Goal: Task Accomplishment & Management: Manage account settings

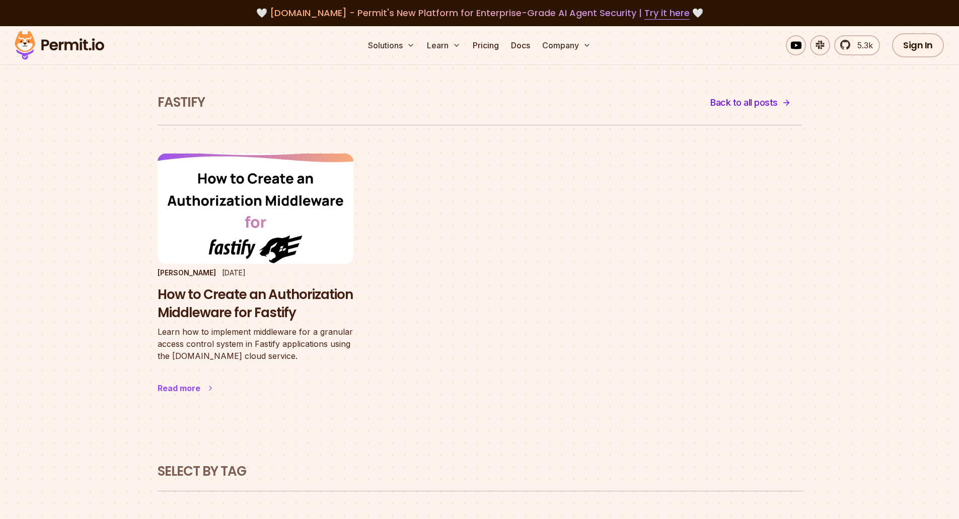
click at [257, 300] on h3 "How to Create an Authorization Middleware for Fastify" at bounding box center [256, 304] width 196 height 36
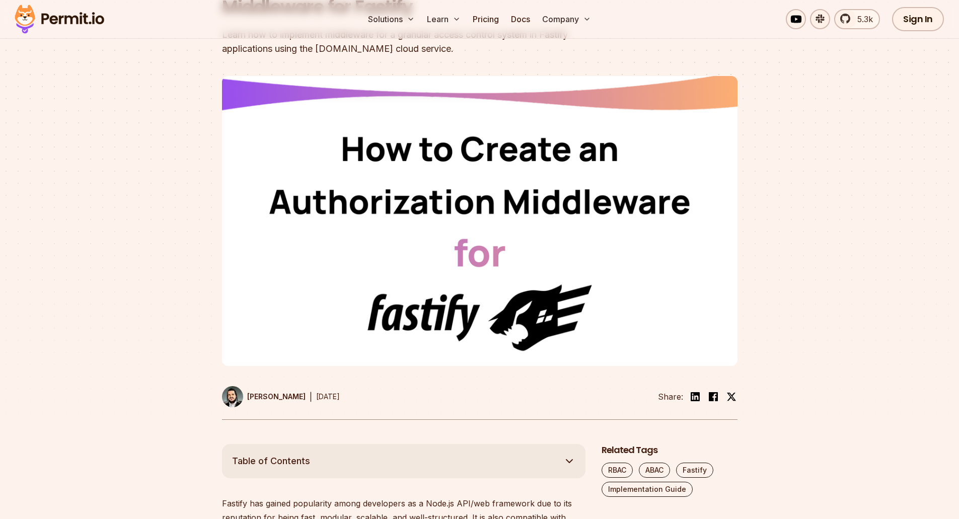
scroll to position [453, 0]
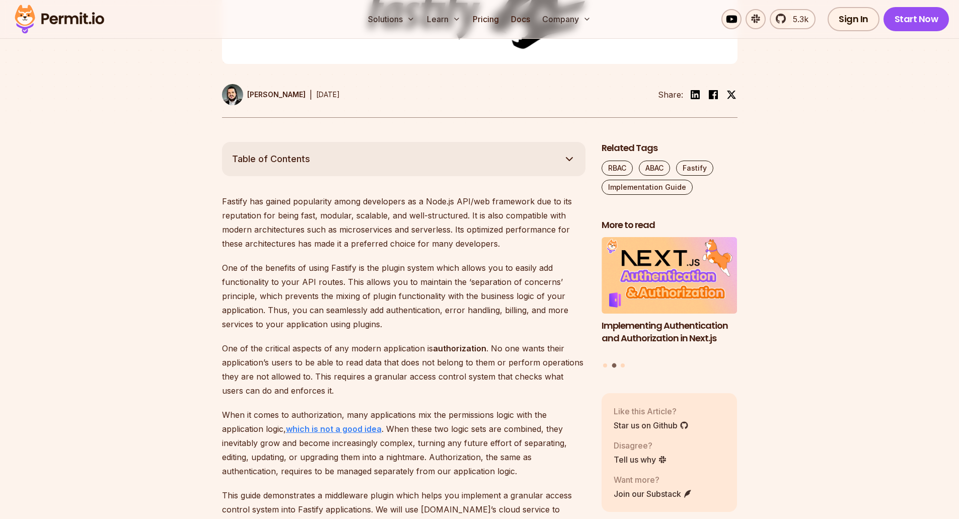
click at [343, 429] on strong "which is not a good idea" at bounding box center [334, 429] width 96 height 10
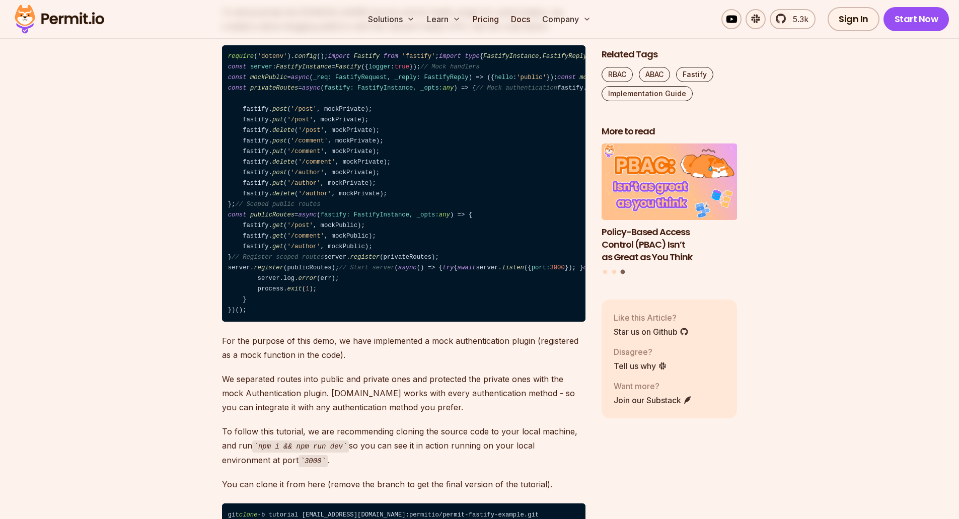
scroll to position [1511, 0]
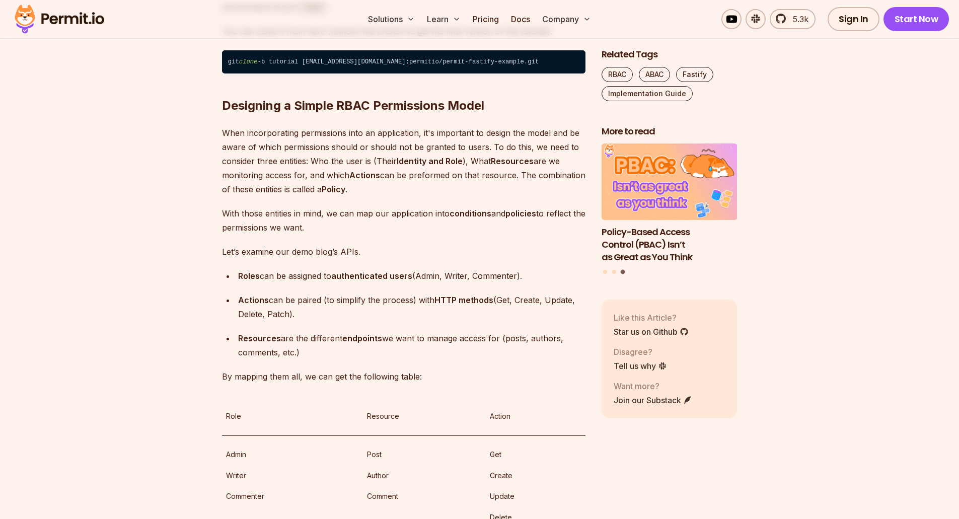
click at [485, 114] on h2 "Designing a Simple RBAC Permissions Model" at bounding box center [404, 85] width 364 height 56
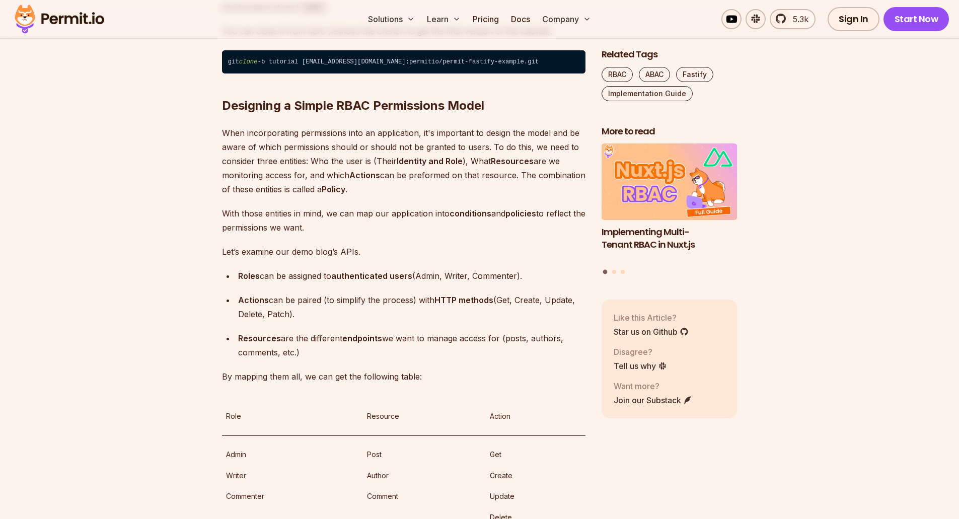
click at [485, 114] on h2 "Designing a Simple RBAC Permissions Model" at bounding box center [404, 85] width 364 height 56
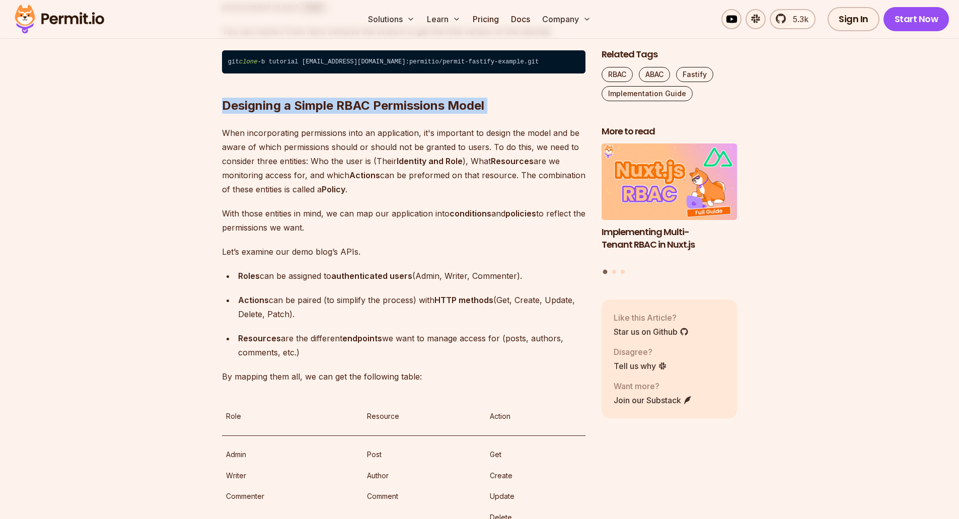
click at [485, 114] on h2 "Designing a Simple RBAC Permissions Model" at bounding box center [404, 85] width 364 height 56
click at [480, 114] on h2 "Designing a Simple RBAC Permissions Model" at bounding box center [404, 85] width 364 height 56
click at [476, 114] on h2 "Designing a Simple RBAC Permissions Model" at bounding box center [404, 85] width 364 height 56
drag, startPoint x: 473, startPoint y: 281, endPoint x: 230, endPoint y: 281, distance: 243.2
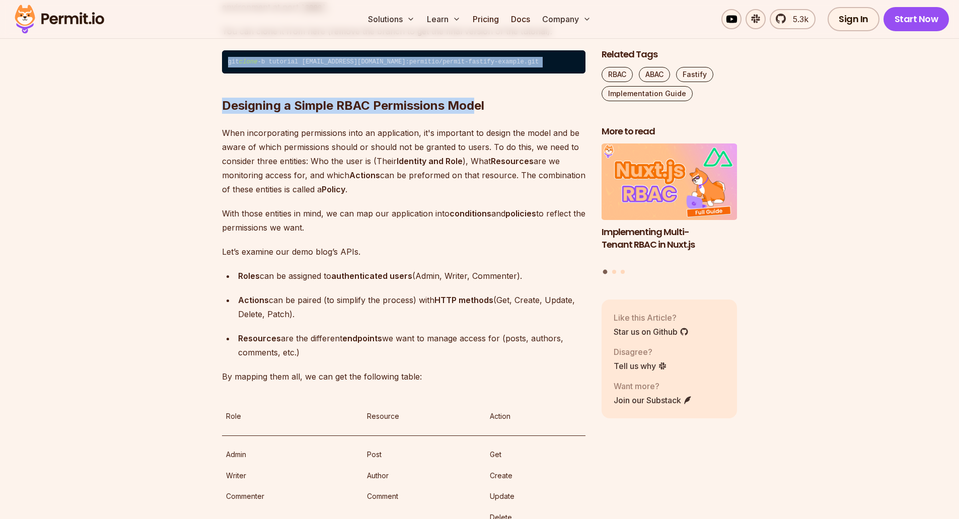
click at [237, 74] on code "git clone -b tutorial git@github.com:permitio/permit-fastify-example.git" at bounding box center [404, 61] width 364 height 23
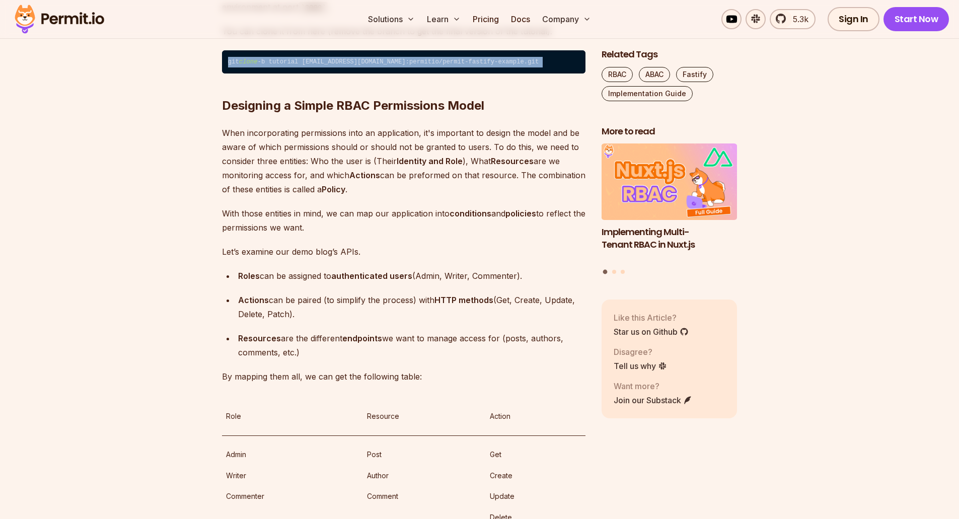
drag, startPoint x: 222, startPoint y: 281, endPoint x: 228, endPoint y: 278, distance: 7.2
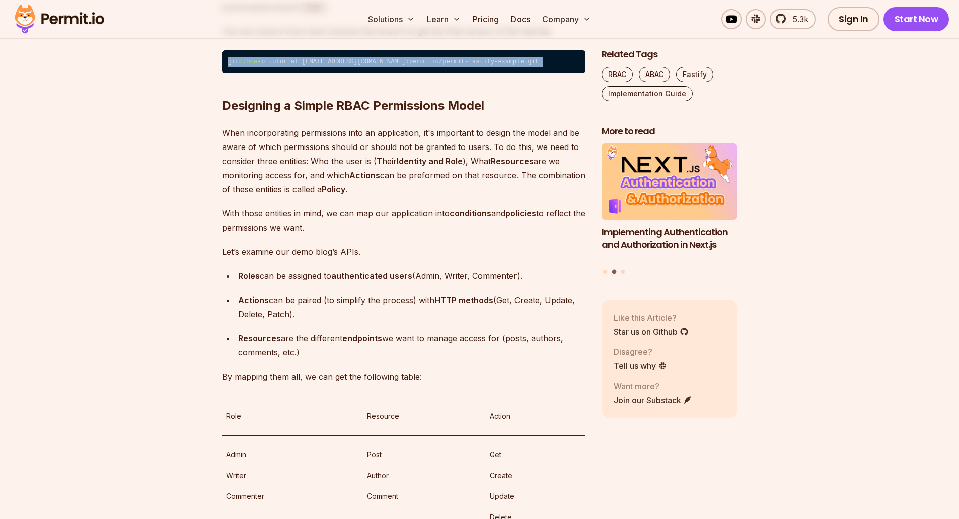
copy code "git clone -b tutorial git@github.com:permitio/permit-fastify-example.git"
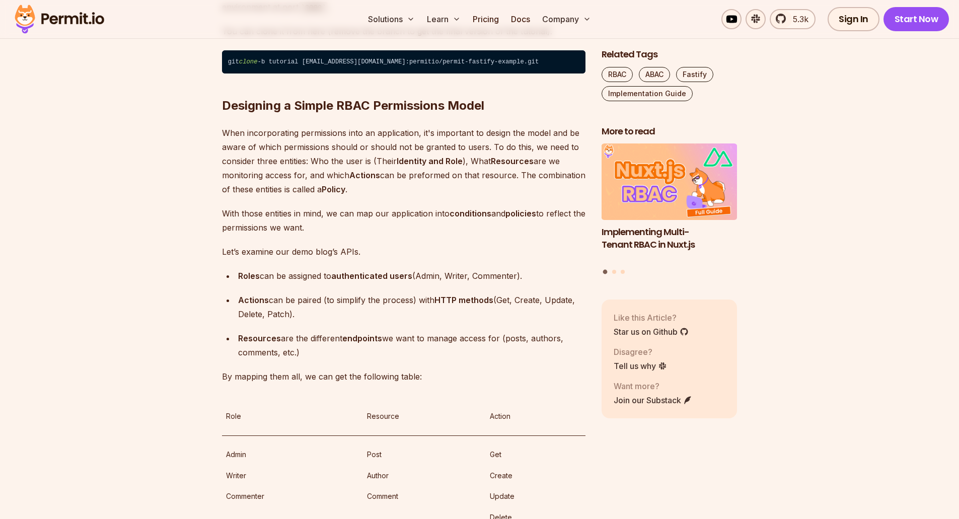
click at [409, 196] on p "When incorporating permissions into an application, it's important to design th…" at bounding box center [404, 161] width 364 height 70
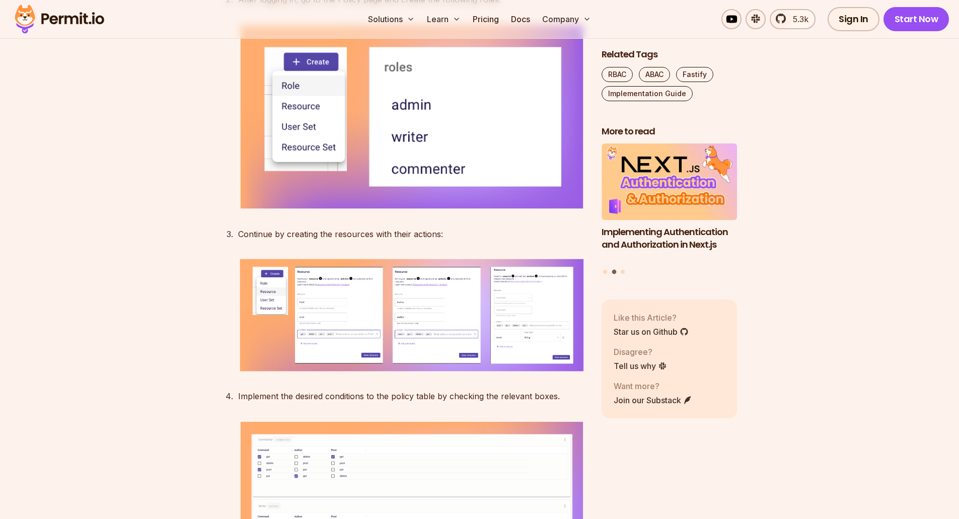
scroll to position [2417, 0]
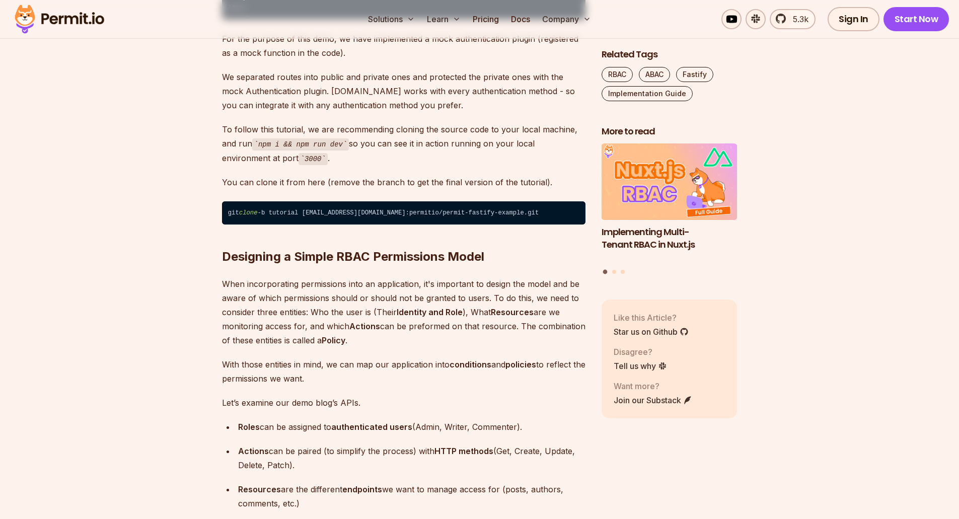
scroll to position [1511, 0]
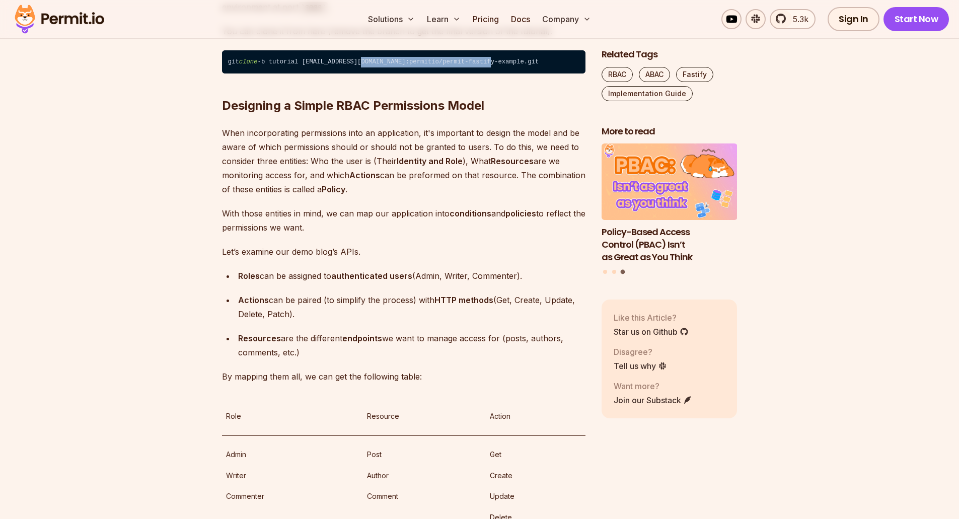
copy code "permitio/permit-fastify-example.git"
drag, startPoint x: 353, startPoint y: 281, endPoint x: 494, endPoint y: 284, distance: 141.5
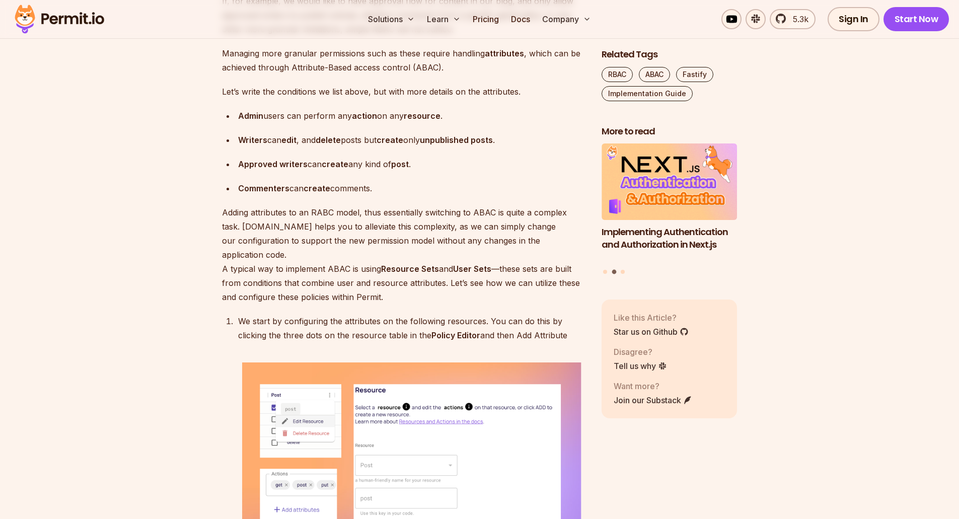
scroll to position [4381, 0]
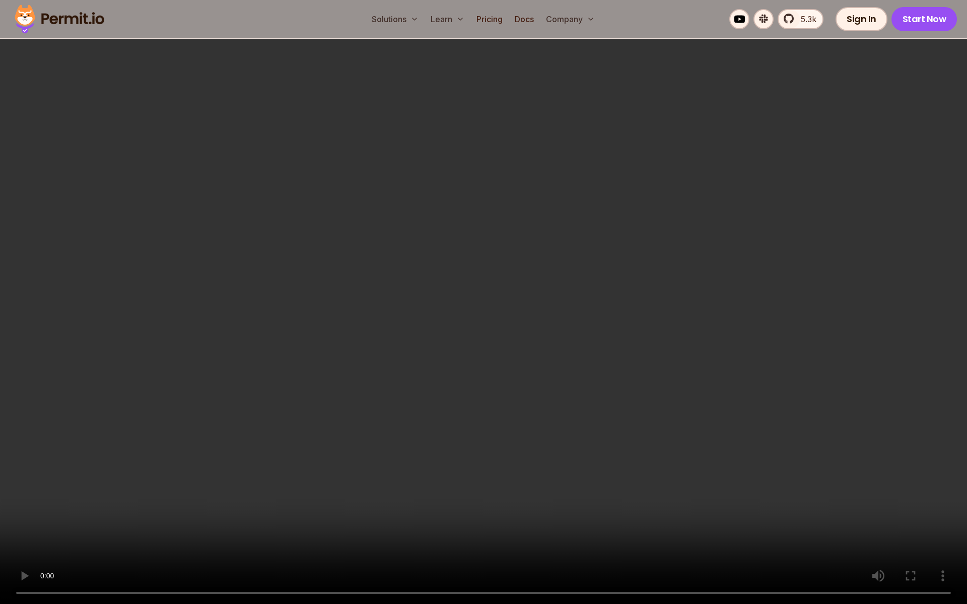
click at [506, 372] on video "Sorry, your browser doesn't support embedded videos." at bounding box center [483, 302] width 967 height 604
click at [573, 339] on video "Sorry, your browser doesn't support embedded videos." at bounding box center [483, 302] width 967 height 604
click at [539, 380] on video "Sorry, your browser doesn't support embedded videos." at bounding box center [483, 302] width 967 height 604
click at [718, 200] on video "Sorry, your browser doesn't support embedded videos." at bounding box center [483, 302] width 967 height 604
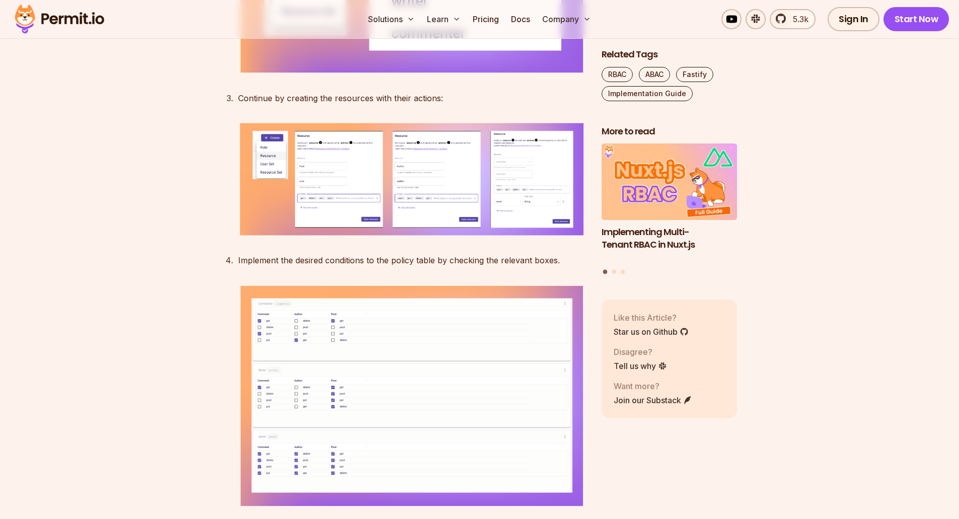
scroll to position [2719, 0]
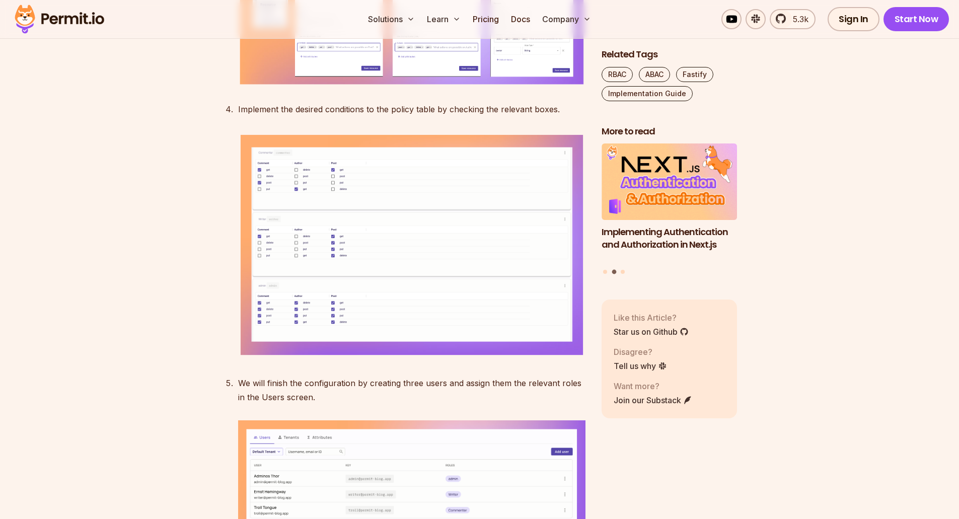
click at [414, 87] on img at bounding box center [411, 28] width 347 height 116
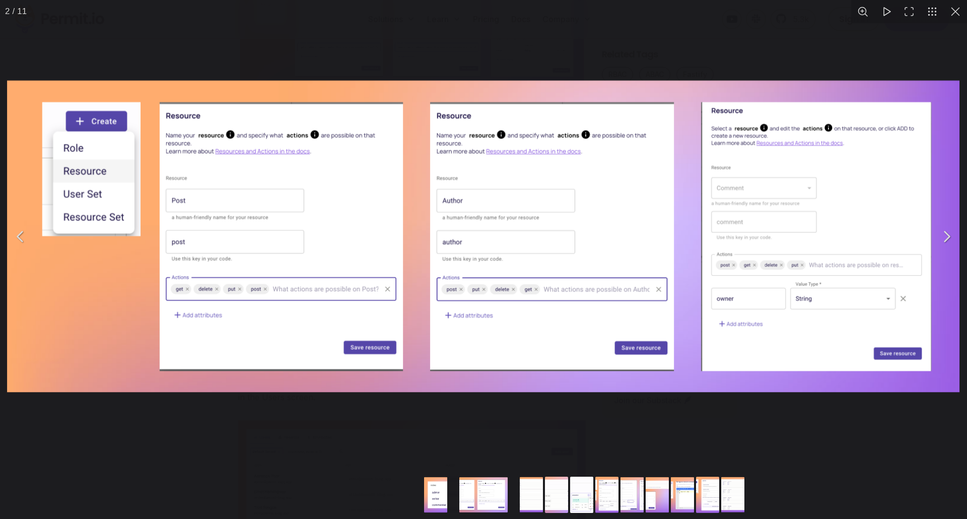
drag, startPoint x: 741, startPoint y: 180, endPoint x: 738, endPoint y: 184, distance: 5.4
click at [741, 180] on img "You can close this modal content with the ESC key" at bounding box center [483, 237] width 963 height 322
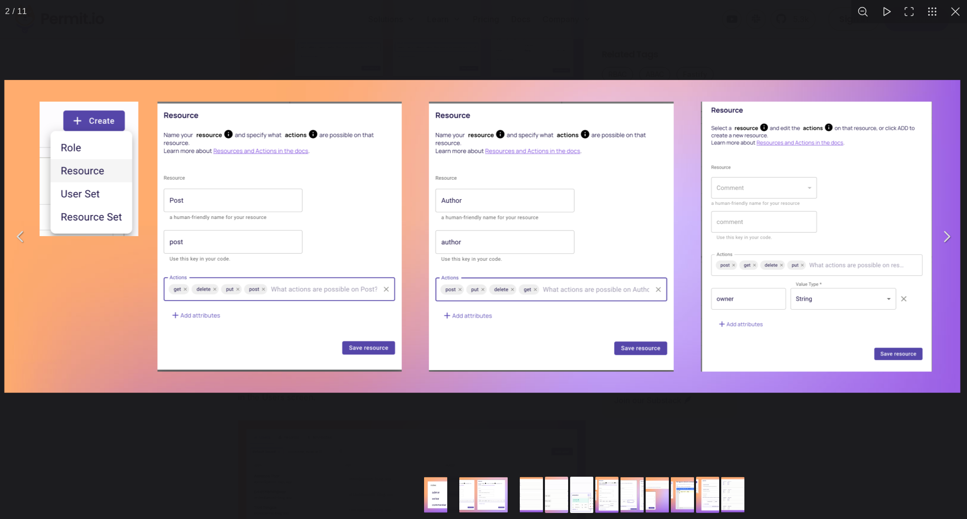
click at [695, 196] on img "You can close this modal content with the ESC key" at bounding box center [482, 236] width 966 height 323
click at [695, 196] on img "You can close this modal content with the ESC key" at bounding box center [482, 236] width 965 height 322
click at [615, 211] on img "You can close this modal content with the ESC key" at bounding box center [482, 236] width 966 height 323
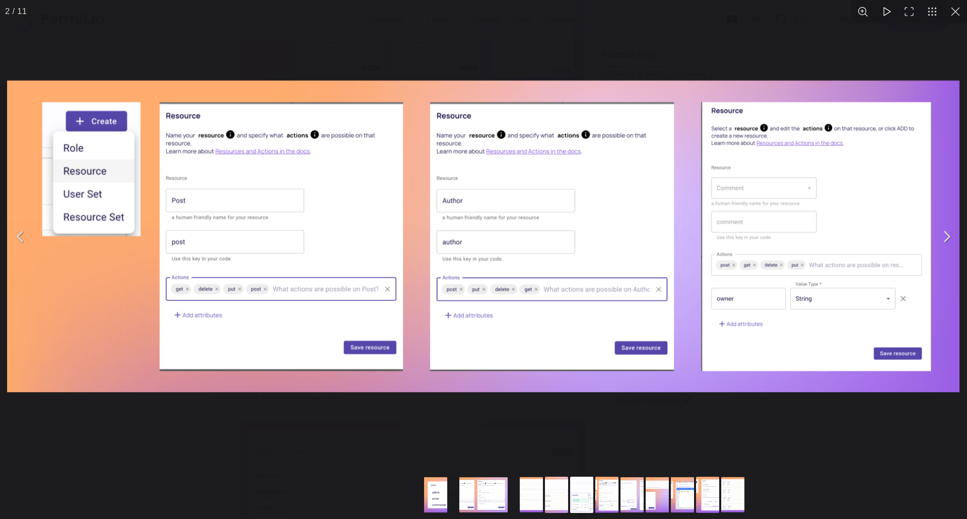
click at [950, 10] on button "You can close this modal content with the ESC key" at bounding box center [955, 11] width 23 height 23
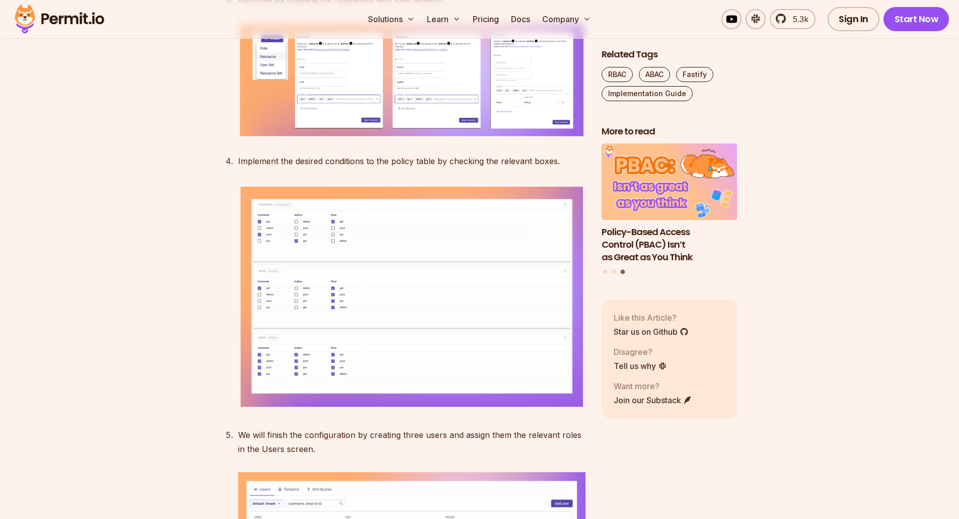
scroll to position [2719, 0]
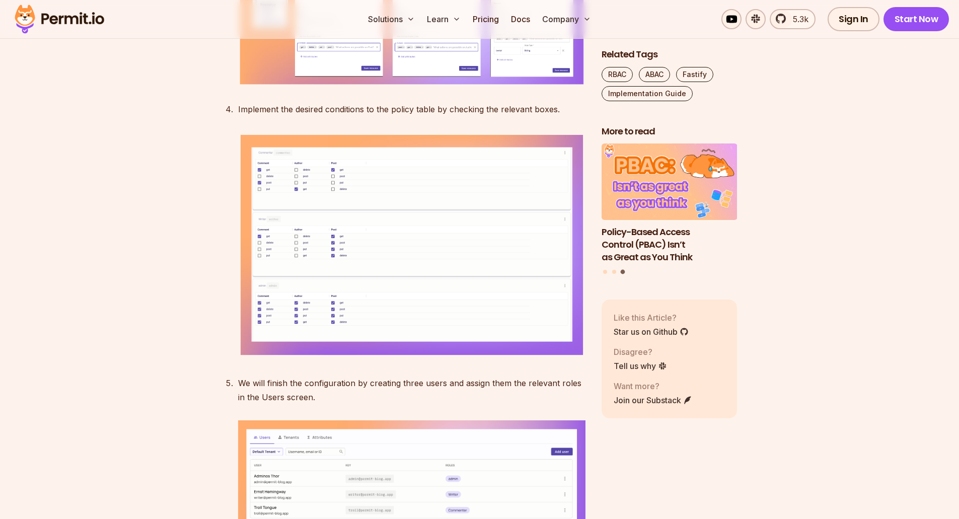
click at [390, 87] on img at bounding box center [411, 28] width 347 height 116
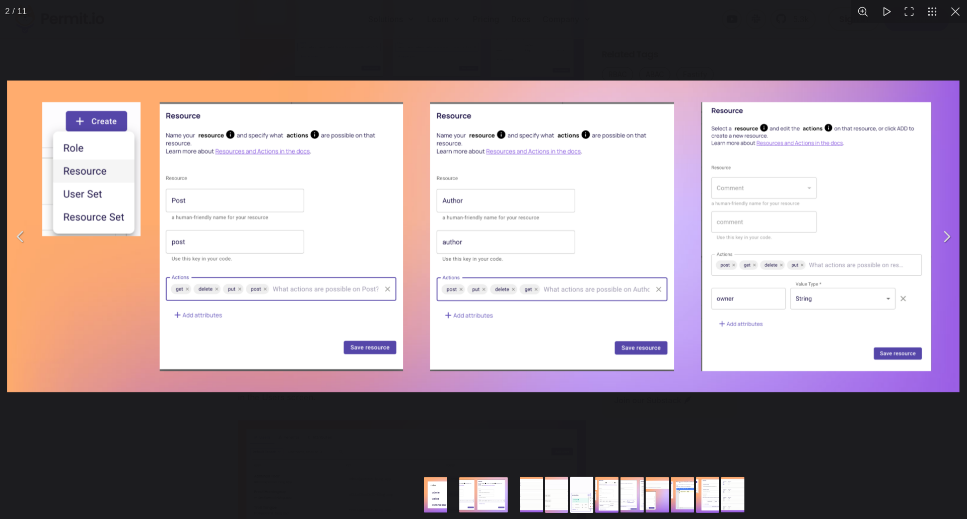
click at [959, 16] on button "You can close this modal content with the ESC key" at bounding box center [955, 11] width 23 height 23
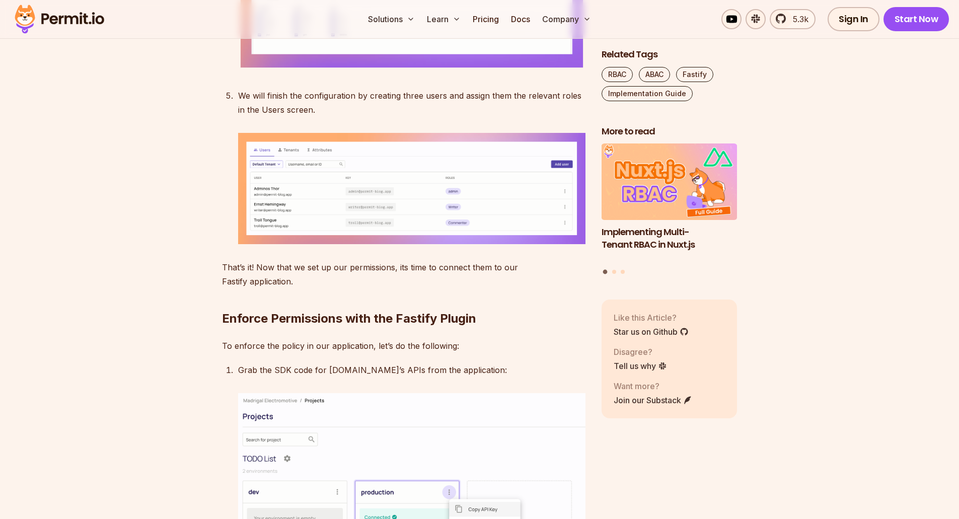
scroll to position [3021, 0]
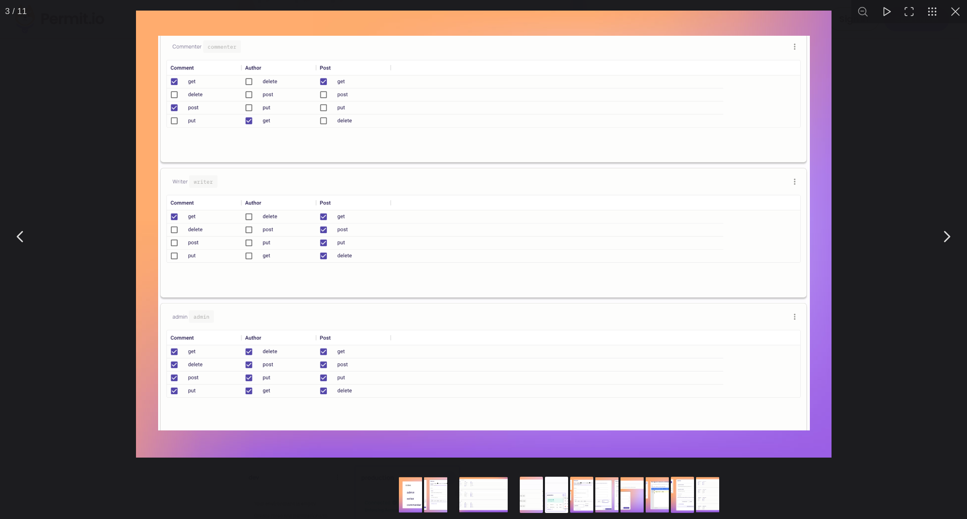
click at [19, 230] on button "You can close this modal content with the ESC key" at bounding box center [20, 236] width 25 height 25
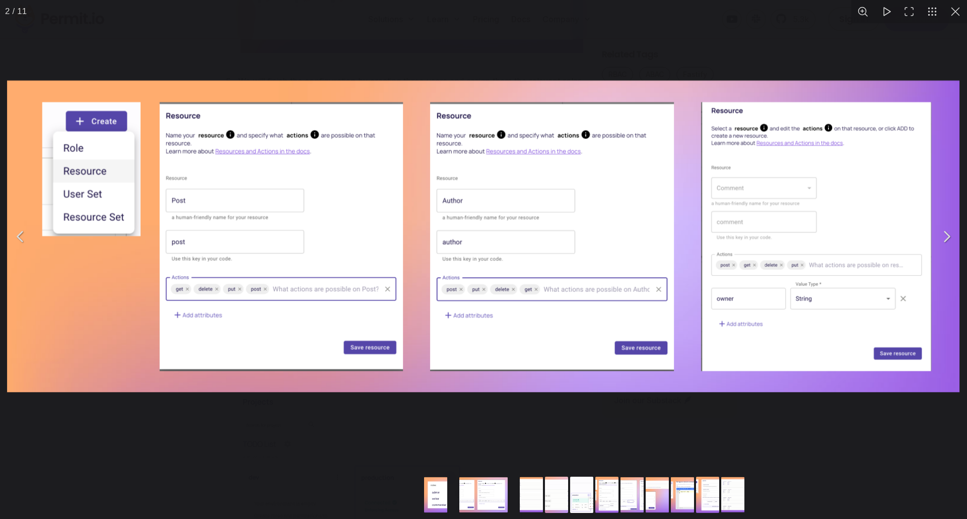
click at [959, 9] on button "You can close this modal content with the ESC key" at bounding box center [955, 11] width 23 height 23
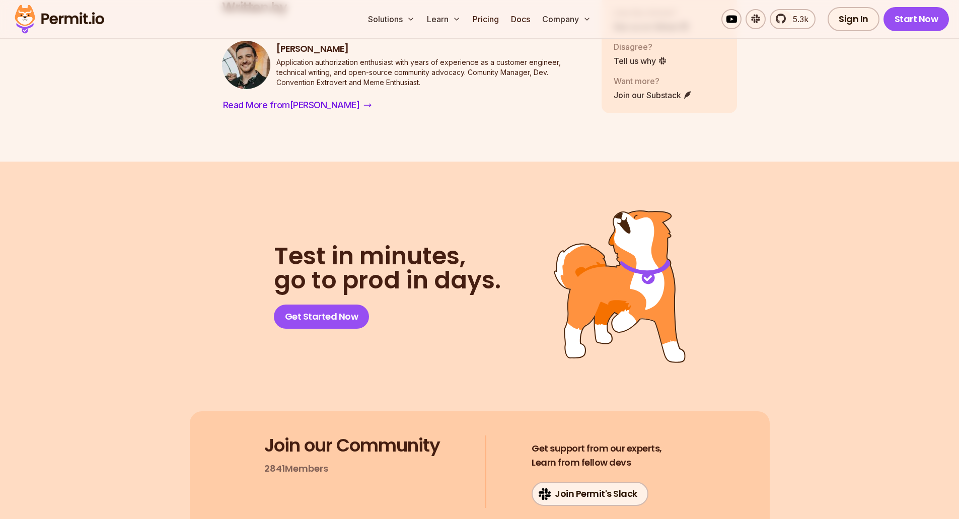
scroll to position [5222, 0]
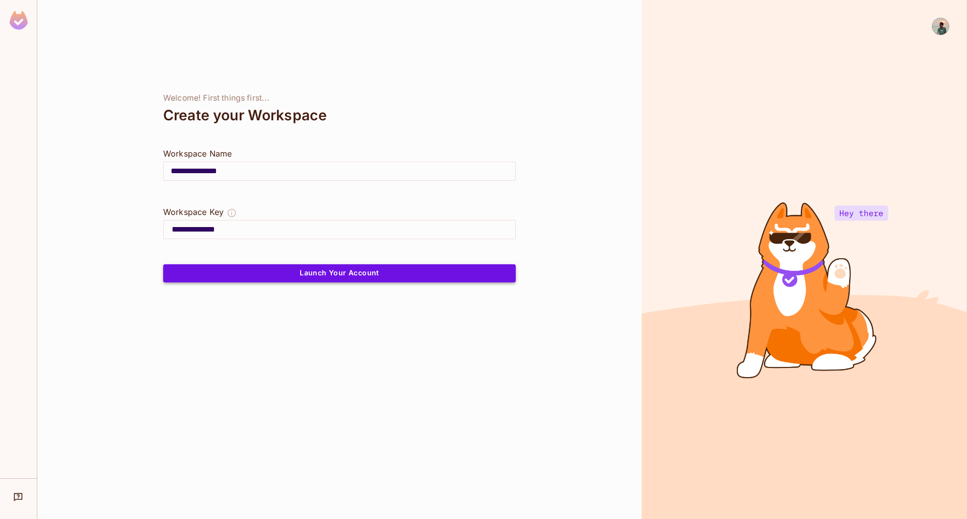
click at [265, 268] on button "Launch Your Account" at bounding box center [339, 273] width 352 height 18
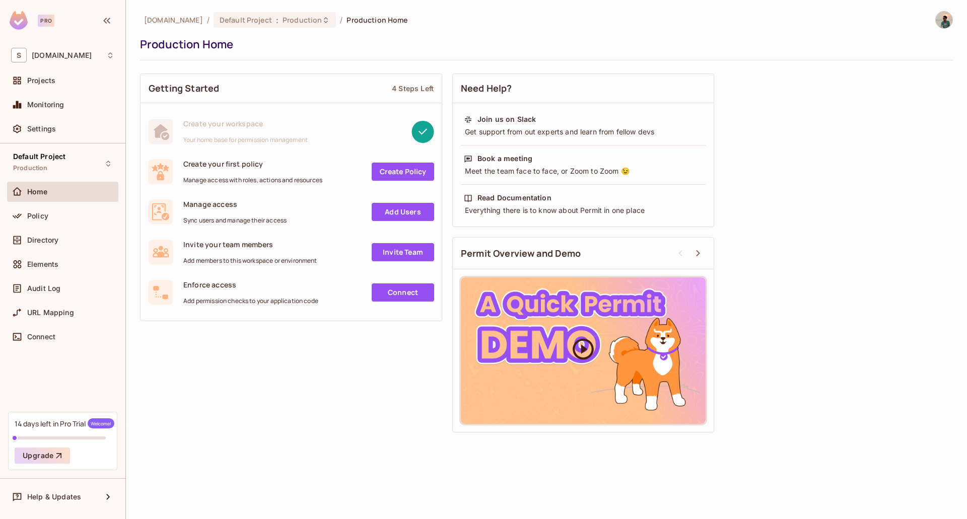
click at [576, 350] on icon at bounding box center [583, 348] width 25 height 25
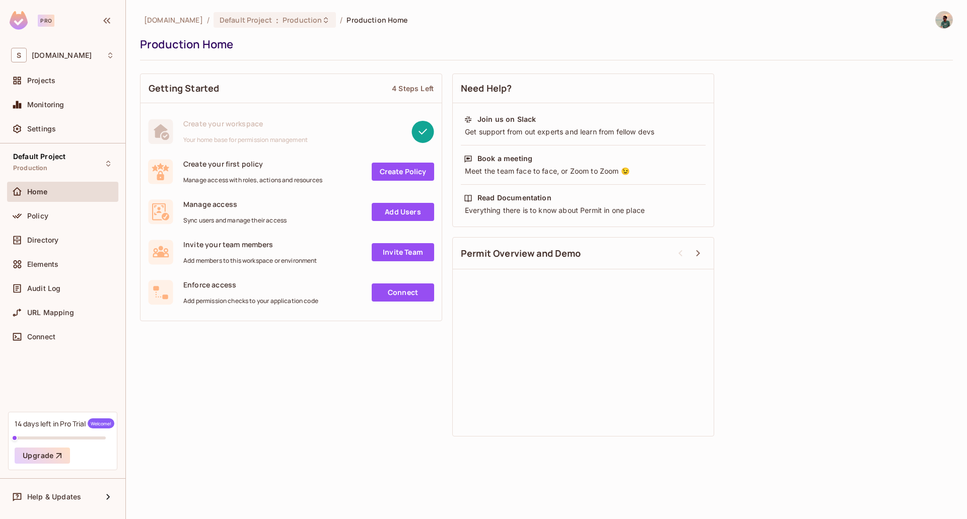
click at [858, 266] on div "Getting Started 4 Steps Left Create your workspace Your home base for permissio…" at bounding box center [546, 254] width 813 height 373
click at [393, 172] on link "Create Policy" at bounding box center [403, 172] width 62 height 18
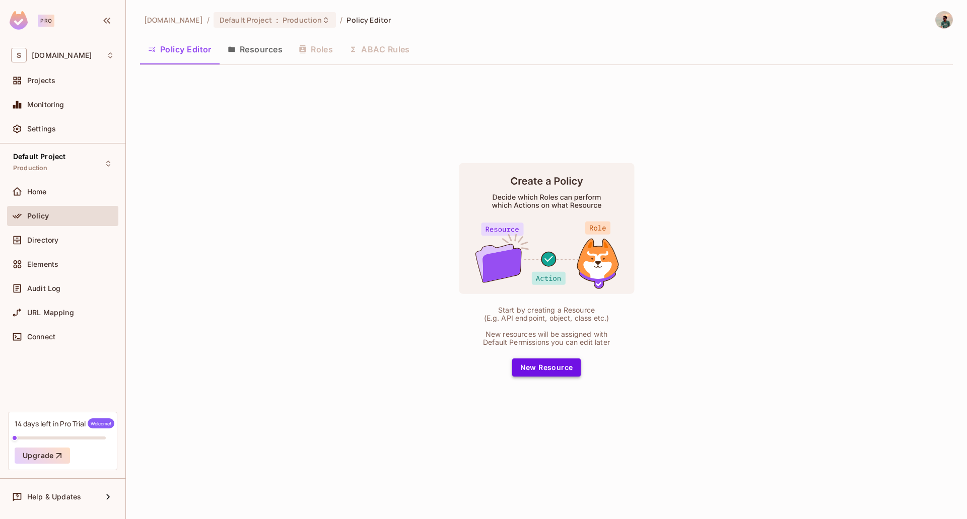
click at [560, 363] on button "New Resource" at bounding box center [546, 368] width 69 height 18
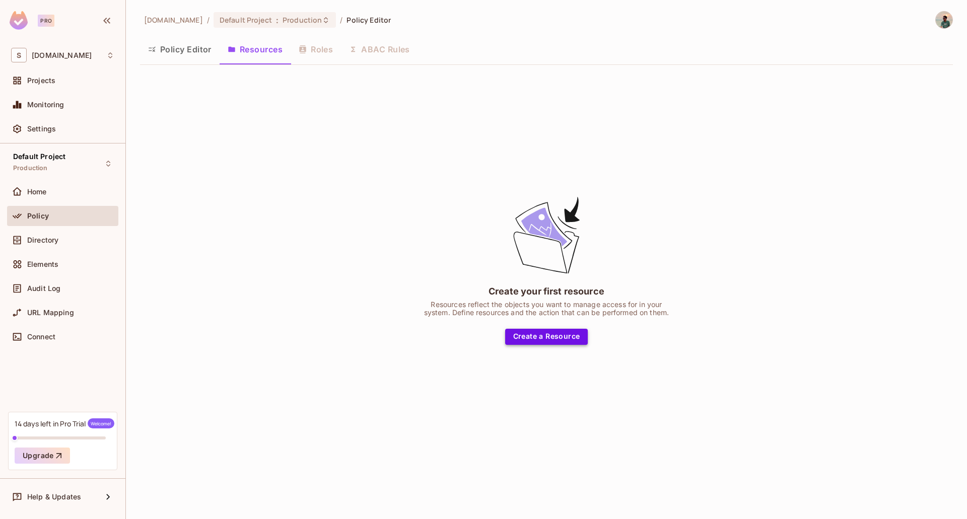
click at [552, 332] on button "Create a Resource" at bounding box center [546, 337] width 83 height 16
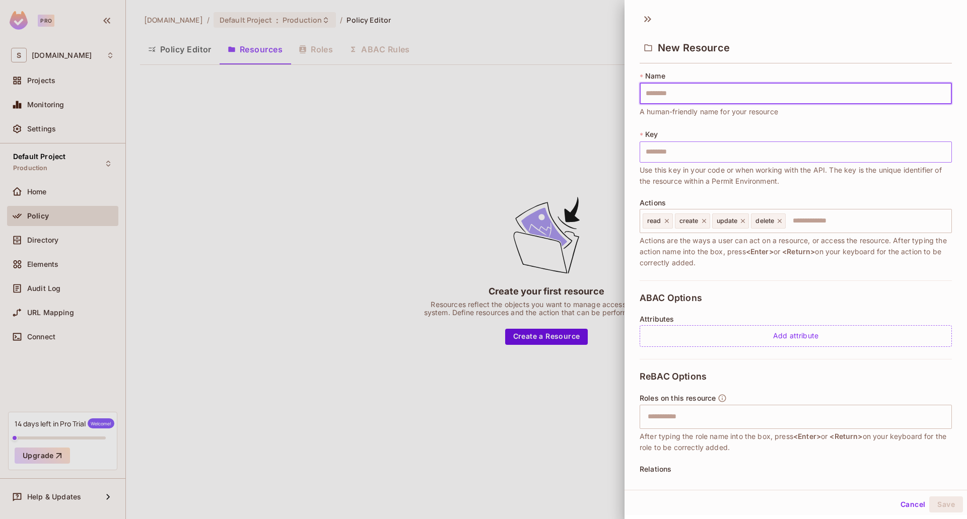
type input "*"
type input "**"
type input "***"
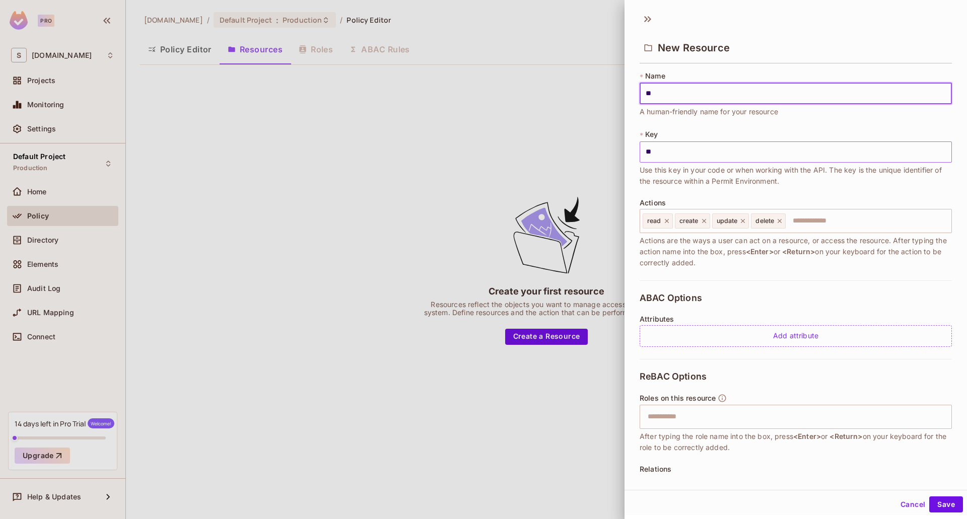
type input "***"
type input "****"
type input "******"
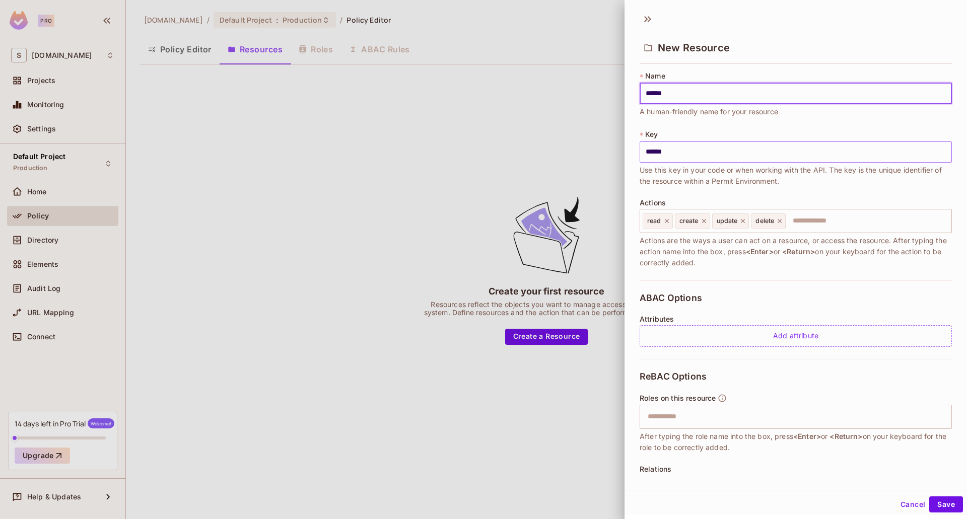
type input "*******"
type input "********"
type input "**********"
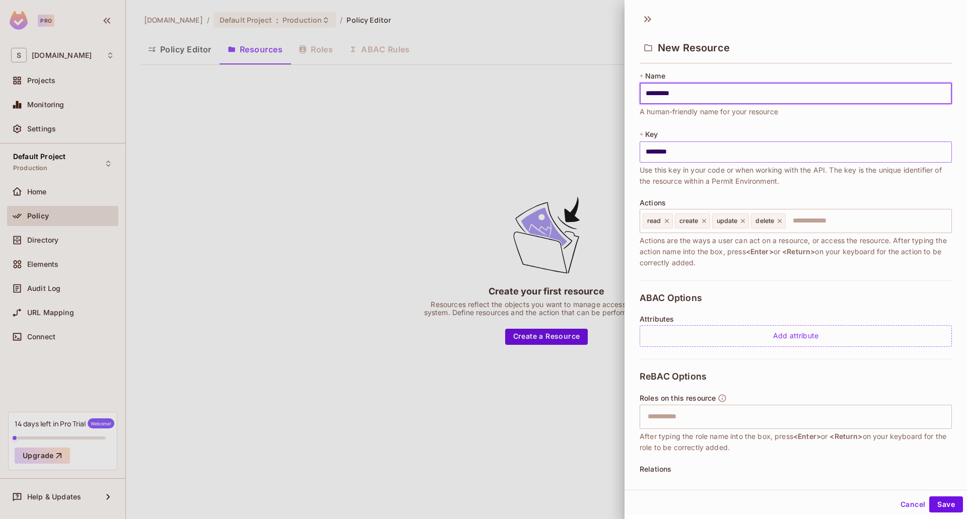
type input "**********"
click at [732, 419] on input "text" at bounding box center [795, 417] width 306 height 20
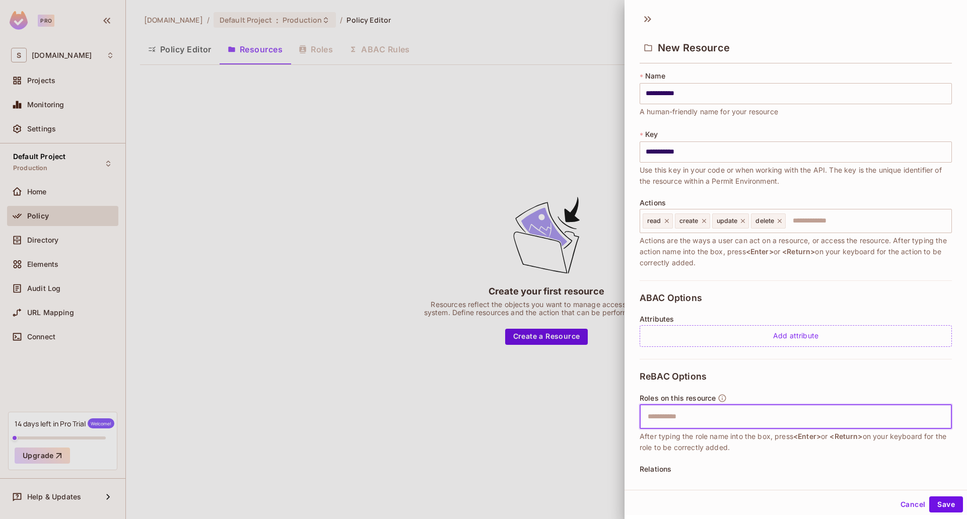
click at [720, 398] on icon "button" at bounding box center [722, 398] width 9 height 9
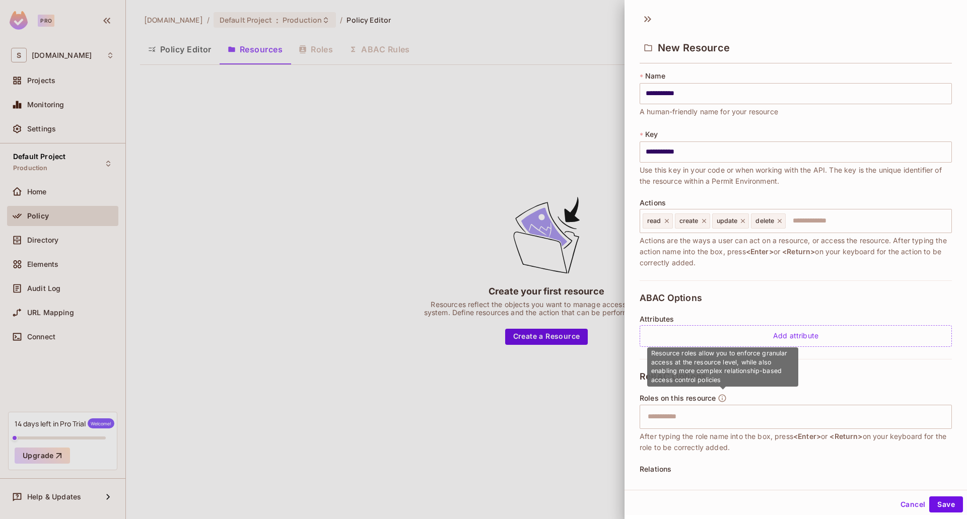
click at [721, 398] on icon "button" at bounding box center [722, 398] width 9 height 9
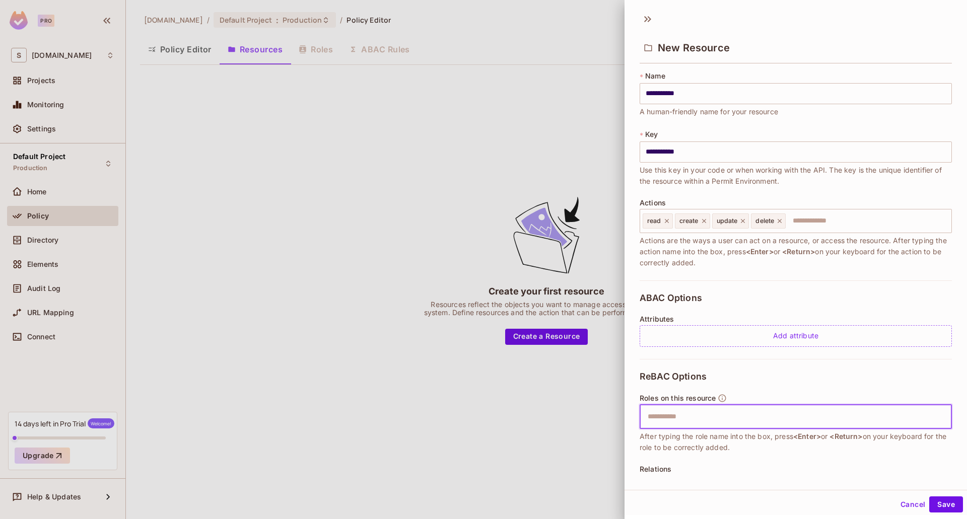
click at [703, 415] on input "text" at bounding box center [795, 417] width 306 height 20
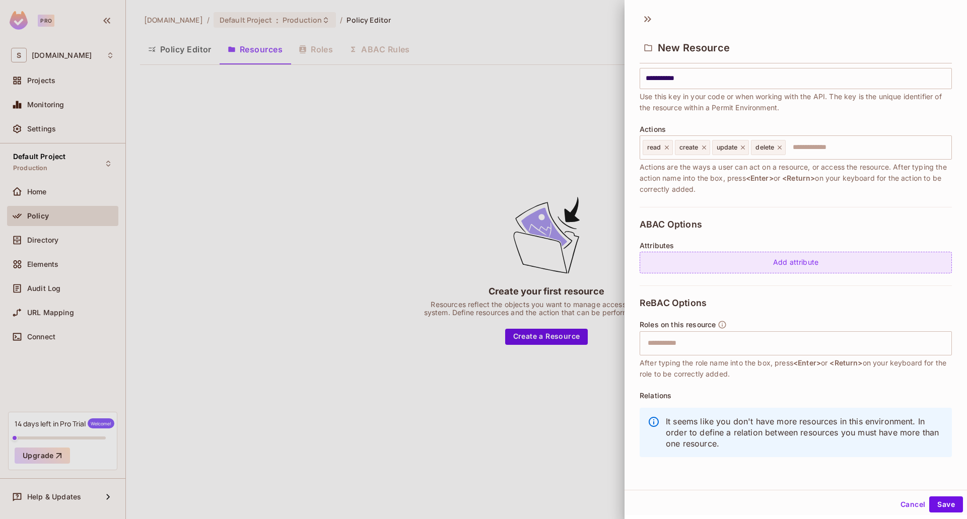
click at [791, 271] on div "Add attribute" at bounding box center [795, 263] width 312 height 22
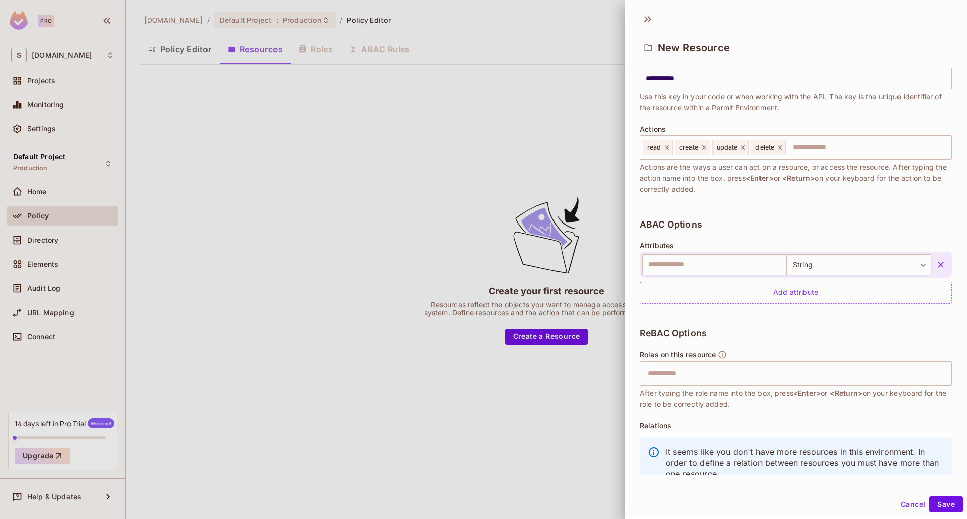
click at [936, 266] on icon "button" at bounding box center [941, 265] width 10 height 10
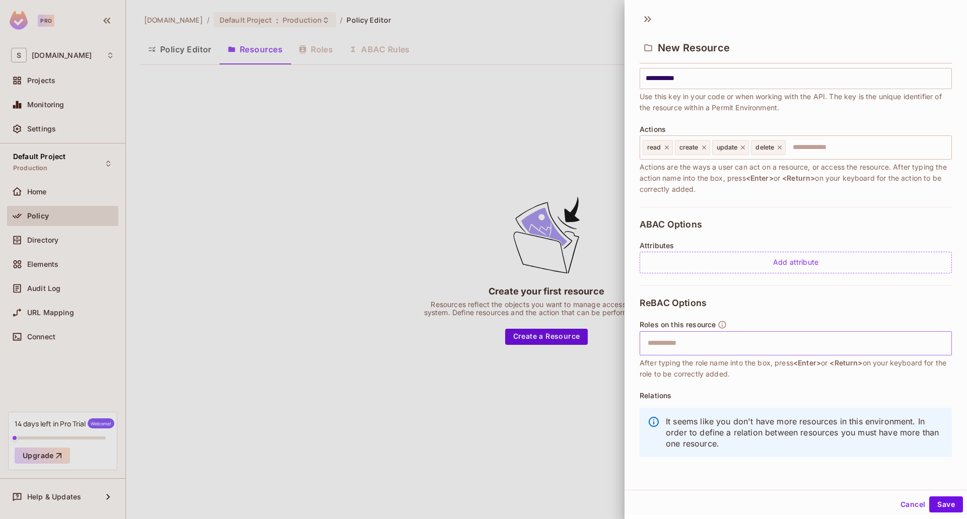
click at [750, 353] on input "text" at bounding box center [795, 343] width 306 height 20
click at [402, 333] on div at bounding box center [483, 259] width 967 height 519
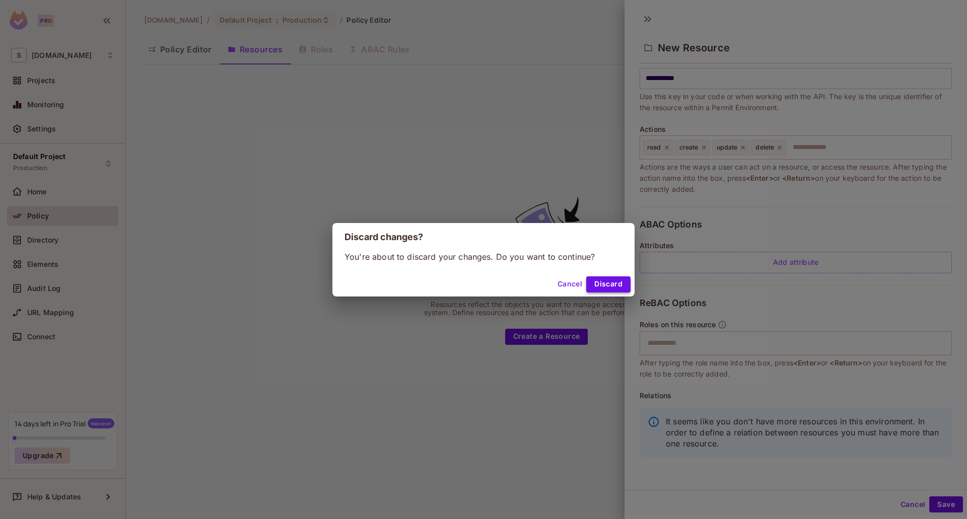
click at [597, 288] on button "Discard" at bounding box center [608, 284] width 44 height 16
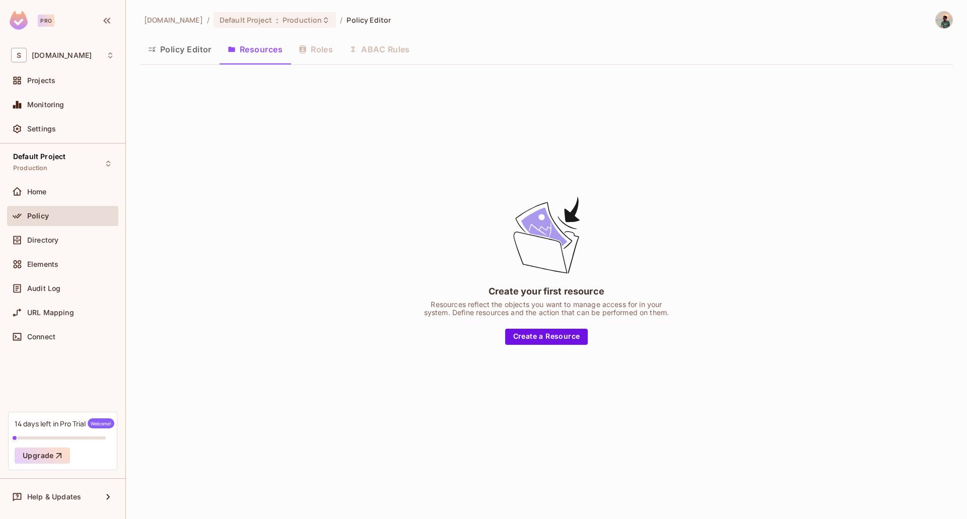
click at [179, 42] on button "Policy Editor" at bounding box center [180, 49] width 80 height 25
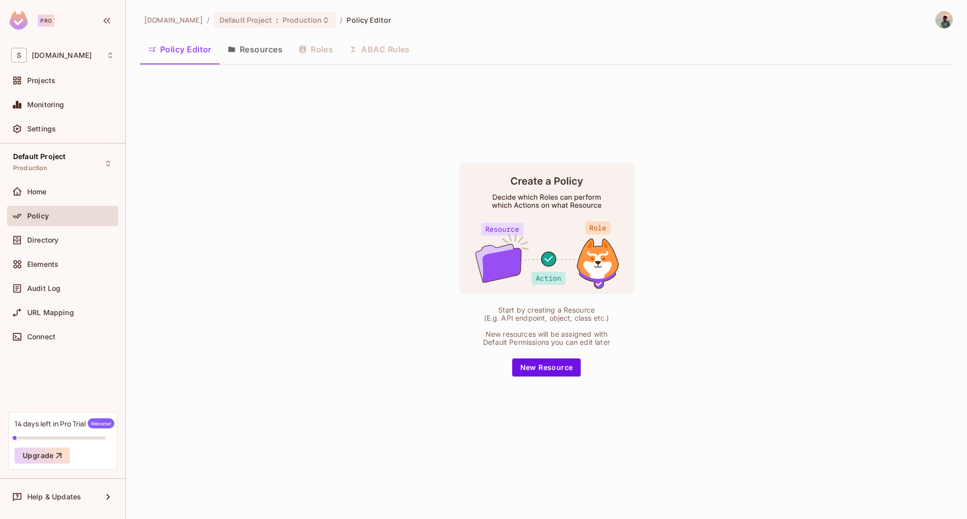
click at [274, 56] on button "Resources" at bounding box center [255, 49] width 71 height 25
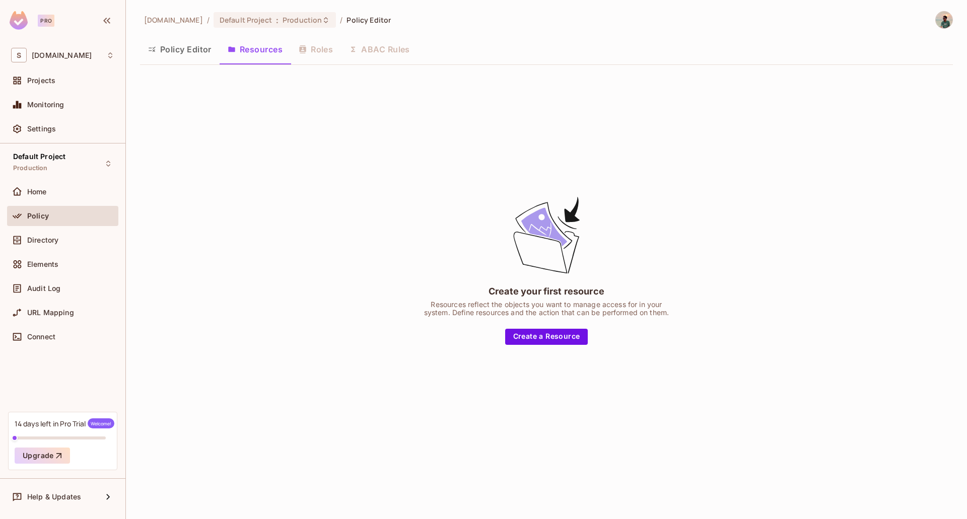
click at [381, 41] on div "Policy Editor Resources Roles ABAC Rules" at bounding box center [546, 49] width 813 height 25
click at [385, 49] on div "Policy Editor Resources Roles ABAC Rules" at bounding box center [546, 49] width 813 height 25
click at [206, 48] on button "Policy Editor" at bounding box center [180, 49] width 80 height 25
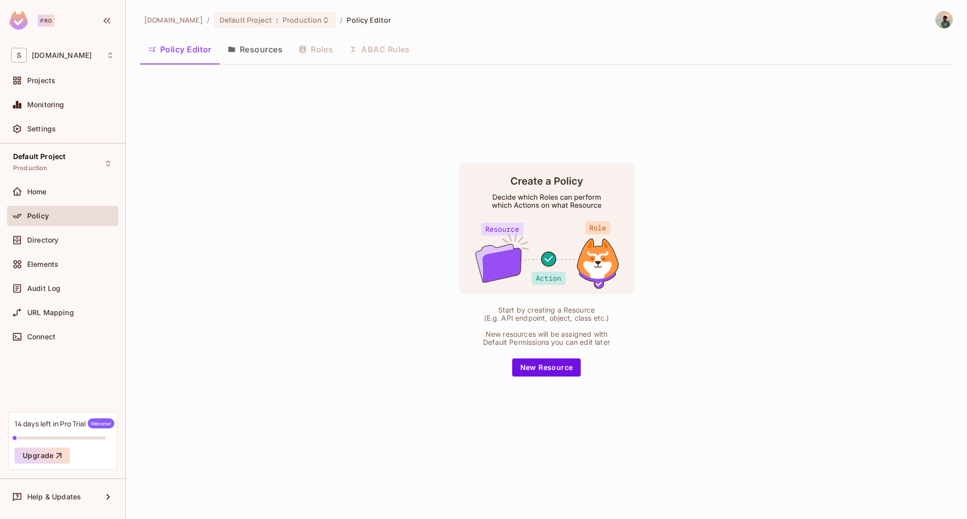
click at [245, 50] on button "Resources" at bounding box center [255, 49] width 71 height 25
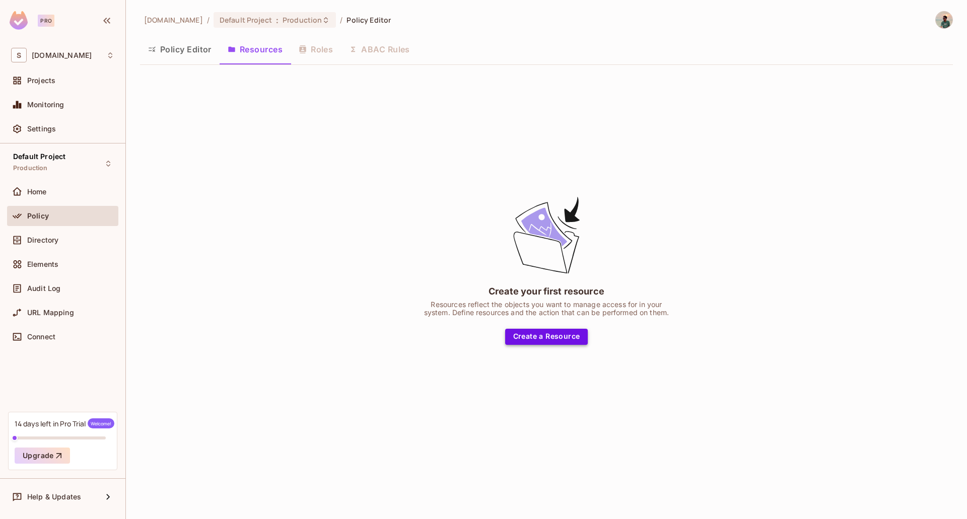
click at [583, 341] on button "Create a Resource" at bounding box center [546, 337] width 83 height 16
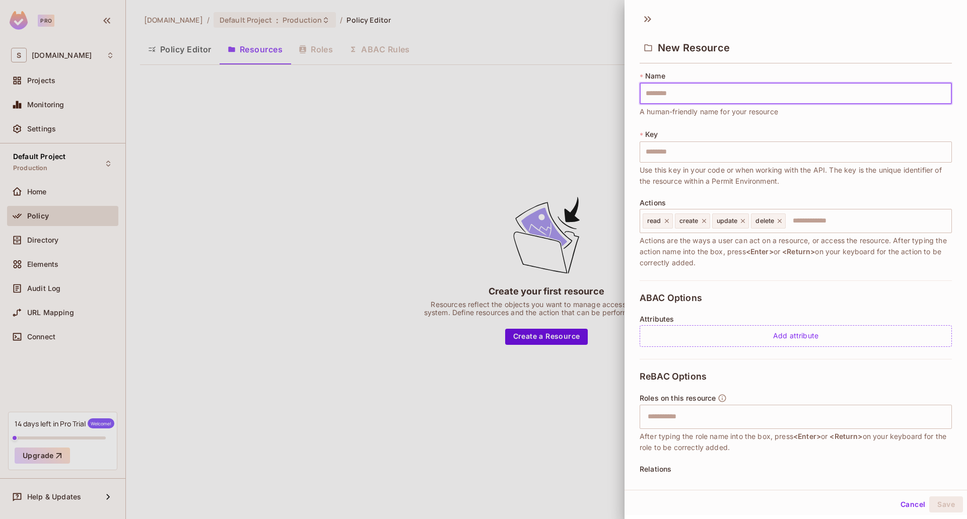
click at [691, 98] on input "text" at bounding box center [795, 93] width 312 height 21
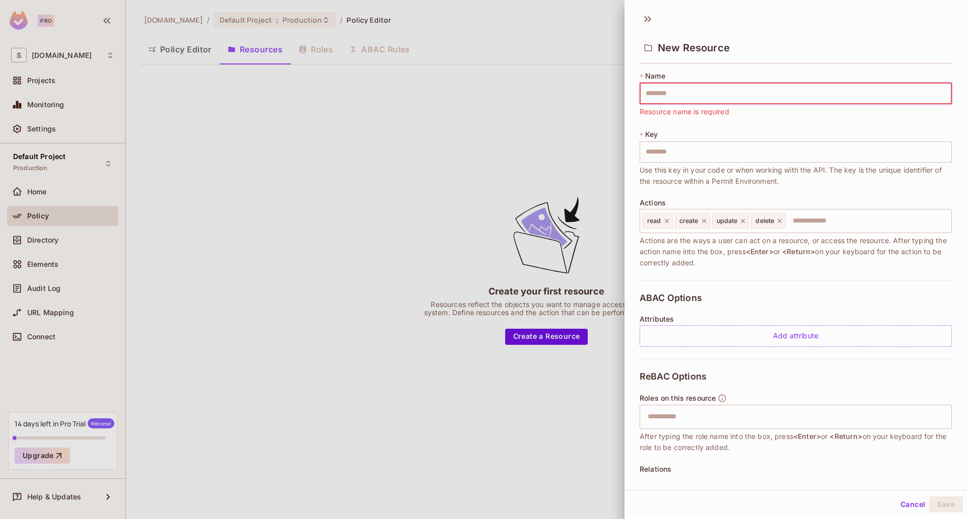
paste input "****"
type input "****"
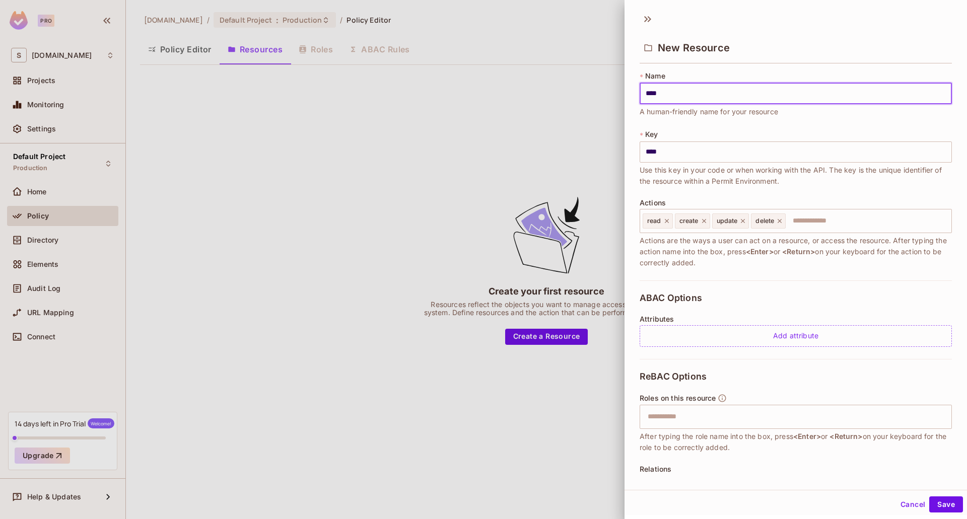
type input "****"
click at [743, 168] on span "Use this key in your code or when working with the API. The key is the unique i…" at bounding box center [795, 176] width 312 height 22
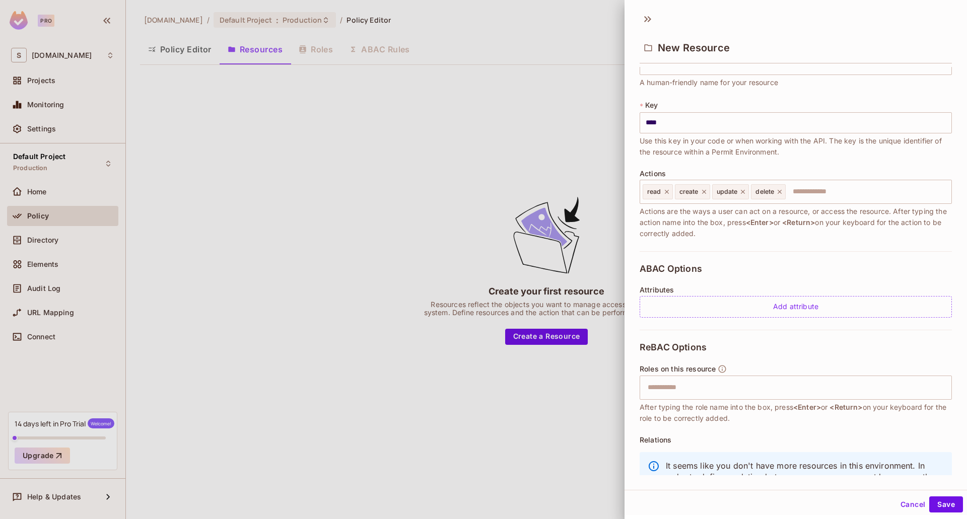
scroll to position [74, 0]
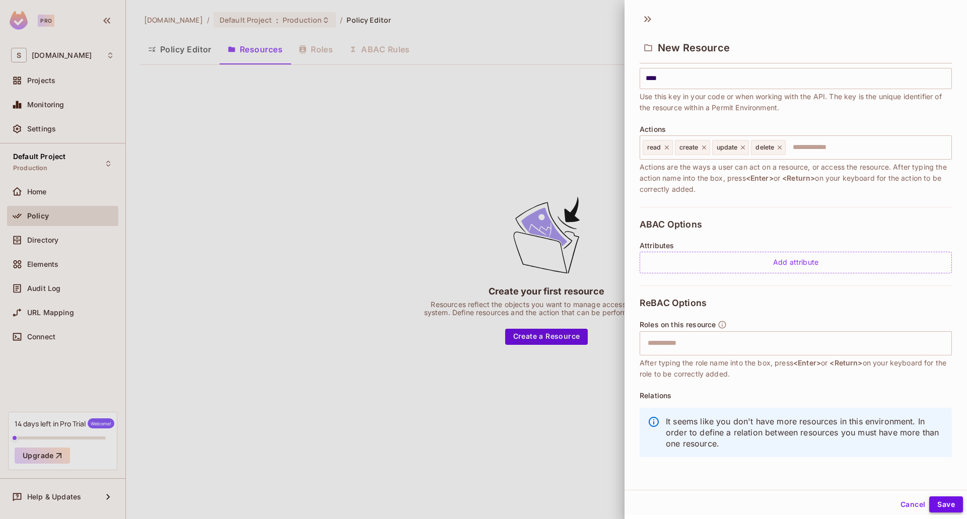
click at [939, 508] on button "Save" at bounding box center [946, 504] width 34 height 16
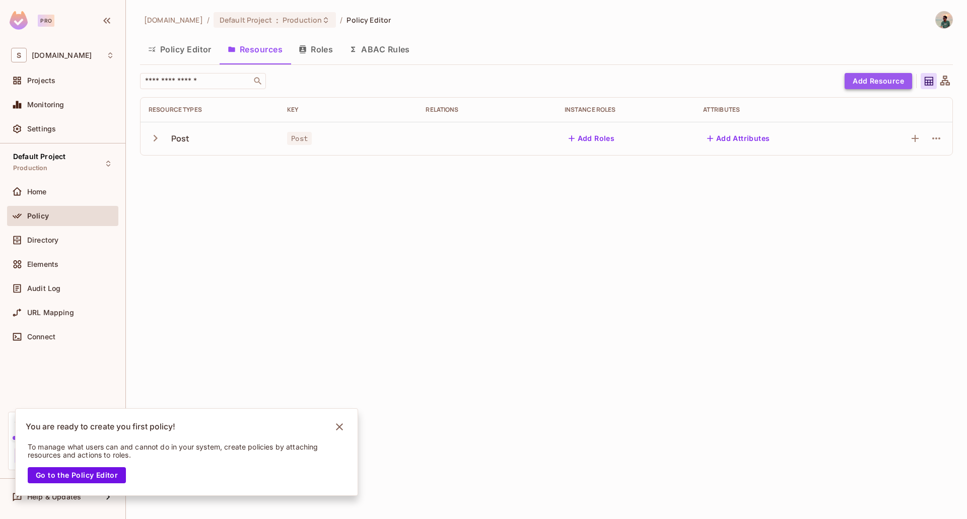
click at [895, 83] on button "Add Resource" at bounding box center [877, 81] width 67 height 16
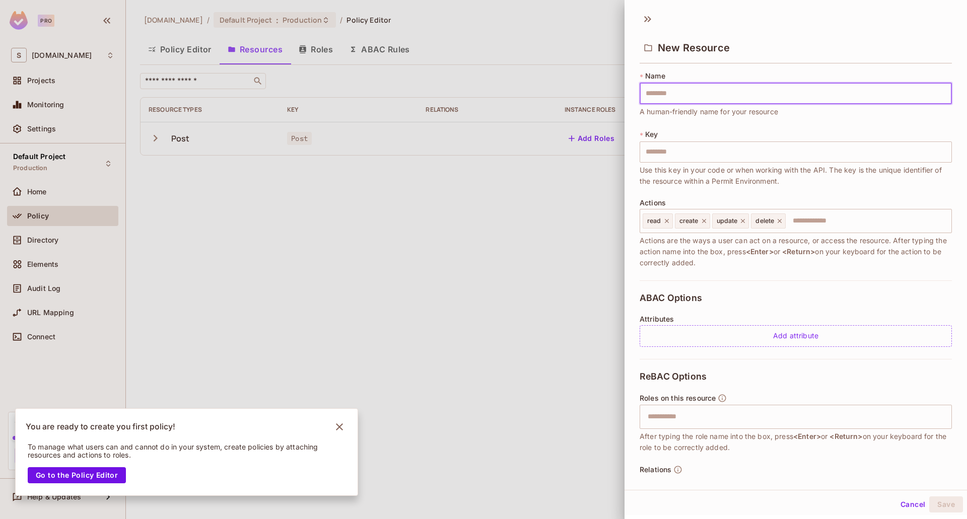
click at [707, 102] on input "text" at bounding box center [795, 93] width 312 height 21
type input "******"
click at [945, 501] on button "Save" at bounding box center [946, 504] width 34 height 16
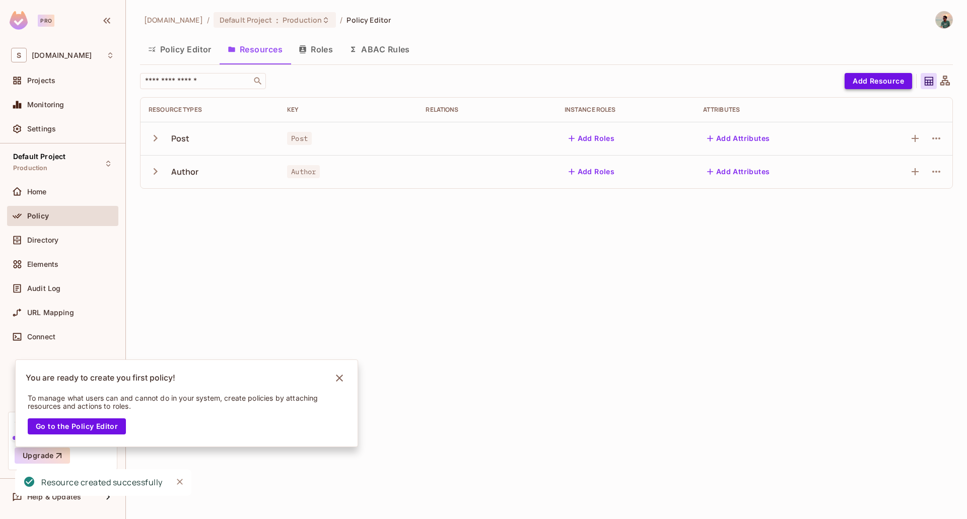
click at [878, 82] on button "Add Resource" at bounding box center [877, 81] width 67 height 16
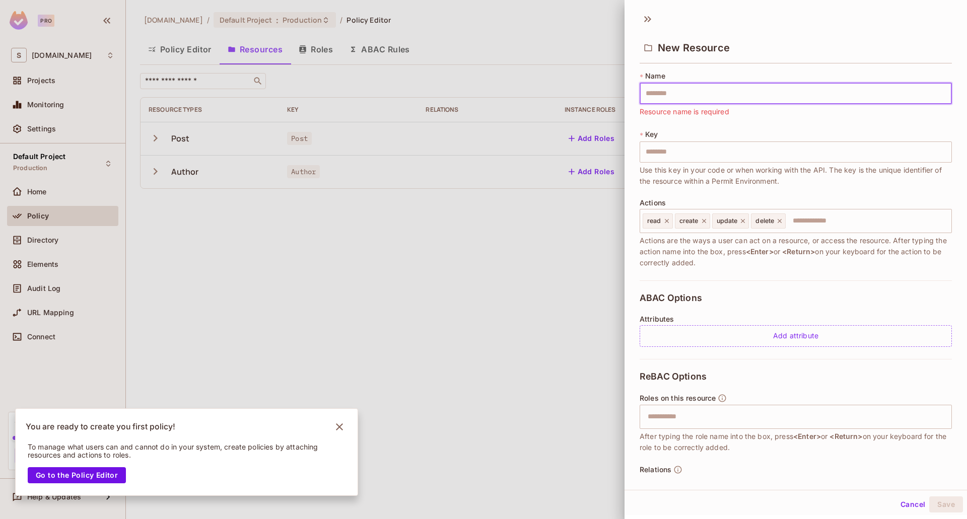
click at [690, 94] on input "text" at bounding box center [795, 93] width 312 height 21
paste input "*******"
type input "*******"
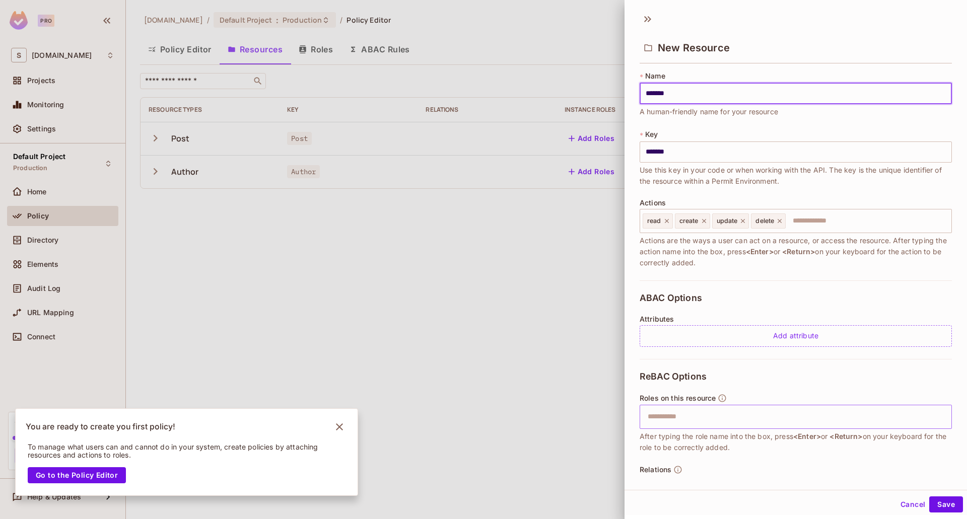
click at [681, 413] on input "text" at bounding box center [795, 417] width 306 height 20
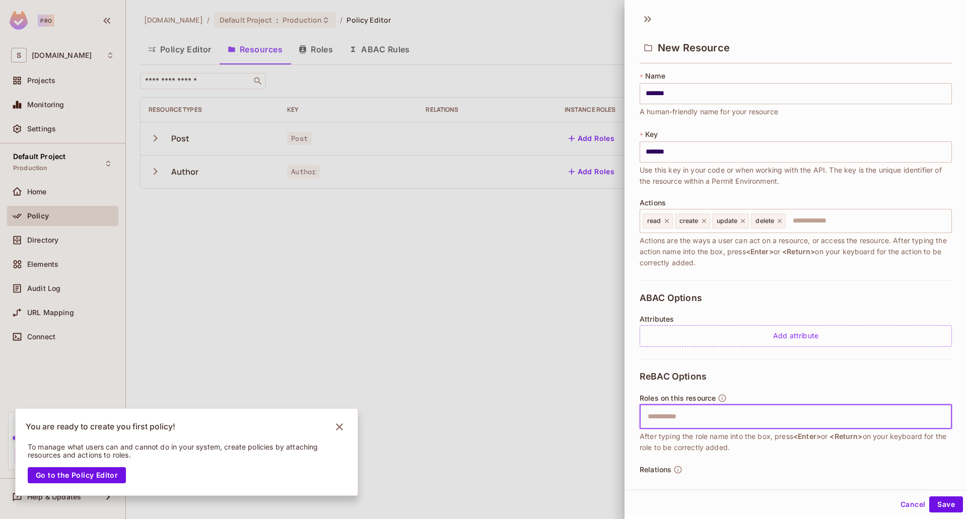
paste input "*********"
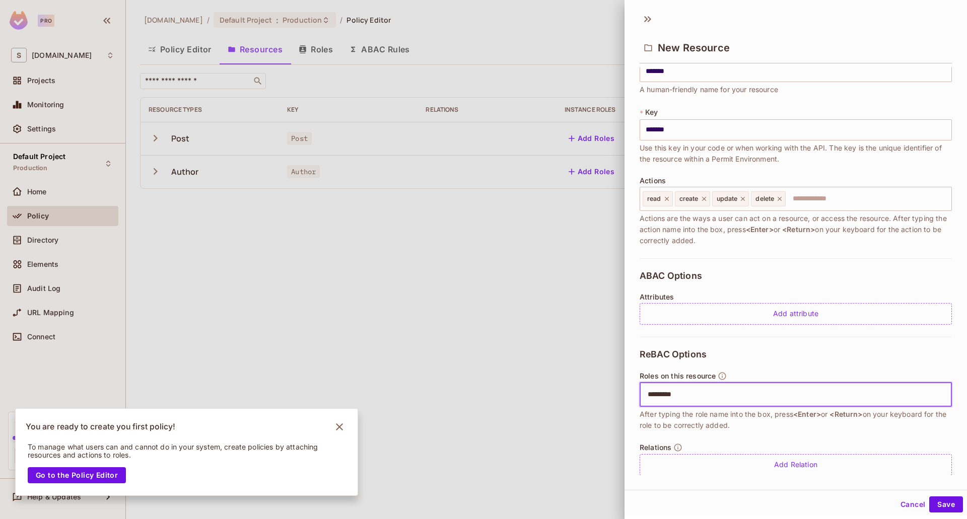
scroll to position [35, 0]
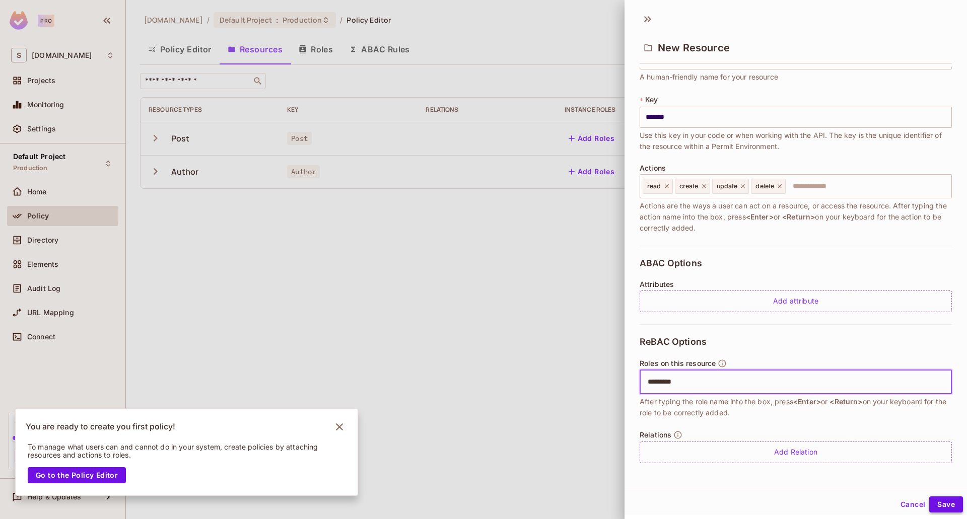
type input "*********"
click at [933, 497] on button "Save" at bounding box center [946, 504] width 34 height 16
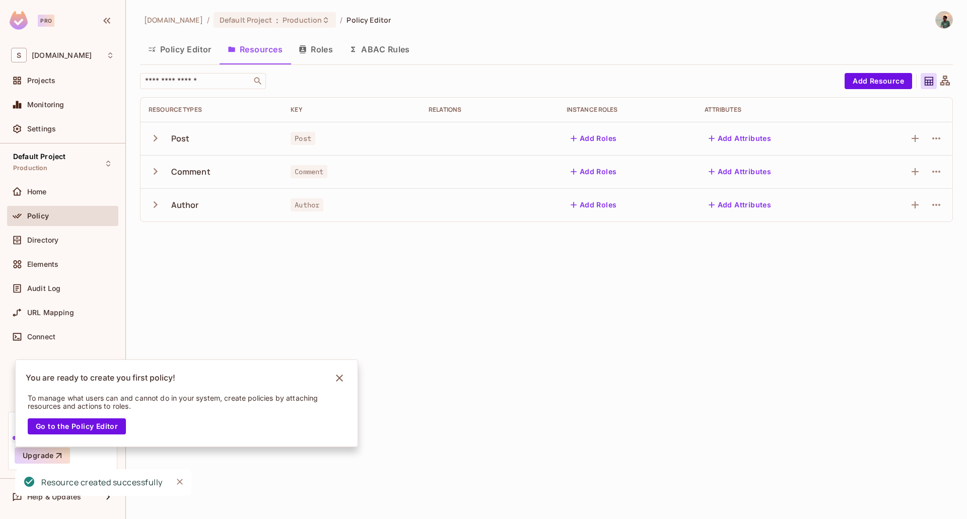
click at [318, 52] on button "Roles" at bounding box center [316, 49] width 50 height 25
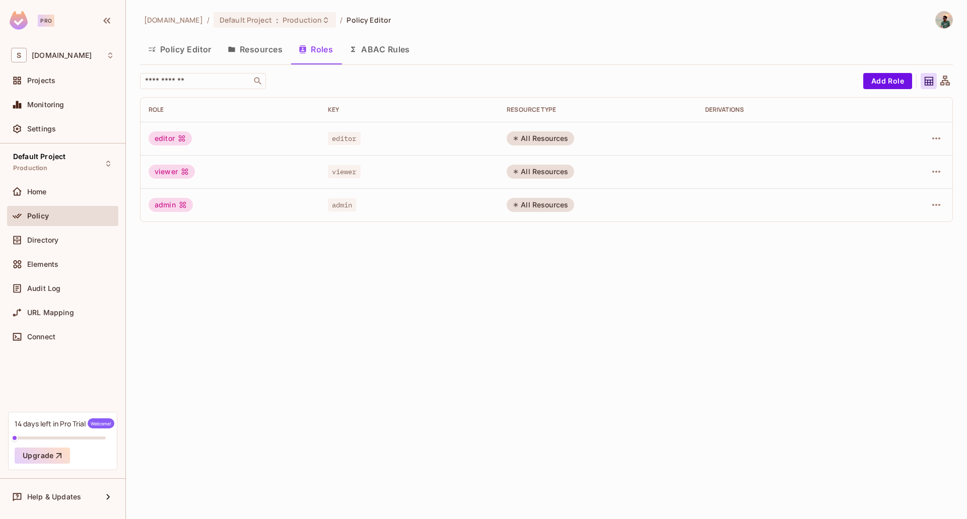
click at [259, 52] on button "Resources" at bounding box center [255, 49] width 71 height 25
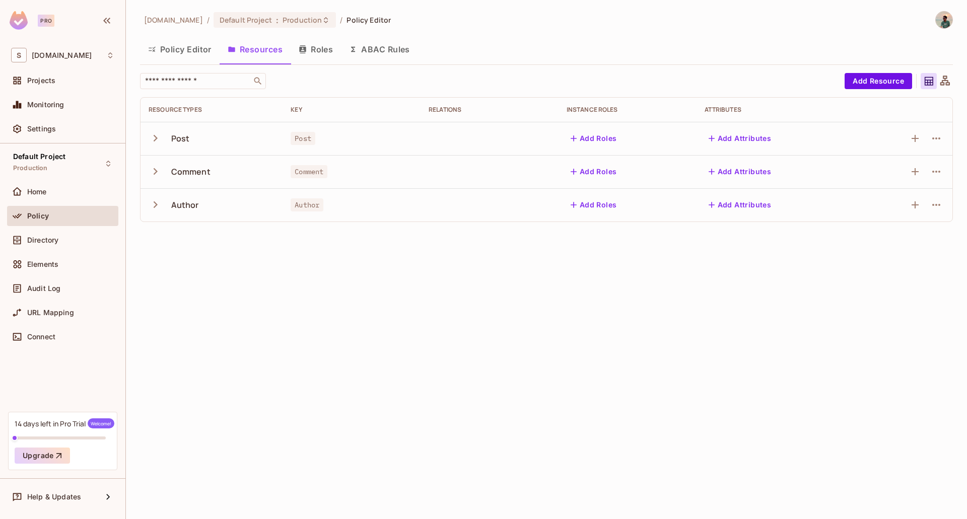
click at [601, 133] on button "Add Roles" at bounding box center [593, 138] width 54 height 16
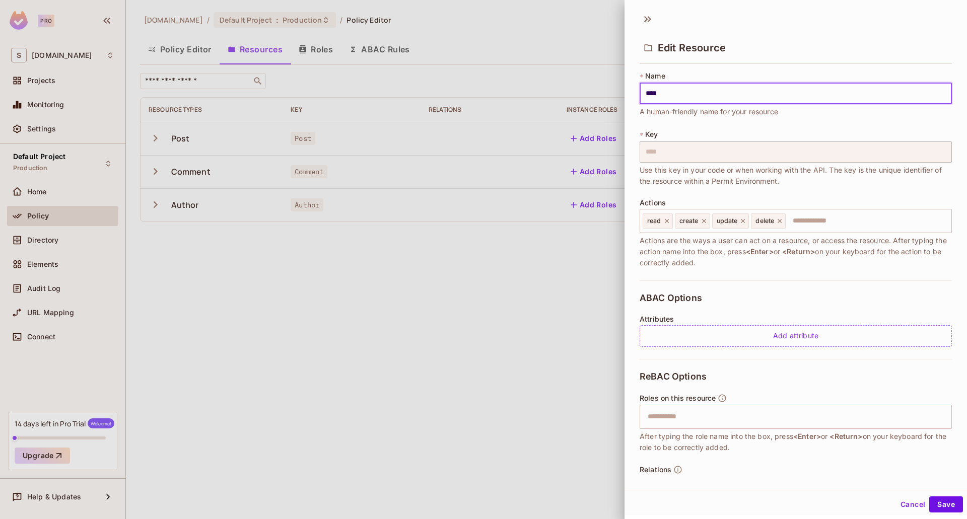
click at [359, 297] on div at bounding box center [483, 259] width 967 height 519
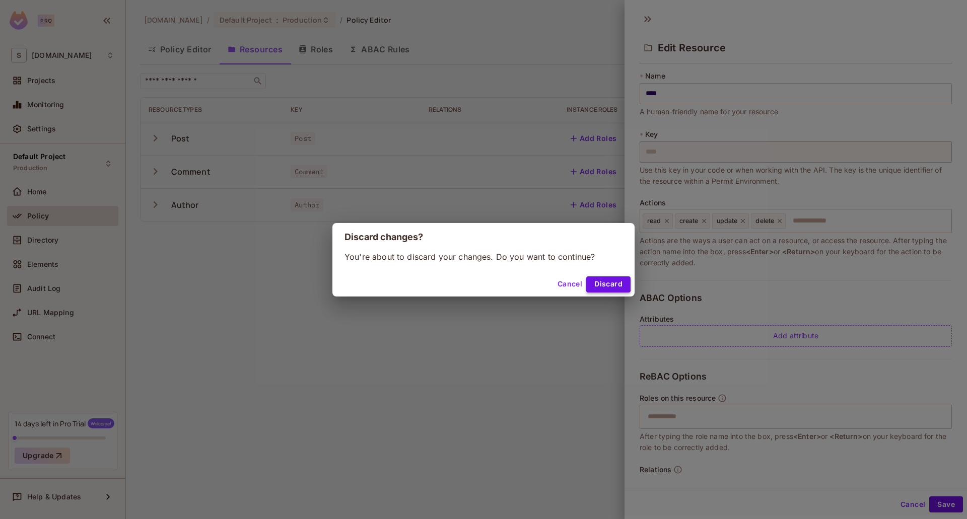
click at [603, 284] on button "Discard" at bounding box center [608, 284] width 44 height 16
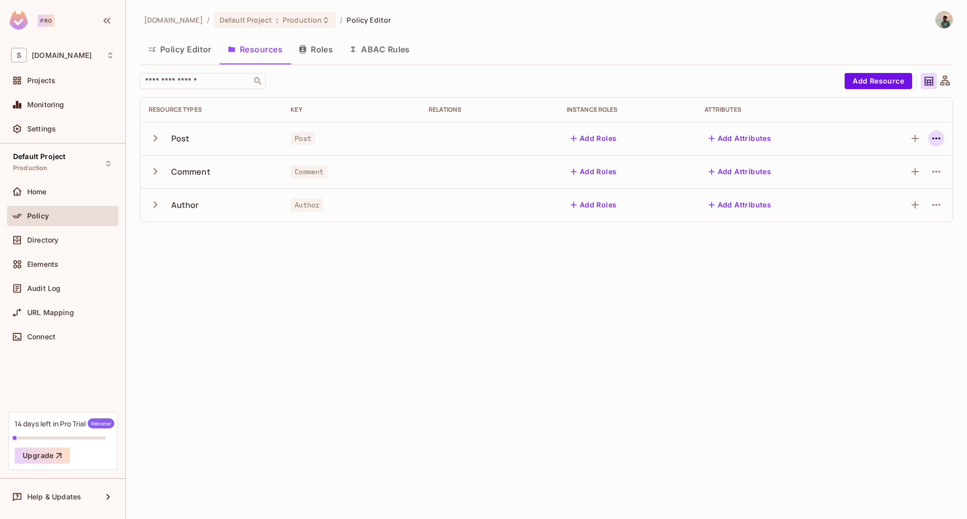
click at [944, 141] on button "button" at bounding box center [936, 138] width 16 height 16
click at [892, 177] on div "Edit Resource" at bounding box center [892, 178] width 47 height 10
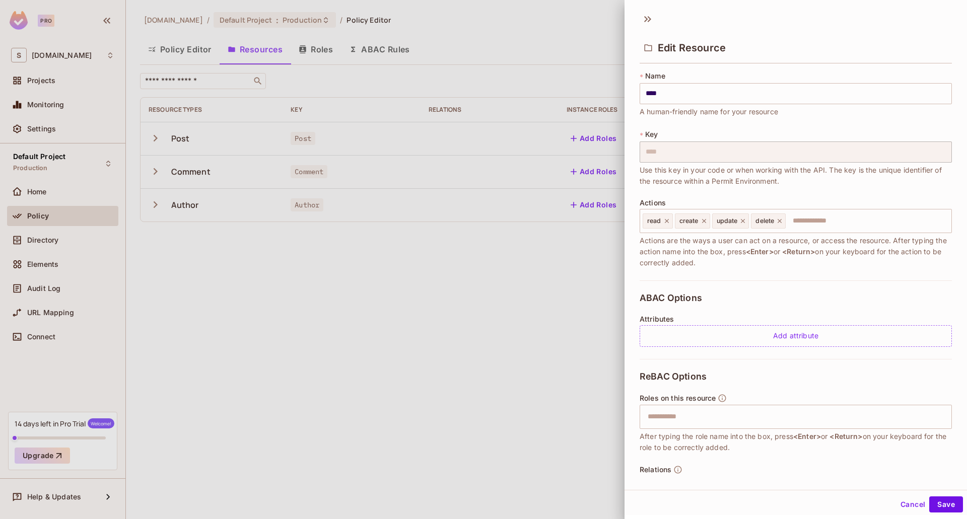
scroll to position [35, 0]
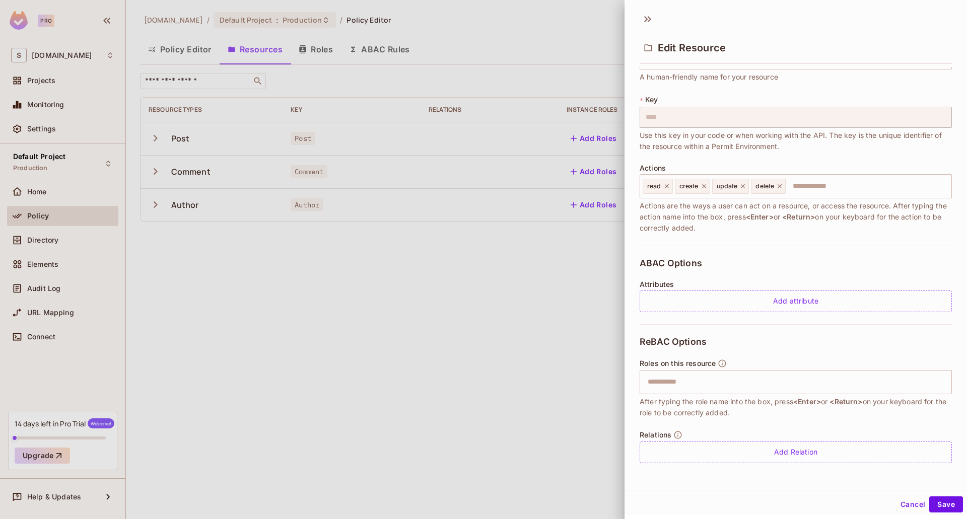
click at [908, 499] on button "Cancel" at bounding box center [912, 504] width 33 height 16
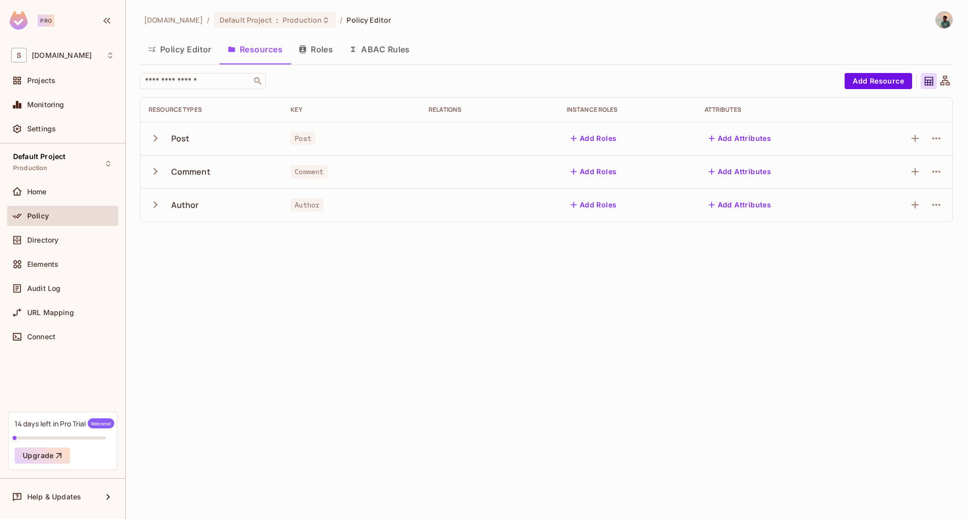
click at [153, 137] on icon "button" at bounding box center [156, 138] width 14 height 14
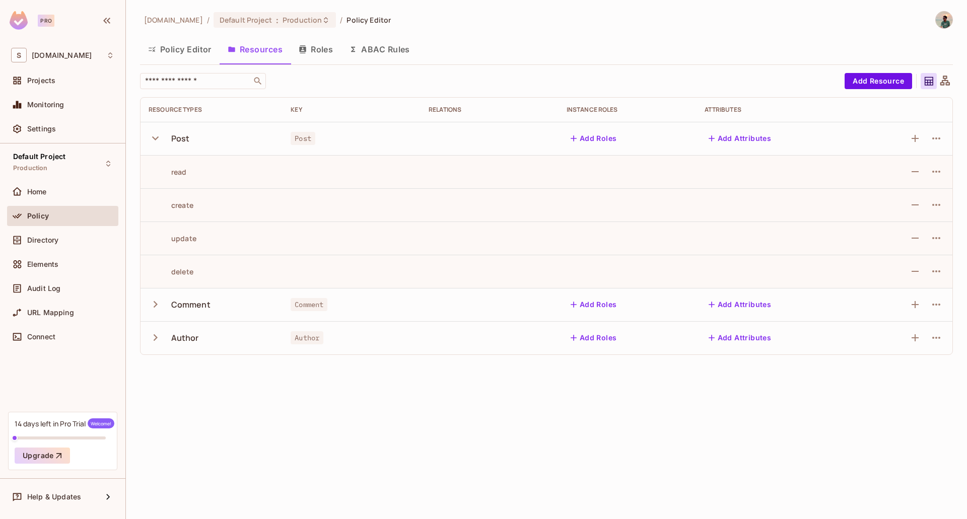
click at [180, 174] on div "read" at bounding box center [168, 172] width 38 height 10
click at [152, 134] on icon "button" at bounding box center [156, 138] width 14 height 14
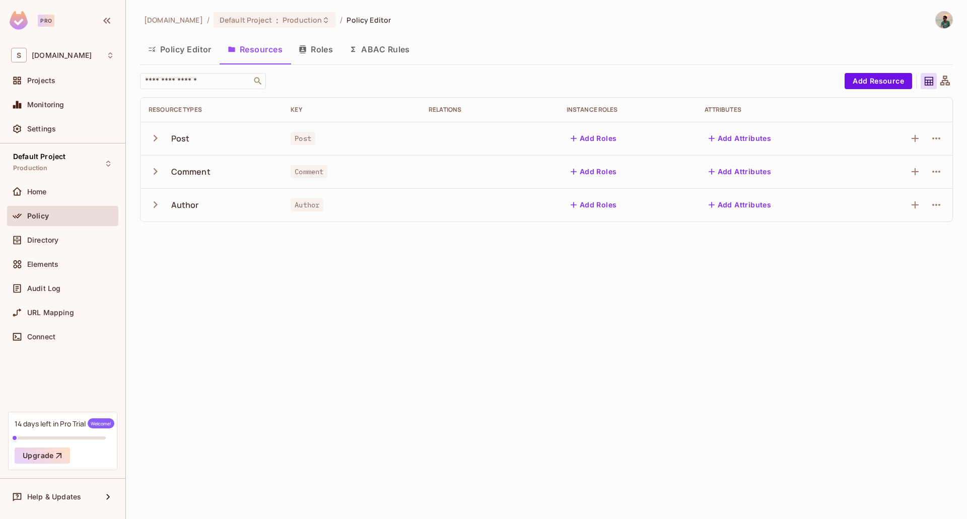
click at [156, 137] on icon "button" at bounding box center [156, 138] width 4 height 7
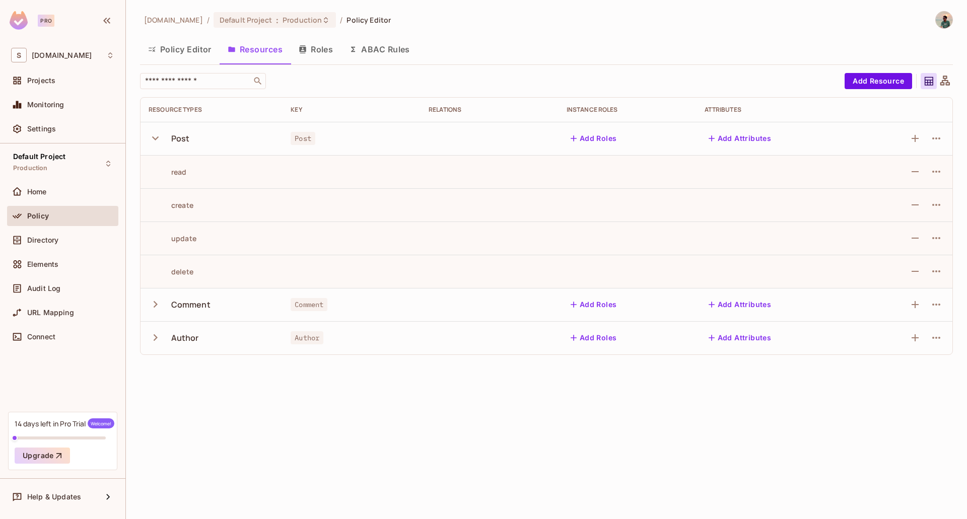
click at [161, 138] on icon "button" at bounding box center [156, 138] width 14 height 14
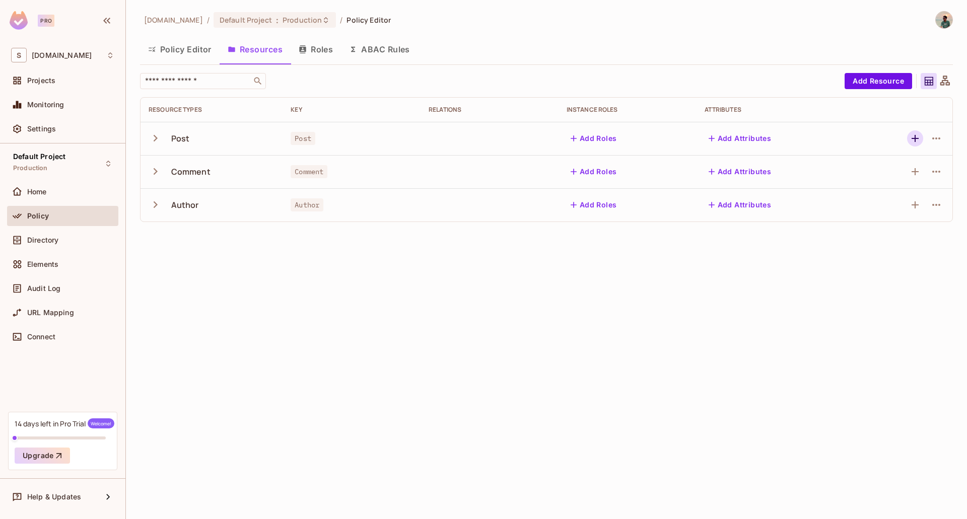
click at [908, 140] on button "button" at bounding box center [915, 138] width 16 height 16
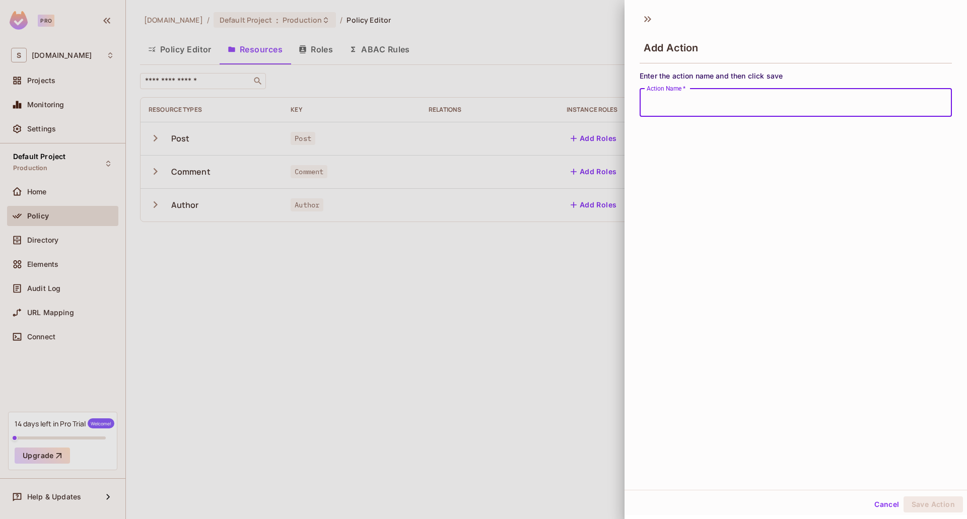
click at [549, 260] on div at bounding box center [483, 259] width 967 height 519
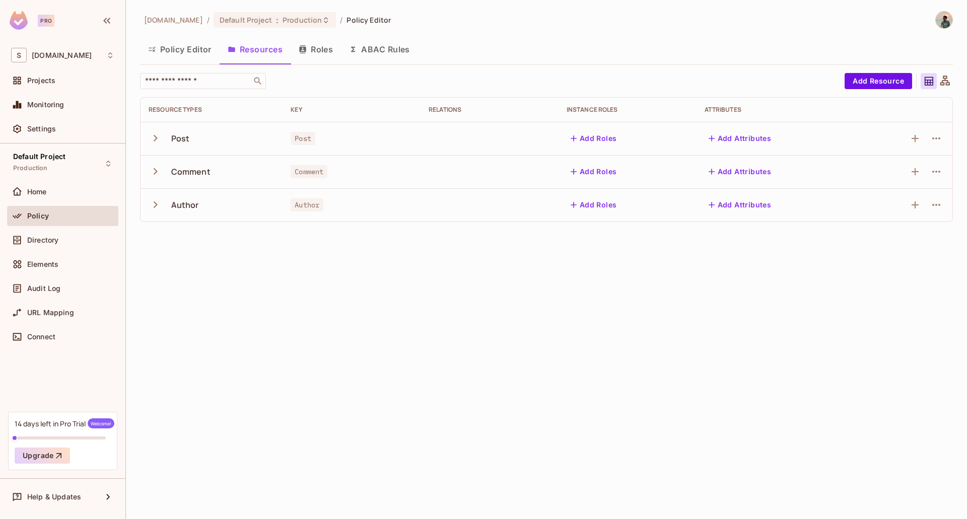
click at [354, 51] on icon "button" at bounding box center [353, 50] width 4 height 6
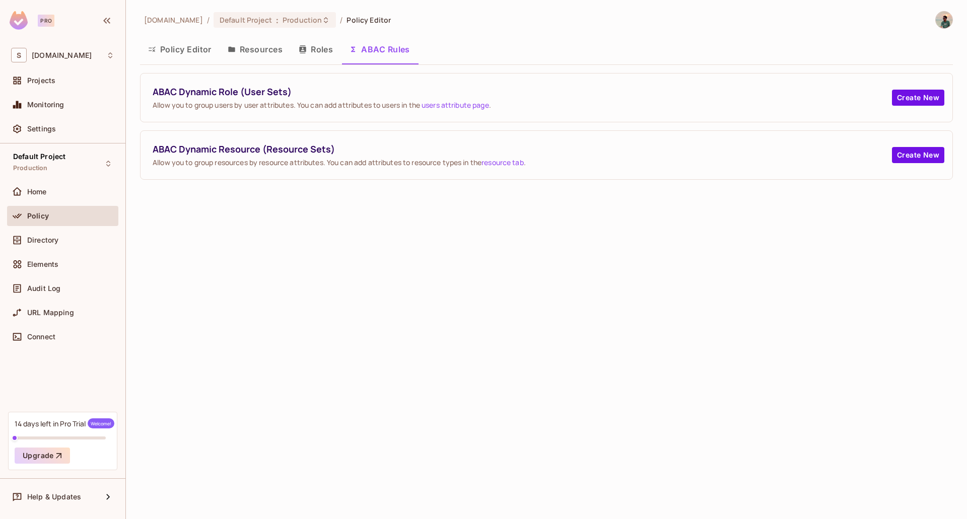
click at [932, 145] on div "ABAC Dynamic Resource (Resource Sets) Allow you to group resources by resource …" at bounding box center [546, 155] width 812 height 48
click at [925, 153] on button "Create New" at bounding box center [918, 155] width 52 height 16
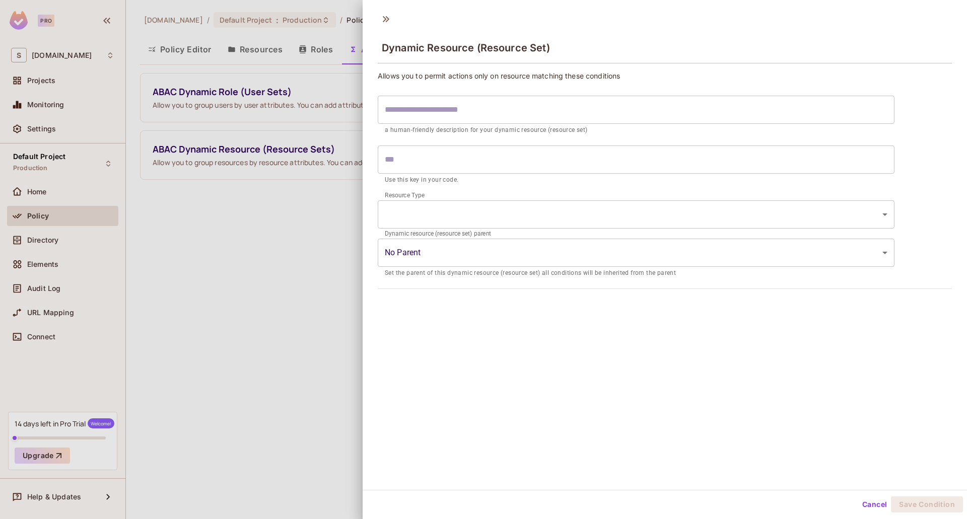
click at [455, 251] on body "Pro S seepossible.com Projects Monitoring Settings Default Project Production H…" at bounding box center [483, 259] width 967 height 519
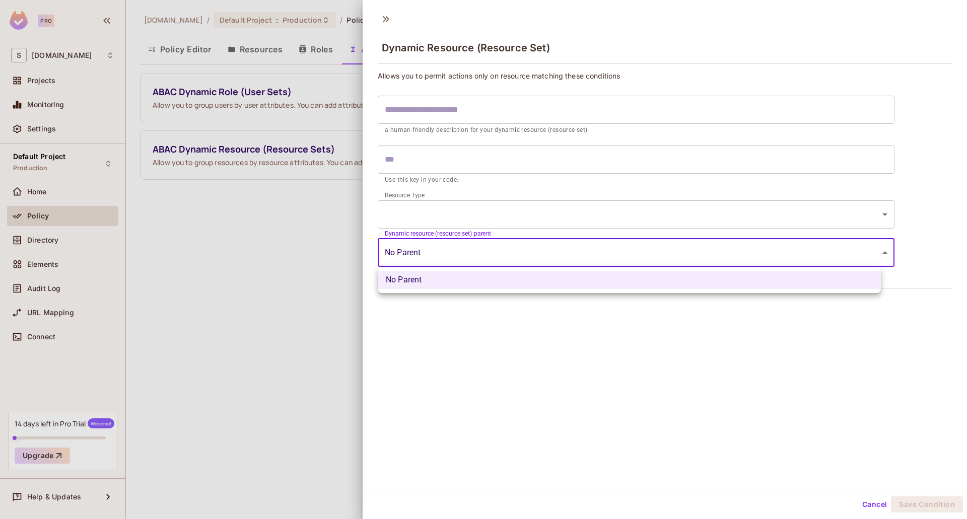
click at [335, 148] on div at bounding box center [483, 259] width 967 height 519
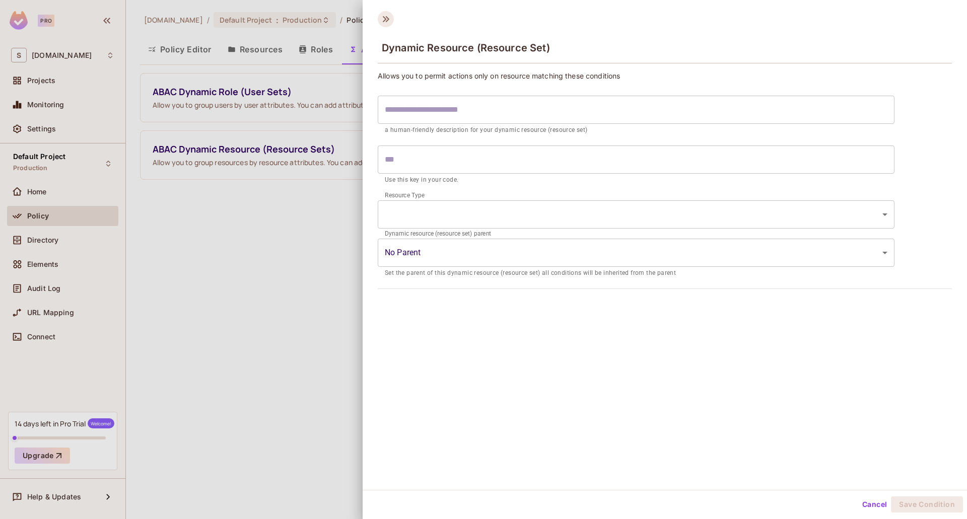
click at [383, 24] on icon at bounding box center [386, 19] width 16 height 16
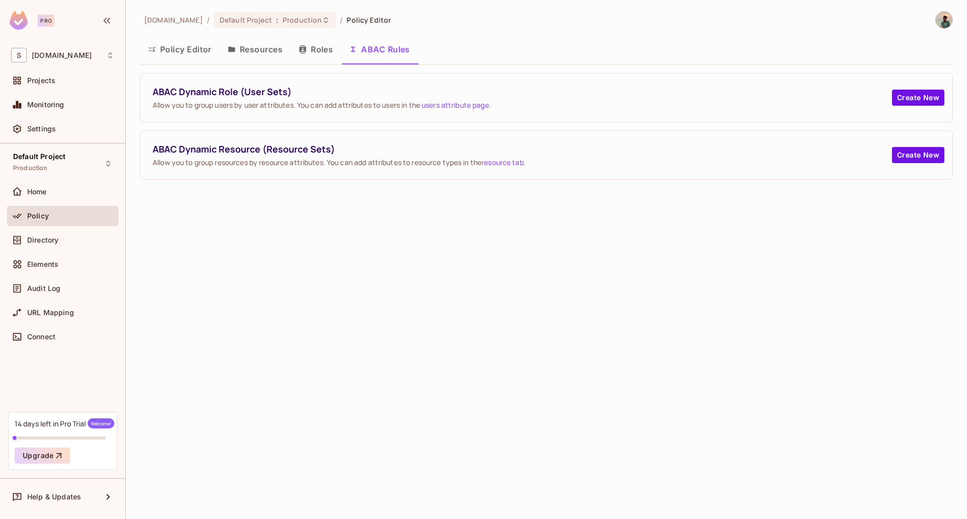
click at [908, 107] on div "ABAC Dynamic Role (User Sets) Allow you to group users by user attributes. You …" at bounding box center [546, 98] width 812 height 48
click at [908, 101] on button "Create New" at bounding box center [918, 98] width 52 height 16
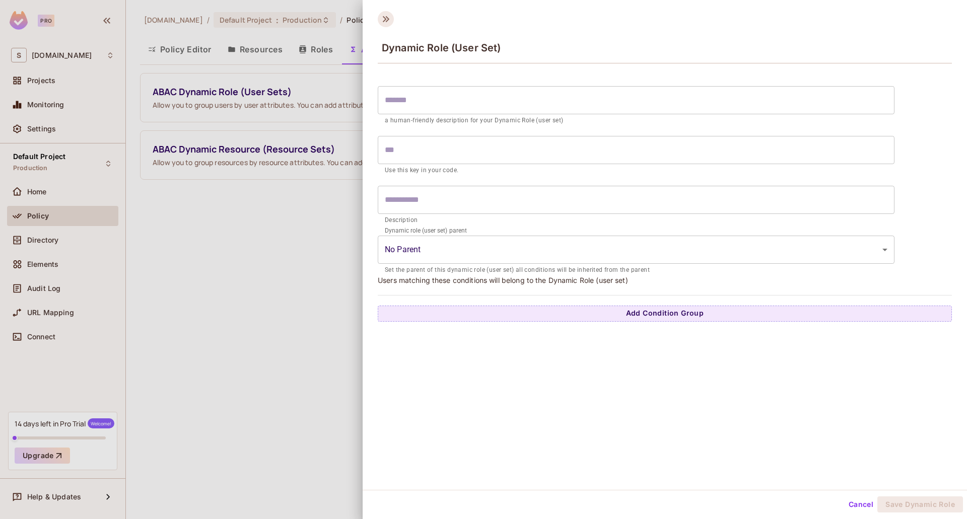
click at [383, 13] on icon at bounding box center [386, 19] width 16 height 16
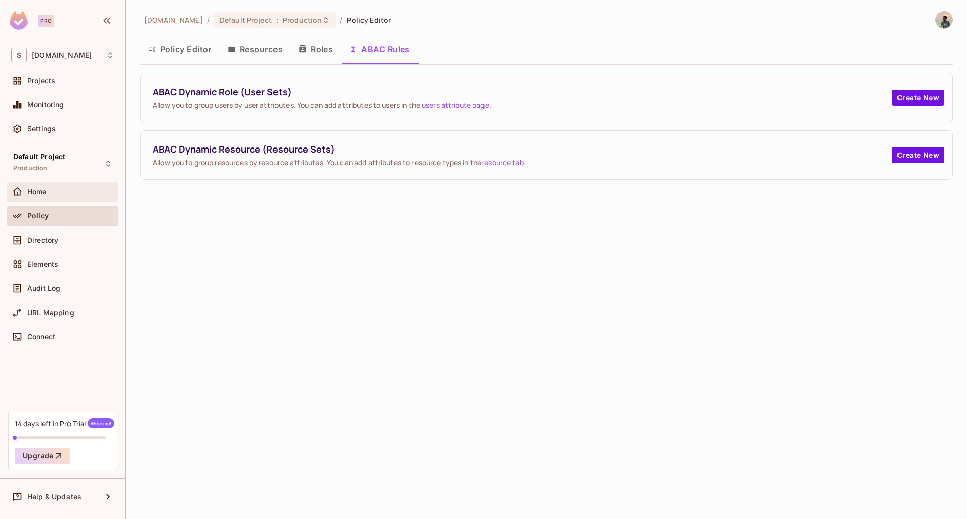
click at [52, 192] on div "Home" at bounding box center [70, 192] width 87 height 8
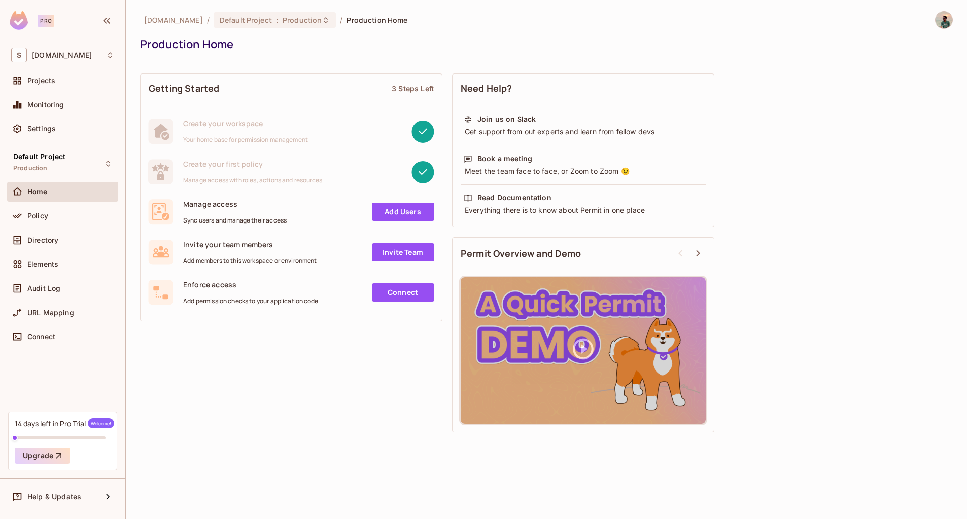
click at [396, 216] on link "Add Users" at bounding box center [403, 212] width 62 height 18
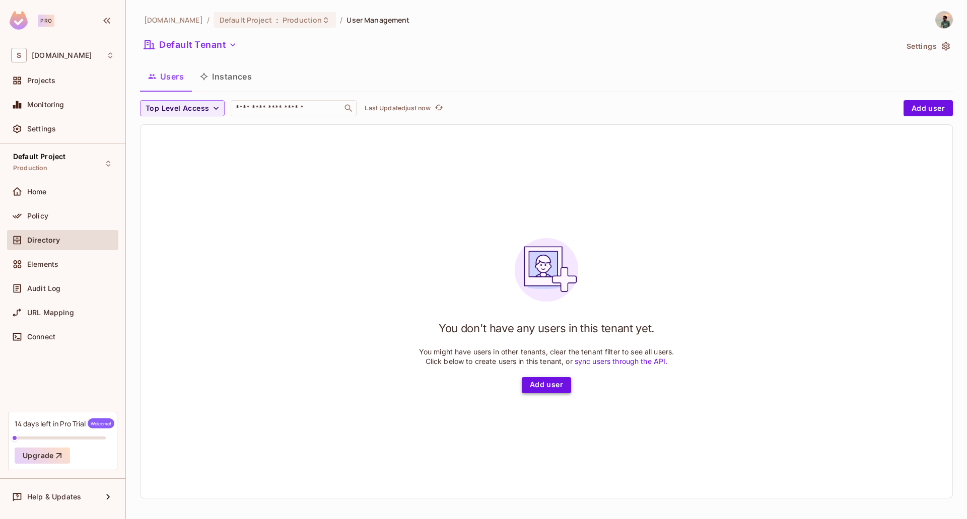
click at [530, 390] on button "Add user" at bounding box center [546, 385] width 49 height 16
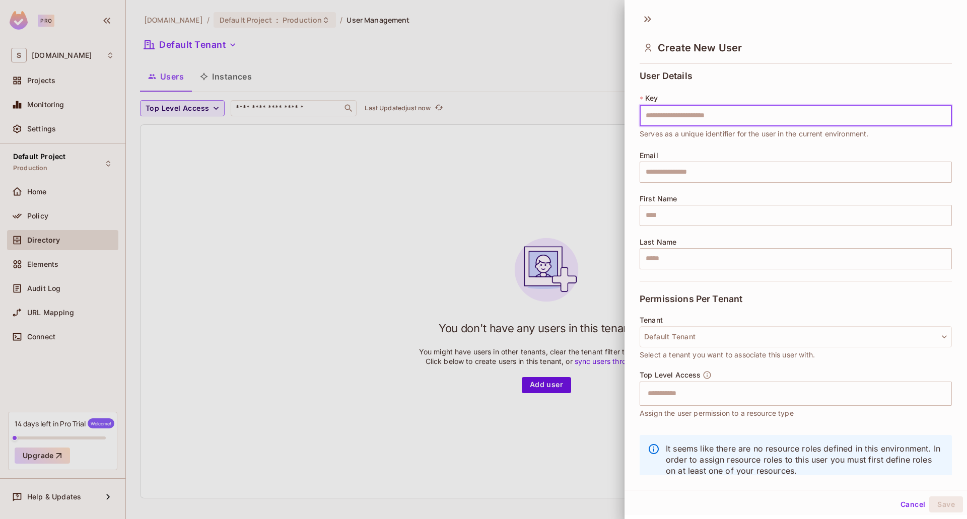
click at [577, 275] on div at bounding box center [483, 259] width 967 height 519
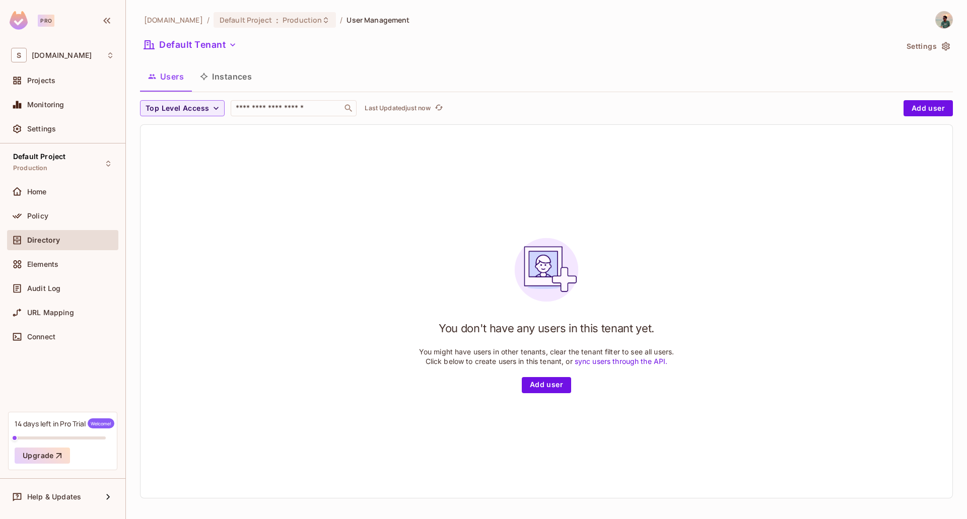
click at [230, 76] on button "Instances" at bounding box center [226, 76] width 68 height 25
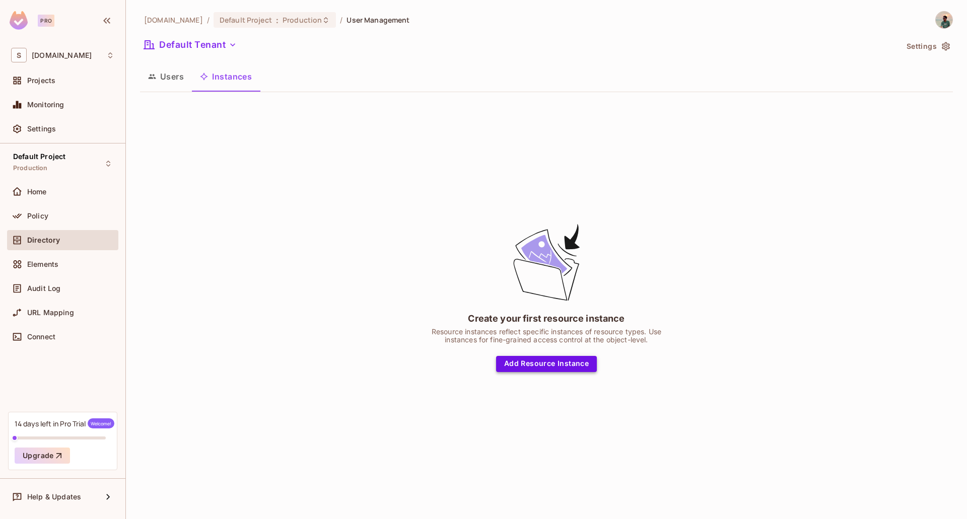
click at [579, 364] on button "Add Resource Instance" at bounding box center [546, 364] width 101 height 16
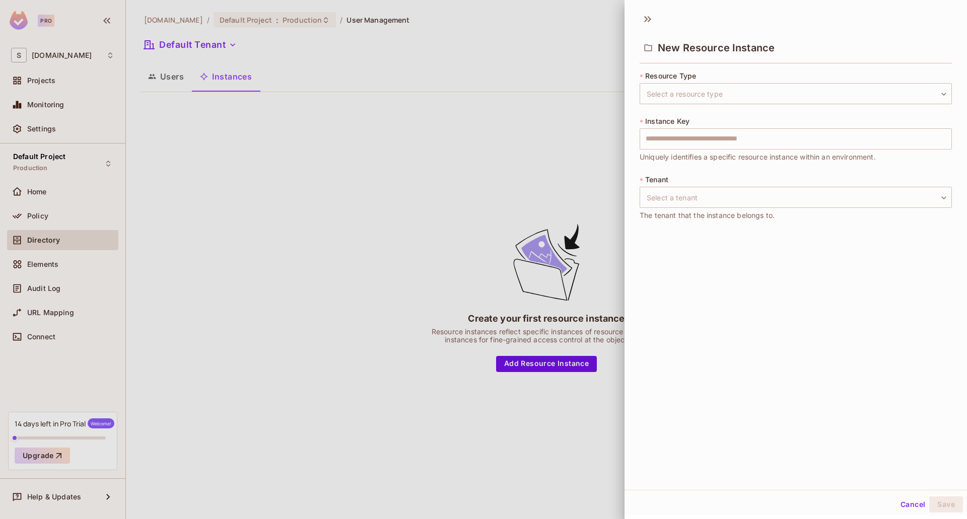
click at [247, 135] on div at bounding box center [483, 259] width 967 height 519
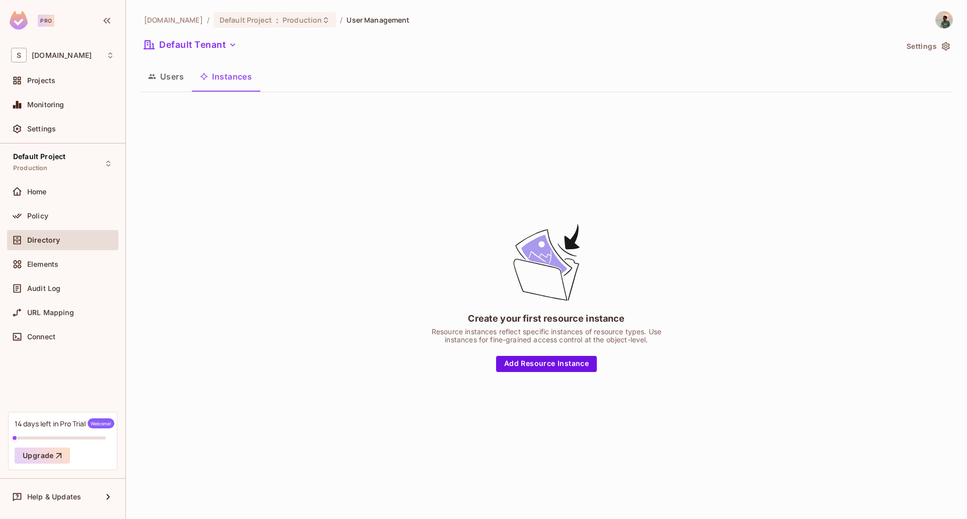
click at [170, 69] on button "Users" at bounding box center [166, 76] width 52 height 25
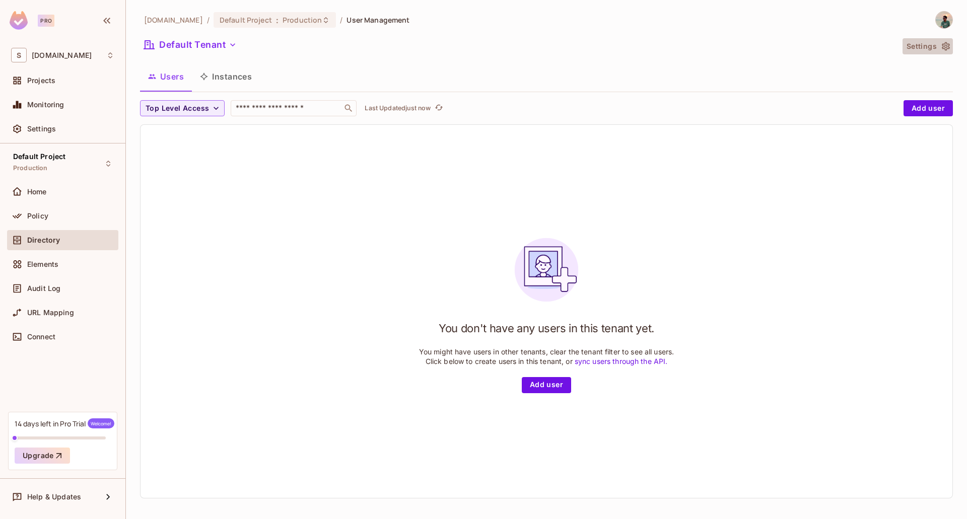
click at [943, 51] on icon "button" at bounding box center [946, 46] width 10 height 10
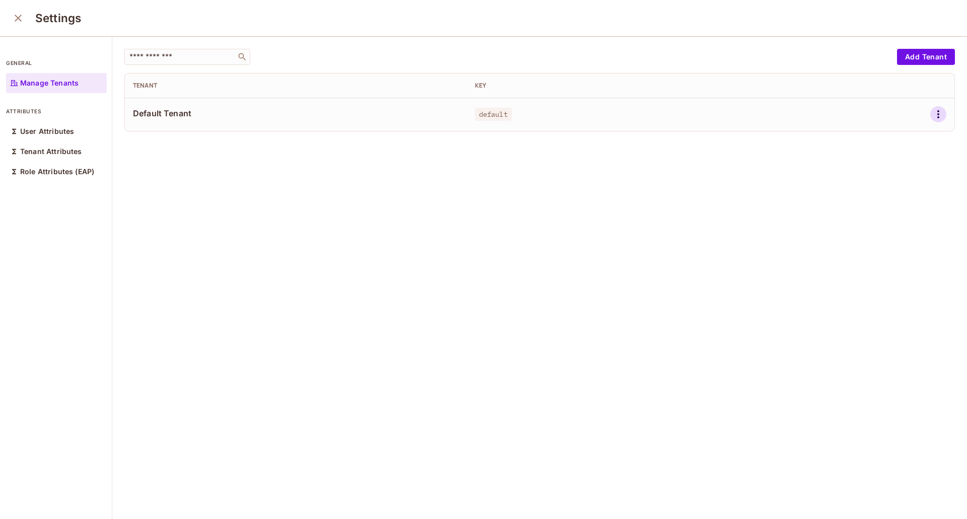
click at [932, 116] on icon "button" at bounding box center [938, 114] width 12 height 12
click at [328, 206] on div at bounding box center [483, 259] width 967 height 519
click at [9, 18] on button "close" at bounding box center [18, 18] width 20 height 20
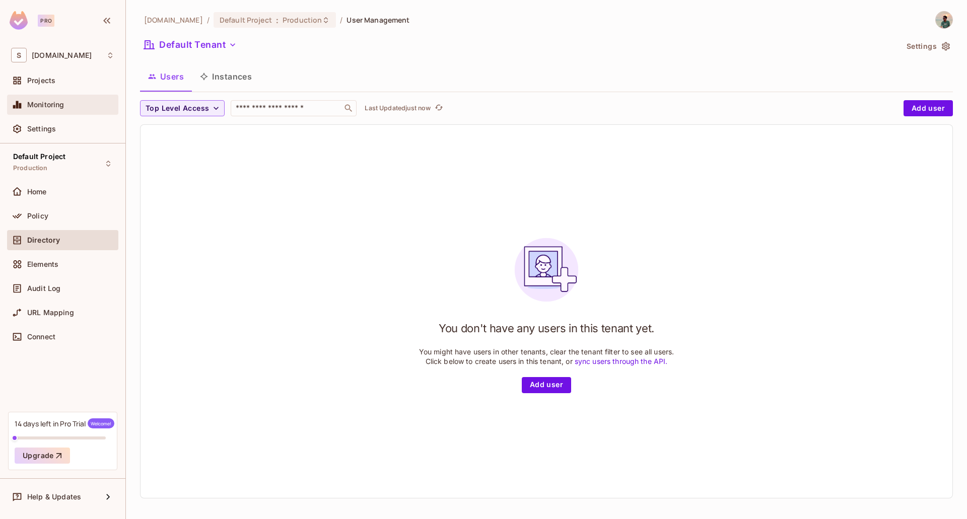
click at [52, 100] on div "Monitoring" at bounding box center [62, 105] width 103 height 12
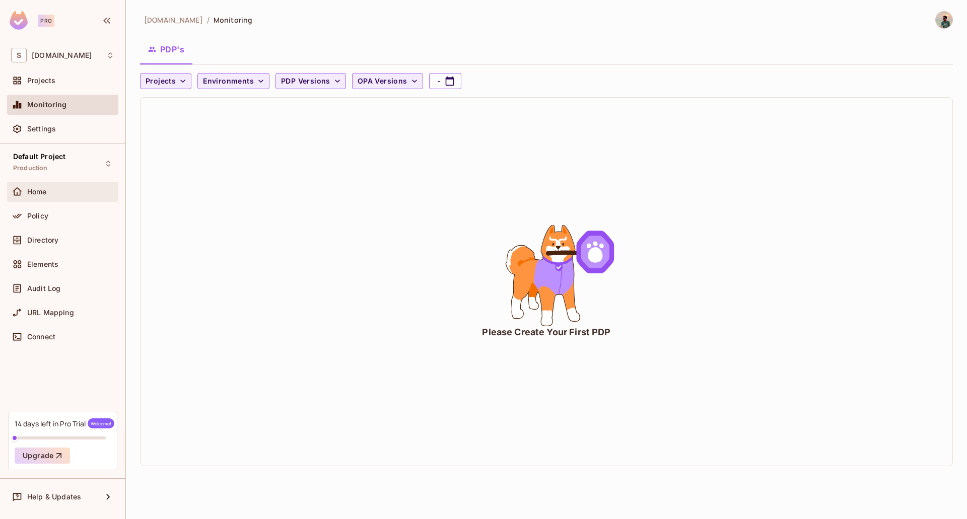
click at [26, 197] on div at bounding box center [19, 192] width 16 height 12
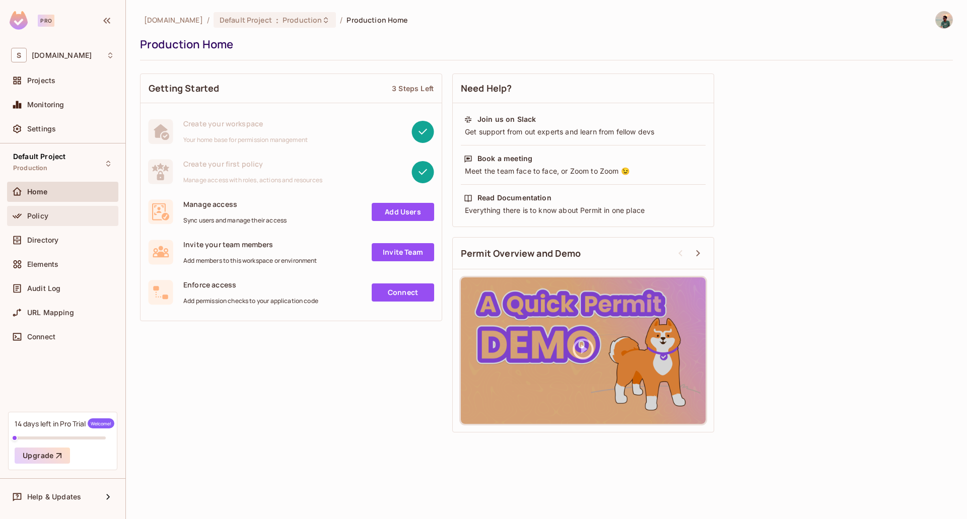
click at [34, 222] on div "Policy" at bounding box center [62, 216] width 103 height 12
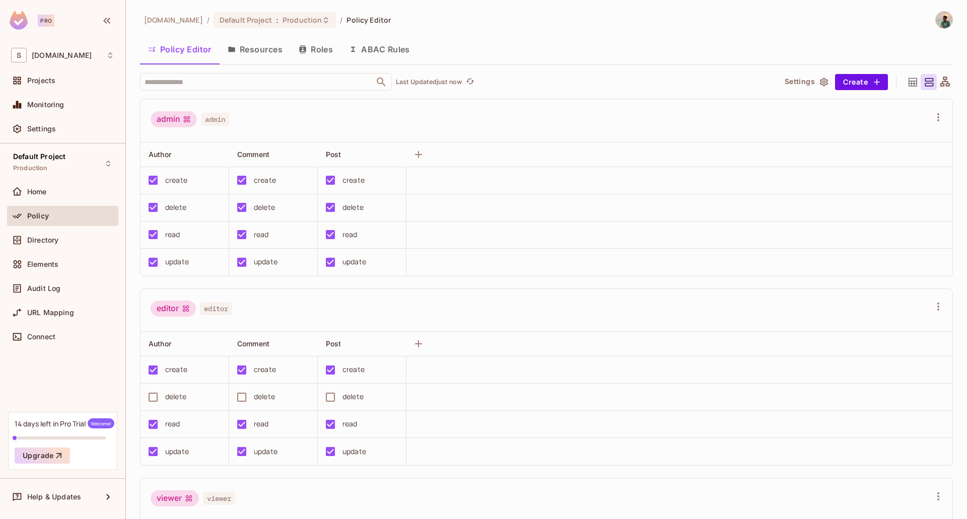
click at [940, 85] on icon at bounding box center [945, 82] width 10 height 10
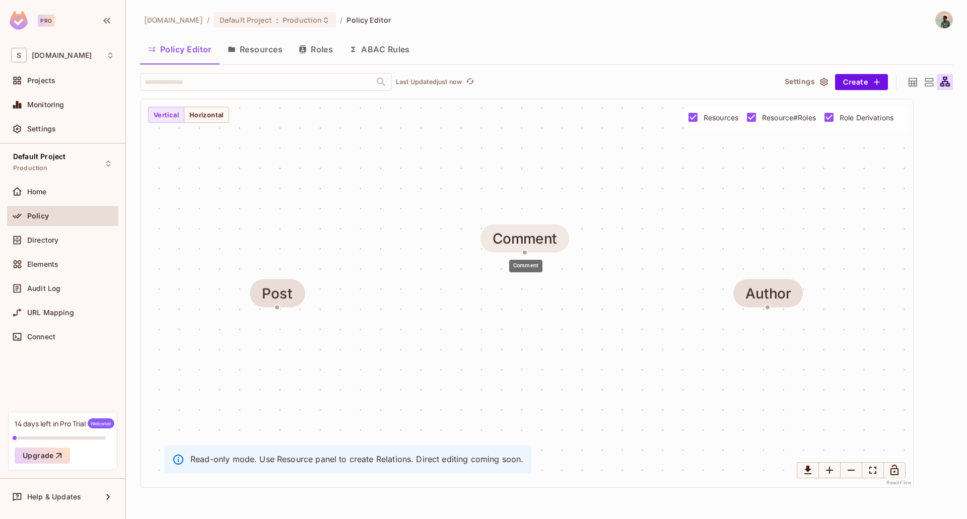
drag, startPoint x: 541, startPoint y: 294, endPoint x: 530, endPoint y: 235, distance: 60.0
click at [530, 236] on div "Comment" at bounding box center [524, 239] width 64 height 16
click at [909, 84] on icon at bounding box center [912, 82] width 9 height 9
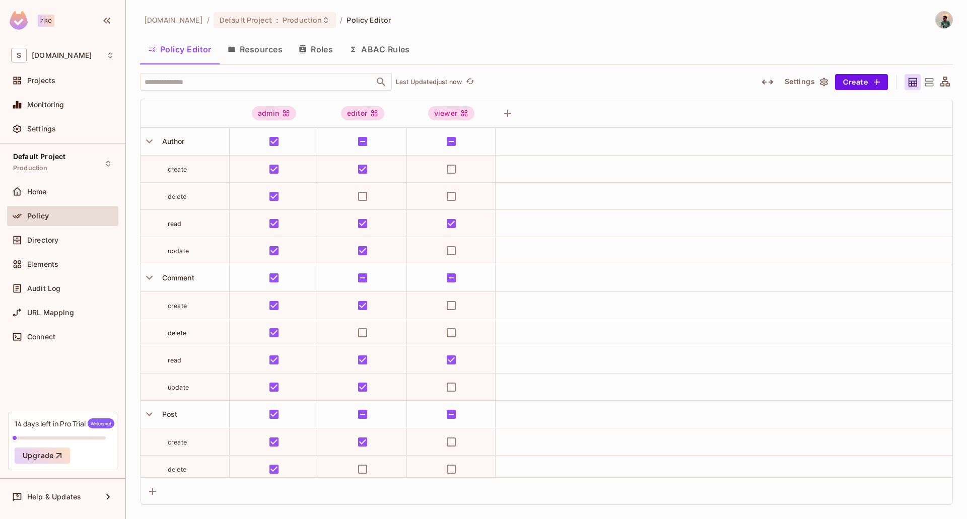
click at [931, 81] on icon at bounding box center [928, 82] width 9 height 8
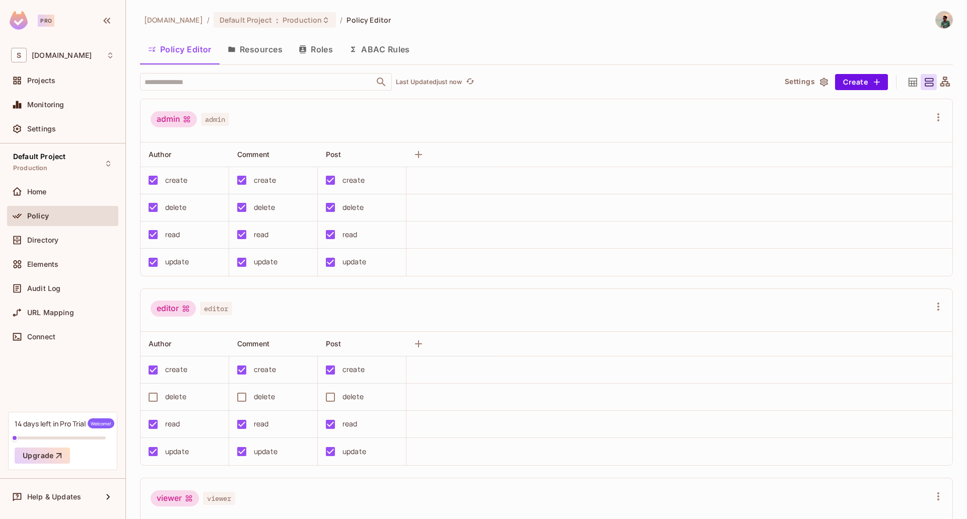
click at [922, 82] on icon at bounding box center [928, 82] width 13 height 13
click at [910, 82] on icon at bounding box center [912, 82] width 13 height 13
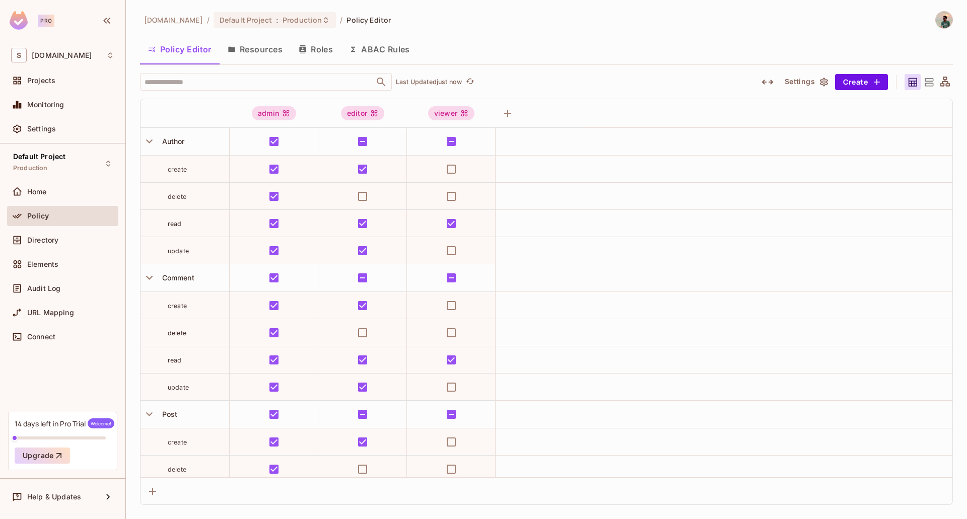
click at [944, 82] on icon at bounding box center [945, 82] width 10 height 10
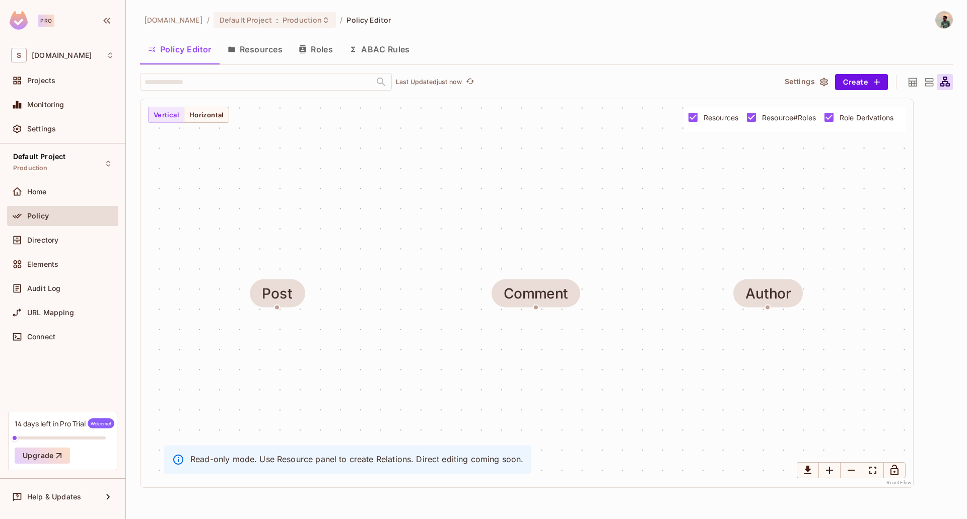
click at [283, 308] on div "Post Comment Author" at bounding box center [526, 293] width 772 height 388
click at [283, 300] on div "Post" at bounding box center [277, 294] width 31 height 16
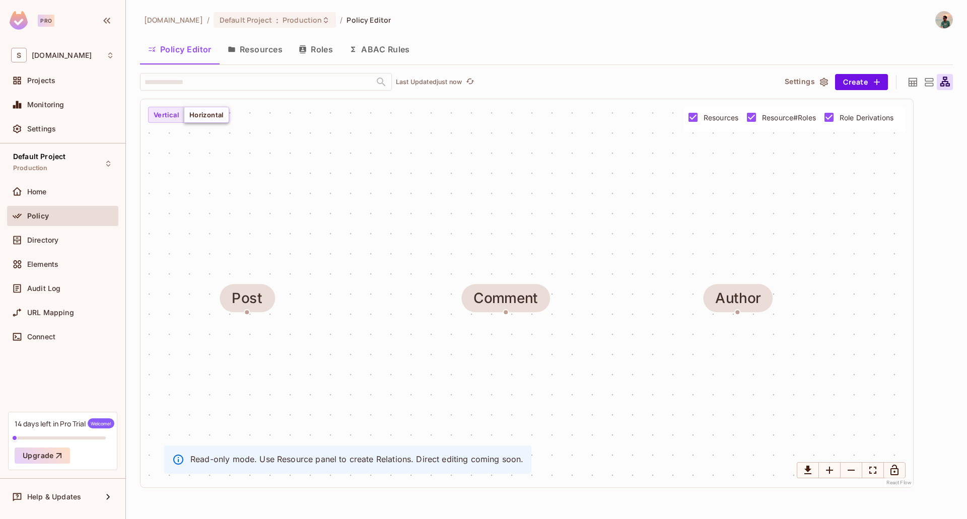
click at [202, 122] on button "Horizontal" at bounding box center [206, 115] width 45 height 16
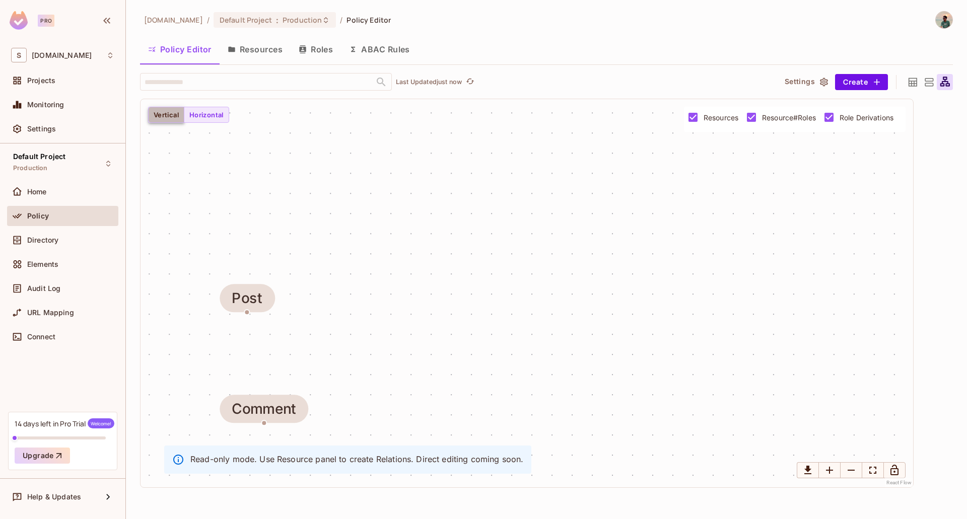
click at [171, 118] on button "Vertical" at bounding box center [166, 115] width 36 height 16
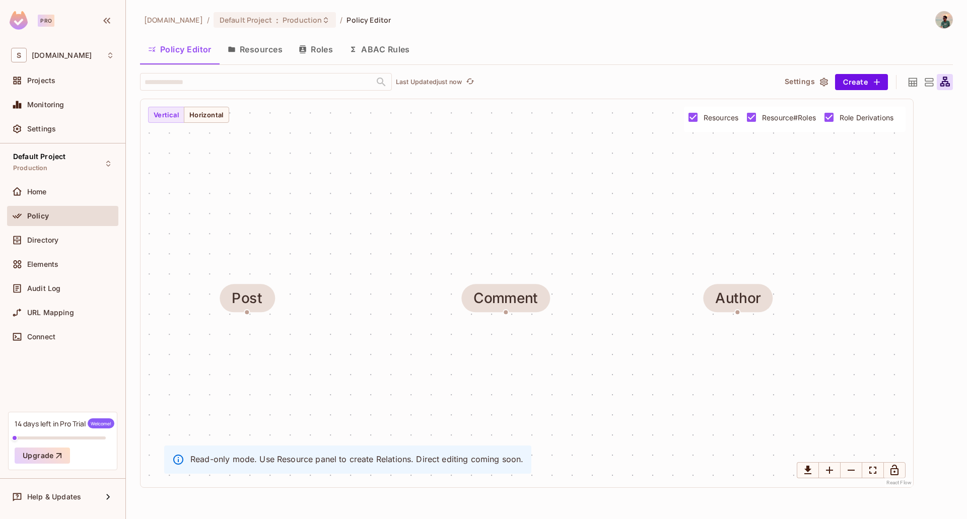
click at [930, 75] on div at bounding box center [928, 82] width 16 height 16
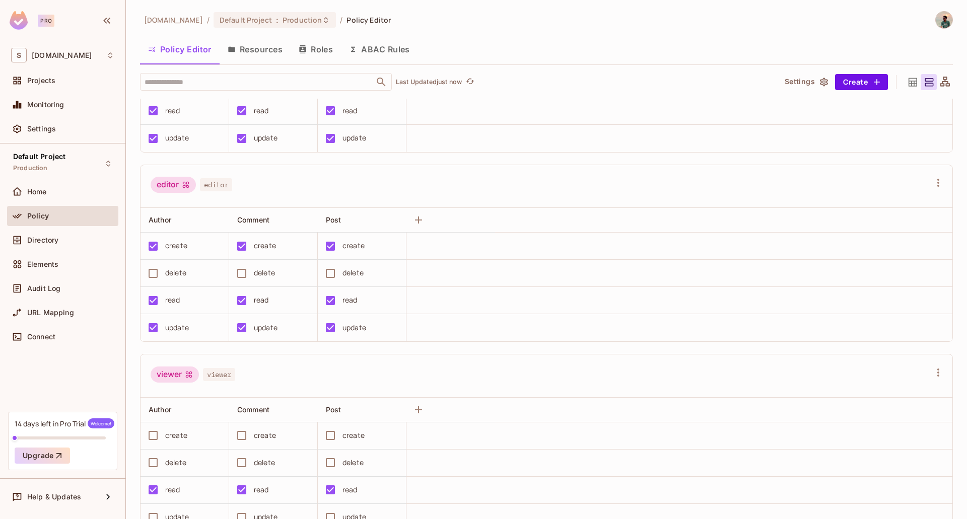
scroll to position [161, 0]
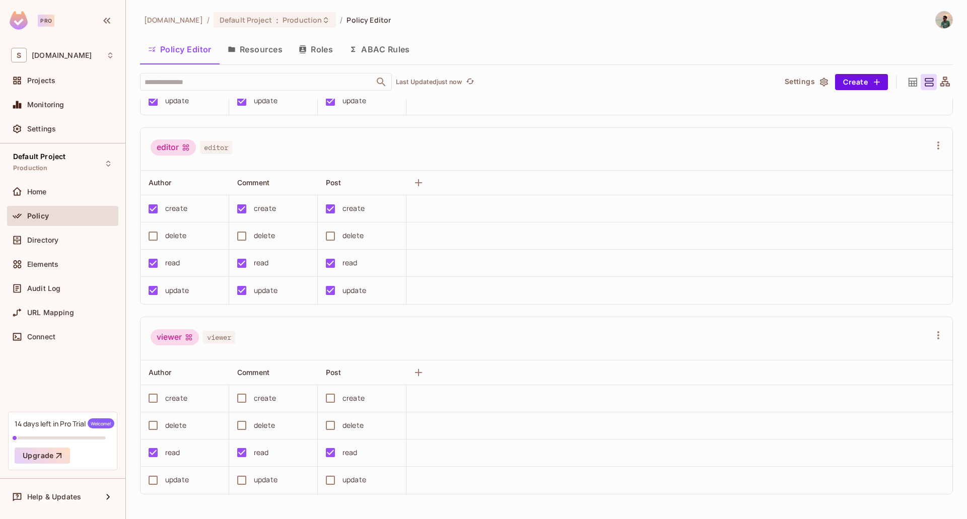
click at [906, 87] on icon at bounding box center [912, 82] width 13 height 13
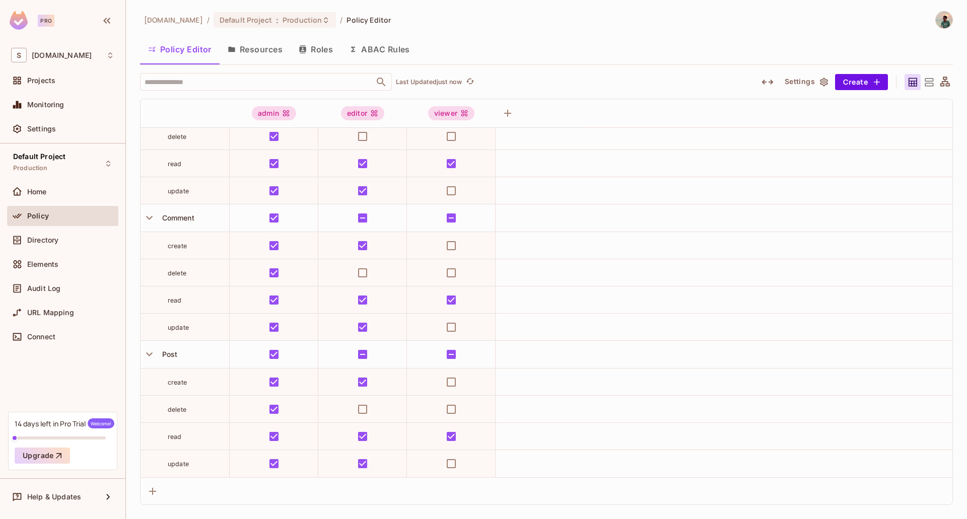
scroll to position [0, 0]
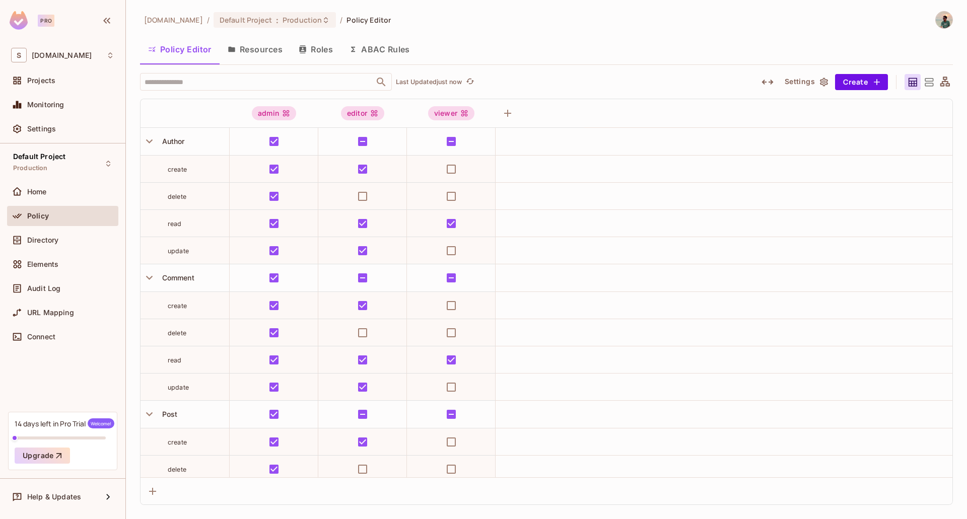
click at [261, 44] on button "Resources" at bounding box center [255, 49] width 71 height 25
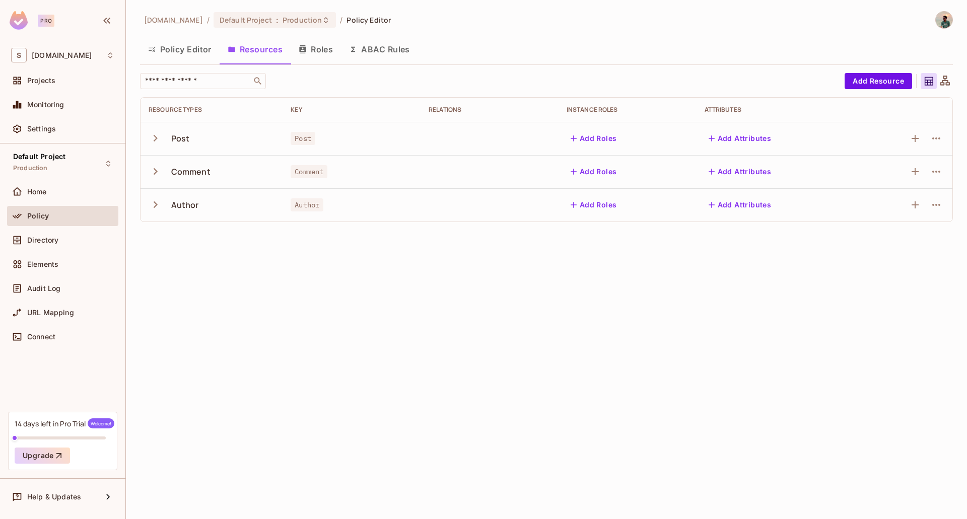
click at [312, 50] on button "Roles" at bounding box center [316, 49] width 50 height 25
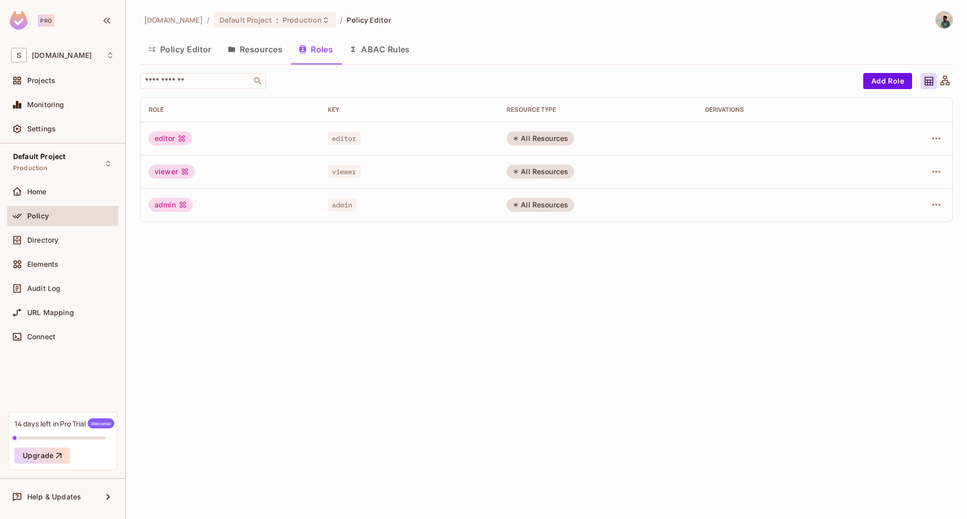
click at [183, 52] on button "Policy Editor" at bounding box center [180, 49] width 80 height 25
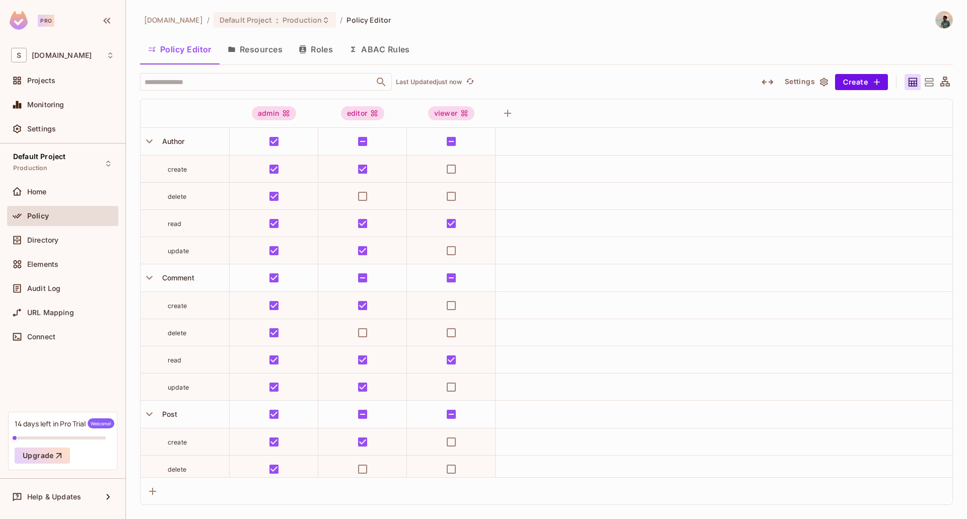
click at [320, 46] on button "Roles" at bounding box center [316, 49] width 50 height 25
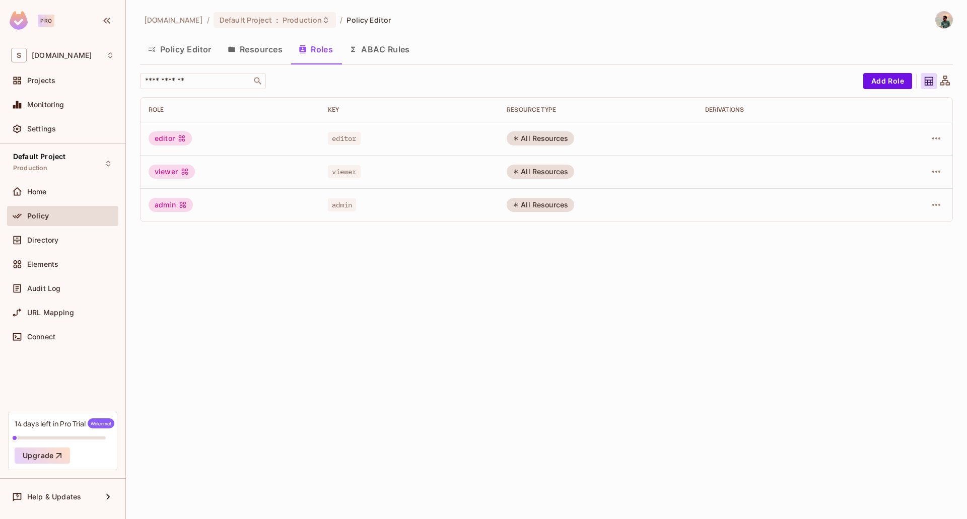
click at [374, 47] on button "ABAC Rules" at bounding box center [379, 49] width 77 height 25
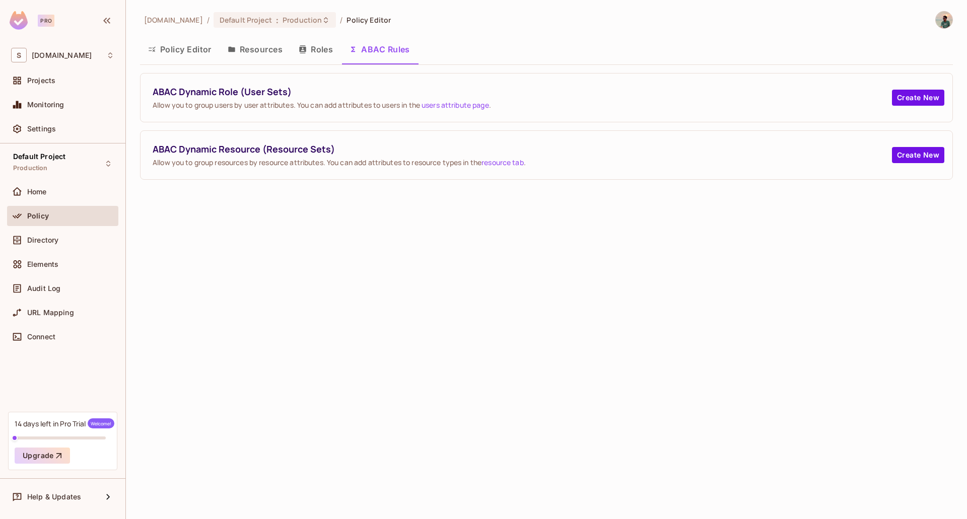
click at [179, 43] on button "Policy Editor" at bounding box center [180, 49] width 80 height 25
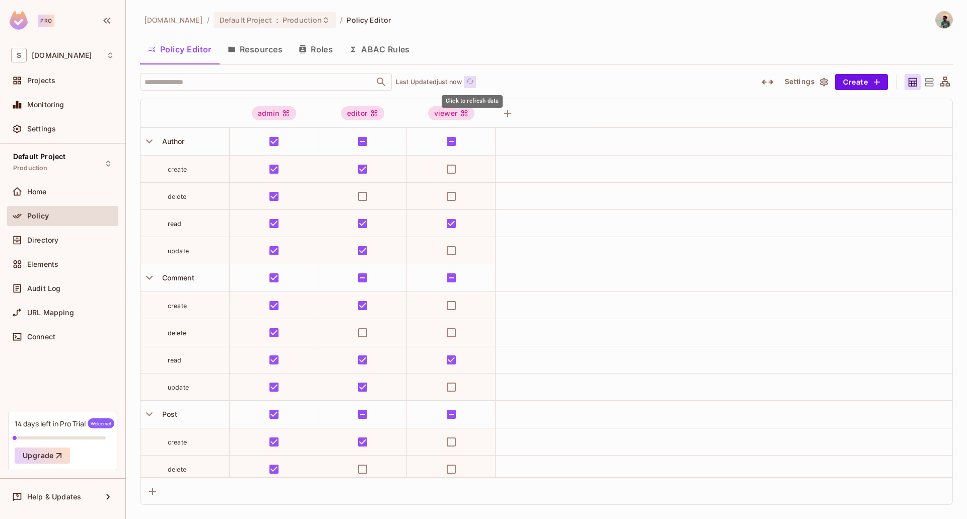
click at [474, 86] on span "refresh" at bounding box center [470, 82] width 9 height 10
click at [40, 310] on span "URL Mapping" at bounding box center [50, 313] width 47 height 8
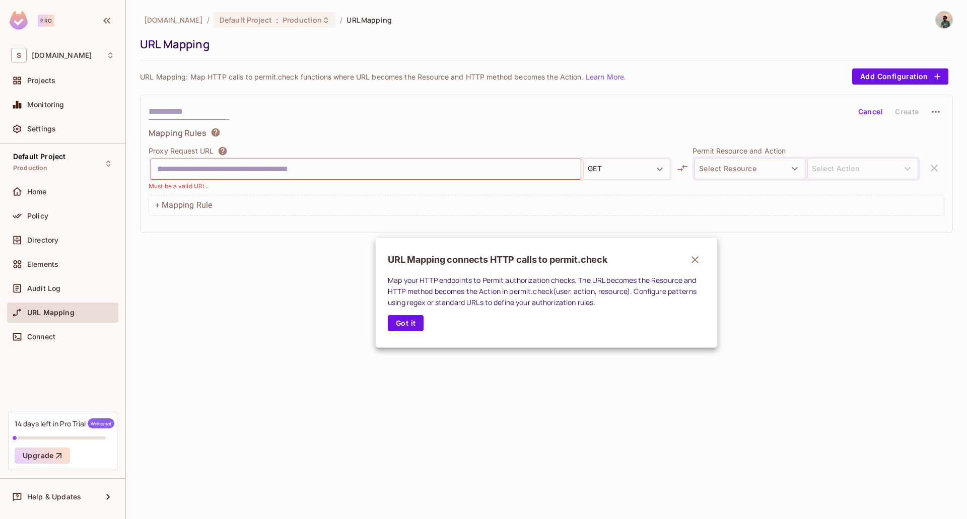
click at [39, 345] on div at bounding box center [483, 259] width 967 height 519
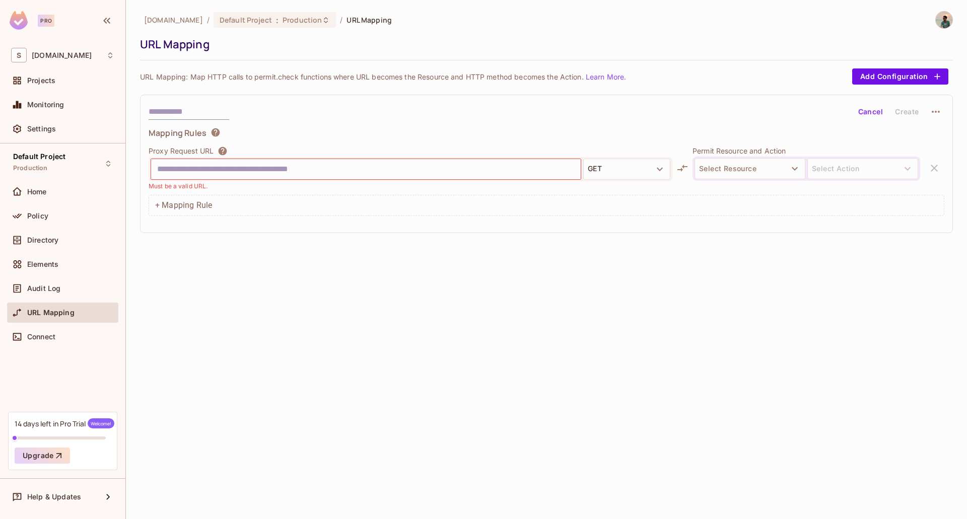
click at [54, 330] on div "Connect" at bounding box center [62, 337] width 111 height 20
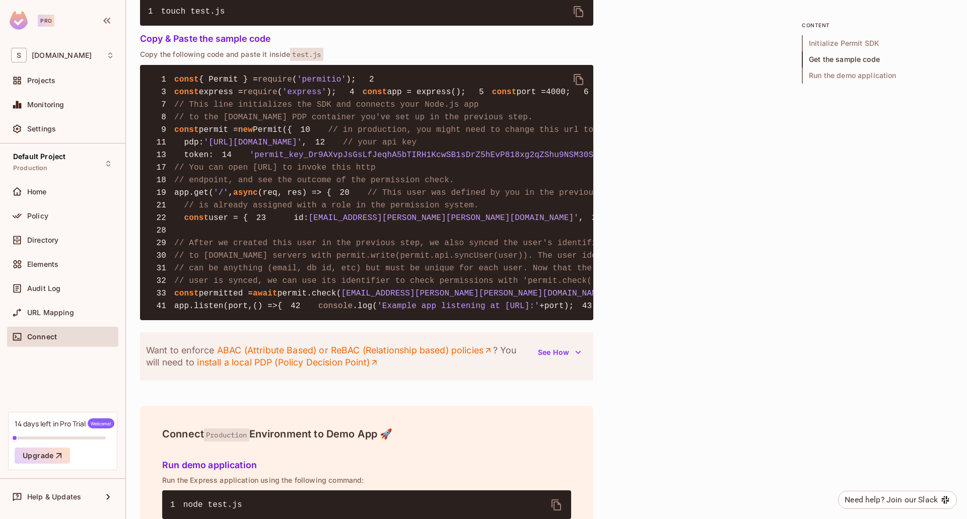
scroll to position [755, 0]
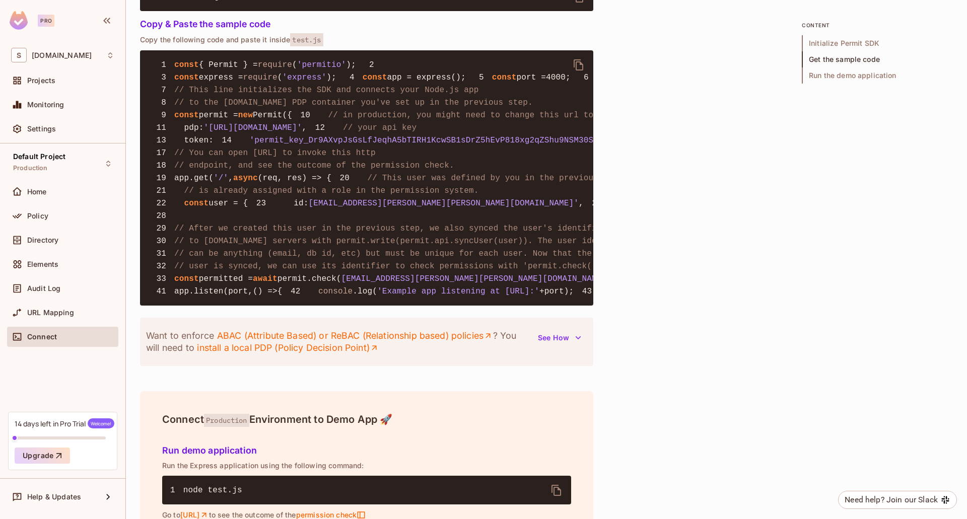
click at [398, 212] on pre "1 const { Permit } = require ( 'permitio' ); 2 3 const express = require ( 'exp…" at bounding box center [366, 177] width 453 height 255
click at [392, 145] on span "'permit_key_Dr9AXvpJsGsLfJeqhA5bTIRH1KcwSB1sDrZ5hEvP818xg2qZShu9NSM30SyDceQGBcV…" at bounding box center [493, 140] width 486 height 9
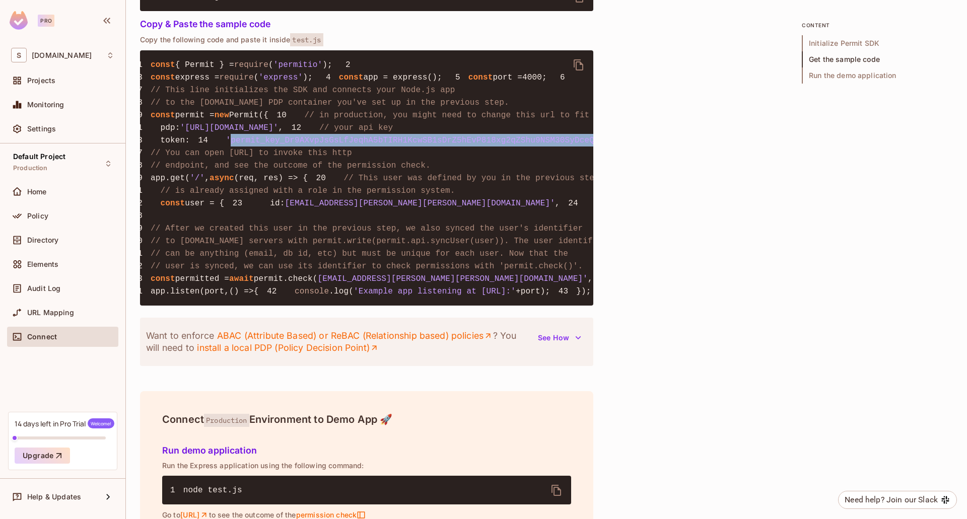
scroll to position [0, 0]
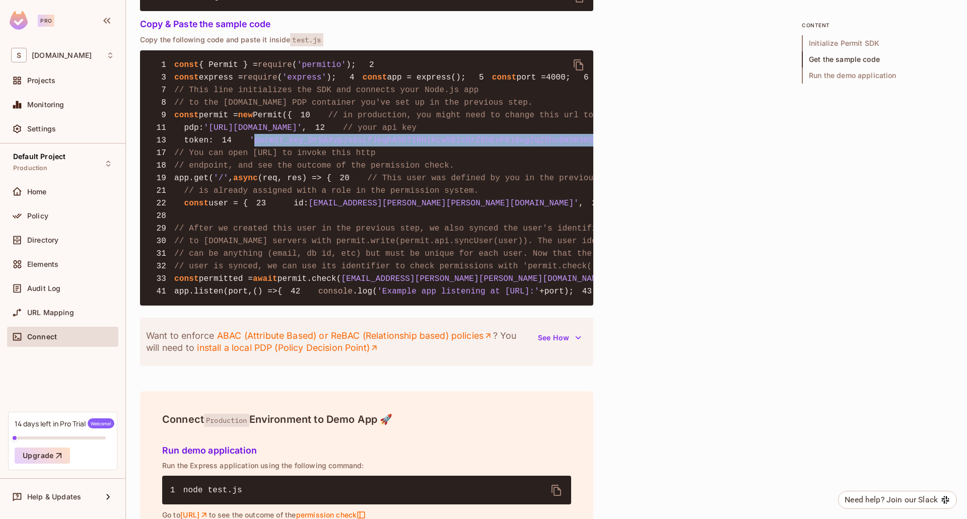
copy span "permit_key_Dr9AXvpJsGsLfJeqhA5bTIRH1KcwSB1sDrZ5hEvP818xg2qZShu9NSM30SyDceQGBcVW…"
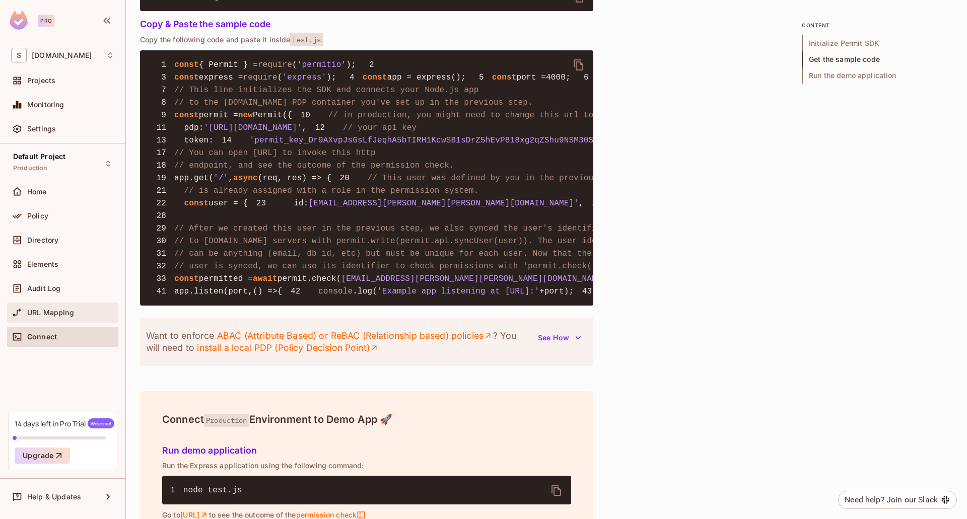
click at [33, 314] on span "URL Mapping" at bounding box center [50, 313] width 47 height 8
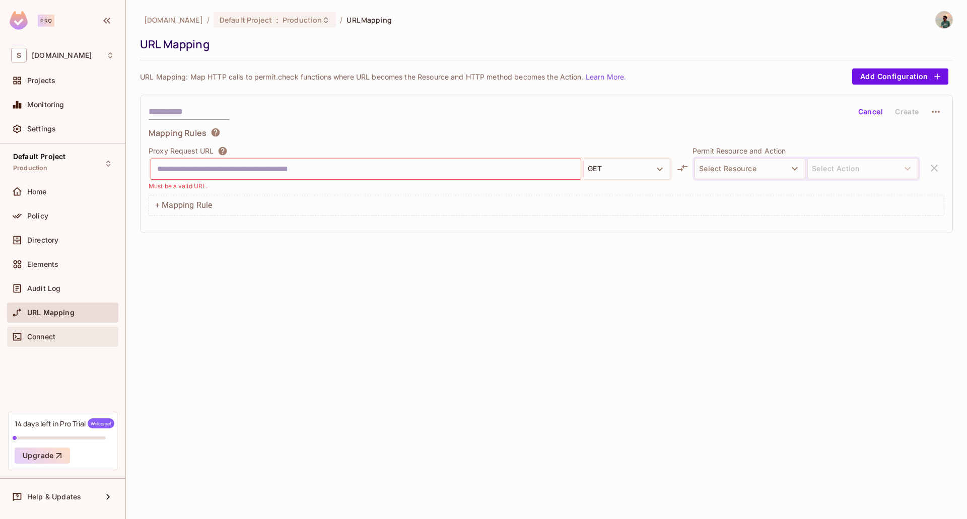
click at [48, 337] on span "Connect" at bounding box center [41, 337] width 28 height 8
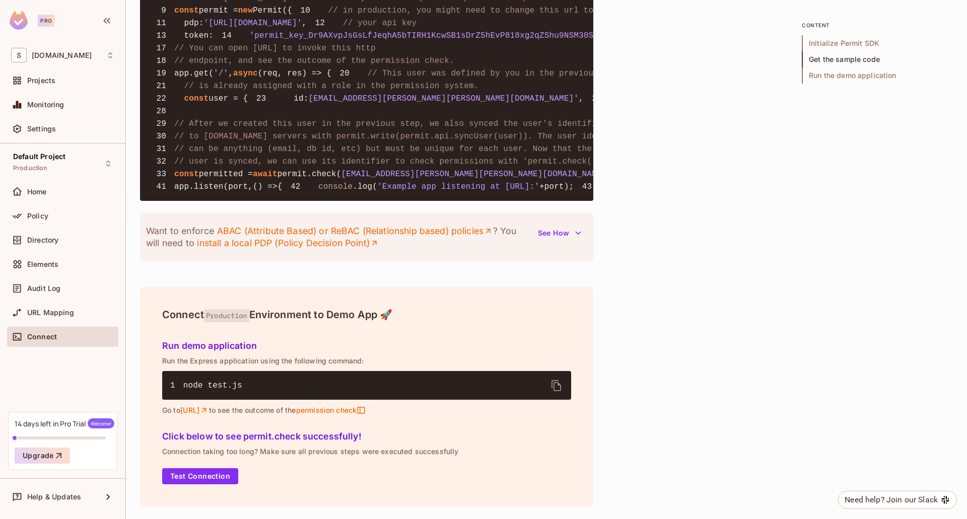
scroll to position [1146, 0]
click at [48, 140] on div "Settings" at bounding box center [62, 131] width 111 height 24
click at [52, 125] on span "Settings" at bounding box center [41, 129] width 29 height 8
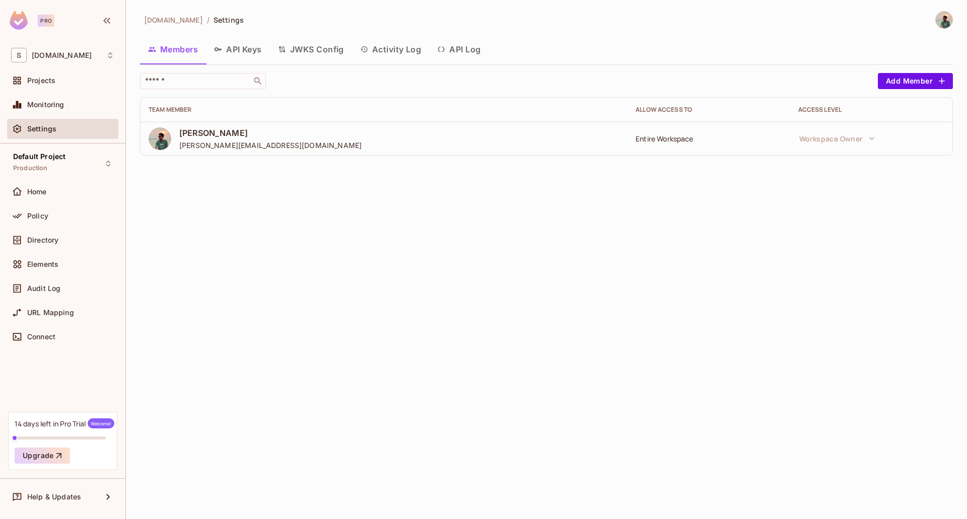
click at [239, 50] on button "API Keys" at bounding box center [238, 49] width 64 height 25
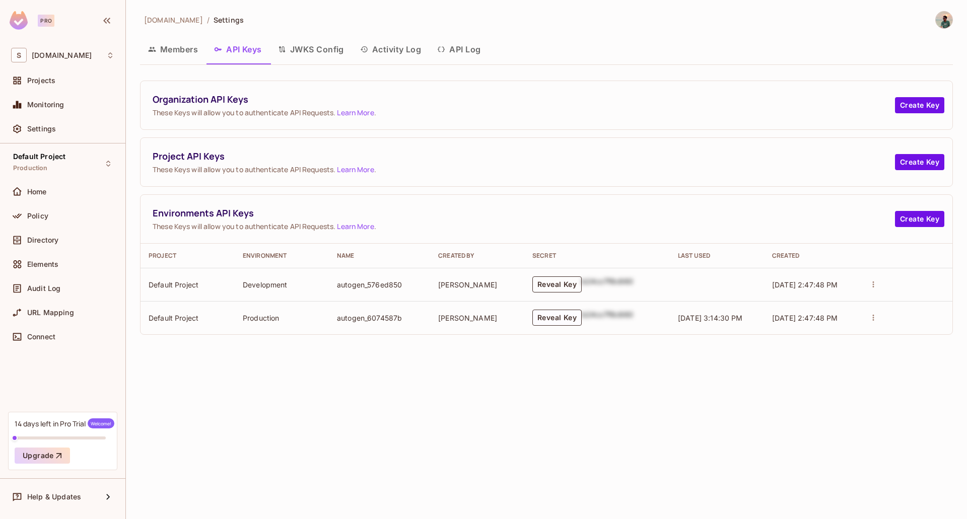
click at [540, 287] on button "Reveal Key" at bounding box center [556, 284] width 49 height 16
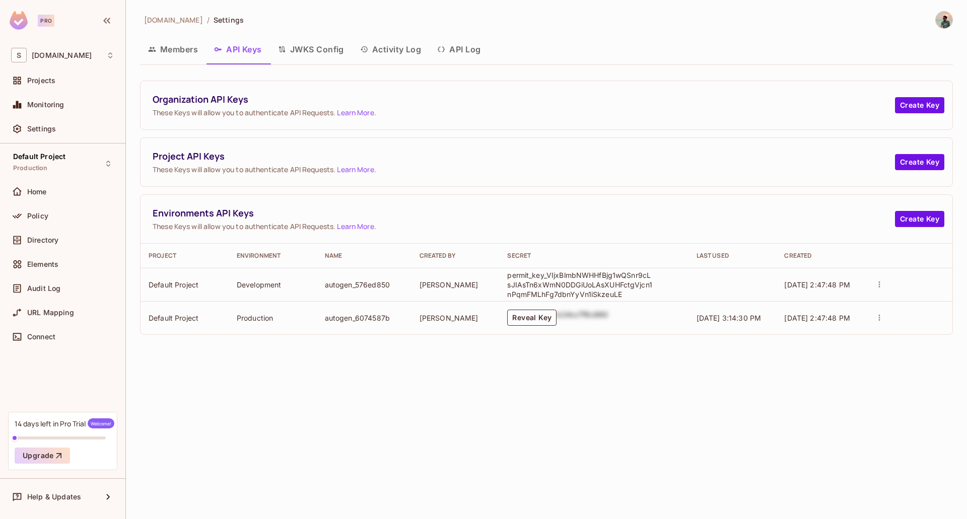
click at [525, 277] on p "permit_key_VIjxBlmbNWHHfBjg1wQSnr9cLsJIAsTn6xWmN0DDGiUoLAsXUHFctgVjcn1nPqmFMLhF…" at bounding box center [580, 284] width 146 height 29
copy p "permit_key_VIjxBlmbNWHHfBjg1wQSnr9cLsJIAsTn6xWmN0DDGiUoLAsXUHFctgVjcn1nPqmFMLhF…"
click at [607, 203] on div "Environments API Keys These Keys will allow you to authenticate API Requests. L…" at bounding box center [546, 219] width 812 height 49
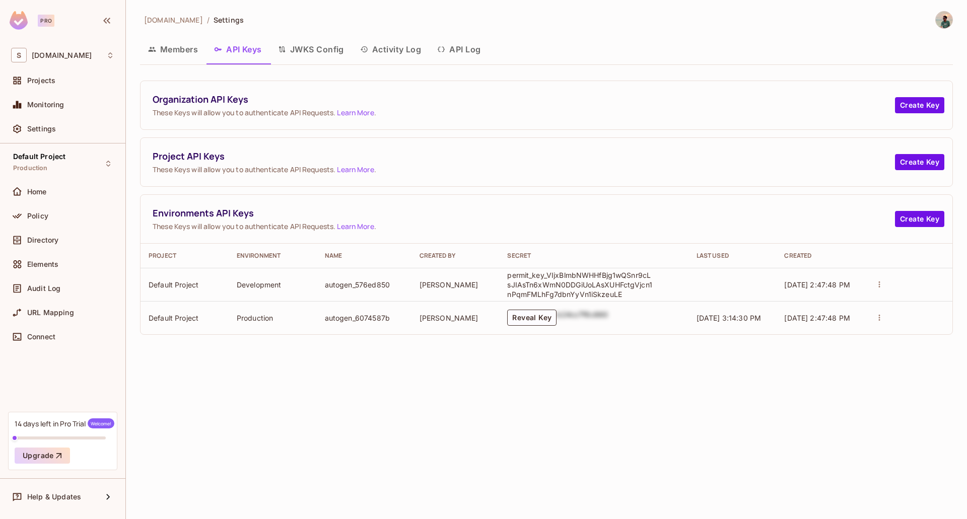
click at [578, 403] on div "seepossible.com / Settings Members API Keys JWKS Config Activity Log API Log Or…" at bounding box center [546, 259] width 841 height 519
click at [305, 48] on button "JWKS Config" at bounding box center [311, 49] width 82 height 25
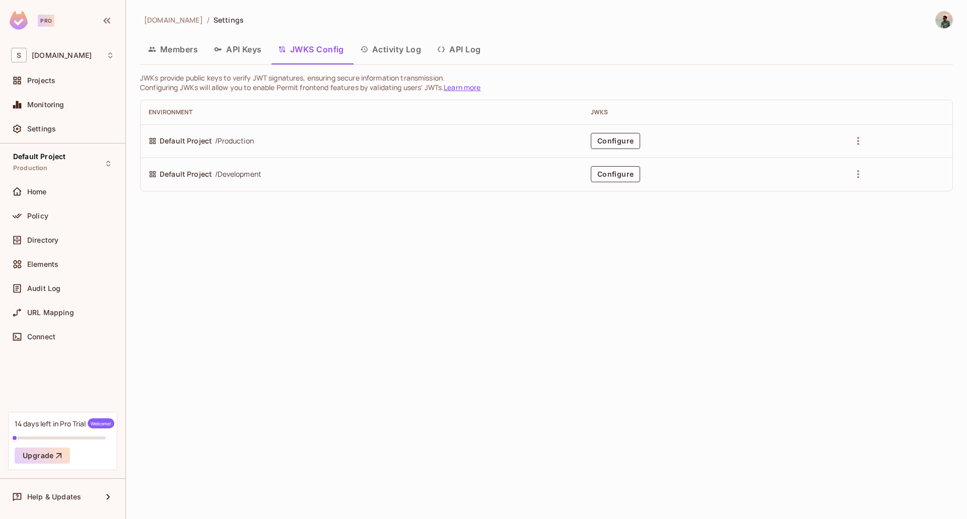
click at [403, 50] on button "Activity Log" at bounding box center [391, 49] width 78 height 25
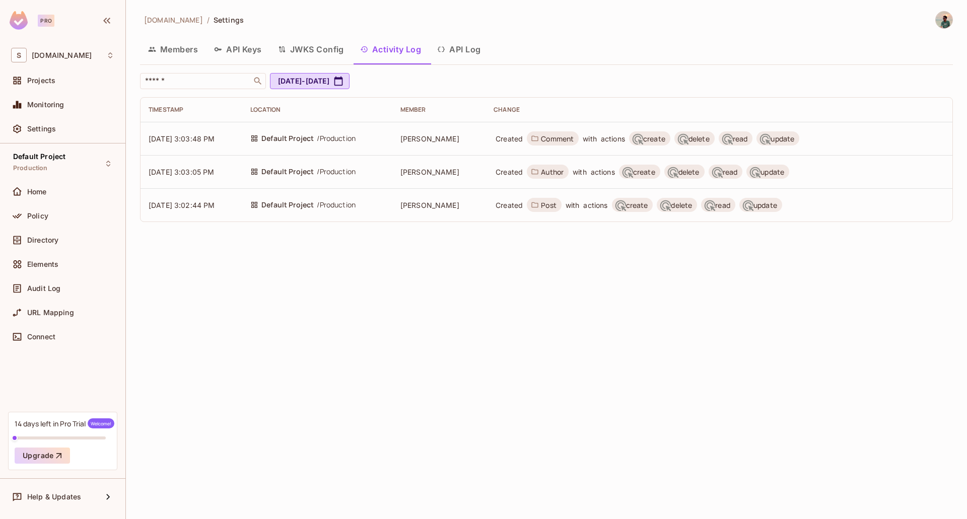
click at [258, 205] on icon at bounding box center [254, 205] width 8 height 8
click at [281, 203] on span "Default Project" at bounding box center [287, 204] width 52 height 11
click at [434, 207] on span "[PERSON_NAME]" at bounding box center [429, 205] width 59 height 9
click at [646, 206] on span "create" at bounding box center [637, 205] width 22 height 10
click at [454, 46] on button "API Log" at bounding box center [458, 49] width 59 height 25
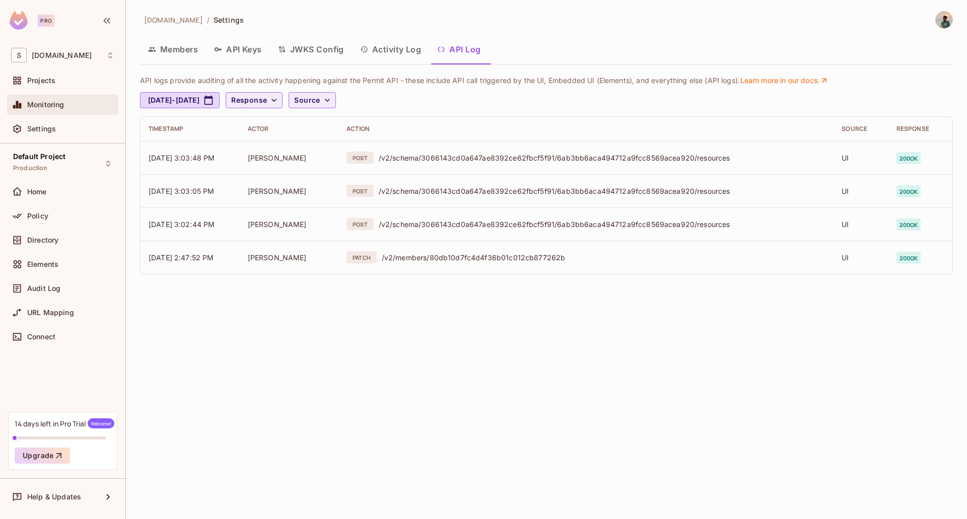
click at [49, 115] on div "Monitoring" at bounding box center [62, 105] width 111 height 20
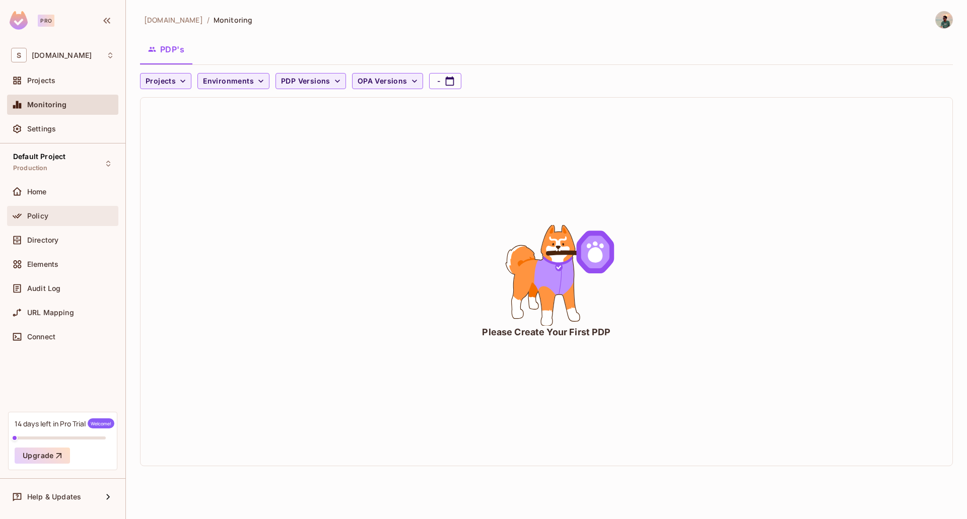
click at [27, 220] on div at bounding box center [19, 216] width 16 height 12
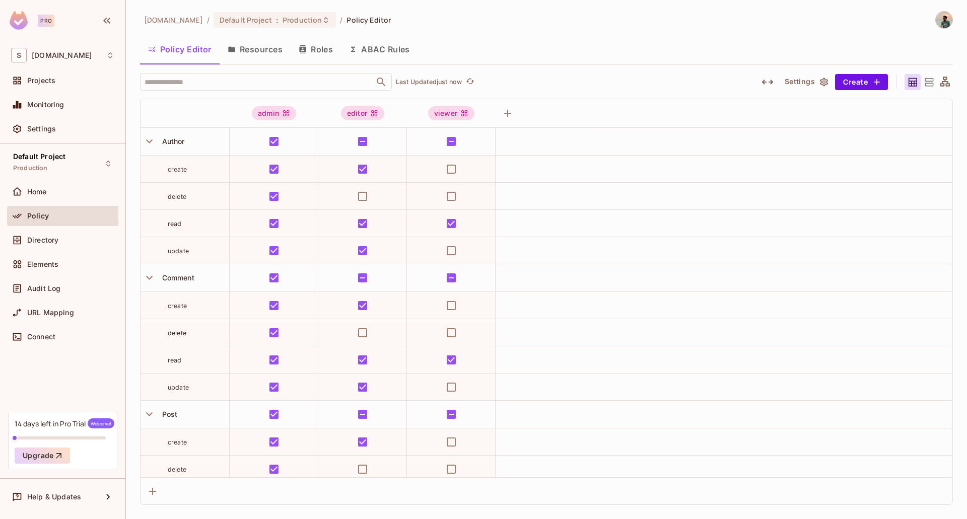
click at [256, 59] on button "Resources" at bounding box center [255, 49] width 71 height 25
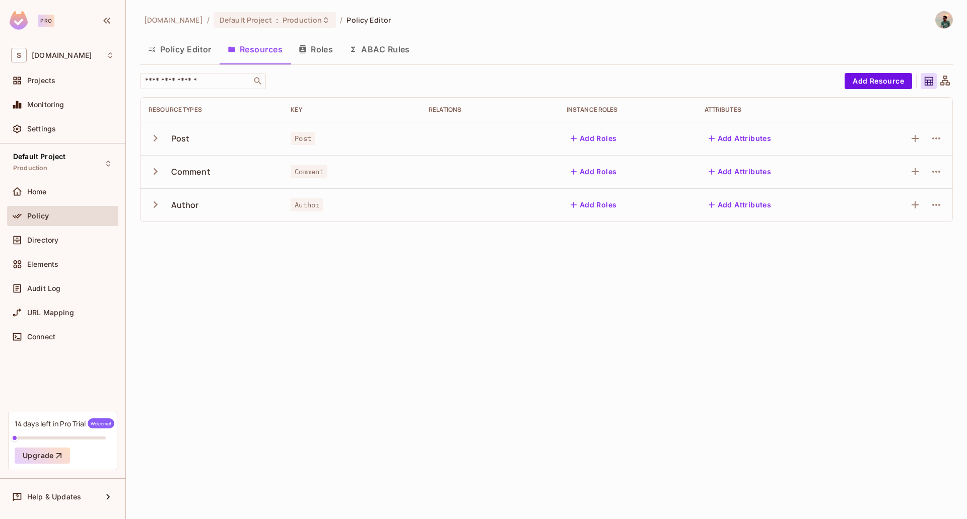
click at [177, 142] on div "Post" at bounding box center [180, 138] width 19 height 11
click at [158, 138] on icon "button" at bounding box center [156, 138] width 14 height 14
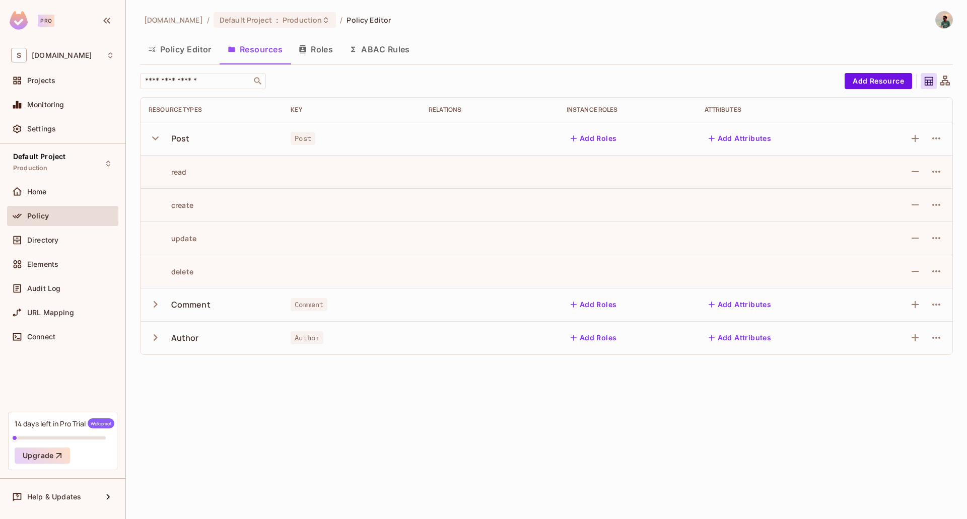
click at [161, 134] on icon "button" at bounding box center [156, 138] width 14 height 14
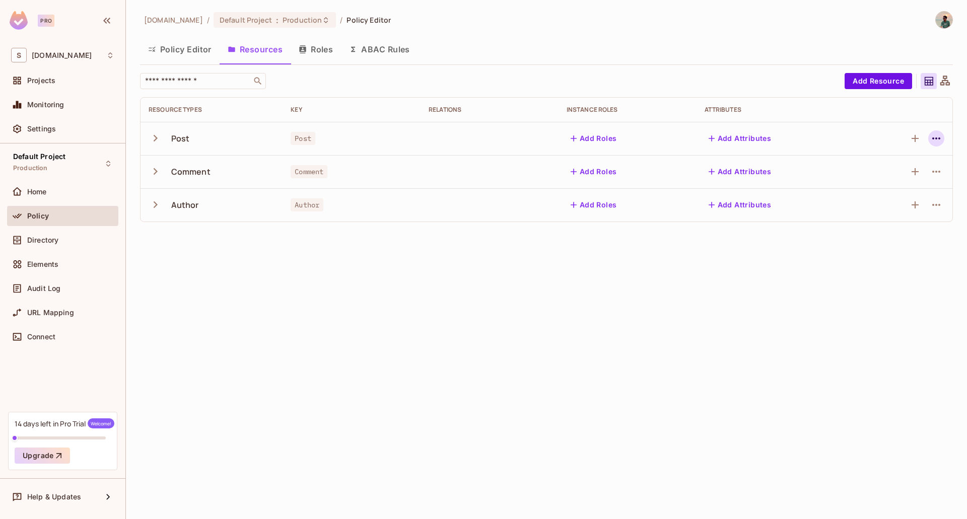
click at [933, 137] on icon "button" at bounding box center [936, 138] width 8 height 2
click at [872, 186] on span "Edit Resource" at bounding box center [892, 178] width 53 height 16
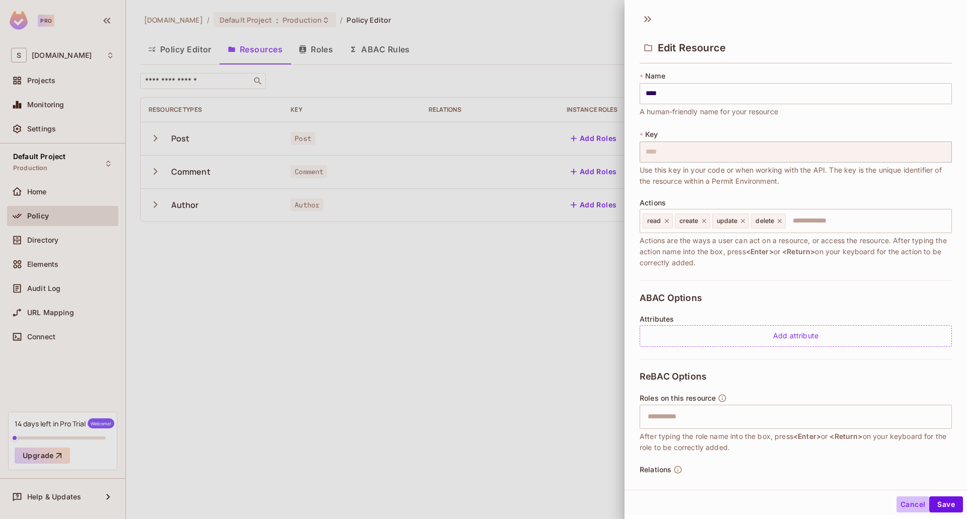
click at [911, 501] on button "Cancel" at bounding box center [912, 504] width 33 height 16
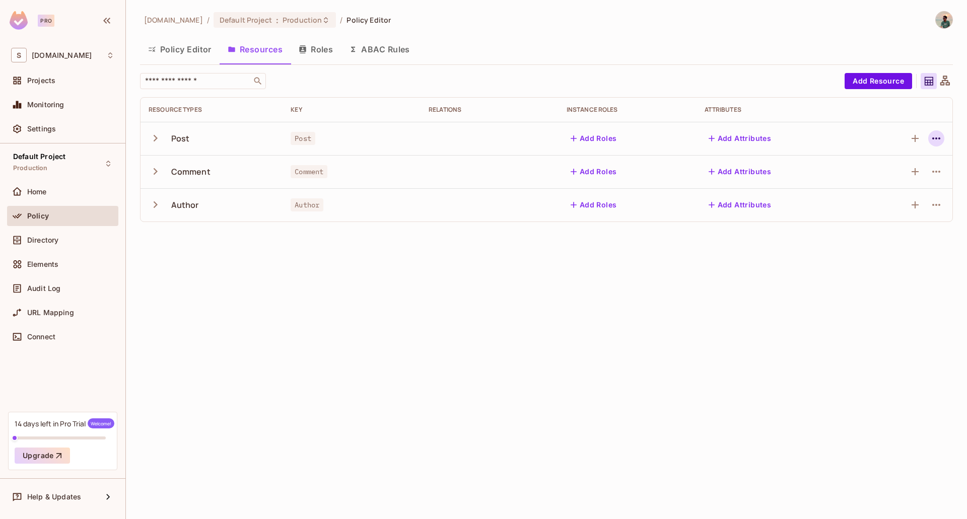
click at [943, 137] on button "button" at bounding box center [936, 138] width 16 height 16
click at [877, 204] on div "Delete Resource" at bounding box center [897, 200] width 56 height 10
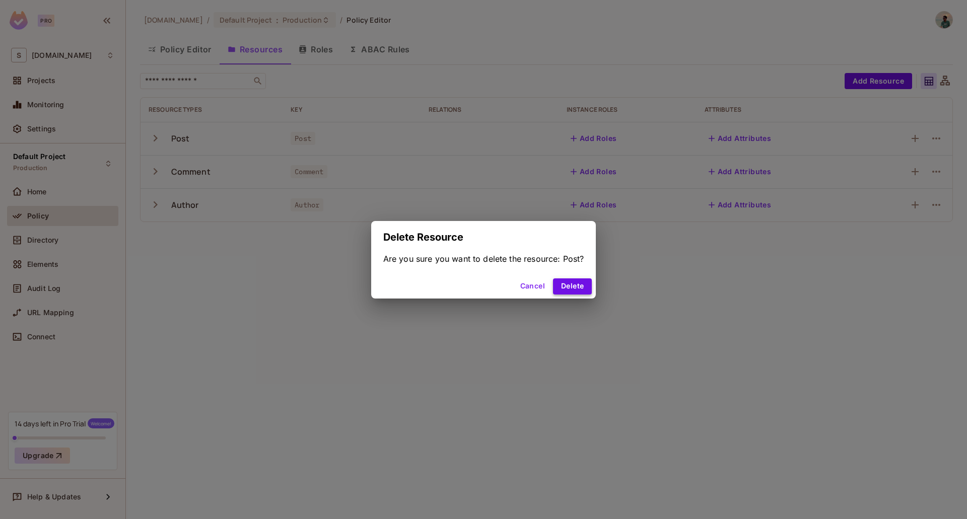
click at [582, 289] on button "Delete" at bounding box center [572, 286] width 39 height 16
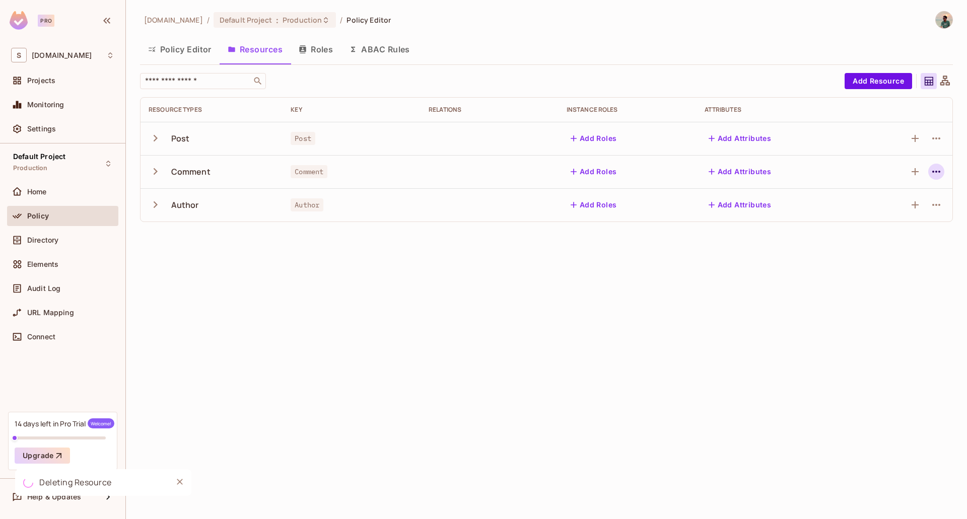
click at [940, 166] on icon "button" at bounding box center [936, 172] width 12 height 12
click at [867, 235] on span "Delete Resource" at bounding box center [897, 234] width 62 height 16
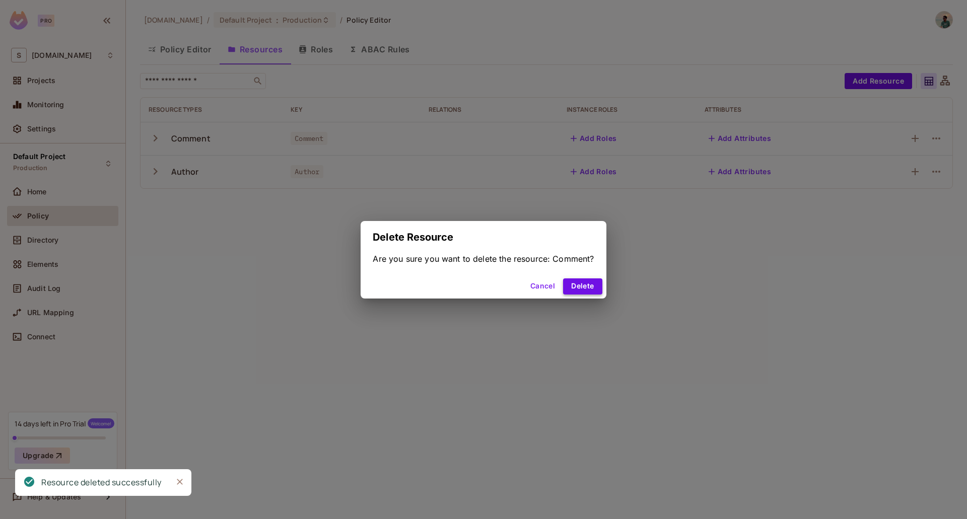
click at [581, 284] on button "Delete" at bounding box center [582, 286] width 39 height 16
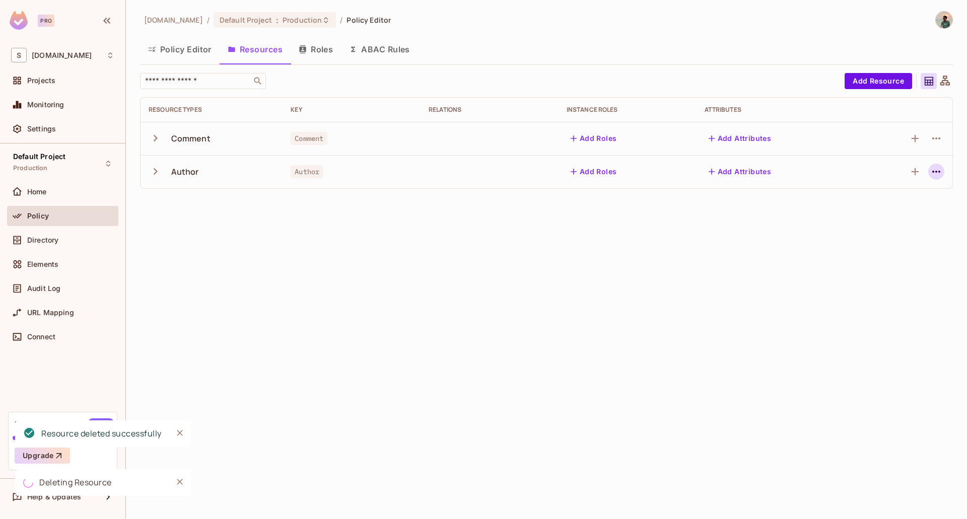
click at [937, 175] on icon "button" at bounding box center [936, 172] width 12 height 12
click at [870, 238] on div "Delete Resource" at bounding box center [897, 234] width 56 height 10
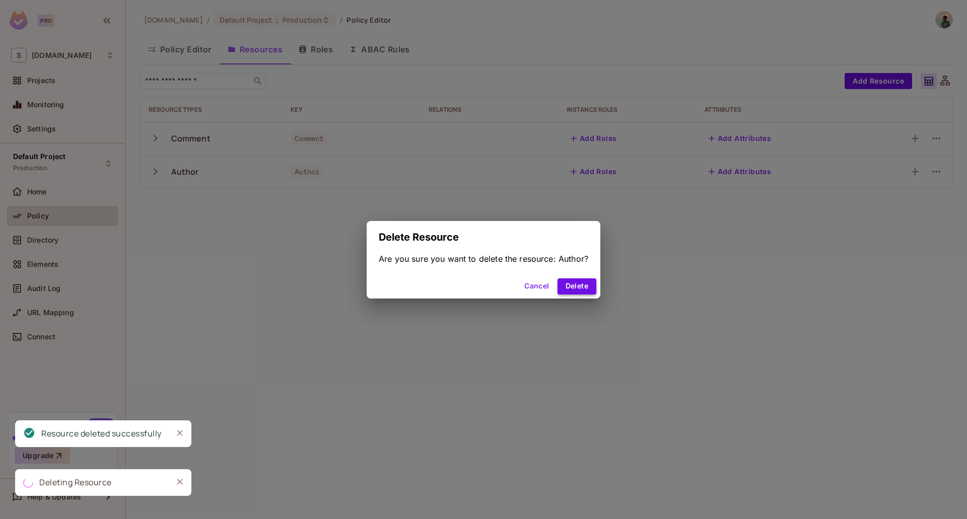
click at [575, 284] on button "Delete" at bounding box center [576, 286] width 39 height 16
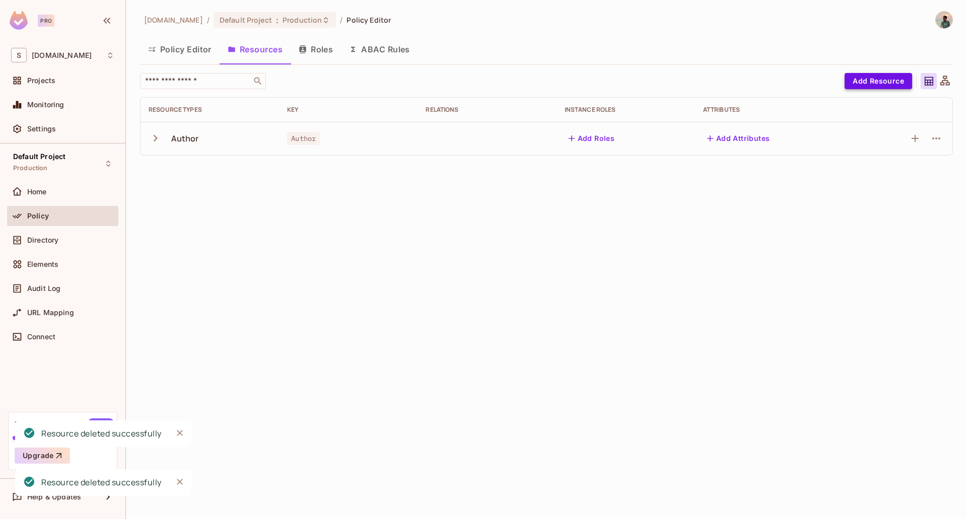
click at [865, 84] on button "Add Resource" at bounding box center [877, 81] width 67 height 16
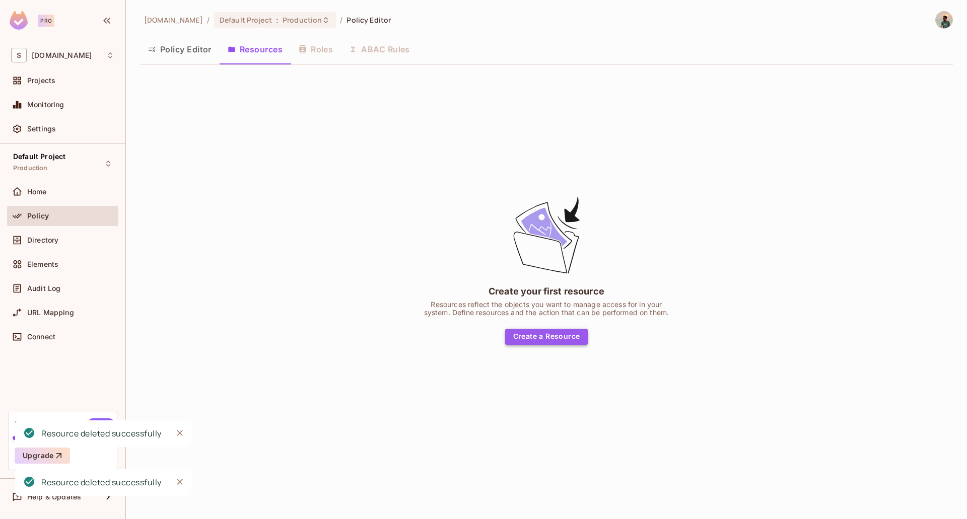
click at [543, 340] on button "Create a Resource" at bounding box center [546, 337] width 83 height 16
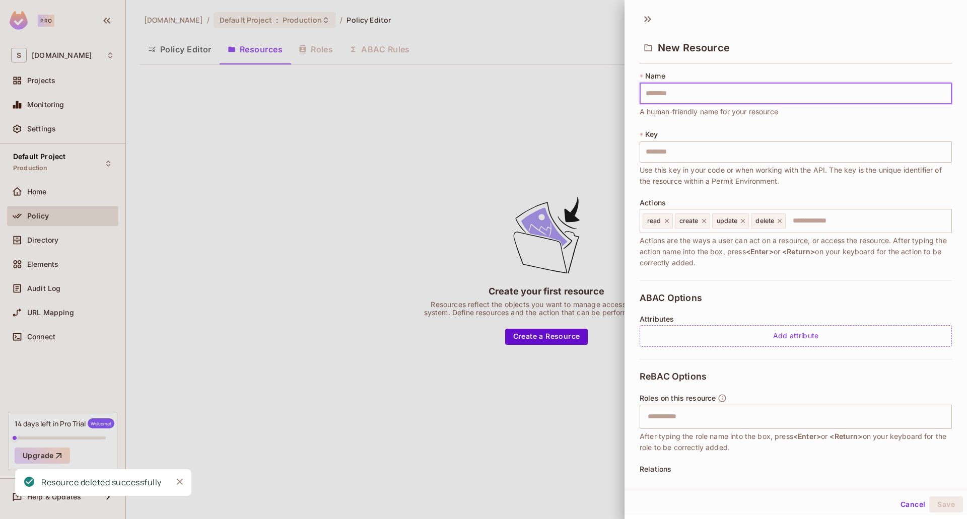
click at [678, 90] on input "text" at bounding box center [795, 93] width 312 height 21
type input "*"
type input "**"
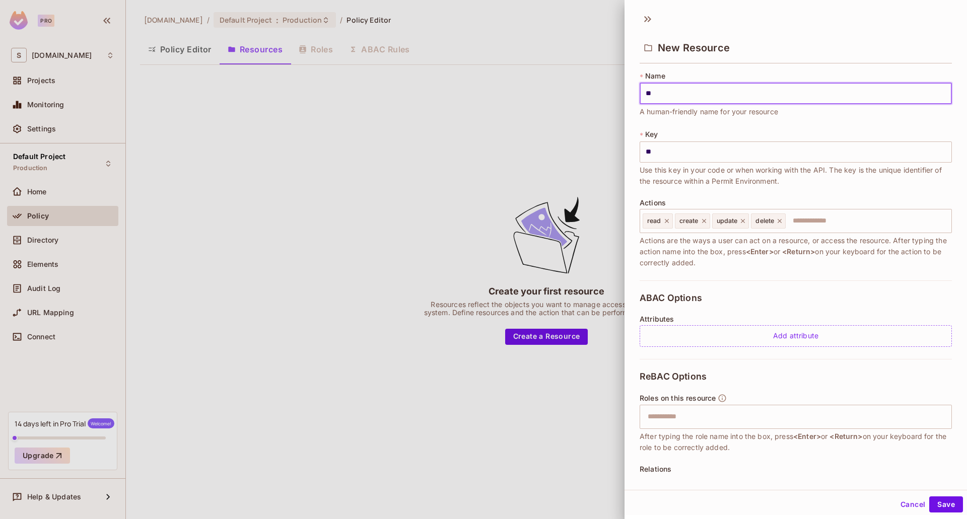
type input "***"
type input "****"
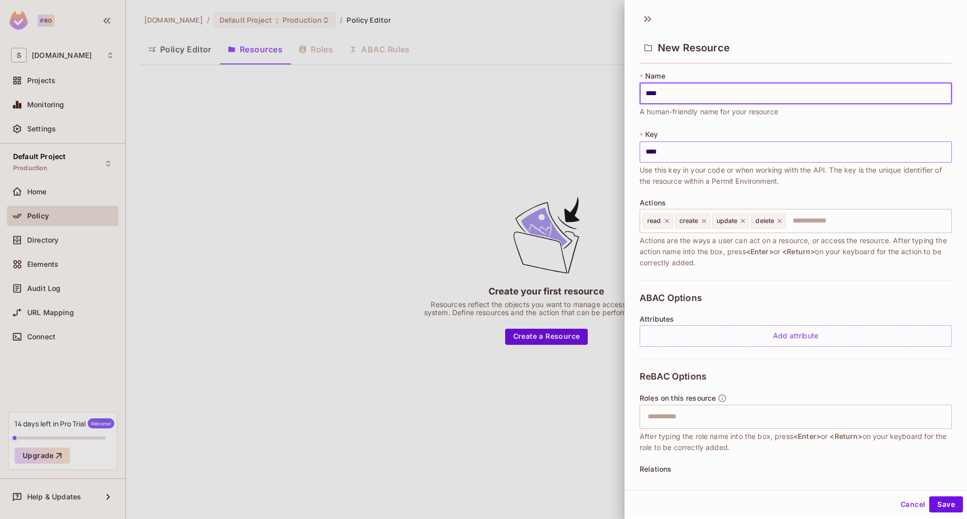
click at [649, 153] on input "****" at bounding box center [795, 151] width 312 height 21
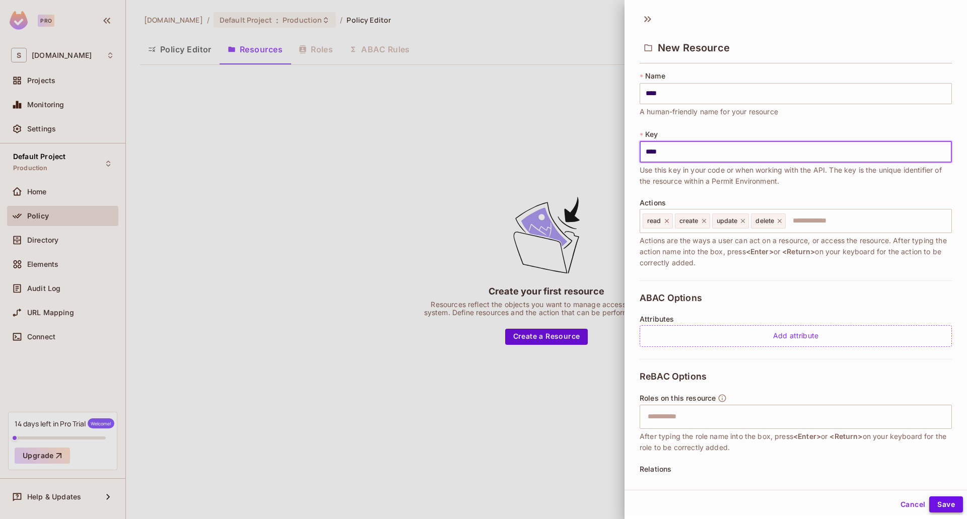
type input "****"
click at [934, 505] on button "Save" at bounding box center [946, 504] width 34 height 16
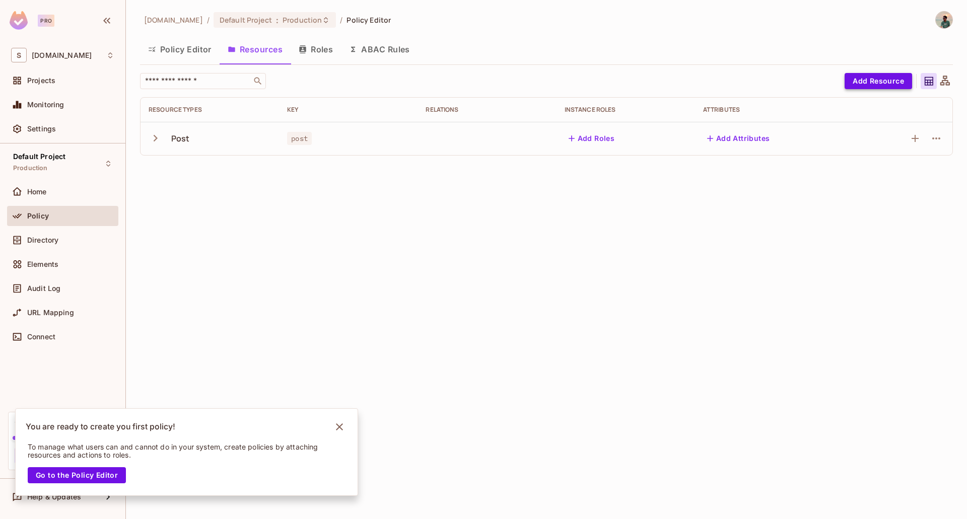
click at [877, 84] on button "Add Resource" at bounding box center [877, 81] width 67 height 16
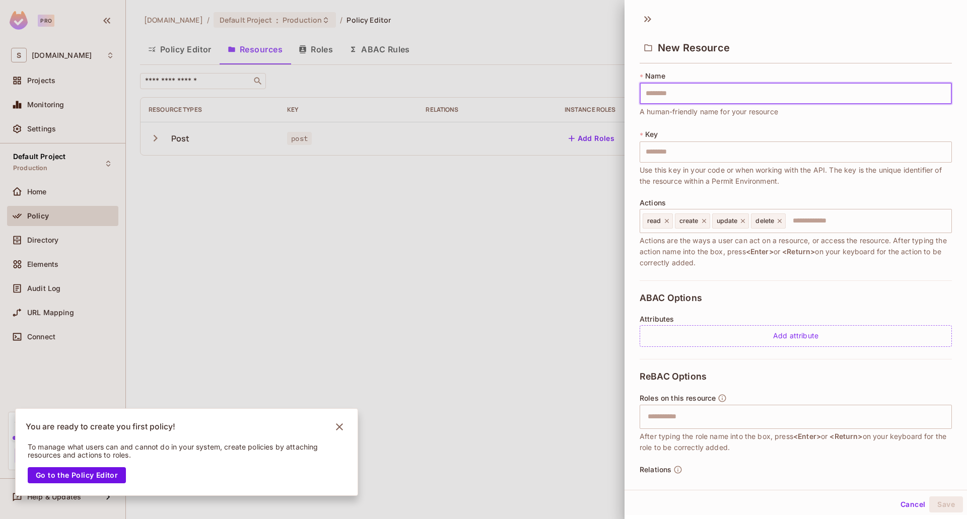
type input "*******"
click at [649, 149] on input "*******" at bounding box center [795, 151] width 312 height 21
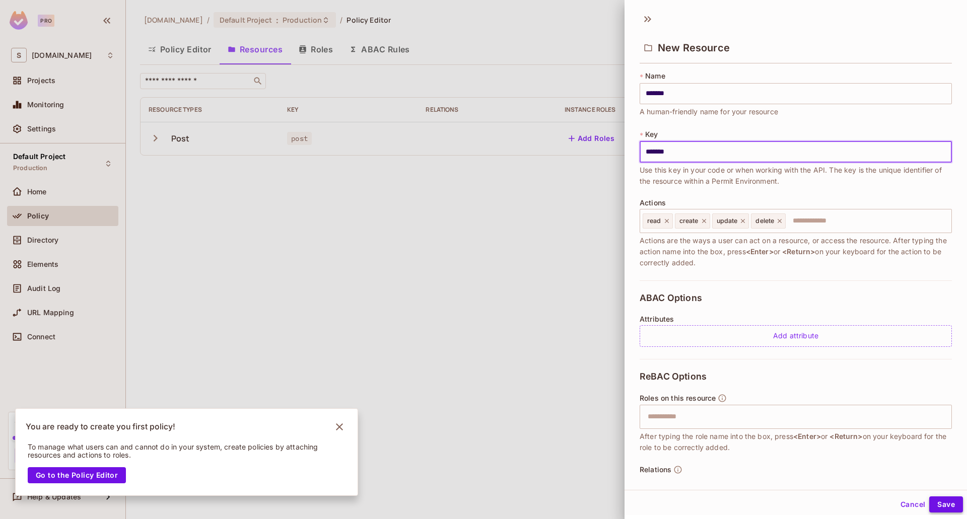
type input "*******"
click at [937, 504] on button "Save" at bounding box center [946, 504] width 34 height 16
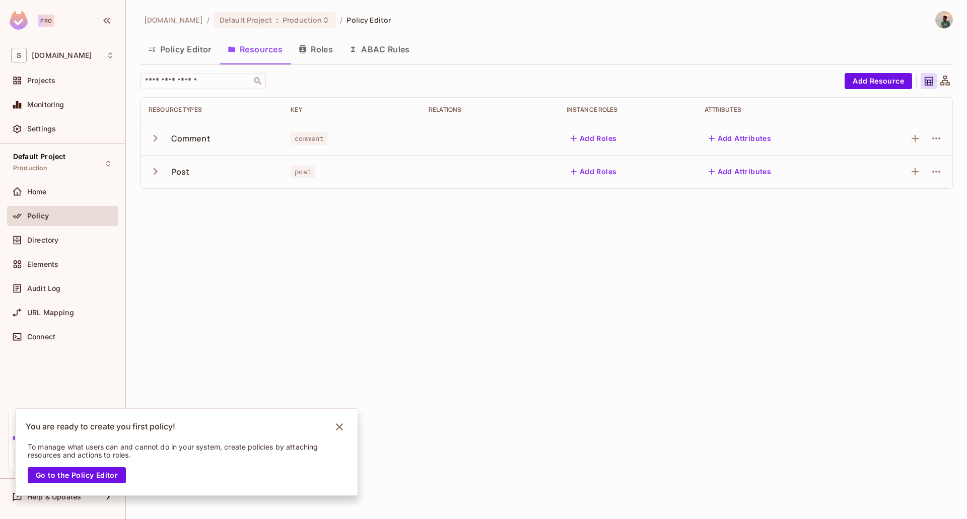
click at [928, 138] on div at bounding box center [903, 138] width 81 height 16
click at [931, 146] on div at bounding box center [936, 138] width 16 height 16
click at [932, 142] on icon "button" at bounding box center [936, 138] width 12 height 12
click at [874, 178] on div "Edit Resource" at bounding box center [892, 178] width 47 height 10
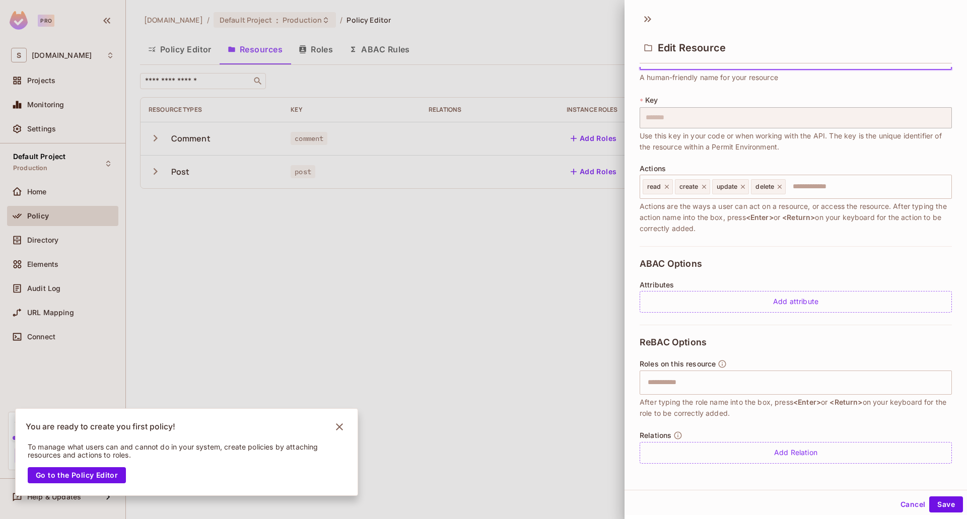
scroll to position [35, 0]
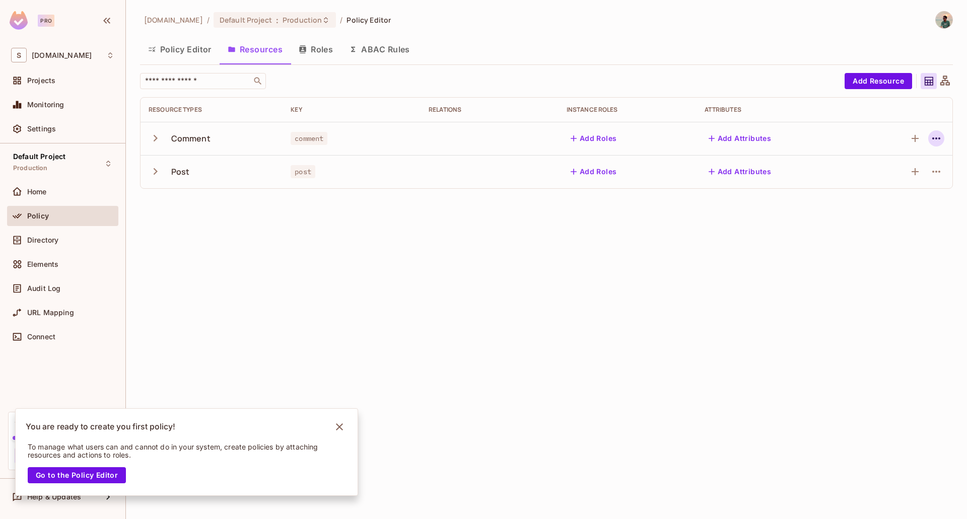
click at [931, 141] on icon "button" at bounding box center [936, 138] width 12 height 12
click at [879, 182] on div "Edit Resource" at bounding box center [892, 178] width 47 height 10
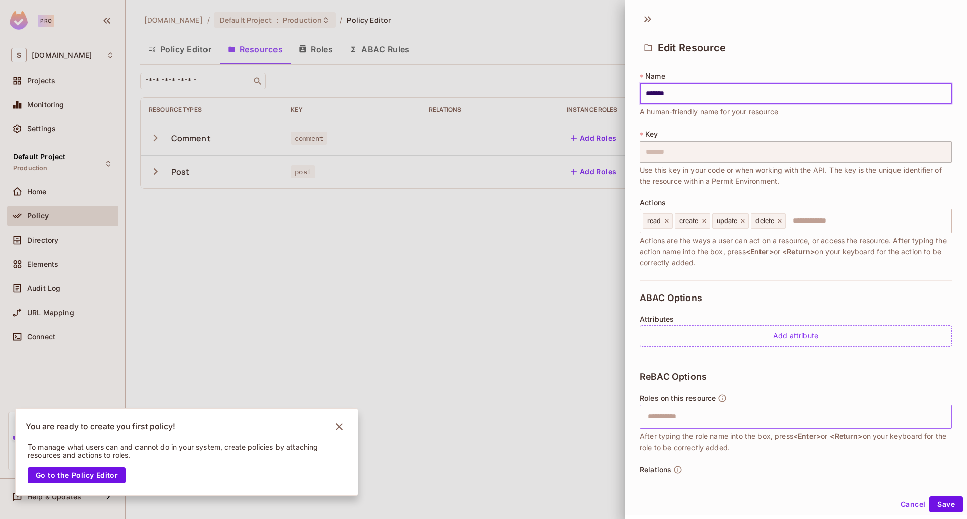
click at [692, 413] on input "text" at bounding box center [795, 417] width 306 height 20
click at [449, 240] on div at bounding box center [483, 259] width 967 height 519
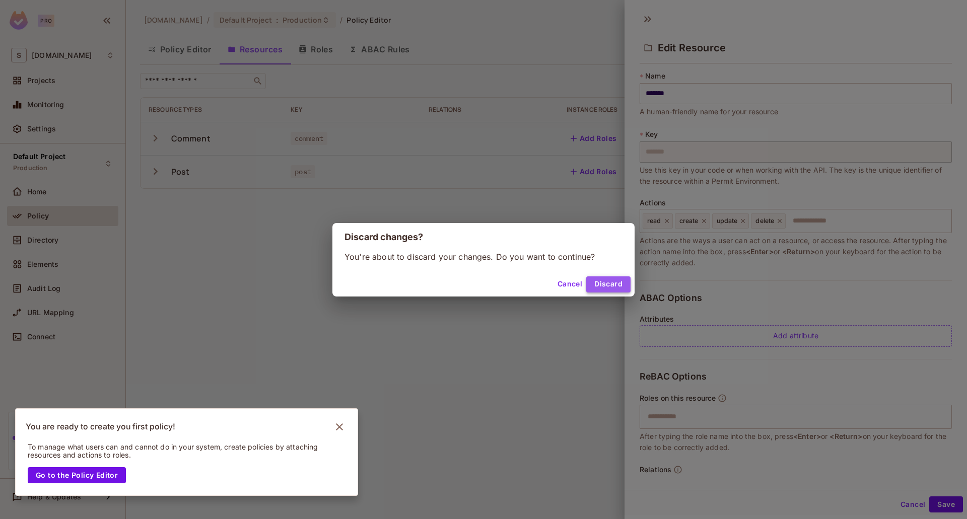
drag, startPoint x: 608, startPoint y: 282, endPoint x: 557, endPoint y: 249, distance: 61.0
click at [607, 282] on button "Discard" at bounding box center [608, 284] width 44 height 16
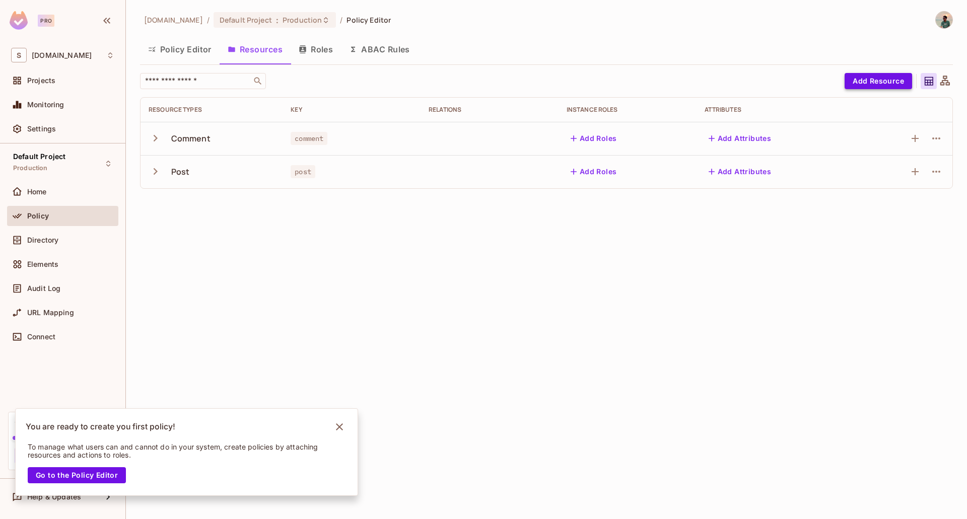
click at [887, 85] on button "Add Resource" at bounding box center [877, 81] width 67 height 16
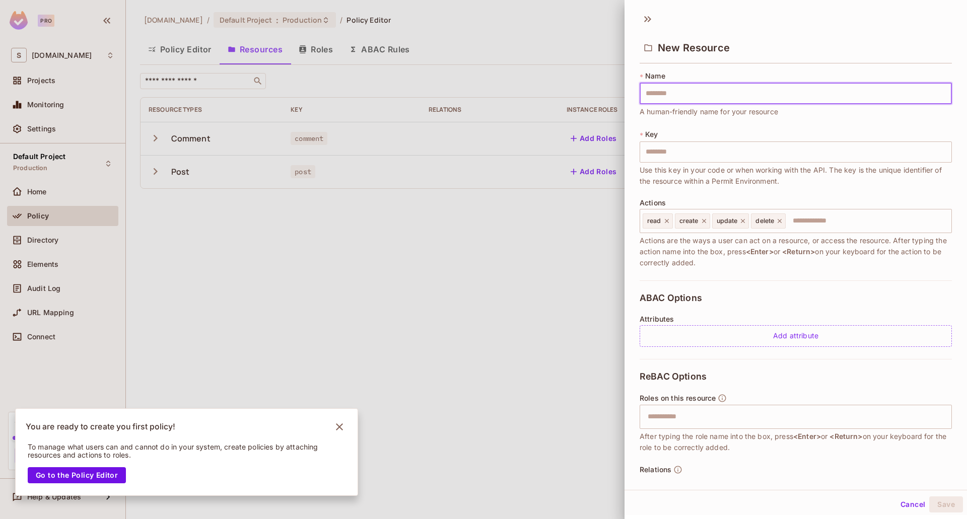
click at [688, 100] on input "text" at bounding box center [795, 93] width 312 height 21
type input "******"
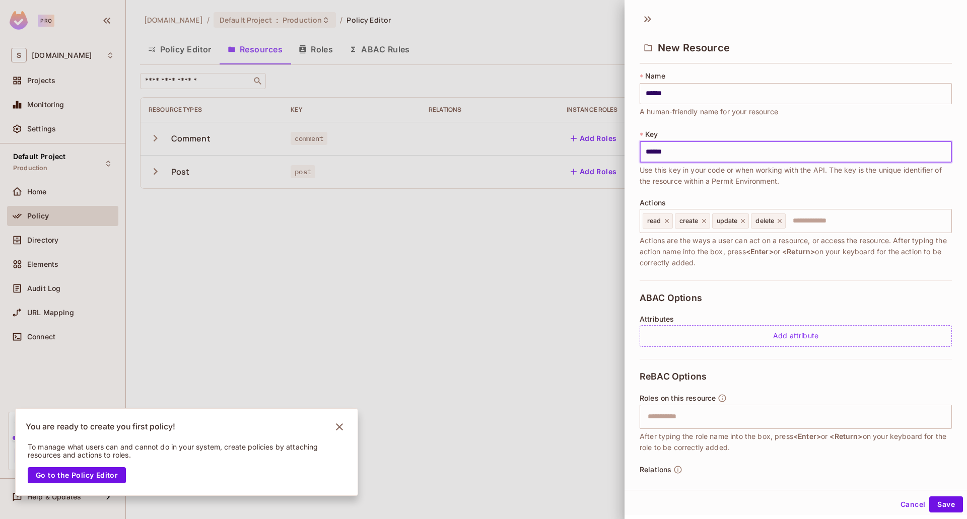
click at [651, 148] on input "******" at bounding box center [795, 151] width 312 height 21
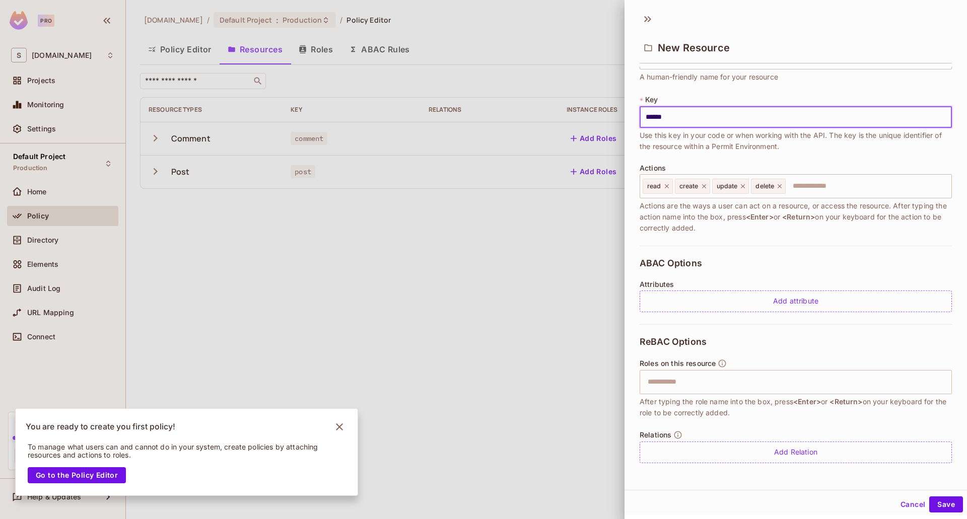
type input "******"
click at [933, 507] on button "Save" at bounding box center [946, 504] width 34 height 16
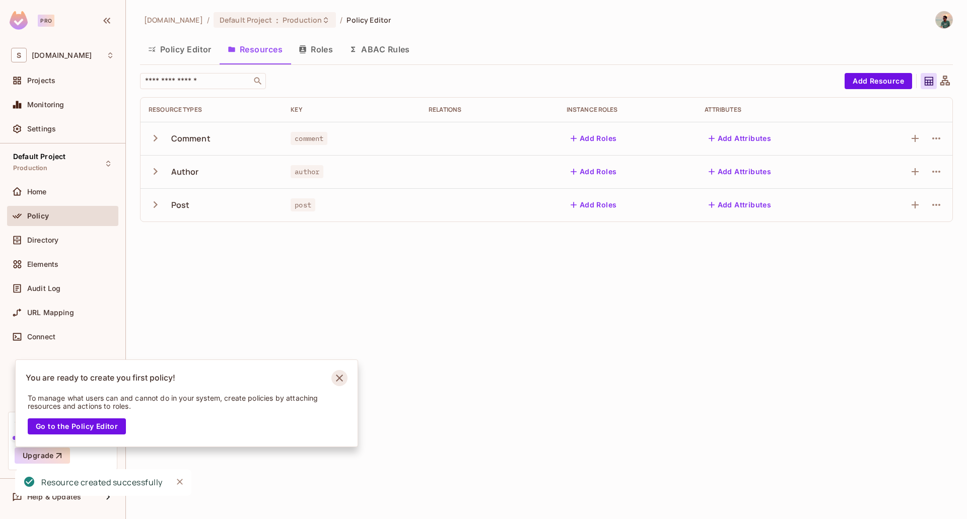
click at [334, 380] on icon "Notifications Alt+T" at bounding box center [339, 378] width 16 height 16
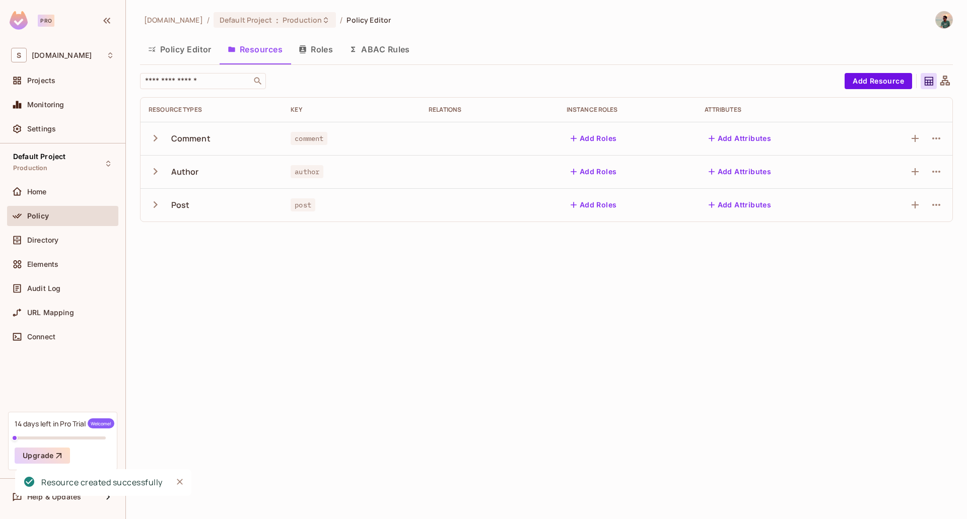
click at [175, 43] on button "Policy Editor" at bounding box center [180, 49] width 80 height 25
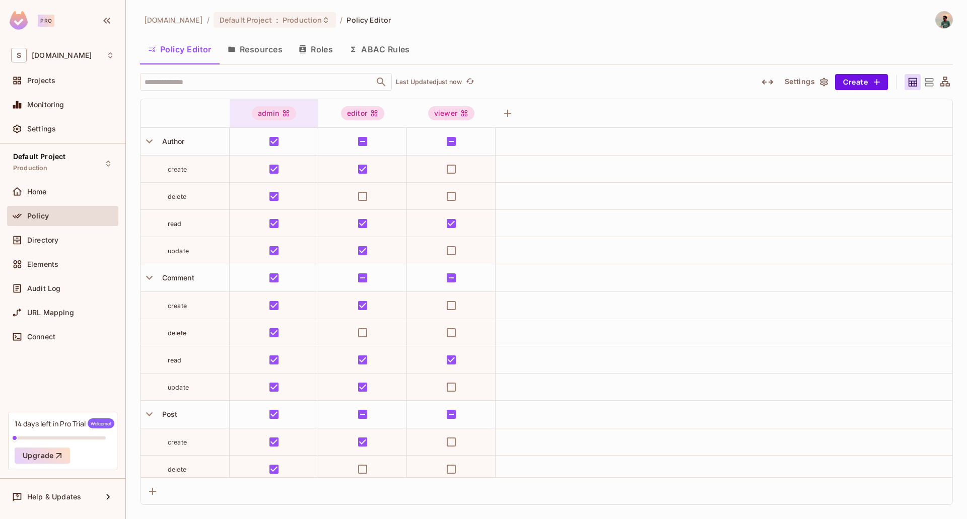
click at [288, 116] on icon at bounding box center [286, 113] width 7 height 7
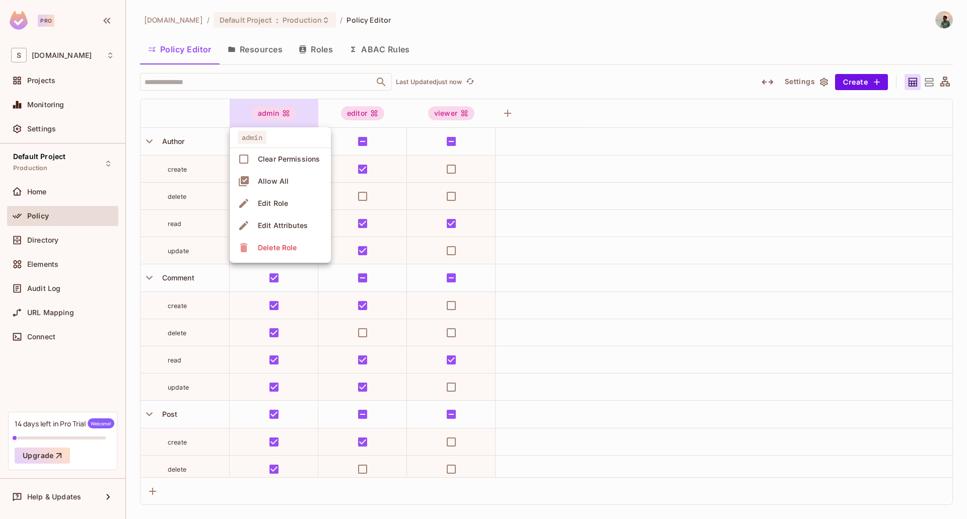
click at [288, 116] on div at bounding box center [483, 259] width 967 height 519
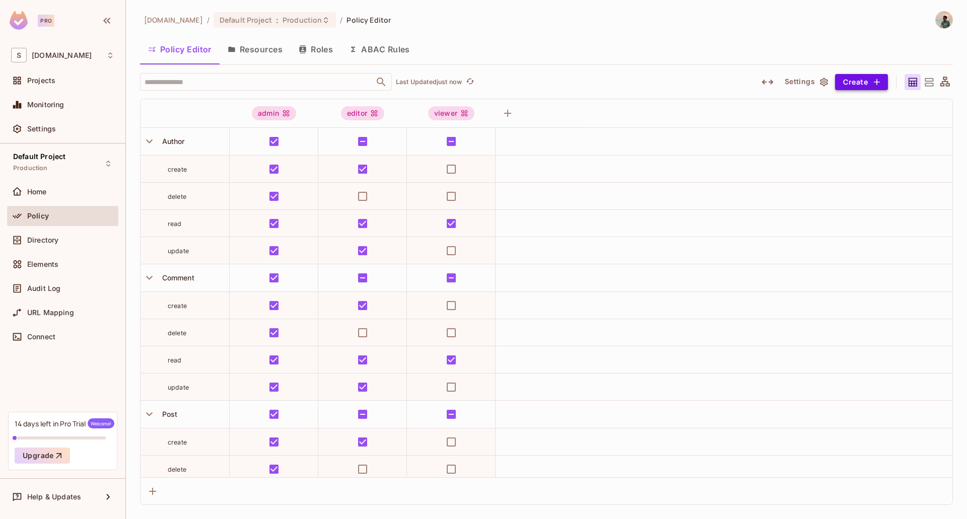
click at [869, 79] on button "Create" at bounding box center [861, 82] width 53 height 16
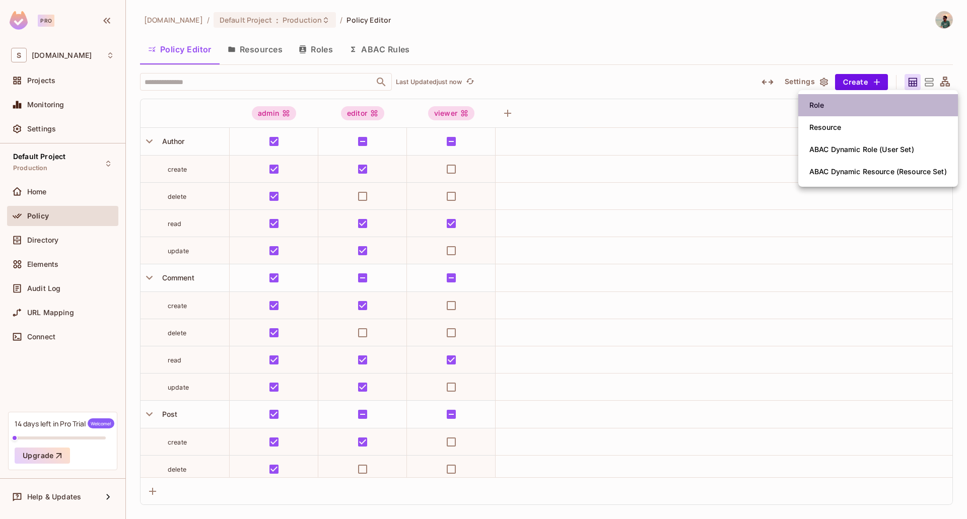
click at [829, 112] on li "Role" at bounding box center [878, 105] width 160 height 22
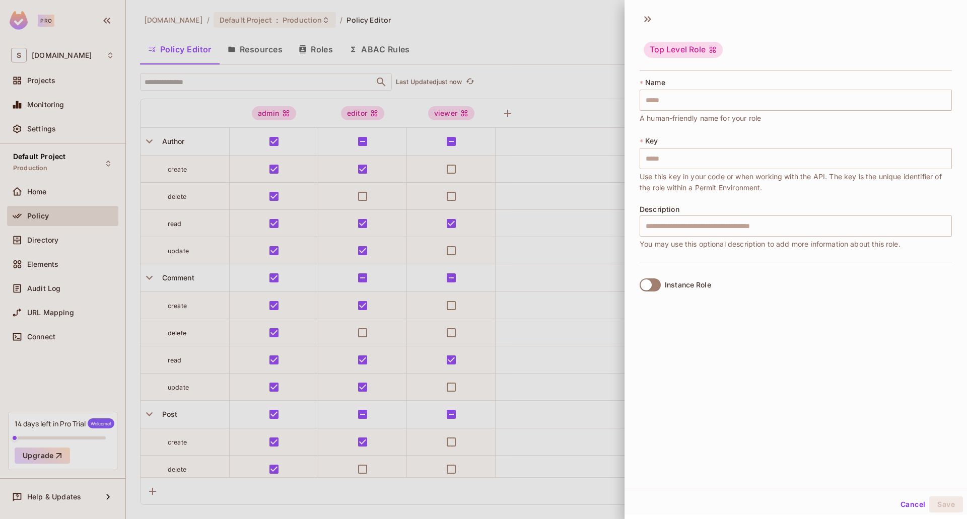
click at [618, 107] on div at bounding box center [483, 259] width 967 height 519
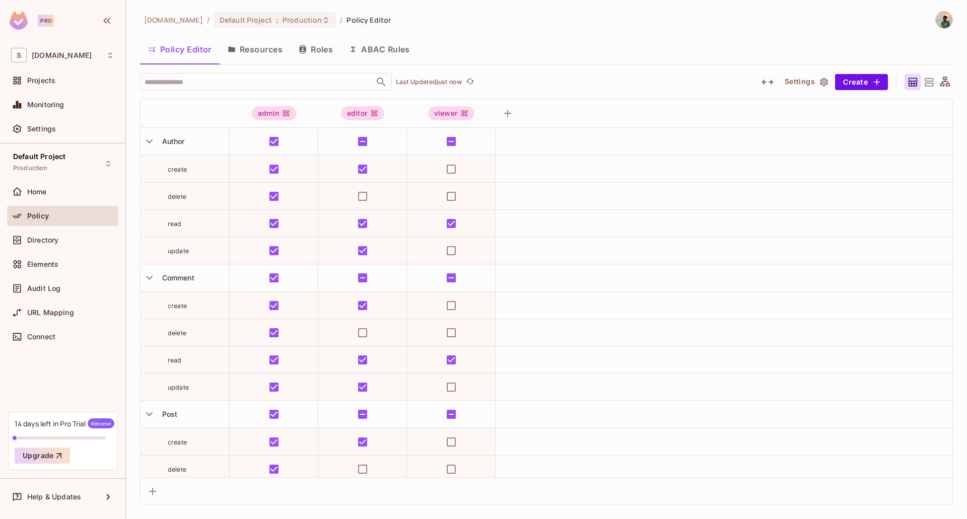
click at [323, 55] on button "Roles" at bounding box center [316, 49] width 50 height 25
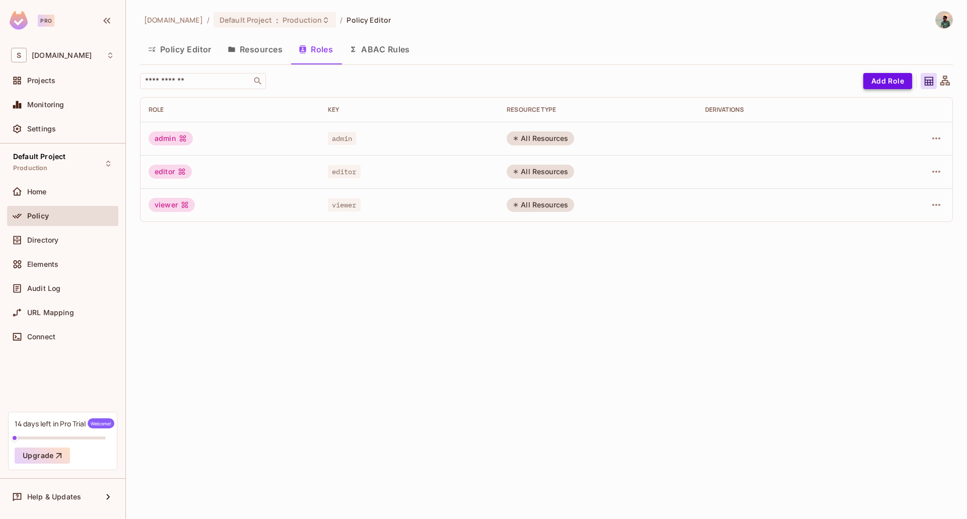
click at [889, 84] on button "Add Role" at bounding box center [887, 81] width 49 height 16
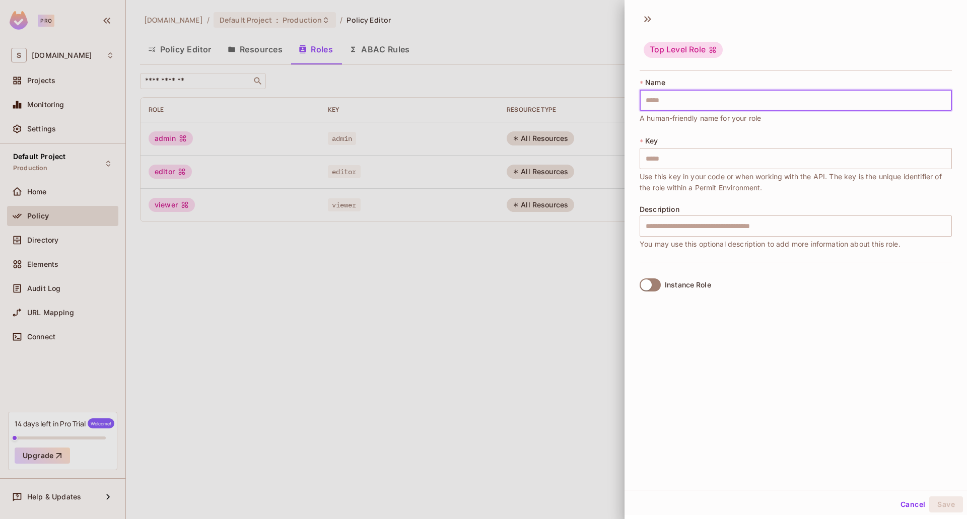
click at [683, 103] on input "text" at bounding box center [795, 100] width 312 height 21
type input "*"
type input "**"
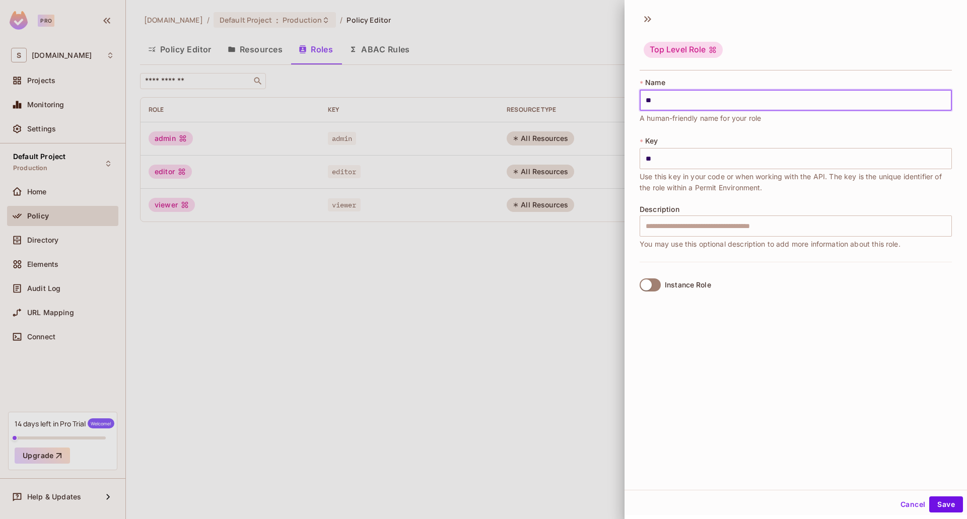
type input "***"
type input "****"
type input "*****"
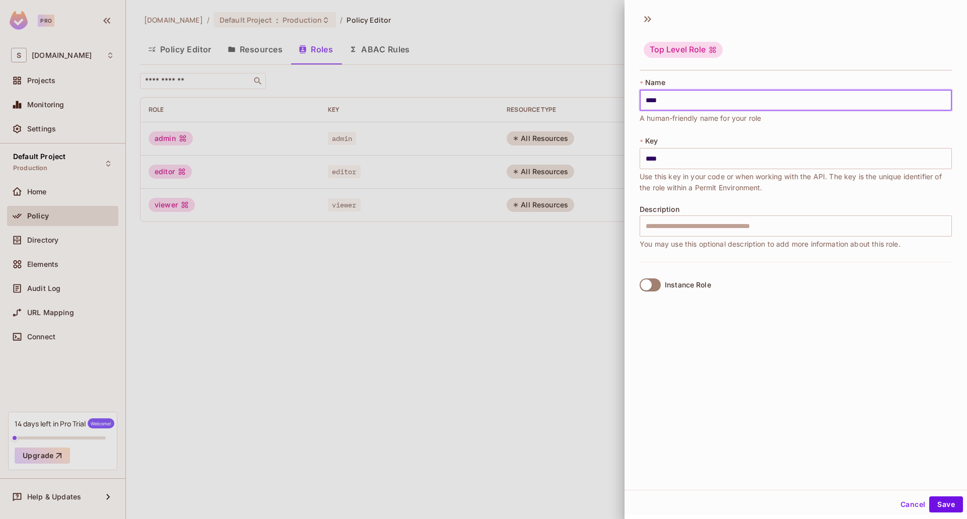
type input "*****"
type input "******"
click at [938, 509] on button "Save" at bounding box center [946, 504] width 34 height 16
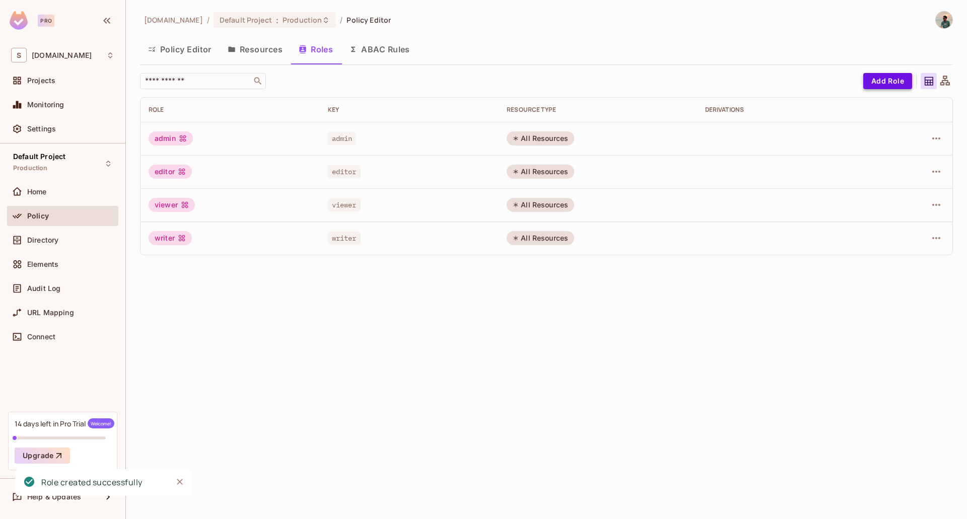
click at [885, 80] on button "Add Role" at bounding box center [887, 81] width 49 height 16
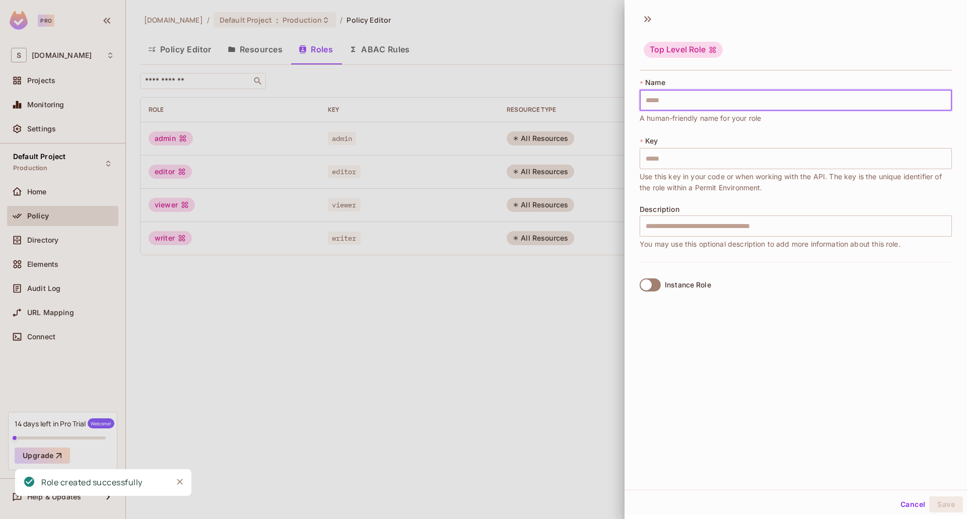
click at [676, 99] on input "text" at bounding box center [795, 100] width 312 height 21
paste input "*******"
type input "*******"
click at [702, 95] on input "*******" at bounding box center [795, 100] width 312 height 21
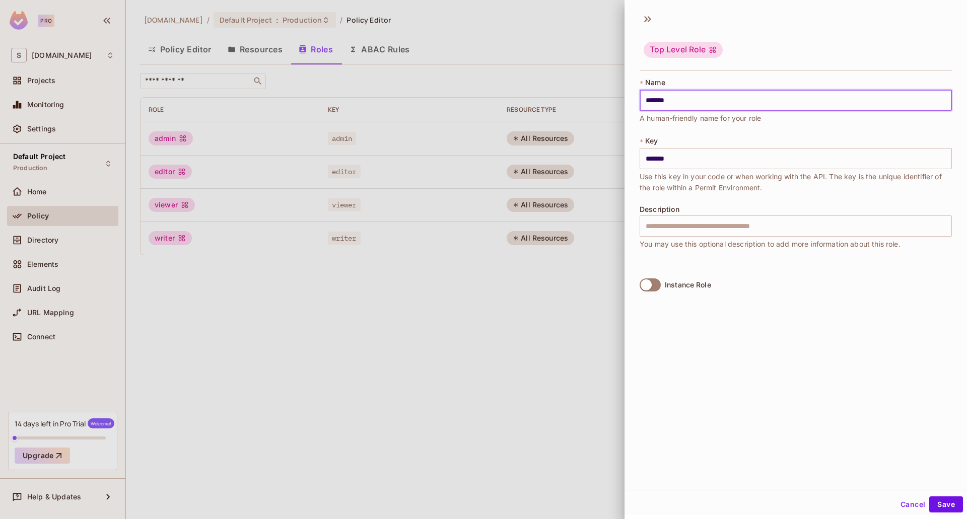
click at [702, 95] on input "*******" at bounding box center [795, 100] width 312 height 21
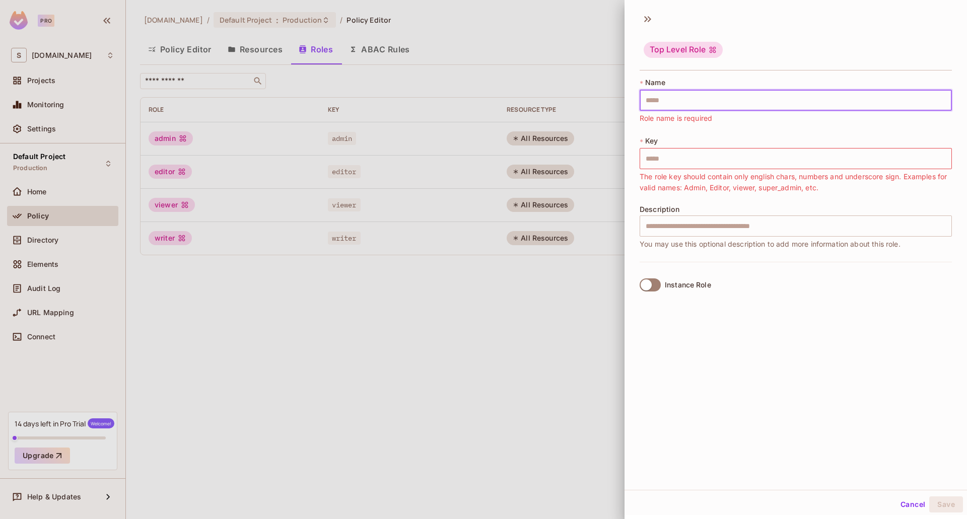
paste input "*********"
type input "*********"
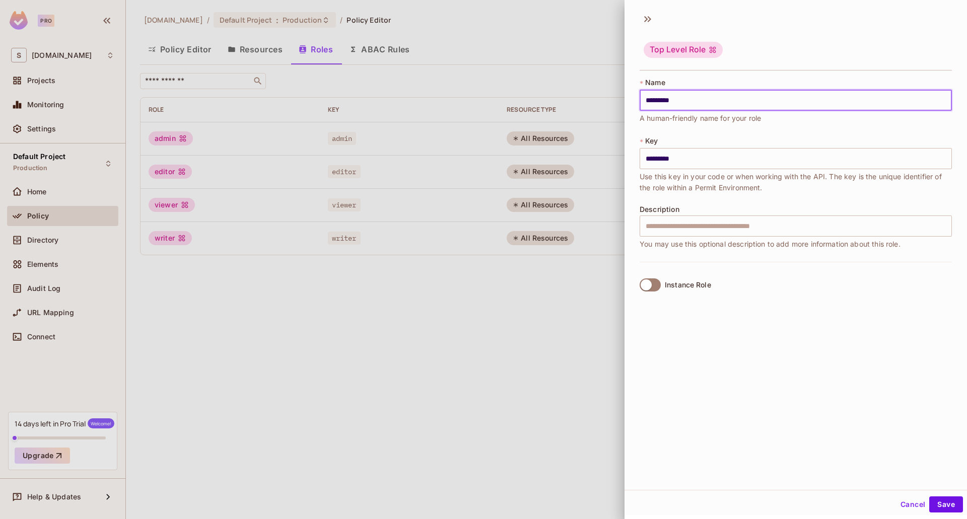
click at [651, 99] on input "*********" at bounding box center [795, 100] width 312 height 21
type input "********"
type input "*********"
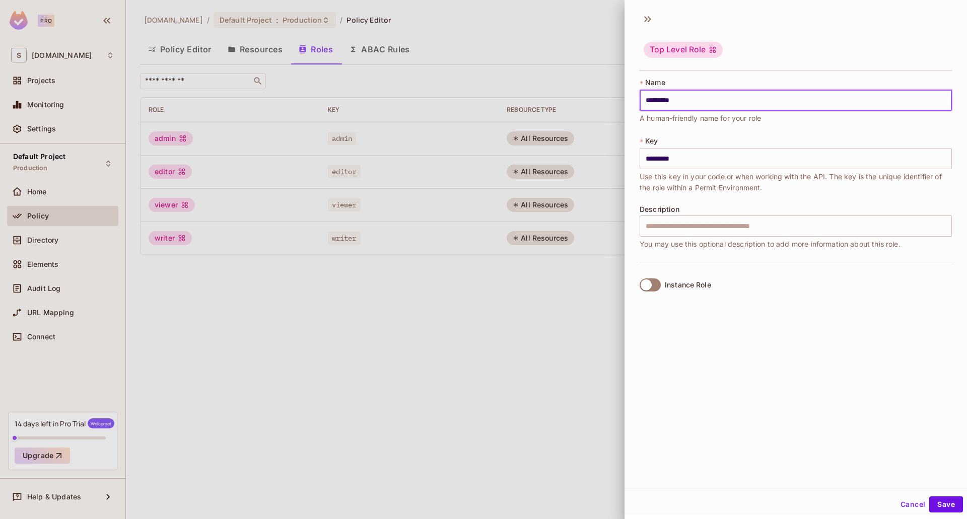
scroll to position [2, 0]
type input "*********"
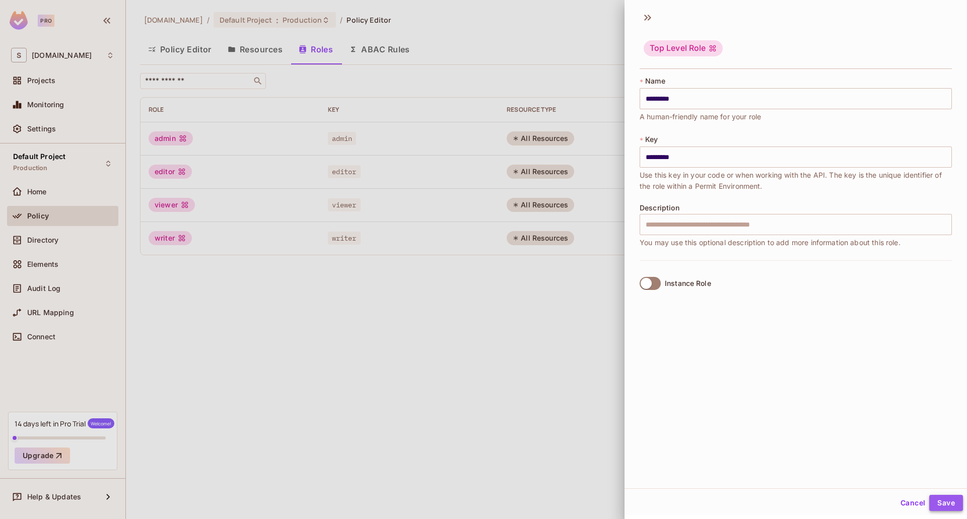
click at [929, 500] on button "Save" at bounding box center [946, 503] width 34 height 16
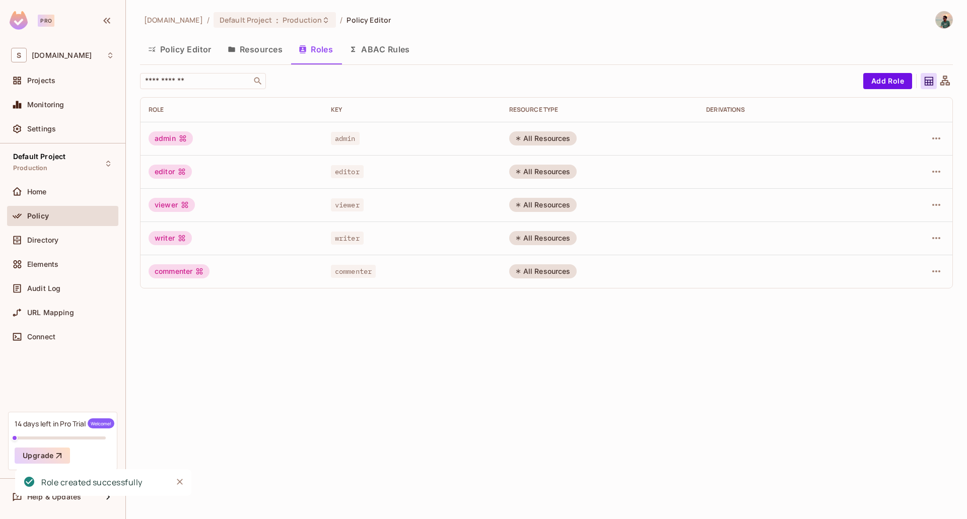
click at [170, 47] on button "Policy Editor" at bounding box center [180, 49] width 80 height 25
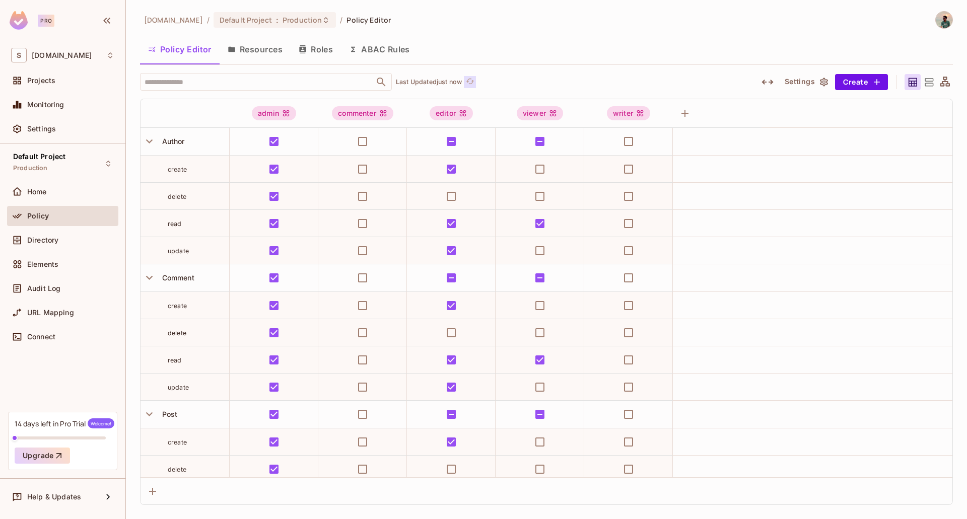
click at [474, 83] on icon "refresh" at bounding box center [470, 81] width 9 height 9
click at [486, 84] on icon "refresh" at bounding box center [482, 81] width 9 height 9
click at [434, 114] on div "editor" at bounding box center [451, 113] width 43 height 14
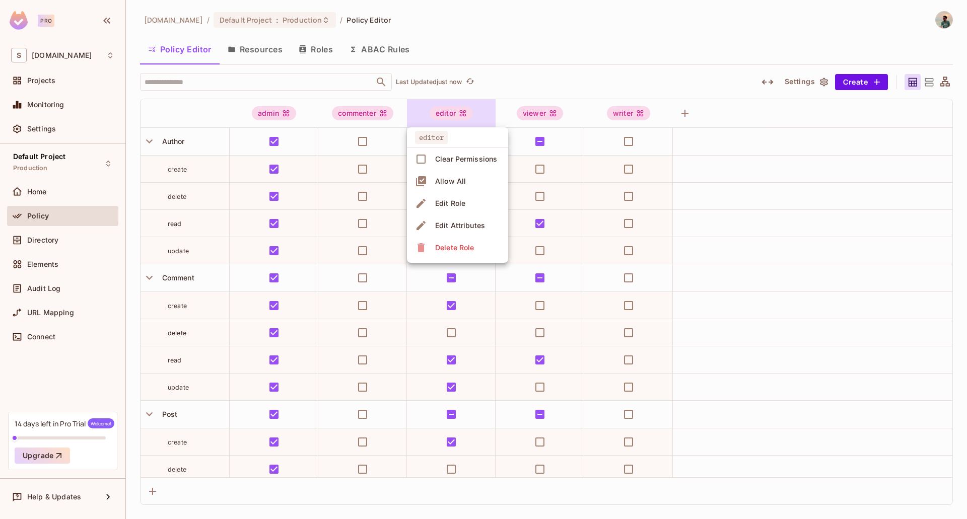
click at [353, 119] on div at bounding box center [483, 259] width 967 height 519
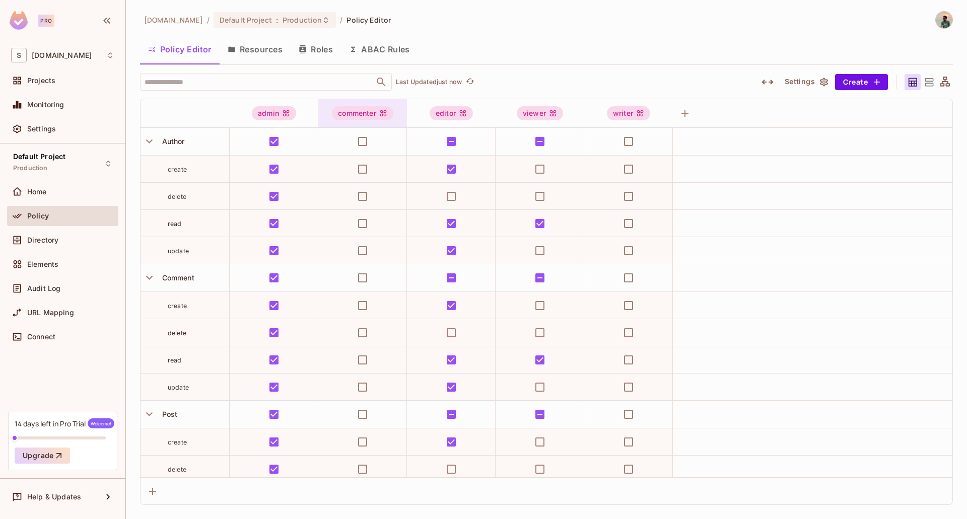
click at [372, 112] on div "commenter" at bounding box center [362, 113] width 61 height 14
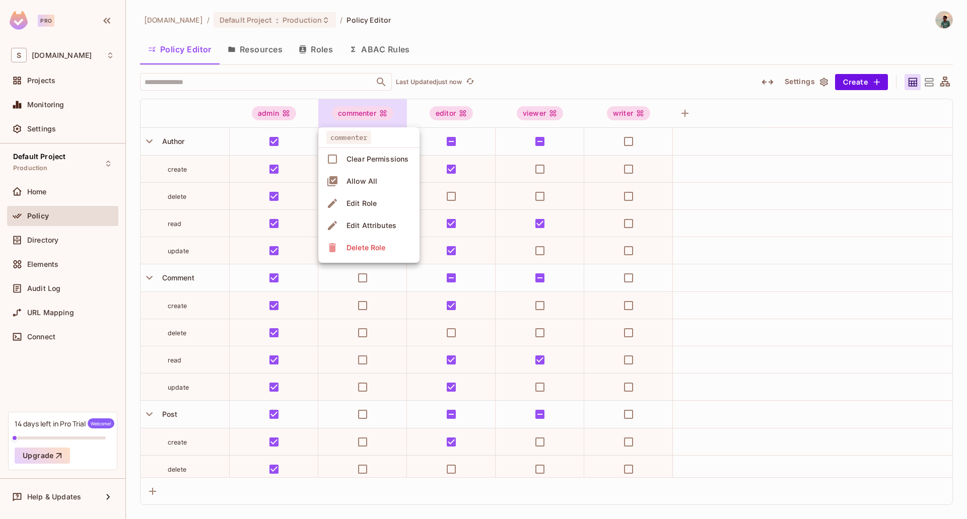
click at [372, 201] on div "Edit Role" at bounding box center [361, 203] width 30 height 10
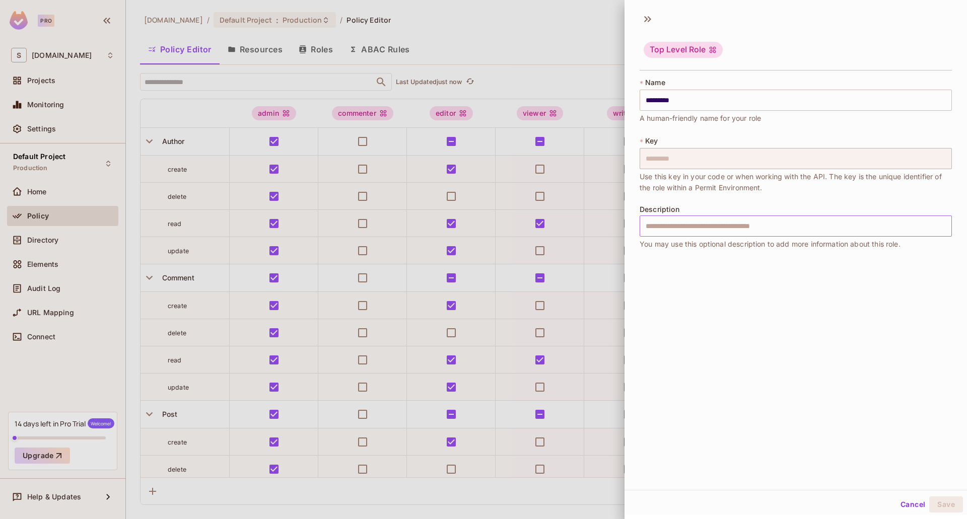
click at [664, 232] on input "text" at bounding box center [795, 226] width 312 height 21
click at [657, 17] on div "Top Level Role" at bounding box center [795, 42] width 342 height 62
click at [650, 18] on icon at bounding box center [650, 19] width 4 height 6
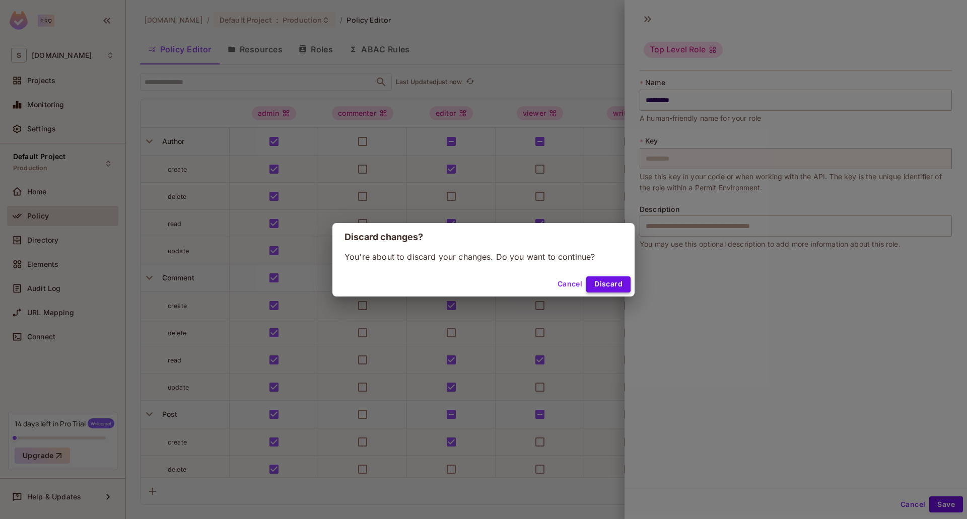
click at [597, 286] on button "Discard" at bounding box center [608, 284] width 44 height 16
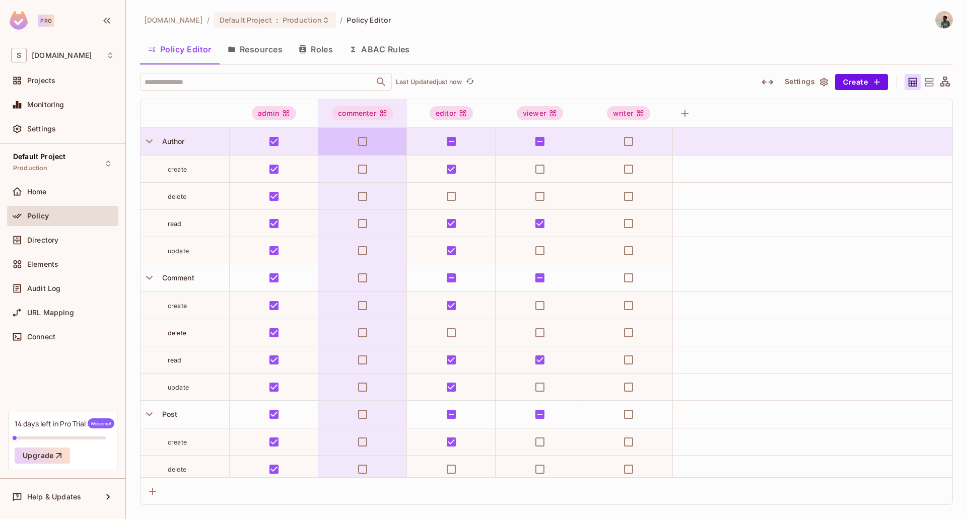
click at [358, 108] on div "commenter" at bounding box center [362, 113] width 61 height 14
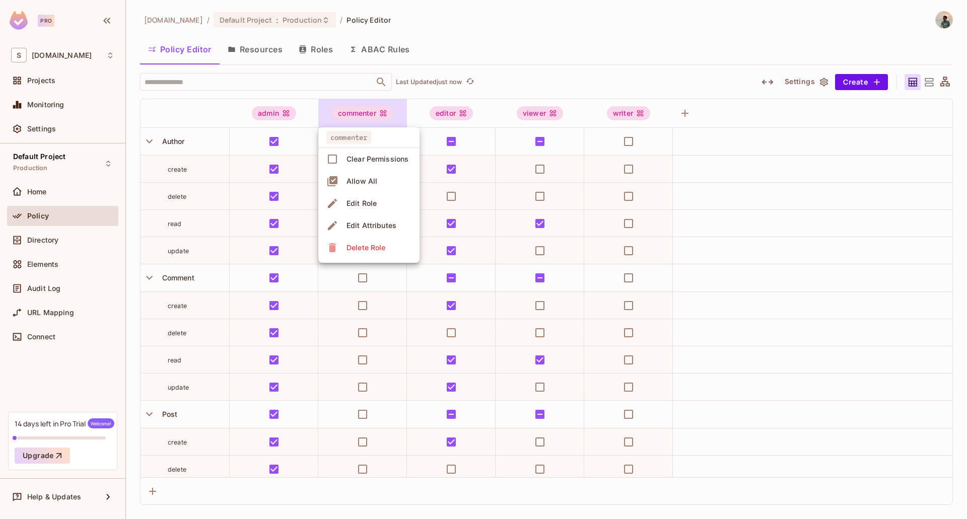
click at [374, 219] on span "Edit Attributes" at bounding box center [371, 226] width 56 height 16
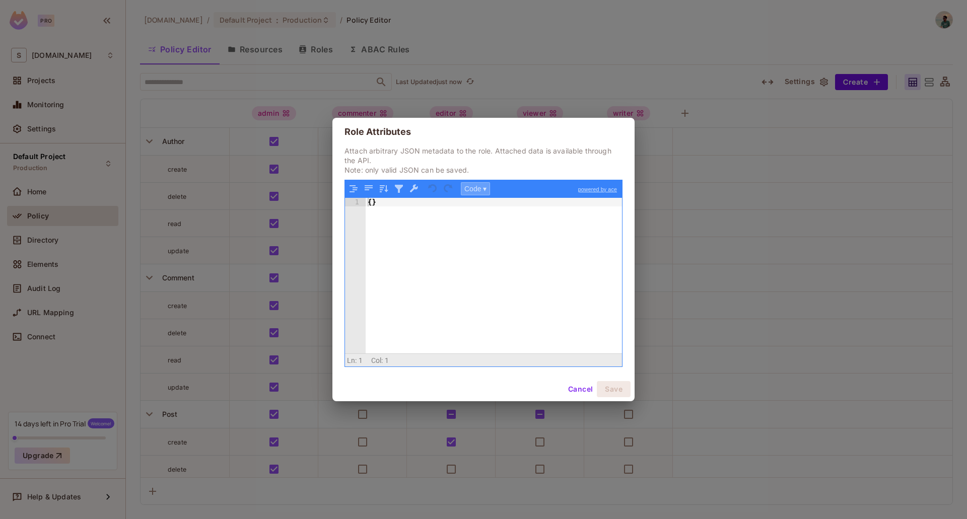
click at [477, 193] on button "Code ▾" at bounding box center [475, 188] width 29 height 13
click at [423, 226] on div "{ }" at bounding box center [494, 284] width 256 height 173
click at [574, 390] on button "Cancel" at bounding box center [580, 389] width 33 height 16
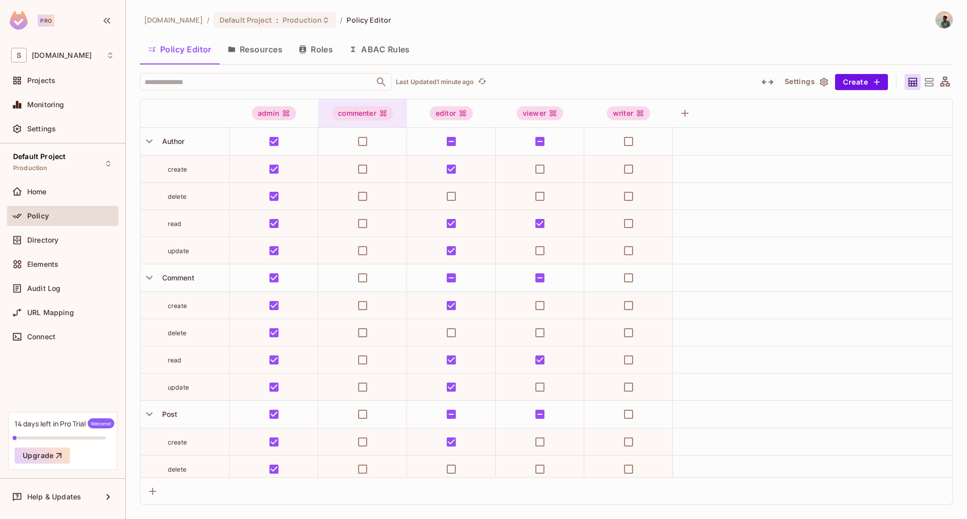
click at [369, 110] on div "commenter" at bounding box center [362, 113] width 61 height 14
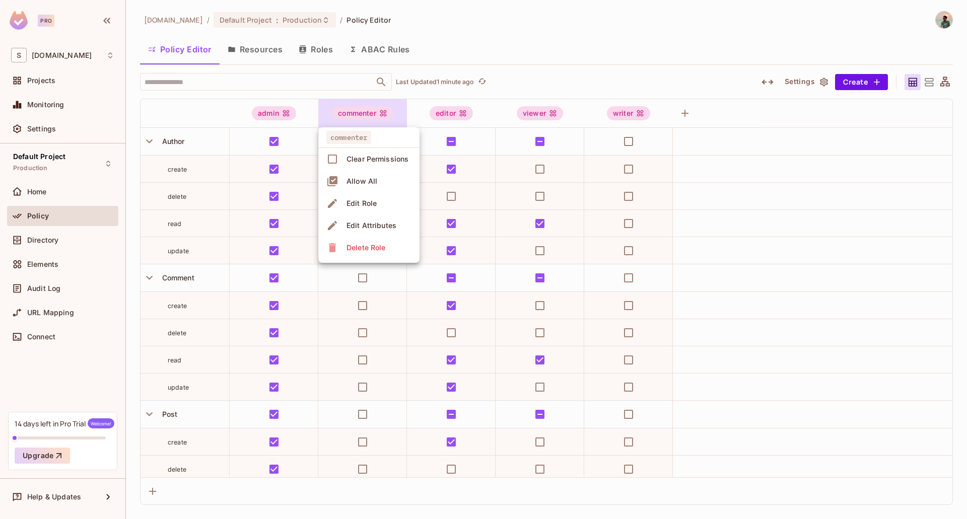
click at [367, 203] on div "Edit Role" at bounding box center [361, 203] width 30 height 10
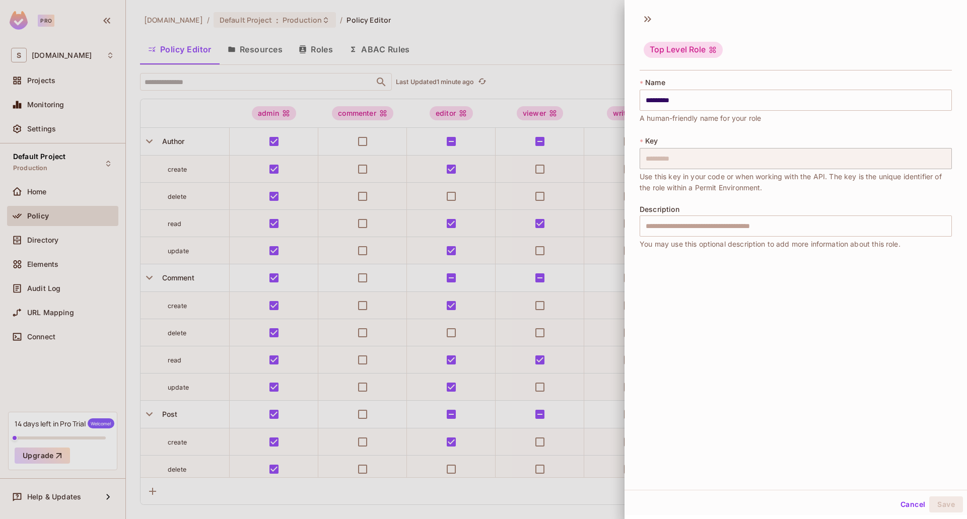
click at [491, 261] on div at bounding box center [483, 259] width 967 height 519
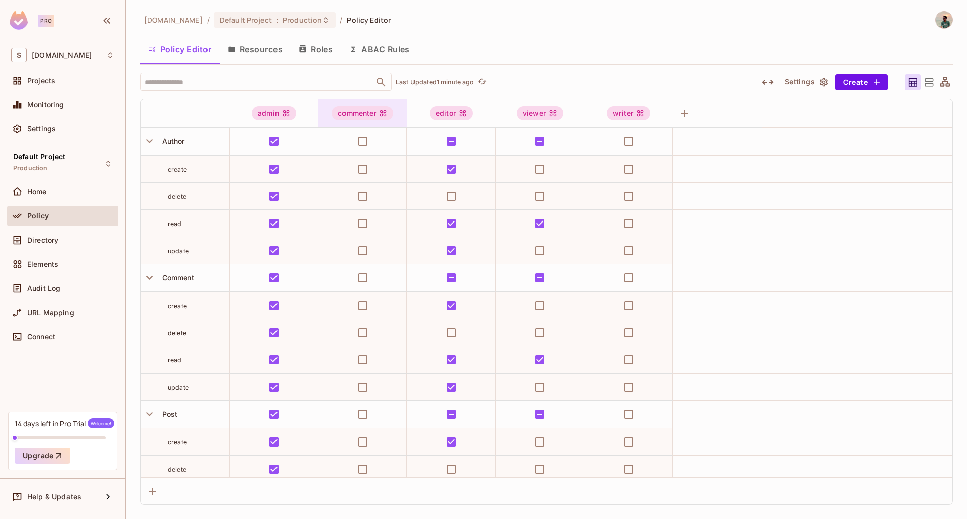
click at [378, 120] on div "commenter" at bounding box center [362, 113] width 61 height 14
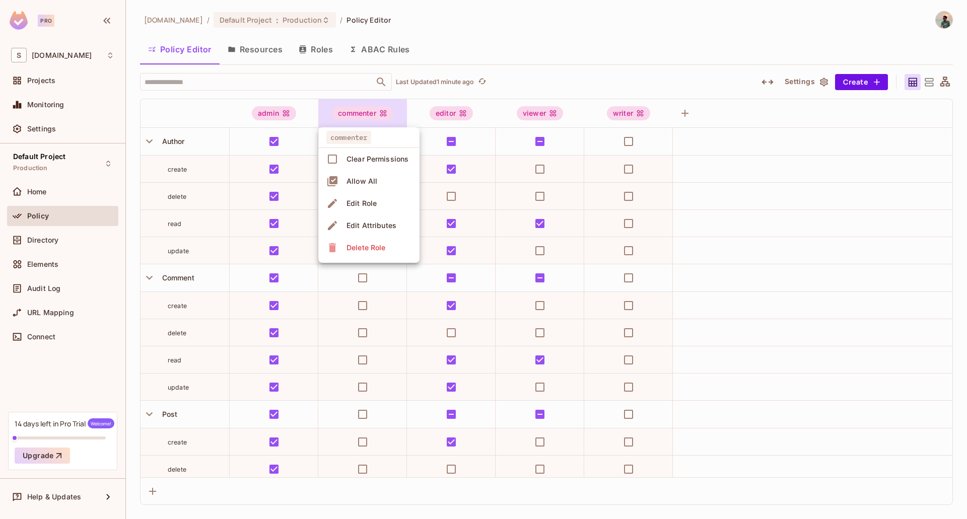
click at [717, 80] on div at bounding box center [483, 259] width 967 height 519
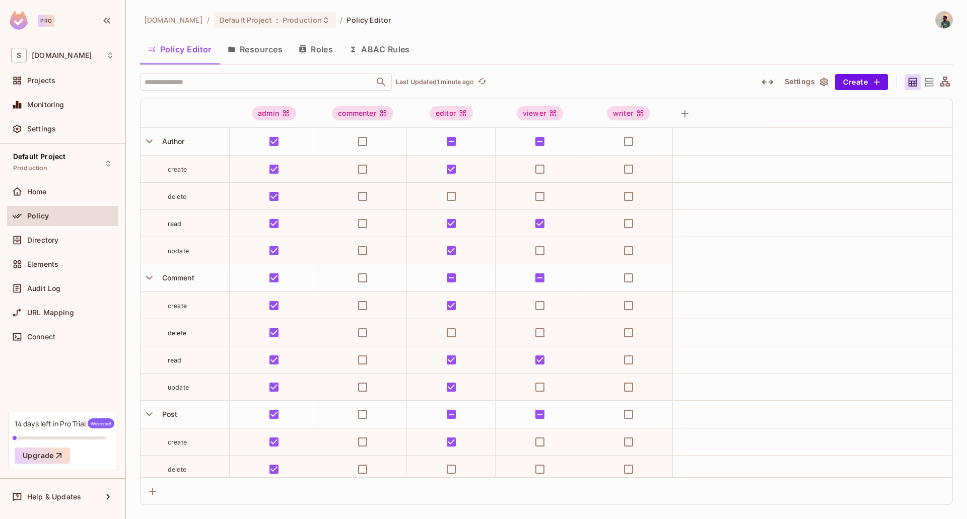
click at [819, 85] on icon "button" at bounding box center [824, 82] width 10 height 10
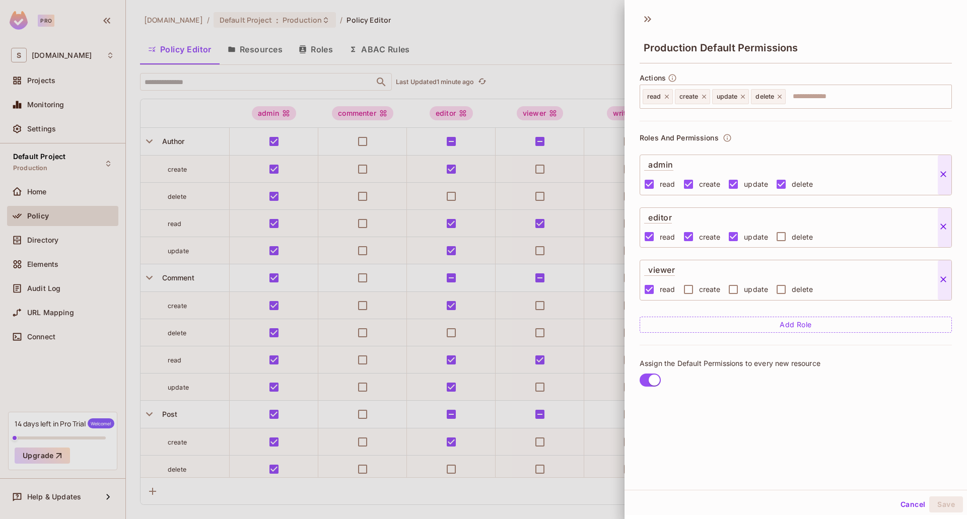
click at [754, 325] on button "Add Role" at bounding box center [795, 325] width 312 height 16
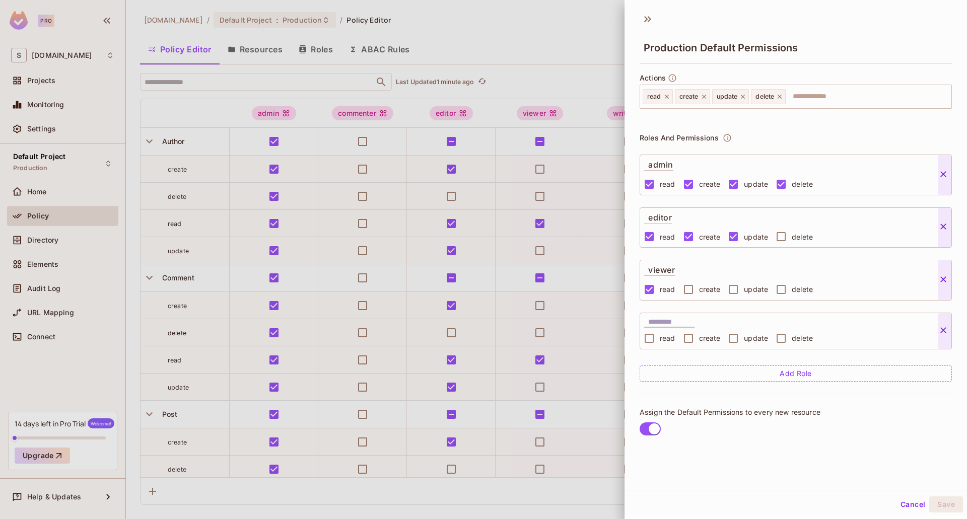
click at [677, 323] on input "text" at bounding box center [671, 322] width 46 height 10
paste input "*********"
type input "*********"
click at [808, 99] on input "text" at bounding box center [867, 97] width 161 height 20
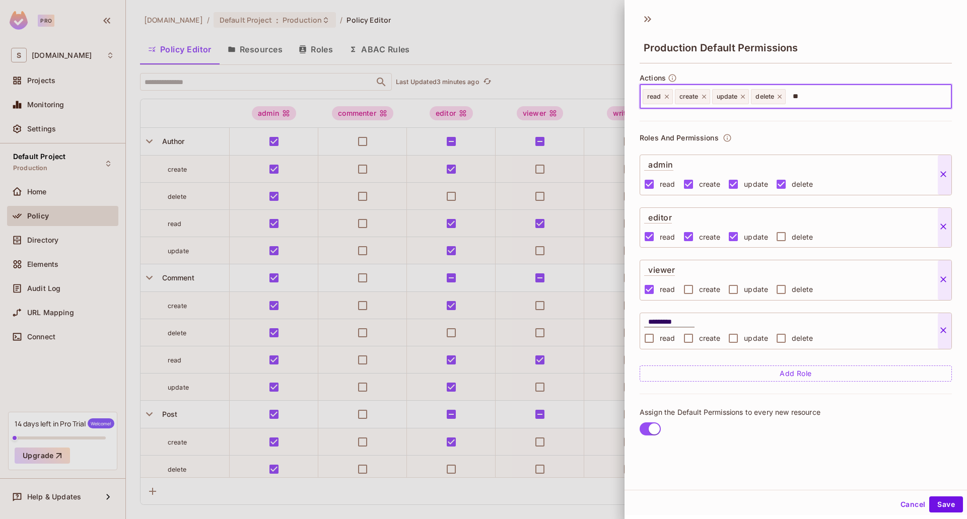
type input "***"
type input "****"
type input "***"
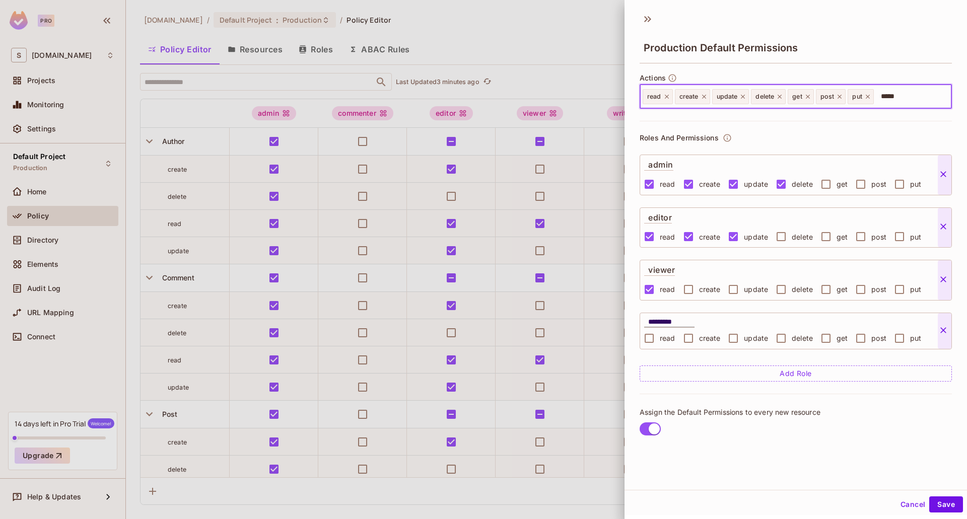
type input "******"
click at [501, 286] on div at bounding box center [483, 259] width 967 height 519
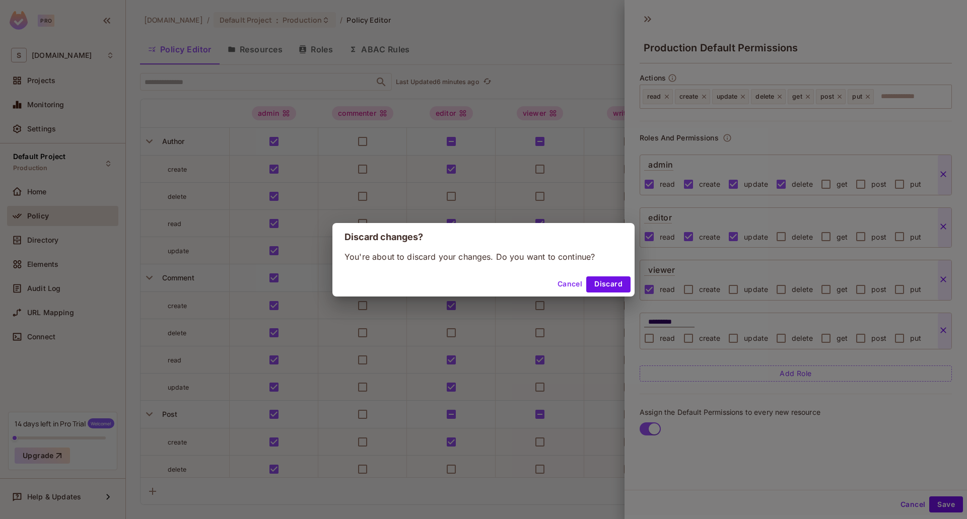
click at [568, 287] on button "Cancel" at bounding box center [569, 284] width 33 height 16
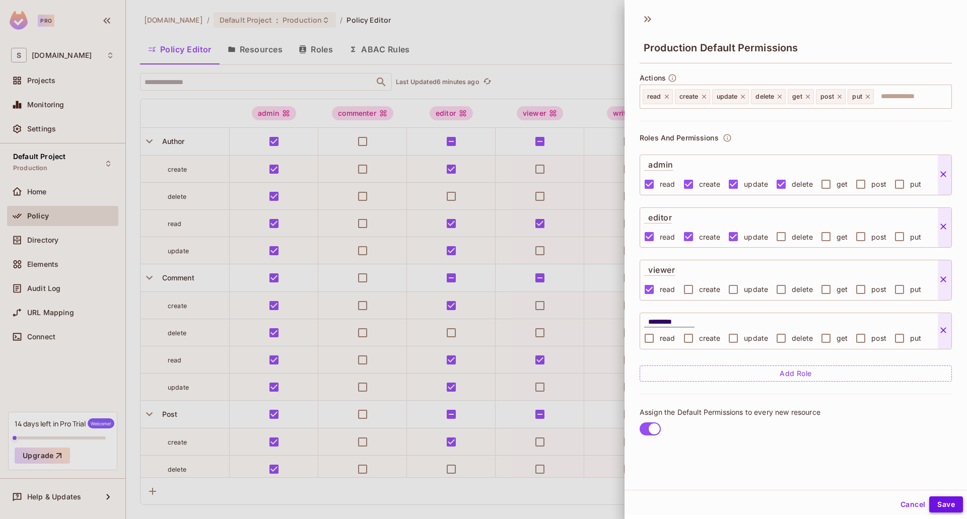
click at [932, 502] on button "Save" at bounding box center [946, 504] width 34 height 16
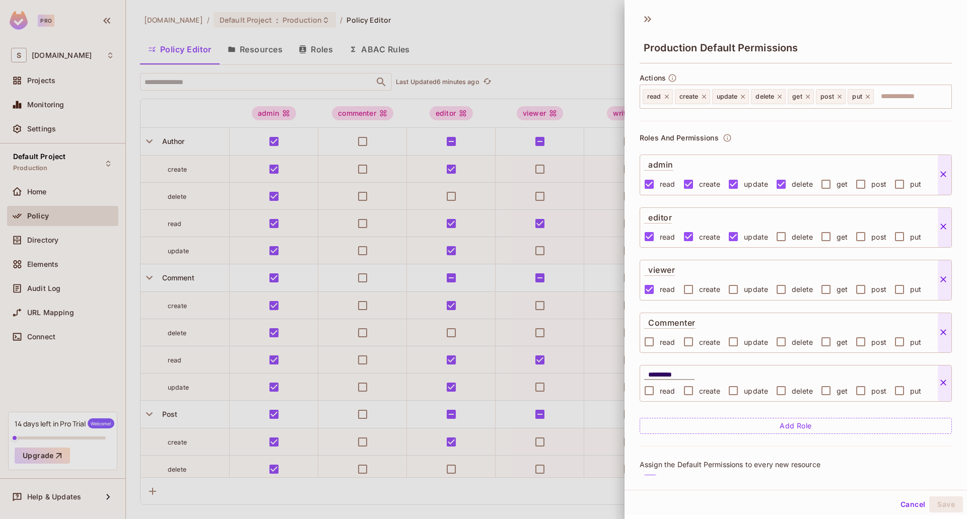
click at [602, 52] on div at bounding box center [483, 259] width 967 height 519
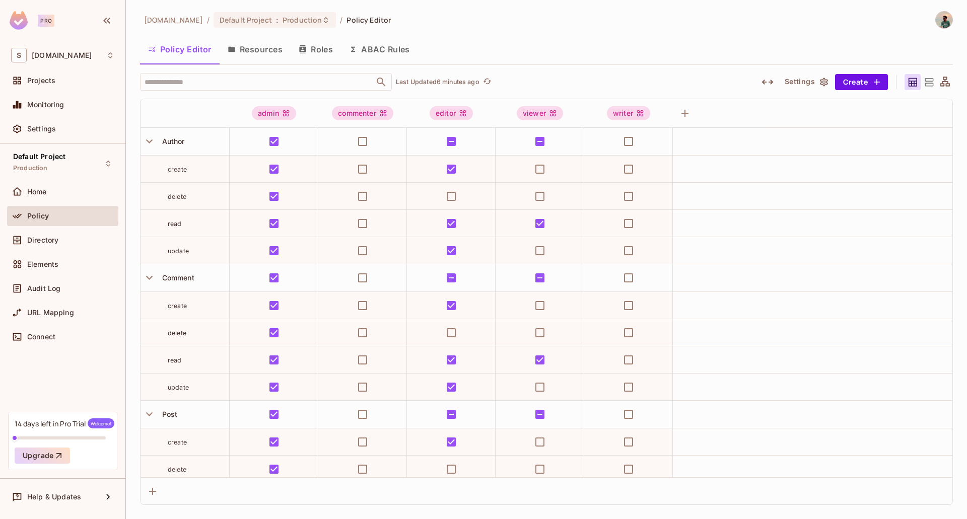
click at [302, 44] on button "Roles" at bounding box center [316, 49] width 50 height 25
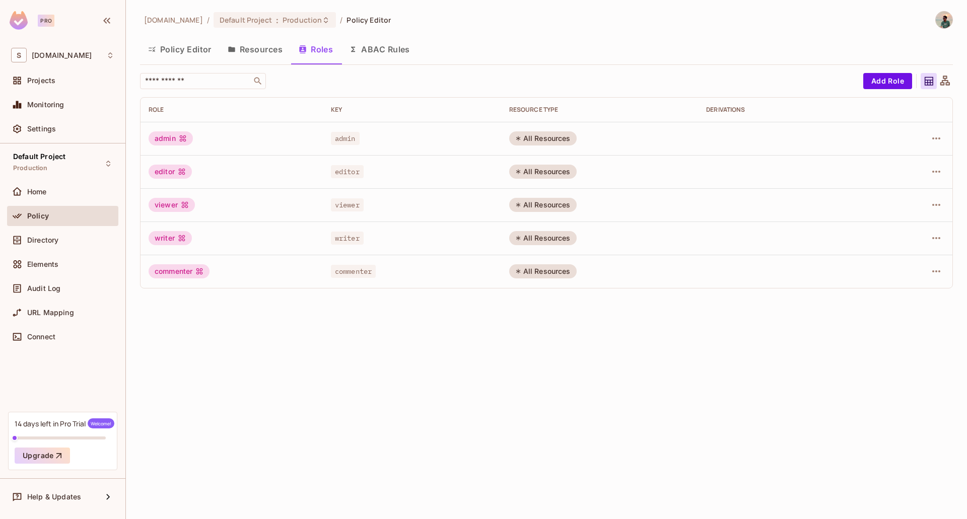
click at [941, 80] on icon at bounding box center [945, 81] width 13 height 13
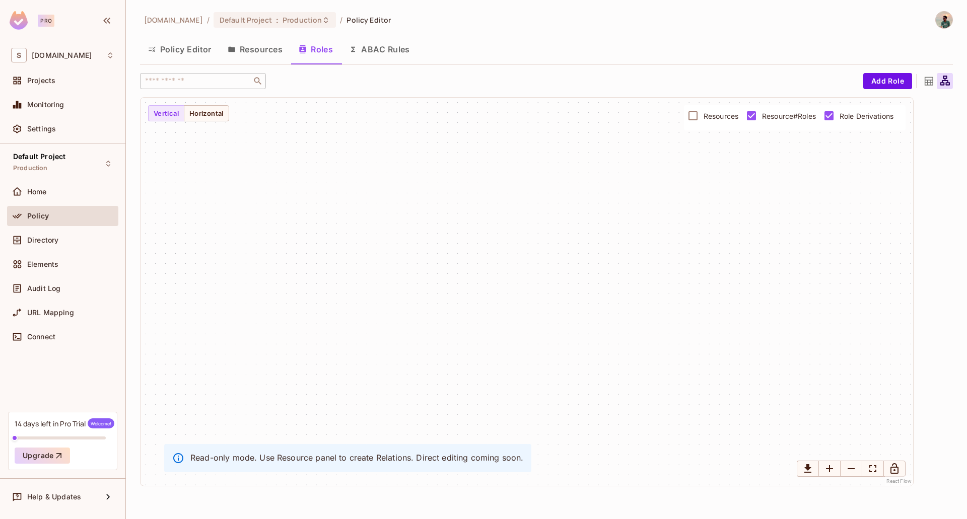
click at [726, 115] on span "Resources" at bounding box center [720, 116] width 35 height 10
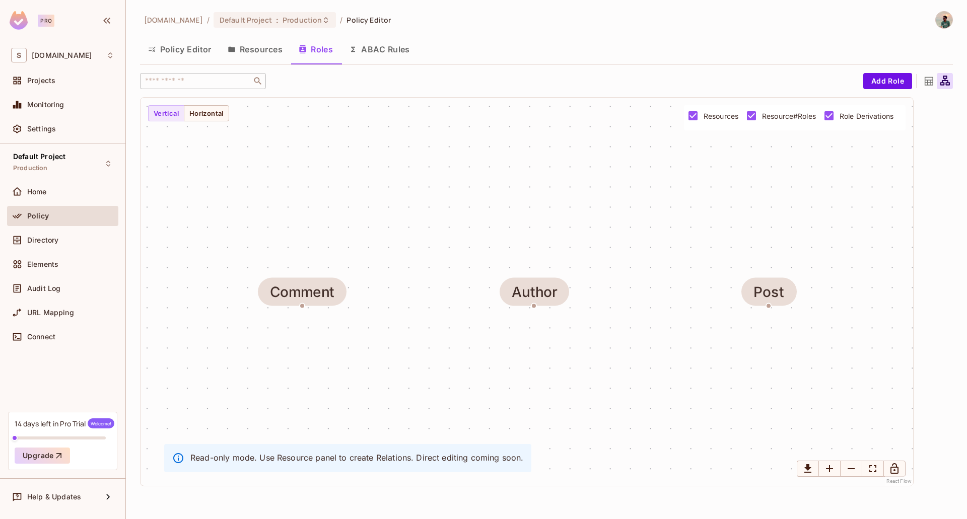
click at [726, 115] on span "Resources" at bounding box center [720, 116] width 35 height 10
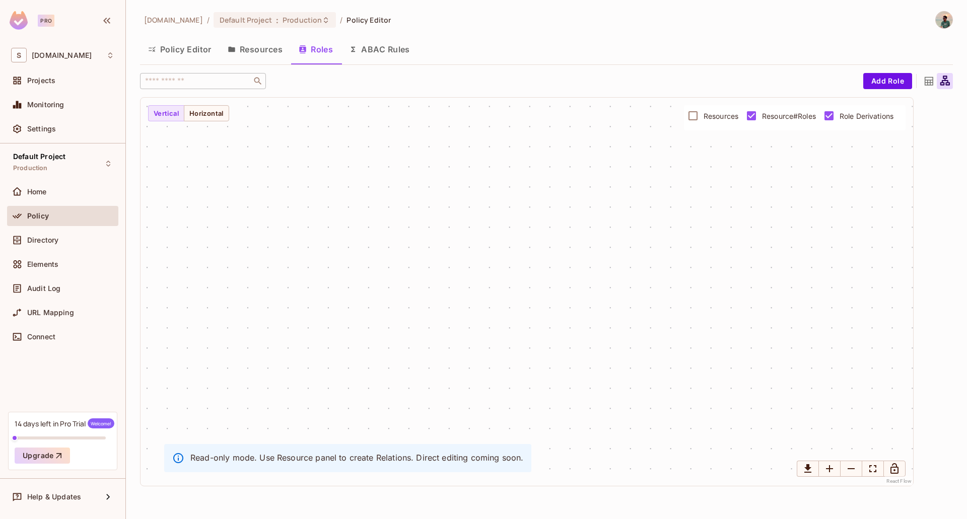
click at [936, 81] on div at bounding box center [928, 81] width 16 height 16
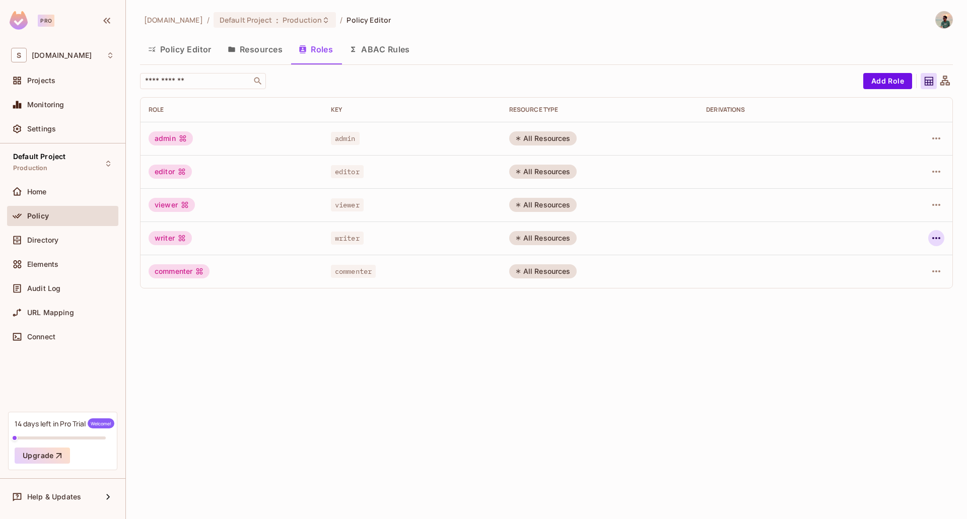
click at [935, 233] on icon "button" at bounding box center [936, 238] width 12 height 12
click at [889, 269] on li "Edit Role" at bounding box center [892, 261] width 89 height 22
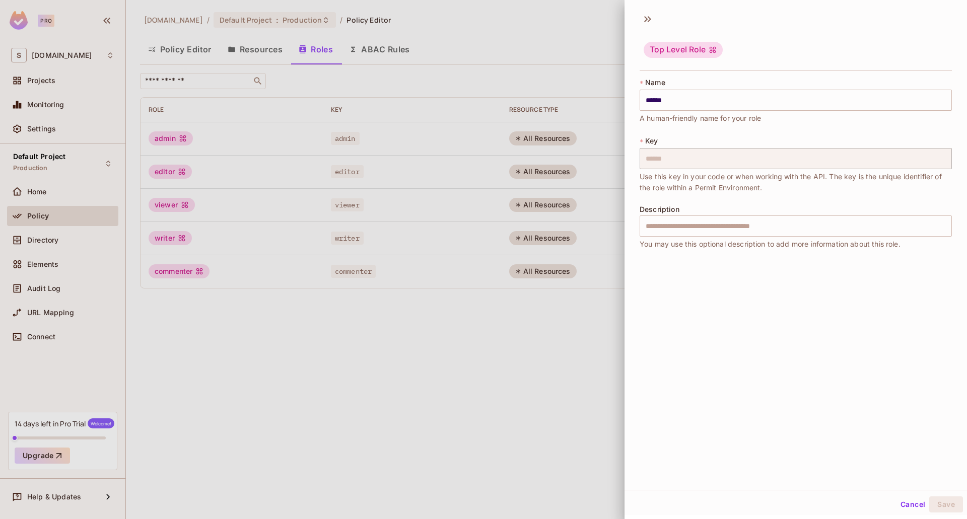
click at [577, 266] on div at bounding box center [483, 259] width 967 height 519
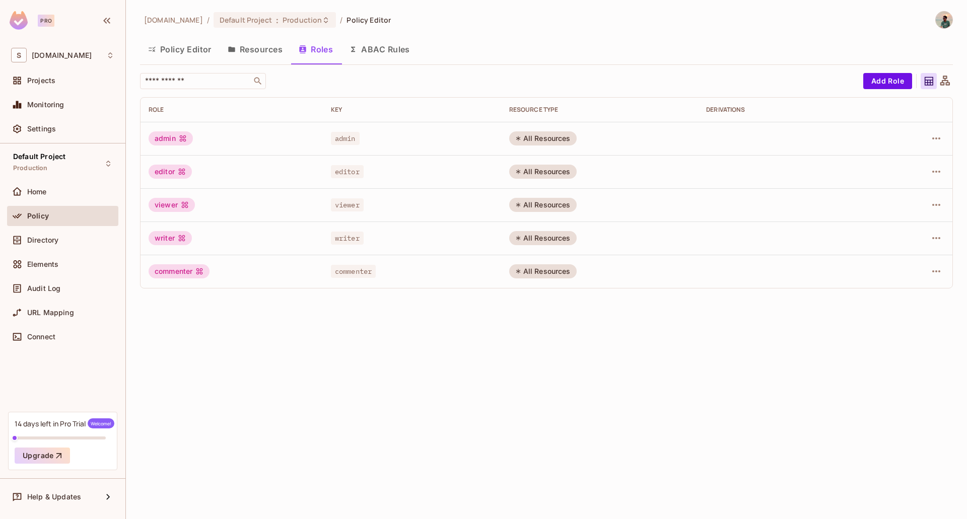
click at [381, 46] on button "ABAC Rules" at bounding box center [379, 49] width 77 height 25
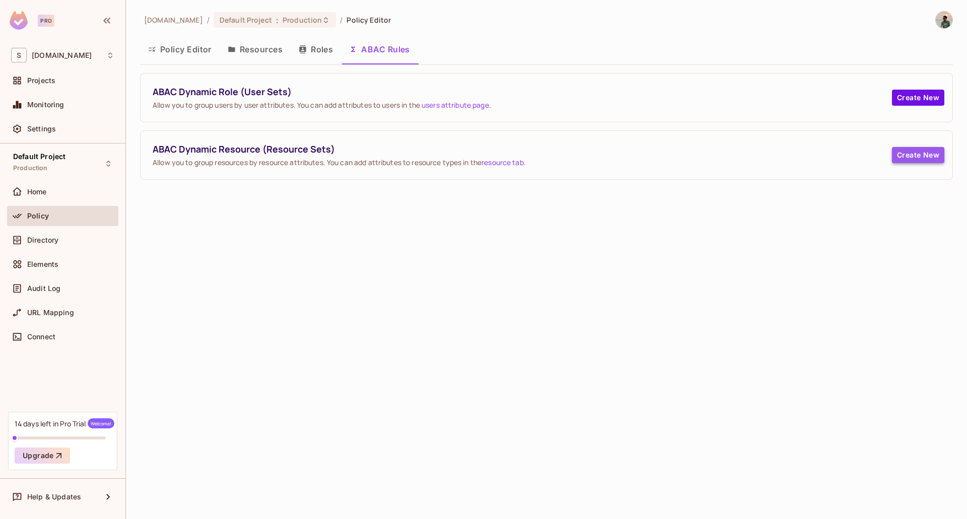
click at [922, 154] on button "Create New" at bounding box center [918, 155] width 52 height 16
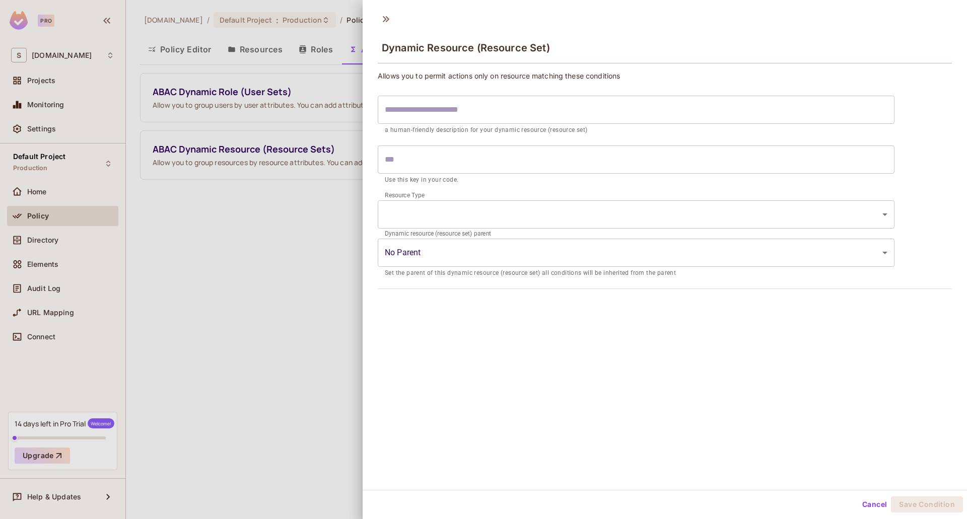
click at [300, 215] on div at bounding box center [483, 259] width 967 height 519
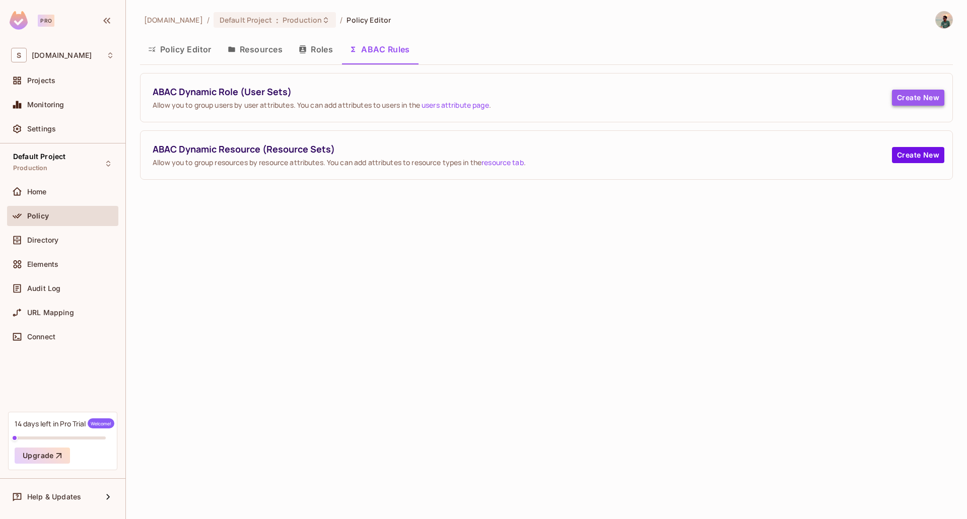
click at [915, 97] on button "Create New" at bounding box center [918, 98] width 52 height 16
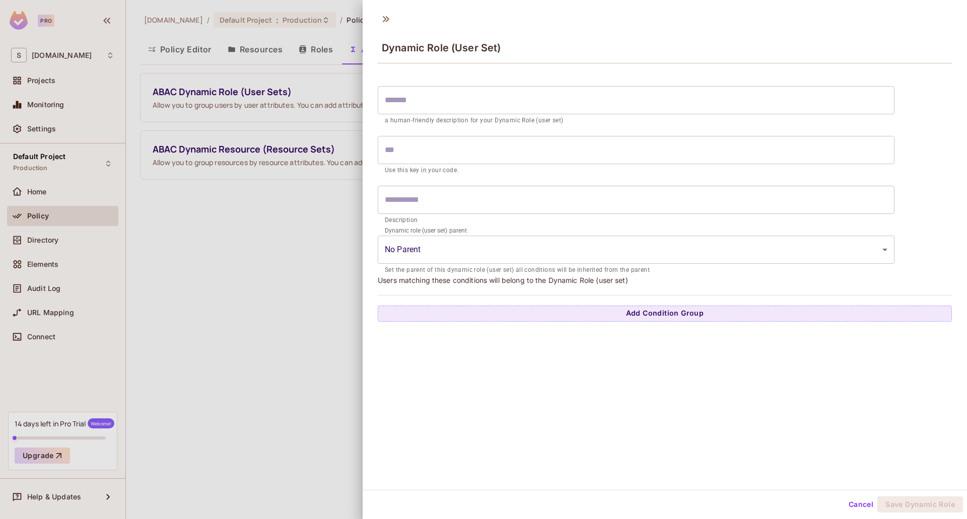
click at [323, 235] on div at bounding box center [483, 259] width 967 height 519
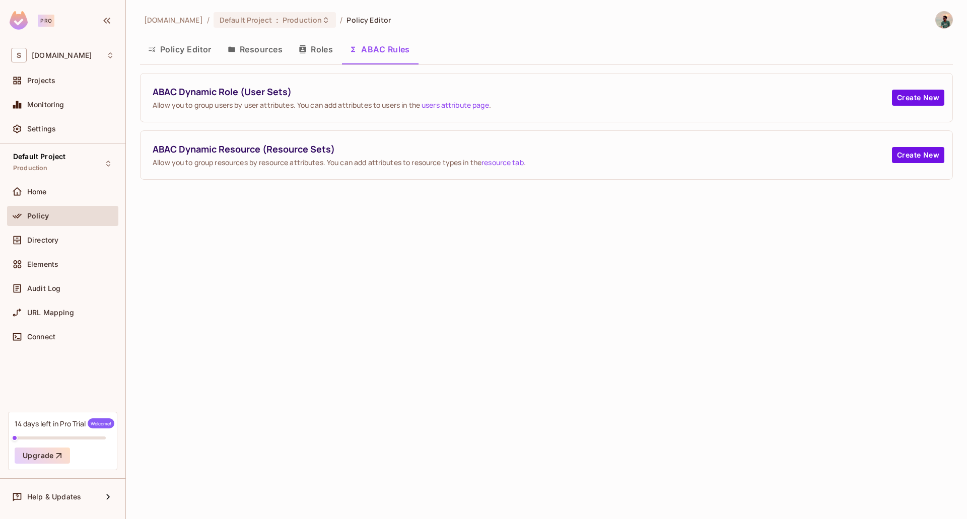
click at [331, 50] on button "Roles" at bounding box center [316, 49] width 50 height 25
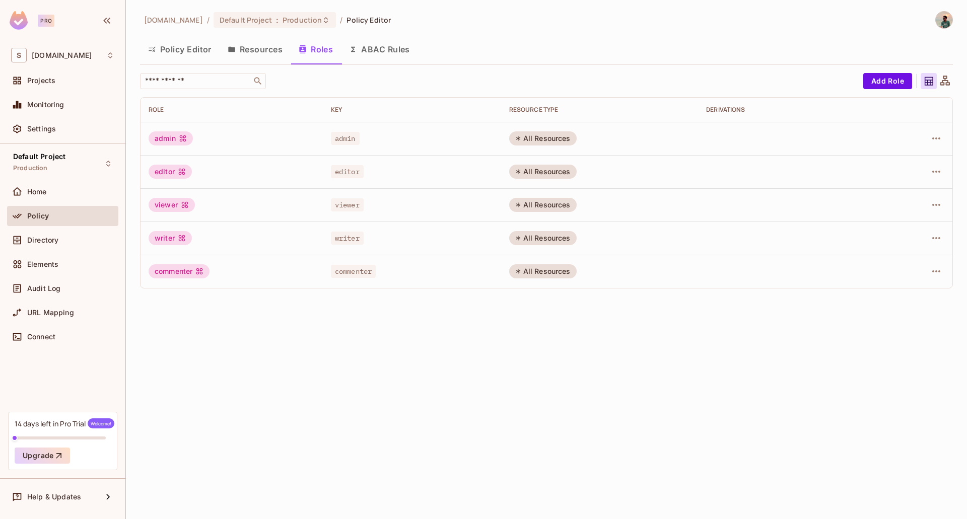
click at [260, 53] on button "Resources" at bounding box center [255, 49] width 71 height 25
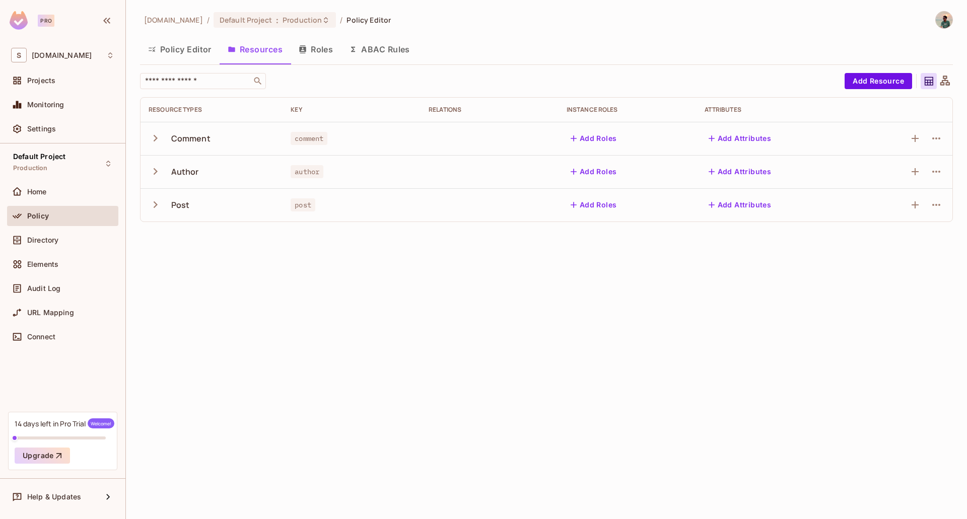
click at [190, 147] on div "Comment" at bounding box center [212, 138] width 126 height 21
click at [191, 141] on div "Comment" at bounding box center [190, 138] width 39 height 11
click at [154, 139] on icon "button" at bounding box center [156, 138] width 14 height 14
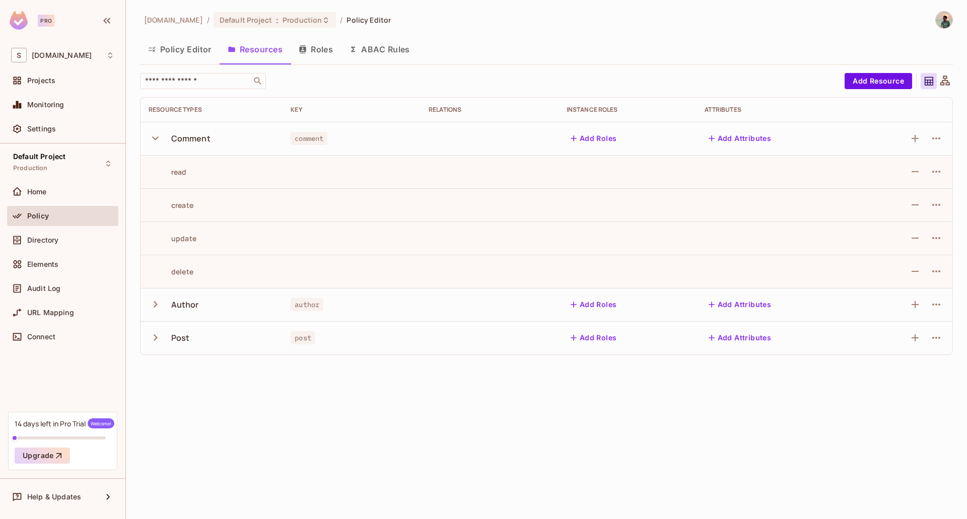
click at [154, 139] on icon "button" at bounding box center [155, 138] width 7 height 4
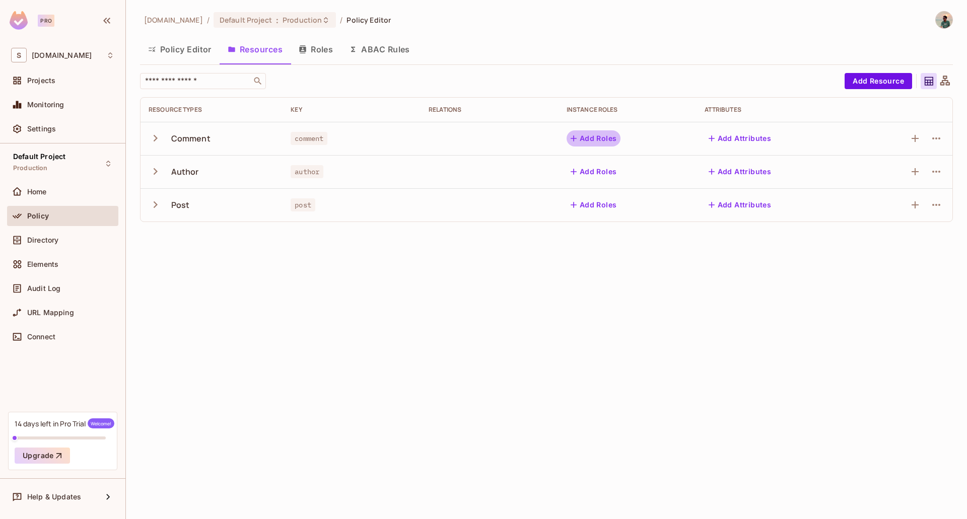
click at [591, 139] on button "Add Roles" at bounding box center [593, 138] width 54 height 16
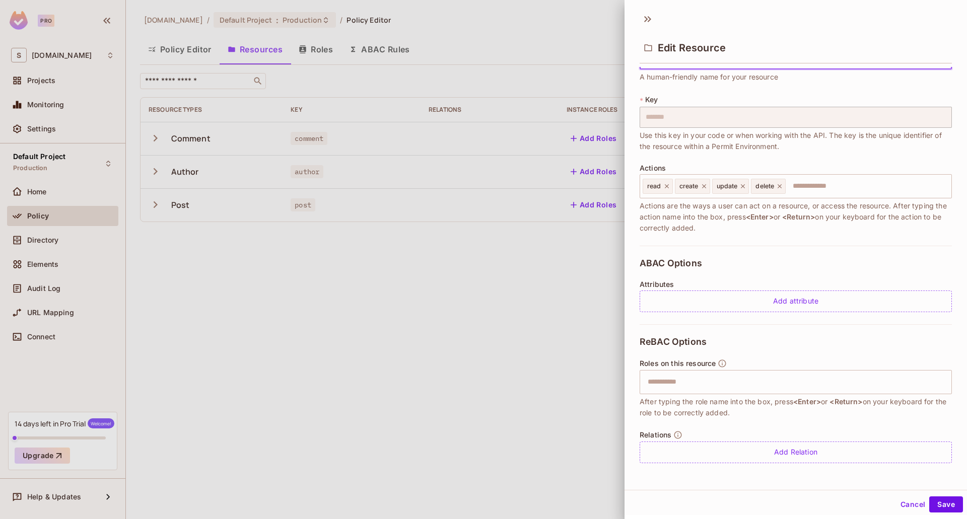
scroll to position [2, 0]
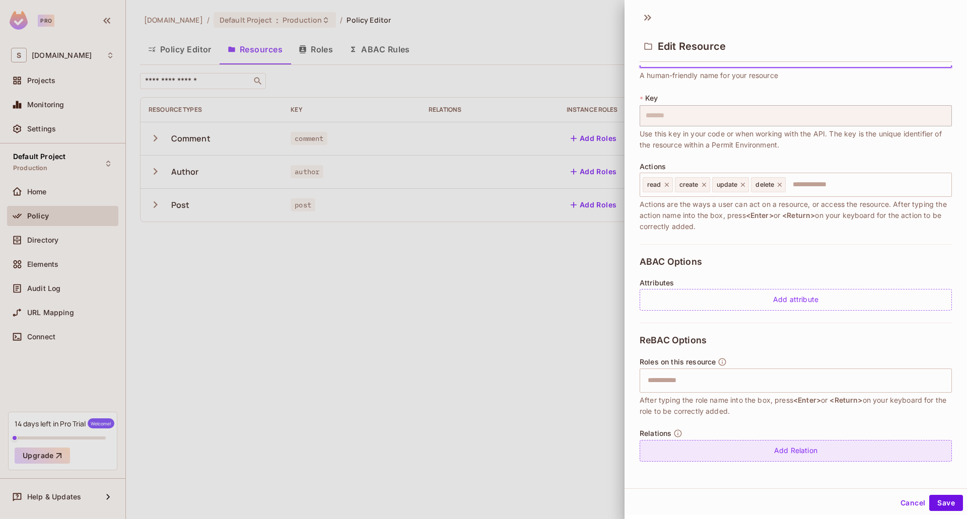
click at [761, 445] on div "Add Relation" at bounding box center [795, 451] width 312 height 22
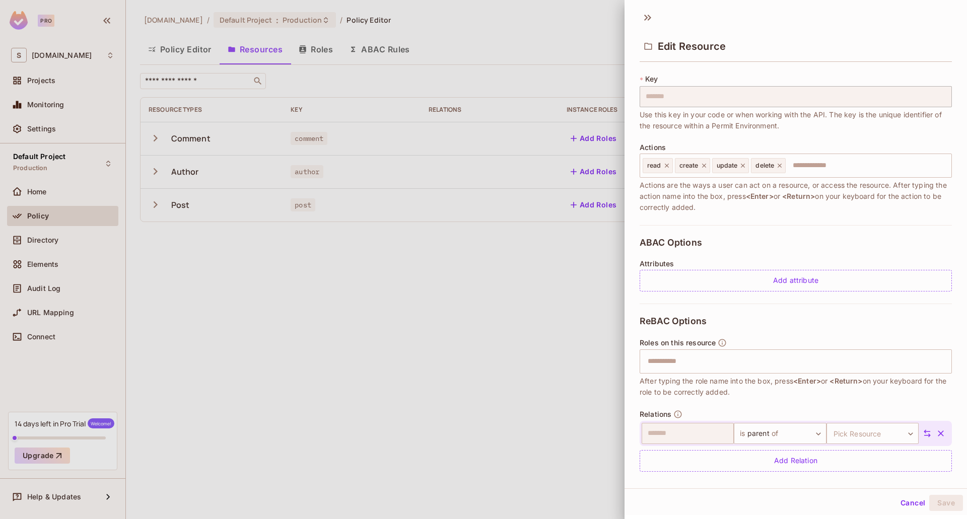
scroll to position [64, 0]
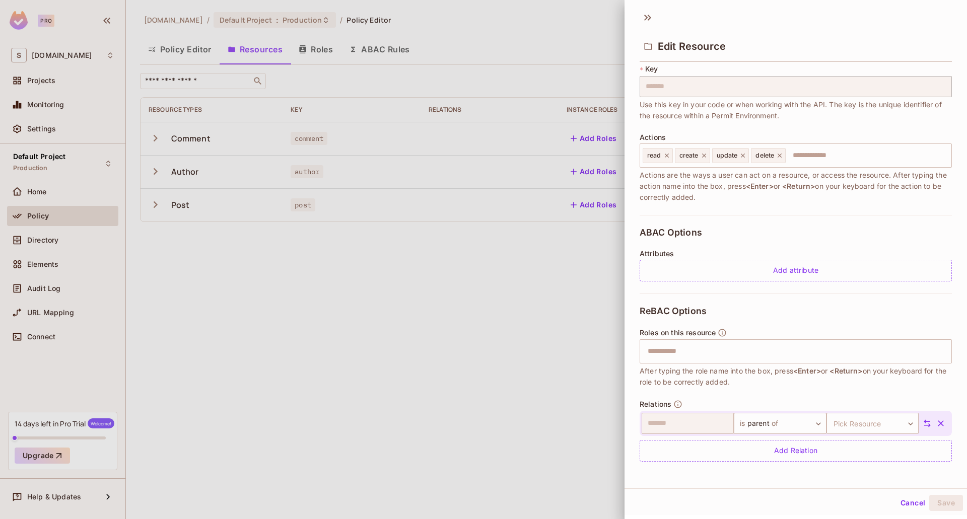
click at [936, 419] on icon "button" at bounding box center [941, 423] width 10 height 10
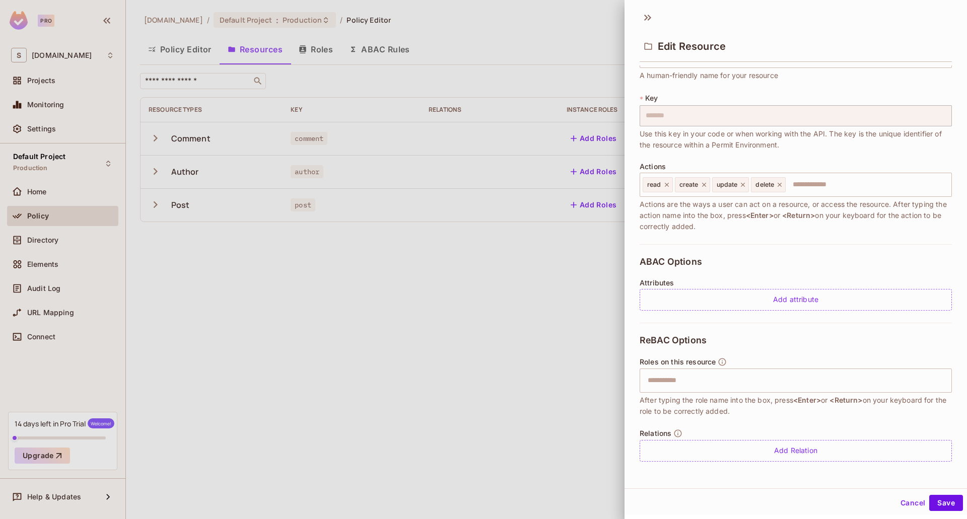
scroll to position [0, 0]
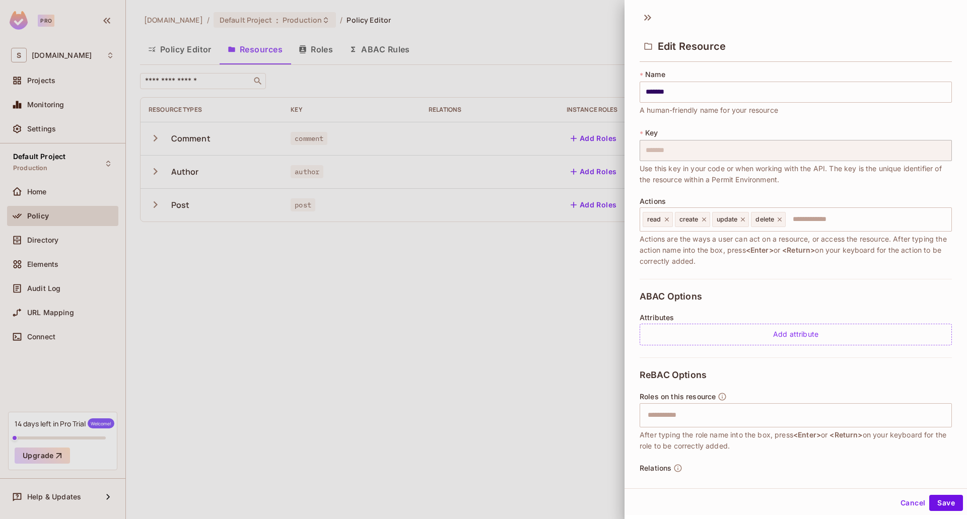
click at [475, 298] on div at bounding box center [483, 259] width 967 height 519
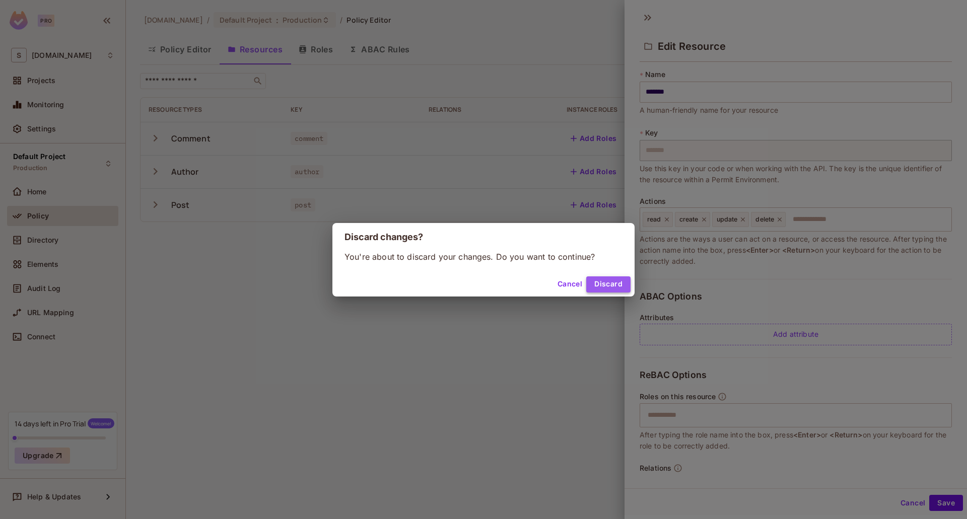
click at [604, 276] on button "Discard" at bounding box center [608, 284] width 44 height 16
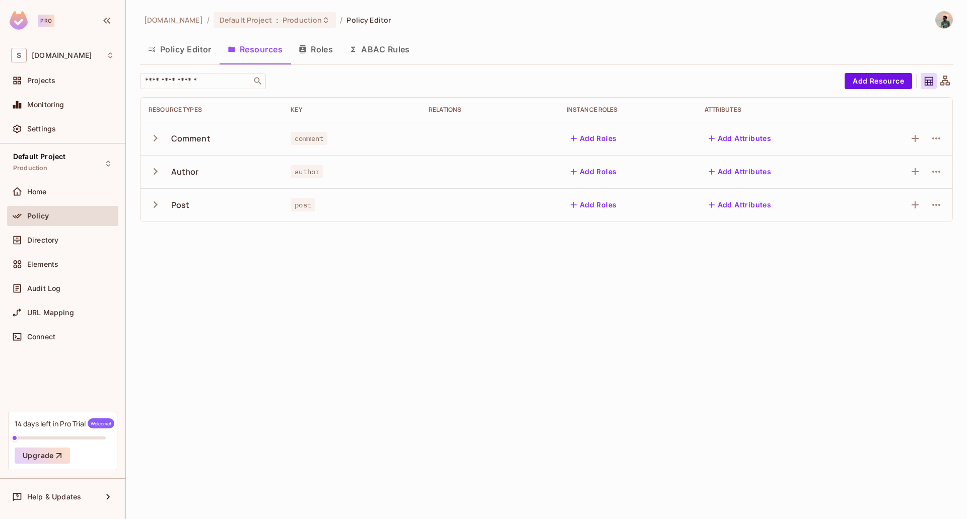
click at [163, 209] on button "button" at bounding box center [158, 205] width 18 height 22
click at [176, 247] on td "read" at bounding box center [211, 238] width 142 height 33
click at [177, 245] on td "read" at bounding box center [211, 238] width 142 height 33
click at [724, 200] on button "Add Attributes" at bounding box center [739, 205] width 71 height 16
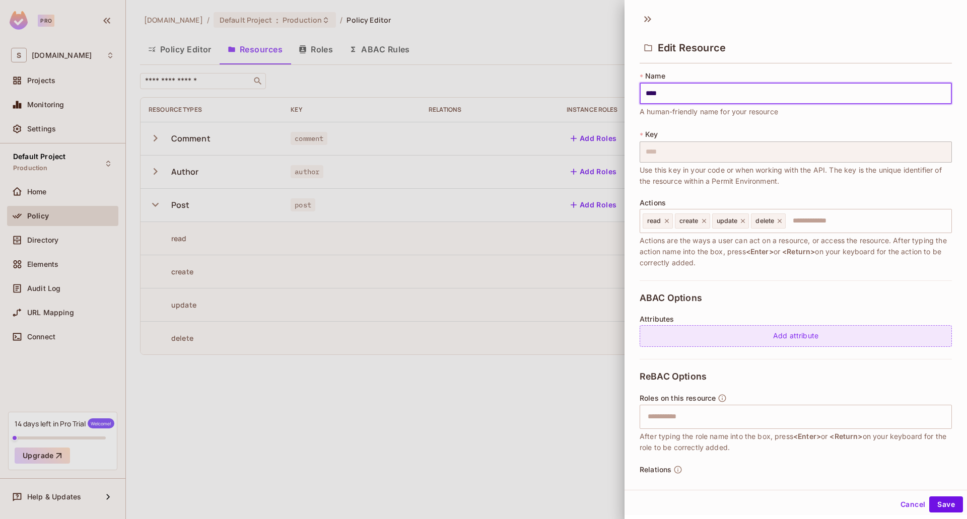
scroll to position [35, 0]
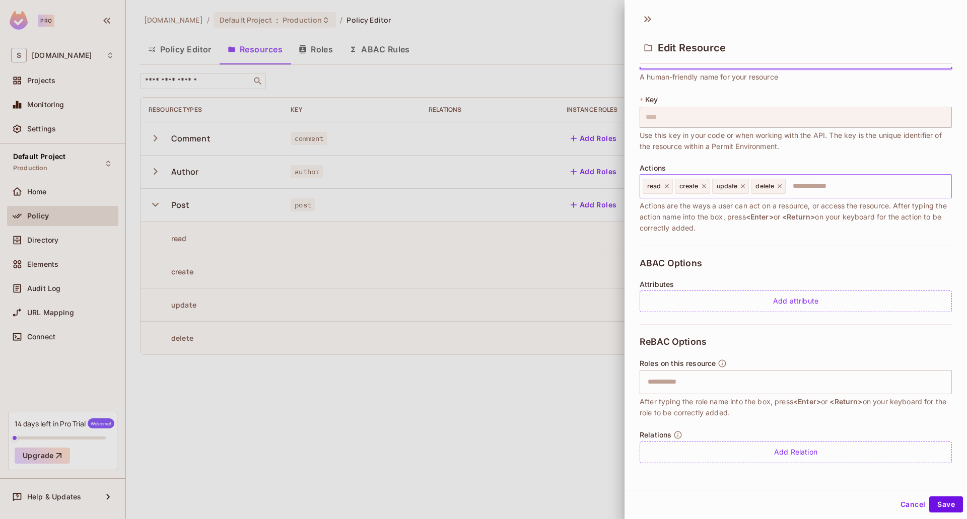
click at [808, 191] on input "text" at bounding box center [867, 186] width 161 height 20
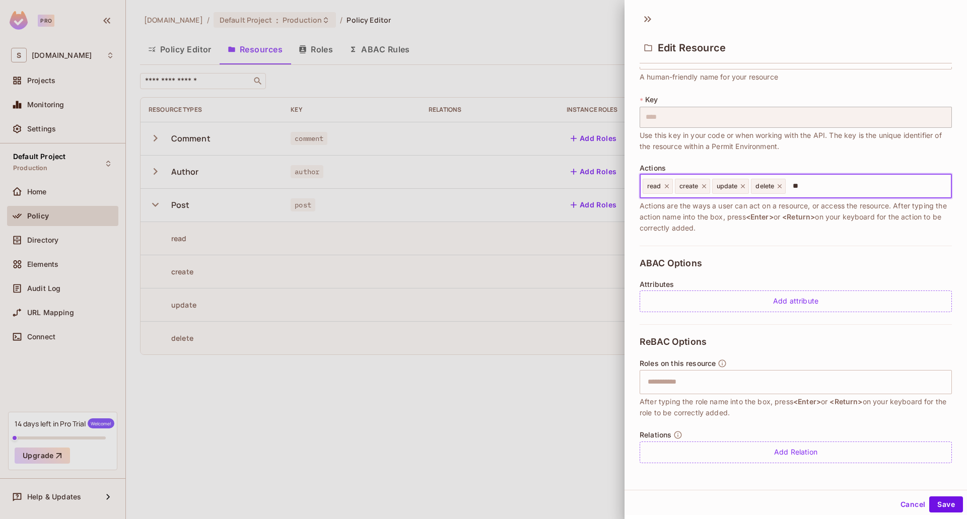
type input "***"
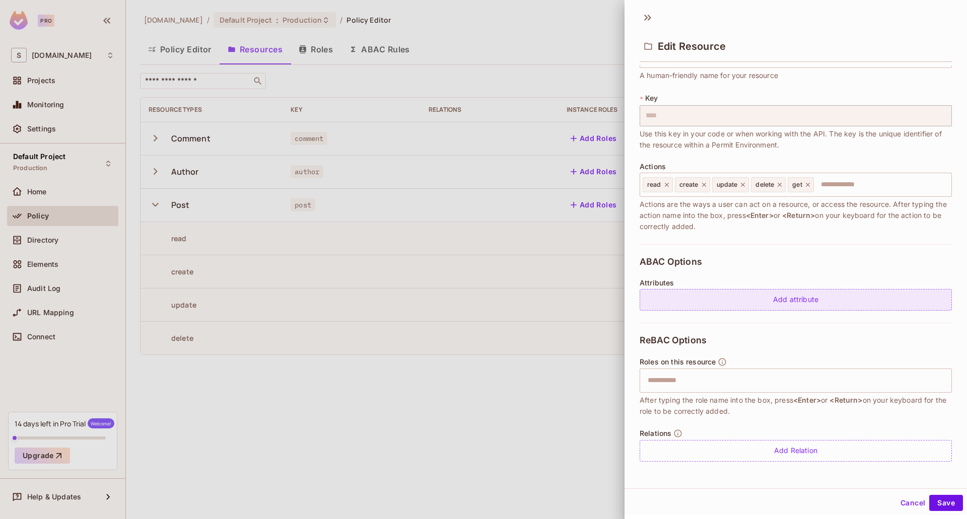
click at [780, 301] on div "Add attribute" at bounding box center [795, 300] width 312 height 22
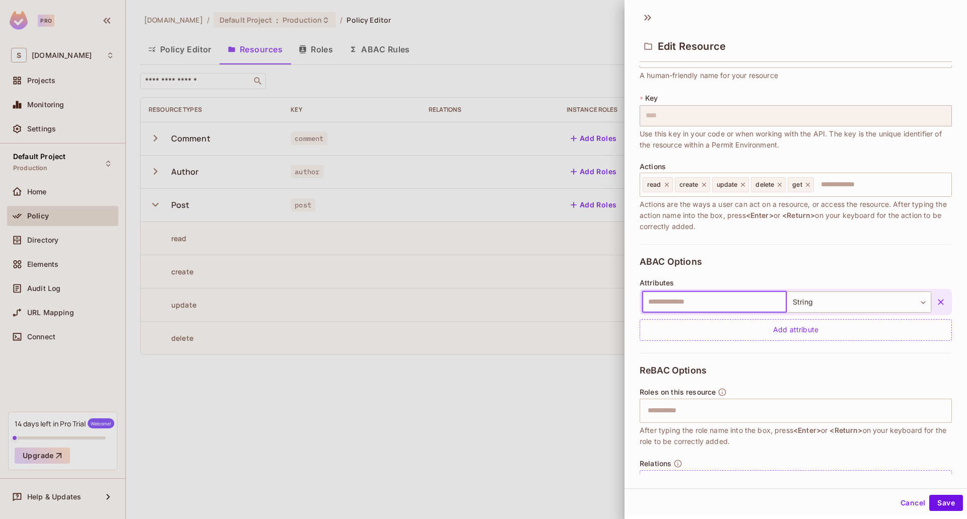
click at [932, 302] on button "button" at bounding box center [941, 302] width 18 height 18
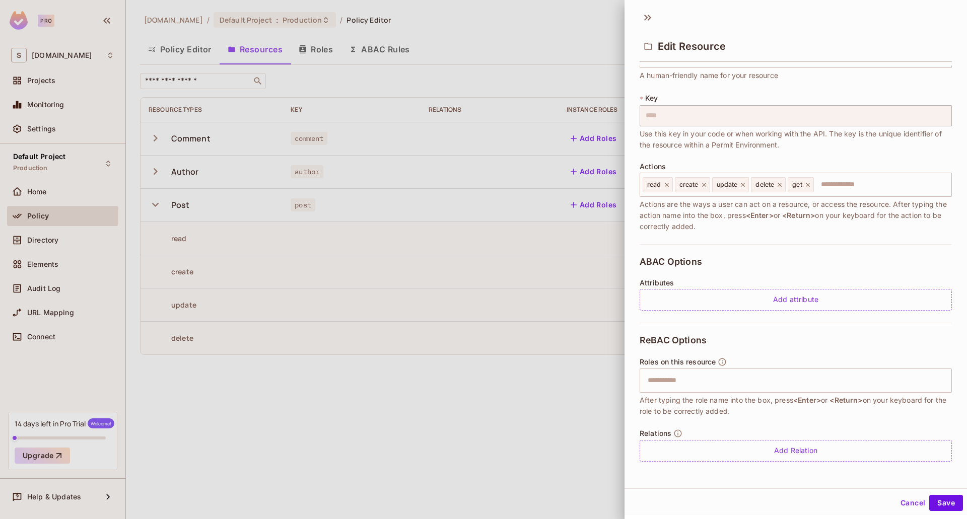
click at [545, 194] on div at bounding box center [483, 259] width 967 height 519
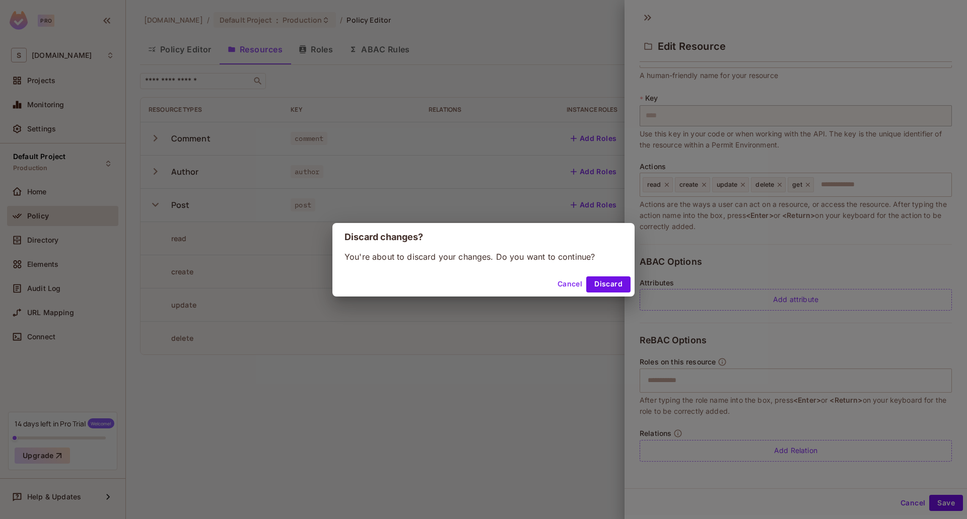
click at [564, 287] on button "Cancel" at bounding box center [569, 284] width 33 height 16
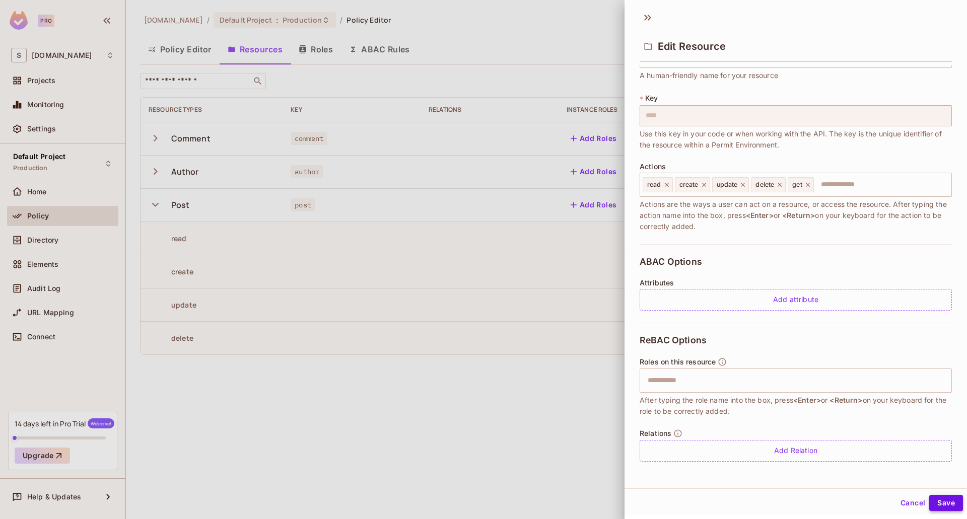
click at [947, 503] on button "Save" at bounding box center [946, 503] width 34 height 16
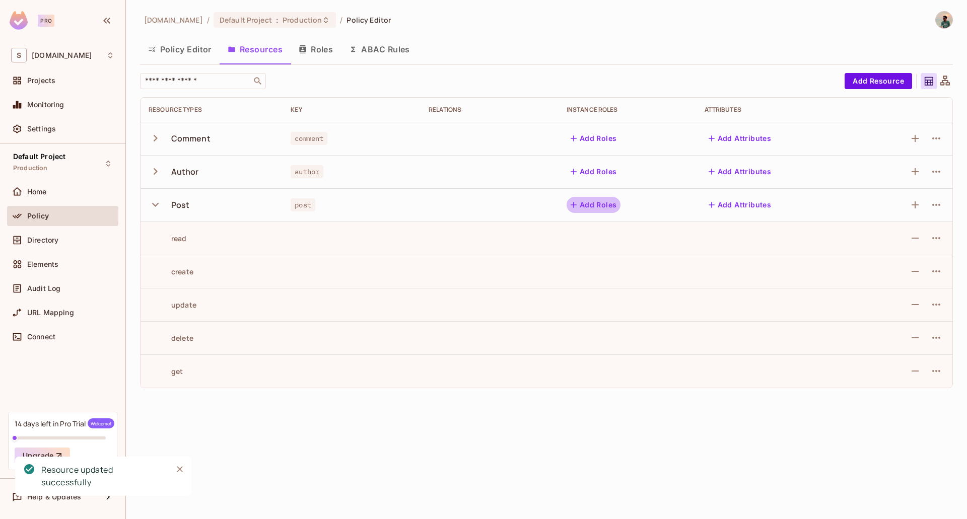
click at [603, 199] on button "Add Roles" at bounding box center [593, 205] width 54 height 16
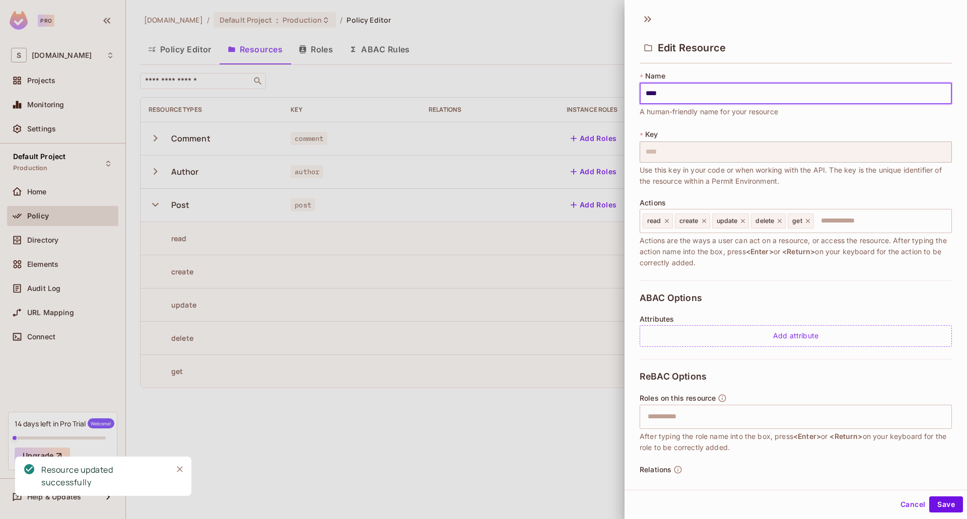
scroll to position [35, 0]
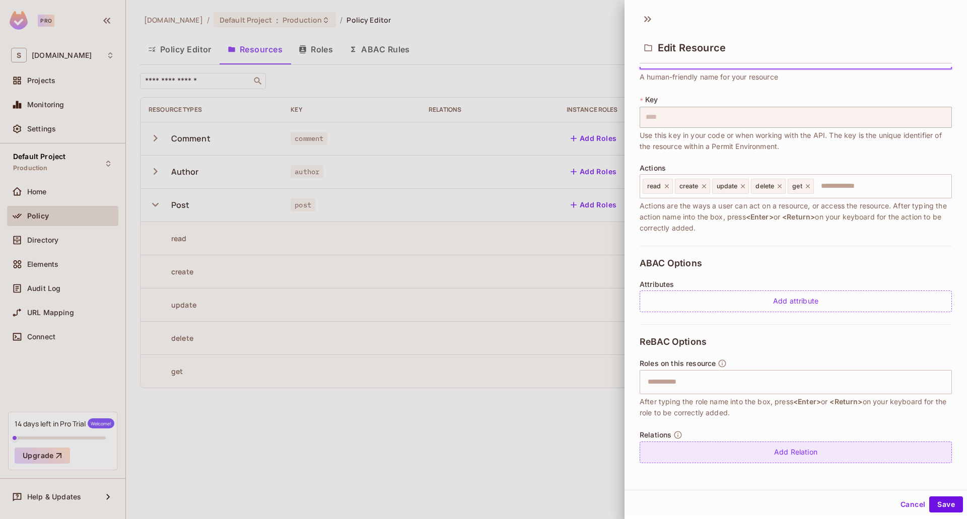
click at [778, 456] on div "Add Relation" at bounding box center [795, 453] width 312 height 22
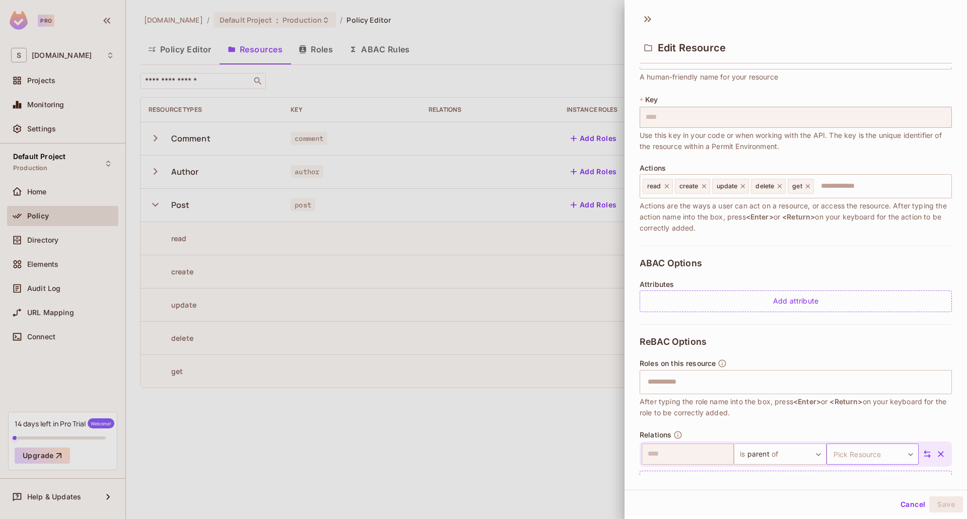
click at [847, 452] on body "Pro S seepossible.com Projects Monitoring Settings Default Project Production H…" at bounding box center [483, 259] width 967 height 519
click at [858, 481] on li "comment" at bounding box center [856, 480] width 93 height 18
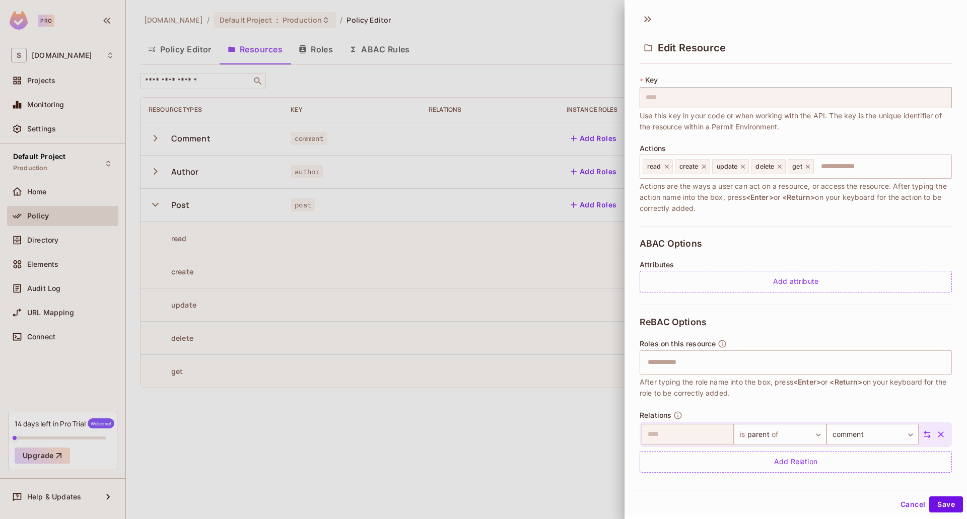
scroll to position [64, 0]
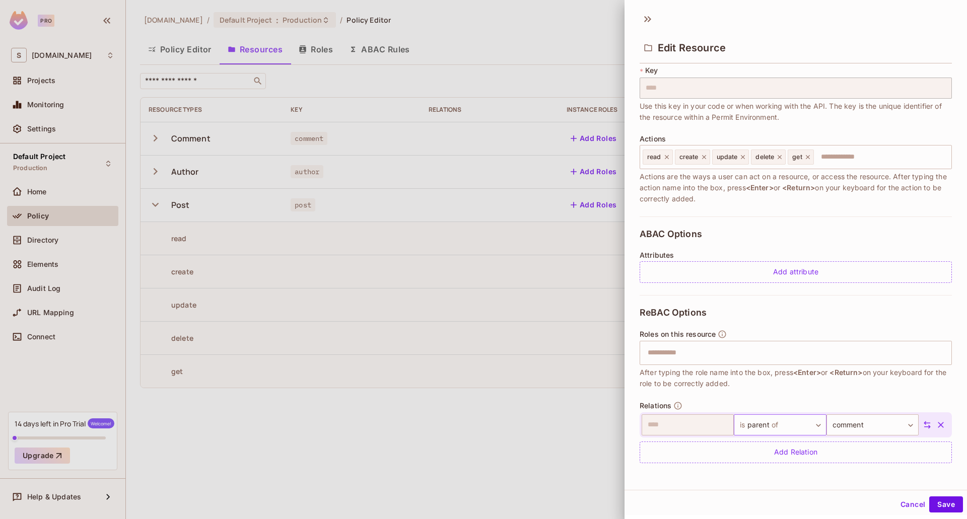
click at [778, 419] on body "Pro S seepossible.com Projects Monitoring Settings Default Project Production H…" at bounding box center [483, 259] width 967 height 519
click at [785, 383] on div at bounding box center [483, 259] width 967 height 519
click at [941, 505] on button "Save" at bounding box center [946, 504] width 34 height 16
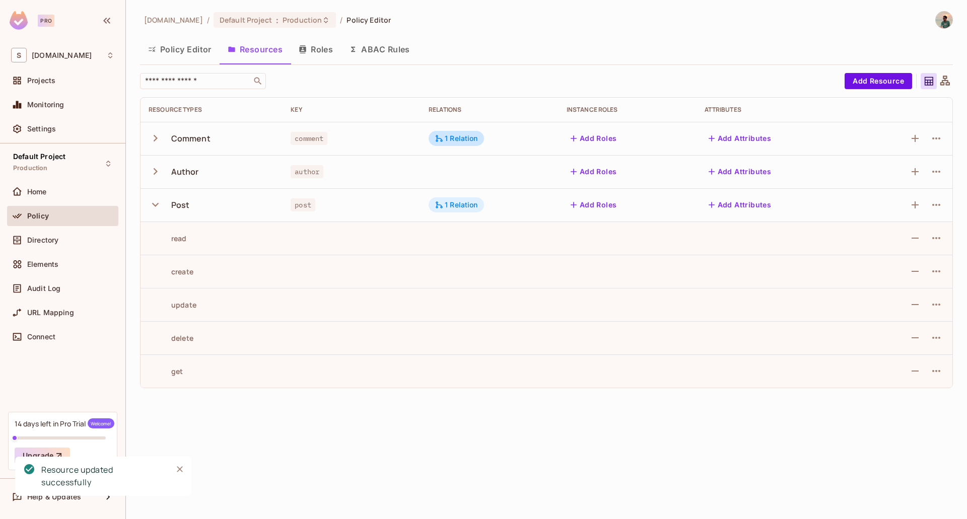
click at [463, 206] on div "1 Relation" at bounding box center [456, 204] width 43 height 9
click at [495, 260] on button "Edit Relations" at bounding box center [473, 266] width 64 height 16
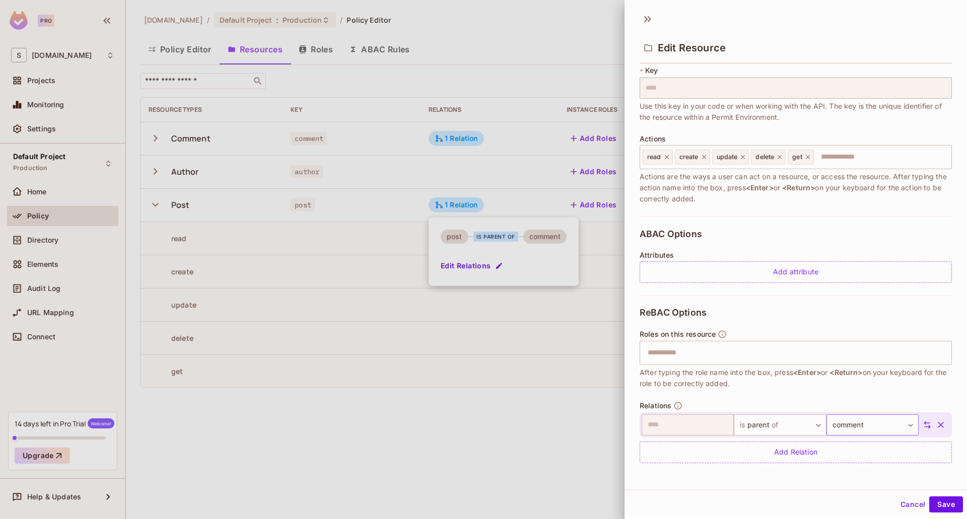
click at [865, 426] on body "Pro S seepossible.com Projects Monitoring Settings Default Project Production H…" at bounding box center [483, 259] width 967 height 519
click at [931, 429] on div at bounding box center [483, 259] width 967 height 519
click at [936, 425] on icon "button" at bounding box center [941, 425] width 10 height 10
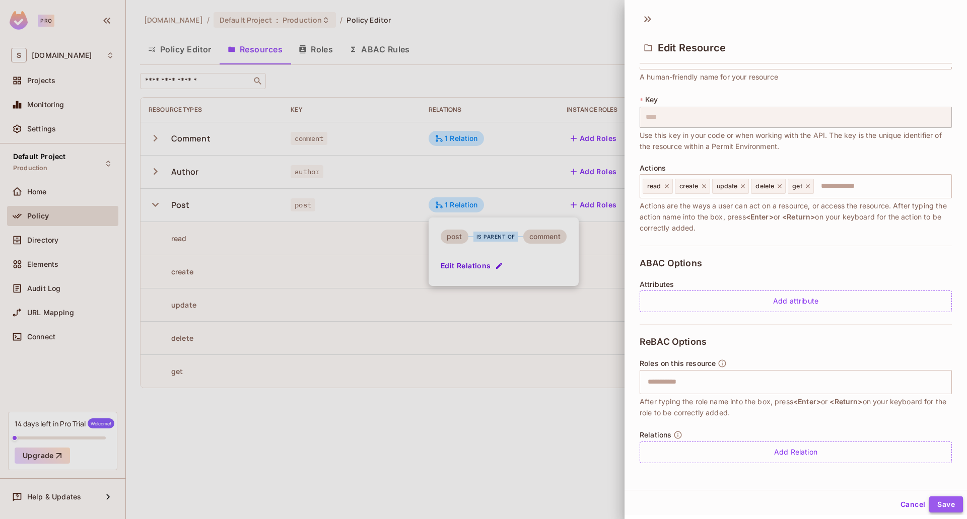
click at [937, 506] on button "Save" at bounding box center [946, 504] width 34 height 16
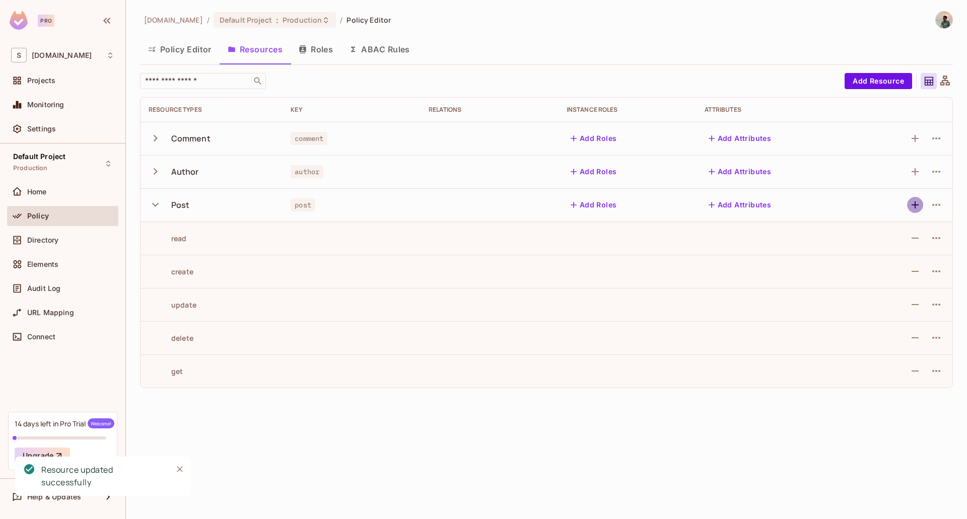
click at [910, 205] on icon "button" at bounding box center [915, 205] width 12 height 12
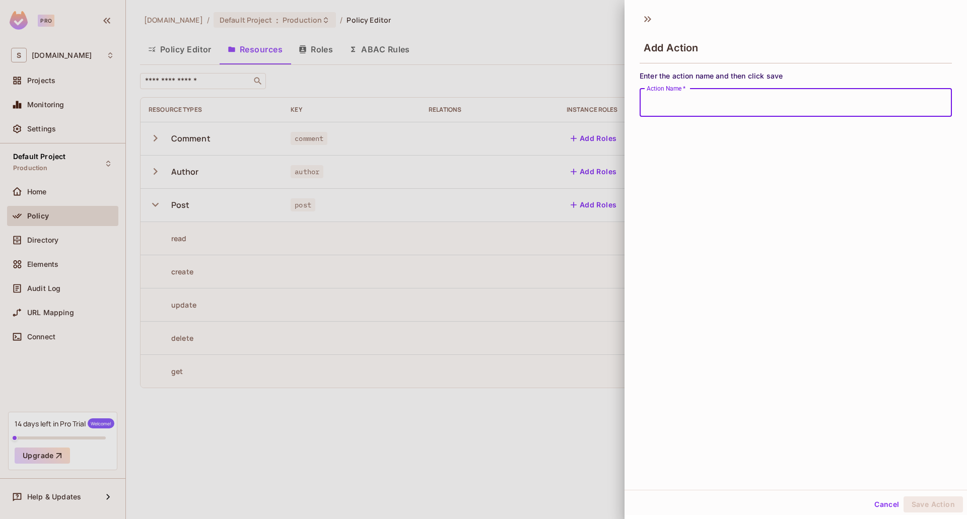
click at [514, 277] on div at bounding box center [483, 259] width 967 height 519
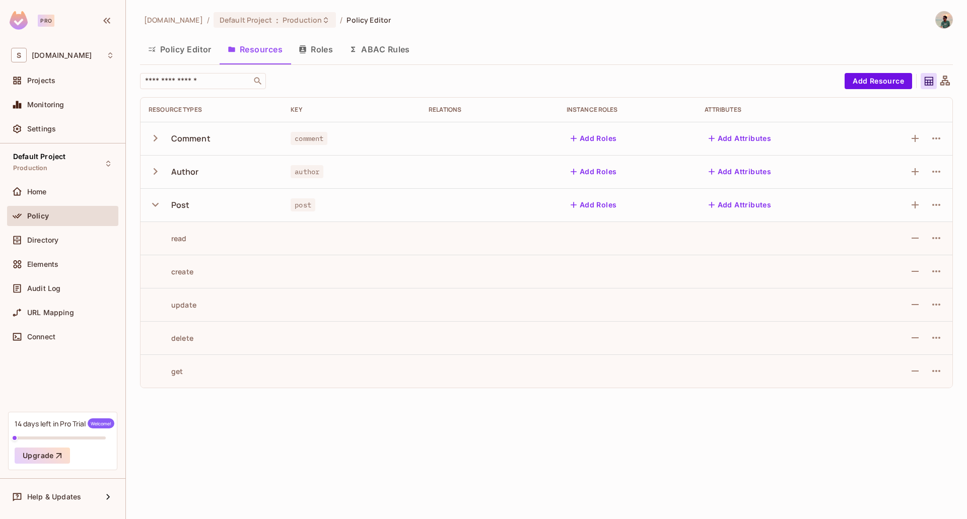
click at [730, 207] on button "Add Attributes" at bounding box center [739, 205] width 71 height 16
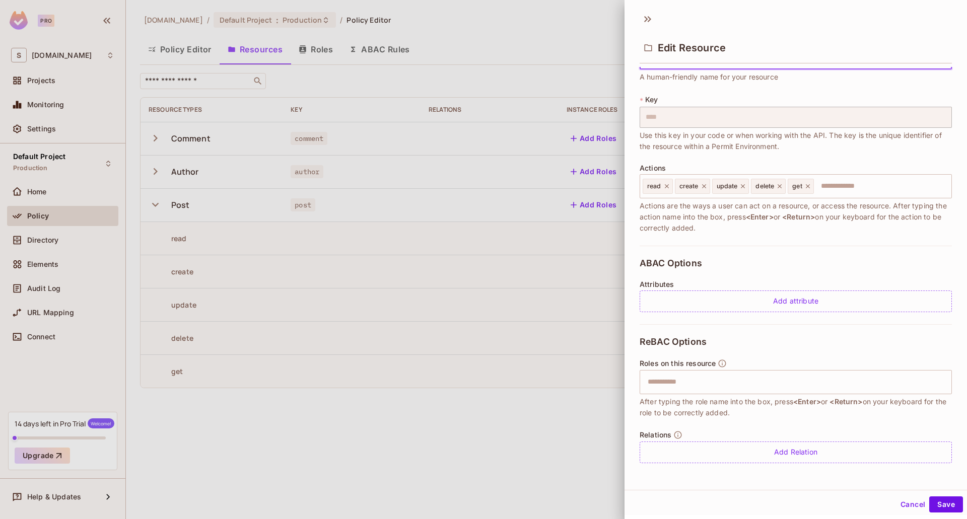
click at [553, 427] on div at bounding box center [483, 259] width 967 height 519
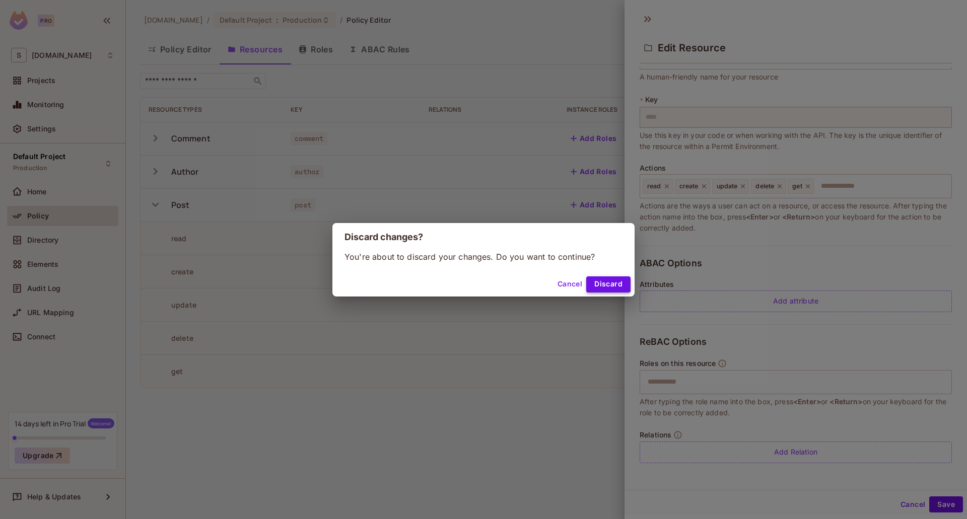
click at [626, 281] on button "Discard" at bounding box center [608, 284] width 44 height 16
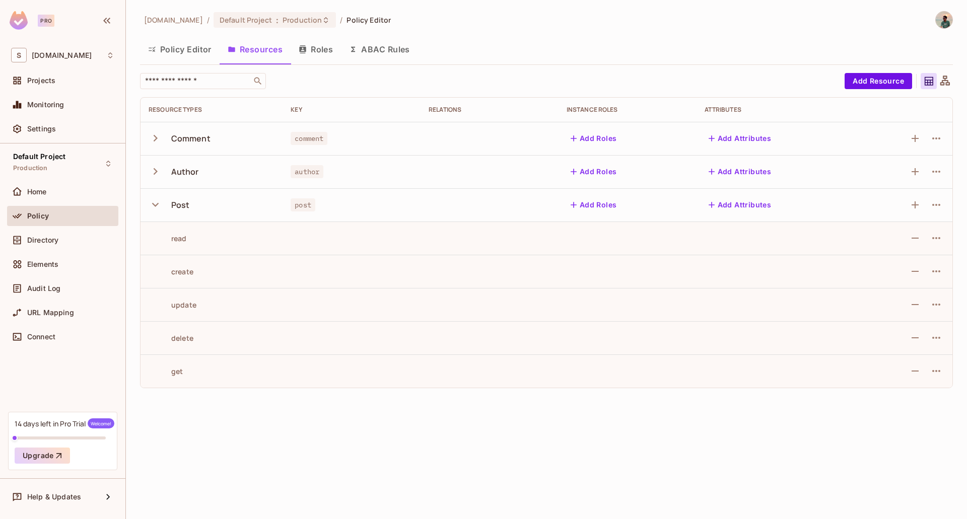
click at [596, 202] on button "Add Roles" at bounding box center [593, 205] width 54 height 16
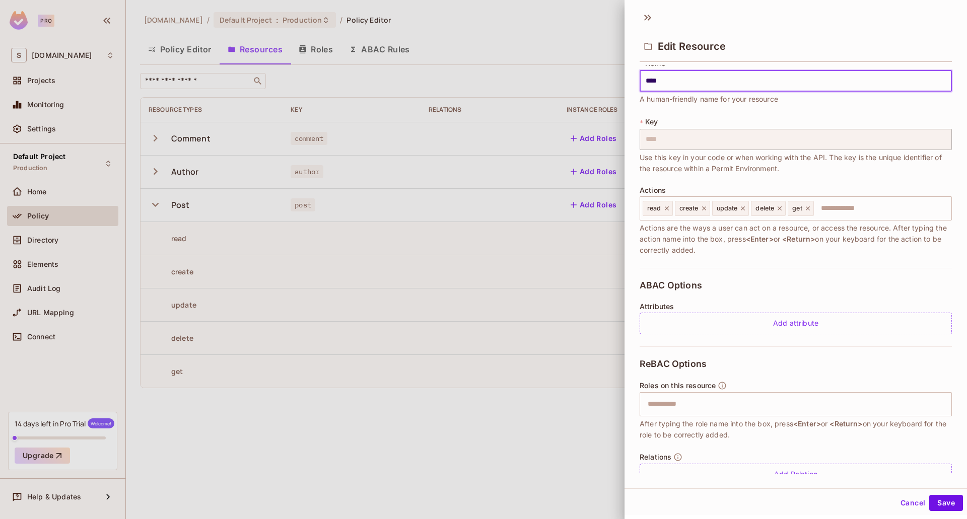
scroll to position [0, 0]
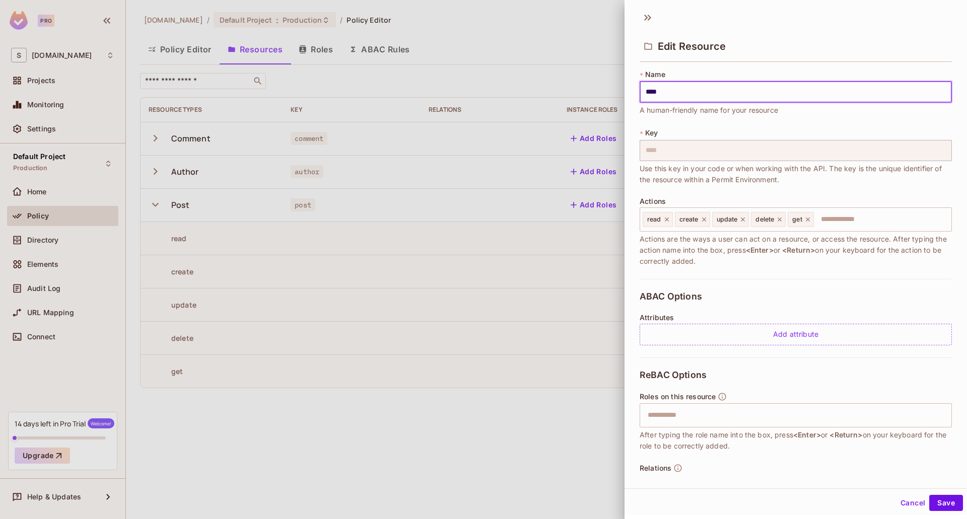
click at [395, 228] on div at bounding box center [483, 259] width 967 height 519
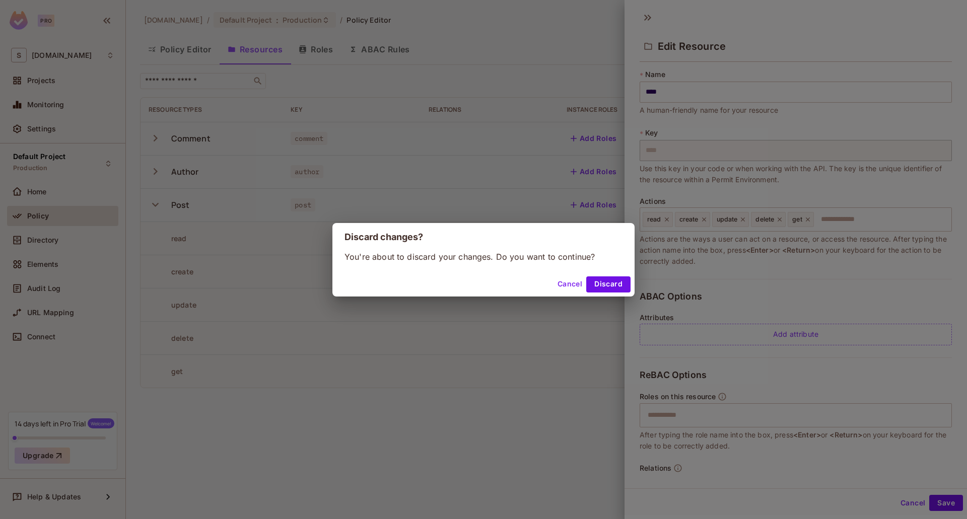
click at [568, 281] on button "Cancel" at bounding box center [569, 284] width 33 height 16
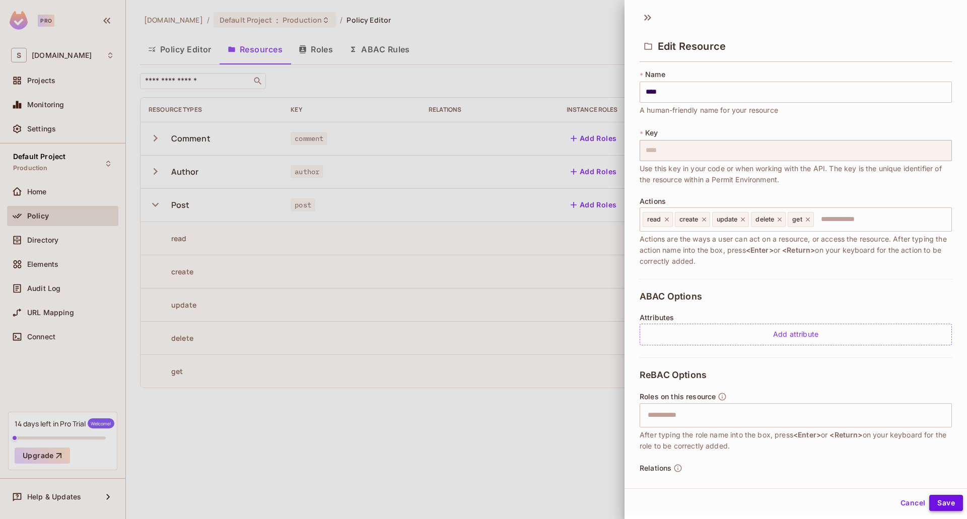
click at [945, 499] on button "Save" at bounding box center [946, 503] width 34 height 16
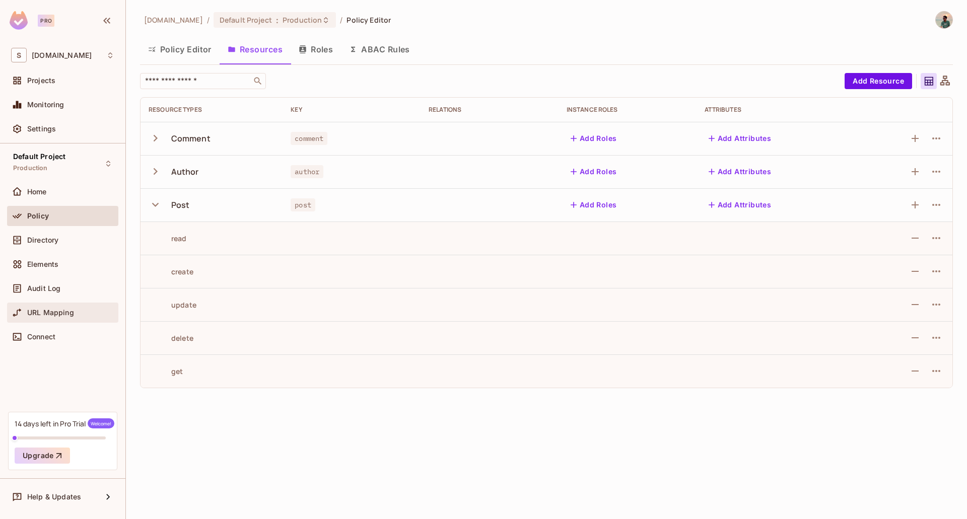
click at [60, 319] on div "URL Mapping" at bounding box center [62, 313] width 111 height 20
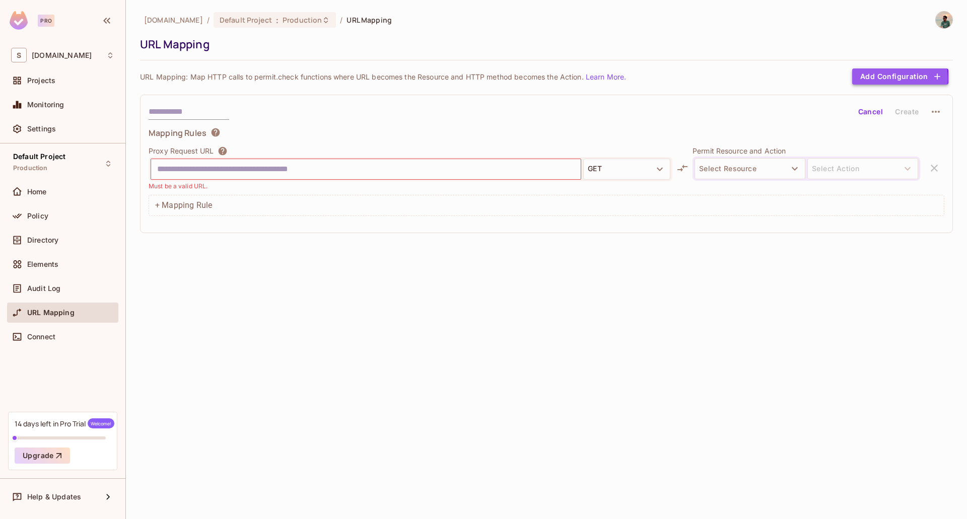
click at [884, 78] on button "Add Configuration" at bounding box center [900, 76] width 96 height 16
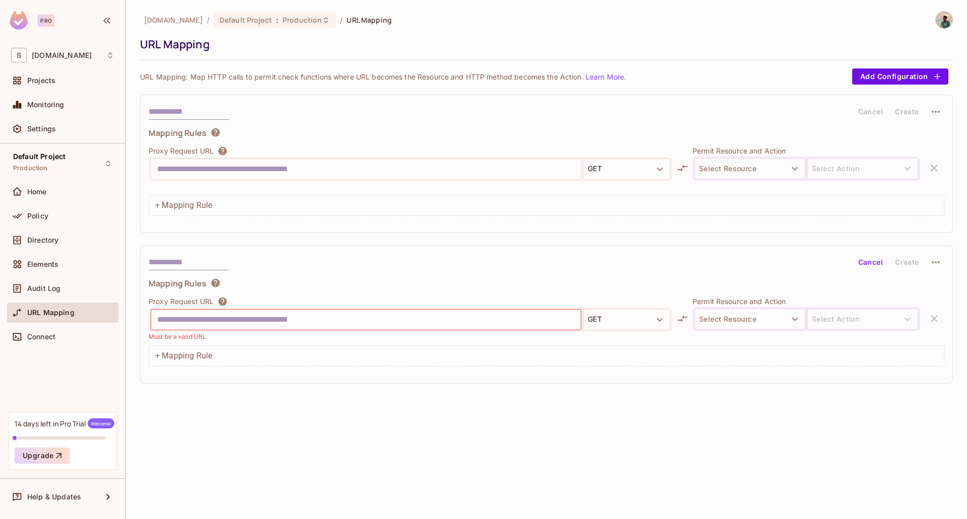
click at [876, 266] on button "Cancel" at bounding box center [870, 262] width 33 height 16
click at [64, 286] on div "Audit Log" at bounding box center [70, 288] width 87 height 8
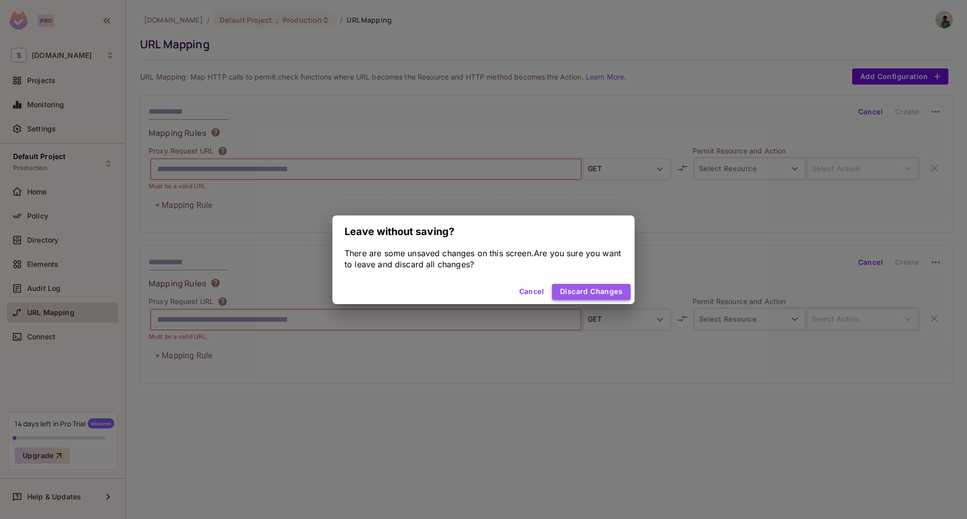
click at [562, 289] on button "Discard Changes" at bounding box center [591, 292] width 79 height 16
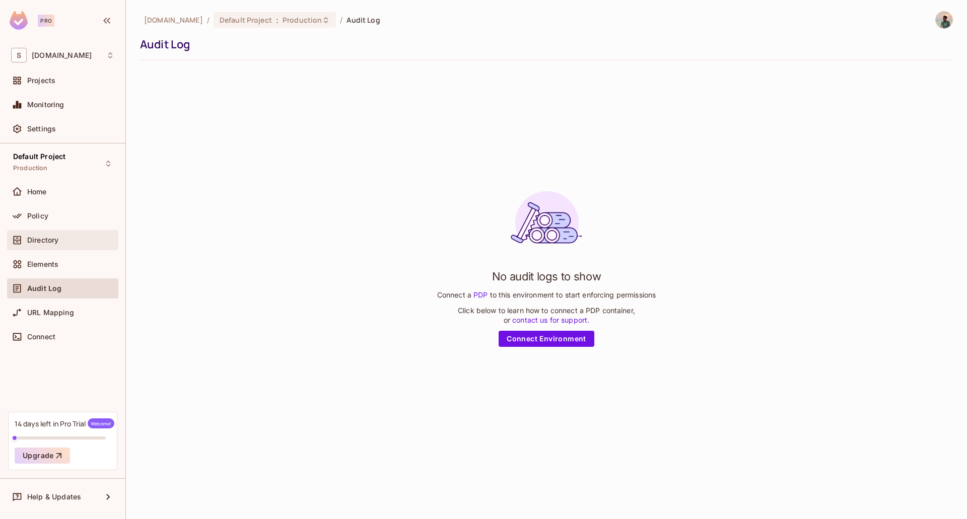
click at [53, 249] on div "Directory" at bounding box center [62, 240] width 111 height 20
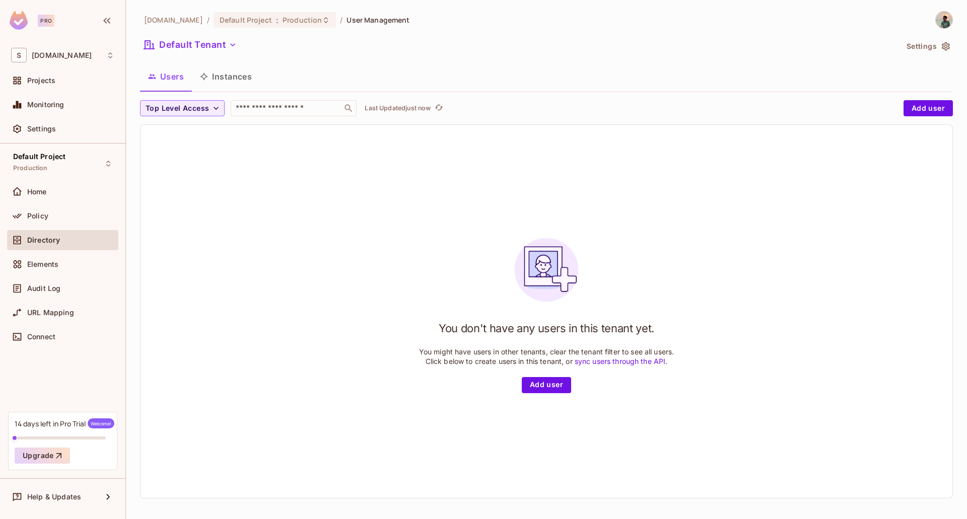
click at [228, 78] on button "Instances" at bounding box center [226, 76] width 68 height 25
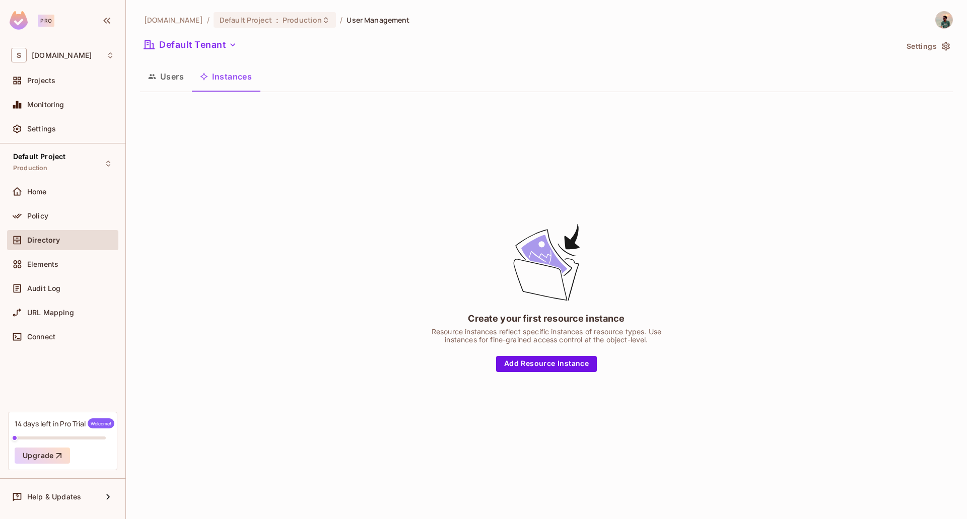
click at [172, 83] on button "Users" at bounding box center [166, 76] width 52 height 25
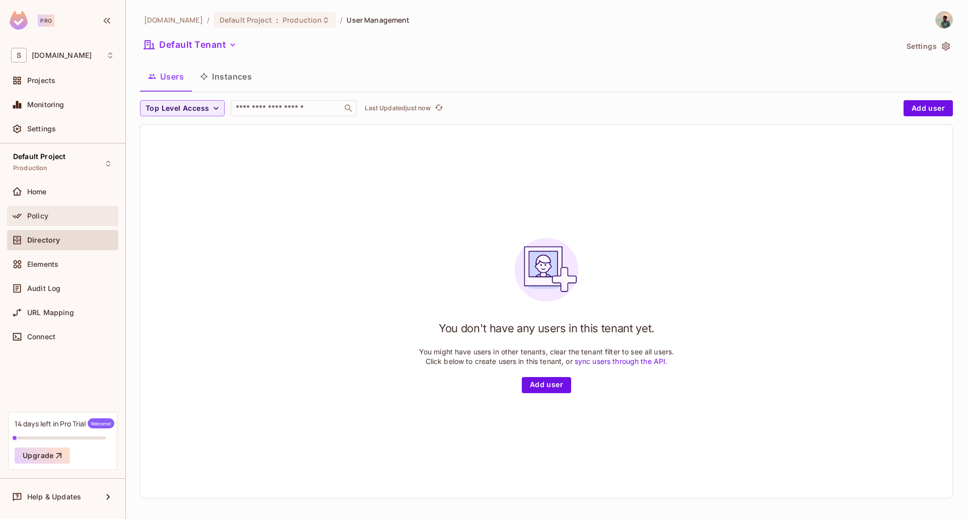
click at [49, 213] on div "Policy" at bounding box center [70, 216] width 87 height 8
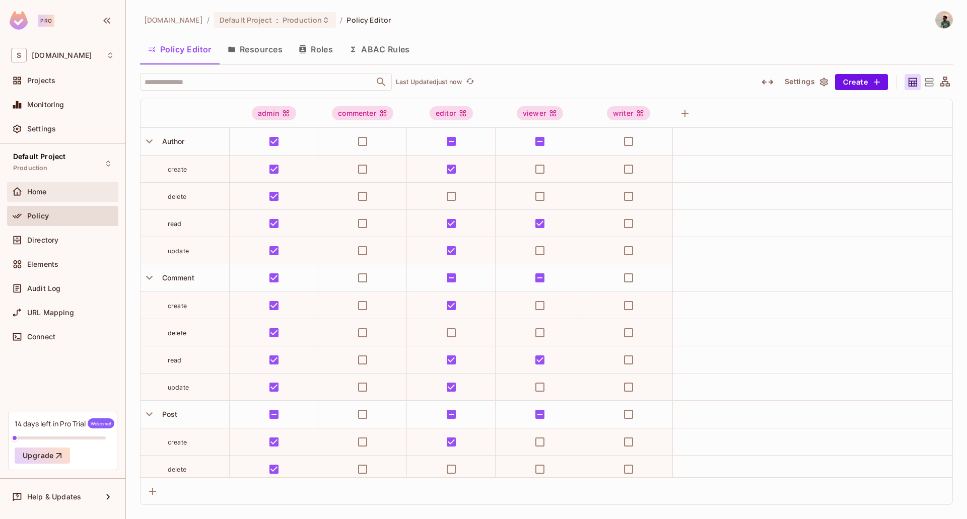
click at [27, 201] on div "Home" at bounding box center [62, 192] width 111 height 20
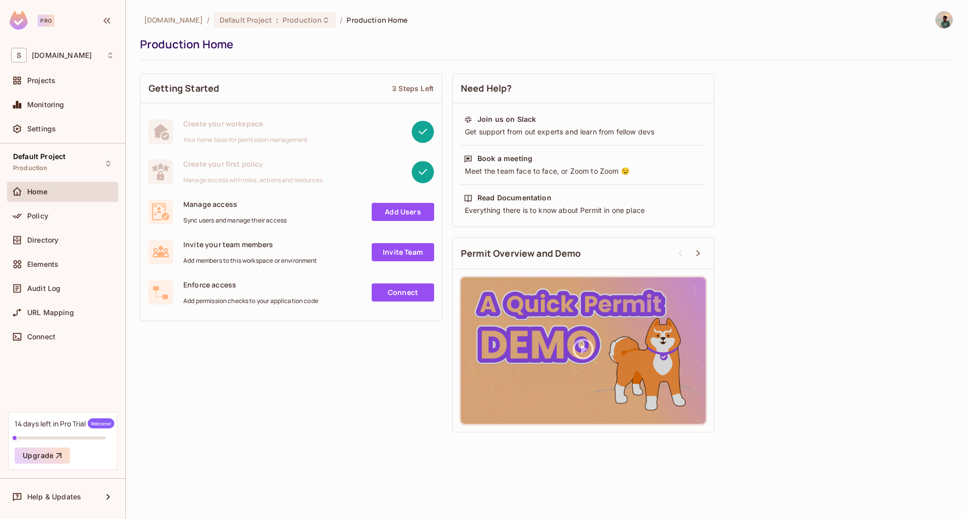
click at [385, 212] on link "Add Users" at bounding box center [403, 212] width 62 height 18
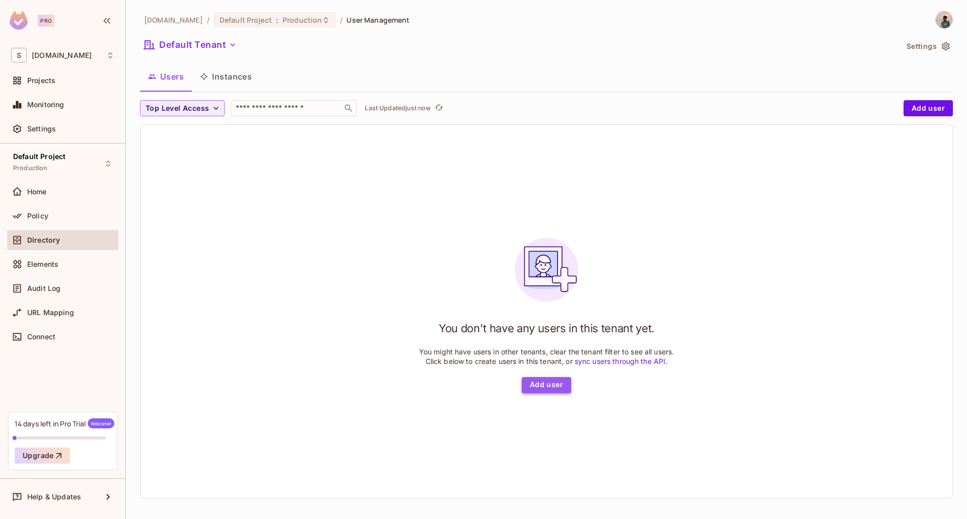
click at [536, 391] on button "Add user" at bounding box center [546, 385] width 49 height 16
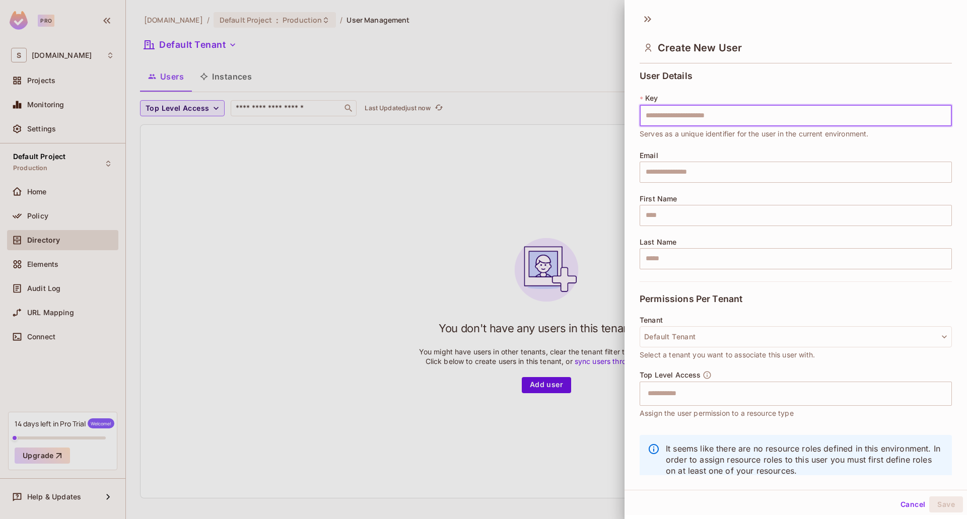
click at [660, 108] on input "text" at bounding box center [795, 115] width 312 height 21
click at [646, 327] on button "Default Tenant" at bounding box center [795, 336] width 312 height 21
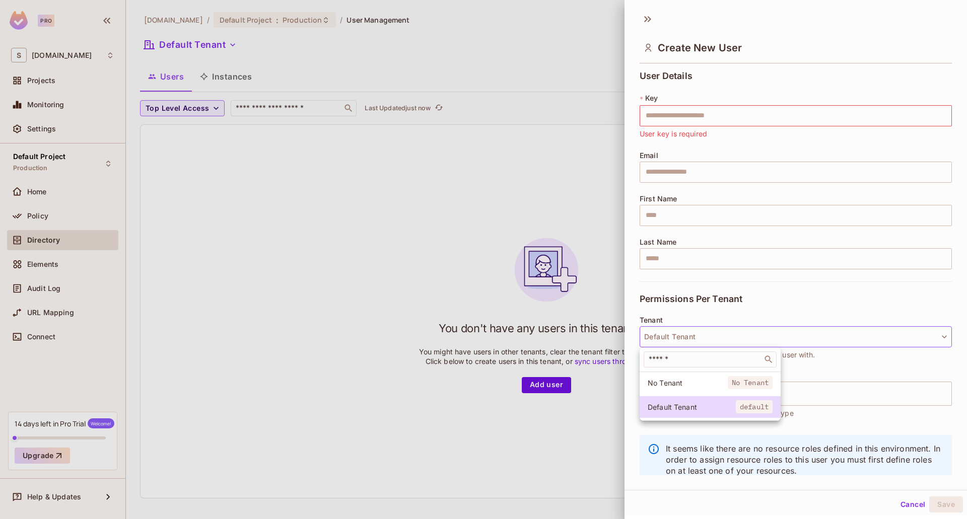
click at [707, 314] on div at bounding box center [483, 259] width 967 height 519
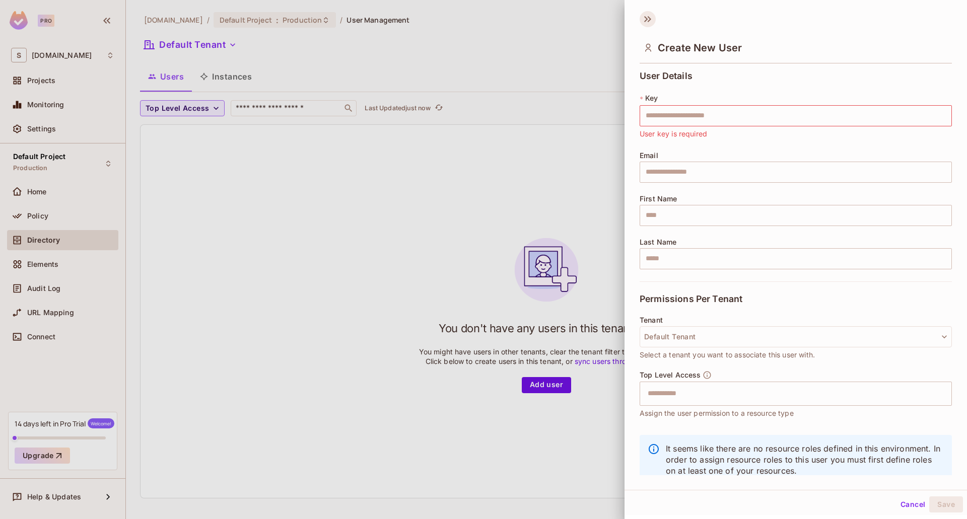
click at [648, 19] on icon at bounding box center [647, 19] width 16 height 16
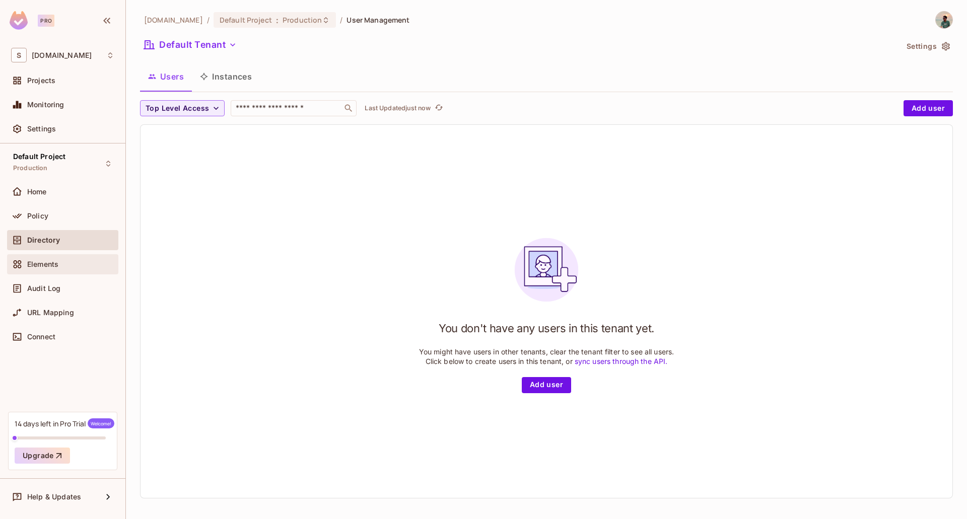
click at [35, 271] on div "Elements" at bounding box center [62, 264] width 111 height 20
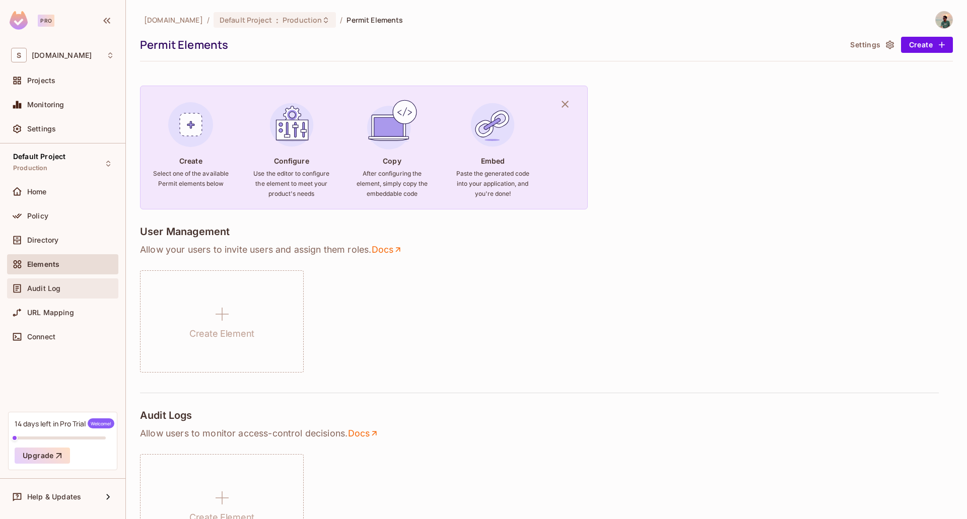
click at [53, 290] on span "Audit Log" at bounding box center [43, 288] width 33 height 8
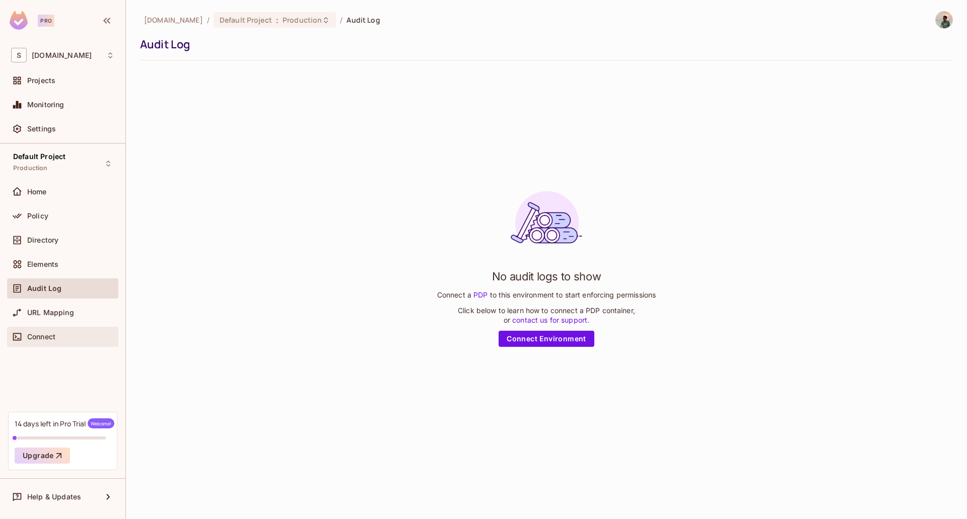
click at [56, 331] on div "Connect" at bounding box center [62, 337] width 103 height 12
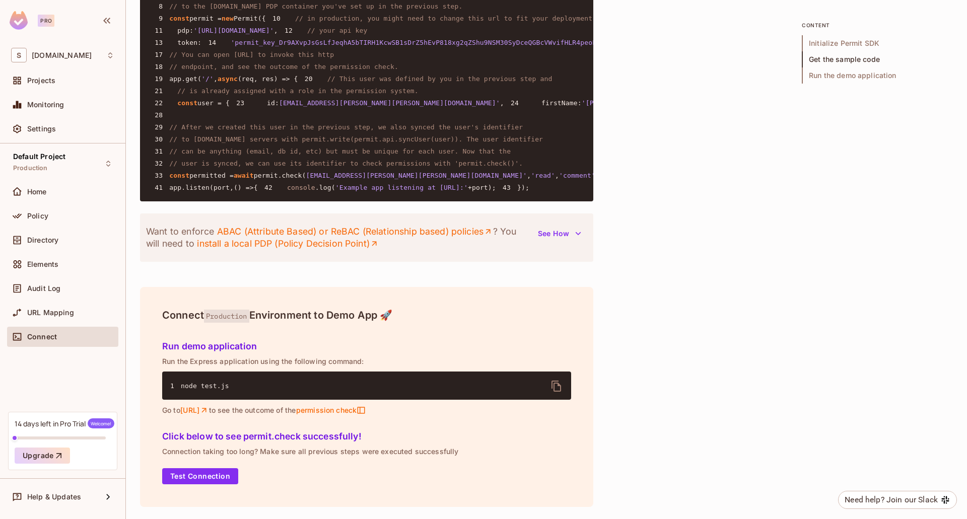
scroll to position [1138, 0]
click at [225, 477] on button "Test Connection" at bounding box center [200, 476] width 76 height 16
click at [48, 310] on span "URL Mapping" at bounding box center [50, 313] width 47 height 8
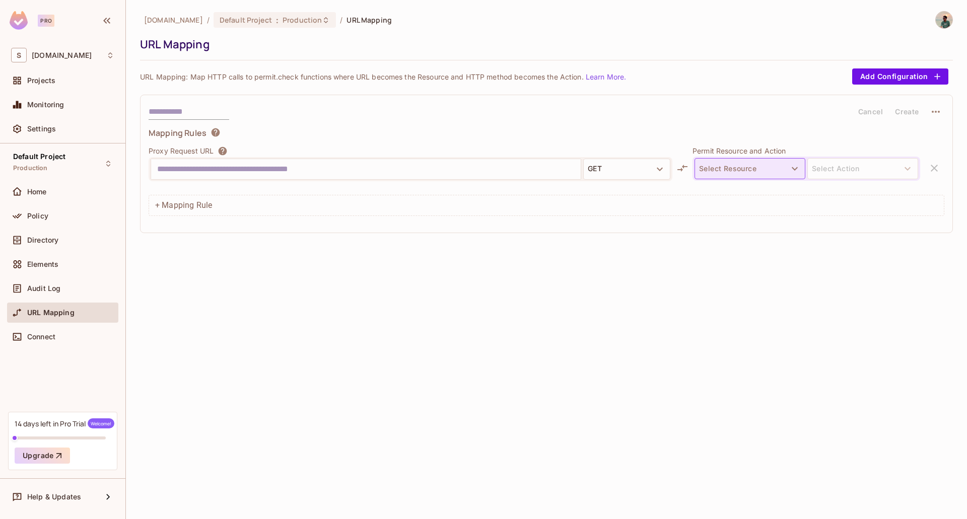
click at [697, 167] on button "Select Resource" at bounding box center [749, 168] width 111 height 21
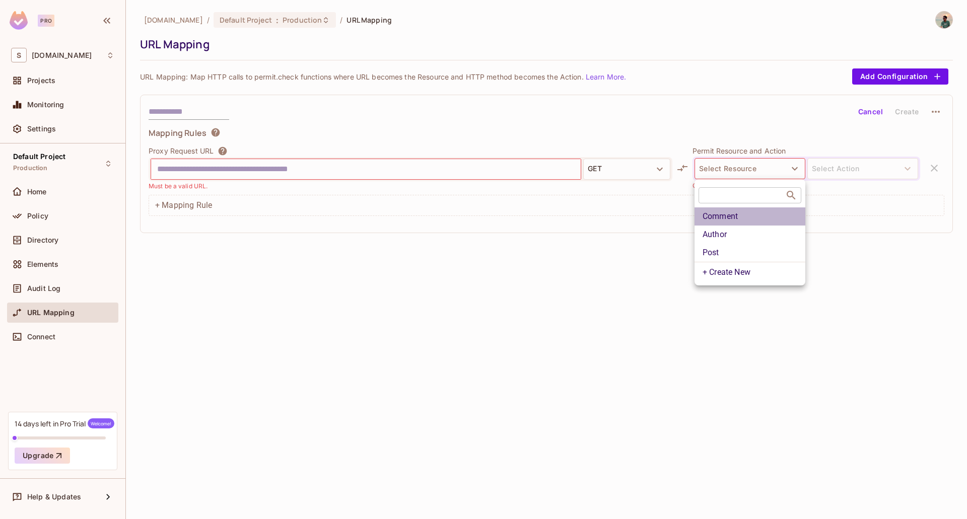
click at [714, 222] on li "Comment" at bounding box center [749, 216] width 111 height 18
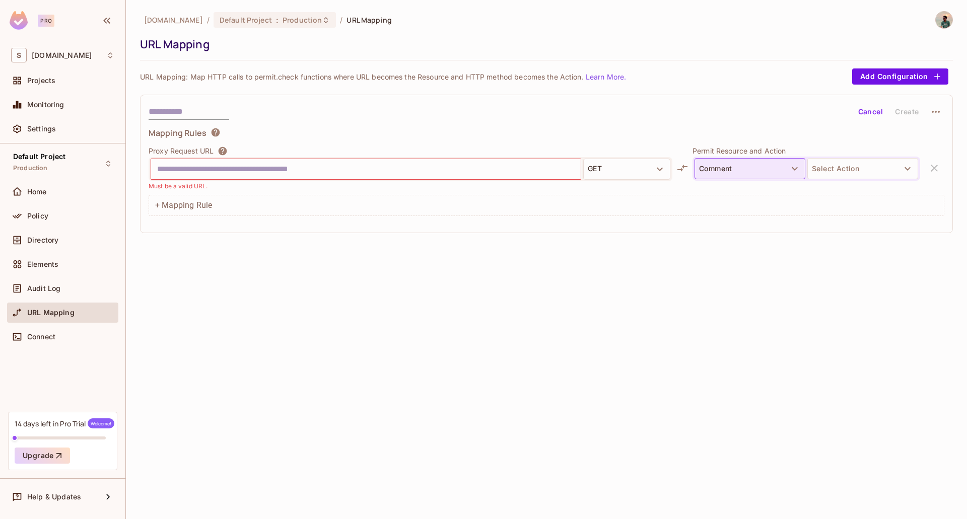
click at [723, 166] on button "Comment" at bounding box center [749, 168] width 111 height 21
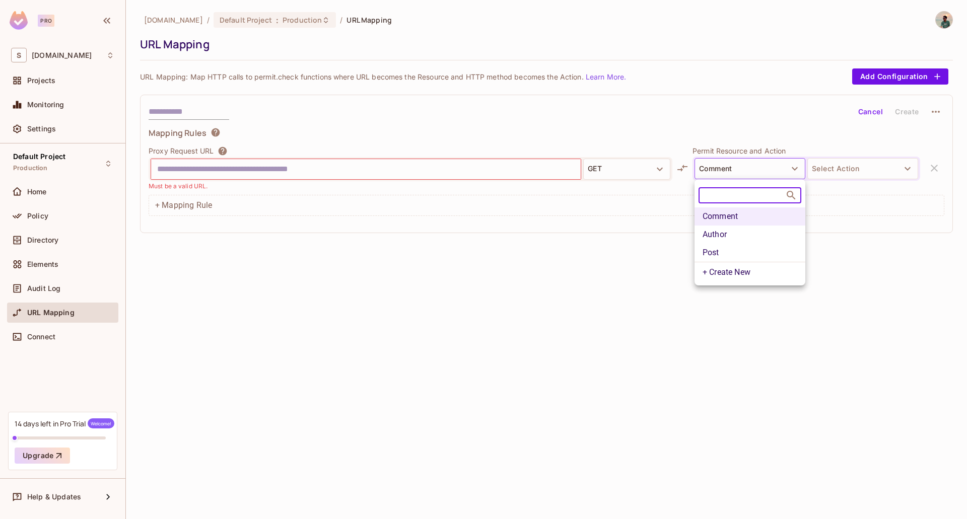
click at [721, 249] on li "Post" at bounding box center [749, 253] width 111 height 18
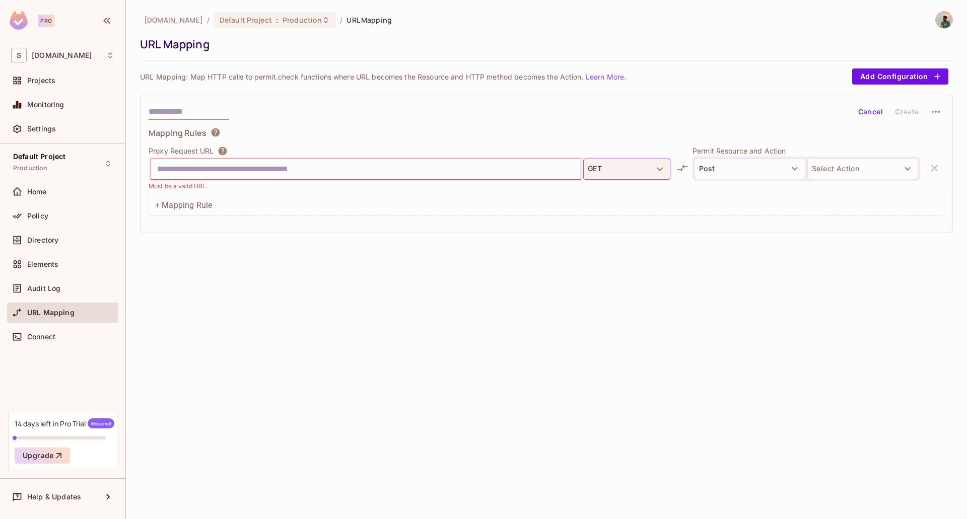
click at [651, 172] on button "GET" at bounding box center [626, 169] width 87 height 21
click at [792, 259] on div at bounding box center [483, 259] width 967 height 519
click at [824, 170] on button "Select Action" at bounding box center [862, 168] width 111 height 21
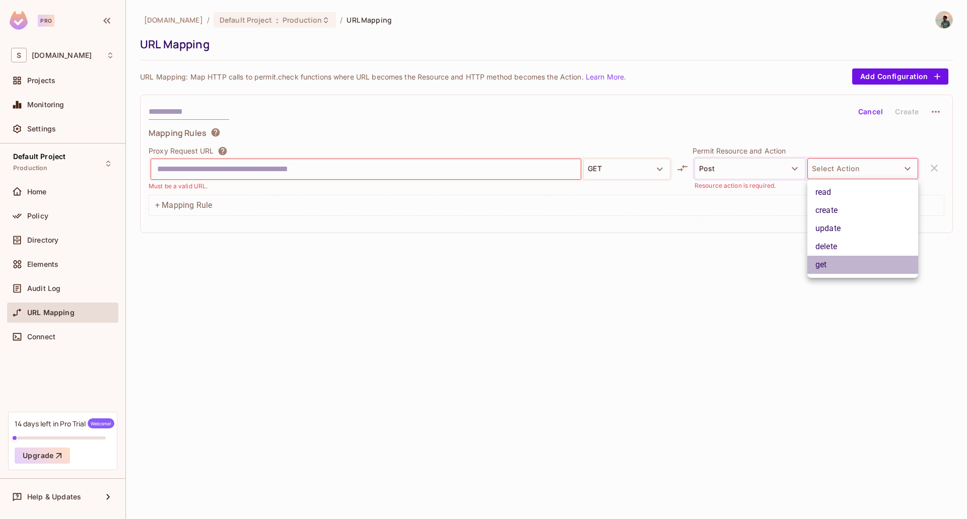
click at [825, 266] on li "get" at bounding box center [862, 265] width 111 height 18
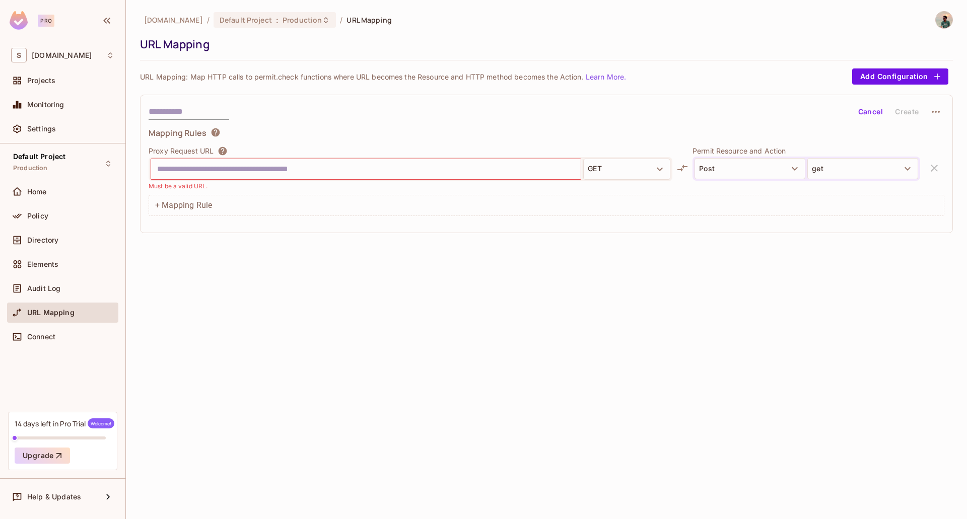
click at [516, 168] on input "text" at bounding box center [365, 169] width 417 height 16
click at [65, 79] on div "Projects" at bounding box center [70, 81] width 87 height 8
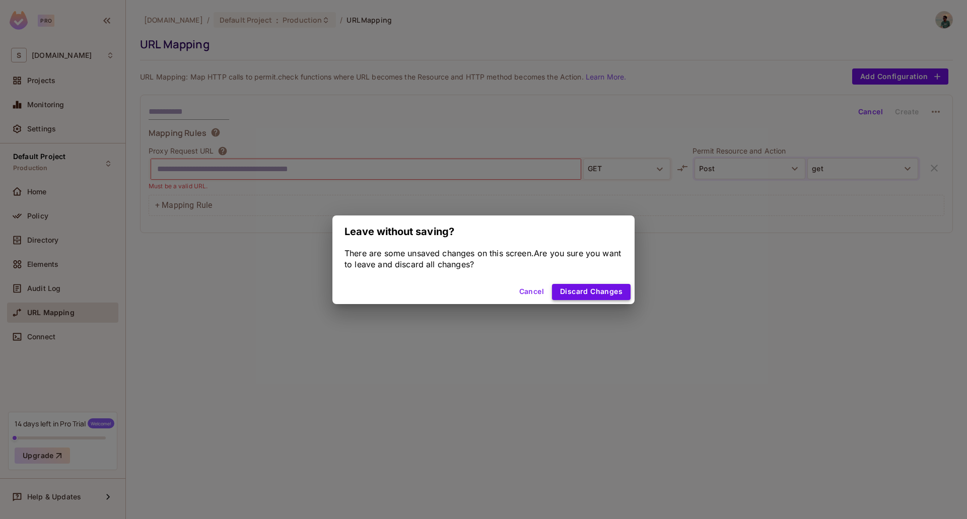
click at [569, 291] on button "Discard Changes" at bounding box center [591, 292] width 79 height 16
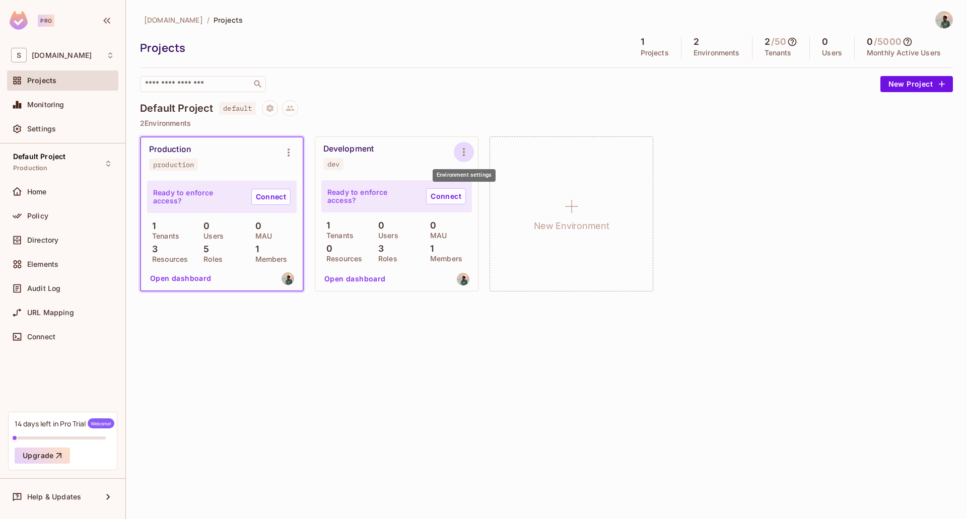
click at [460, 156] on icon "Environment settings" at bounding box center [464, 152] width 12 height 12
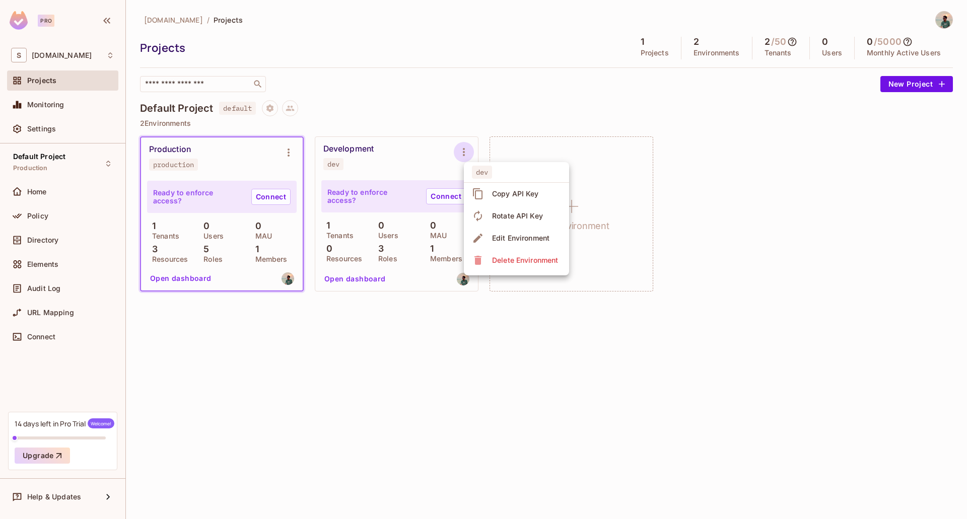
click at [486, 199] on div "Copy API Key" at bounding box center [507, 194] width 70 height 16
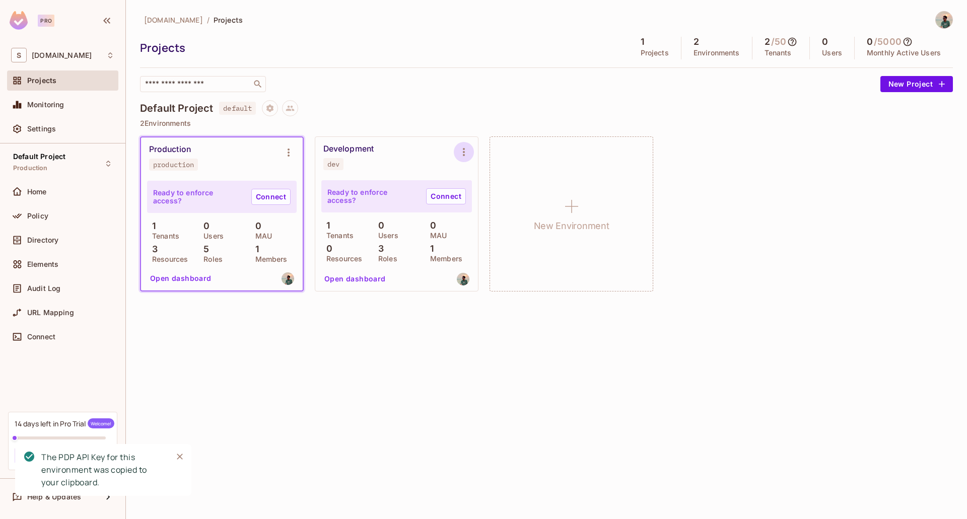
click at [469, 154] on icon "Environment settings" at bounding box center [464, 152] width 12 height 12
click at [494, 243] on span "Edit Environment" at bounding box center [520, 238] width 63 height 16
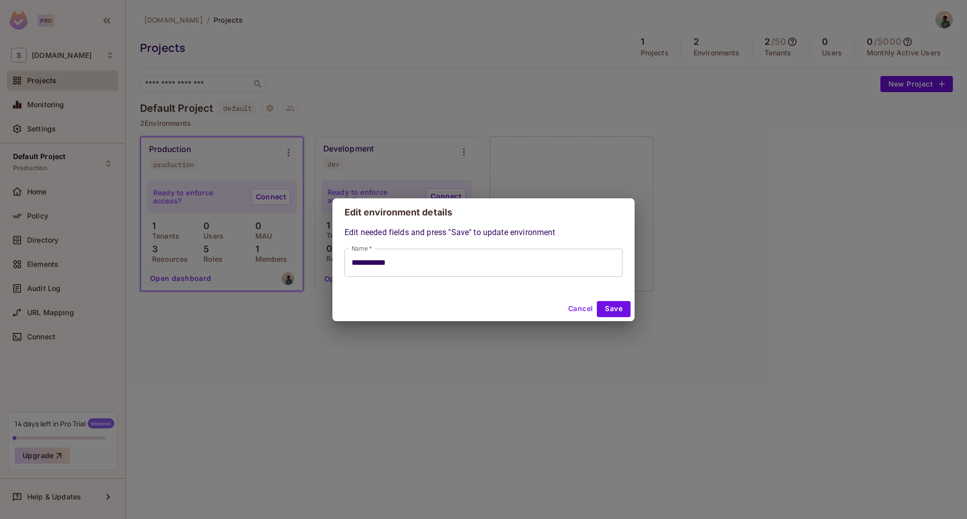
click at [570, 302] on button "Cancel" at bounding box center [580, 309] width 33 height 16
type input "**********"
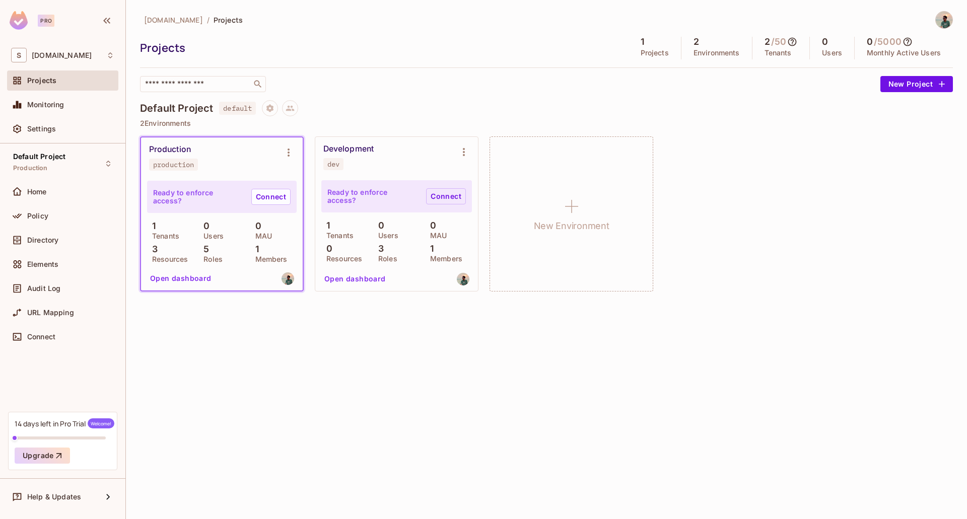
click at [443, 199] on link "Connect" at bounding box center [446, 196] width 40 height 16
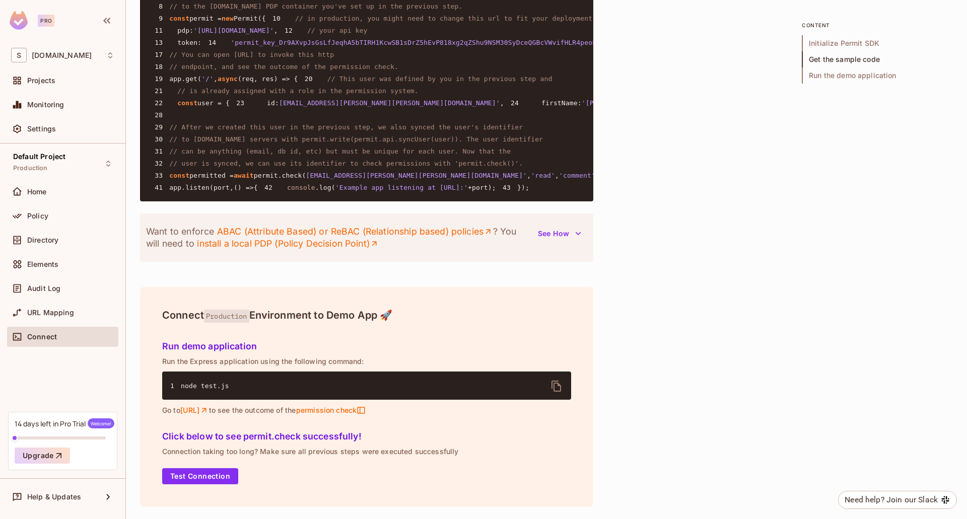
scroll to position [1138, 0]
click at [574, 240] on button "See How" at bounding box center [559, 234] width 55 height 16
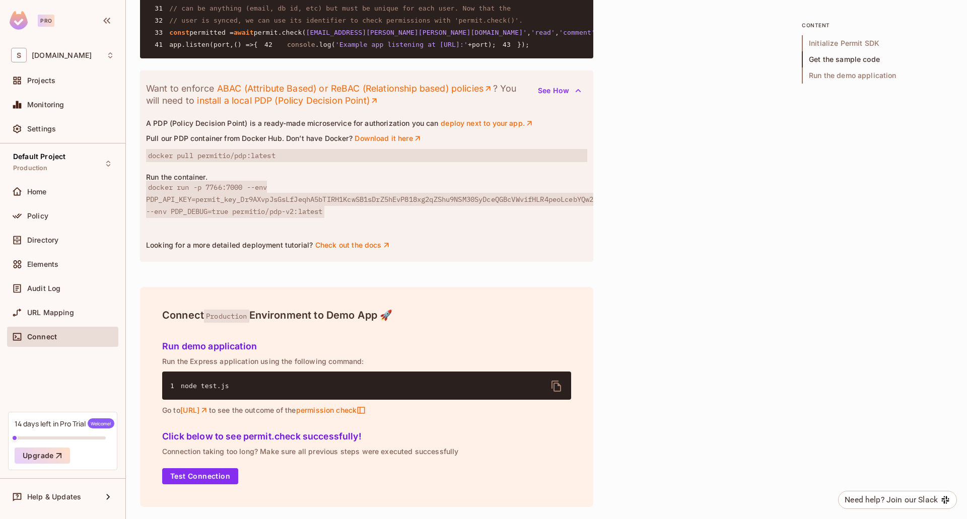
scroll to position [1289, 0]
click at [79, 216] on div "Policy" at bounding box center [70, 216] width 87 height 8
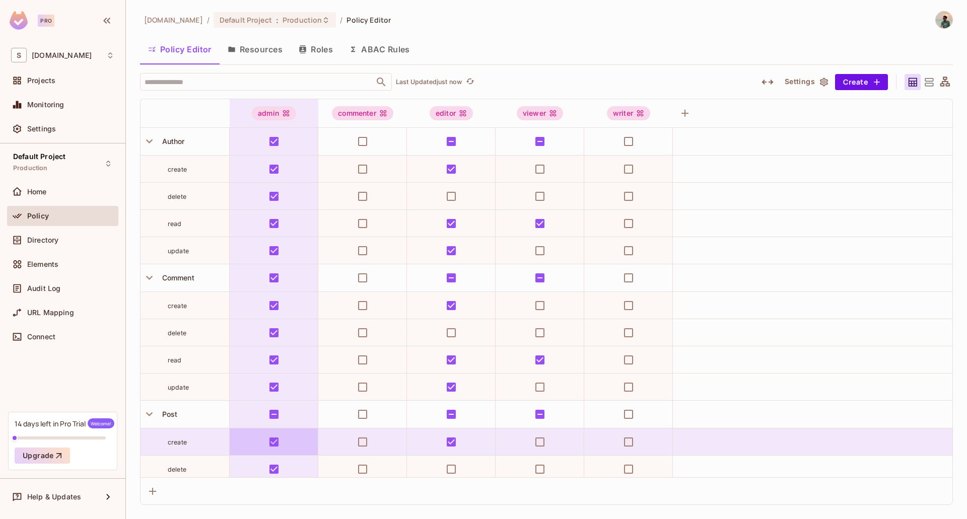
scroll to position [87, 0]
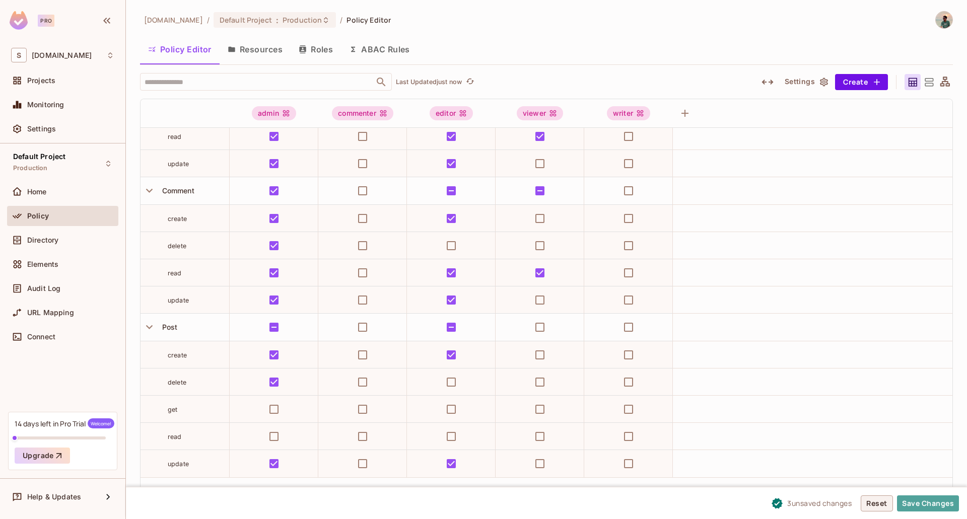
drag, startPoint x: 914, startPoint y: 500, endPoint x: 865, endPoint y: 502, distance: 48.9
click at [915, 500] on button "Save Changes" at bounding box center [928, 503] width 62 height 16
drag, startPoint x: 320, startPoint y: 45, endPoint x: 255, endPoint y: 60, distance: 66.1
click at [255, 60] on div "Policy Editor Resources Roles ABAC Rules" at bounding box center [546, 49] width 813 height 25
click at [298, 12] on div "seepossible.com / Default Project : Production / Policy Editor" at bounding box center [265, 20] width 251 height 18
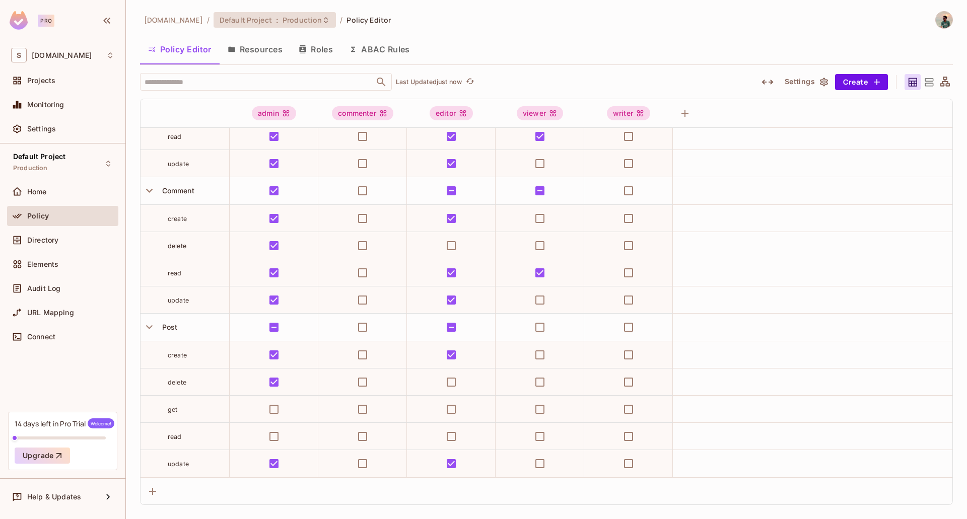
click at [299, 14] on div "Default Project : Production" at bounding box center [274, 20] width 122 height 16
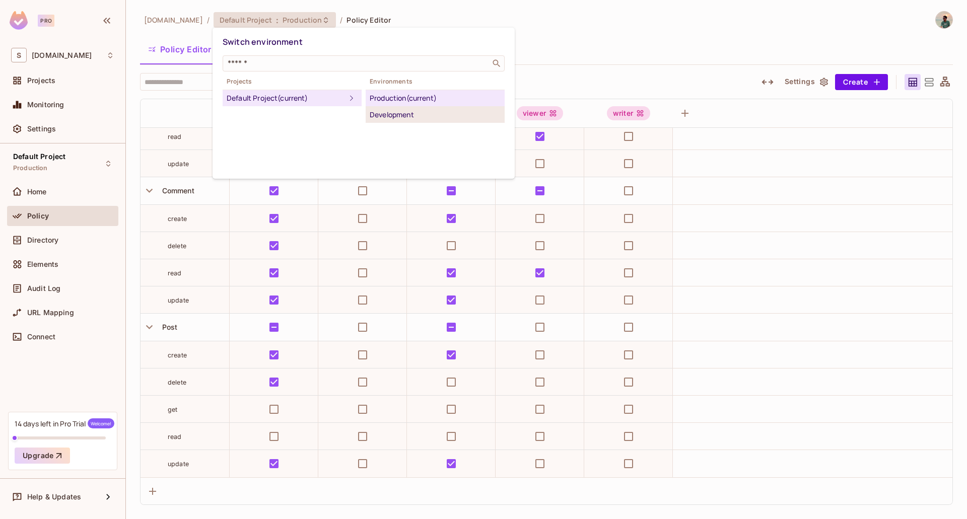
click at [396, 116] on div "Development" at bounding box center [435, 115] width 131 height 12
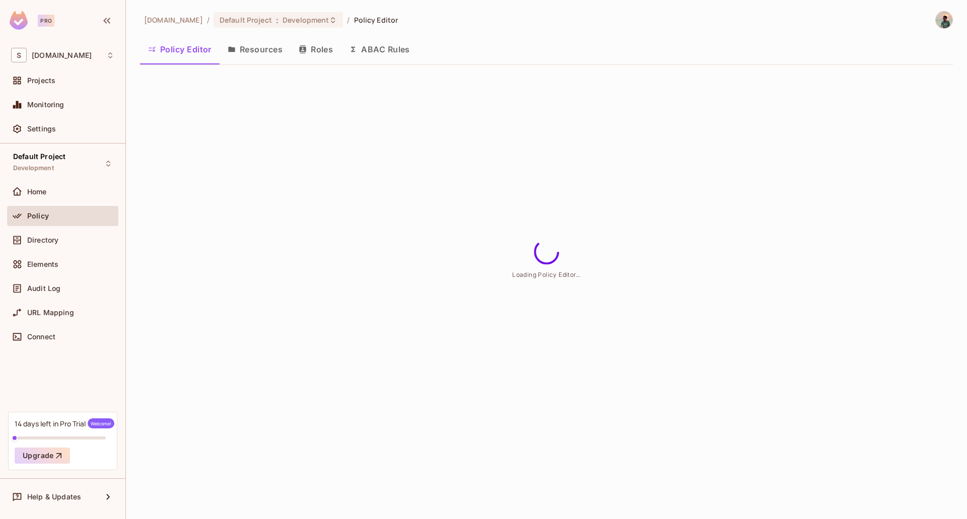
scroll to position [0, 0]
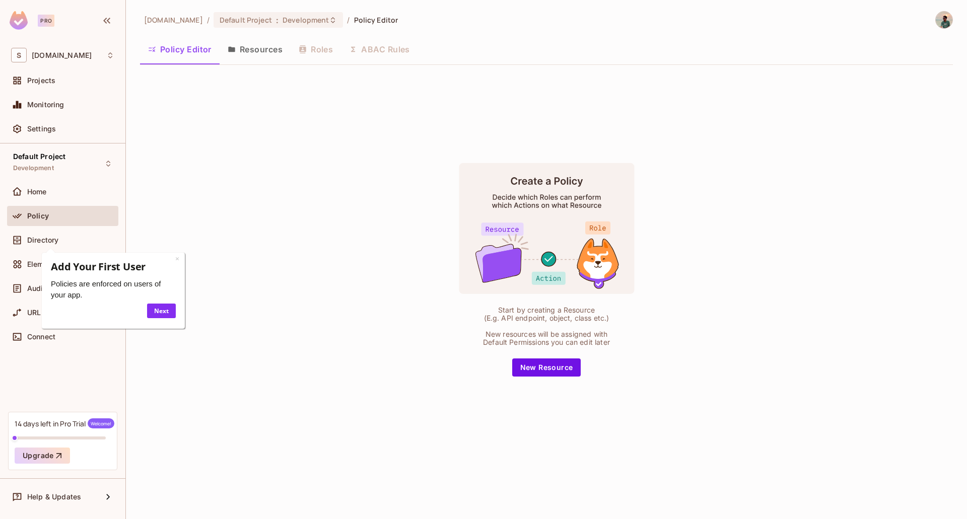
click at [260, 49] on button "Resources" at bounding box center [255, 49] width 71 height 25
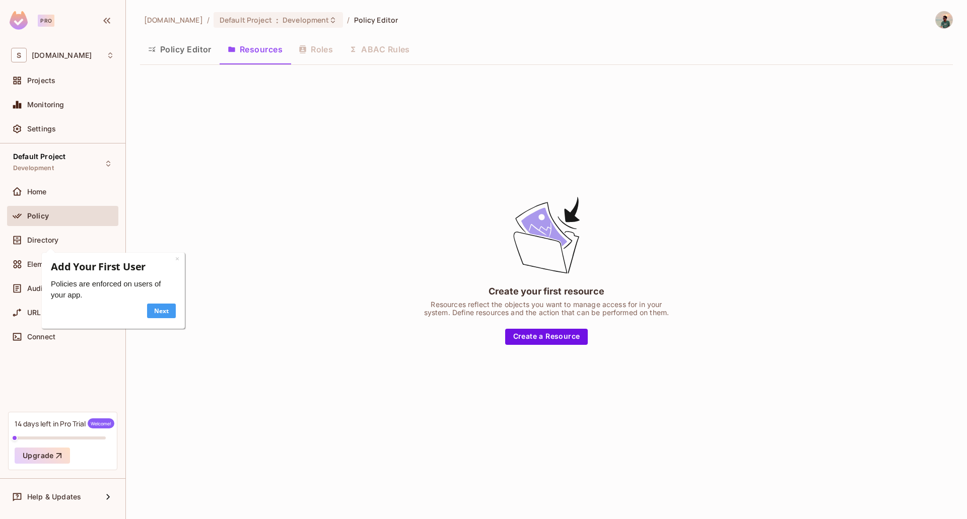
click at [168, 308] on link "Next" at bounding box center [161, 311] width 29 height 15
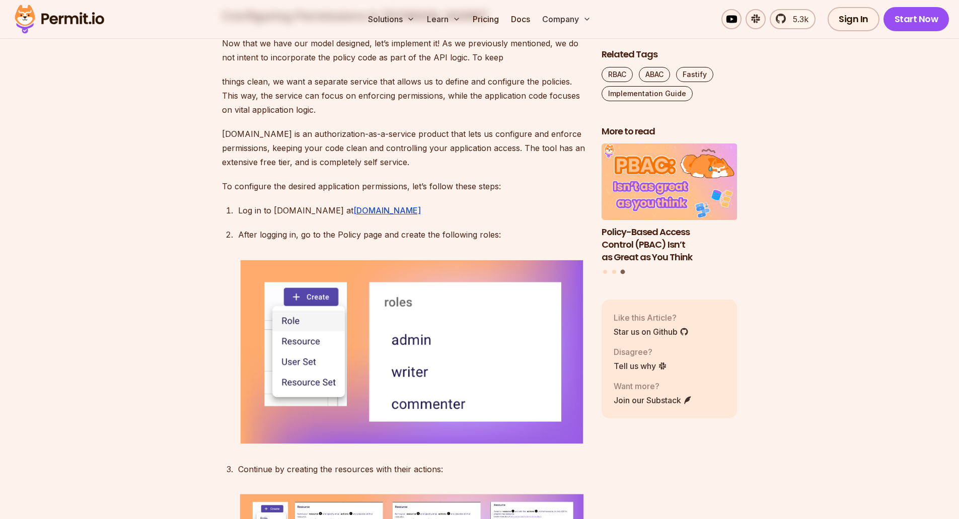
scroll to position [1964, 0]
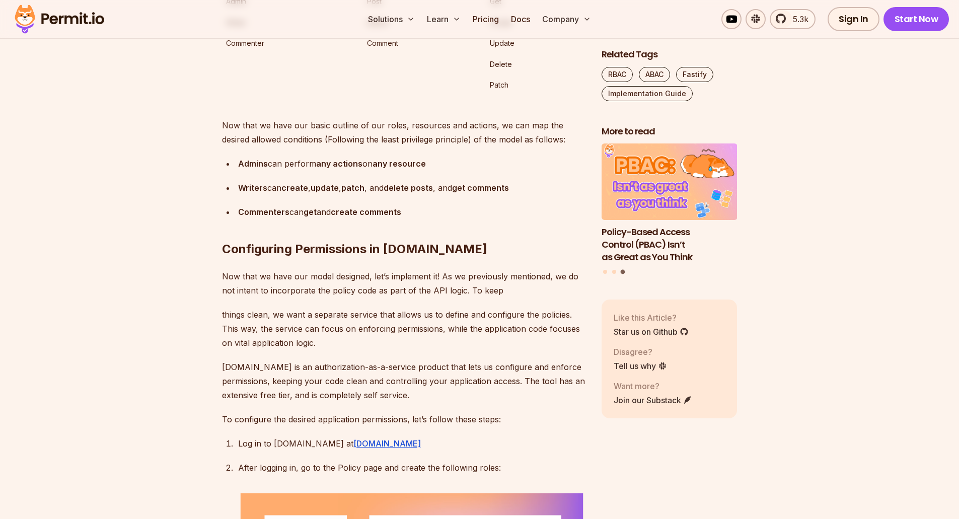
click at [377, 8] on p "Post" at bounding box center [424, 1] width 115 height 12
copy p "Post"
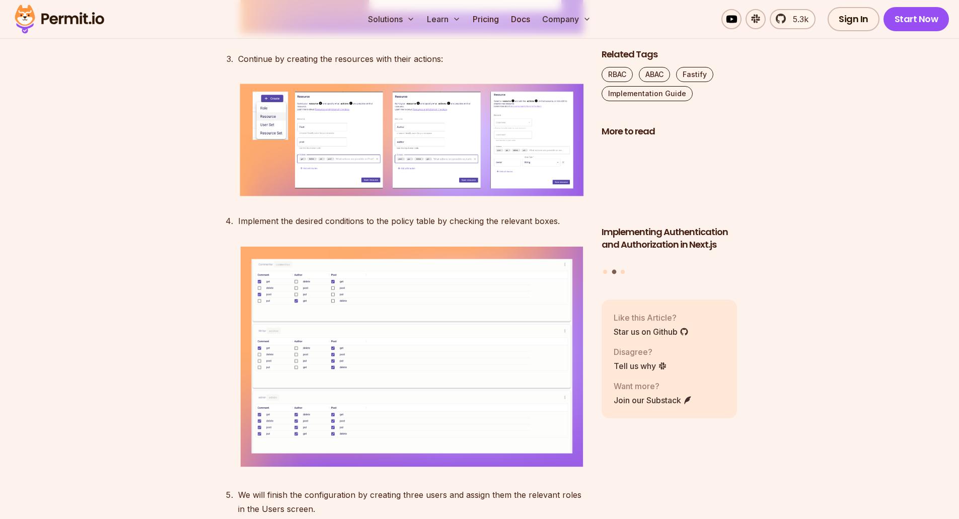
scroll to position [2719, 0]
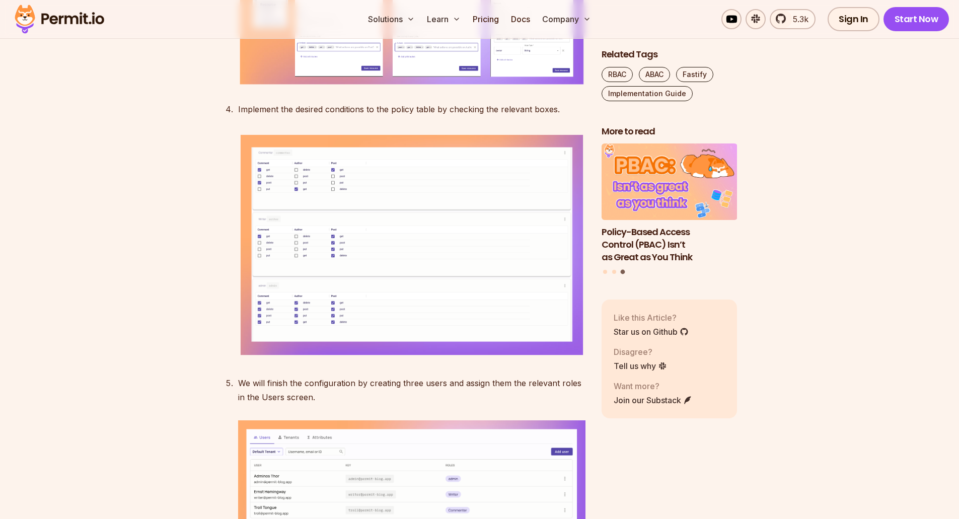
click at [507, 87] on img at bounding box center [411, 28] width 347 height 116
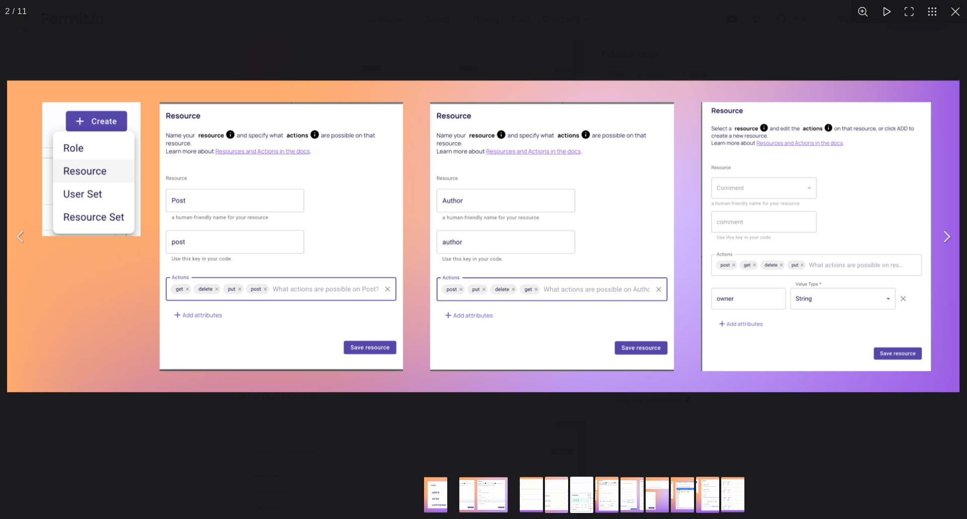
click at [954, 242] on button "You can close this modal content with the ESC key" at bounding box center [946, 236] width 25 height 25
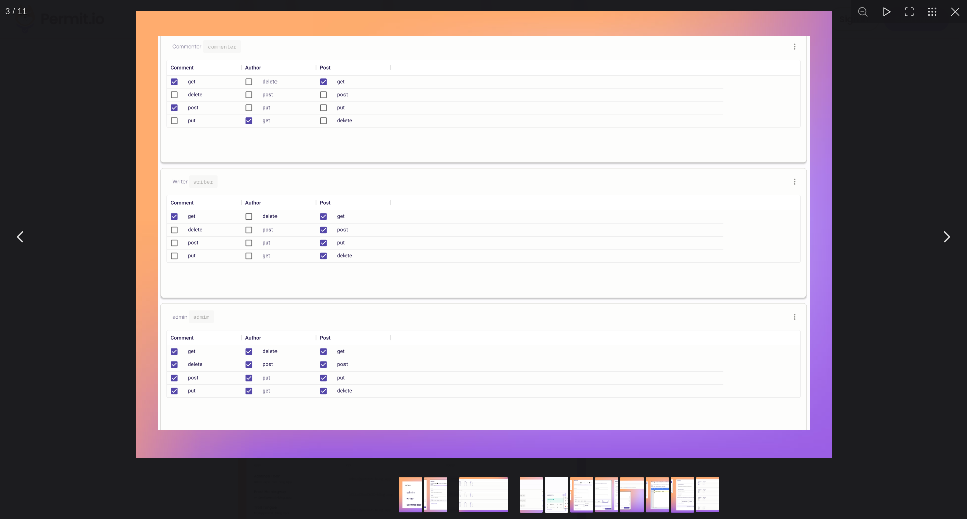
click at [947, 234] on button "You can close this modal content with the ESC key" at bounding box center [946, 236] width 25 height 25
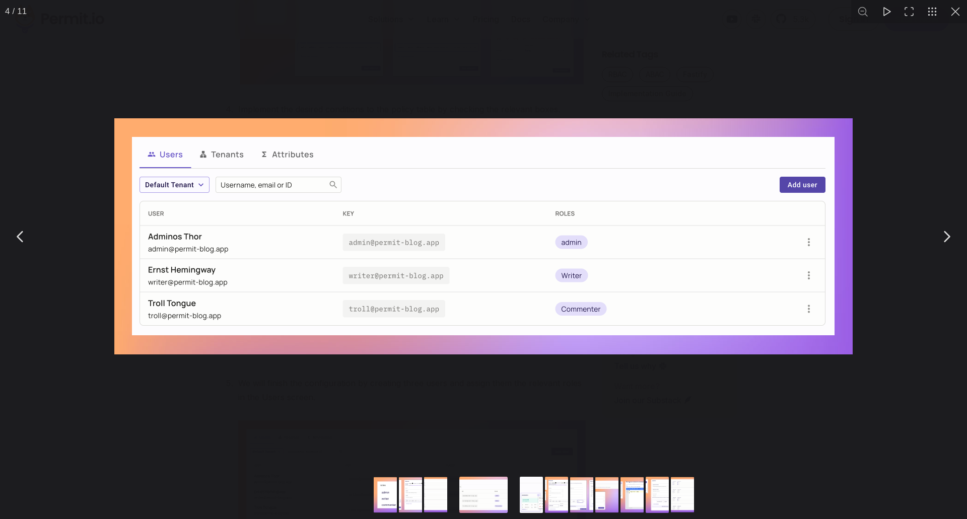
click at [947, 234] on button "You can close this modal content with the ESC key" at bounding box center [946, 236] width 25 height 25
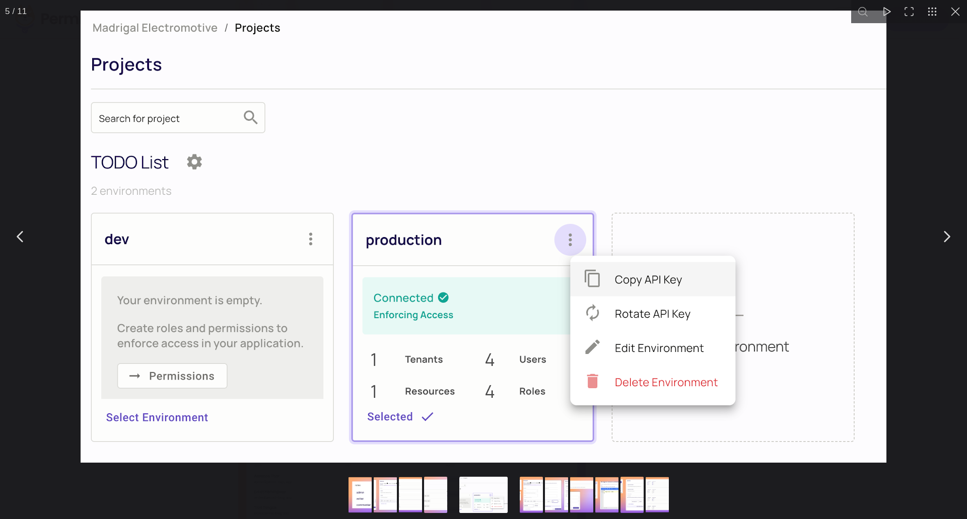
click at [946, 234] on button "You can close this modal content with the ESC key" at bounding box center [946, 236] width 25 height 25
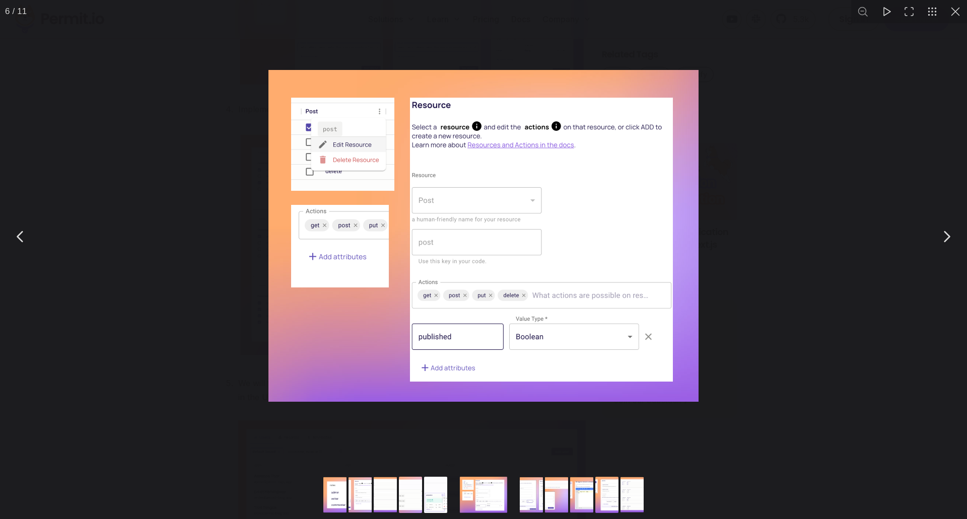
click at [954, 7] on button "You can close this modal content with the ESC key" at bounding box center [955, 11] width 23 height 23
click at [948, 15] on button "You can close this modal content with the ESC key" at bounding box center [955, 11] width 23 height 23
click at [954, 15] on button "You can close this modal content with the ESC key" at bounding box center [955, 11] width 23 height 23
click at [904, 13] on button "You can close this modal content with the ESC key" at bounding box center [908, 11] width 23 height 23
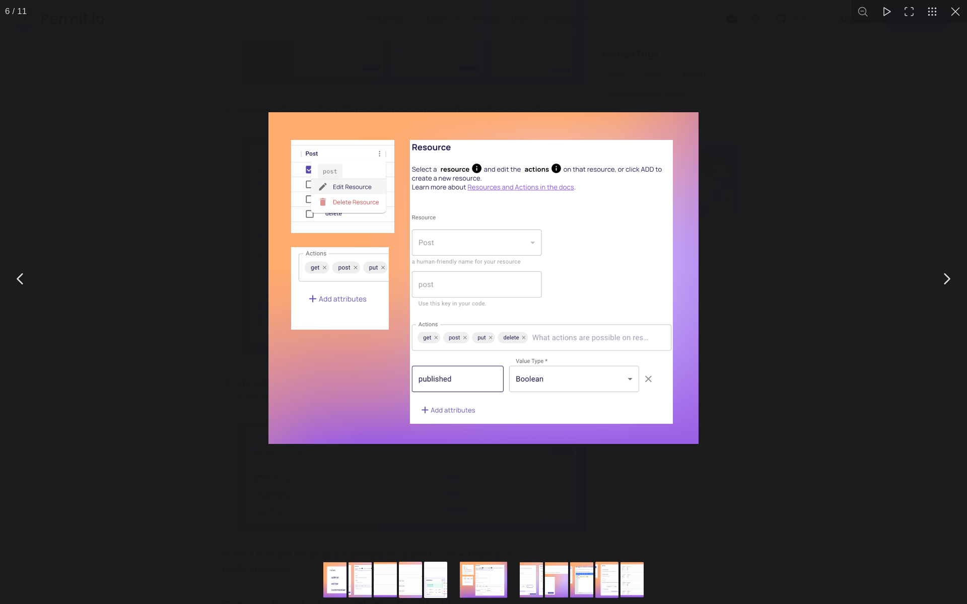
click at [911, 14] on button "You can close this modal content with the ESC key" at bounding box center [908, 11] width 23 height 23
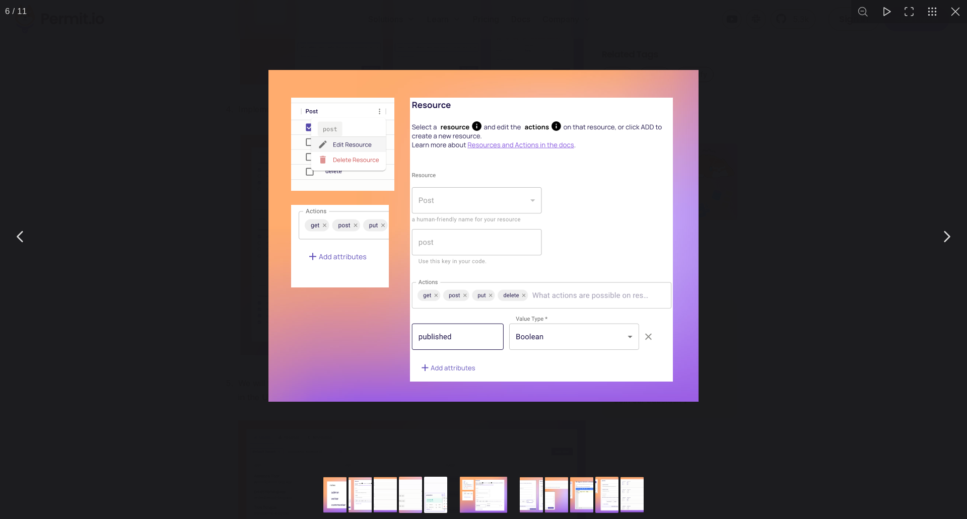
click at [956, 16] on button "You can close this modal content with the ESC key" at bounding box center [955, 11] width 23 height 23
click at [948, 17] on button "You can close this modal content with the ESC key" at bounding box center [955, 11] width 23 height 23
click at [950, 16] on button "You can close this modal content with the ESC key" at bounding box center [955, 11] width 23 height 23
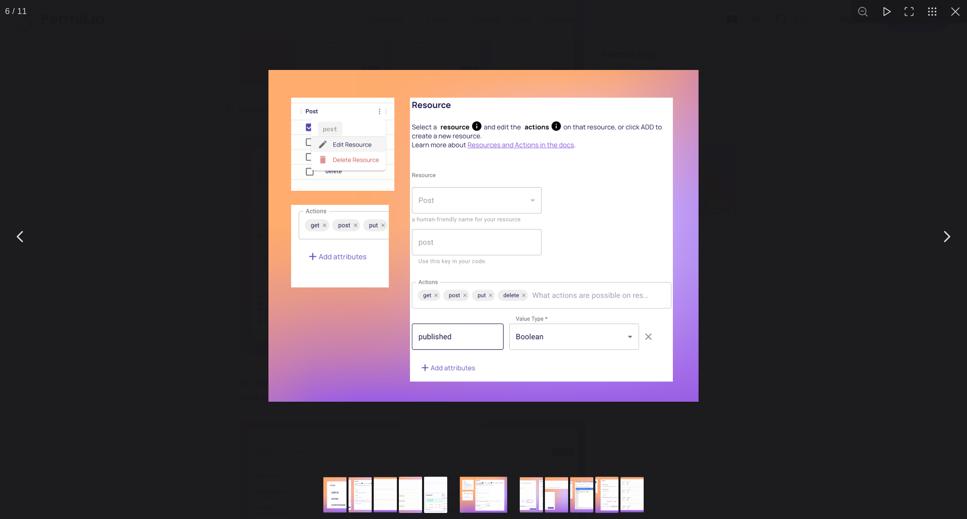
click at [950, 15] on button "You can close this modal content with the ESC key" at bounding box center [955, 11] width 23 height 23
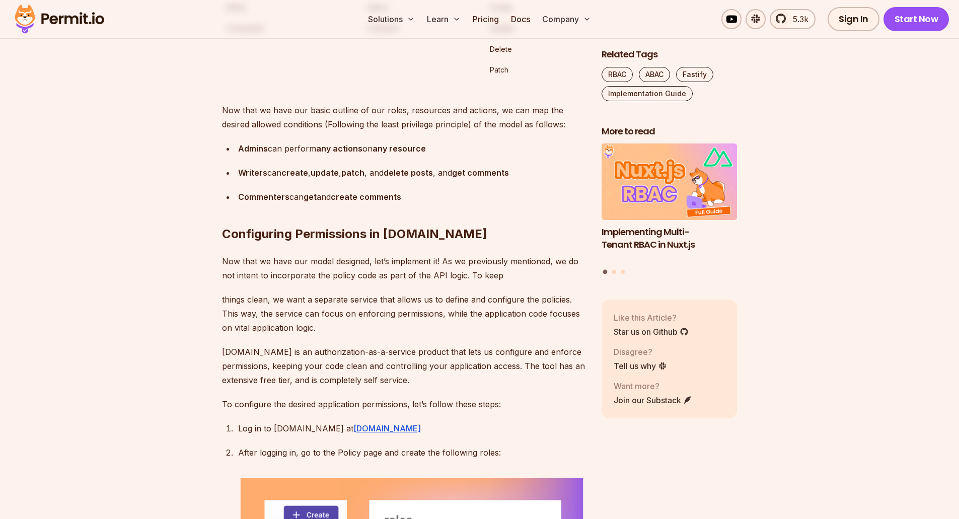
scroll to position [1964, 0]
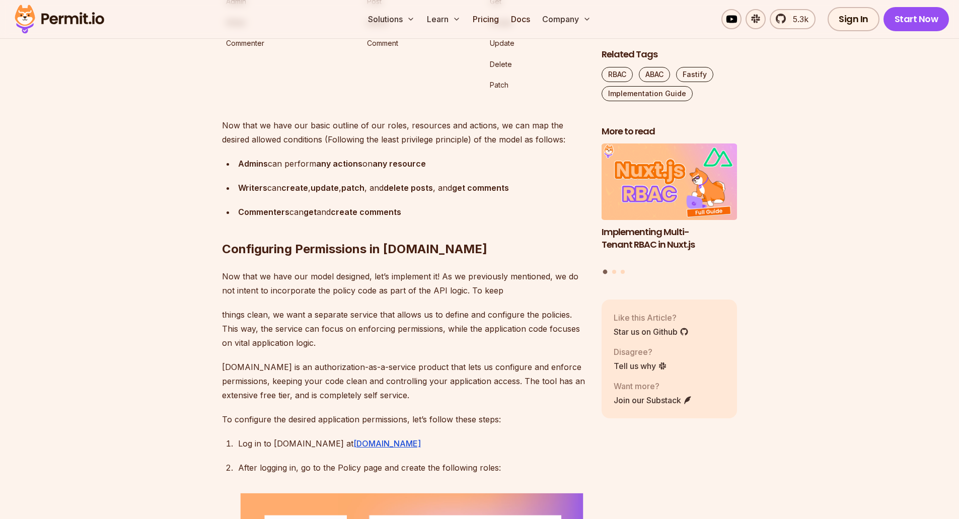
click at [375, 29] on p "Author" at bounding box center [424, 23] width 115 height 12
copy p "Author"
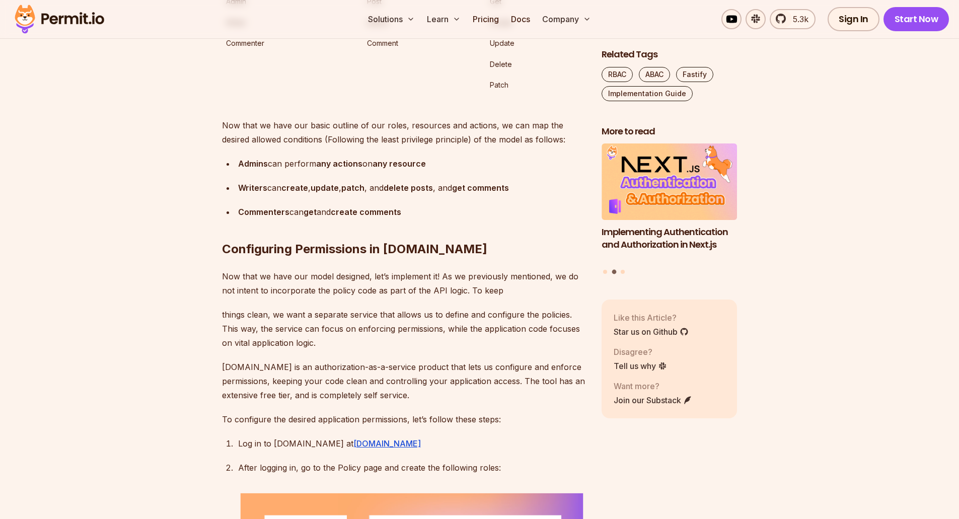
click at [387, 49] on p "Comment" at bounding box center [424, 43] width 115 height 12
copy p "Comment"
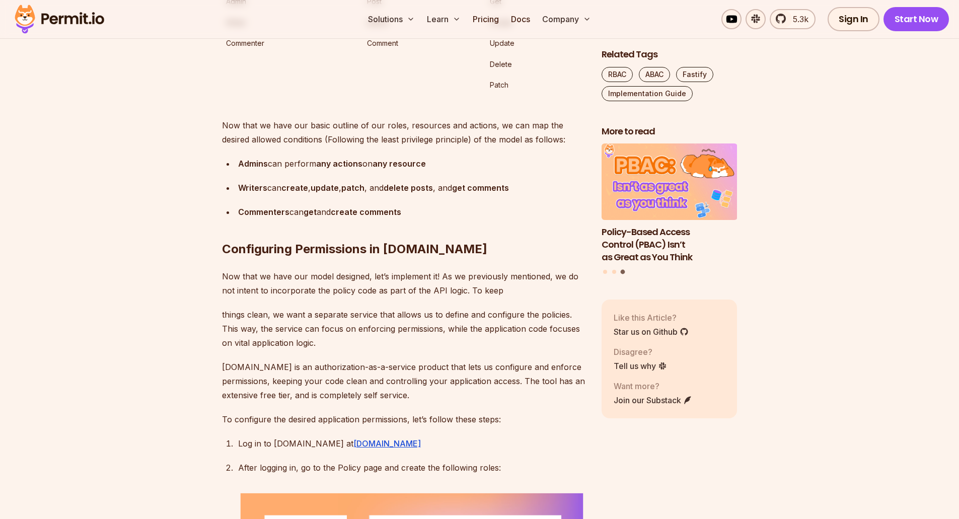
click at [264, 49] on p "Commenter" at bounding box center [292, 43] width 133 height 12
click at [258, 49] on p "Commenter" at bounding box center [292, 43] width 133 height 12
copy p "Commenter"
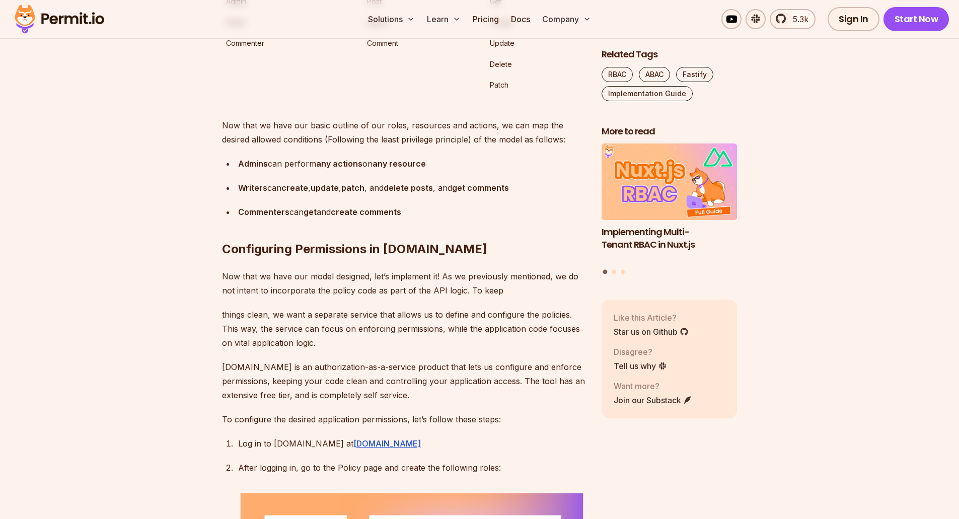
click at [235, 8] on p "Admin" at bounding box center [292, 1] width 133 height 12
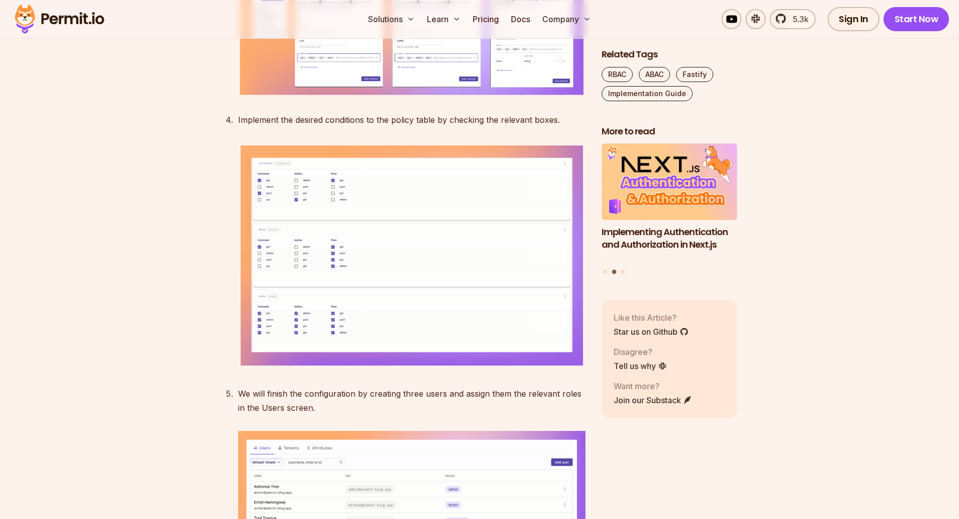
scroll to position [2719, 0]
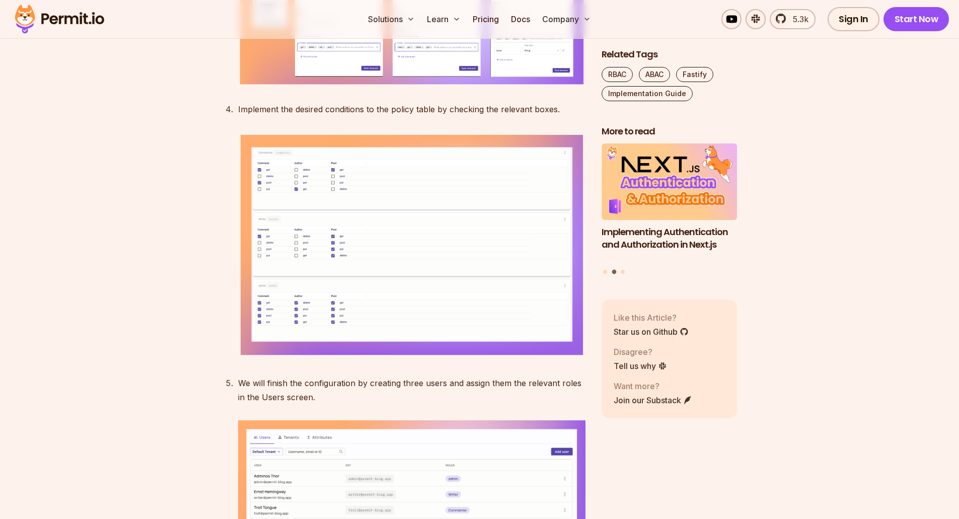
click at [460, 87] on img at bounding box center [411, 28] width 347 height 116
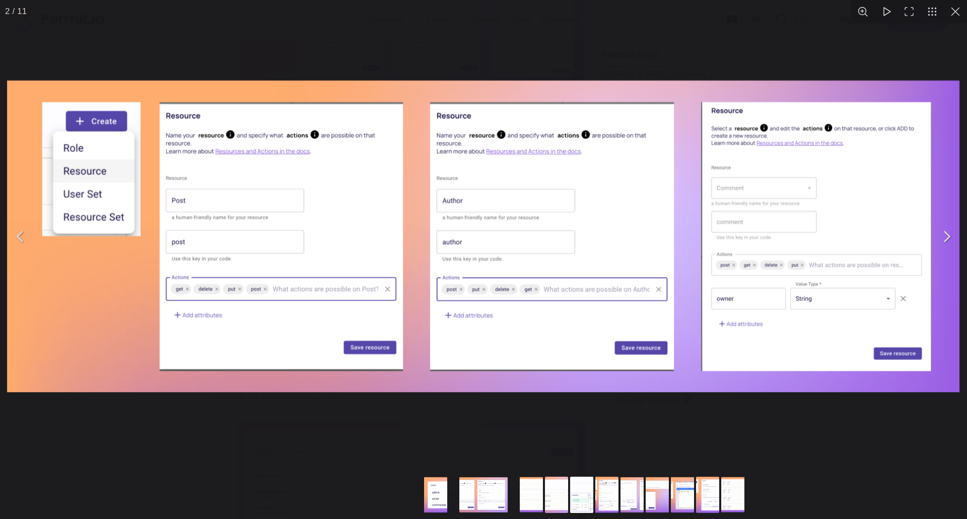
click at [959, 6] on button "You can close this modal content with the ESC key" at bounding box center [955, 11] width 23 height 23
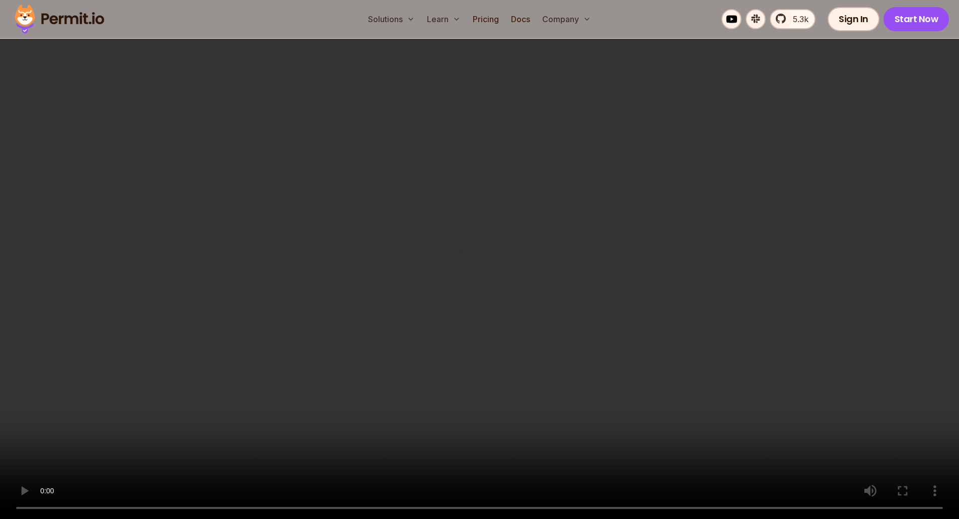
scroll to position [6345, 0]
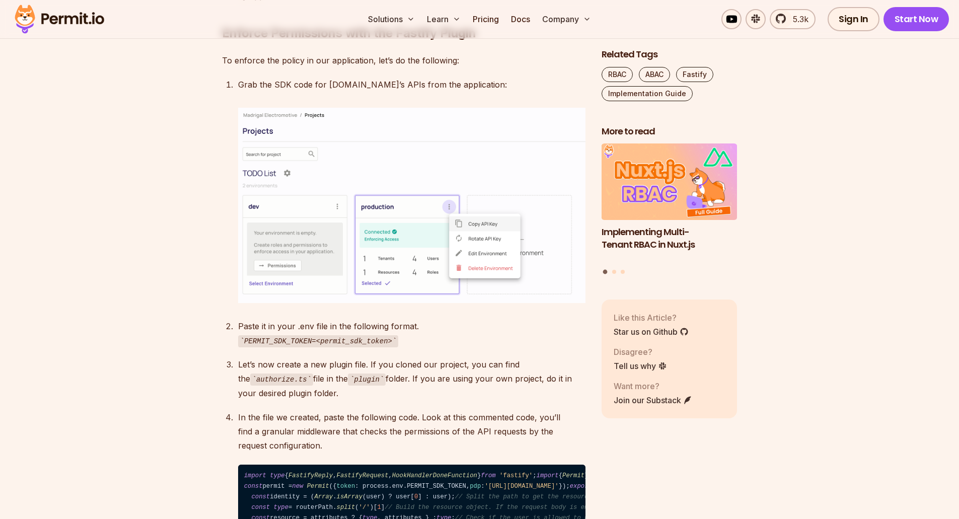
scroll to position [3323, 0]
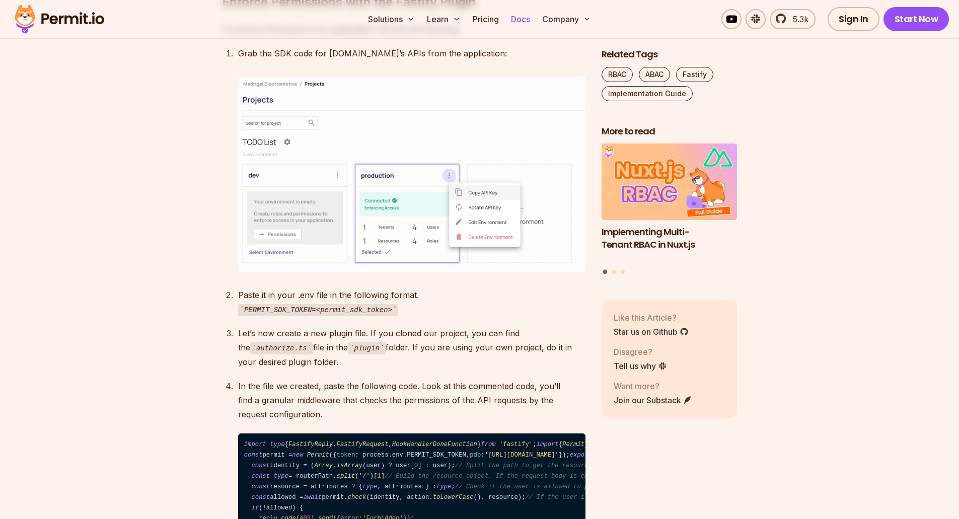
click at [513, 23] on link "Docs" at bounding box center [520, 19] width 27 height 20
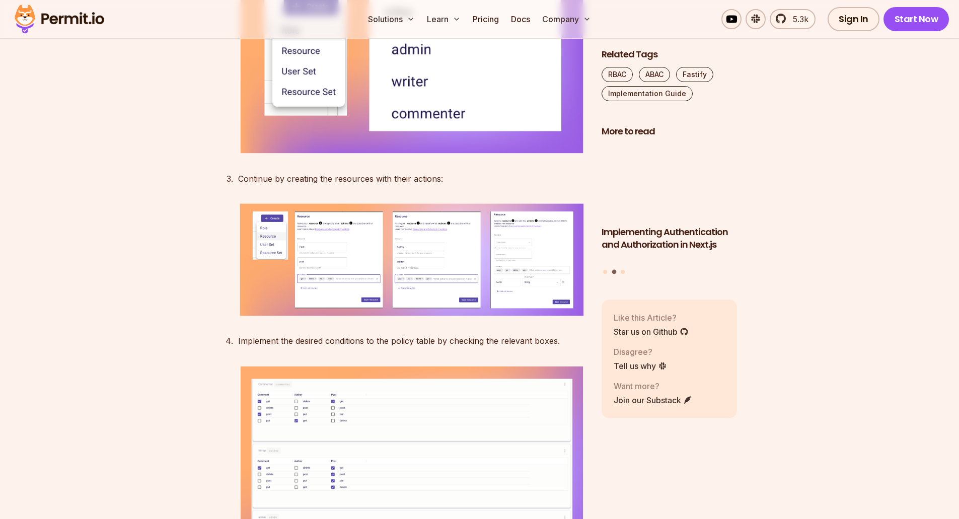
scroll to position [2417, 0]
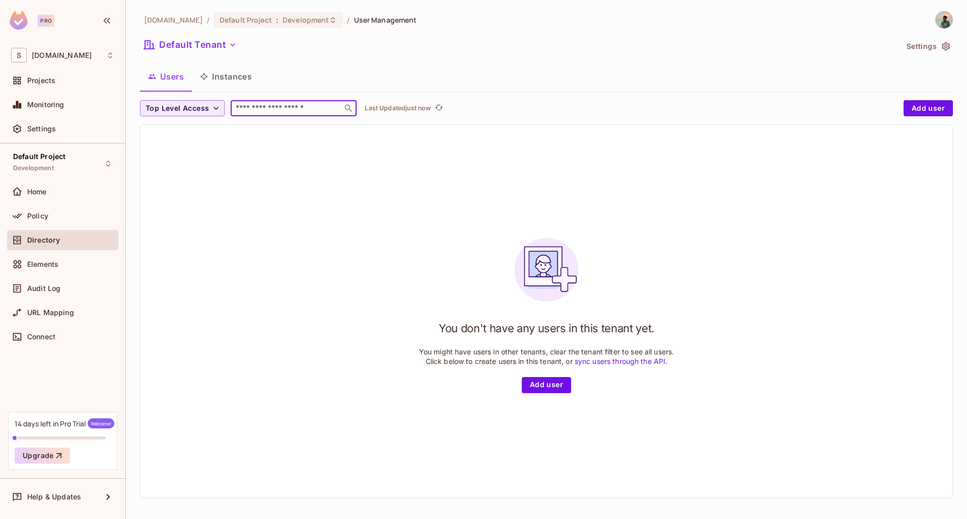
click at [259, 108] on input "text" at bounding box center [287, 108] width 106 height 10
click at [222, 81] on button "Instances" at bounding box center [226, 76] width 68 height 25
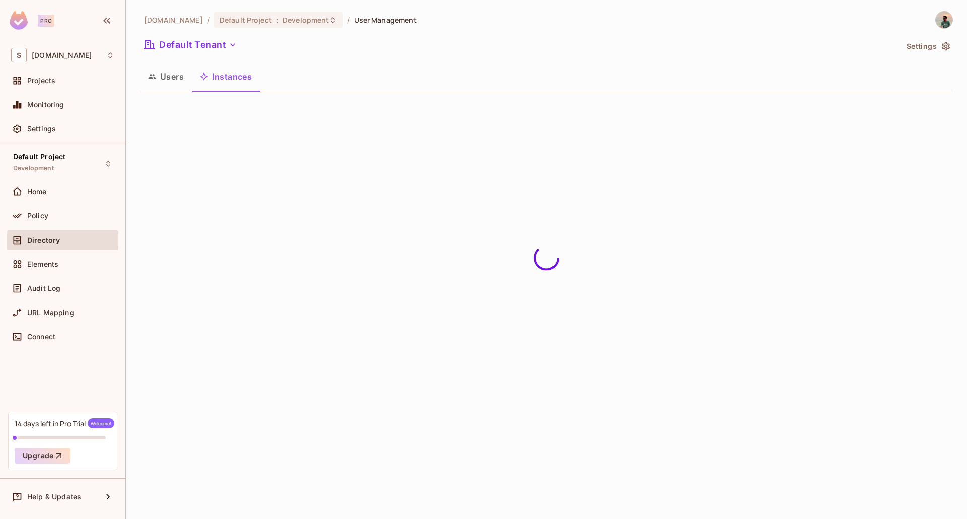
click at [185, 80] on button "Users" at bounding box center [166, 76] width 52 height 25
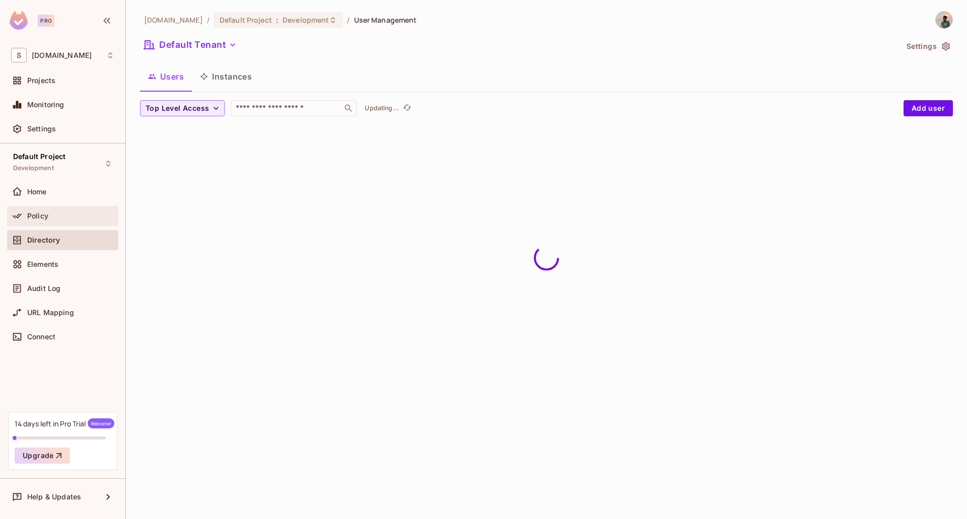
click at [48, 221] on div "Policy" at bounding box center [62, 216] width 103 height 12
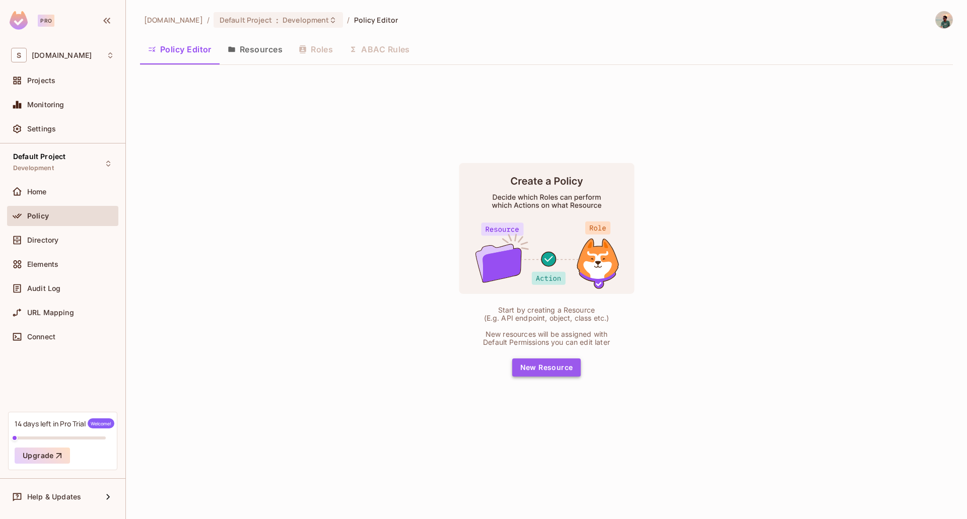
click at [561, 360] on button "New Resource" at bounding box center [546, 368] width 69 height 18
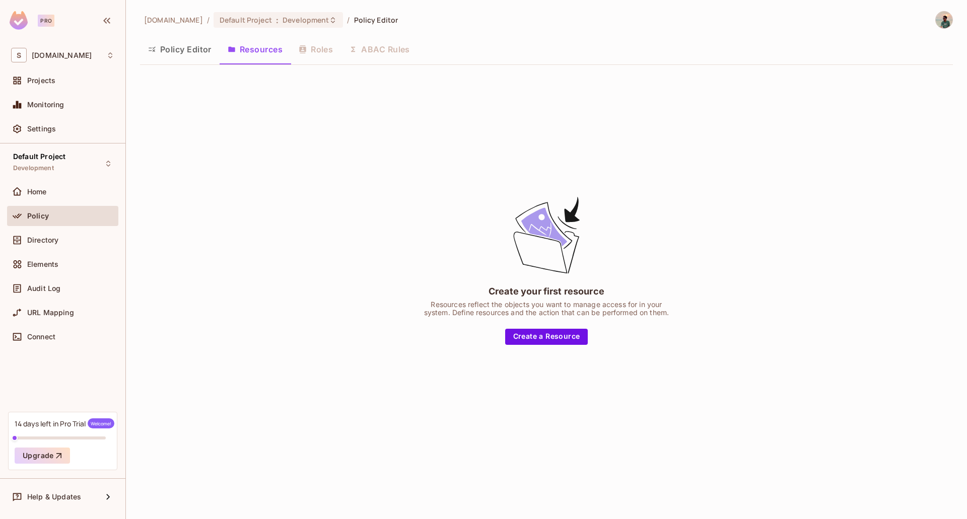
click at [545, 320] on div "Create your first resource Resources reflect the objects you want to manage acc…" at bounding box center [546, 270] width 252 height 150
click at [542, 329] on button "Create a Resource" at bounding box center [546, 337] width 83 height 16
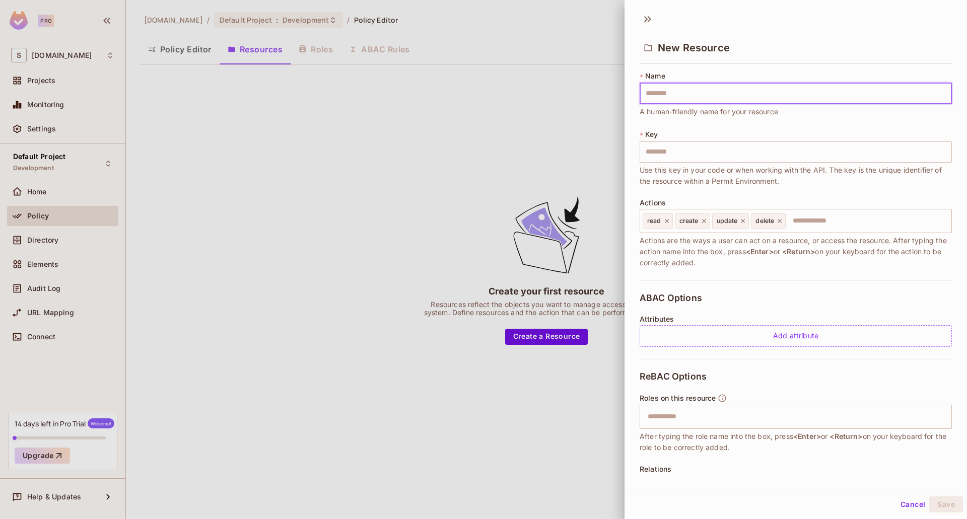
click at [703, 88] on input "text" at bounding box center [795, 93] width 312 height 21
type input "****"
click at [650, 153] on input "****" at bounding box center [795, 151] width 312 height 21
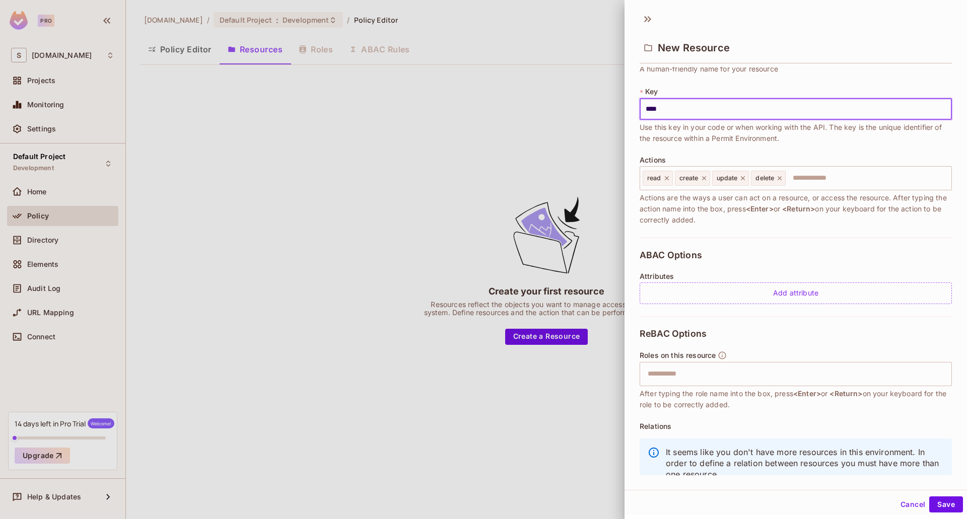
scroll to position [74, 0]
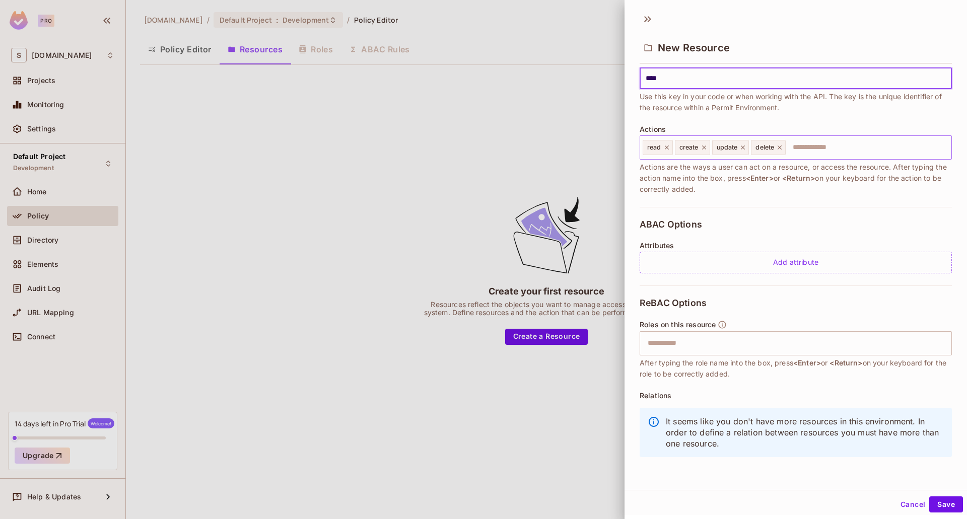
type input "****"
click at [814, 152] on input "text" at bounding box center [867, 147] width 161 height 20
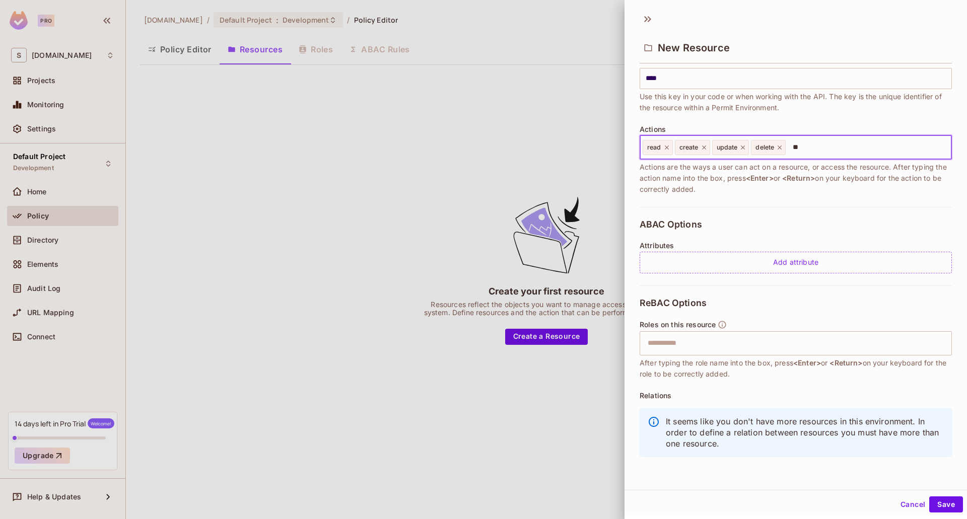
type input "***"
click at [800, 260] on div "Add attribute" at bounding box center [795, 263] width 312 height 22
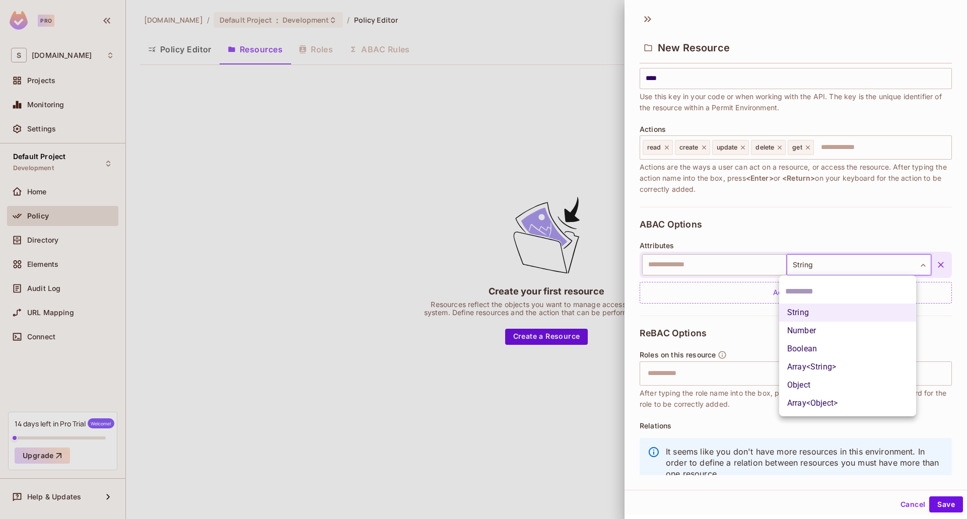
drag, startPoint x: 824, startPoint y: 262, endPoint x: 825, endPoint y: 253, distance: 9.1
click at [825, 253] on body "Pro S [DOMAIN_NAME] Projects Monitoring Settings Default Project Development Ho…" at bounding box center [483, 259] width 967 height 519
click at [829, 204] on div at bounding box center [483, 259] width 967 height 519
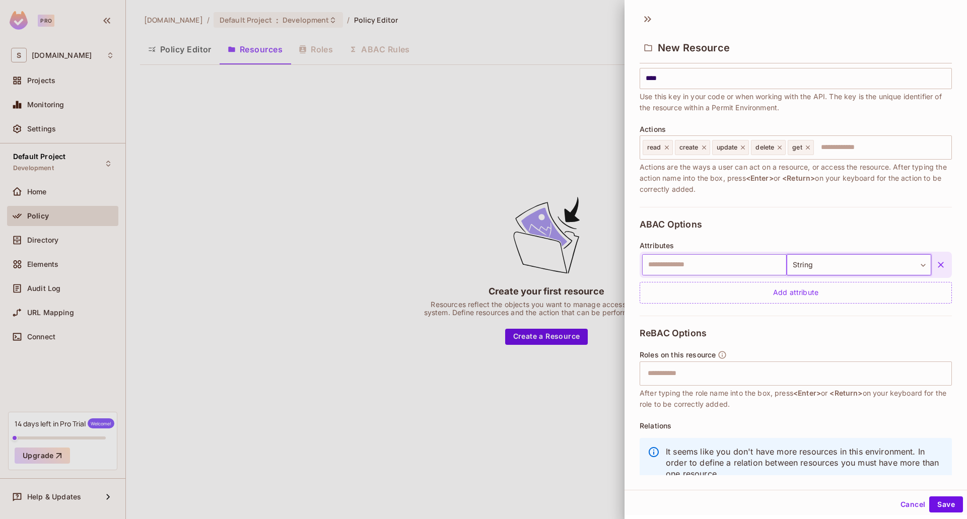
click at [700, 275] on input "text" at bounding box center [714, 264] width 145 height 21
click at [707, 269] on input "text" at bounding box center [714, 264] width 145 height 21
click at [791, 198] on div "* Name **** ​ A human-friendly name for your resource * Key **** ​ Use this key…" at bounding box center [795, 101] width 312 height 209
click at [932, 258] on button "button" at bounding box center [941, 265] width 18 height 18
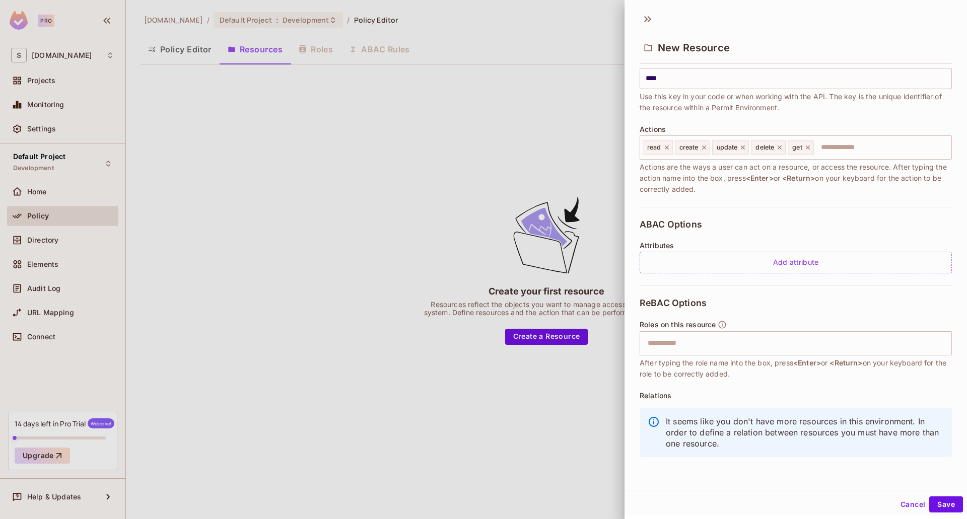
scroll to position [2, 0]
click at [727, 348] on input "text" at bounding box center [795, 342] width 306 height 20
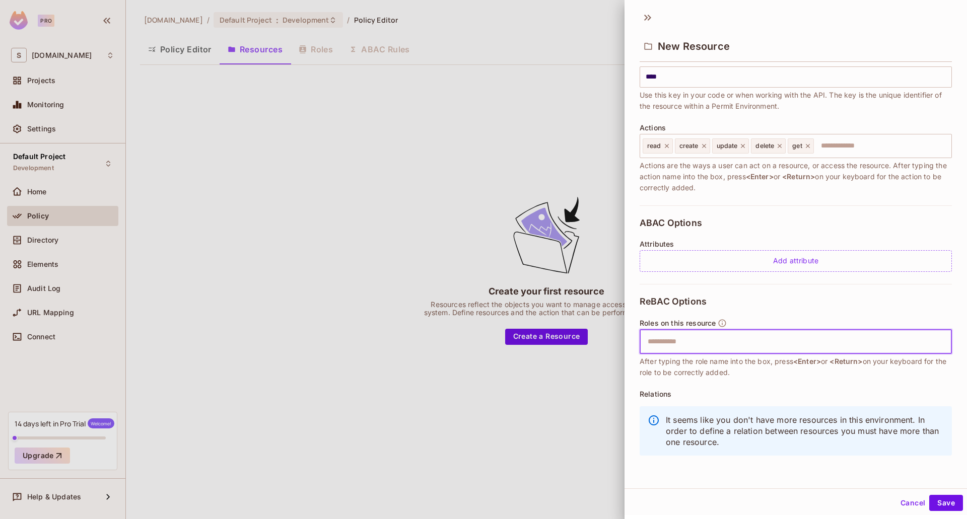
click at [674, 337] on input "text" at bounding box center [795, 342] width 306 height 20
click at [947, 504] on button "Save" at bounding box center [946, 503] width 34 height 16
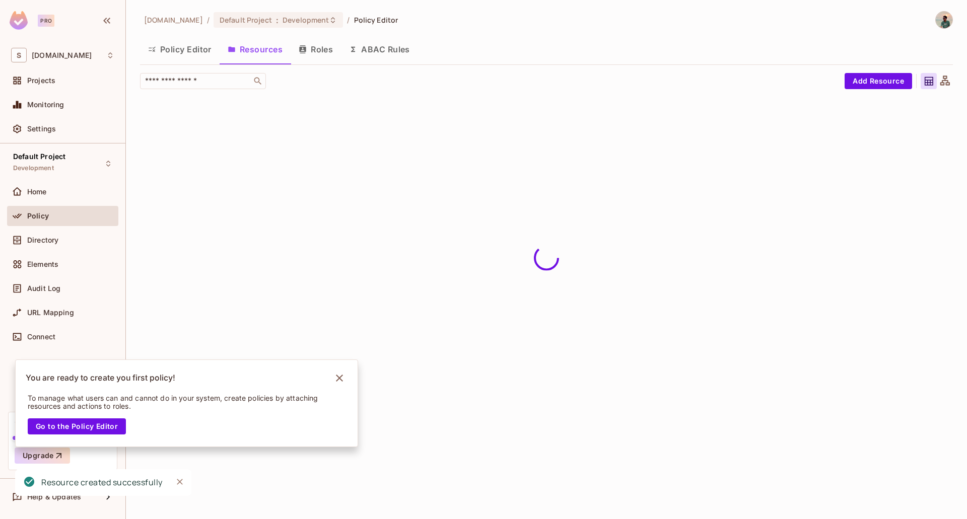
click at [315, 43] on button "Roles" at bounding box center [316, 49] width 50 height 25
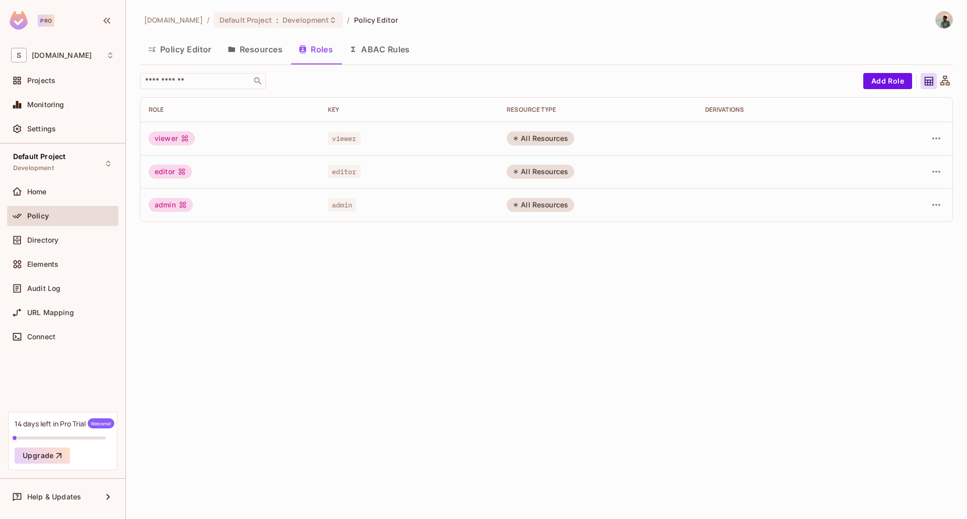
click at [265, 38] on button "Resources" at bounding box center [255, 49] width 71 height 25
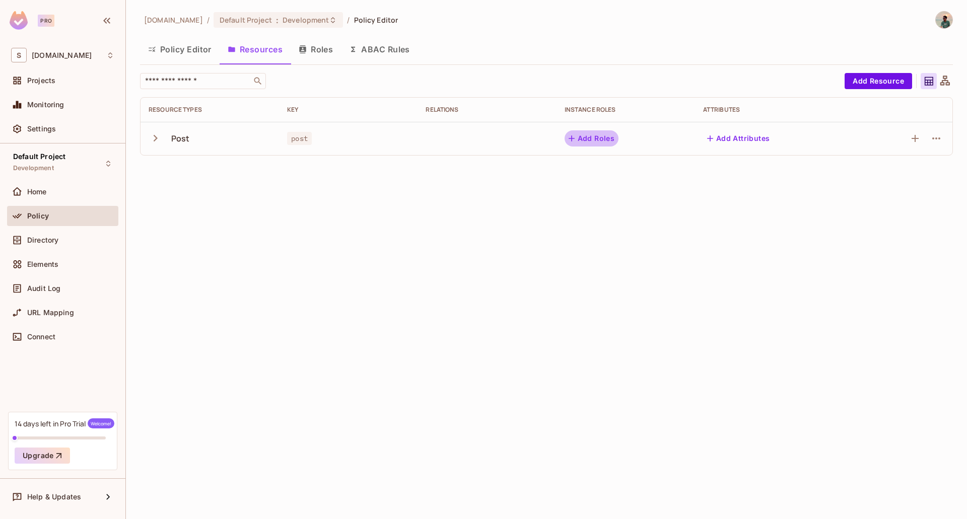
click at [597, 143] on button "Add Roles" at bounding box center [591, 138] width 54 height 16
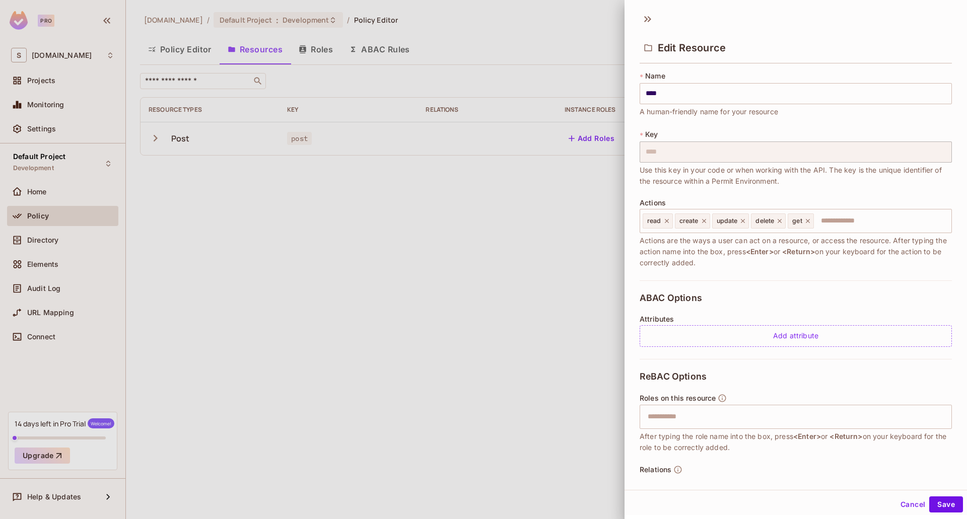
click at [662, 437] on span "After typing the role name into the box, press <Enter> or <Return> on your keyb…" at bounding box center [795, 442] width 312 height 22
click at [674, 426] on input "text" at bounding box center [795, 417] width 306 height 20
type input "***"
click at [320, 49] on div at bounding box center [483, 259] width 967 height 519
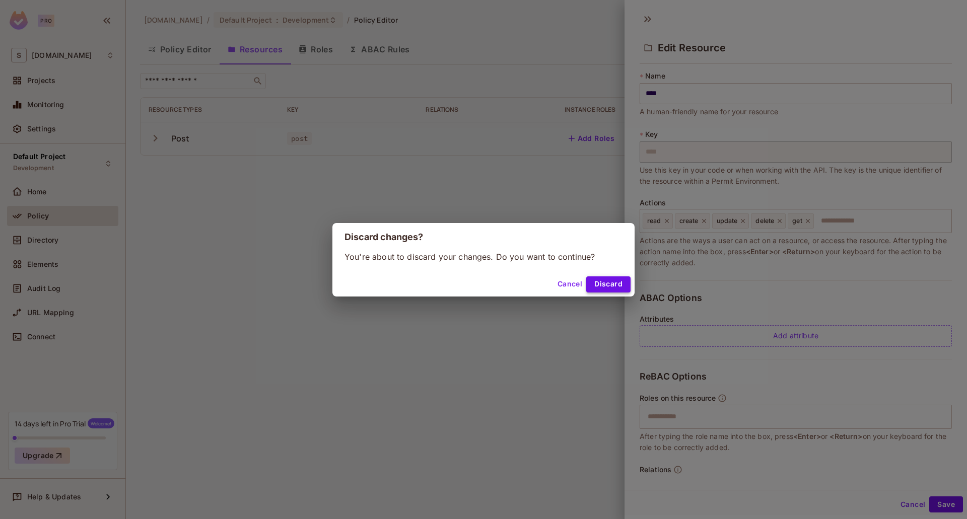
click at [615, 277] on button "Discard" at bounding box center [608, 284] width 44 height 16
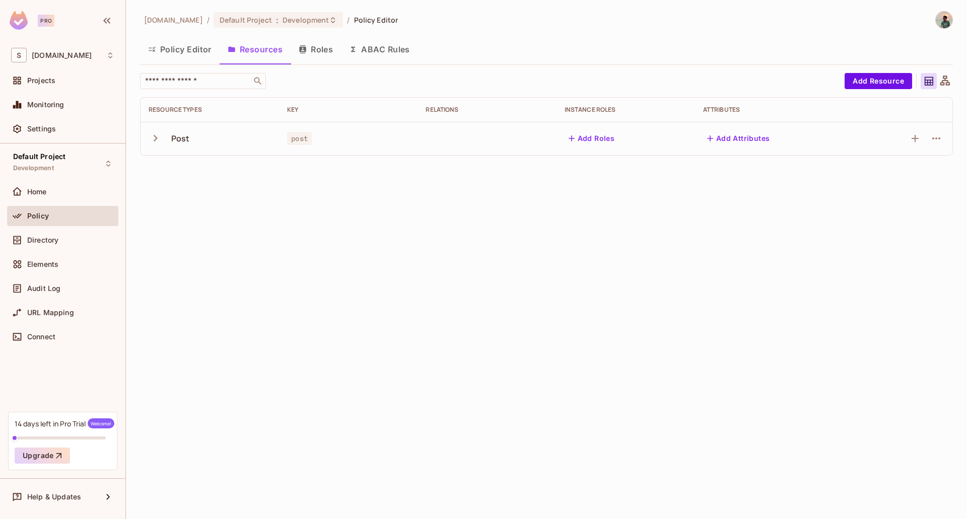
click at [323, 48] on button "Roles" at bounding box center [316, 49] width 50 height 25
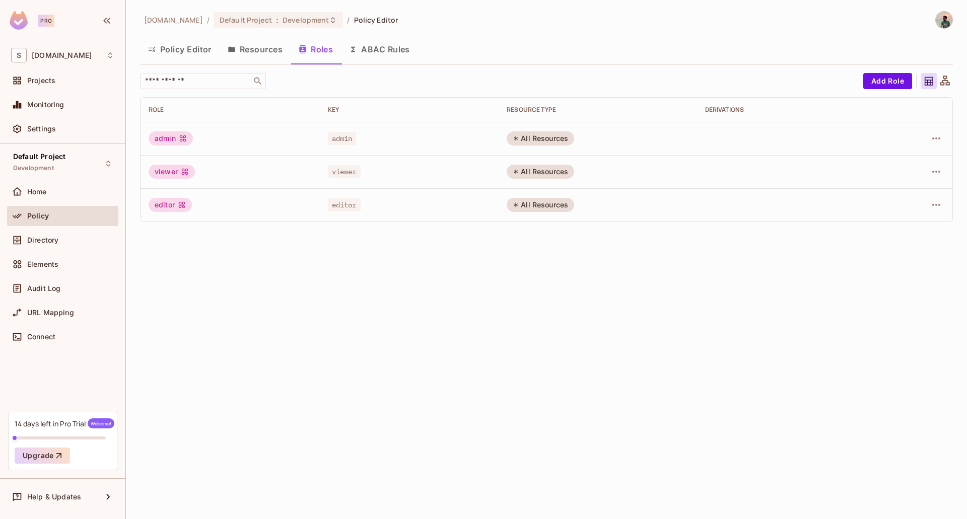
click at [159, 171] on div "viewer" at bounding box center [172, 172] width 46 height 14
click at [160, 171] on div "viewer" at bounding box center [172, 172] width 46 height 14
copy div "viewer"
click at [256, 50] on button "Resources" at bounding box center [255, 49] width 71 height 25
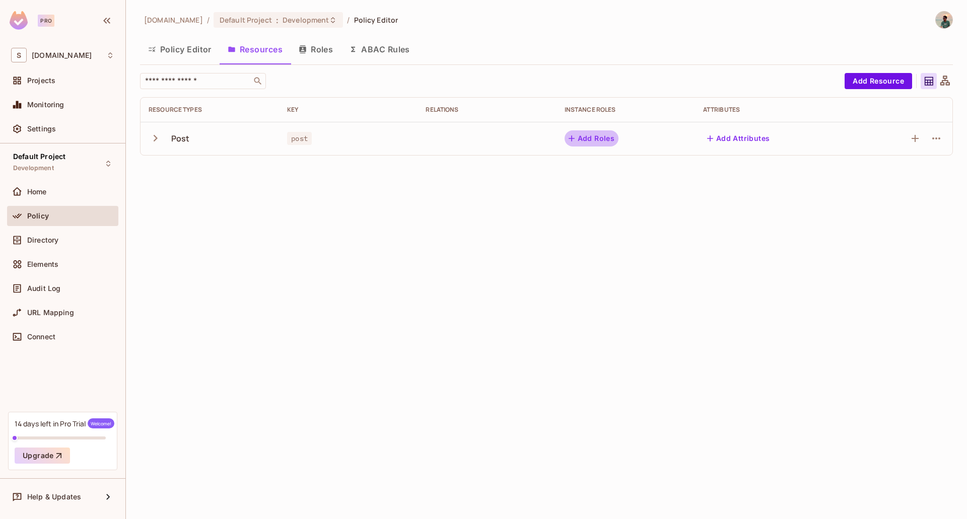
click at [594, 139] on button "Add Roles" at bounding box center [591, 138] width 54 height 16
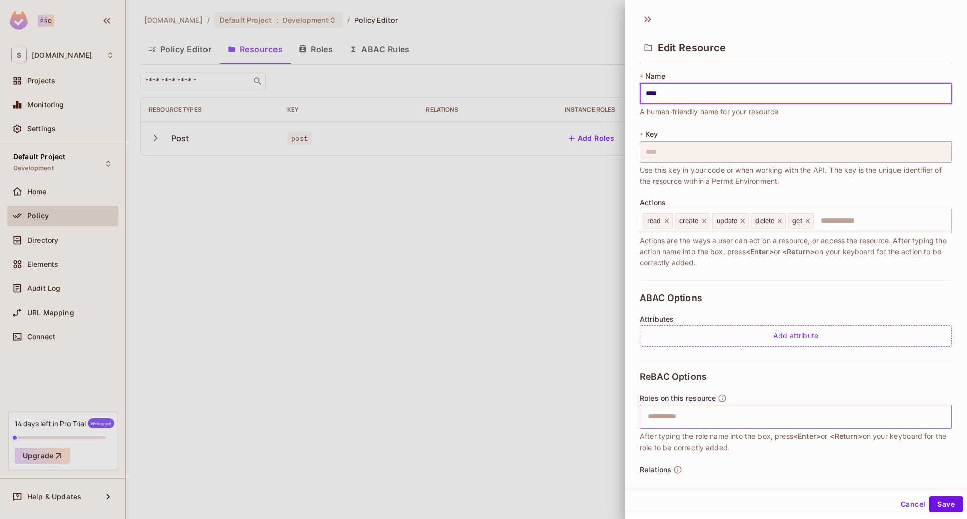
click at [727, 417] on input "text" at bounding box center [795, 417] width 306 height 20
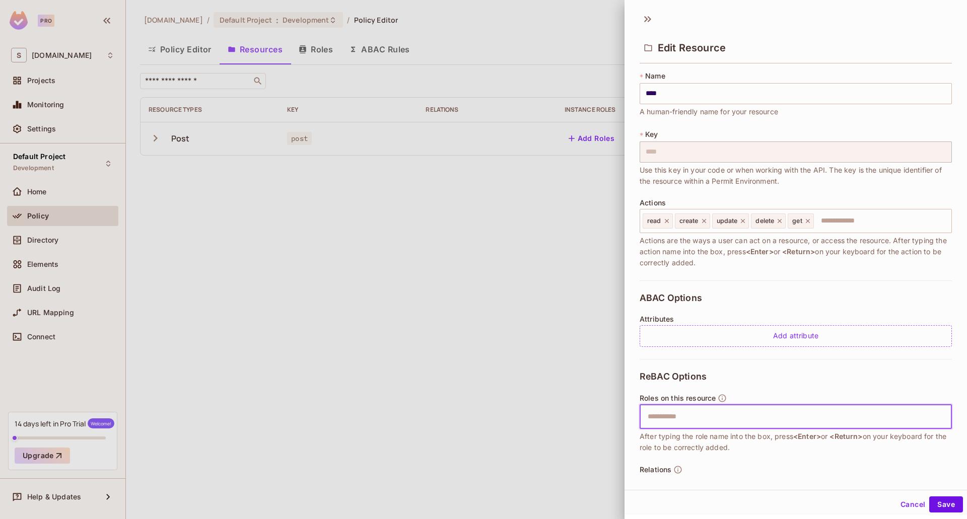
paste input "******"
type input "******"
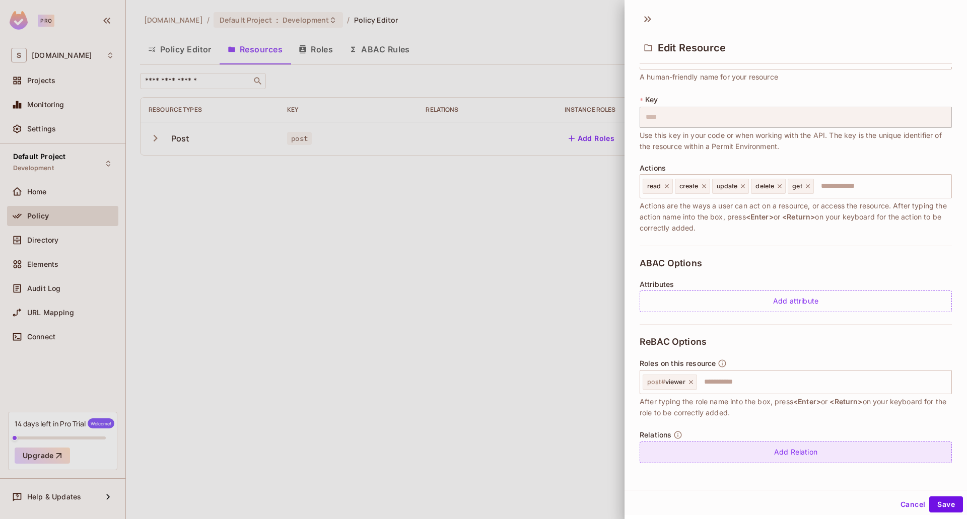
click at [692, 457] on div "Add Relation" at bounding box center [795, 453] width 312 height 22
click at [846, 455] on body "Pro S [DOMAIN_NAME] Projects Monitoring Settings Default Project Development Ho…" at bounding box center [483, 259] width 967 height 519
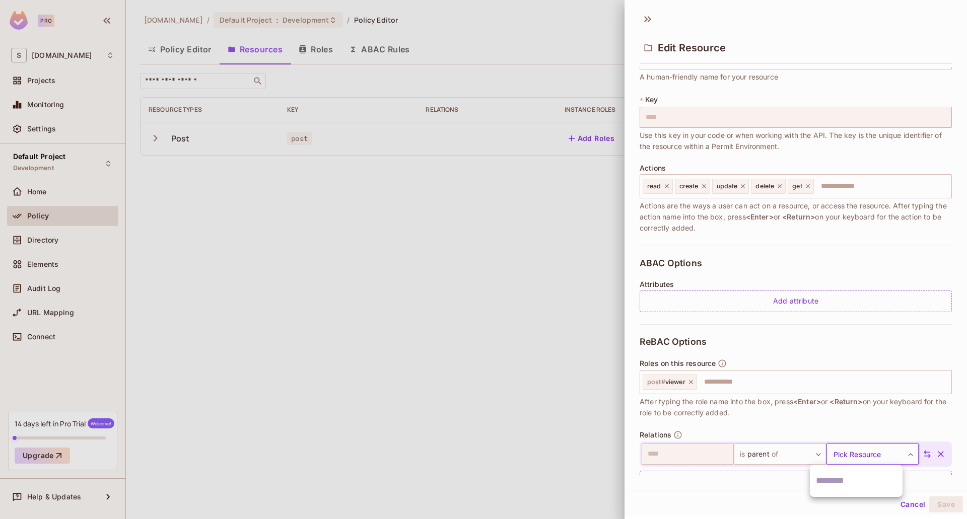
click at [706, 456] on div at bounding box center [483, 259] width 967 height 519
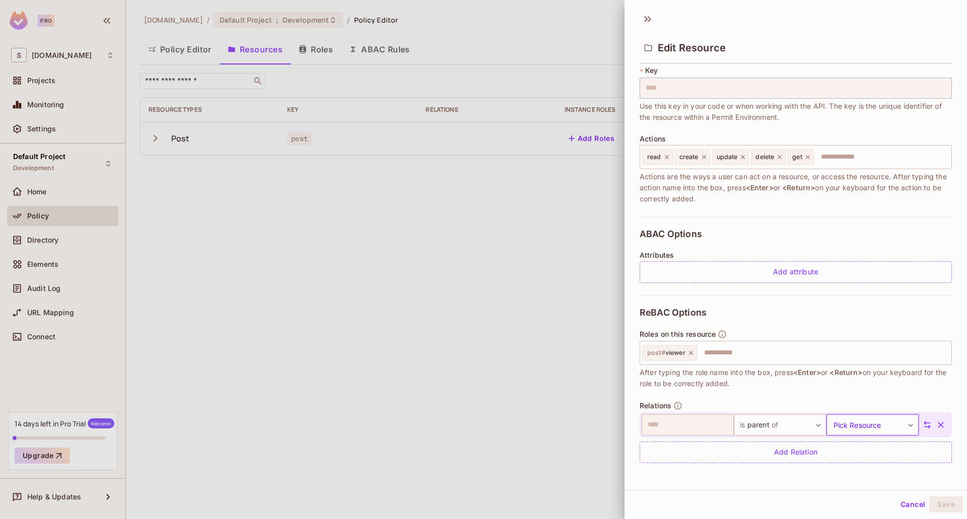
click at [938, 424] on icon "button" at bounding box center [941, 425] width 6 height 6
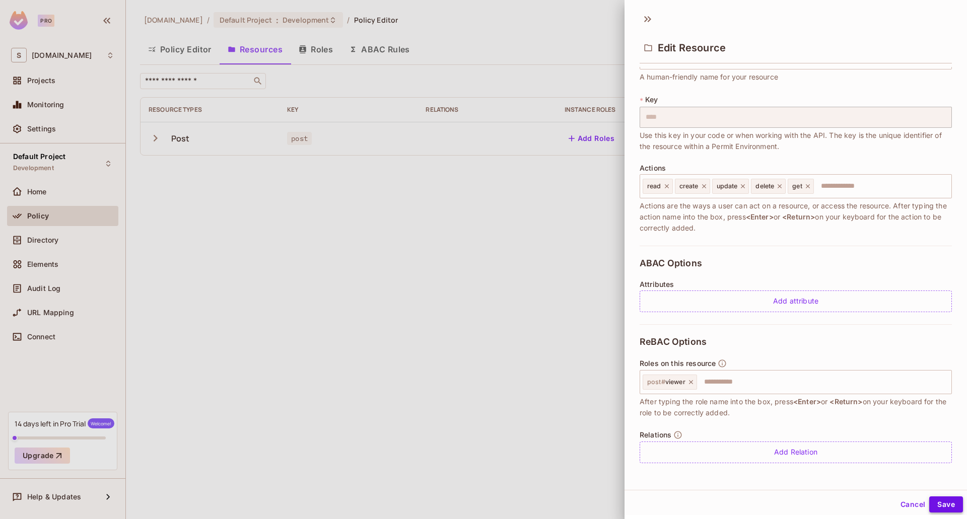
scroll to position [35, 0]
click at [939, 495] on div "Cancel Save" at bounding box center [795, 504] width 342 height 24
click at [944, 502] on button "Save" at bounding box center [946, 504] width 34 height 16
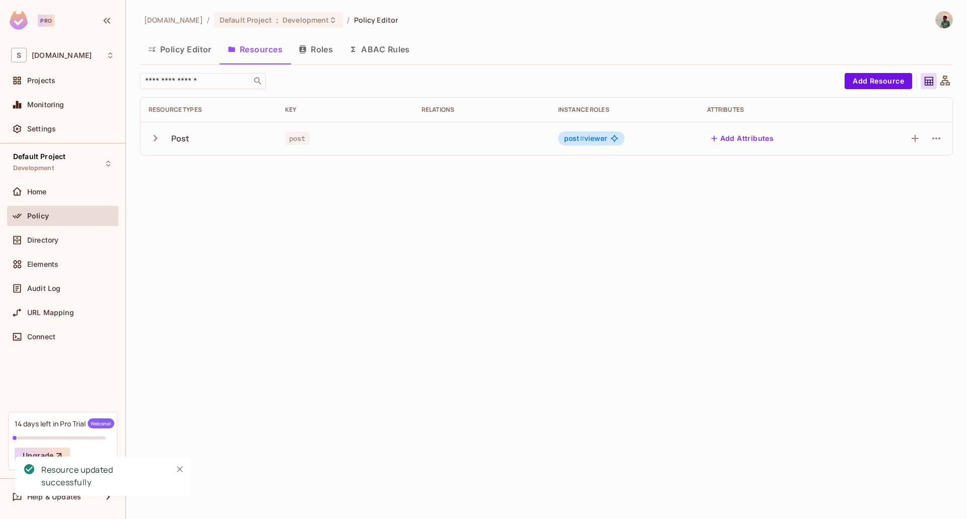
click at [147, 130] on td "Post" at bounding box center [208, 138] width 136 height 33
click at [152, 137] on icon "button" at bounding box center [156, 138] width 14 height 14
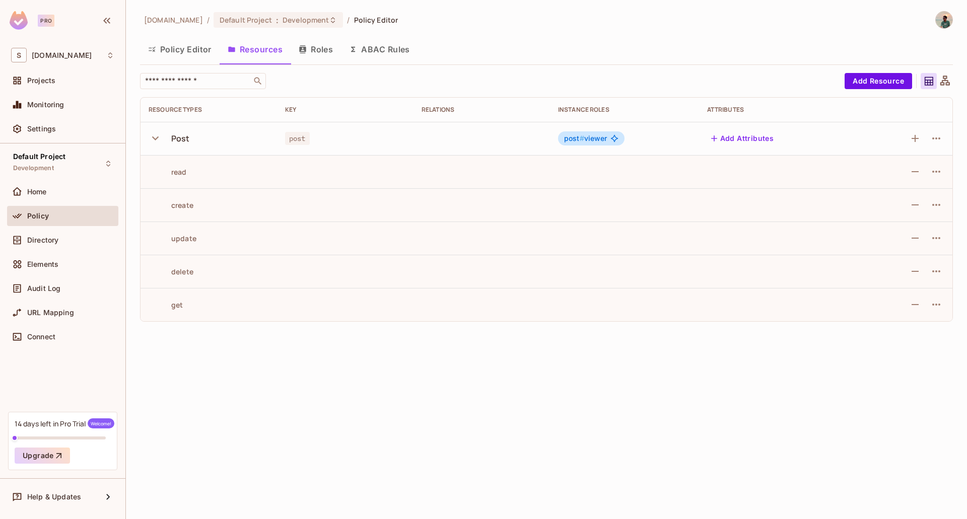
click at [152, 137] on icon "button" at bounding box center [156, 138] width 14 height 14
click at [927, 125] on td at bounding box center [904, 138] width 97 height 33
drag, startPoint x: 927, startPoint y: 132, endPoint x: 909, endPoint y: 139, distance: 18.7
click at [926, 133] on div at bounding box center [904, 138] width 81 height 16
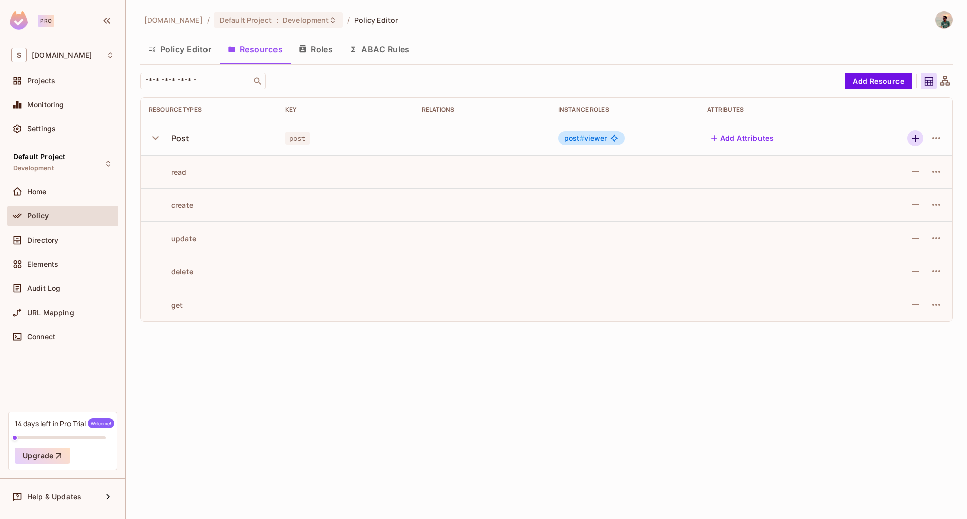
click at [909, 139] on icon "button" at bounding box center [915, 138] width 12 height 12
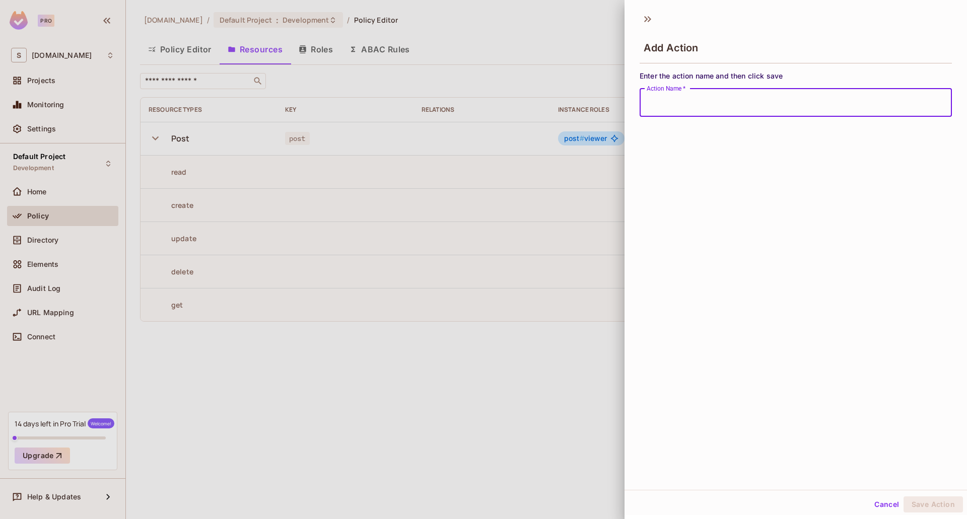
click at [730, 107] on input "Action Name   *" at bounding box center [795, 103] width 312 height 28
click at [665, 105] on input "Action Name   *" at bounding box center [795, 103] width 312 height 28
type input "***"
click at [903, 496] on button "Save Action" at bounding box center [932, 504] width 59 height 16
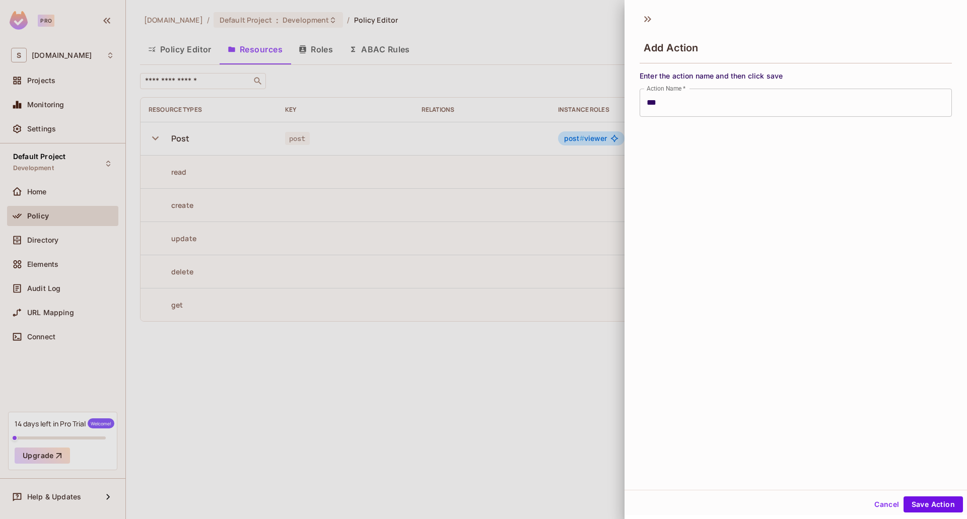
click at [923, 519] on div "Add Action Enter the action name and then click save Action Name   * *** Action…" at bounding box center [795, 259] width 342 height 519
click at [921, 514] on div "Cancel Save Action" at bounding box center [795, 504] width 342 height 24
click at [922, 499] on button "Save Action" at bounding box center [932, 504] width 59 height 16
click at [923, 506] on button "Save Action" at bounding box center [932, 504] width 59 height 16
click at [952, 510] on button "Save Action" at bounding box center [932, 504] width 59 height 16
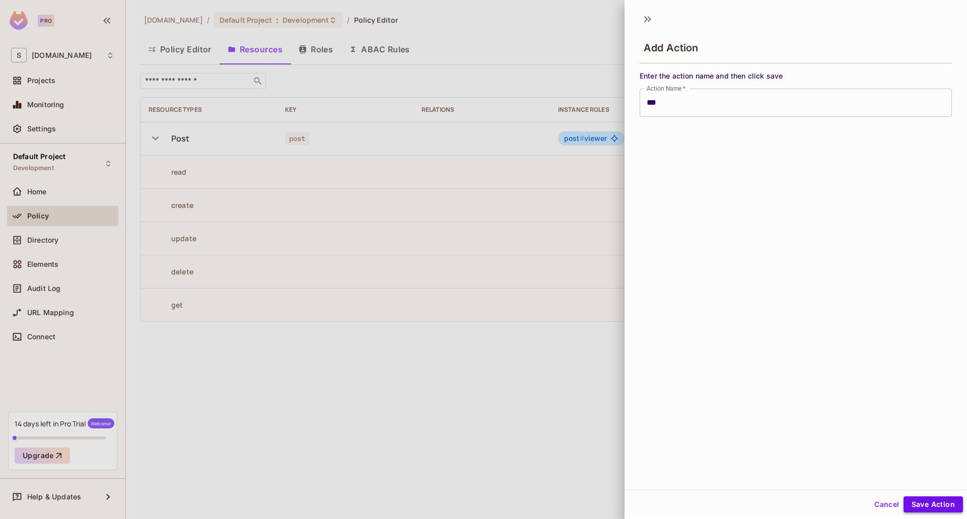
click at [946, 504] on button "Save Action" at bounding box center [932, 504] width 59 height 16
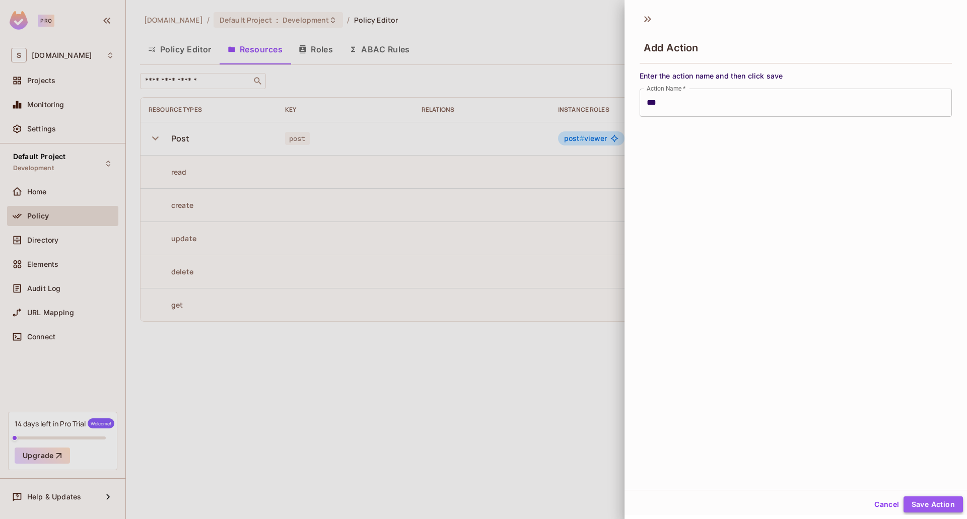
click at [946, 504] on button "Save Action" at bounding box center [932, 504] width 59 height 16
click at [532, 381] on div at bounding box center [483, 259] width 967 height 519
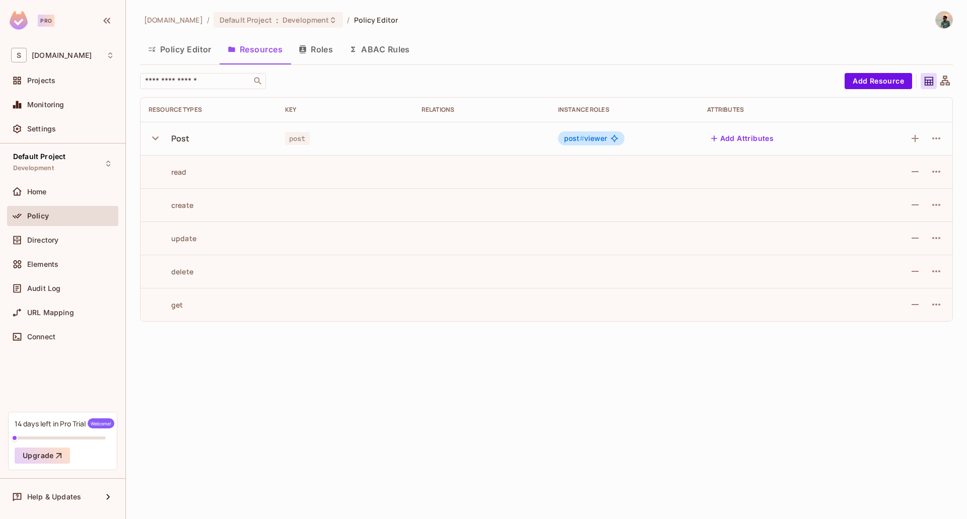
click at [754, 143] on button "Add Attributes" at bounding box center [742, 138] width 71 height 16
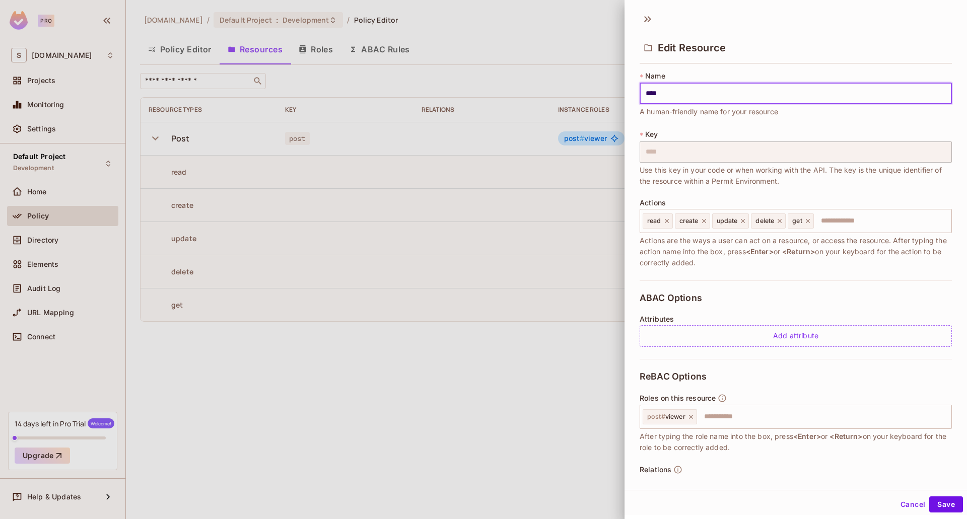
scroll to position [35, 0]
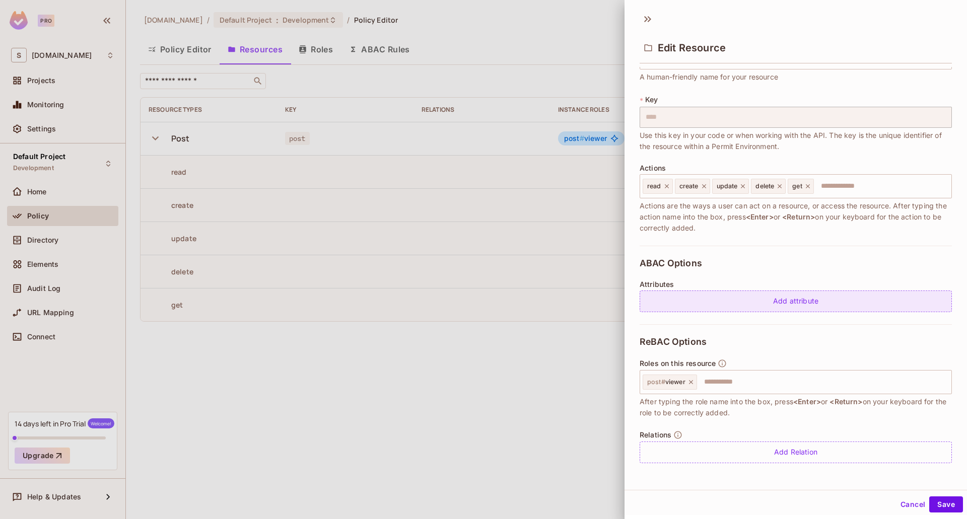
click at [760, 308] on div "Add attribute" at bounding box center [795, 302] width 312 height 22
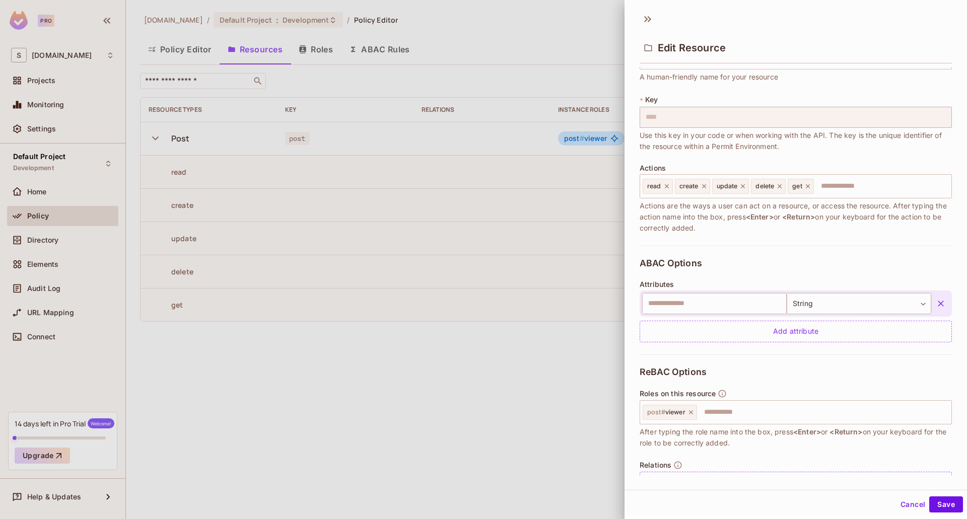
click at [817, 315] on div "​ String ****** ​" at bounding box center [795, 304] width 312 height 26
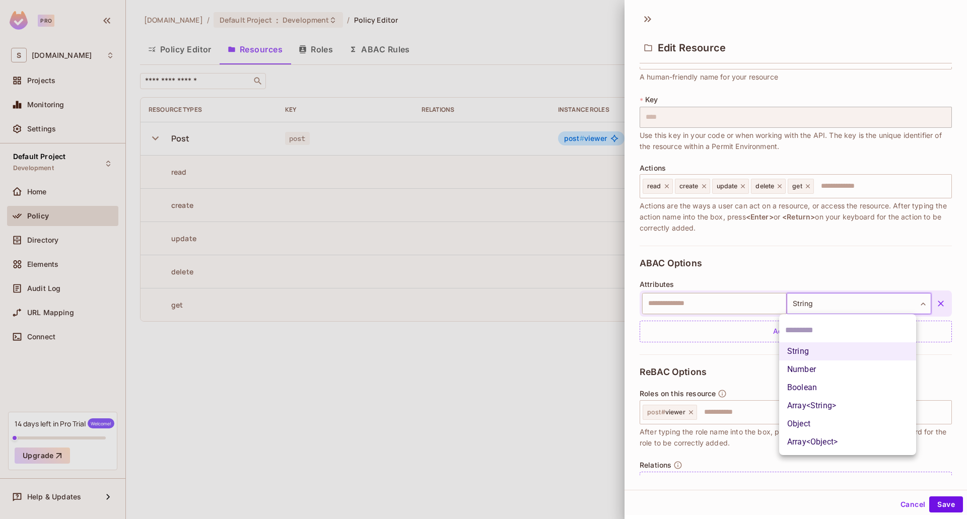
click at [814, 311] on body "Pro S [DOMAIN_NAME] Projects Monitoring Settings Default Project Development Ho…" at bounding box center [483, 259] width 967 height 519
click at [730, 295] on div at bounding box center [483, 259] width 967 height 519
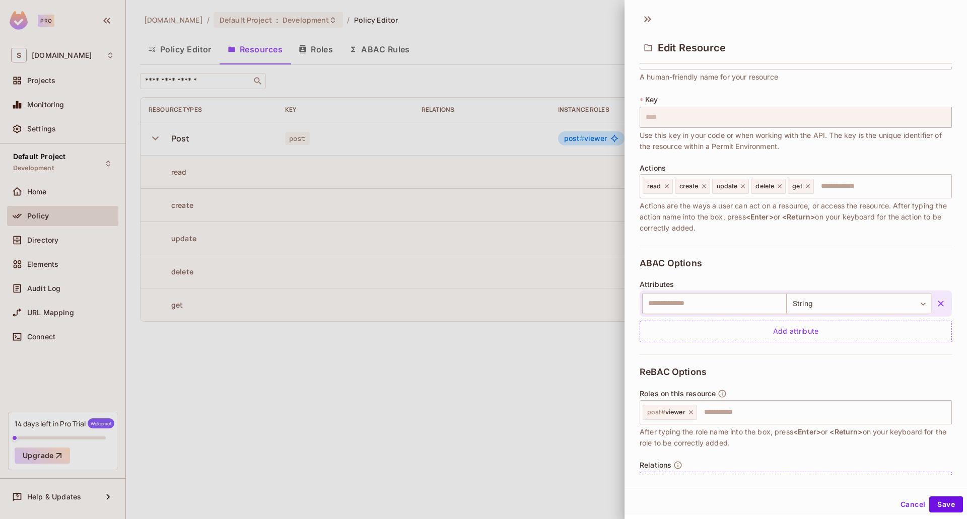
click at [936, 303] on icon "button" at bounding box center [941, 304] width 10 height 10
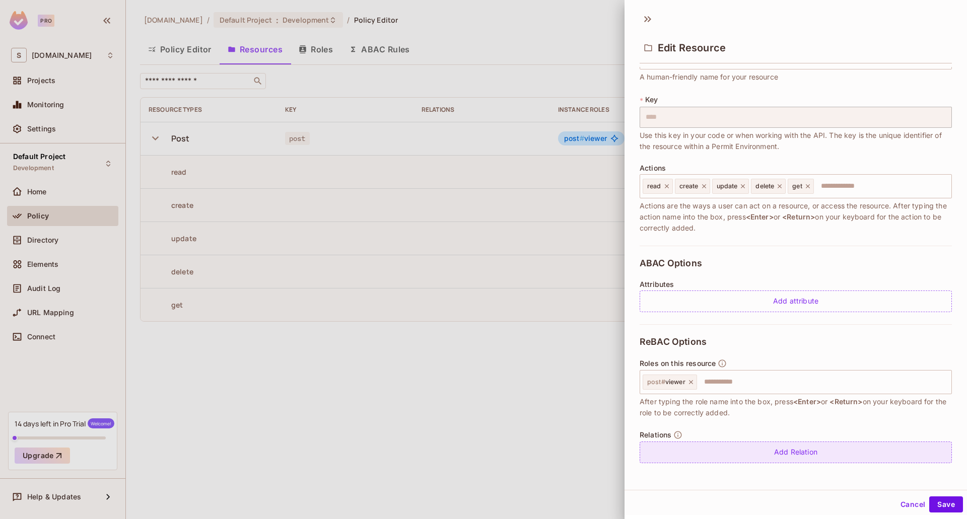
click at [774, 454] on div "Add Relation" at bounding box center [795, 453] width 312 height 22
click at [766, 460] on body "Pro S [DOMAIN_NAME] Projects Monitoring Settings Default Project Development Ho…" at bounding box center [483, 259] width 967 height 519
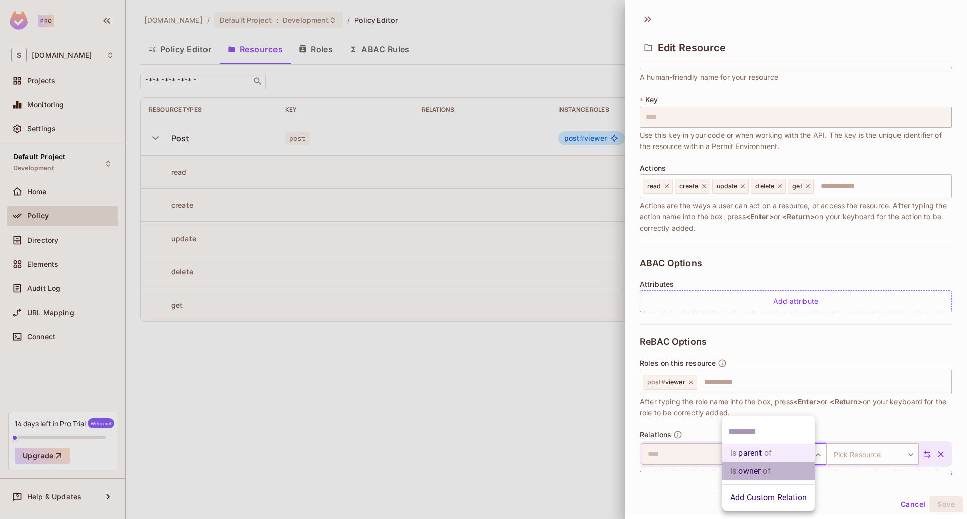
click at [770, 476] on span "of" at bounding box center [765, 471] width 10 height 12
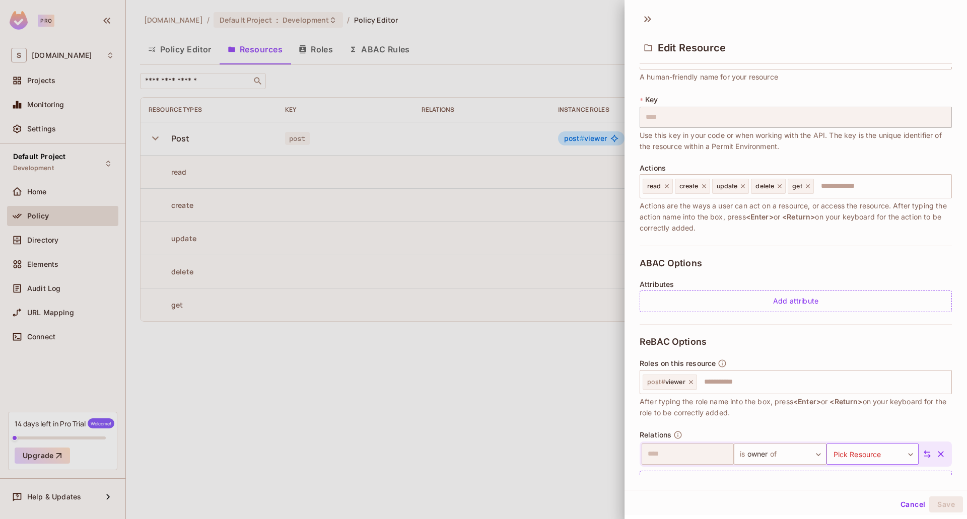
click at [847, 449] on body "Pro S [DOMAIN_NAME] Projects Monitoring Settings Default Project Development Ho…" at bounding box center [483, 259] width 967 height 519
click at [842, 504] on li "post" at bounding box center [856, 498] width 93 height 18
click at [930, 508] on button "Save" at bounding box center [946, 504] width 34 height 16
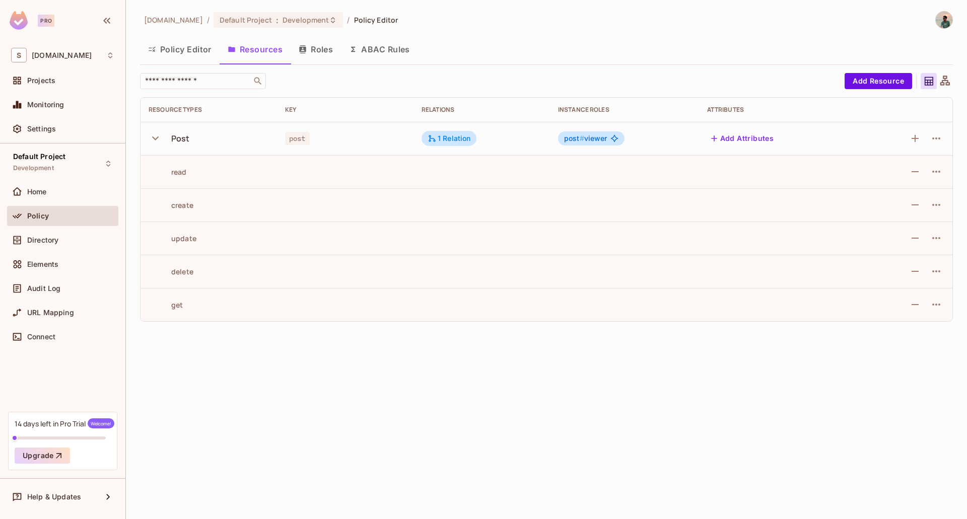
click at [609, 139] on div "post # viewer" at bounding box center [591, 138] width 66 height 14
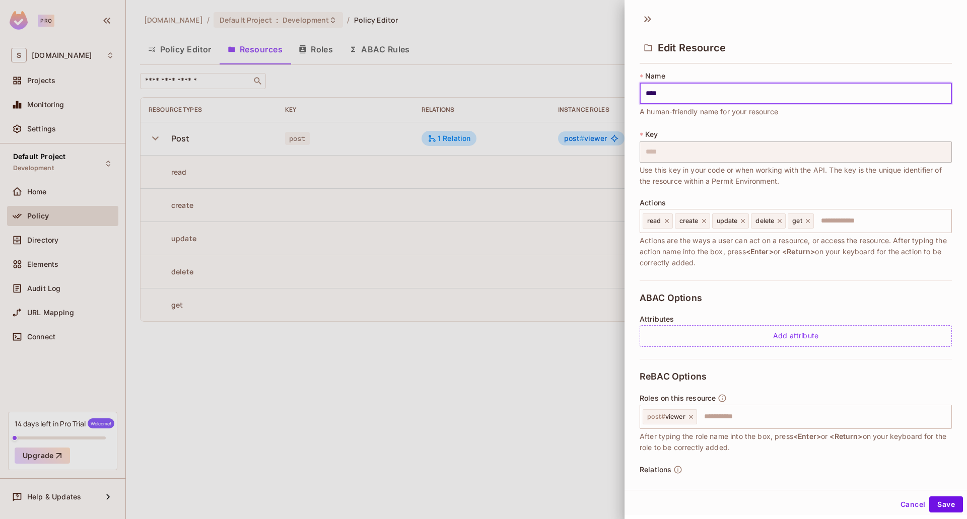
scroll to position [64, 0]
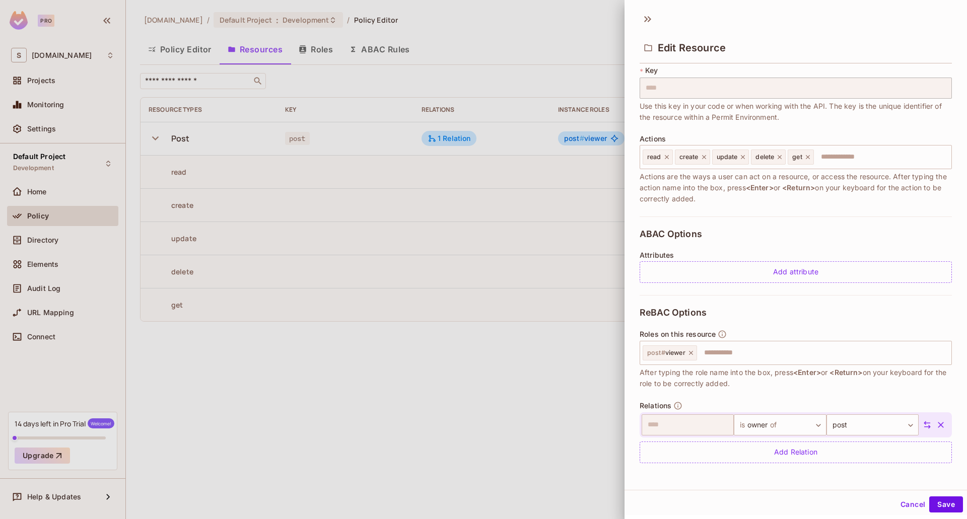
click at [395, 290] on div at bounding box center [483, 259] width 967 height 519
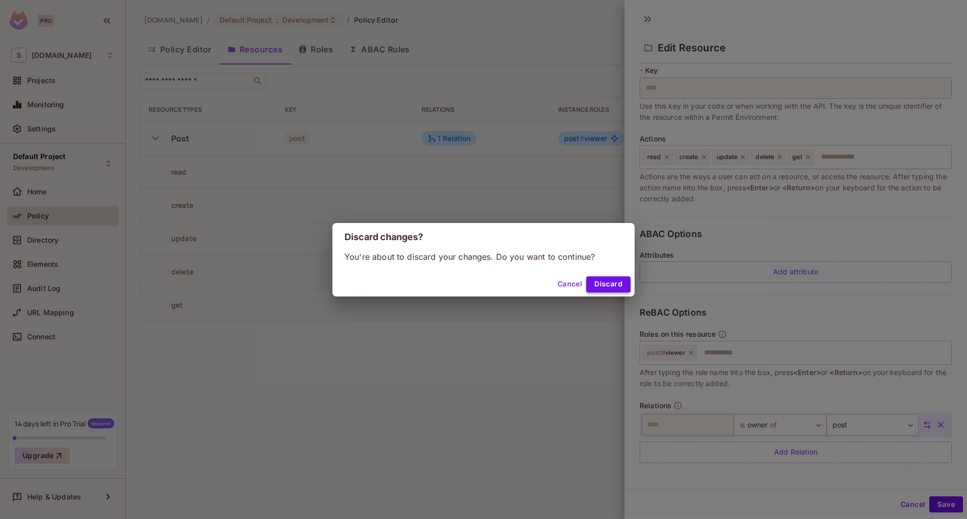
click at [598, 288] on button "Discard" at bounding box center [608, 284] width 44 height 16
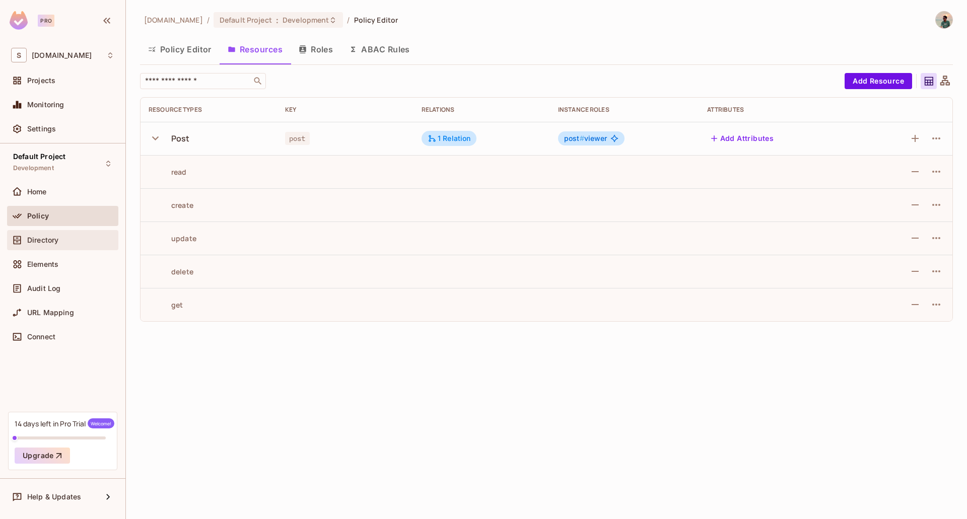
click at [61, 249] on div "Directory" at bounding box center [62, 240] width 111 height 20
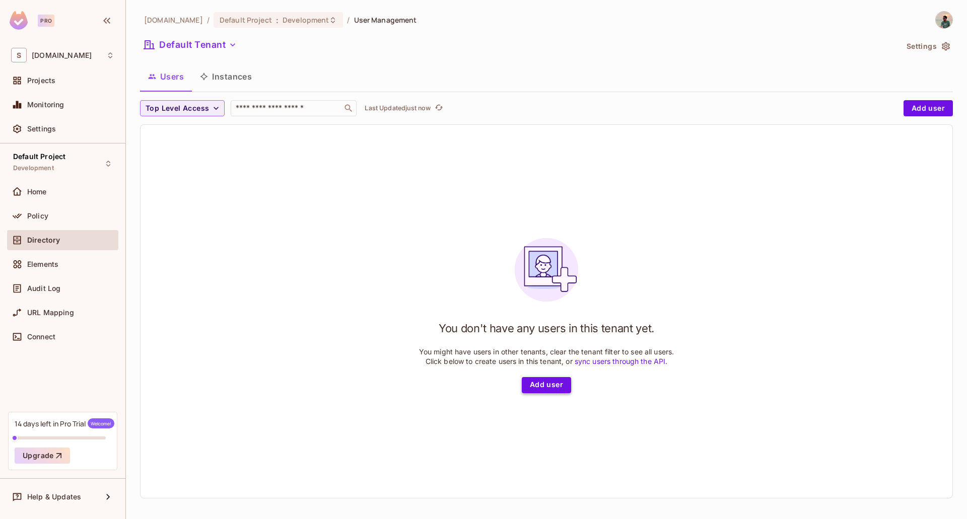
click at [522, 391] on button "Add user" at bounding box center [546, 385] width 49 height 16
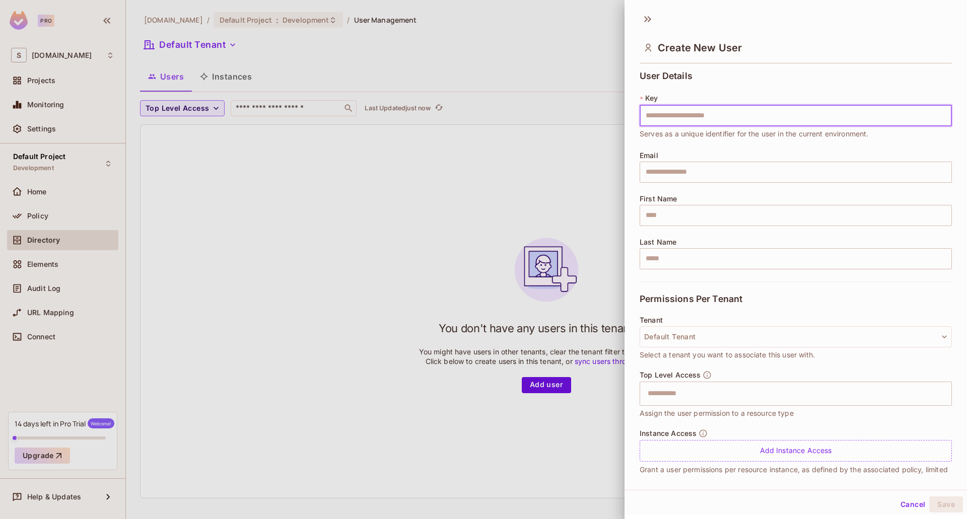
click at [676, 119] on input "text" at bounding box center [795, 115] width 312 height 21
click at [682, 118] on input "text" at bounding box center [795, 115] width 312 height 21
type input "**********"
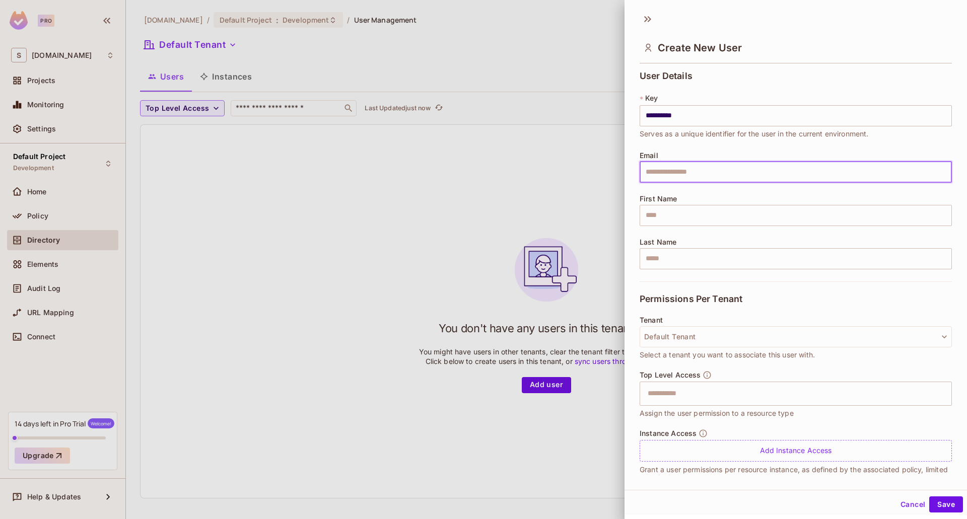
click at [685, 172] on input "text" at bounding box center [795, 172] width 312 height 21
type input "**********"
type input "*******"
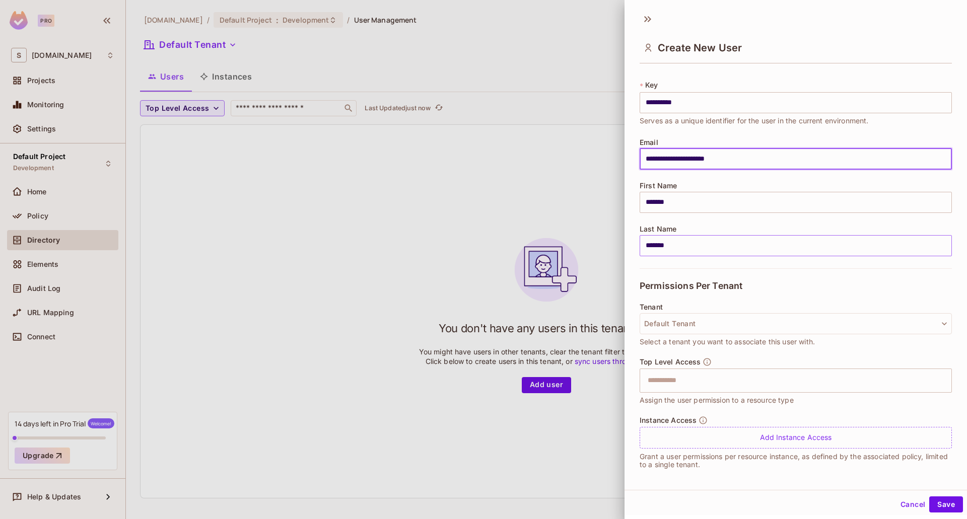
scroll to position [17, 0]
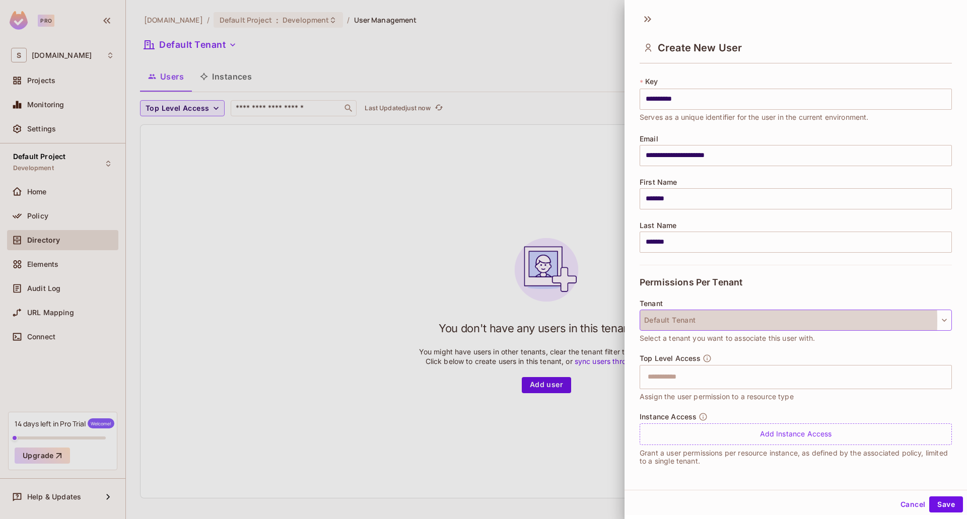
click at [700, 321] on button "Default Tenant" at bounding box center [795, 320] width 312 height 21
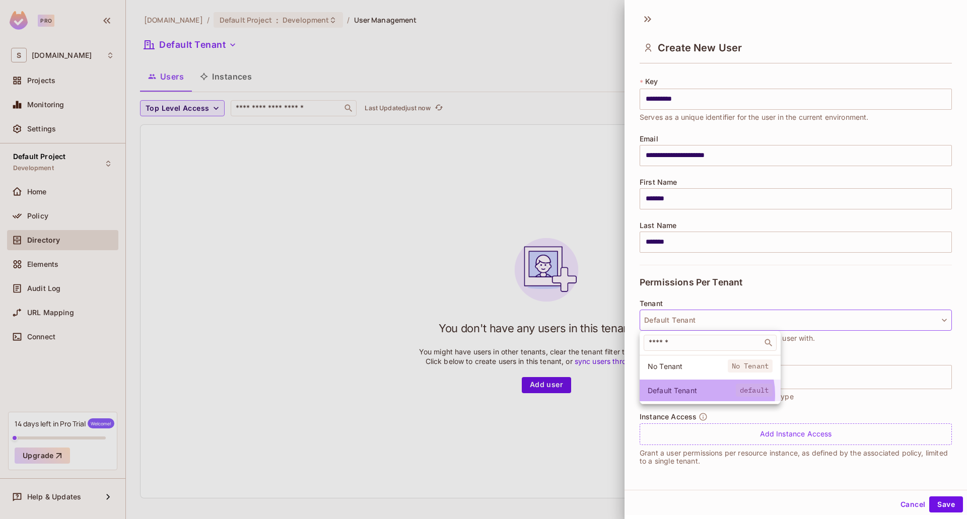
click at [692, 395] on span "Default Tenant" at bounding box center [692, 391] width 88 height 10
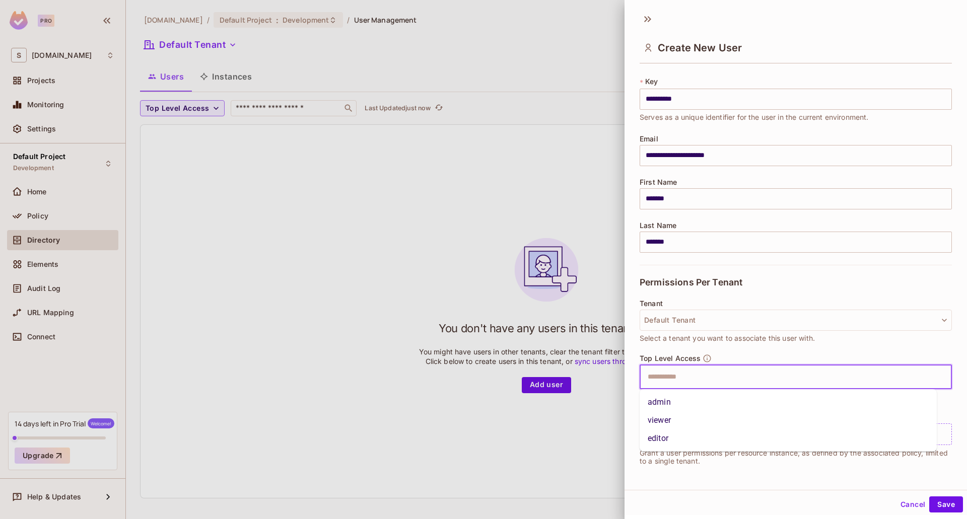
click at [690, 383] on input "text" at bounding box center [787, 377] width 291 height 20
click at [665, 420] on li "viewer" at bounding box center [787, 420] width 297 height 18
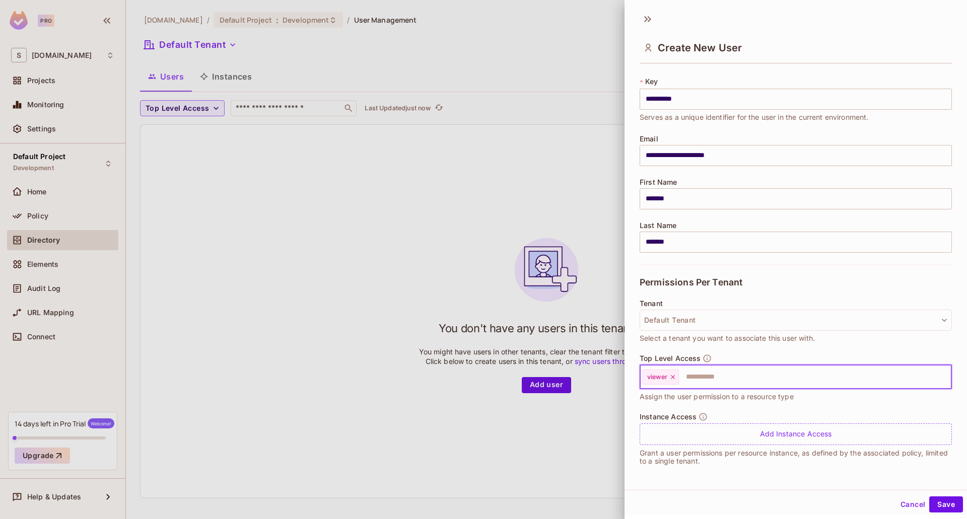
scroll to position [2, 0]
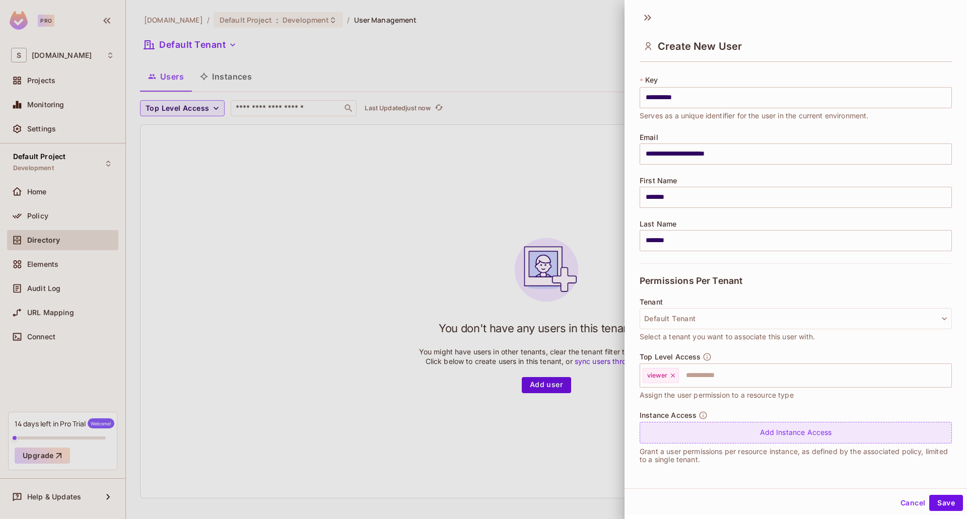
click at [751, 436] on div "Add Instance Access" at bounding box center [795, 433] width 312 height 22
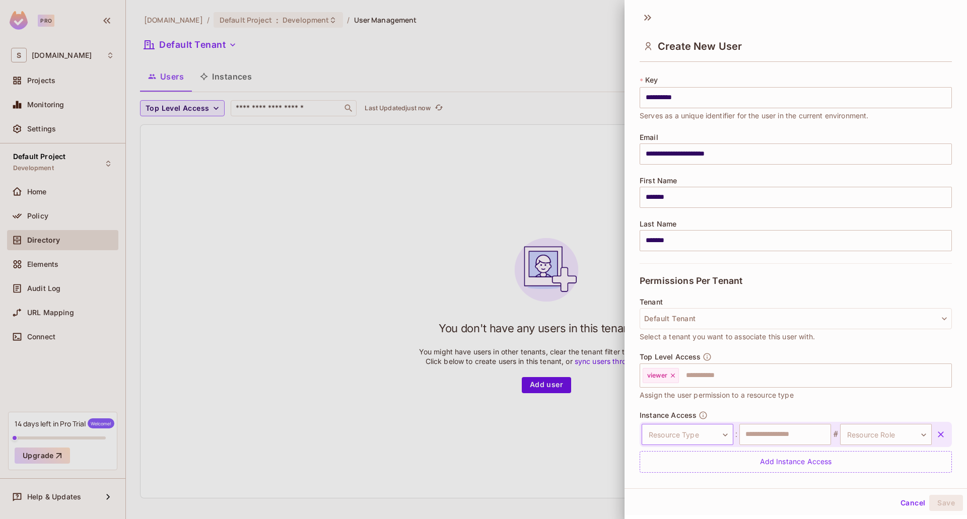
click at [715, 435] on body "**********" at bounding box center [483, 259] width 967 height 519
click at [677, 485] on li "Post" at bounding box center [680, 482] width 93 height 18
click at [749, 441] on input "text" at bounding box center [785, 434] width 92 height 21
click at [852, 436] on body "**********" at bounding box center [483, 259] width 967 height 519
click at [849, 482] on li "viewer" at bounding box center [869, 482] width 93 height 18
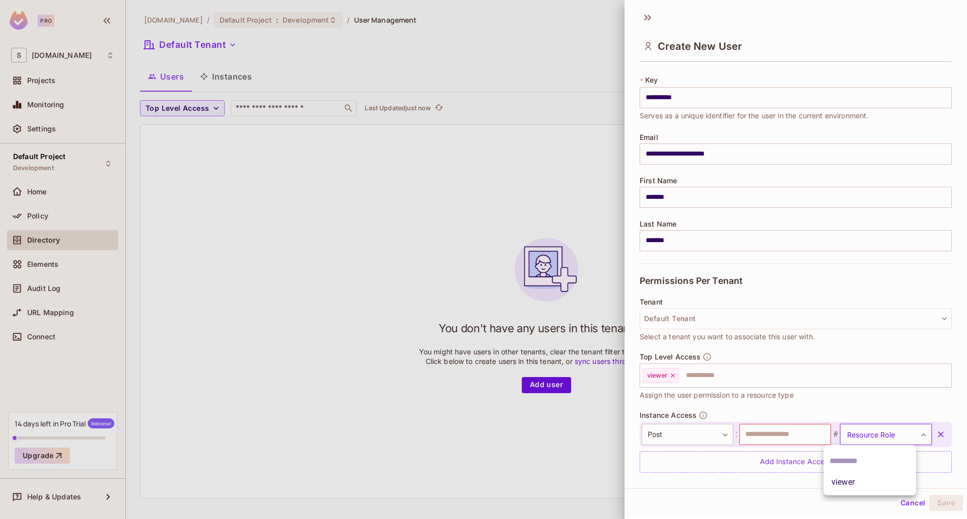
type input "******"
click at [809, 439] on input "text" at bounding box center [785, 434] width 92 height 21
click at [772, 445] on div "Post **** ​ : ​ # viewer ****** ​" at bounding box center [795, 434] width 312 height 25
click at [833, 321] on button "Default Tenant" at bounding box center [795, 318] width 312 height 21
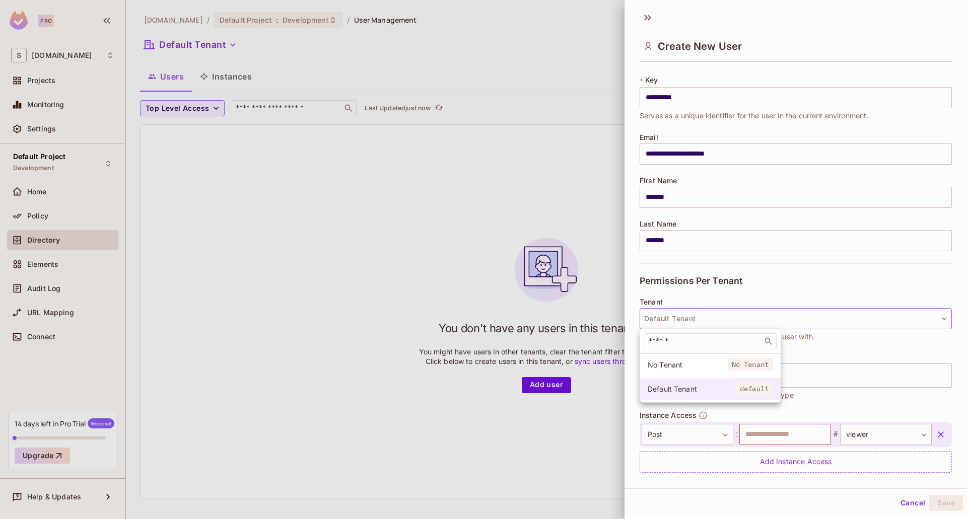
click at [713, 384] on span "Default Tenant" at bounding box center [692, 389] width 88 height 10
click at [728, 314] on button "Default Tenant" at bounding box center [795, 318] width 312 height 21
click at [696, 355] on li "No Tenant No Tenant" at bounding box center [709, 365] width 141 height 22
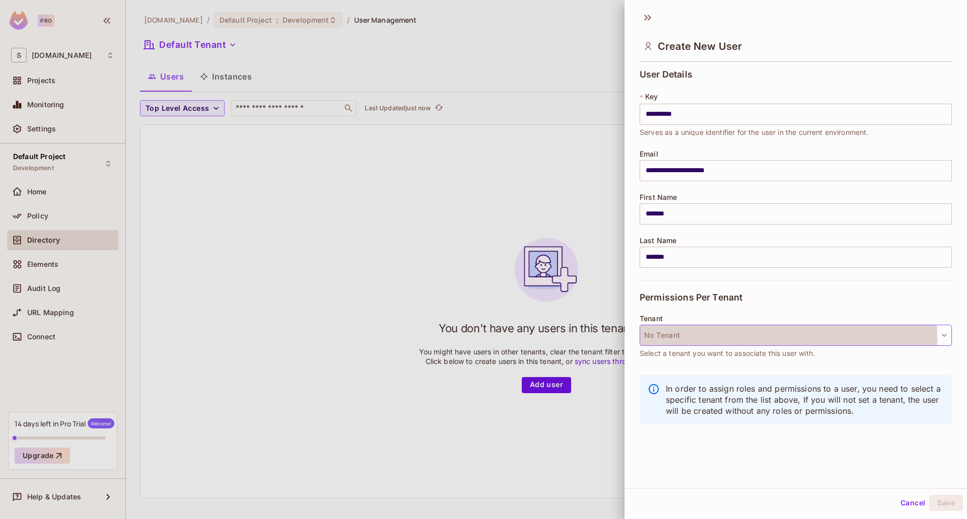
click at [716, 338] on button "No Tenant" at bounding box center [795, 335] width 312 height 21
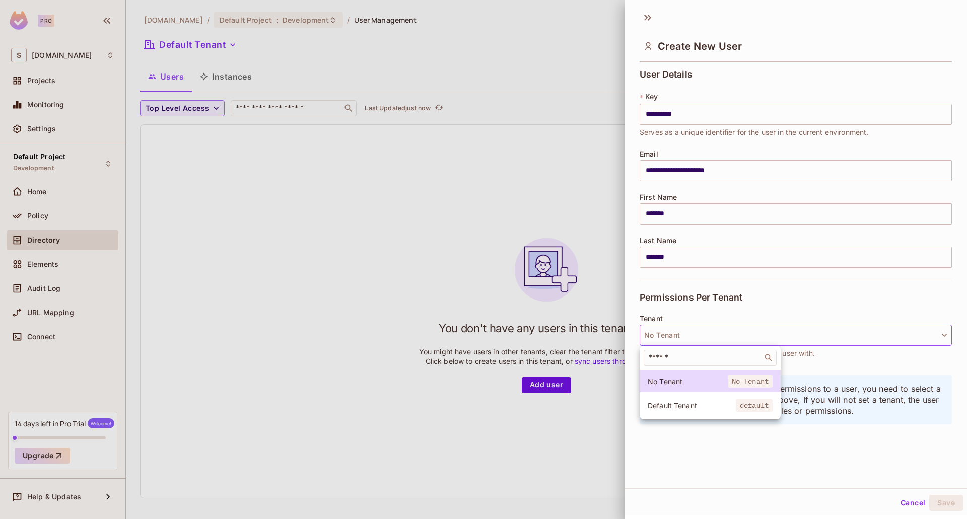
click at [699, 401] on span "Default Tenant" at bounding box center [692, 406] width 88 height 10
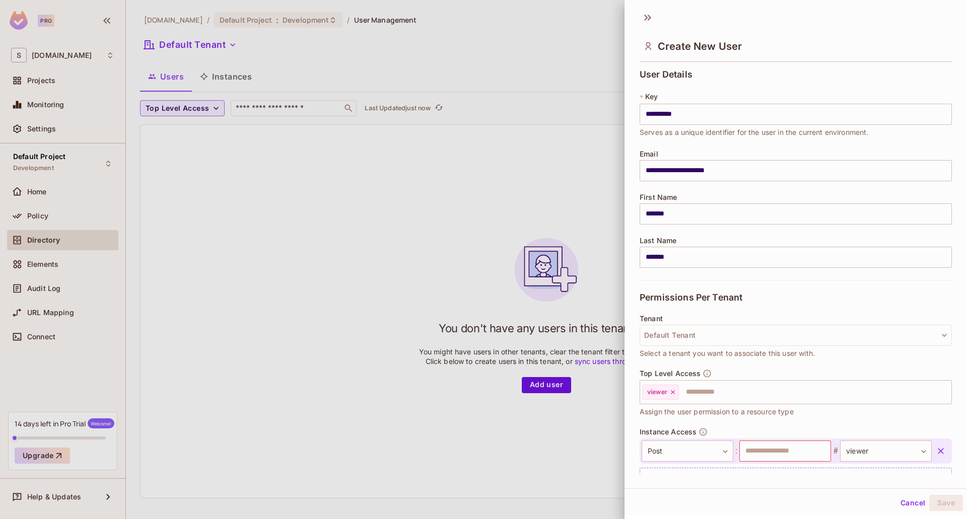
scroll to position [46, 0]
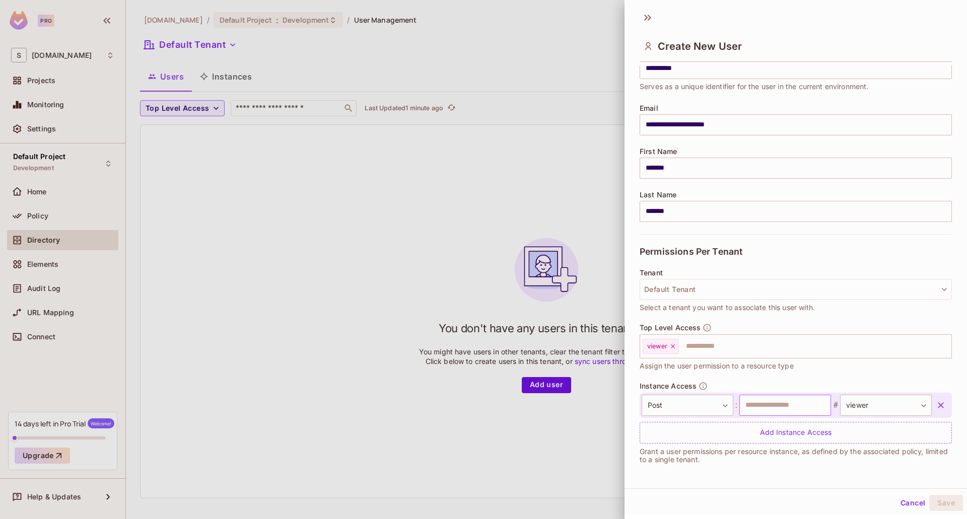
click at [779, 403] on input "text" at bounding box center [785, 405] width 92 height 21
click at [936, 402] on icon "button" at bounding box center [941, 405] width 10 height 10
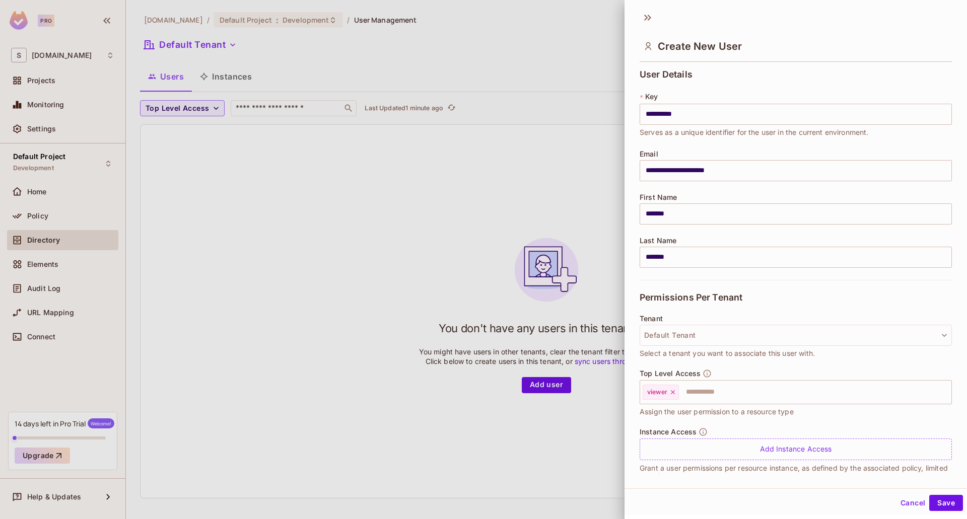
scroll to position [17, 0]
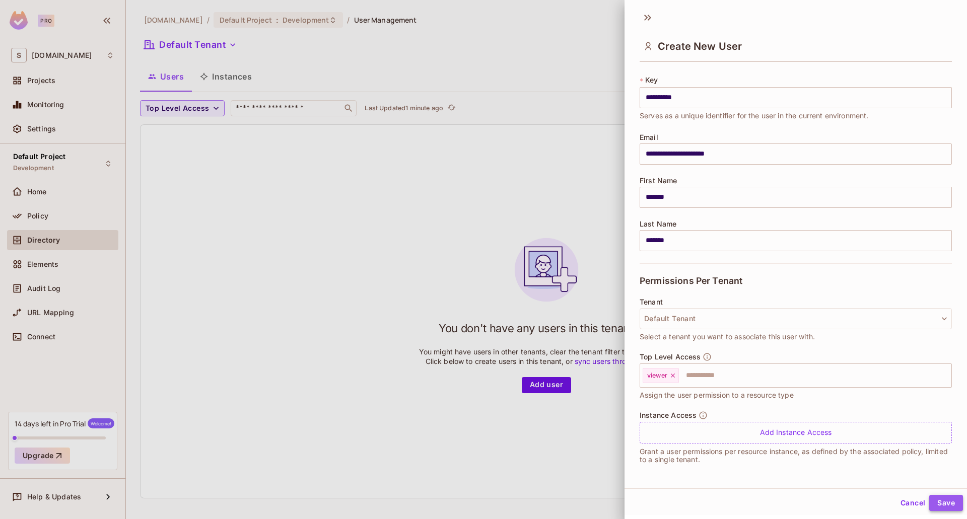
click at [937, 502] on button "Save" at bounding box center [946, 503] width 34 height 16
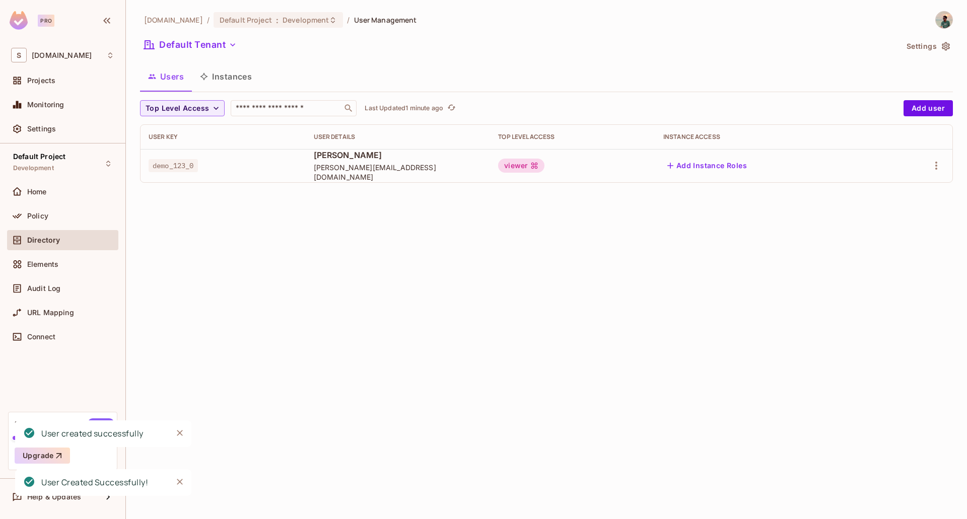
click at [334, 176] on span "[PERSON_NAME][EMAIL_ADDRESS][DOMAIN_NAME]" at bounding box center [398, 172] width 169 height 19
click at [335, 177] on span "[PERSON_NAME][EMAIL_ADDRESS][DOMAIN_NAME]" at bounding box center [398, 172] width 169 height 19
click at [172, 167] on span "demo_123_0" at bounding box center [173, 165] width 49 height 13
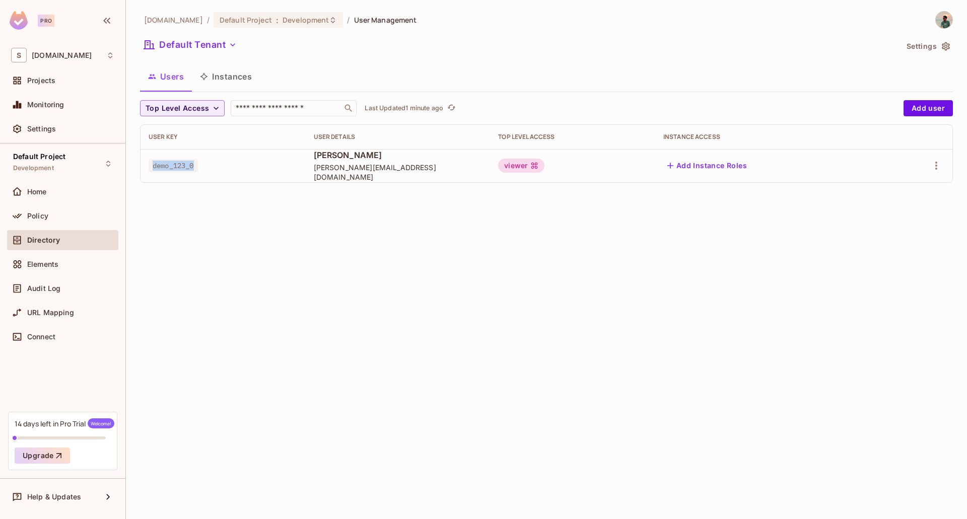
copy span "demo_123_0"
click at [453, 274] on div "[DOMAIN_NAME] / Default Project : Development / User Management Default Tenant …" at bounding box center [546, 259] width 841 height 519
click at [927, 163] on div at bounding box center [917, 166] width 54 height 16
click at [930, 165] on icon "button" at bounding box center [936, 166] width 12 height 12
click at [892, 194] on li "Edit" at bounding box center [892, 189] width 89 height 22
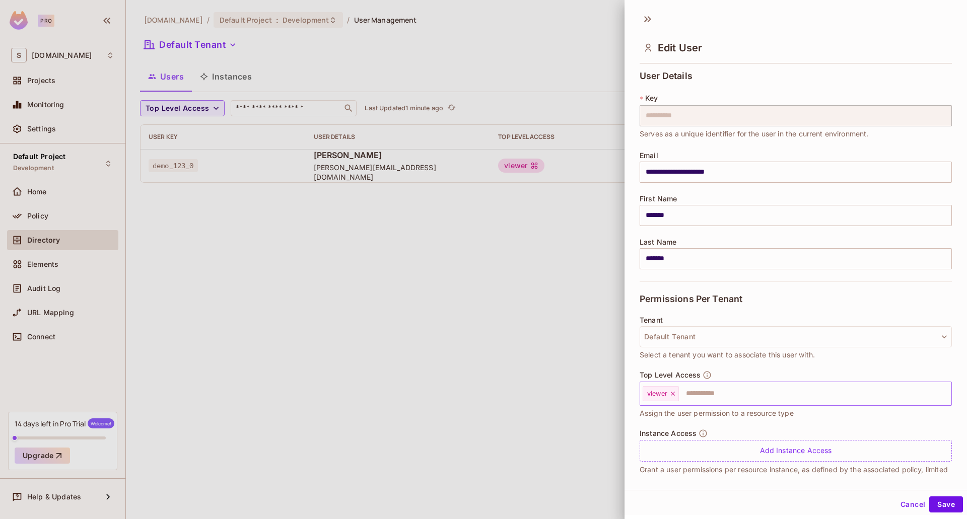
click at [672, 393] on icon at bounding box center [673, 394] width 4 height 4
click at [938, 500] on button "Save" at bounding box center [946, 504] width 34 height 16
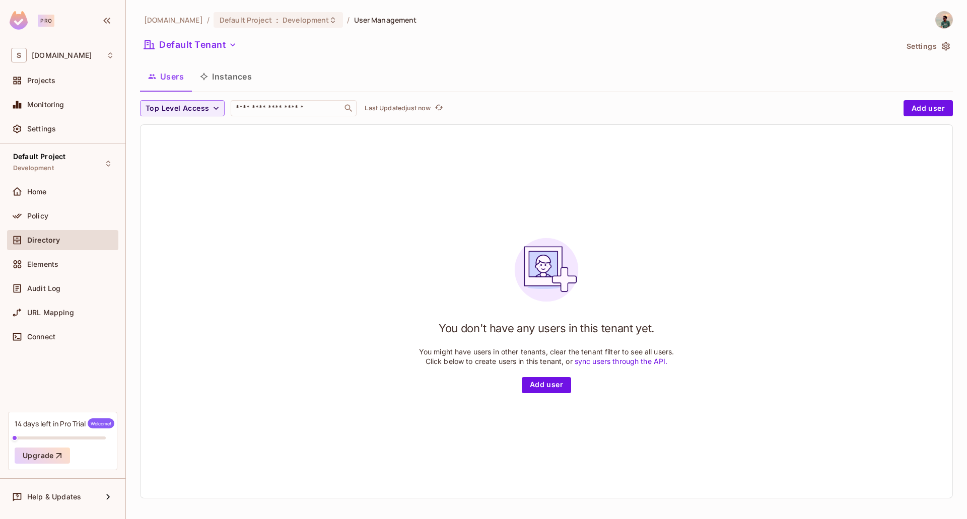
click at [227, 84] on button "Instances" at bounding box center [226, 76] width 68 height 25
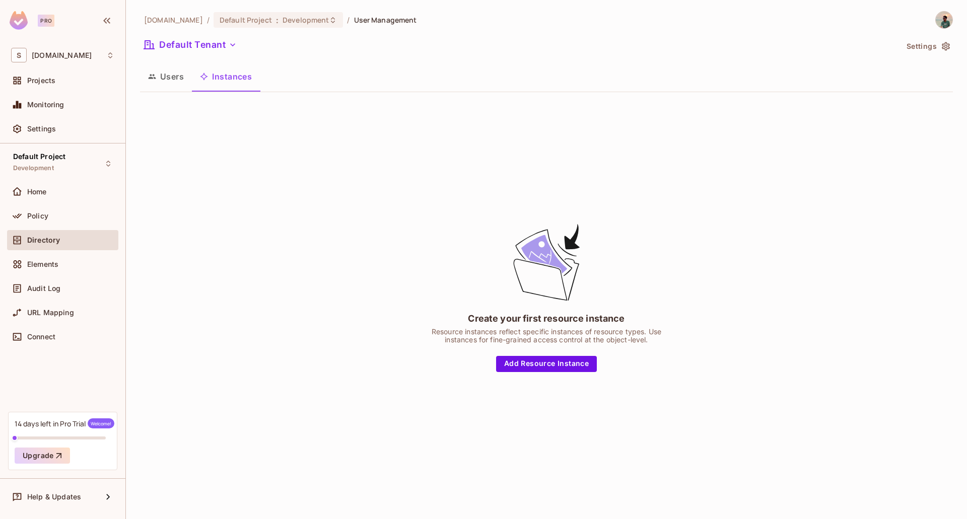
click at [163, 91] on div "Users Instances" at bounding box center [546, 78] width 813 height 28
click at [168, 88] on button "Users" at bounding box center [166, 76] width 52 height 25
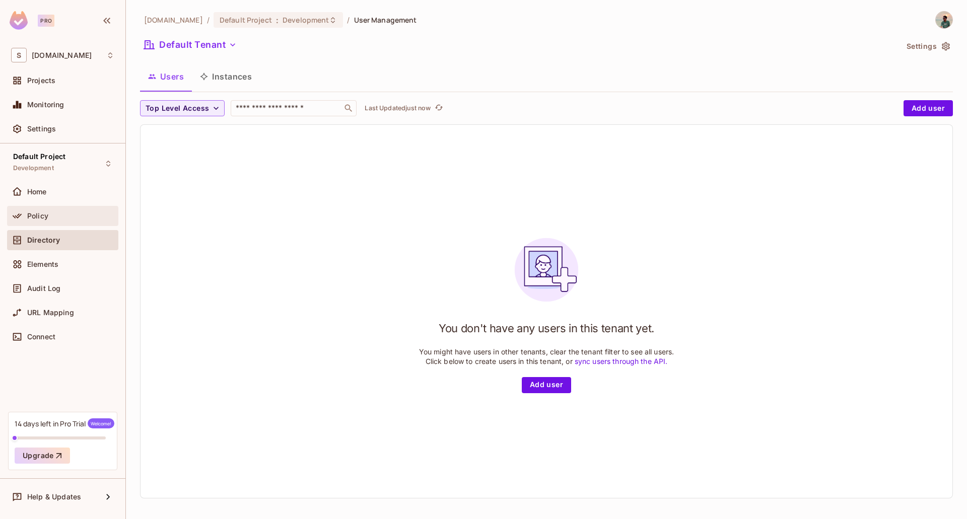
click at [36, 220] on div "Policy" at bounding box center [62, 216] width 103 height 12
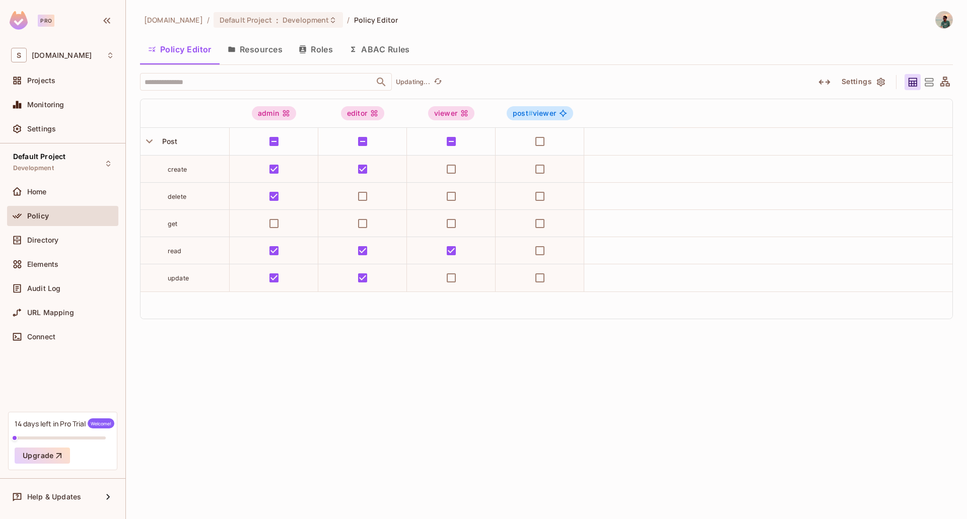
click at [37, 226] on div "Policy" at bounding box center [62, 216] width 111 height 20
click at [286, 53] on button "Resources" at bounding box center [255, 49] width 71 height 25
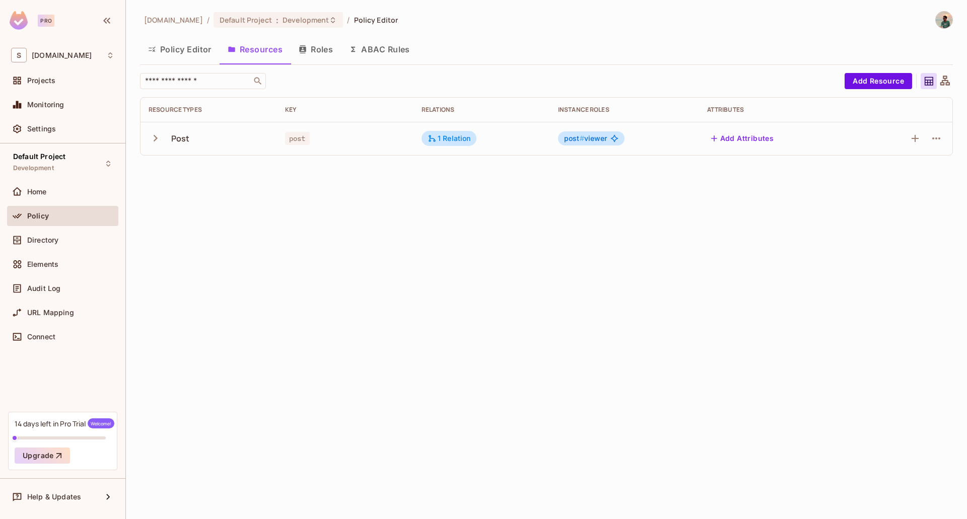
drag, startPoint x: 341, startPoint y: 47, endPoint x: 387, endPoint y: 52, distance: 46.7
click at [345, 49] on div "Policy Editor Resources Roles ABAC Rules" at bounding box center [546, 49] width 813 height 25
click at [402, 48] on button "ABAC Rules" at bounding box center [379, 49] width 77 height 25
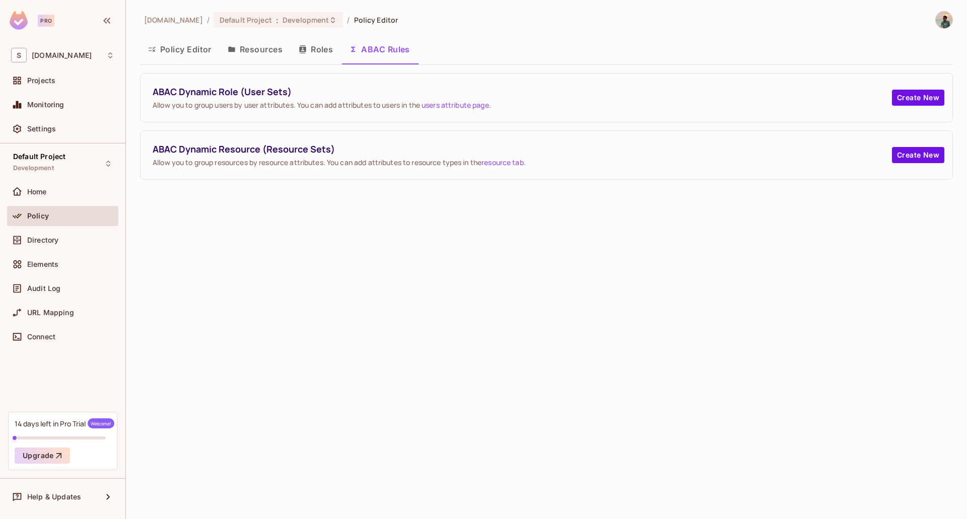
click at [260, 51] on button "Resources" at bounding box center [255, 49] width 71 height 25
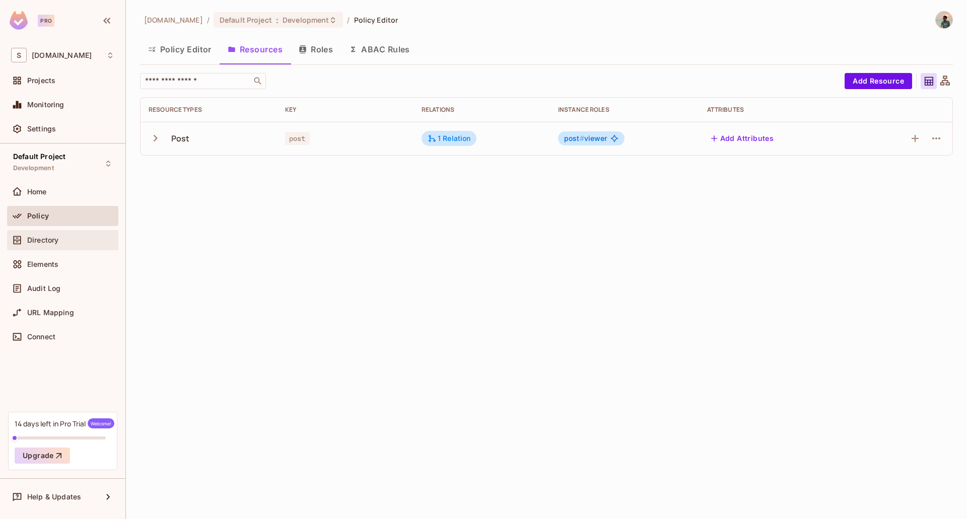
click at [50, 239] on span "Directory" at bounding box center [42, 240] width 31 height 8
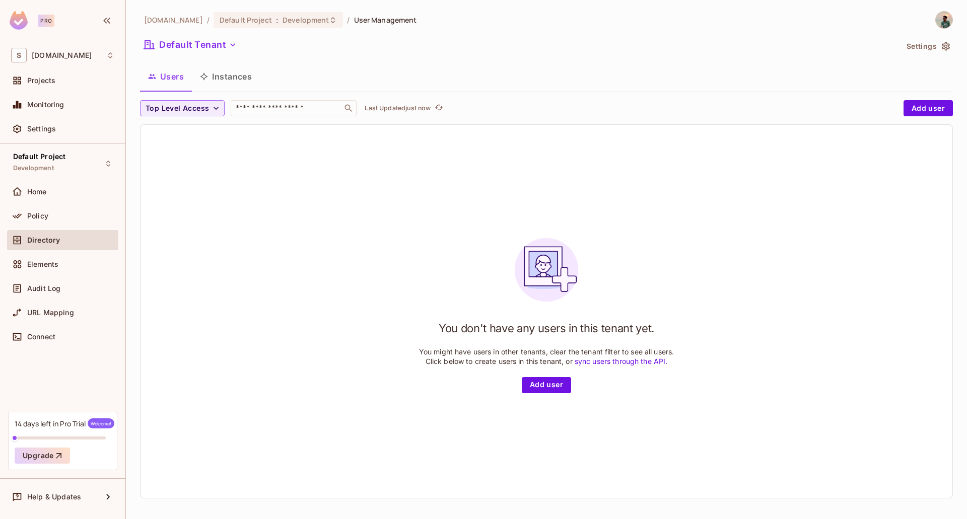
click at [40, 262] on span "Elements" at bounding box center [42, 264] width 31 height 8
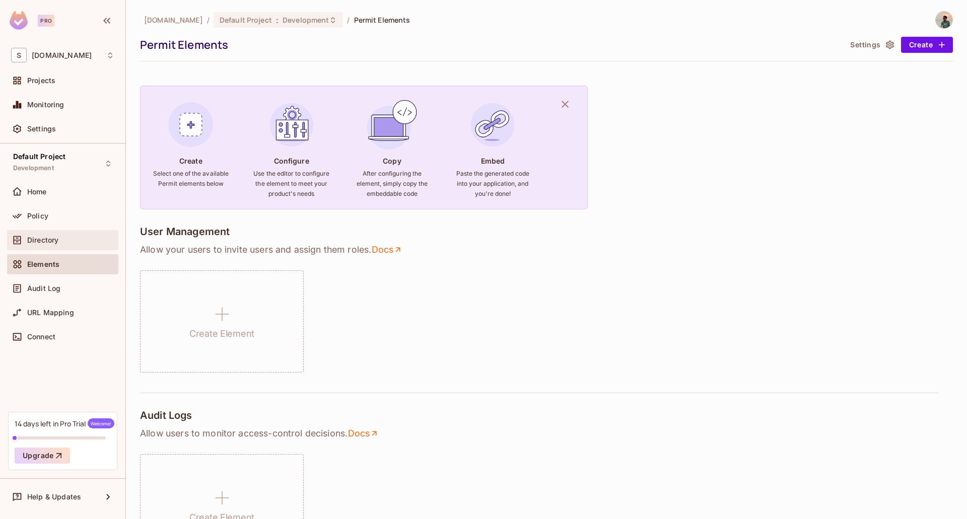
click at [47, 243] on span "Directory" at bounding box center [42, 240] width 31 height 8
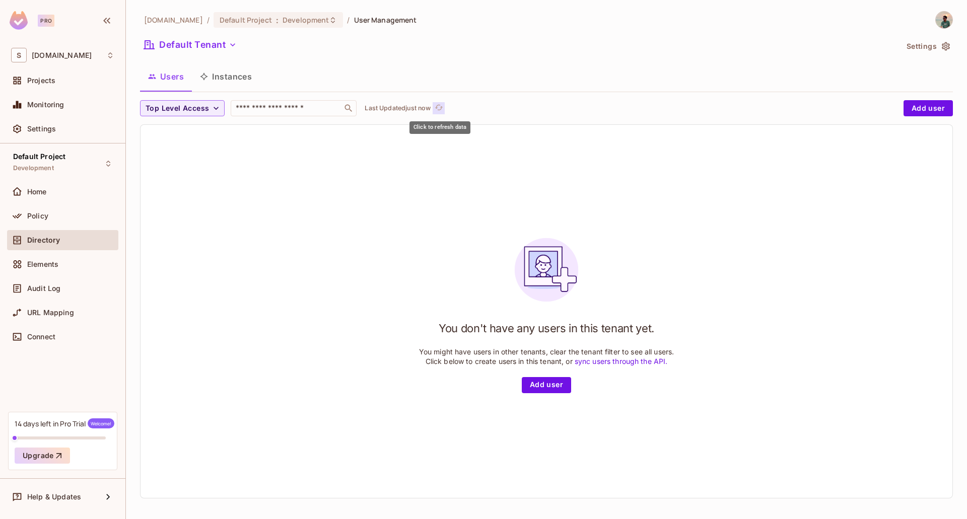
click at [443, 108] on icon "refresh" at bounding box center [439, 107] width 9 height 9
click at [175, 115] on button "Top Level Access" at bounding box center [182, 108] width 85 height 16
click at [168, 174] on span "viewer" at bounding box center [165, 175] width 34 height 10
click at [177, 106] on icon "button" at bounding box center [177, 108] width 10 height 10
click at [209, 116] on button "Top Level Access" at bounding box center [182, 108] width 85 height 16
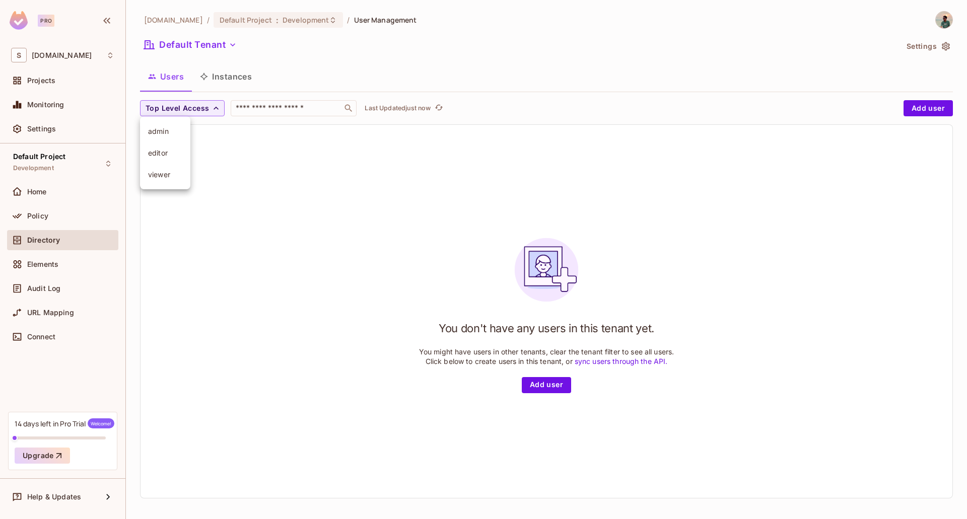
click at [623, 142] on div at bounding box center [483, 259] width 967 height 519
click at [228, 81] on button "Instances" at bounding box center [226, 76] width 68 height 25
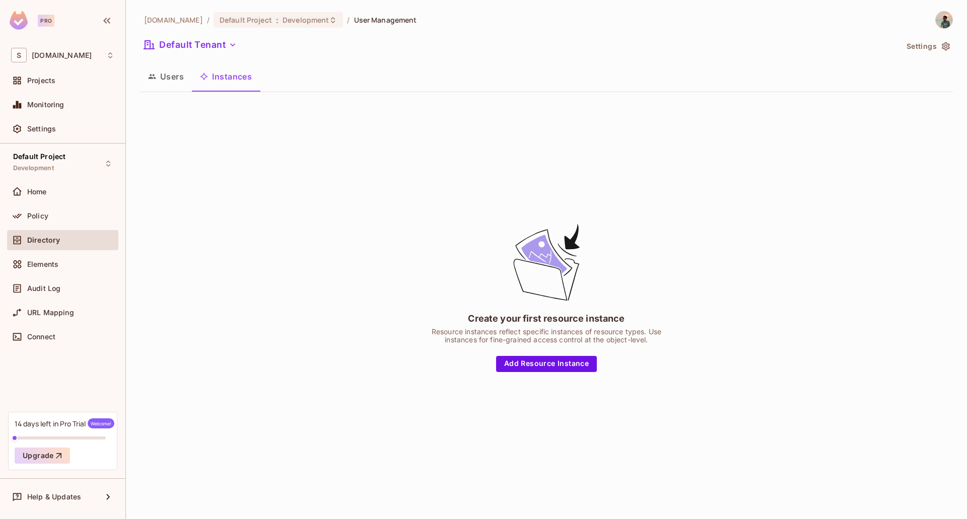
click at [183, 81] on button "Users" at bounding box center [166, 76] width 52 height 25
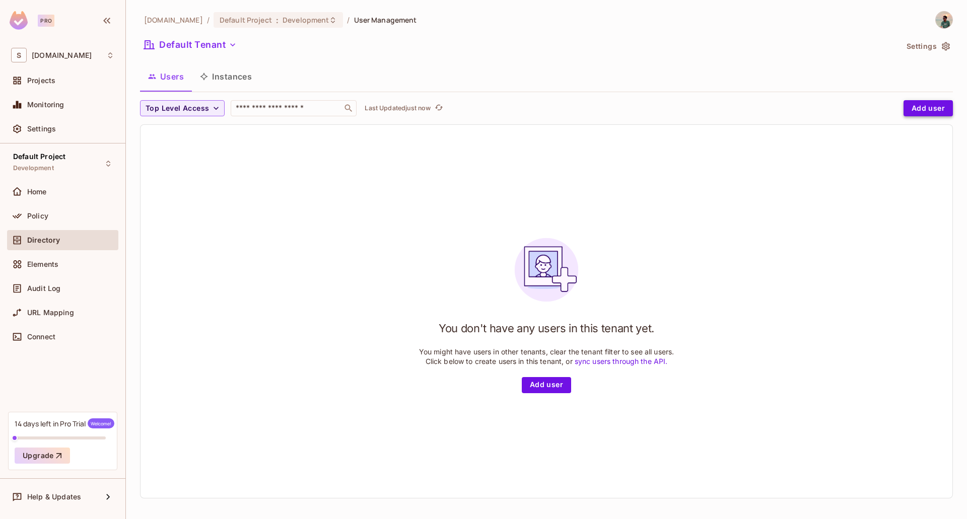
click at [933, 108] on button "Add user" at bounding box center [927, 108] width 49 height 16
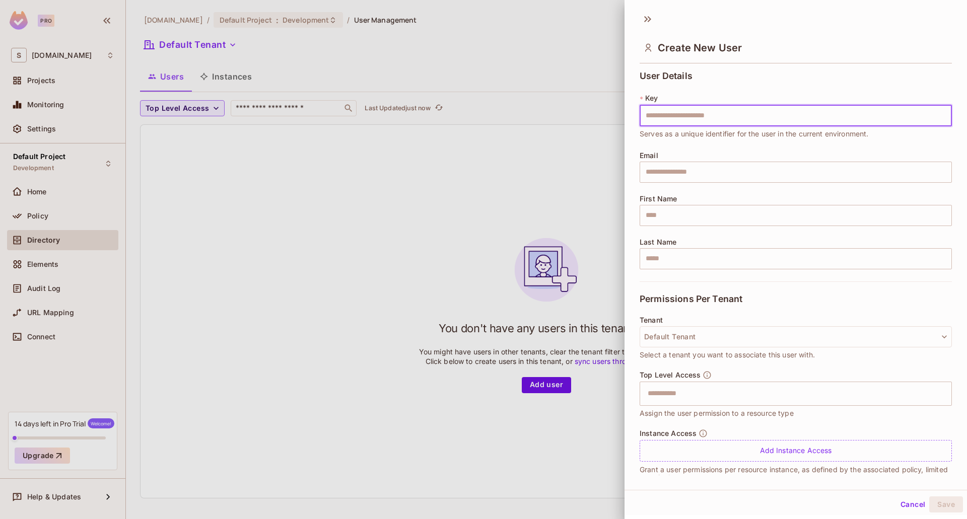
click at [470, 271] on div at bounding box center [483, 259] width 967 height 519
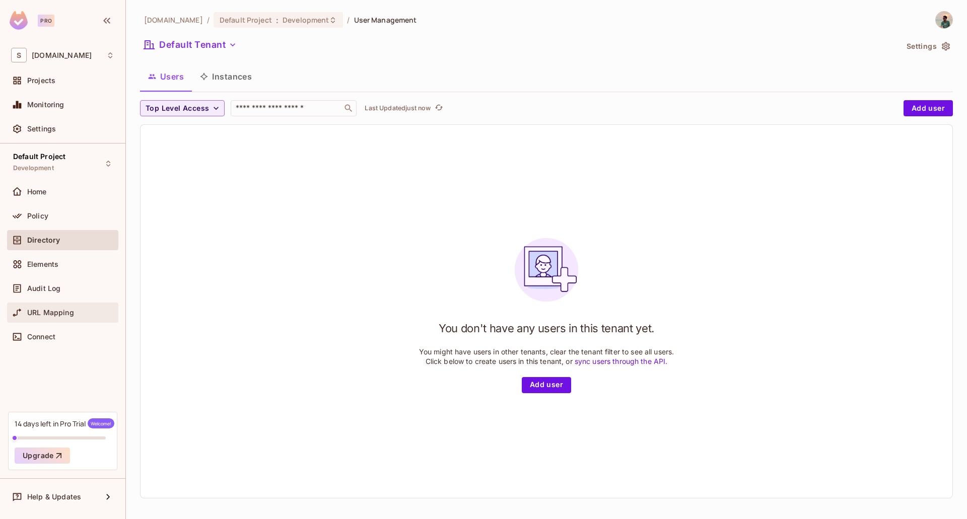
click at [12, 322] on div "URL Mapping" at bounding box center [62, 313] width 111 height 20
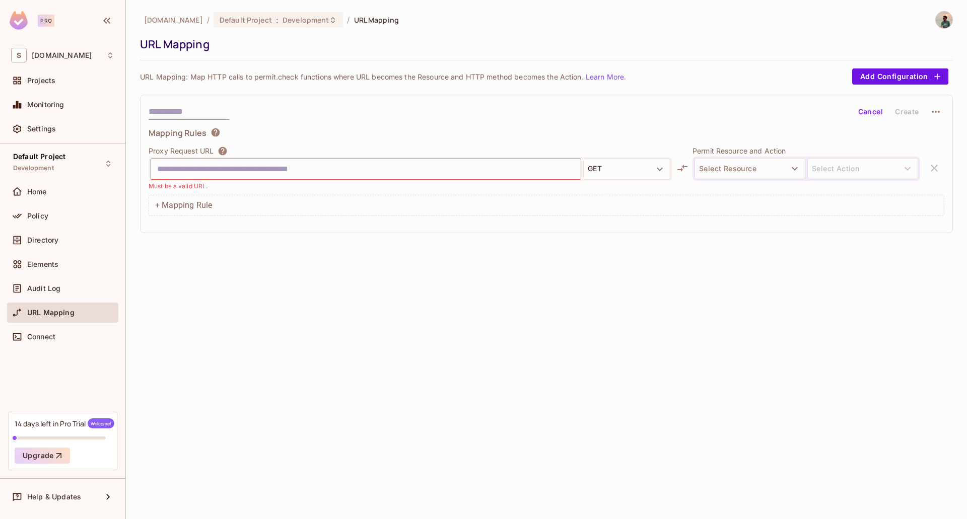
click at [41, 335] on span "Connect" at bounding box center [41, 337] width 28 height 8
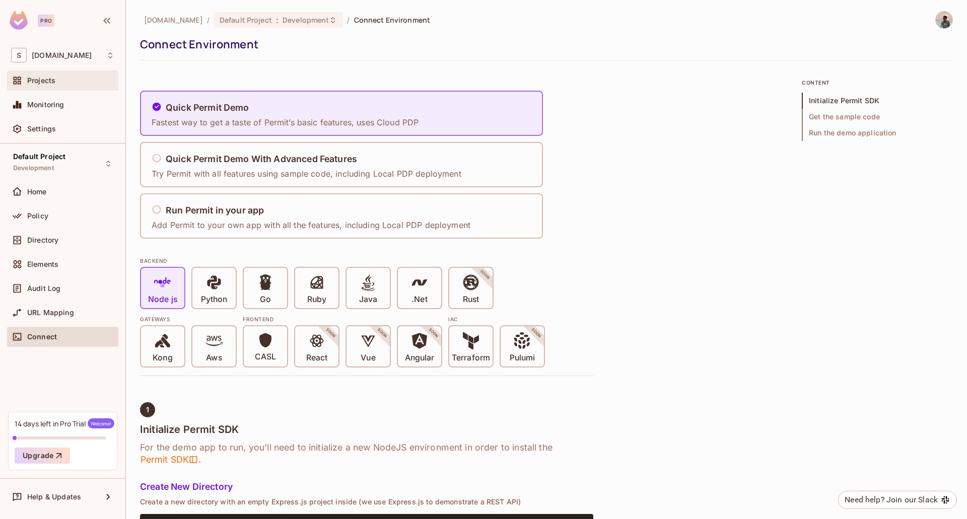
click at [39, 77] on span "Projects" at bounding box center [41, 81] width 28 height 8
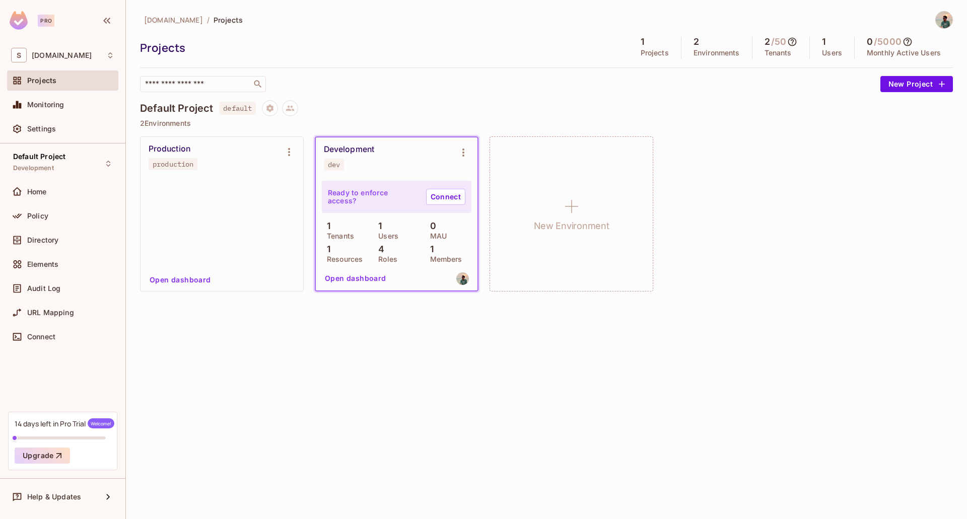
click at [374, 224] on p "1" at bounding box center [377, 226] width 9 height 10
click at [450, 192] on link "Connect" at bounding box center [445, 197] width 39 height 16
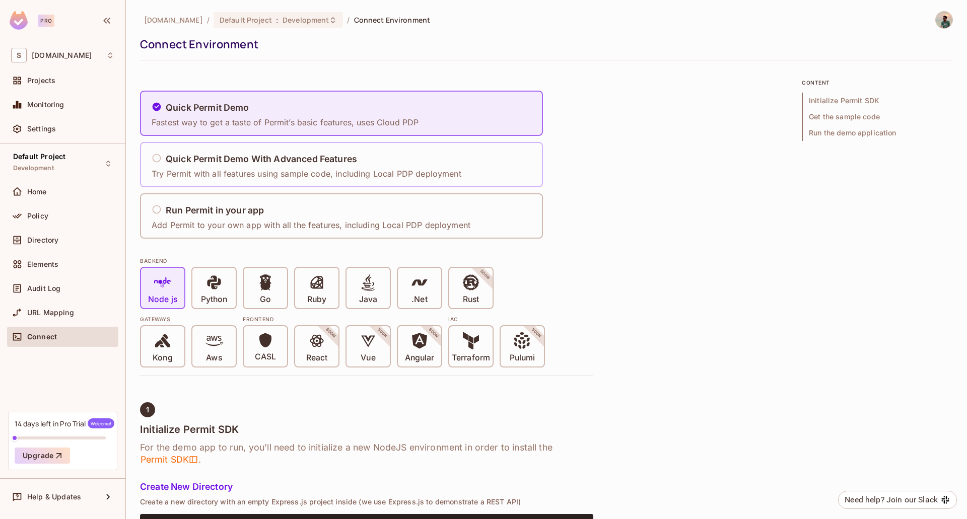
click at [257, 184] on div "Quick Permit Demo With Advanced Features Try Permit with all features using sam…" at bounding box center [309, 165] width 316 height 42
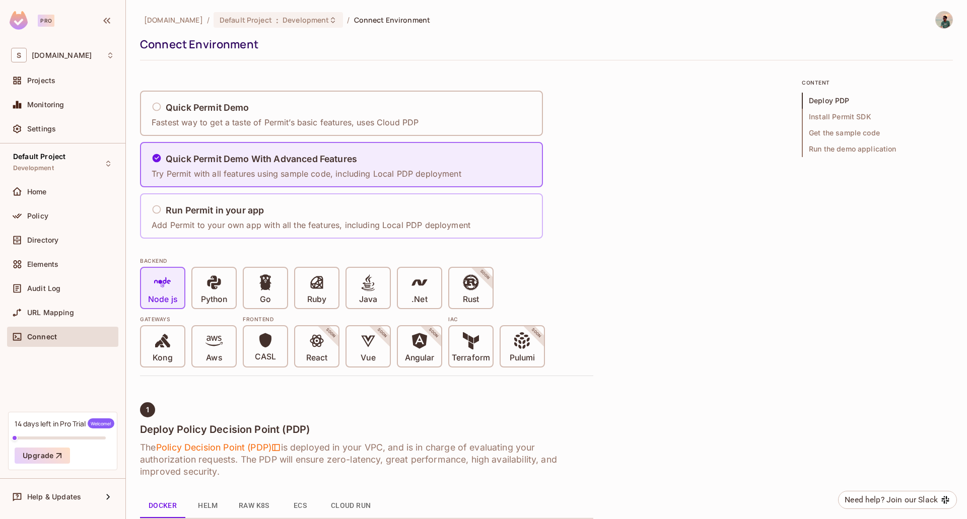
click at [311, 216] on div "Run Permit in your app" at bounding box center [311, 210] width 319 height 13
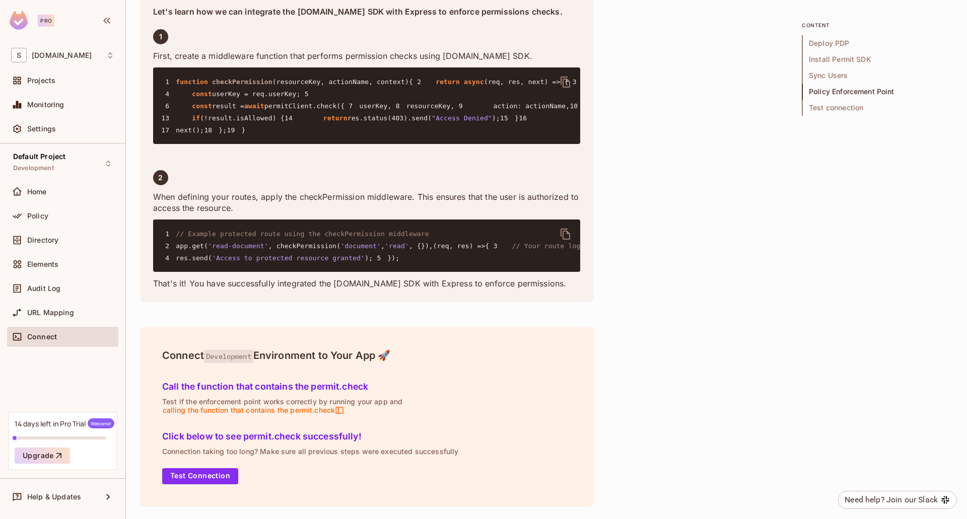
scroll to position [2021, 0]
click at [42, 119] on div "Settings" at bounding box center [62, 129] width 111 height 20
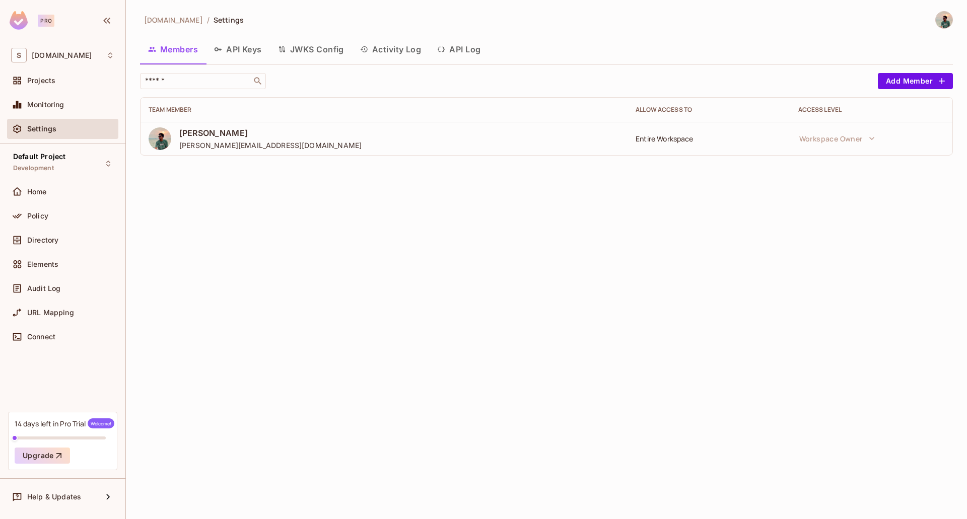
click at [265, 51] on button "API Keys" at bounding box center [238, 49] width 64 height 25
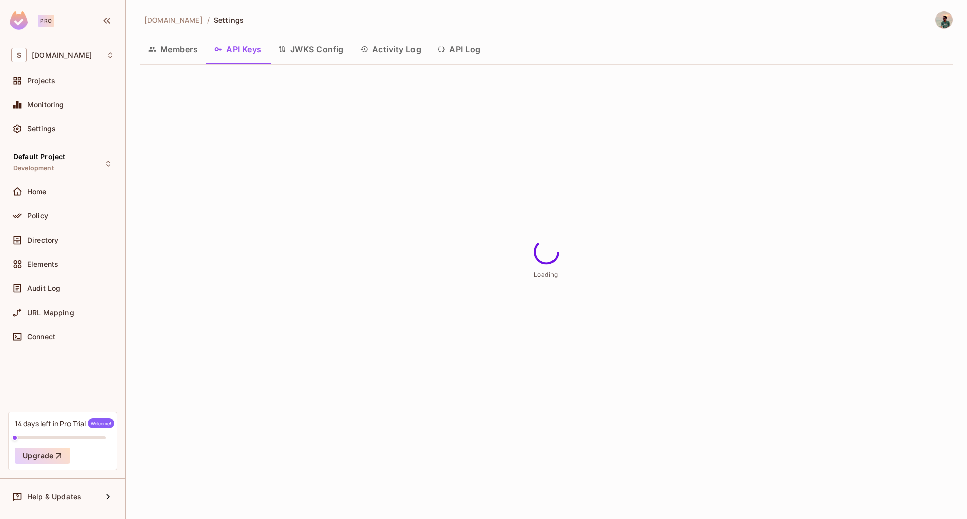
click at [296, 46] on button "JWKS Config" at bounding box center [311, 49] width 82 height 25
click at [361, 48] on button "Activity Log" at bounding box center [391, 49] width 78 height 25
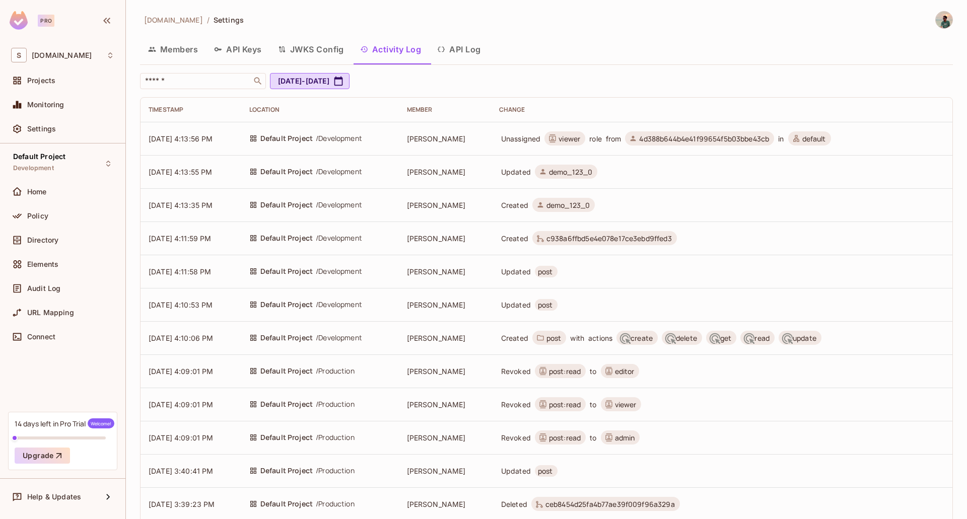
click at [585, 144] on span "viewer" at bounding box center [564, 138] width 41 height 14
click at [541, 136] on span "Unassigned" at bounding box center [521, 139] width 40 height 10
drag, startPoint x: 286, startPoint y: 140, endPoint x: 300, endPoint y: 139, distance: 14.6
click at [287, 140] on span "Default Project" at bounding box center [286, 138] width 52 height 11
click at [49, 218] on div "Policy" at bounding box center [70, 216] width 87 height 8
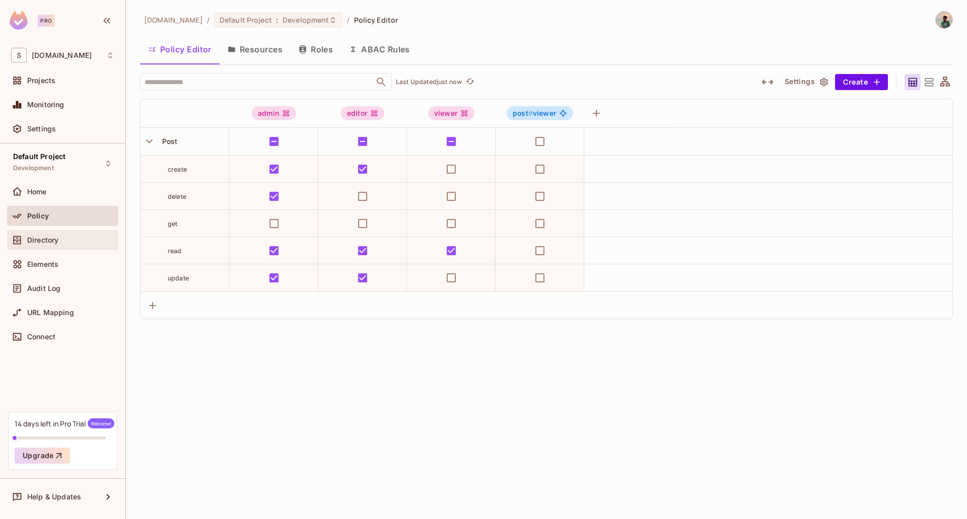
click at [46, 244] on span "Directory" at bounding box center [42, 240] width 31 height 8
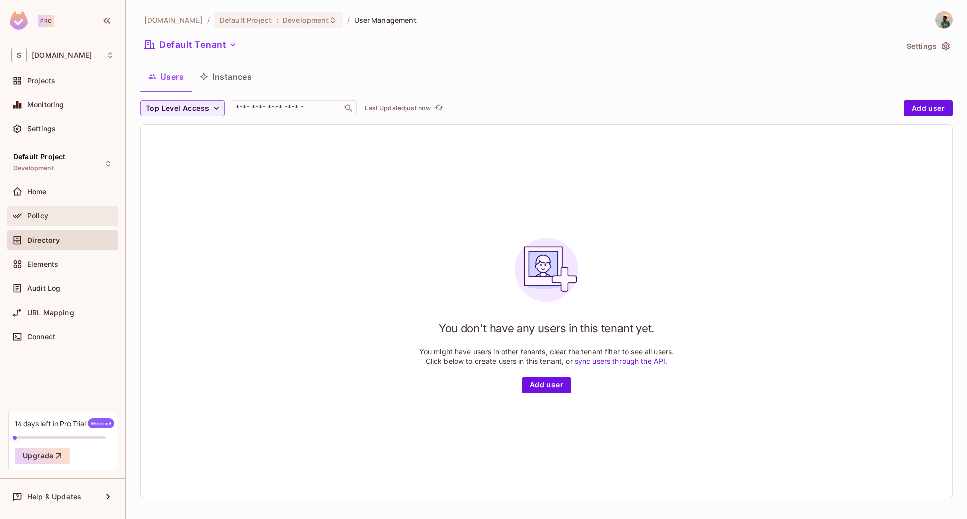
click at [45, 221] on div "Policy" at bounding box center [62, 216] width 103 height 12
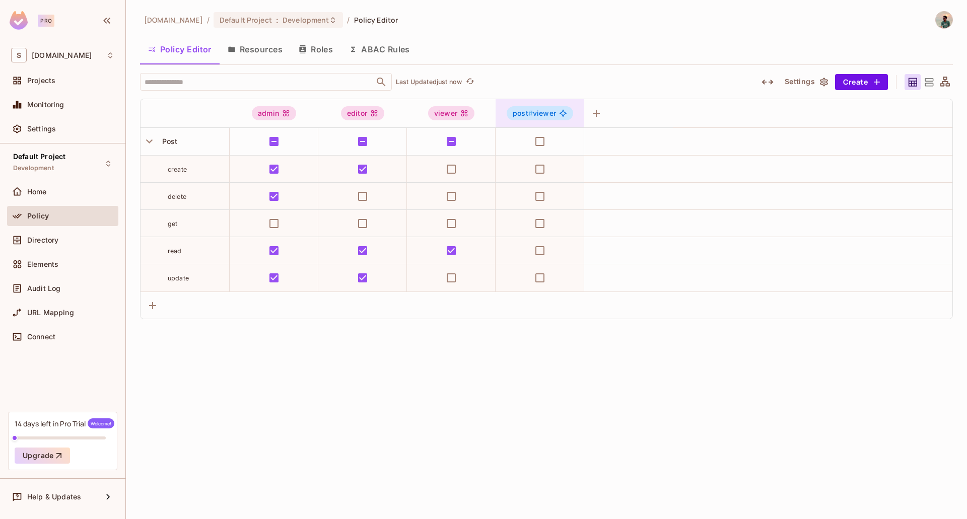
click at [555, 114] on span "post # viewer" at bounding box center [534, 113] width 43 height 8
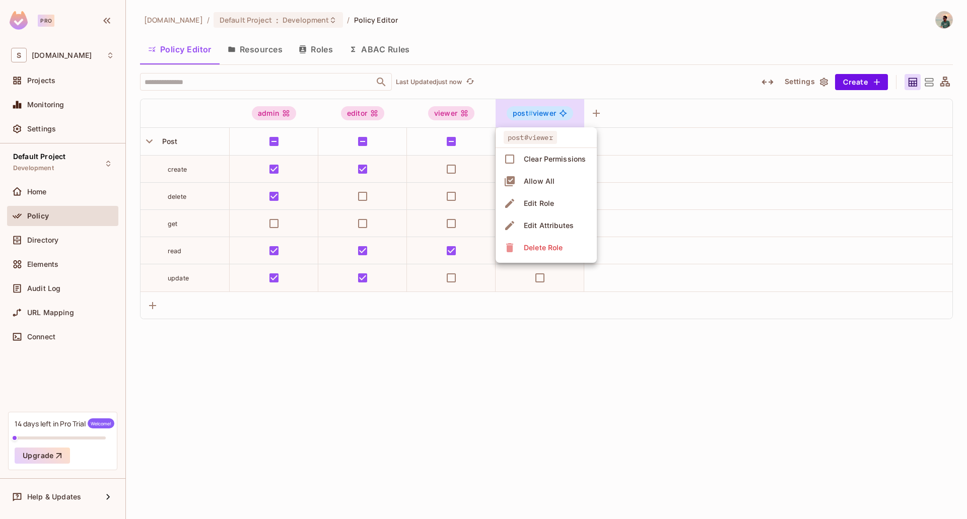
click at [555, 114] on div at bounding box center [483, 259] width 967 height 519
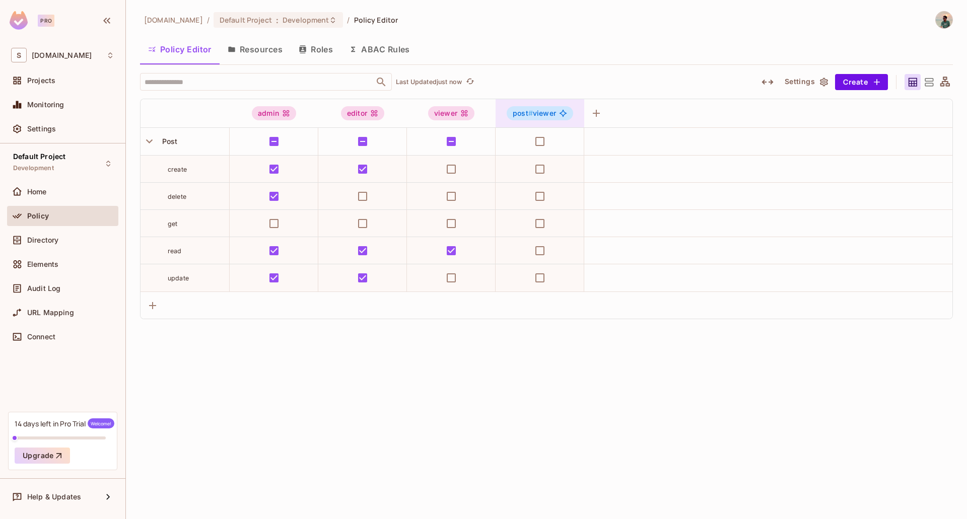
click at [555, 114] on span "post # viewer" at bounding box center [534, 113] width 43 height 8
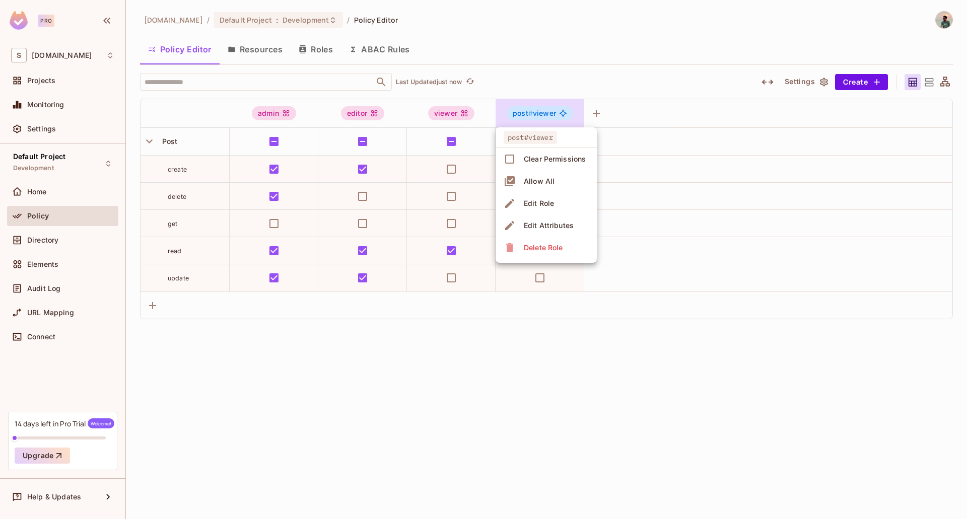
click at [555, 114] on div at bounding box center [483, 259] width 967 height 519
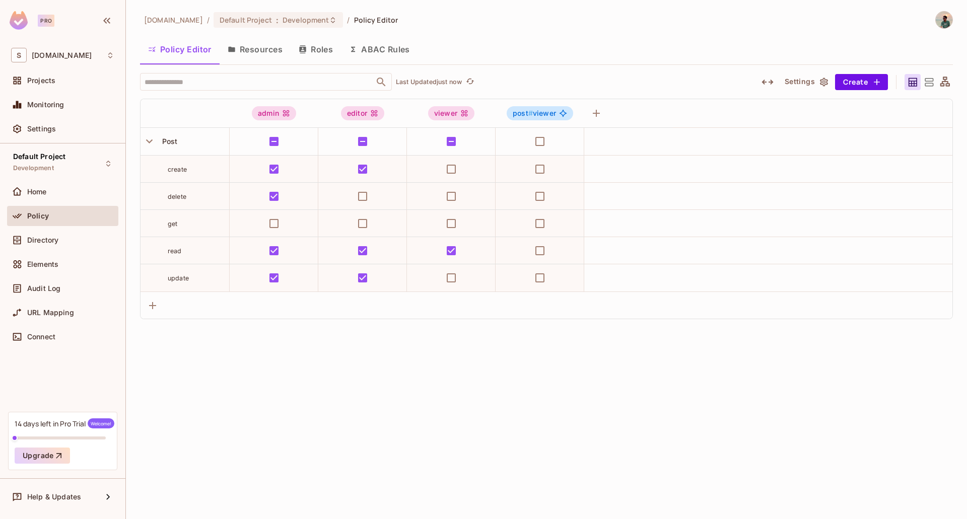
click at [324, 45] on button "Roles" at bounding box center [316, 49] width 50 height 25
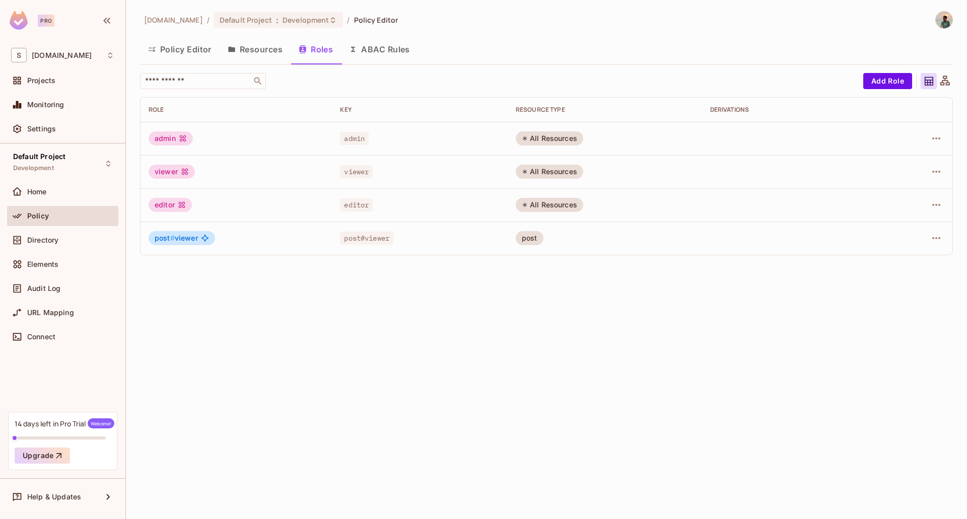
click at [377, 48] on button "ABAC Rules" at bounding box center [379, 49] width 77 height 25
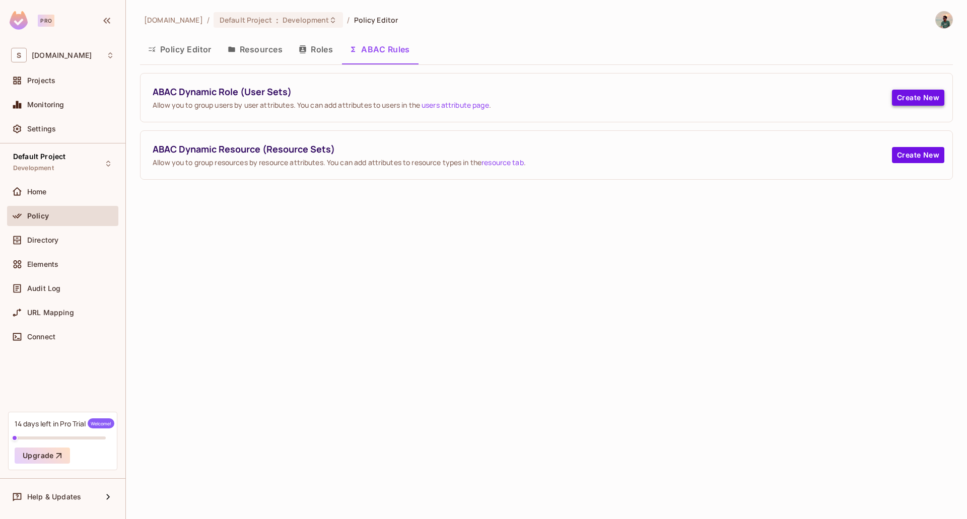
click at [923, 98] on button "Create New" at bounding box center [918, 98] width 52 height 16
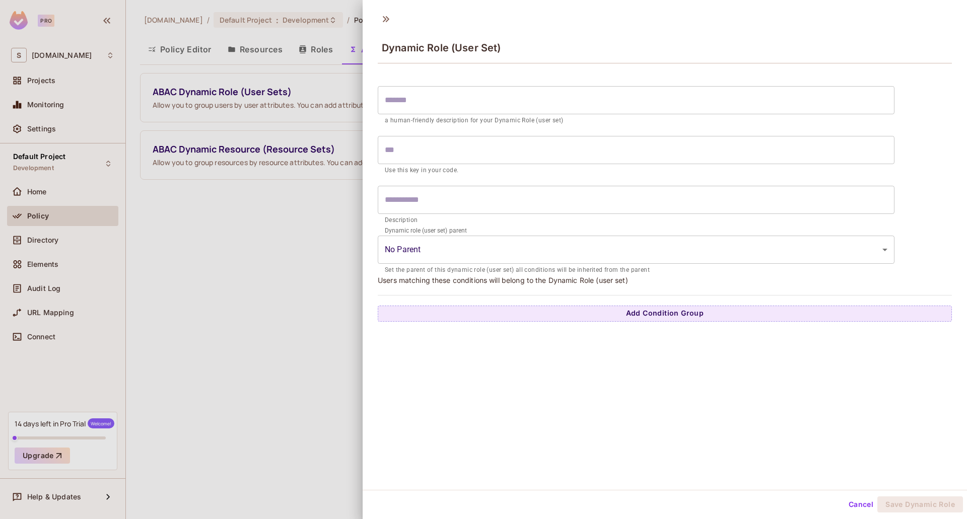
drag, startPoint x: 339, startPoint y: 109, endPoint x: 374, endPoint y: 131, distance: 40.5
click at [339, 110] on div at bounding box center [483, 259] width 967 height 519
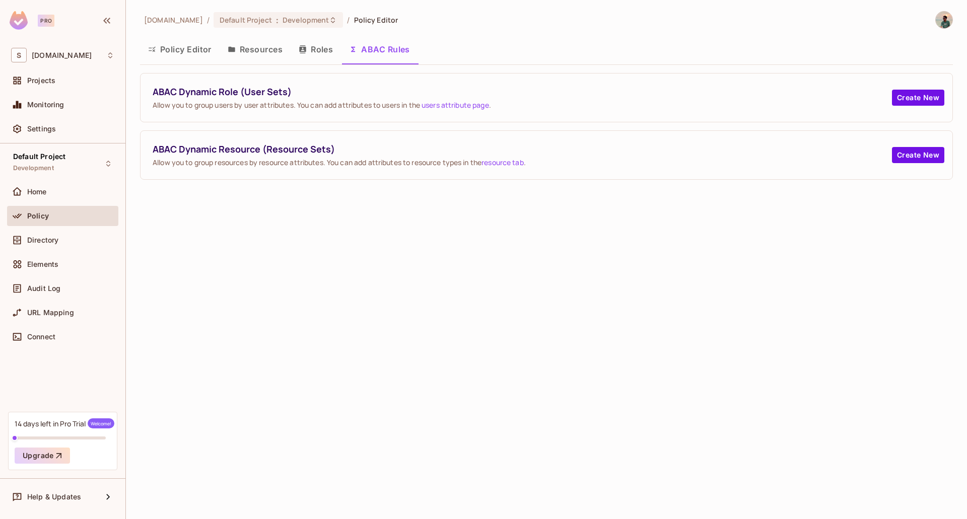
click at [911, 165] on div "ABAC Dynamic Resource (Resource Sets) Allow you to group resources by resource …" at bounding box center [546, 155] width 812 height 48
click at [910, 163] on div "ABAC Dynamic Resource (Resource Sets) Allow you to group resources by resource …" at bounding box center [546, 155] width 812 height 48
click at [903, 162] on button "Create New" at bounding box center [918, 155] width 52 height 16
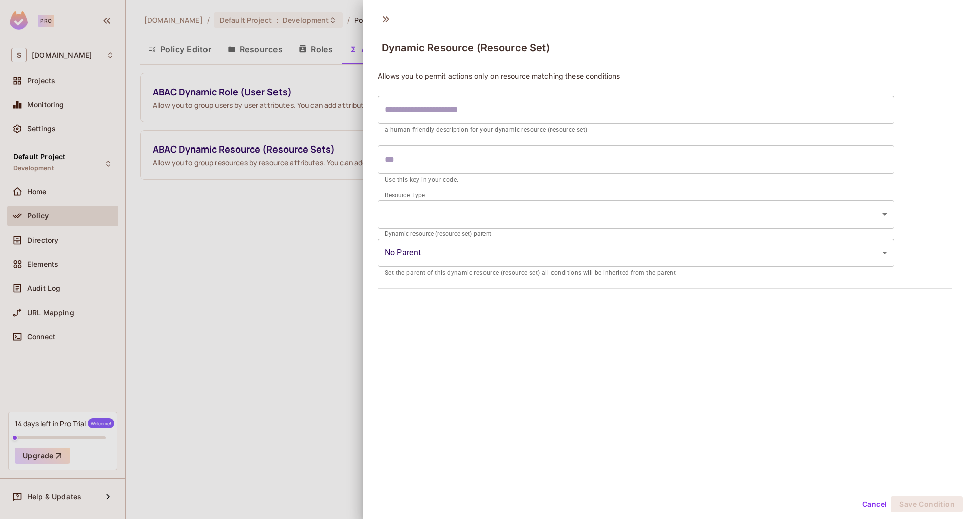
click at [458, 260] on body "Pro S [DOMAIN_NAME] Projects Monitoring Settings Default Project Development Ho…" at bounding box center [483, 259] width 967 height 519
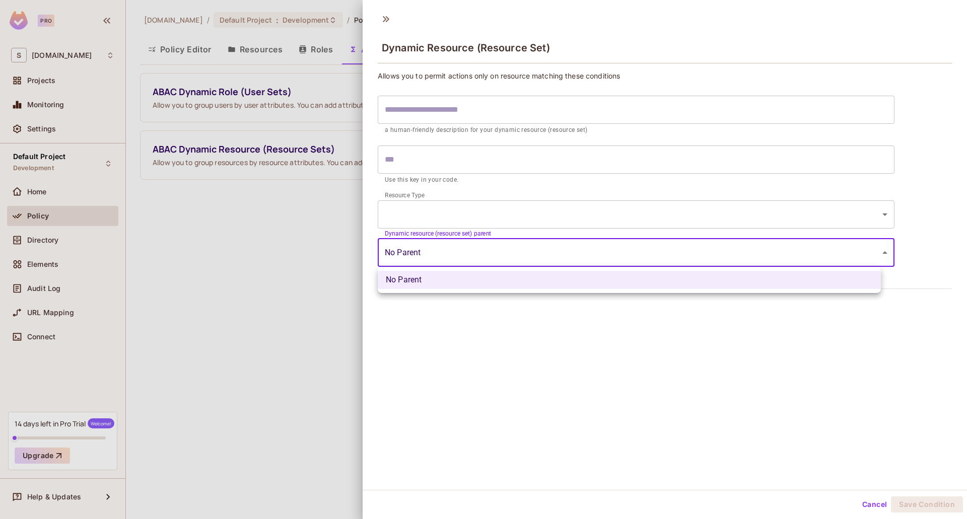
click at [355, 291] on div at bounding box center [483, 259] width 967 height 519
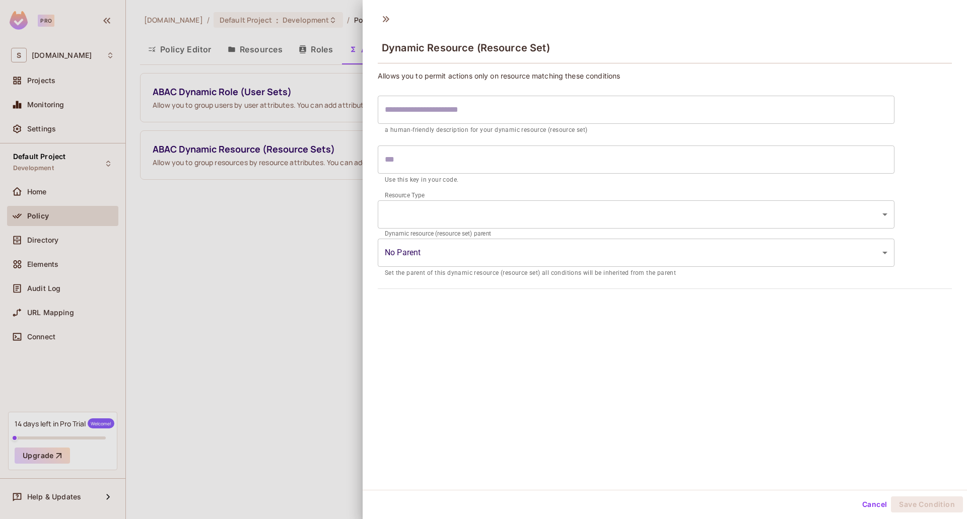
click at [343, 221] on div at bounding box center [483, 259] width 967 height 519
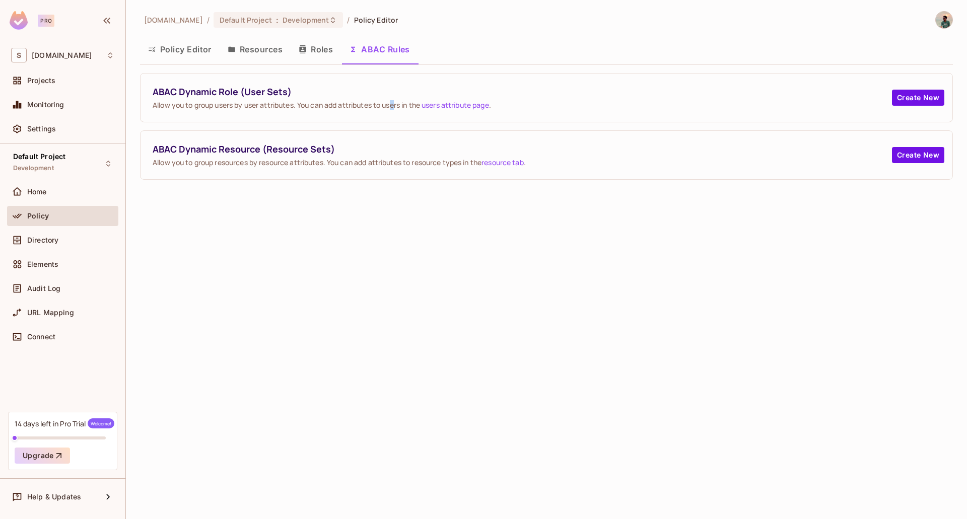
drag, startPoint x: 395, startPoint y: 114, endPoint x: 407, endPoint y: 113, distance: 12.1
click at [396, 114] on div "ABAC Dynamic Role (User Sets) Allow you to group users by user attributes. You …" at bounding box center [546, 98] width 812 height 48
click at [199, 52] on button "Policy Editor" at bounding box center [180, 49] width 80 height 25
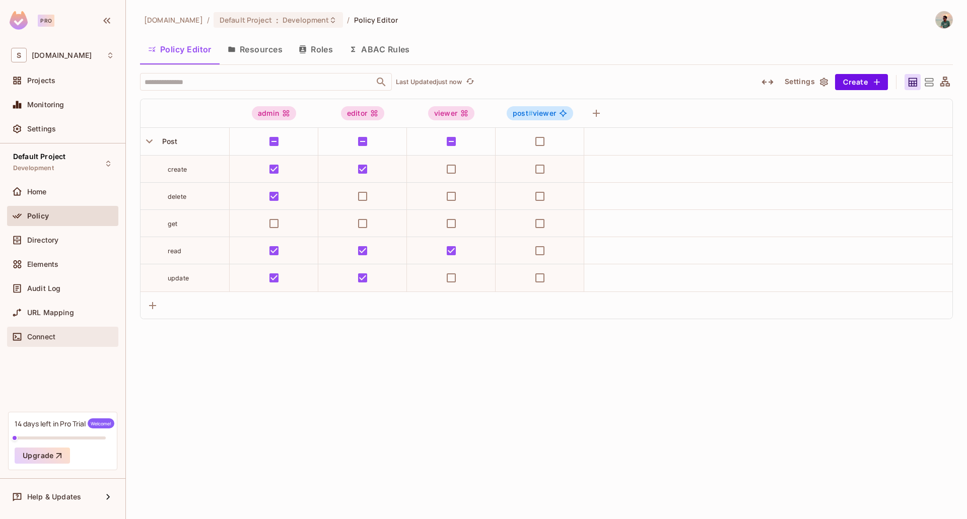
click at [41, 335] on span "Connect" at bounding box center [41, 337] width 28 height 8
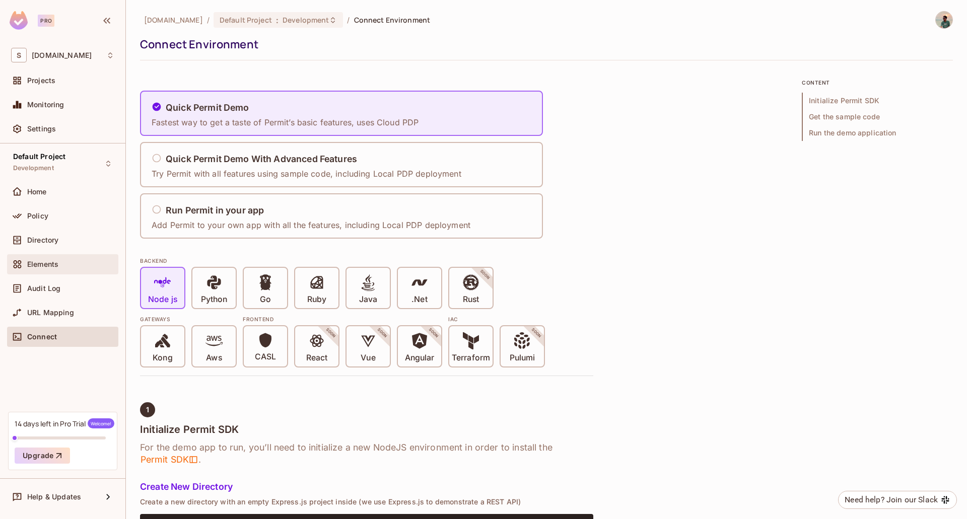
click at [41, 273] on div "Elements" at bounding box center [62, 264] width 111 height 20
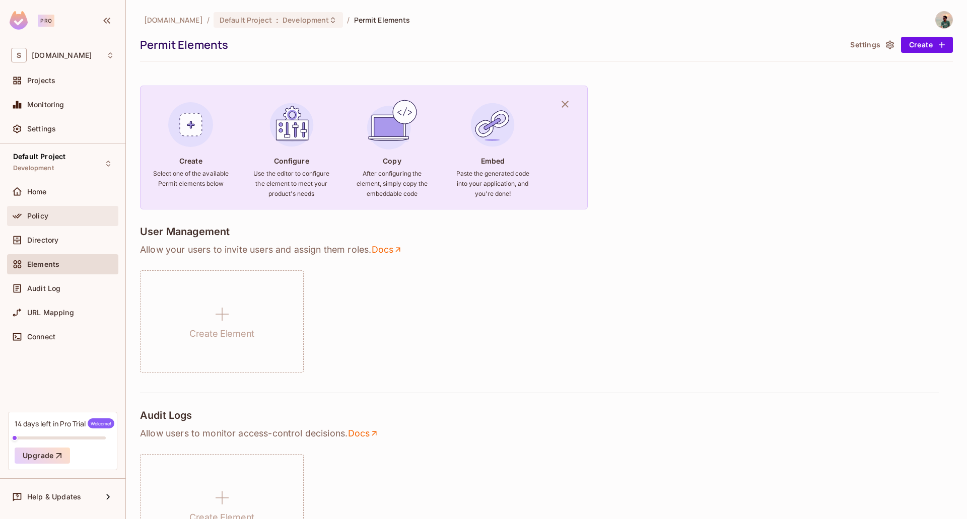
click at [45, 215] on span "Policy" at bounding box center [37, 216] width 21 height 8
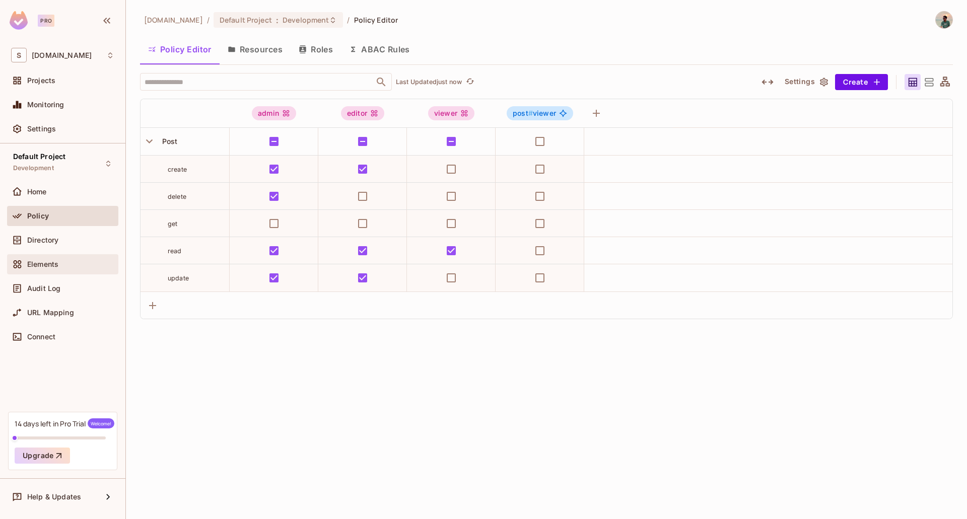
click at [53, 257] on div "Elements" at bounding box center [62, 264] width 111 height 20
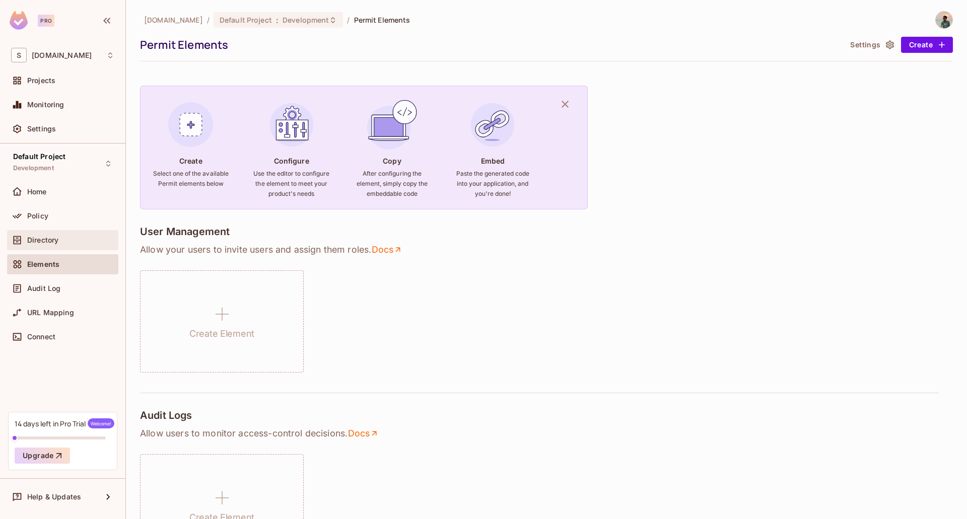
click at [53, 249] on div "Directory" at bounding box center [62, 240] width 111 height 20
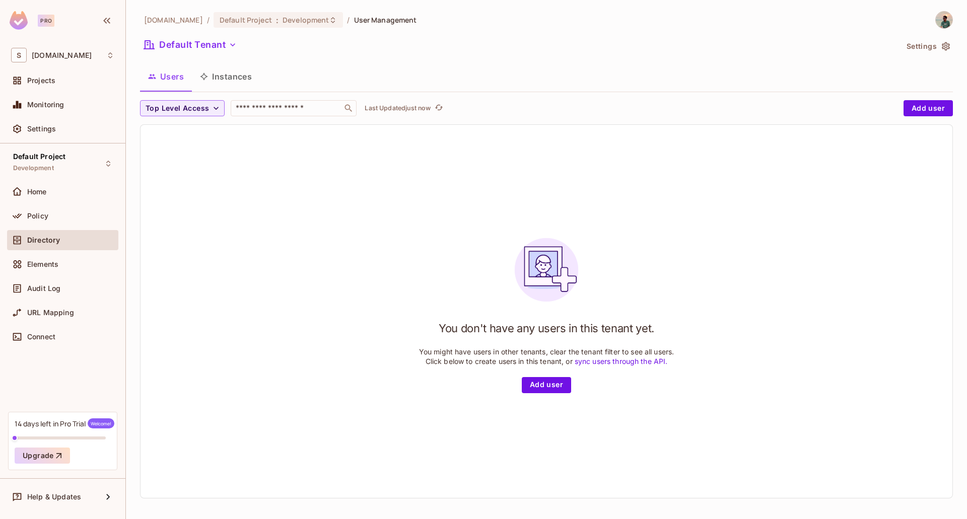
click at [215, 121] on div "Top Level Access ​ Last Updated just now Add user You don't have any users in t…" at bounding box center [546, 299] width 813 height 398
click at [213, 111] on icon "button" at bounding box center [216, 108] width 10 height 10
click at [161, 130] on span "admin" at bounding box center [165, 131] width 34 height 10
click at [176, 108] on icon "button" at bounding box center [175, 108] width 10 height 10
click at [628, 363] on link "sync users through the API." at bounding box center [621, 361] width 93 height 9
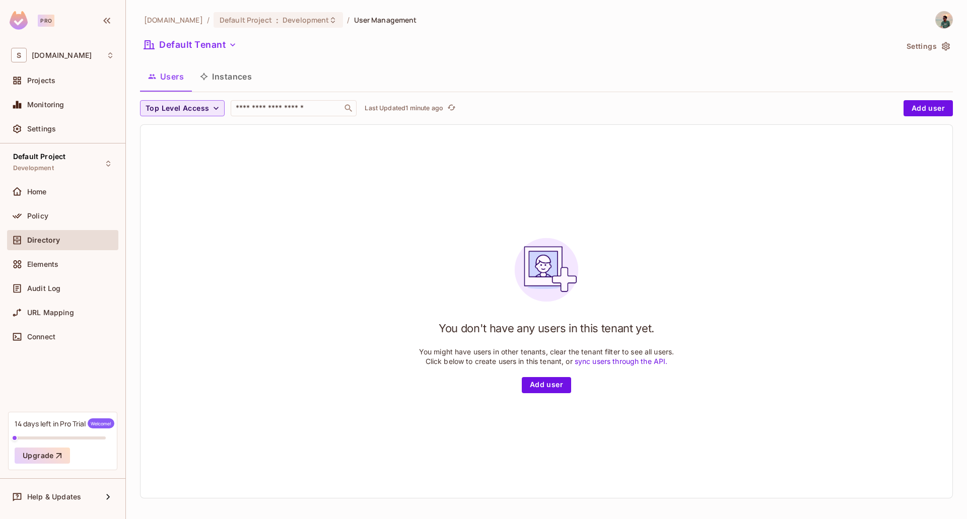
click at [257, 118] on div "Top Level Access ​ Last Updated 1 minute ago Add user You don't have any users …" at bounding box center [546, 299] width 813 height 398
click at [264, 110] on input "text" at bounding box center [287, 108] width 106 height 10
type input "**********"
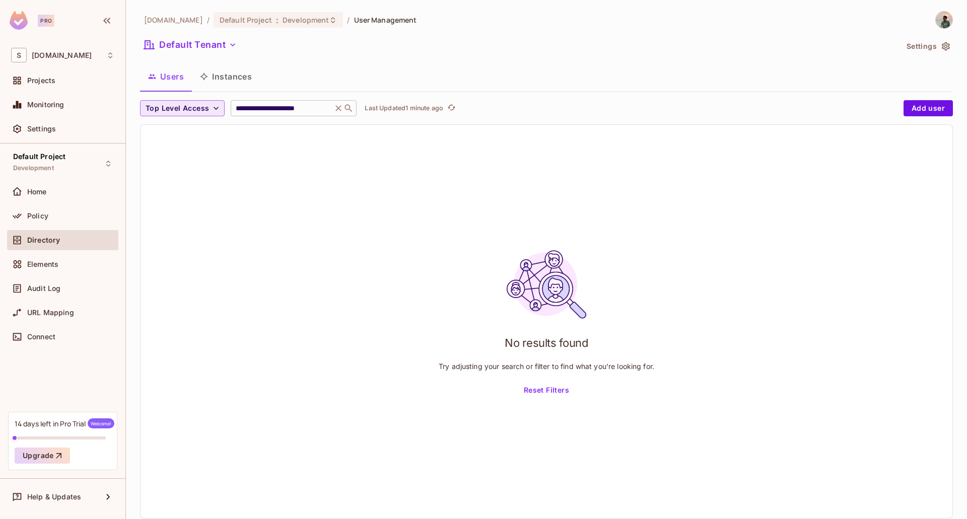
click at [343, 111] on icon at bounding box center [338, 108] width 10 height 10
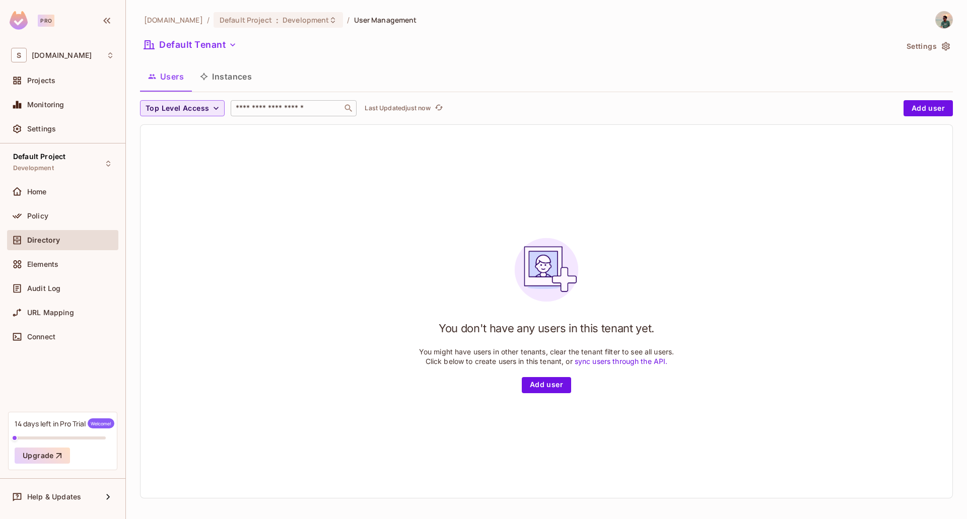
click at [919, 43] on button "Settings" at bounding box center [927, 46] width 50 height 16
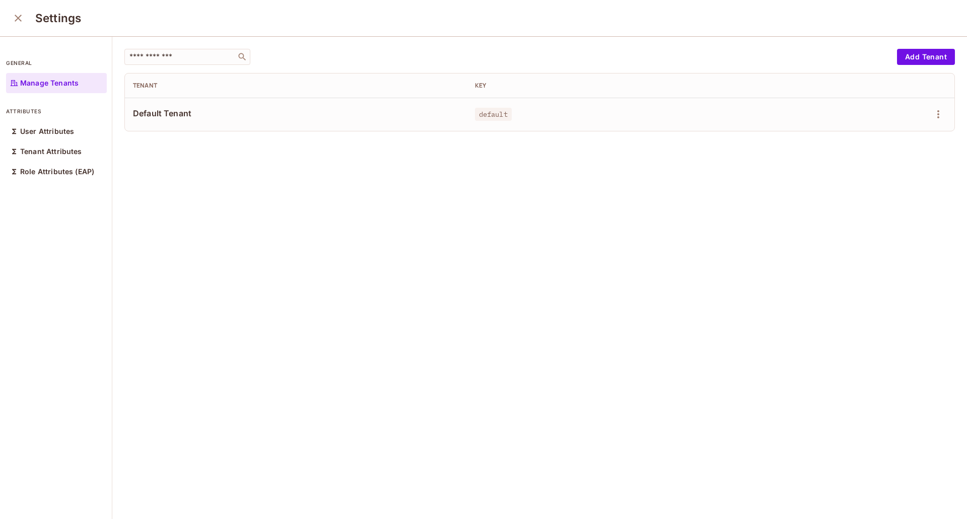
click at [182, 109] on span "Default Tenant" at bounding box center [296, 113] width 326 height 11
click at [38, 134] on p "User Attributes" at bounding box center [47, 131] width 54 height 8
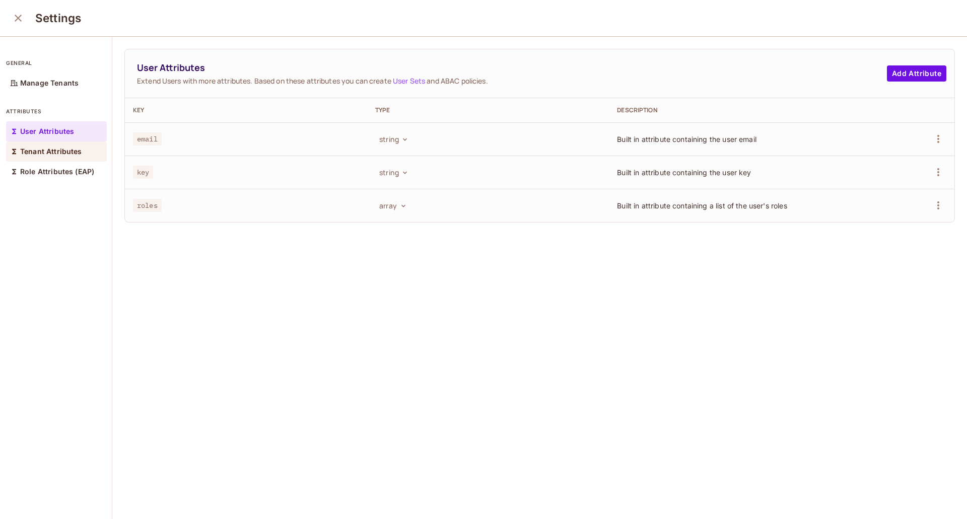
click at [31, 155] on p "Tenant Attributes" at bounding box center [51, 152] width 62 height 8
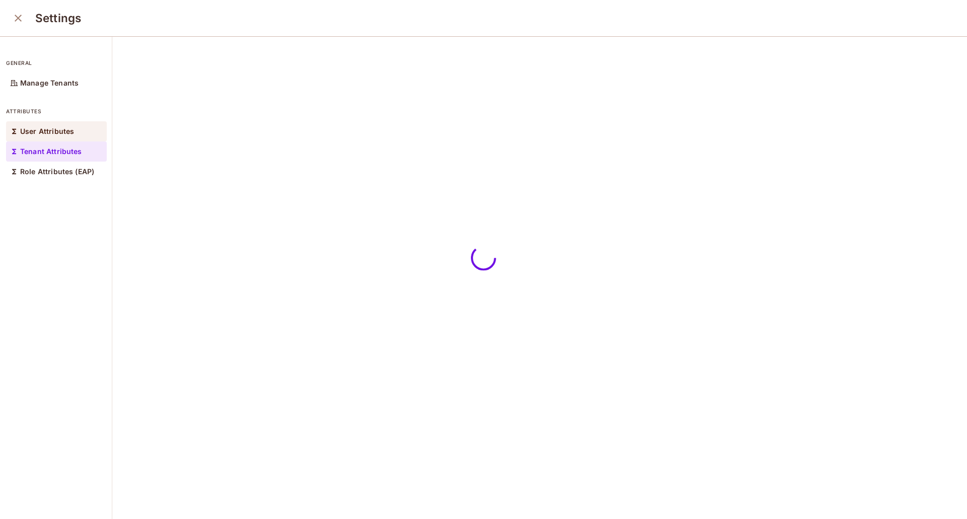
click at [59, 139] on div "User Attributes" at bounding box center [56, 131] width 101 height 20
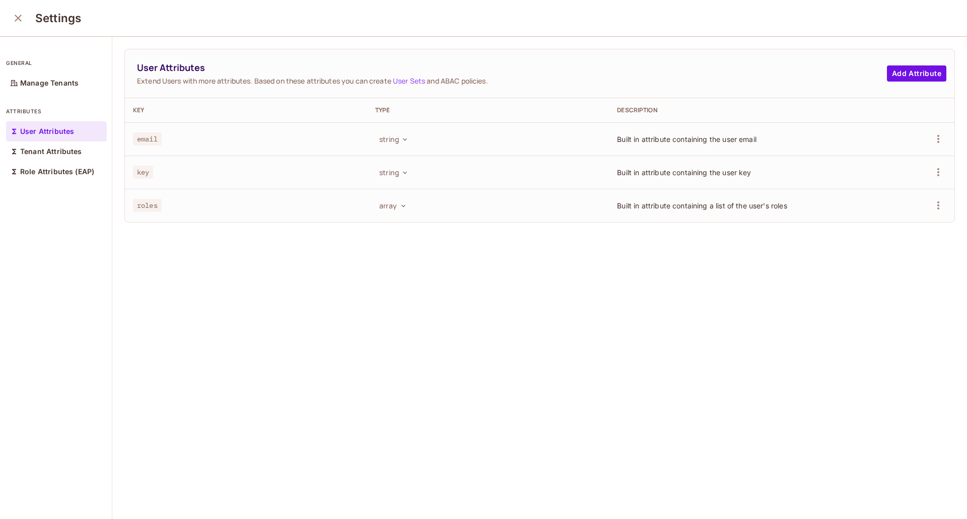
click at [151, 170] on span "key" at bounding box center [143, 172] width 20 height 13
click at [58, 152] on p "Tenant Attributes" at bounding box center [51, 152] width 62 height 8
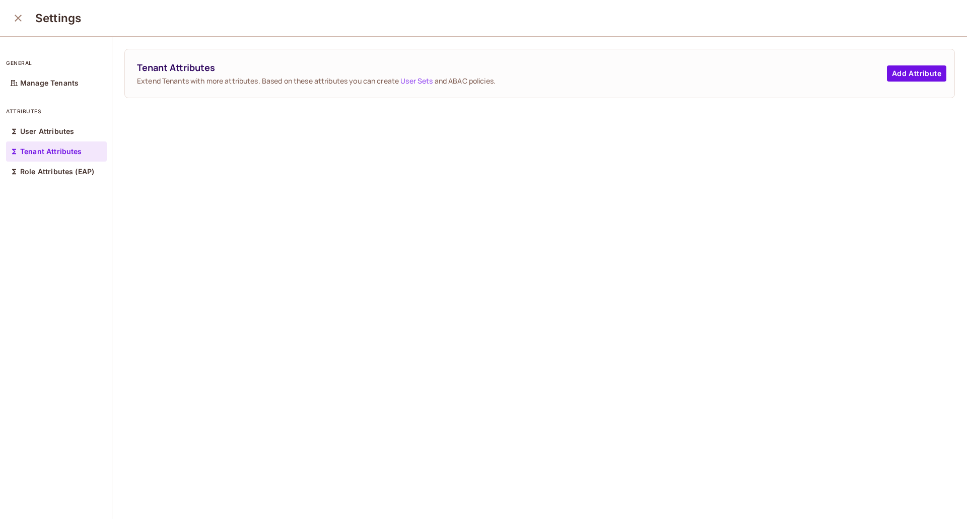
click at [39, 196] on div "general Manage Tenants attributes User Attributes Tenant Attributes Role Attrib…" at bounding box center [56, 278] width 112 height 483
click at [51, 179] on div "Role Attributes (EAP)" at bounding box center [56, 172] width 101 height 20
click at [20, 12] on icon "close" at bounding box center [18, 18] width 12 height 12
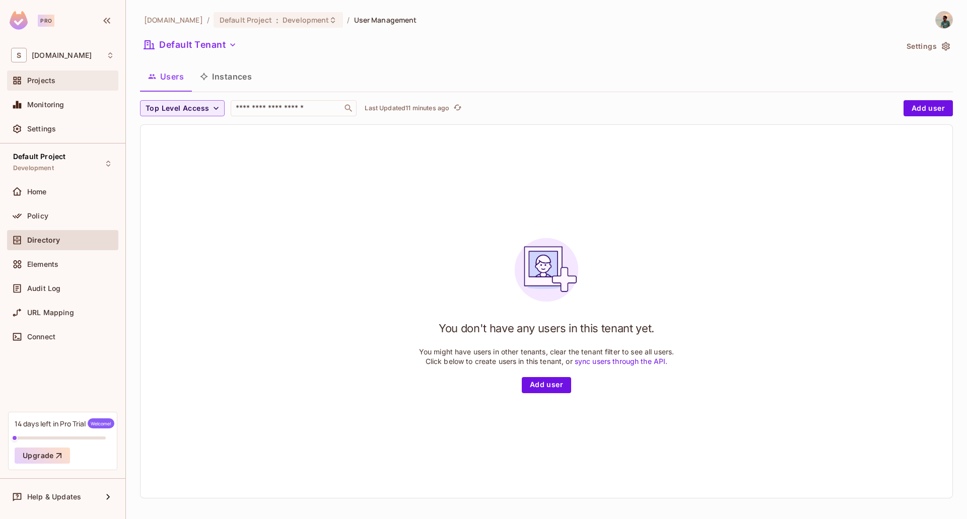
click at [67, 80] on div "Projects" at bounding box center [70, 81] width 87 height 8
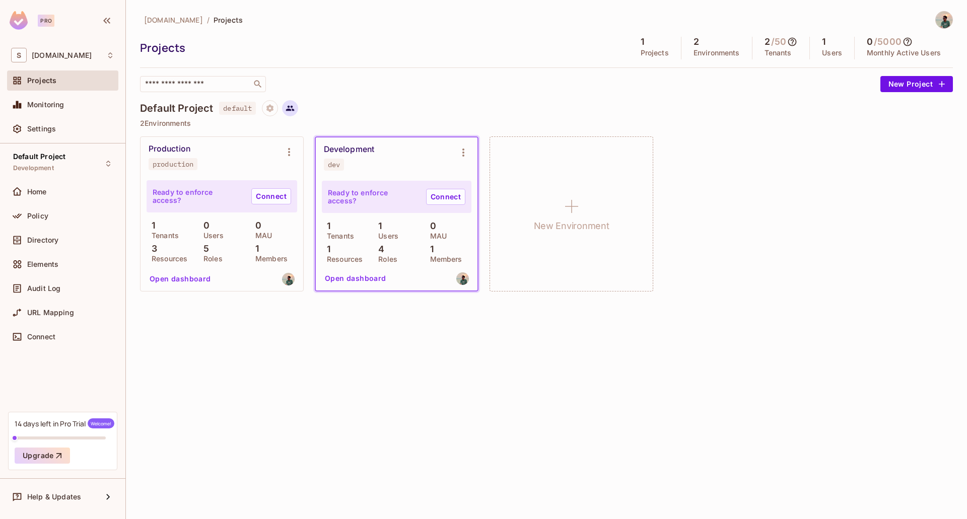
click at [293, 112] on icon at bounding box center [290, 108] width 9 height 9
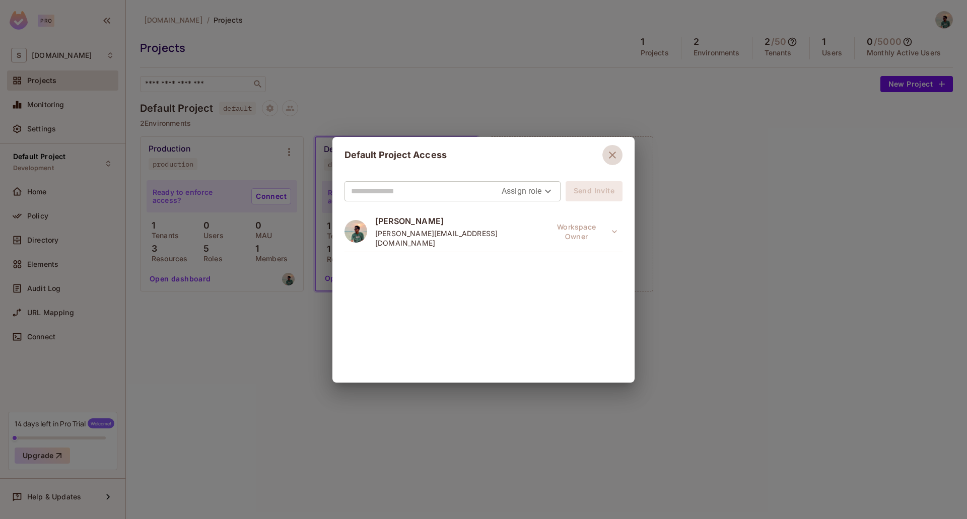
click at [606, 153] on icon "button" at bounding box center [612, 155] width 12 height 12
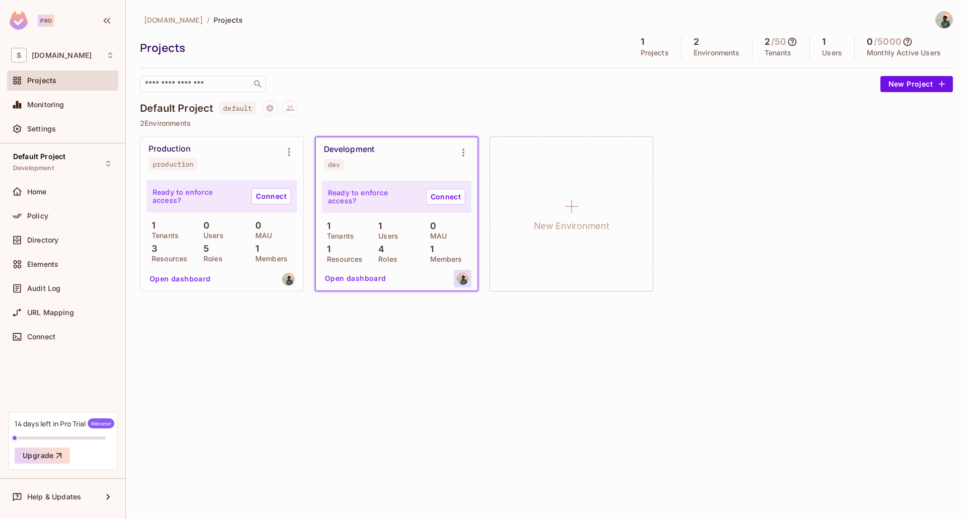
click at [460, 282] on img at bounding box center [462, 278] width 13 height 13
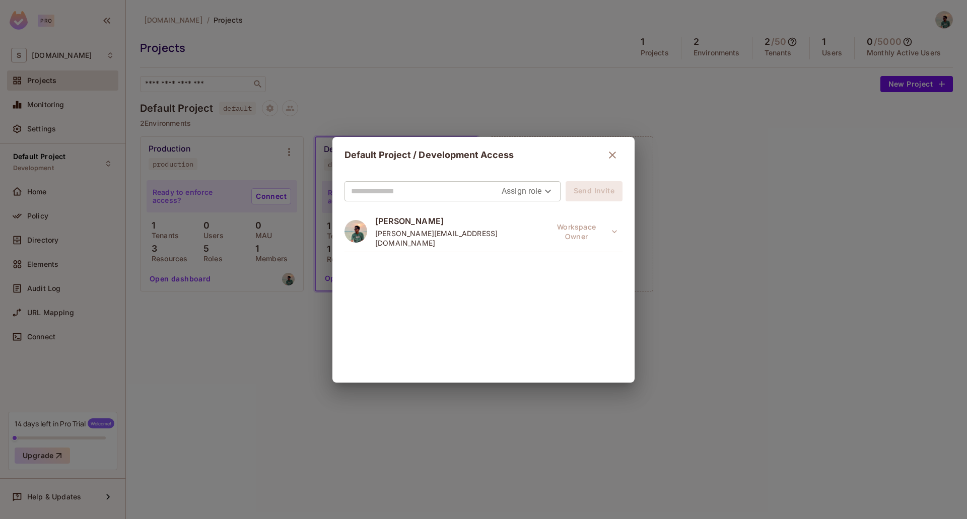
click at [617, 157] on h2 "Default Project / Development Access" at bounding box center [483, 155] width 302 height 36
click at [602, 158] on button "button" at bounding box center [612, 155] width 20 height 20
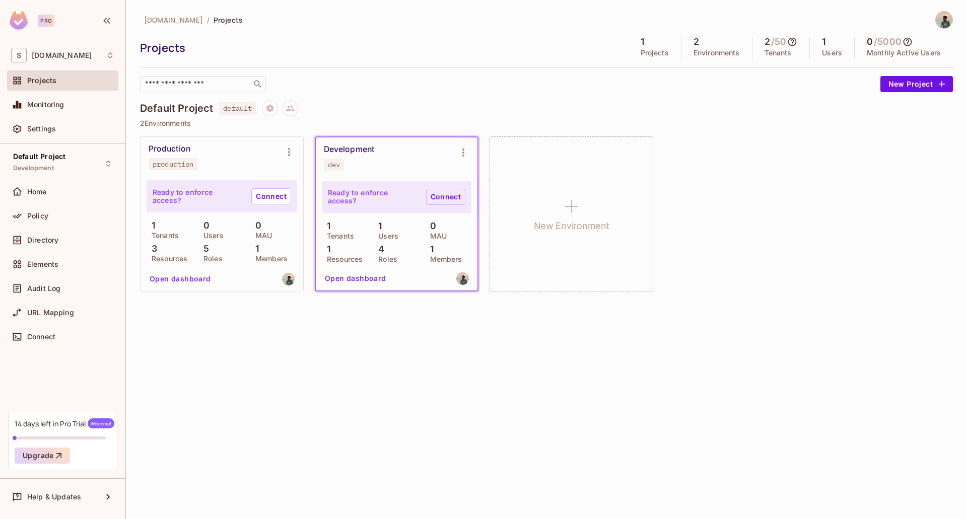
click at [430, 201] on link "Connect" at bounding box center [445, 197] width 39 height 16
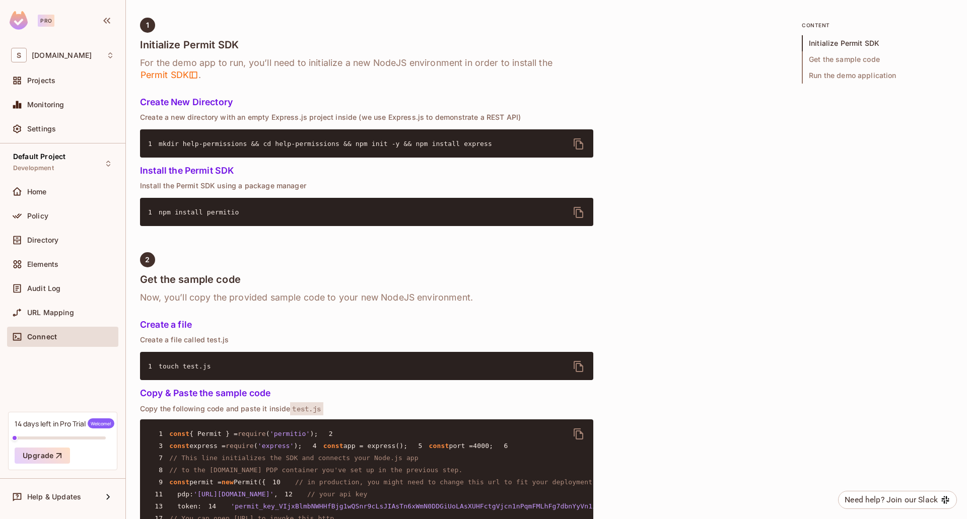
scroll to position [232, 0]
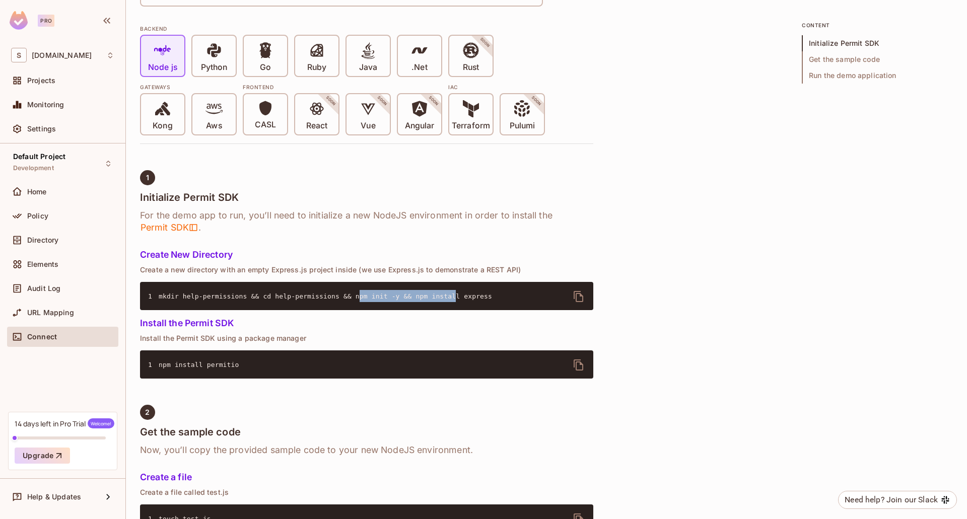
drag, startPoint x: 341, startPoint y: 297, endPoint x: 431, endPoint y: 302, distance: 90.2
click at [431, 302] on pre "1 mkdir help-permissions && cd help-permissions && npm init -y && npm install e…" at bounding box center [366, 296] width 453 height 28
drag, startPoint x: 431, startPoint y: 302, endPoint x: 347, endPoint y: 303, distance: 83.6
click at [431, 302] on pre "1 mkdir help-permissions && cd help-permissions && npm init -y && npm install e…" at bounding box center [366, 296] width 453 height 28
click at [335, 298] on span "mkdir help-permissions && cd help-permissions && npm init -y && npm install exp…" at bounding box center [325, 297] width 333 height 8
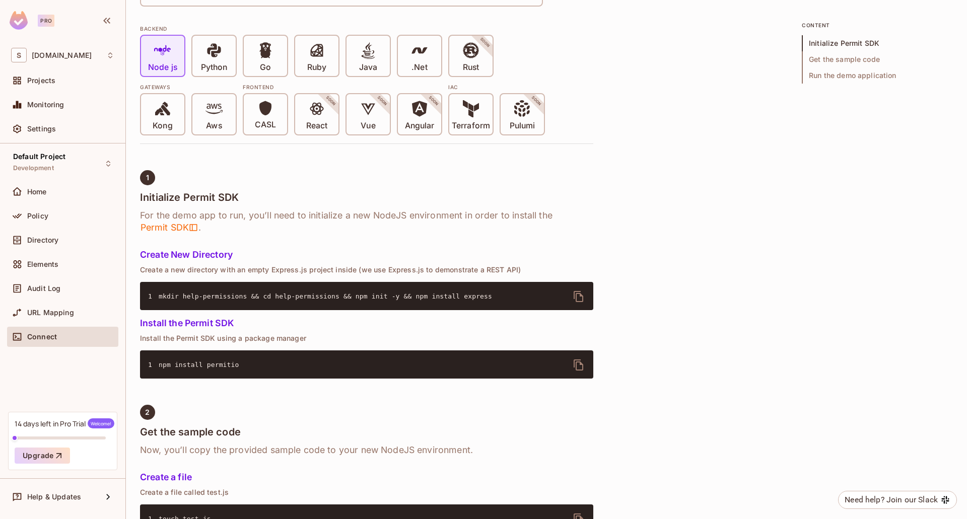
scroll to position [534, 0]
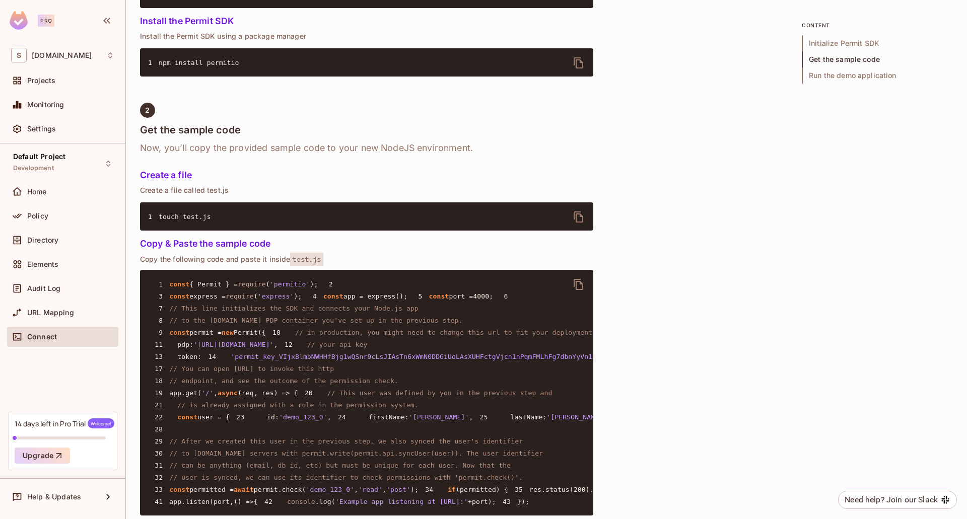
click at [573, 62] on icon "delete" at bounding box center [579, 63] width 12 height 12
click at [314, 259] on span "test.js" at bounding box center [306, 259] width 33 height 13
click at [336, 267] on div "1 Initialize Permit SDK For the demo app to run, you’ll need to initialize a ne…" at bounding box center [366, 350] width 453 height 965
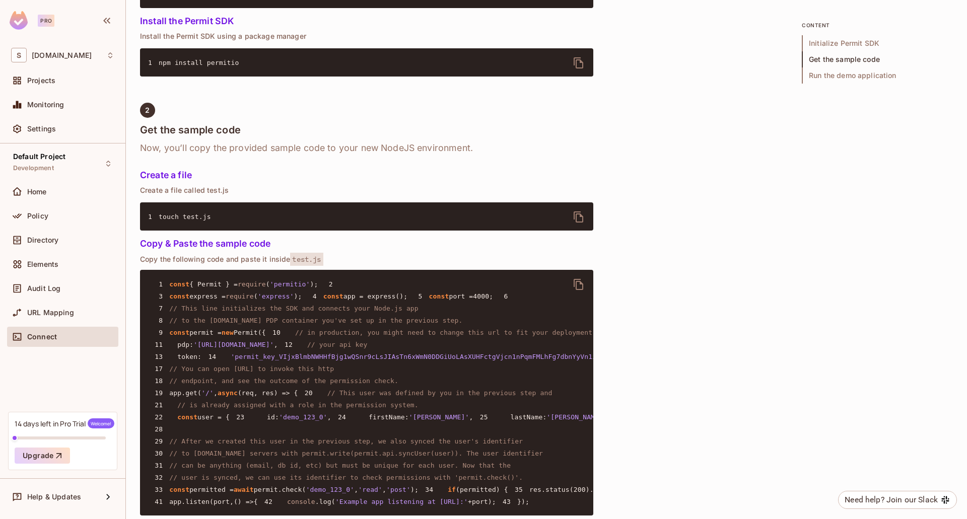
scroll to position [517, 0]
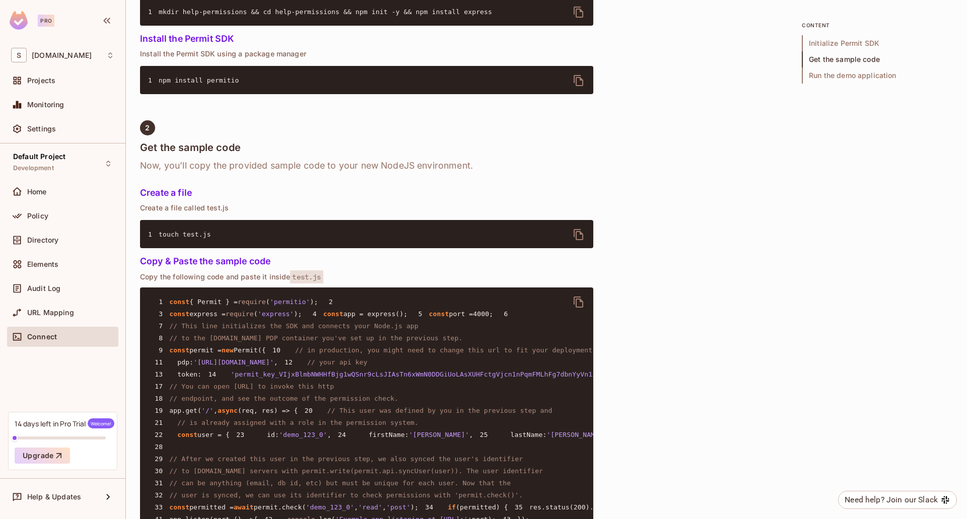
click at [580, 306] on icon "delete" at bounding box center [579, 302] width 12 height 12
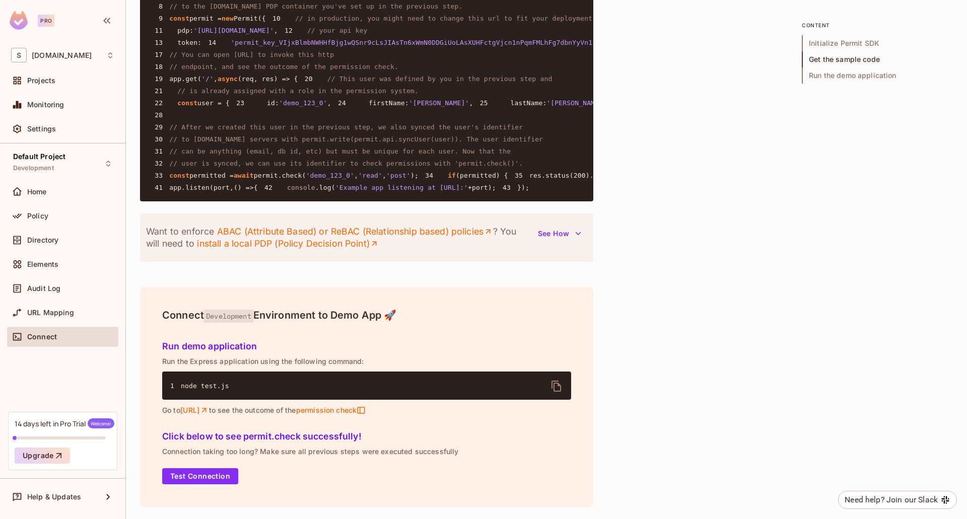
scroll to position [1138, 0]
click at [560, 387] on icon "delete" at bounding box center [556, 386] width 10 height 11
click at [58, 209] on div "Policy" at bounding box center [62, 216] width 111 height 20
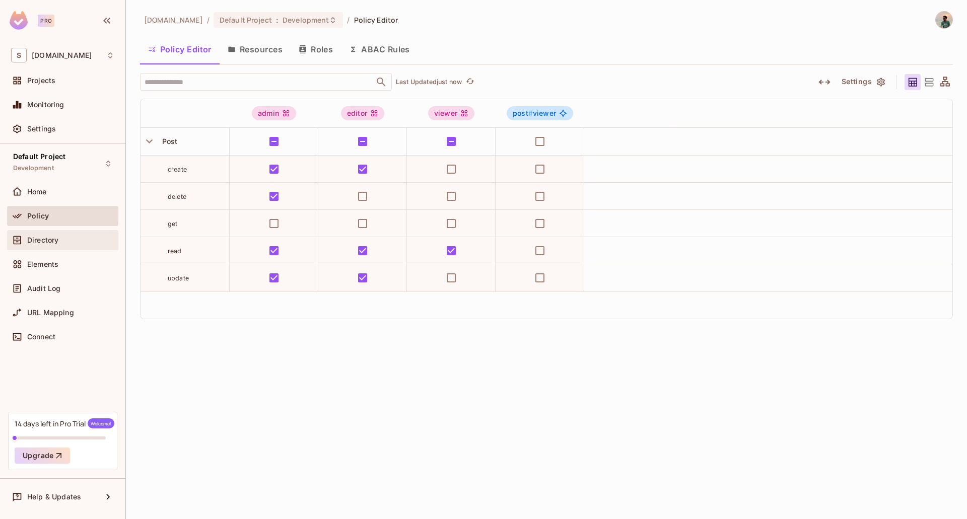
click at [36, 246] on div "Directory" at bounding box center [62, 240] width 103 height 12
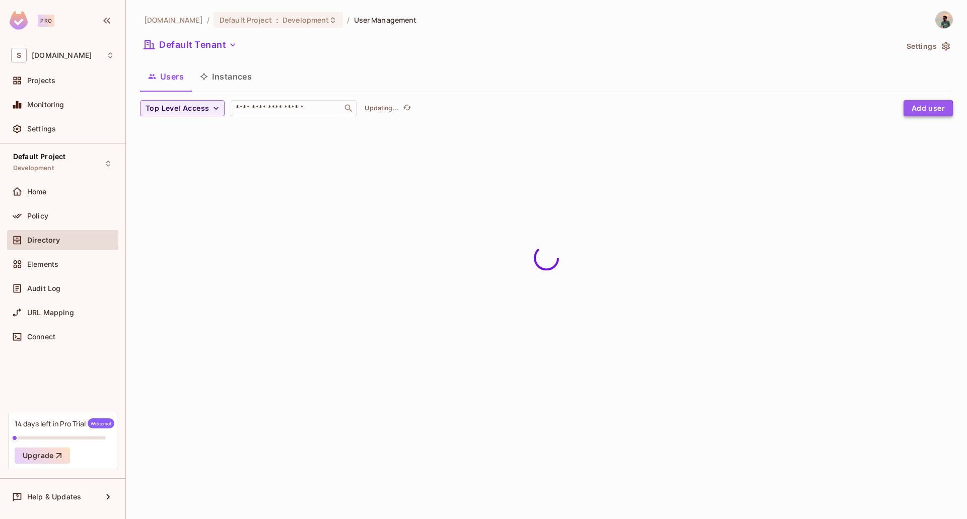
click at [920, 109] on button "Add user" at bounding box center [927, 108] width 49 height 16
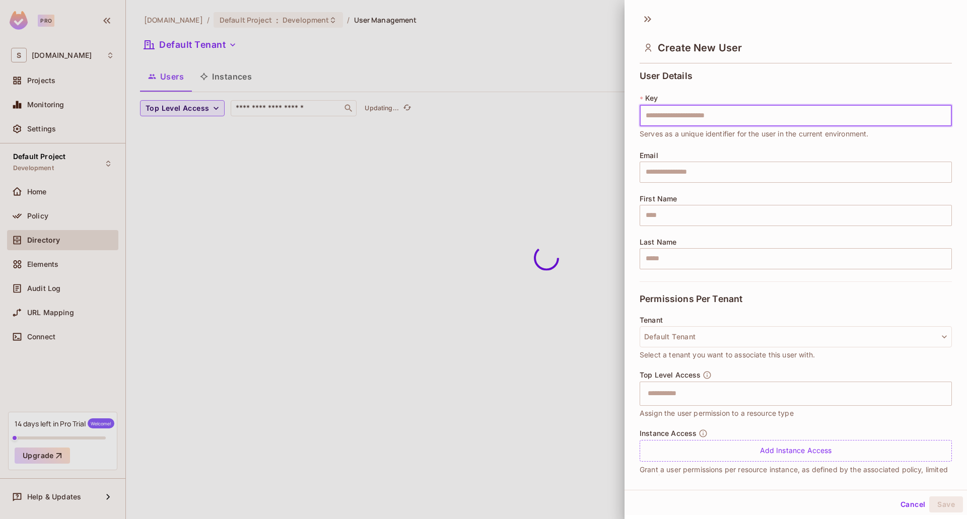
click at [690, 121] on input "text" at bounding box center [795, 115] width 312 height 21
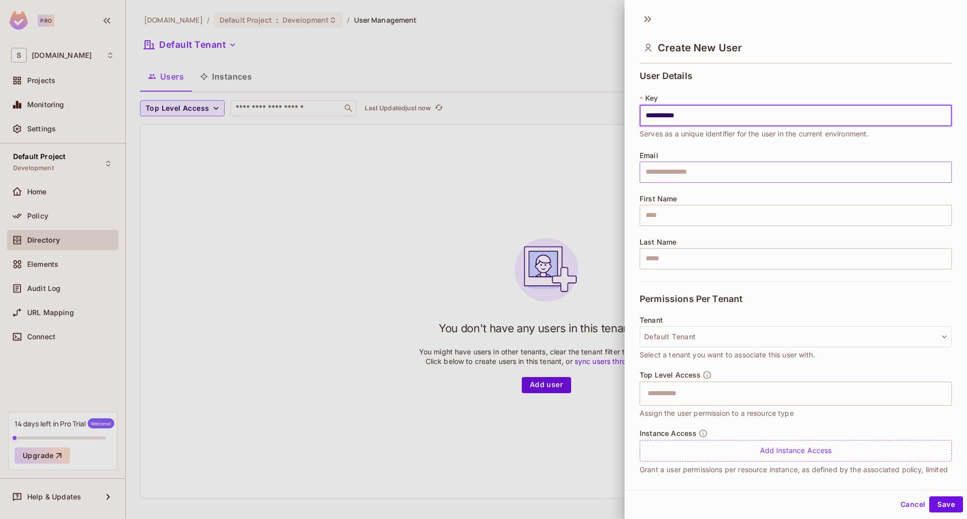
type input "**********"
click at [660, 175] on input "text" at bounding box center [795, 172] width 312 height 21
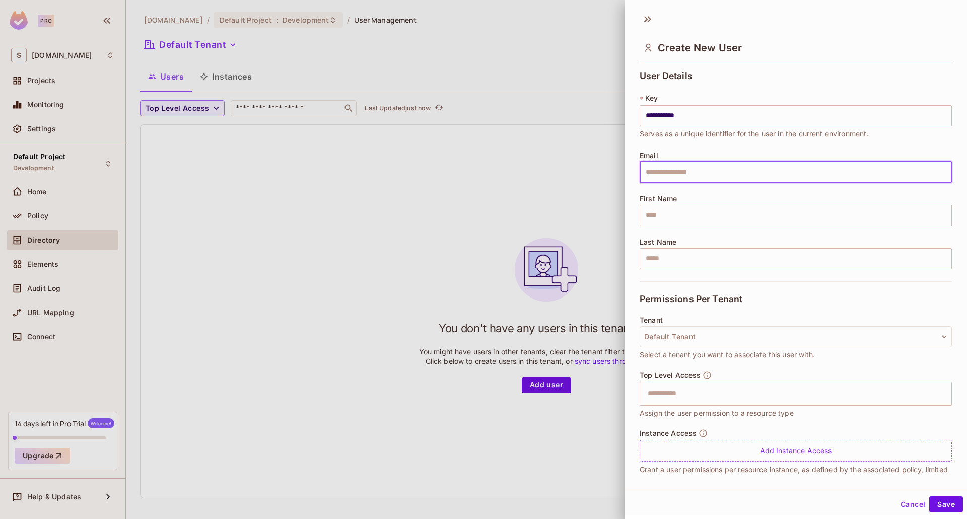
type input "**********"
type input "*******"
click at [677, 173] on input "**********" at bounding box center [795, 172] width 312 height 21
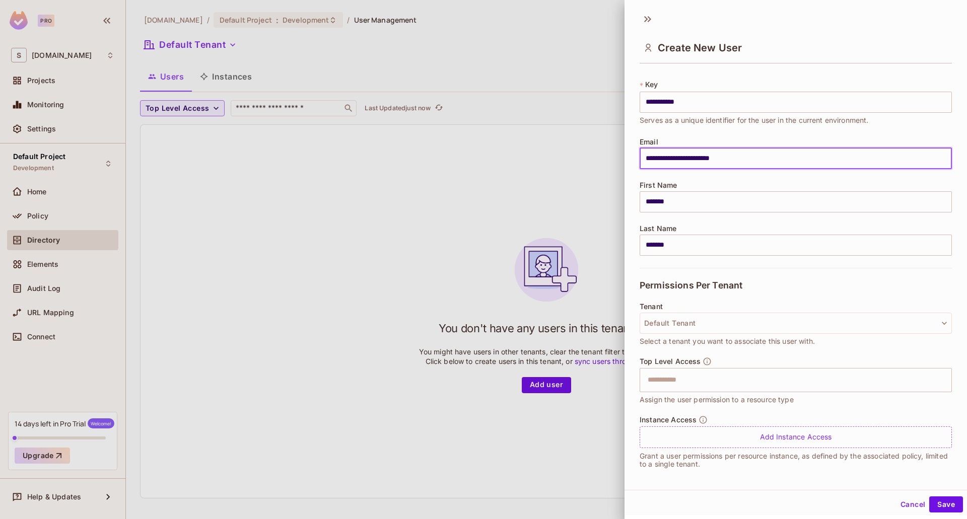
scroll to position [17, 0]
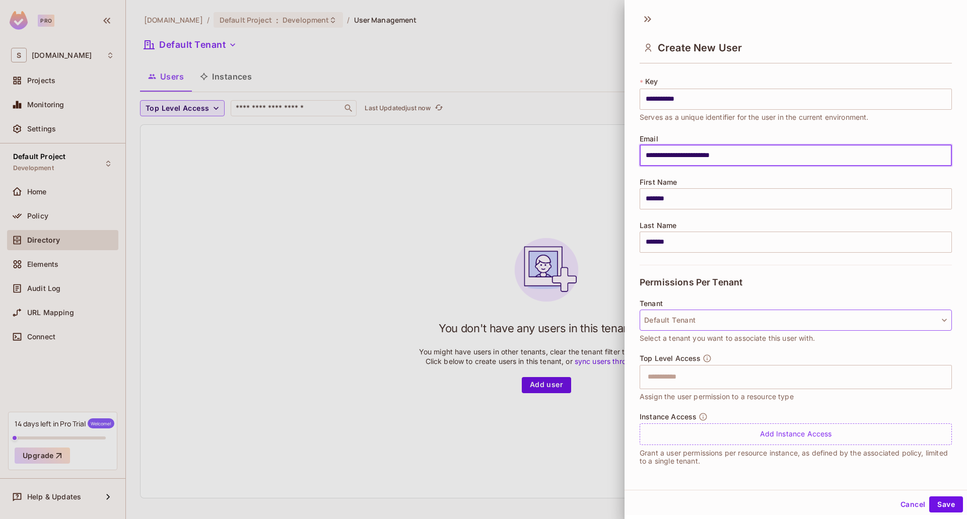
type input "**********"
click at [721, 324] on button "Default Tenant" at bounding box center [795, 320] width 312 height 21
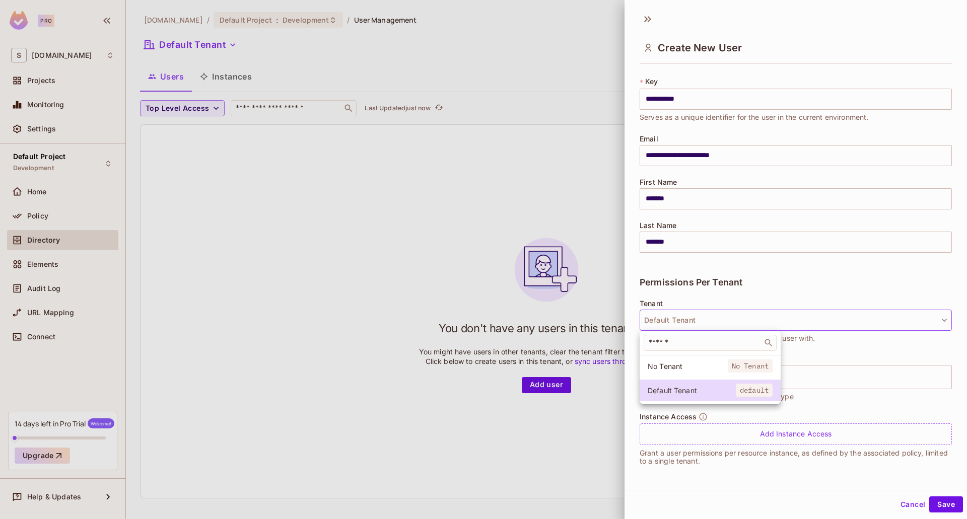
click at [765, 299] on div at bounding box center [483, 259] width 967 height 519
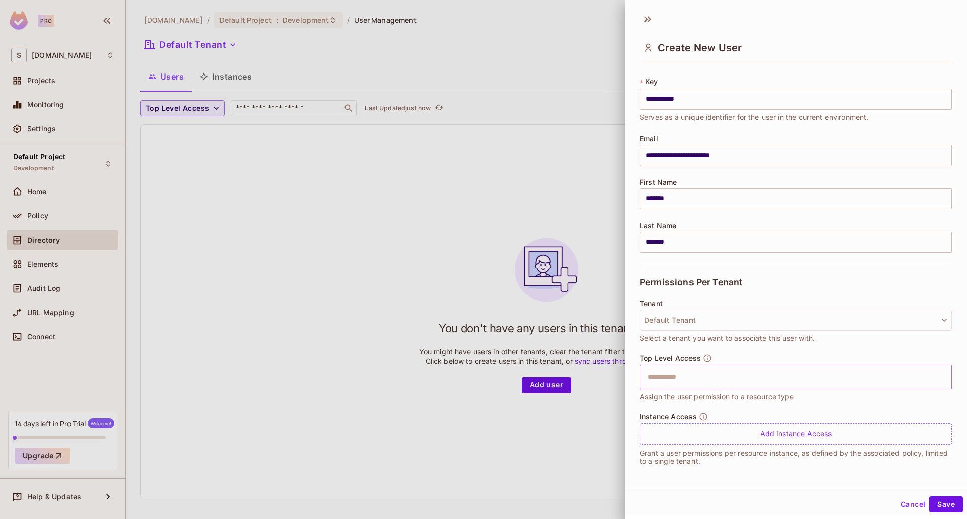
click at [734, 388] on div "​" at bounding box center [795, 377] width 312 height 24
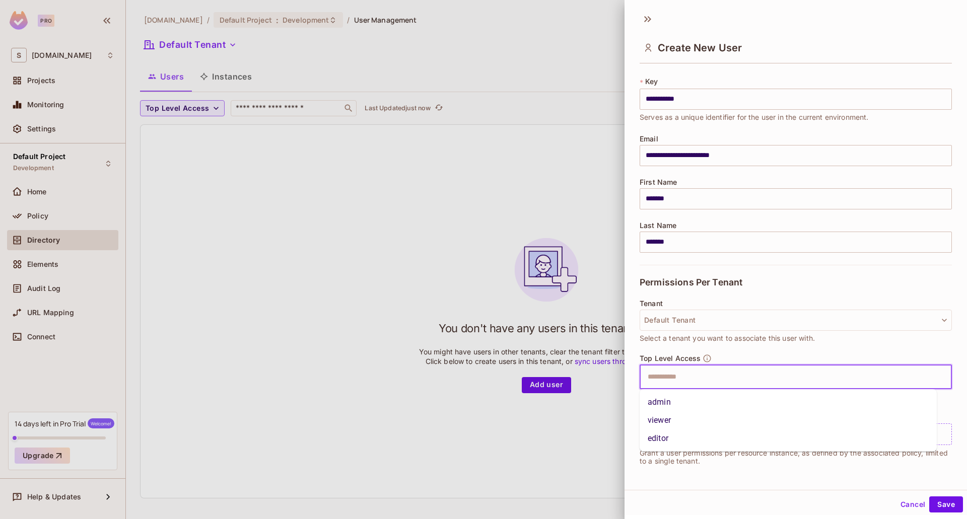
click at [676, 419] on li "viewer" at bounding box center [787, 420] width 297 height 18
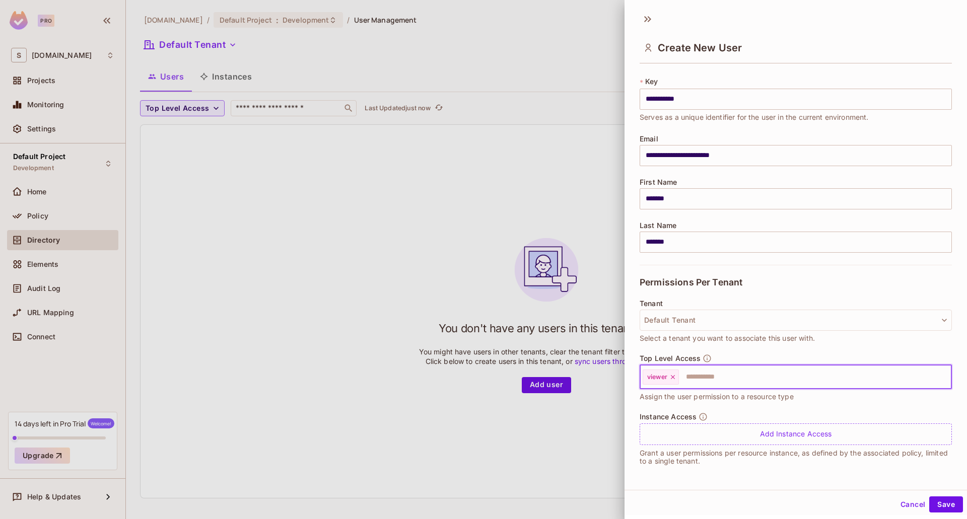
scroll to position [2, 0]
click at [937, 498] on button "Save" at bounding box center [946, 503] width 34 height 16
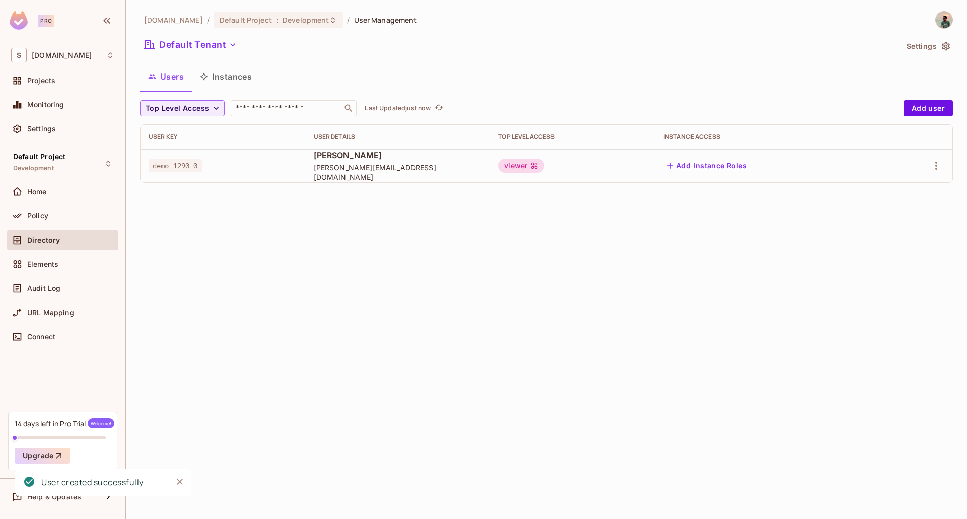
click at [170, 161] on span "demo_1290_0" at bounding box center [175, 165] width 53 height 13
copy span "demo_1290_0"
drag, startPoint x: 375, startPoint y: 211, endPoint x: 364, endPoint y: 222, distance: 15.0
click at [374, 211] on div "[DOMAIN_NAME] / Default Project : Development / User Management Default Tenant …" at bounding box center [546, 259] width 841 height 519
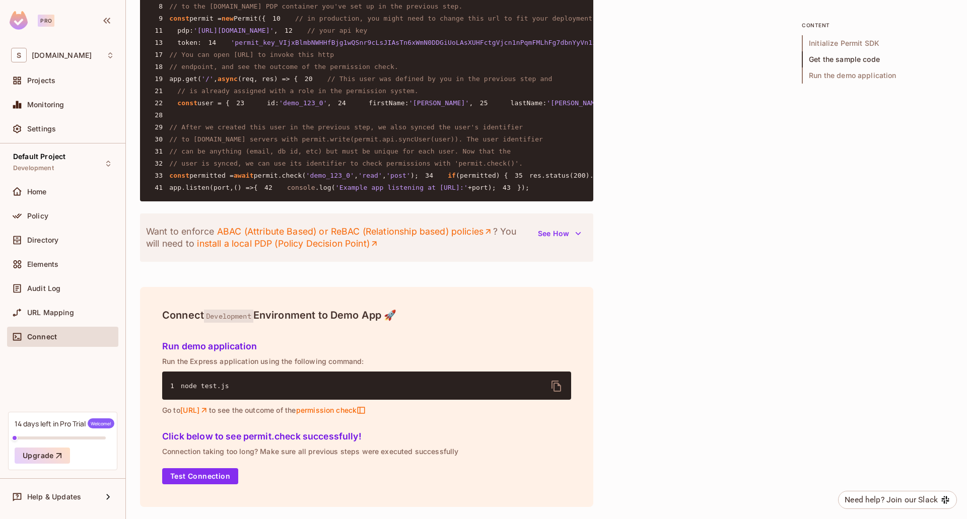
scroll to position [836, 0]
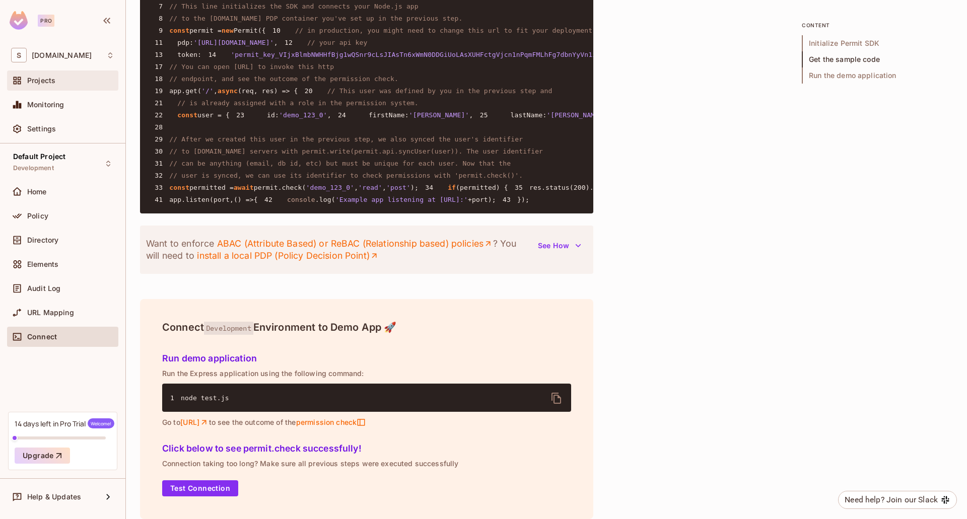
click at [45, 81] on span "Projects" at bounding box center [41, 81] width 28 height 8
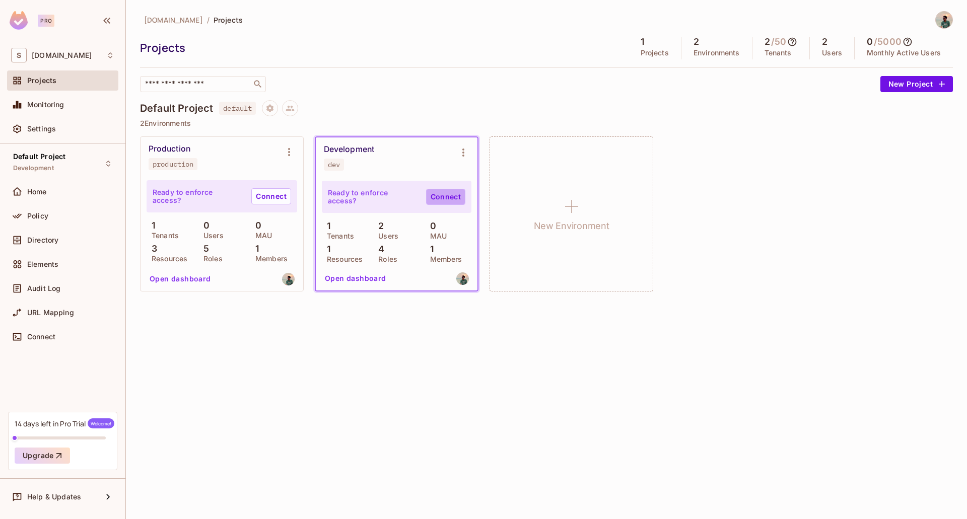
click at [446, 195] on link "Connect" at bounding box center [445, 197] width 39 height 16
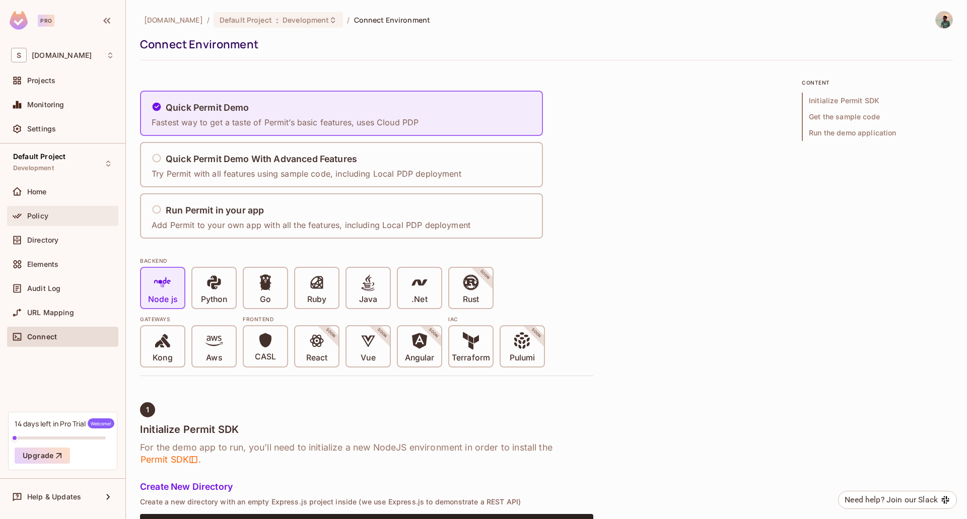
click at [29, 212] on span "Policy" at bounding box center [37, 216] width 21 height 8
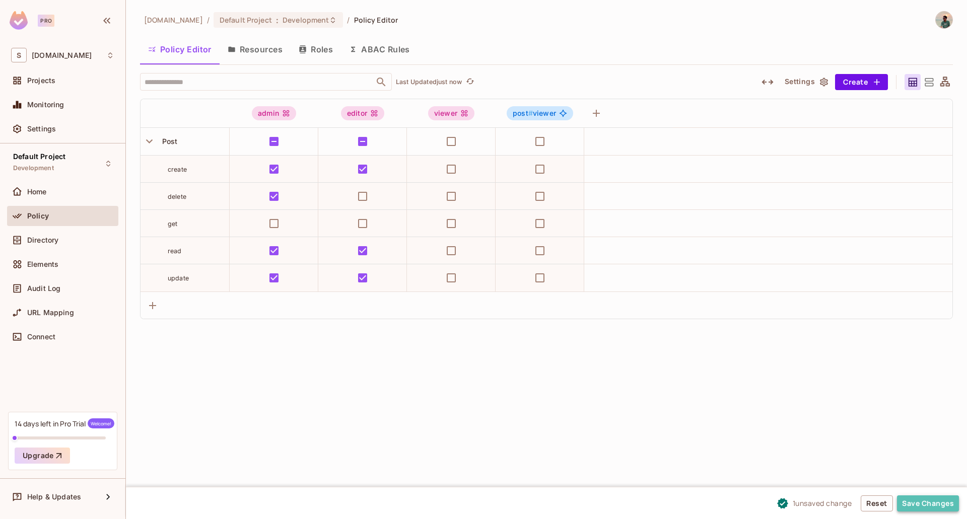
click at [916, 504] on button "Save Changes" at bounding box center [928, 503] width 62 height 16
click at [920, 503] on button "Save Changes" at bounding box center [928, 503] width 62 height 16
click at [923, 499] on button "Save Changes" at bounding box center [928, 503] width 62 height 16
click at [928, 510] on button "Save Changes" at bounding box center [928, 503] width 62 height 16
click at [562, 109] on div "post # viewer" at bounding box center [540, 113] width 66 height 14
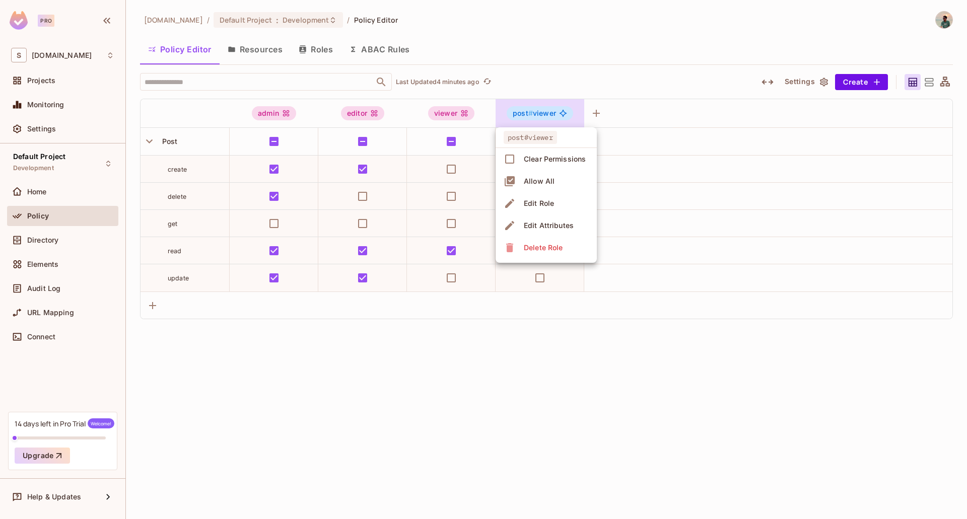
click at [558, 159] on div "Clear Permissions" at bounding box center [555, 159] width 62 height 10
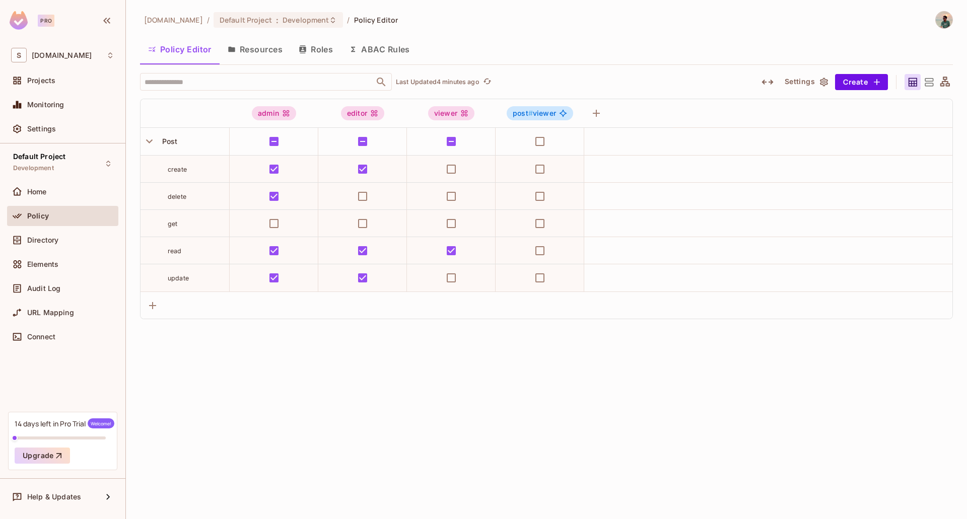
click at [570, 62] on div "Policy Editor Resources Roles ABAC Rules" at bounding box center [546, 51] width 813 height 28
click at [528, 114] on span "#" at bounding box center [530, 113] width 5 height 9
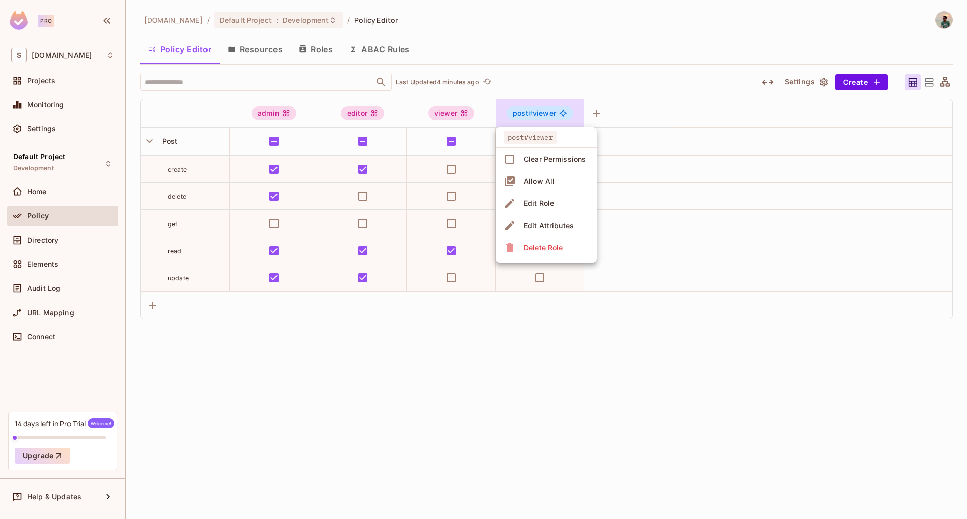
click at [538, 177] on div "Allow All" at bounding box center [539, 181] width 31 height 10
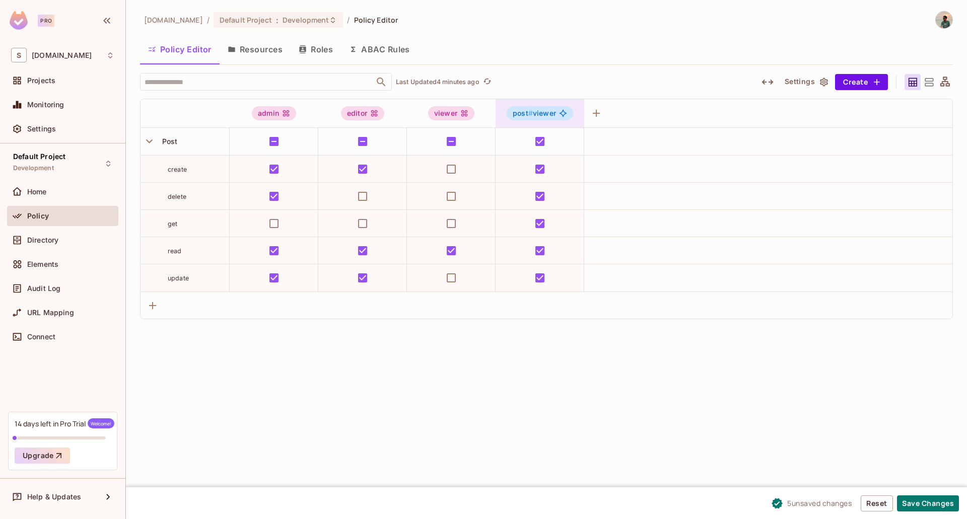
click at [561, 114] on icon at bounding box center [563, 113] width 8 height 8
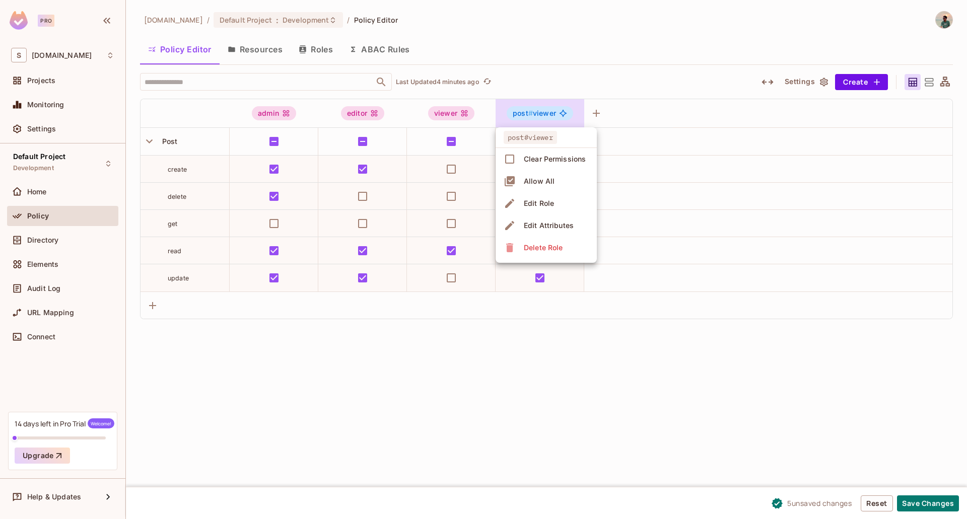
click at [538, 154] on div "Clear Permissions" at bounding box center [555, 159] width 62 height 10
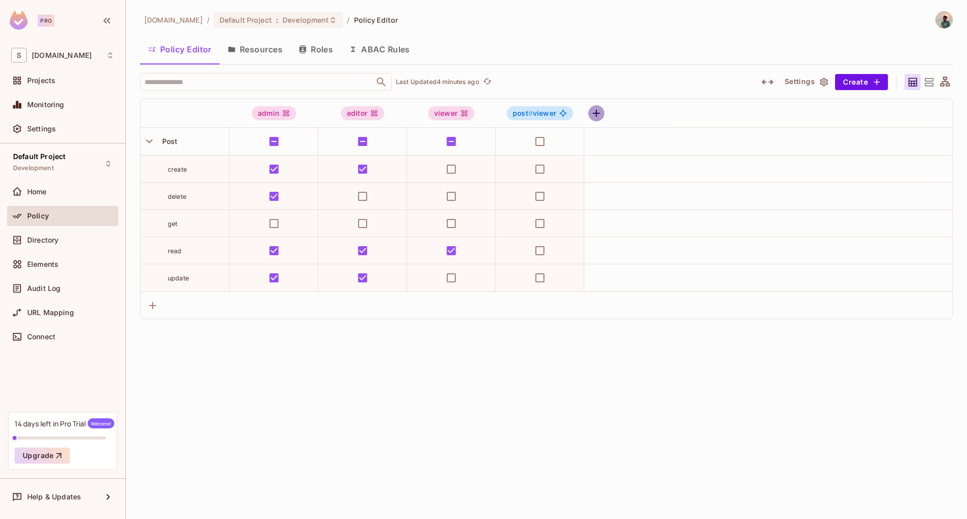
click at [596, 113] on icon "button" at bounding box center [596, 113] width 7 height 7
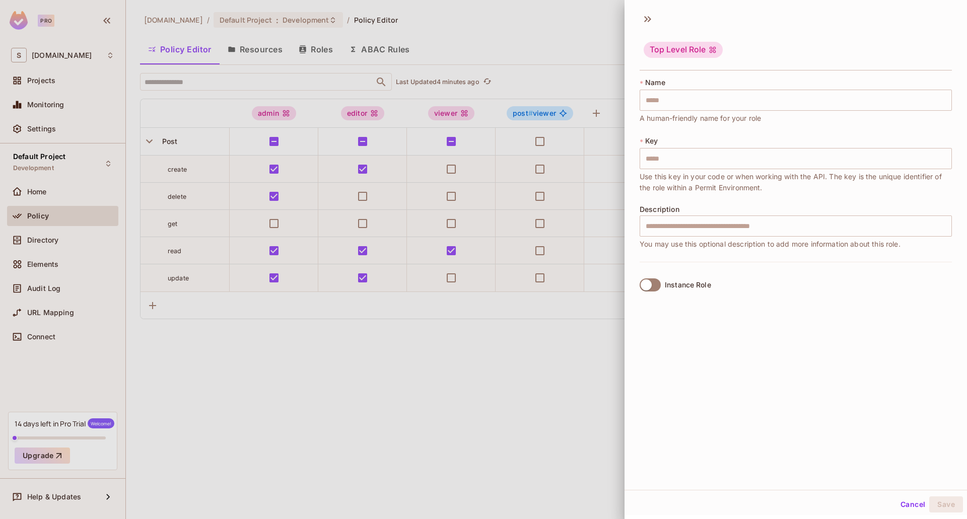
click at [590, 164] on div at bounding box center [483, 259] width 967 height 519
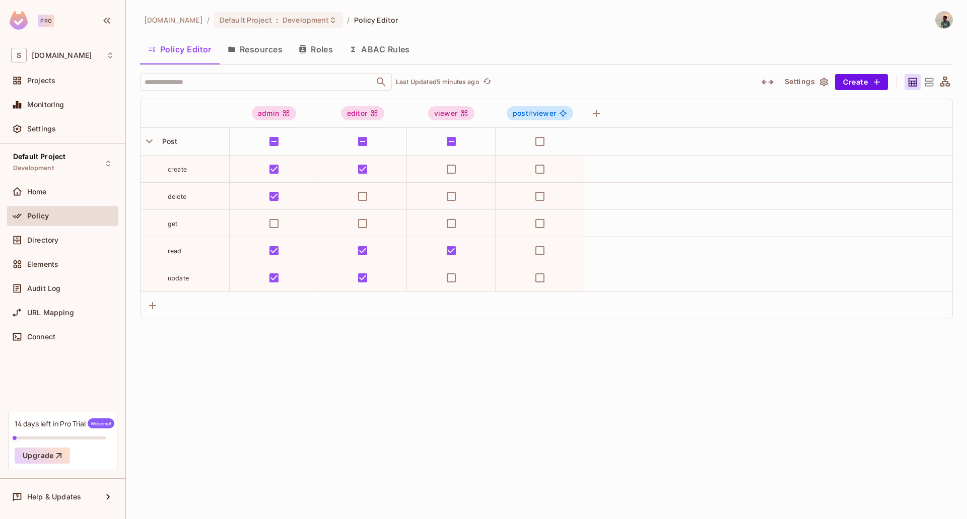
click at [828, 85] on icon "button" at bounding box center [824, 82] width 10 height 10
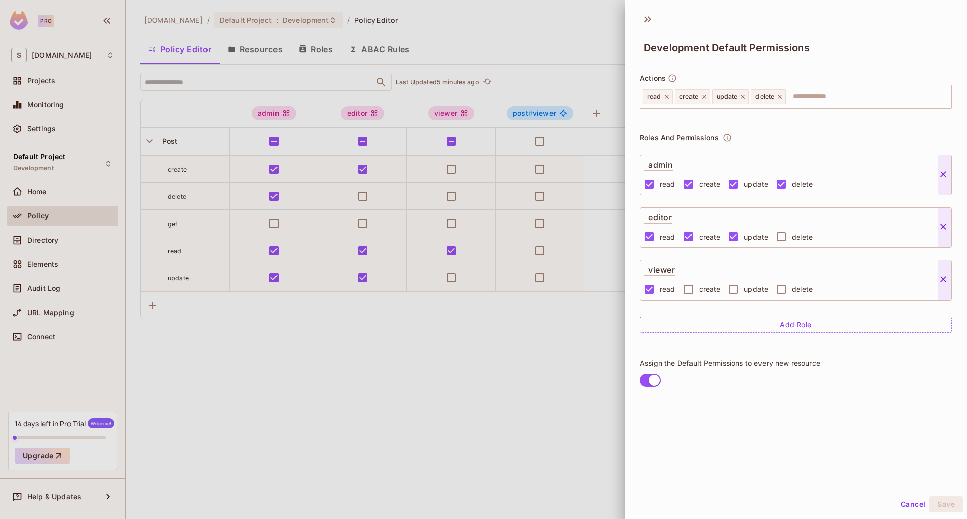
click at [587, 344] on div at bounding box center [483, 259] width 967 height 519
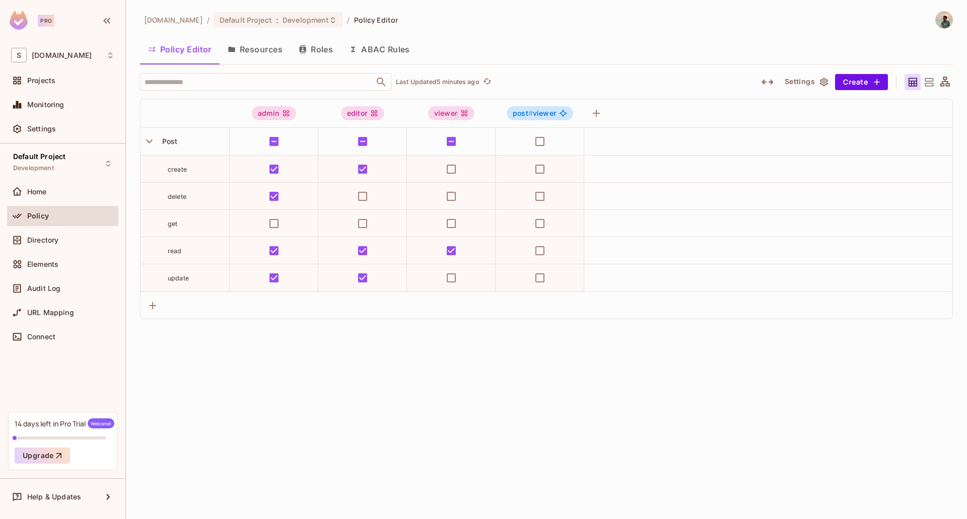
click at [936, 23] on img at bounding box center [944, 20] width 17 height 17
click at [911, 88] on div "Copy Environment Key" at bounding box center [903, 79] width 93 height 20
click at [756, 20] on div at bounding box center [483, 259] width 967 height 519
click at [300, 16] on span "Development" at bounding box center [305, 20] width 46 height 10
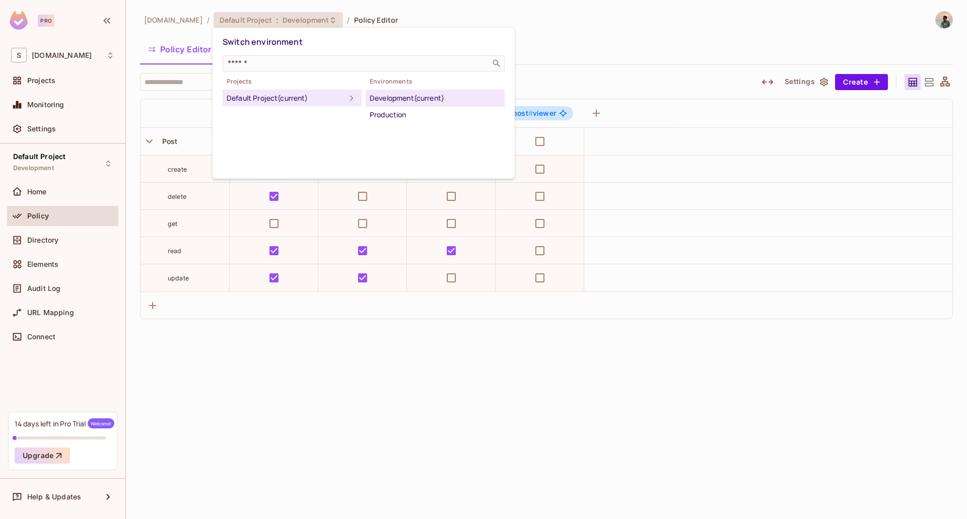
click at [350, 97] on icon at bounding box center [351, 99] width 3 height 6
click at [463, 12] on div at bounding box center [483, 259] width 967 height 519
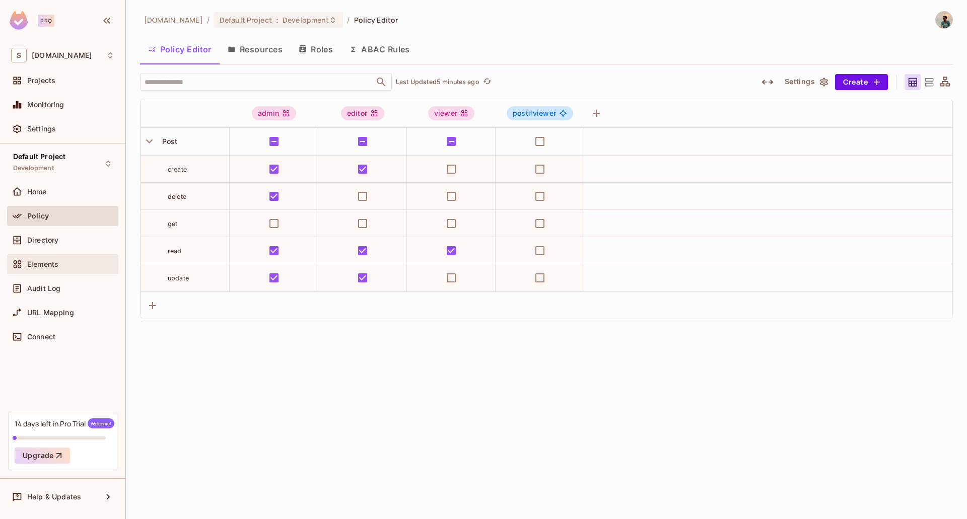
click at [52, 256] on div "Elements" at bounding box center [62, 264] width 111 height 20
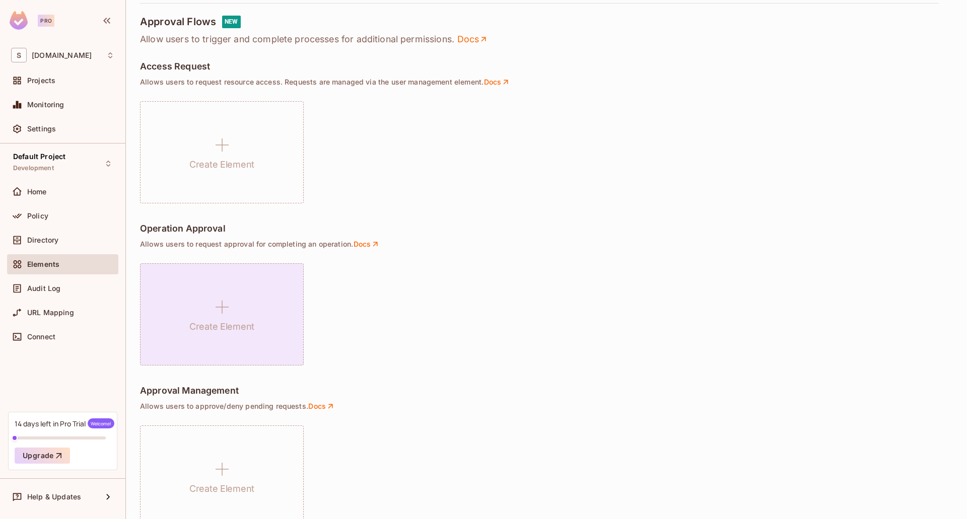
scroll to position [603, 0]
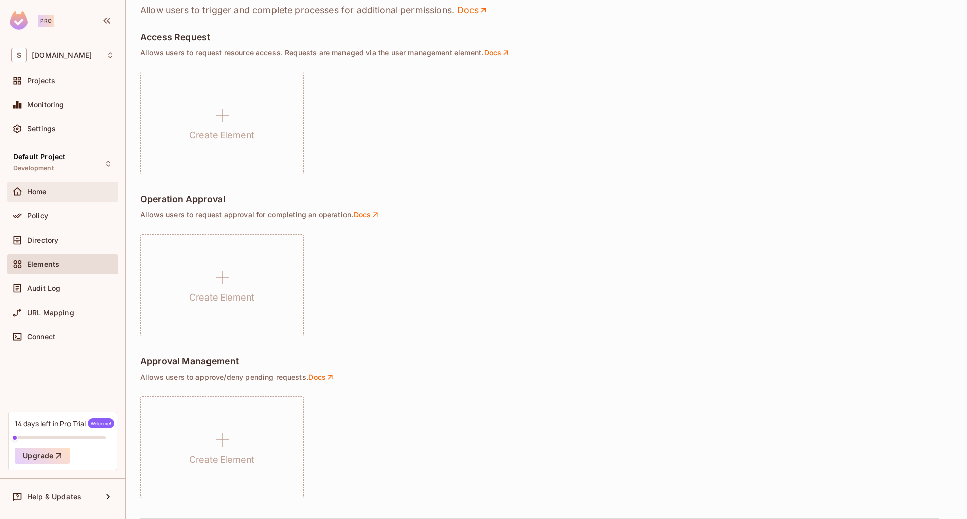
click at [46, 189] on span "Home" at bounding box center [37, 192] width 20 height 8
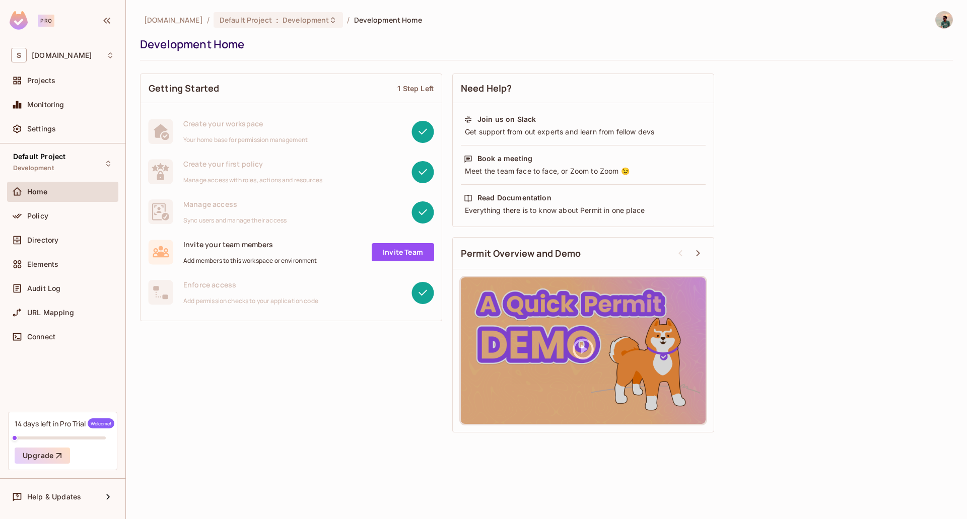
click at [190, 229] on div "Manage access Sync users and manage their access" at bounding box center [290, 212] width 301 height 40
drag, startPoint x: 189, startPoint y: 221, endPoint x: 283, endPoint y: 225, distance: 94.2
click at [283, 225] on div "Manage access Sync users and manage their access" at bounding box center [290, 212] width 301 height 40
click at [288, 225] on div "Manage access Sync users and manage their access" at bounding box center [290, 212] width 301 height 40
click at [50, 222] on div "Policy" at bounding box center [62, 216] width 103 height 12
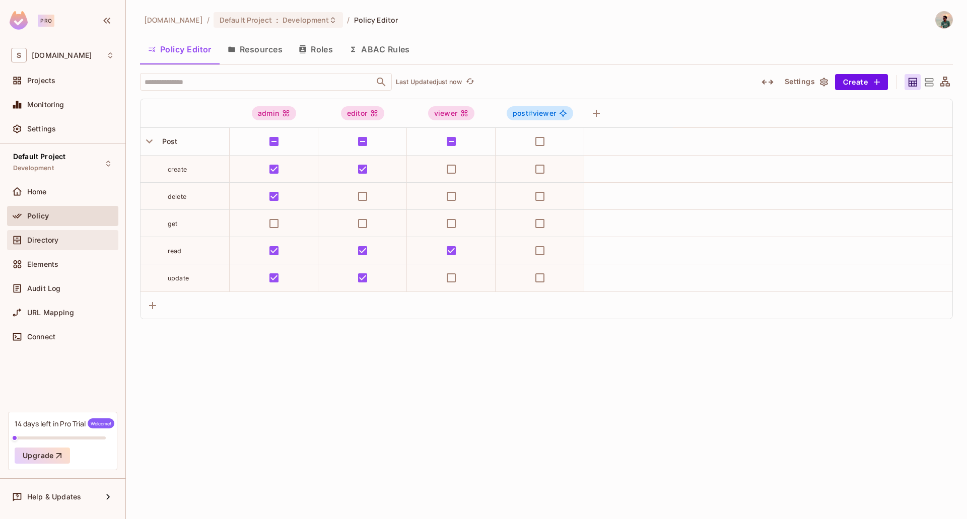
click at [52, 242] on span "Directory" at bounding box center [42, 240] width 31 height 8
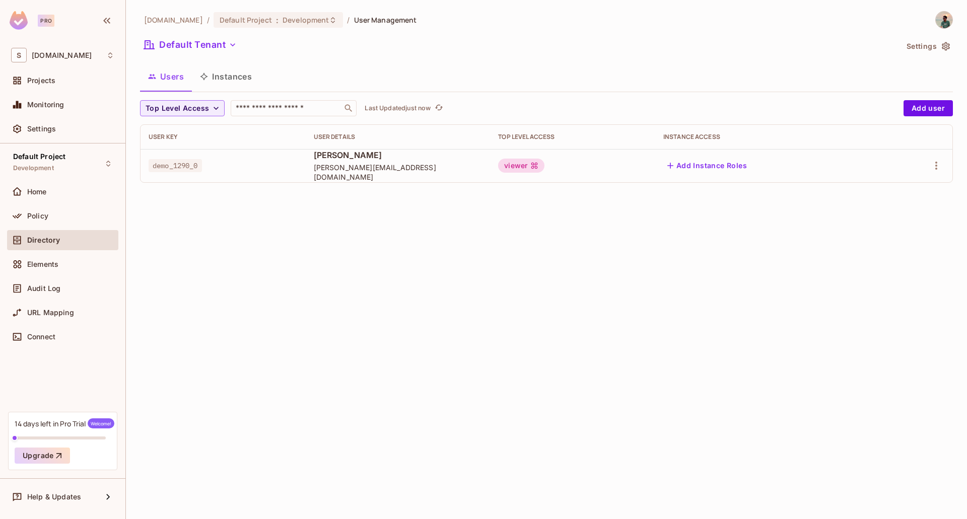
click at [252, 74] on button "Instances" at bounding box center [226, 76] width 68 height 25
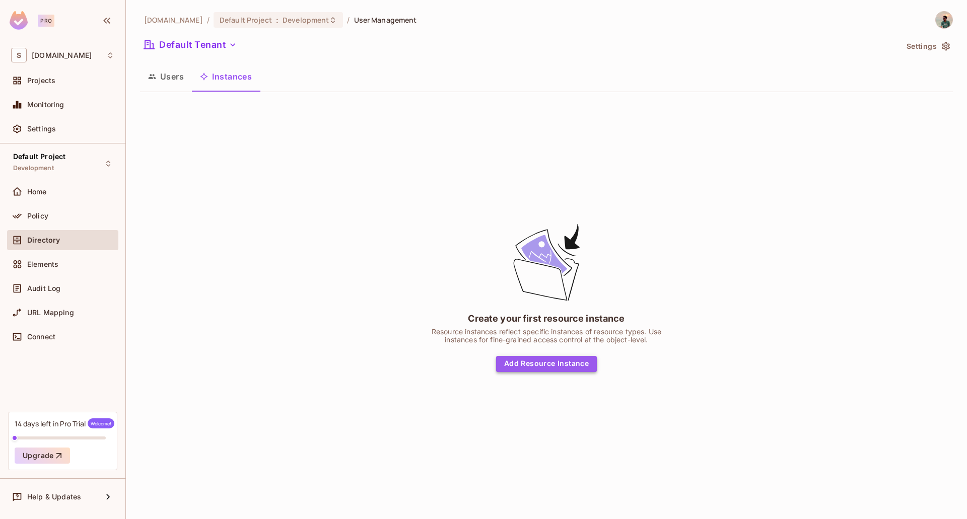
click at [572, 360] on button "Add Resource Instance" at bounding box center [546, 364] width 101 height 16
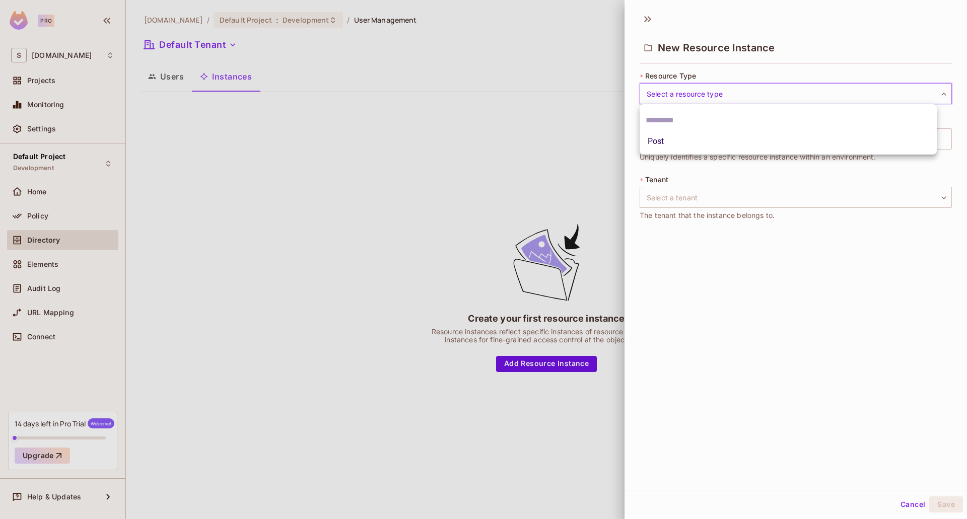
click at [693, 92] on body "Pro S [DOMAIN_NAME] Projects Monitoring Settings Default Project Development Ho…" at bounding box center [483, 259] width 967 height 519
click at [668, 141] on li "Post" at bounding box center [787, 141] width 297 height 18
type input "****"
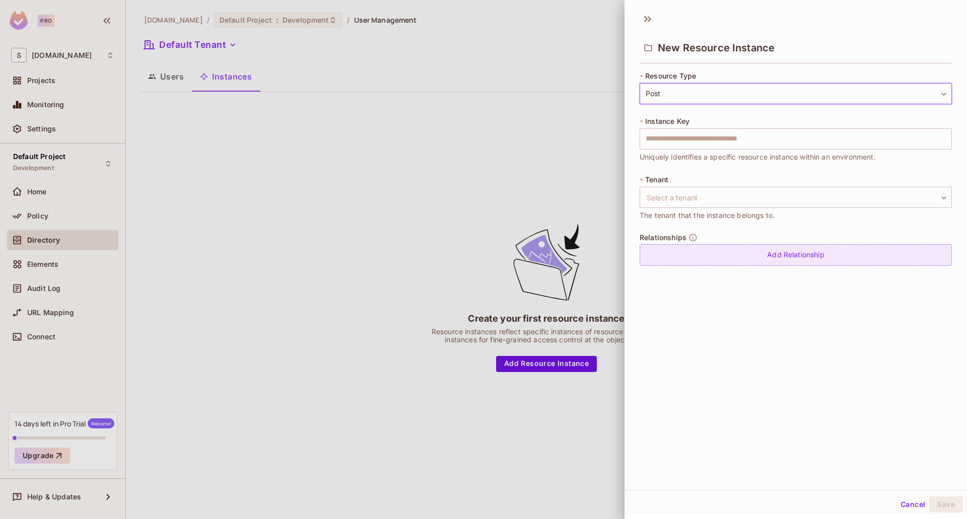
click at [708, 261] on div "Add Relationship" at bounding box center [795, 255] width 312 height 22
click at [704, 261] on body "Pro S [DOMAIN_NAME] Projects Monitoring Settings Default Project Development Ho…" at bounding box center [483, 259] width 967 height 519
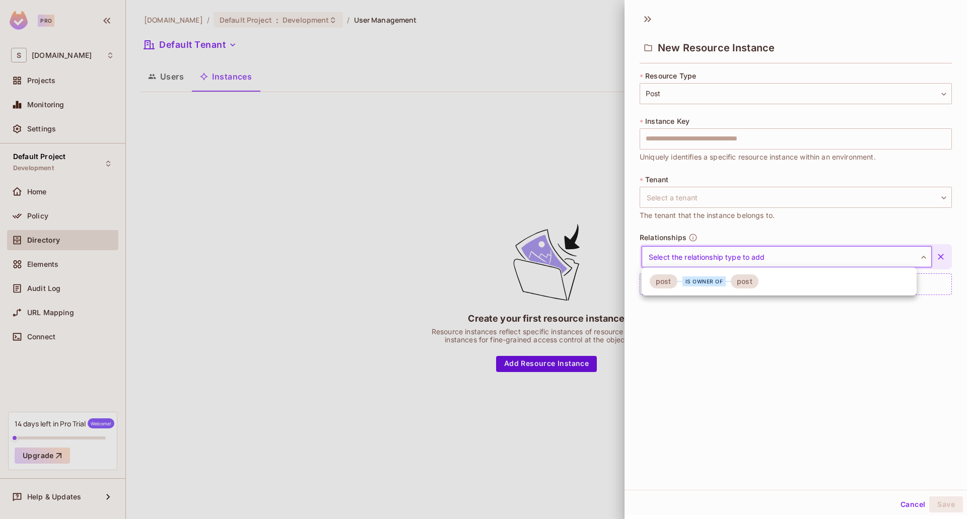
click at [748, 221] on div at bounding box center [483, 259] width 967 height 519
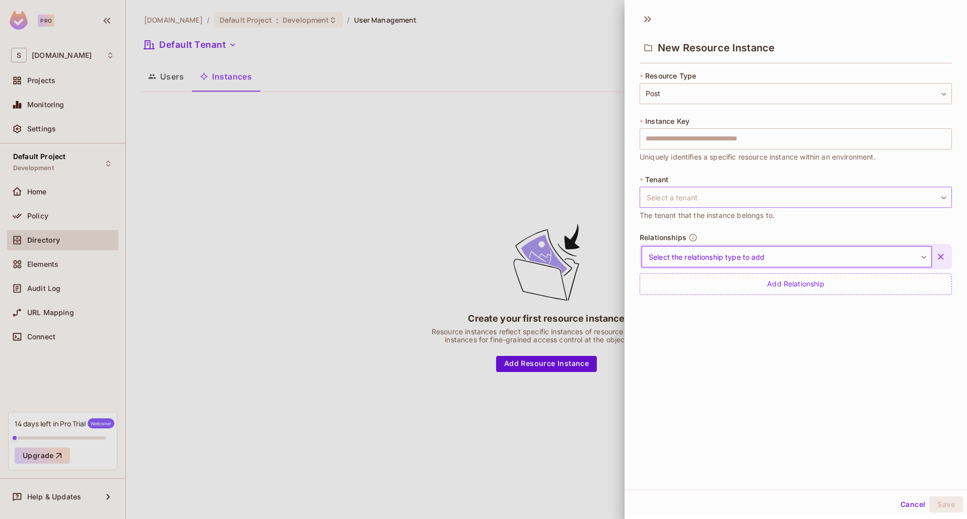
click at [738, 199] on body "Pro S [DOMAIN_NAME] Projects Monitoring Settings Default Project Development Ho…" at bounding box center [483, 259] width 967 height 519
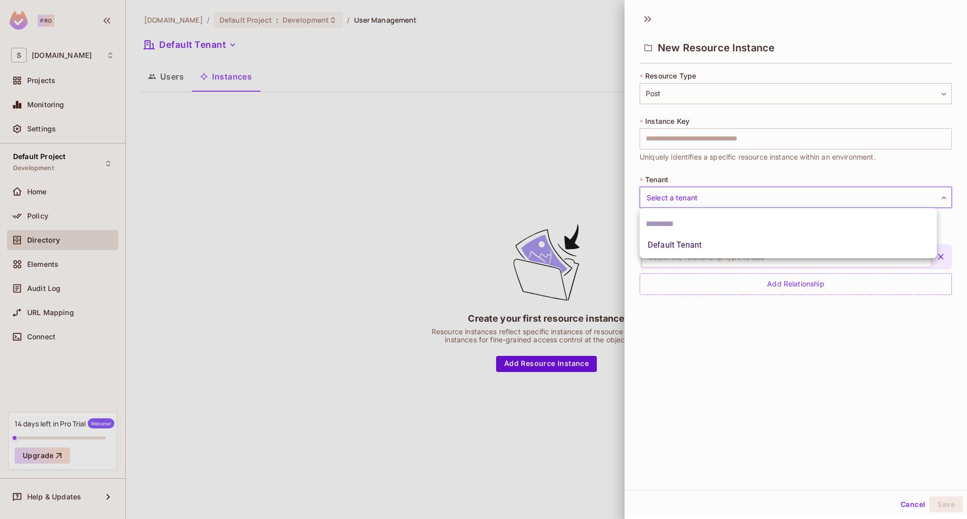
click at [751, 342] on div at bounding box center [483, 259] width 967 height 519
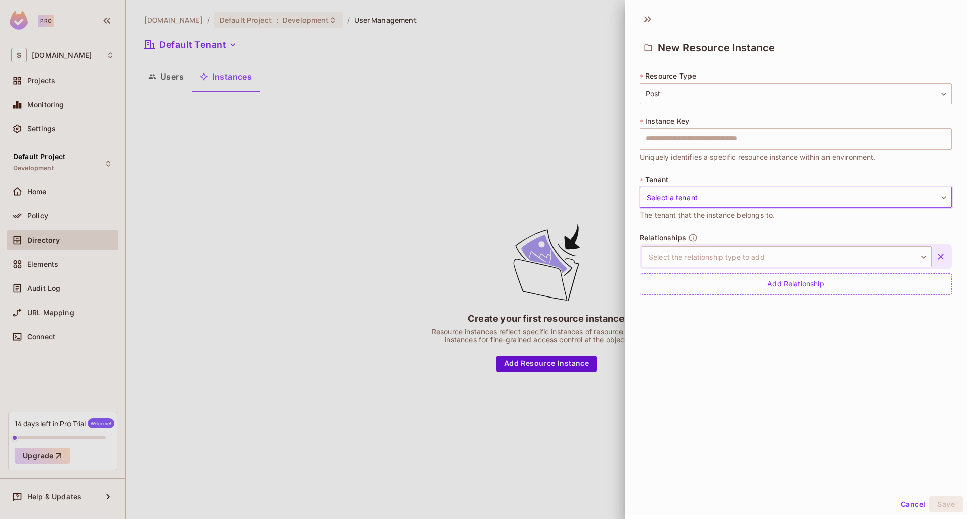
click at [938, 256] on icon "button" at bounding box center [941, 257] width 6 height 6
click at [715, 97] on body "Pro S [DOMAIN_NAME] Projects Monitoring Settings Default Project Development Ho…" at bounding box center [483, 259] width 967 height 519
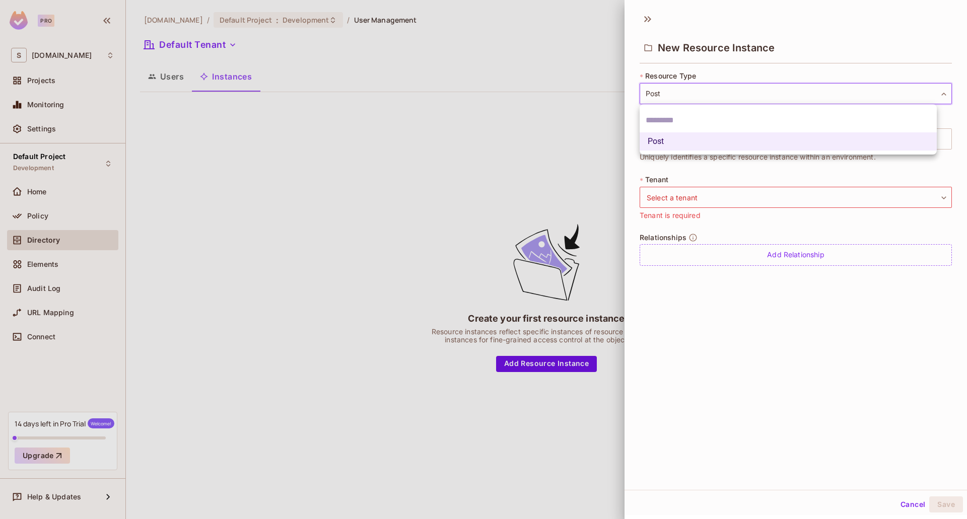
click at [675, 210] on div at bounding box center [483, 259] width 967 height 519
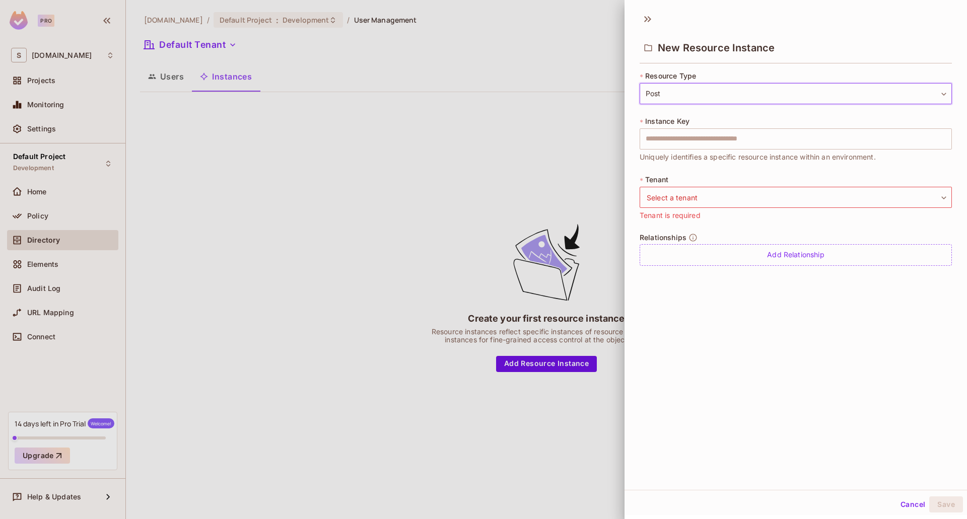
click at [718, 151] on div "* Instance Key ​ Uniquely identifies a specific resource instance within an env…" at bounding box center [795, 139] width 312 height 46
click at [739, 134] on input "text" at bounding box center [795, 138] width 312 height 21
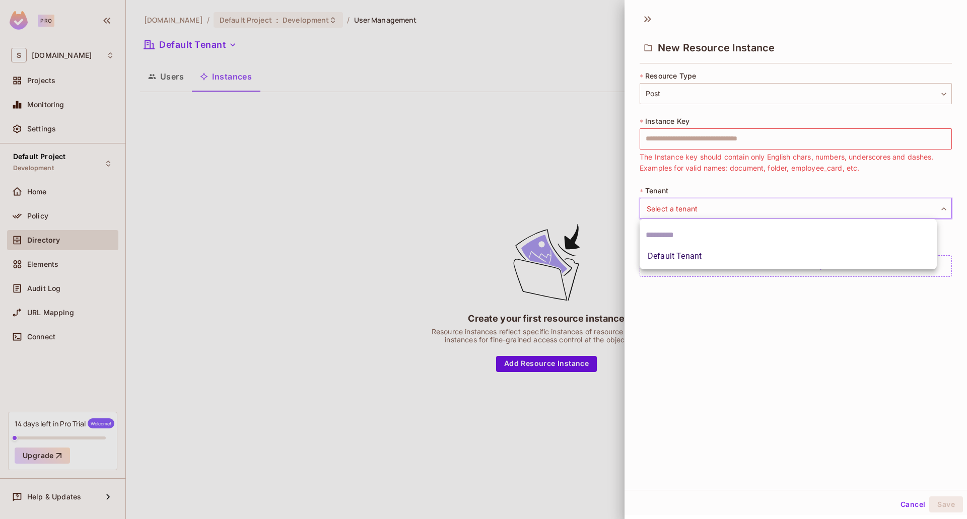
click at [815, 208] on body "Pro S [DOMAIN_NAME] Projects Monitoring Settings Default Project Development Ho…" at bounding box center [483, 259] width 967 height 519
click at [815, 208] on div at bounding box center [483, 259] width 967 height 519
click at [819, 170] on span "The Instance key should contain only English chars, numbers, underscores and da…" at bounding box center [795, 163] width 312 height 22
click at [455, 359] on div at bounding box center [483, 259] width 967 height 519
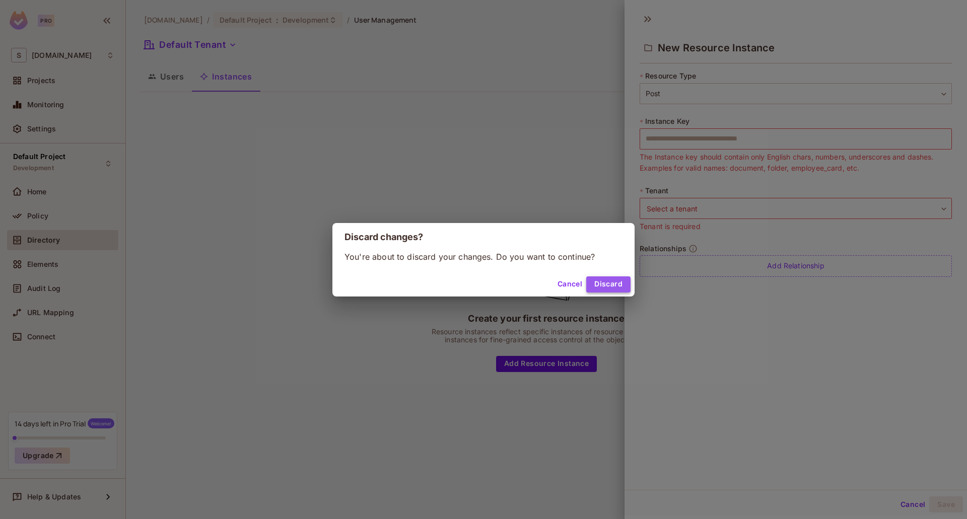
click at [630, 287] on button "Discard" at bounding box center [608, 284] width 44 height 16
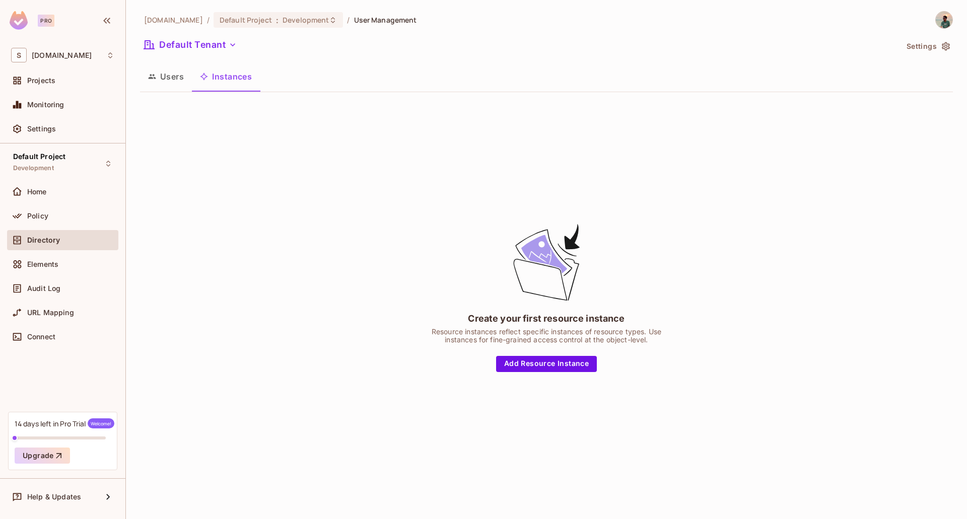
click at [170, 87] on button "Users" at bounding box center [166, 76] width 52 height 25
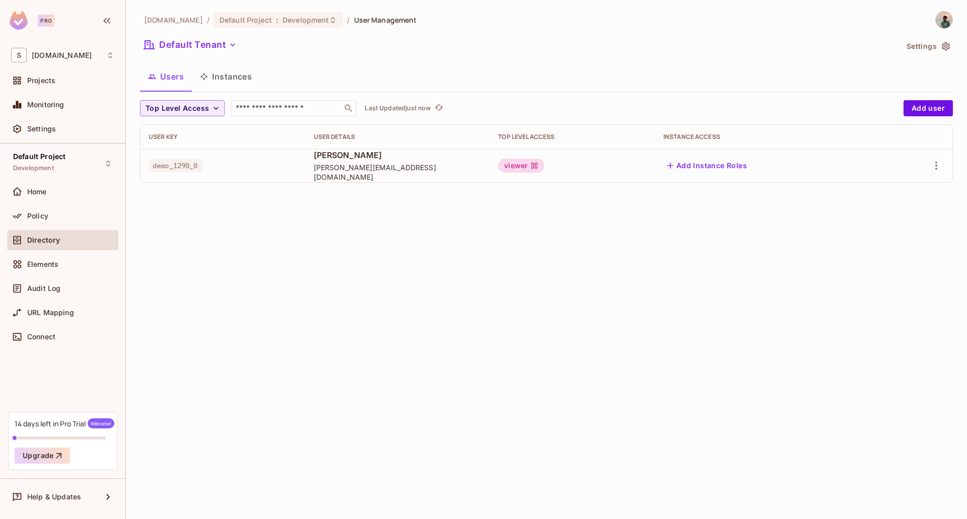
click at [751, 162] on button "Add Instance Roles" at bounding box center [707, 166] width 88 height 16
click at [742, 169] on button "Add Instance Roles" at bounding box center [707, 166] width 88 height 16
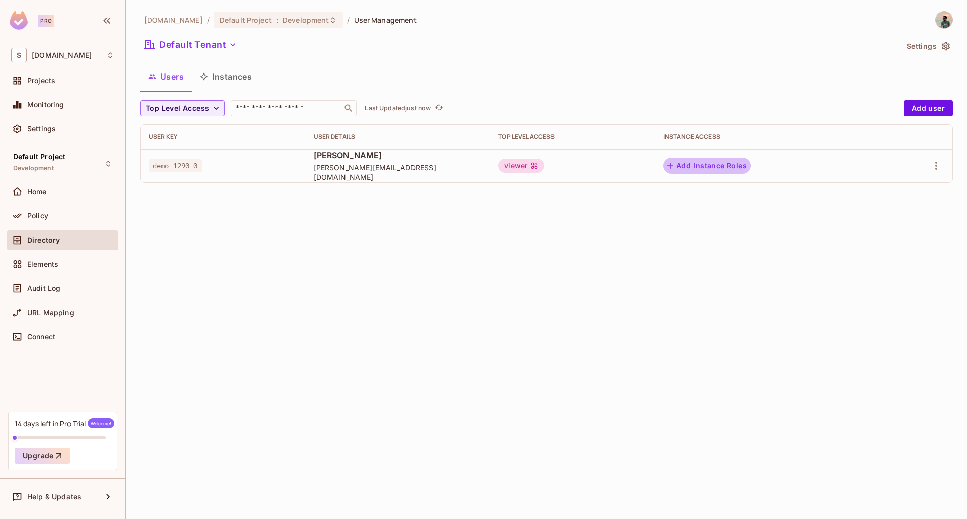
click at [742, 169] on button "Add Instance Roles" at bounding box center [707, 166] width 88 height 16
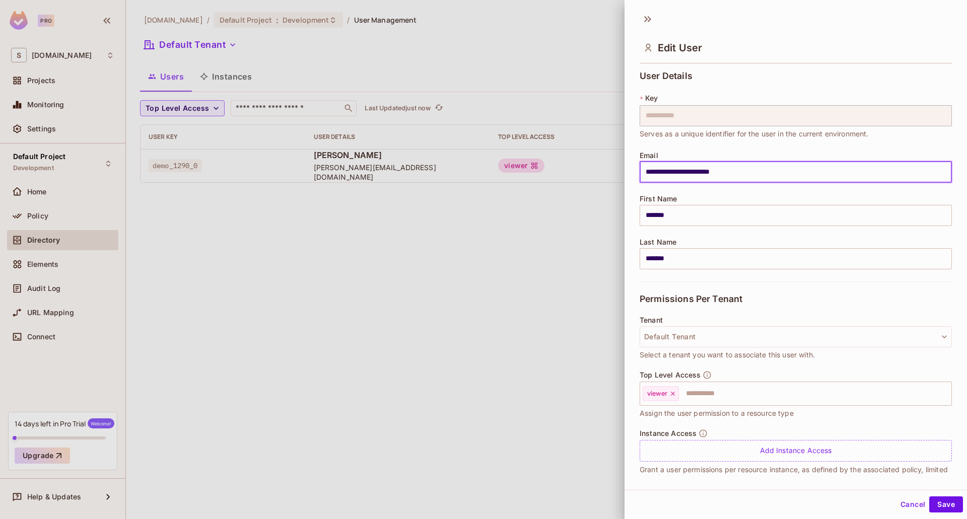
click at [721, 303] on span "Permissions Per Tenant" at bounding box center [690, 299] width 103 height 10
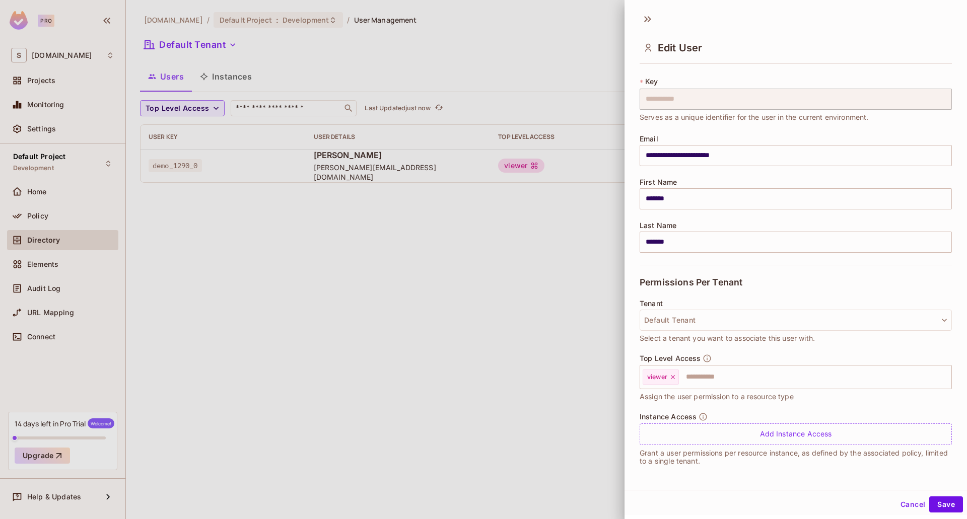
click at [716, 454] on p "Grant a user permissions per resource instance, as defined by the associated po…" at bounding box center [795, 457] width 312 height 16
click at [757, 420] on div "Instance Access Add Instance Access" at bounding box center [795, 428] width 312 height 33
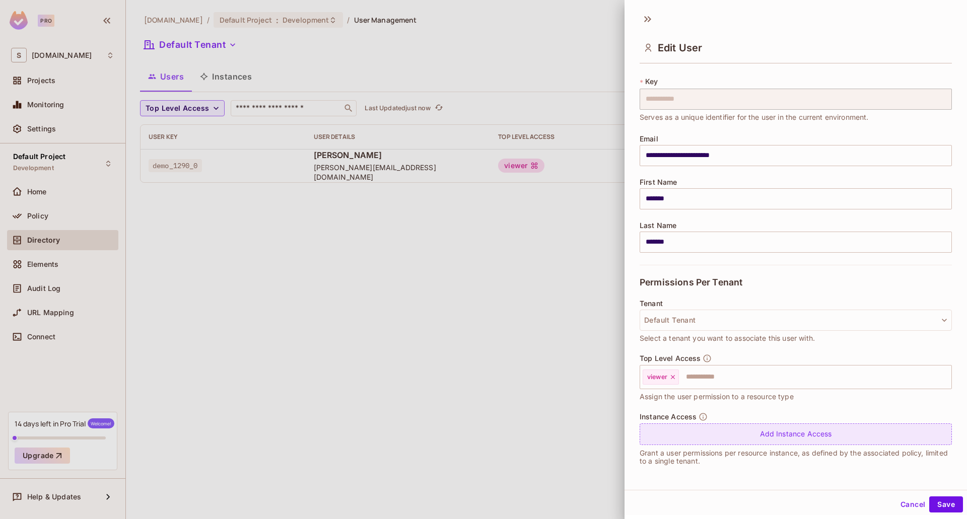
click at [753, 433] on div "Add Instance Access" at bounding box center [795, 434] width 312 height 22
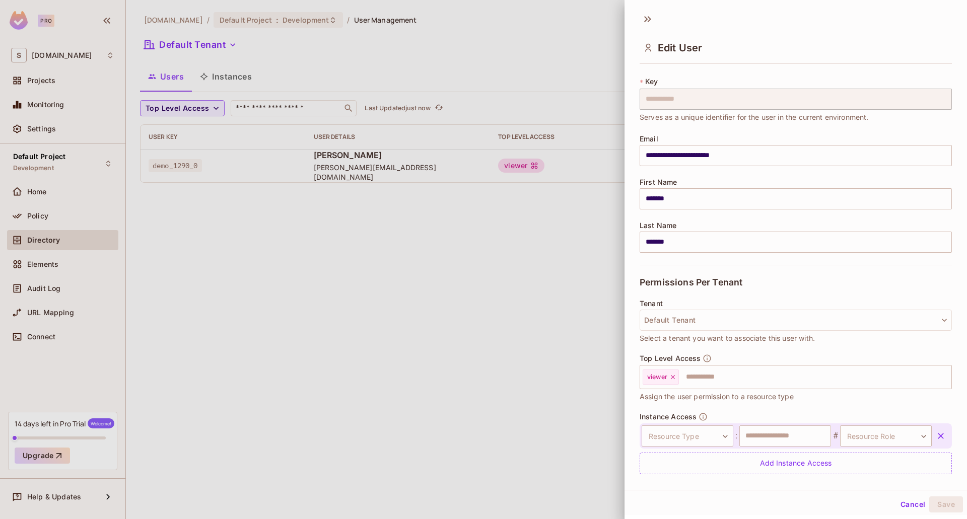
click at [706, 452] on div "Resource Type ​ Resource Type : ​ # Resource Role ​ Resource Role Add Instance …" at bounding box center [795, 448] width 312 height 51
click at [708, 444] on body "**********" at bounding box center [483, 259] width 967 height 519
click at [768, 435] on div at bounding box center [483, 259] width 967 height 519
click at [768, 435] on input "text" at bounding box center [785, 435] width 92 height 21
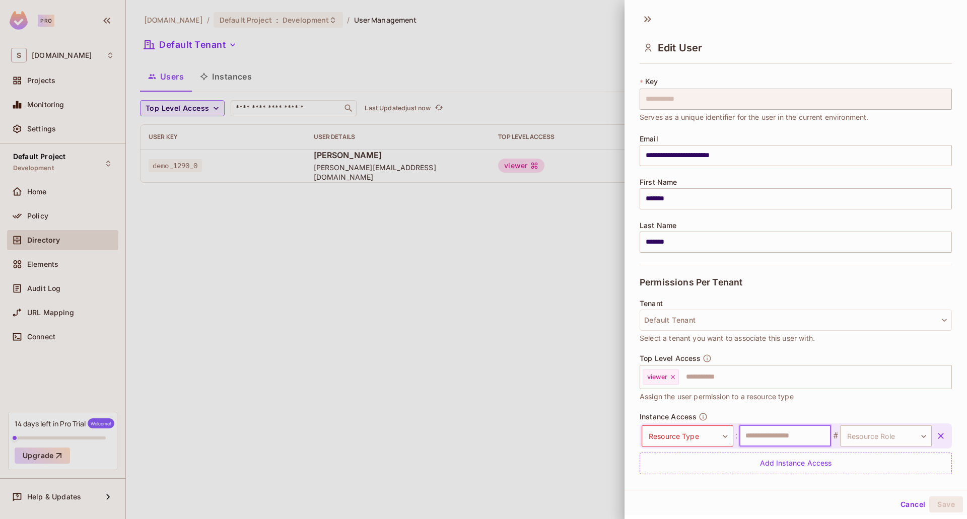
click at [755, 435] on input "text" at bounding box center [785, 435] width 92 height 21
click at [756, 435] on input "text" at bounding box center [785, 435] width 92 height 21
click at [755, 435] on input "text" at bounding box center [785, 435] width 92 height 21
click at [713, 441] on body "**********" at bounding box center [483, 259] width 967 height 519
drag, startPoint x: 823, startPoint y: 420, endPoint x: 815, endPoint y: 421, distance: 8.6
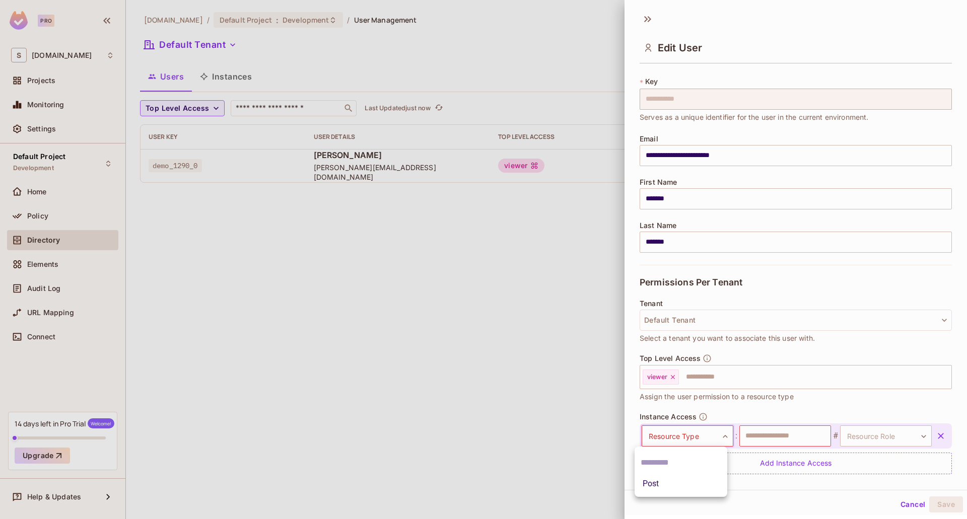
click at [821, 421] on div at bounding box center [483, 259] width 967 height 519
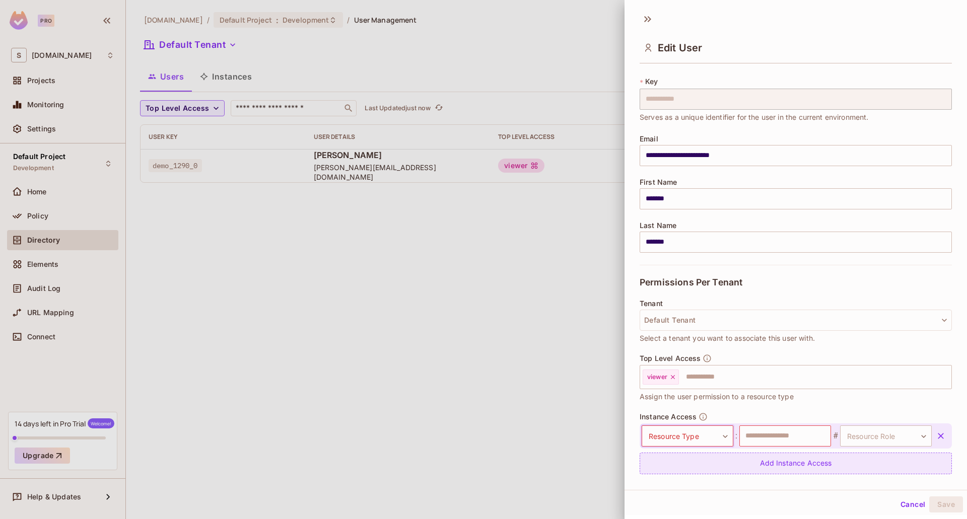
click at [932, 429] on button "button" at bounding box center [941, 436] width 18 height 18
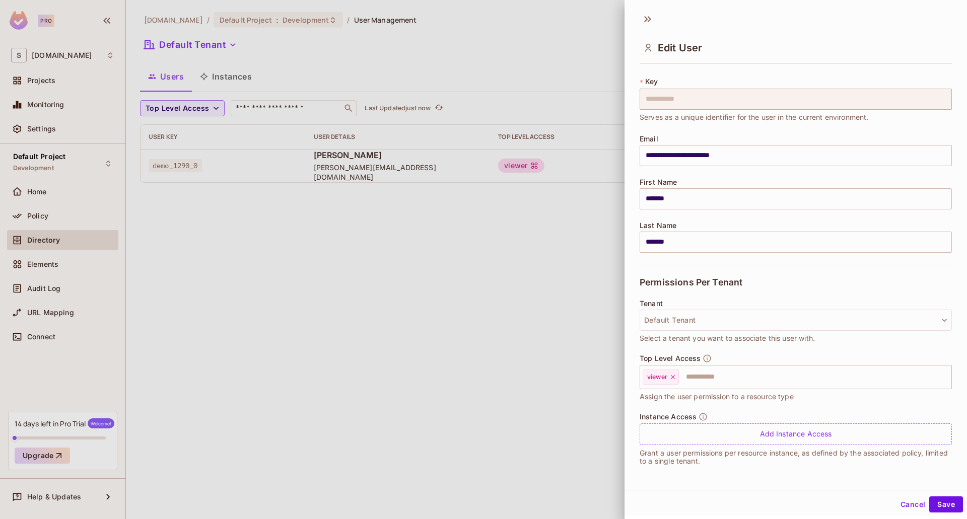
click at [547, 406] on div at bounding box center [483, 259] width 967 height 519
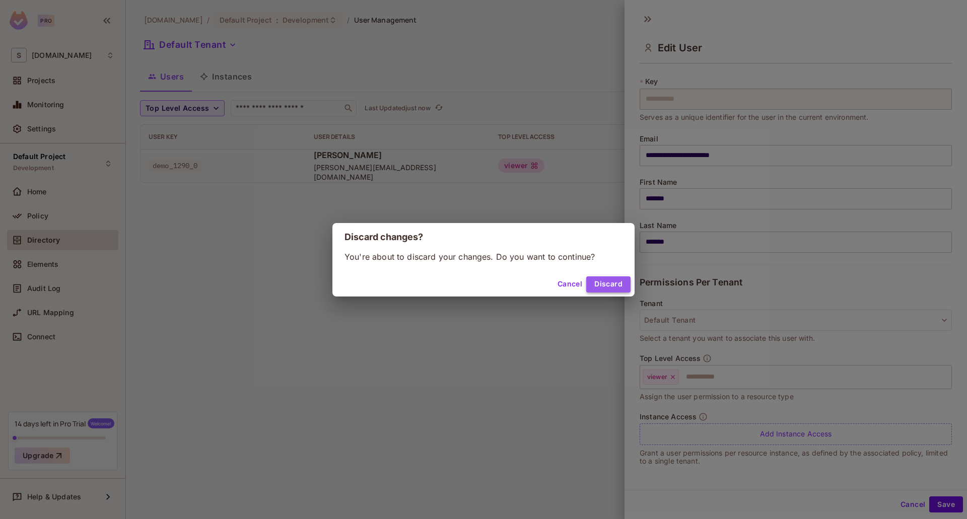
click at [615, 287] on button "Discard" at bounding box center [608, 284] width 44 height 16
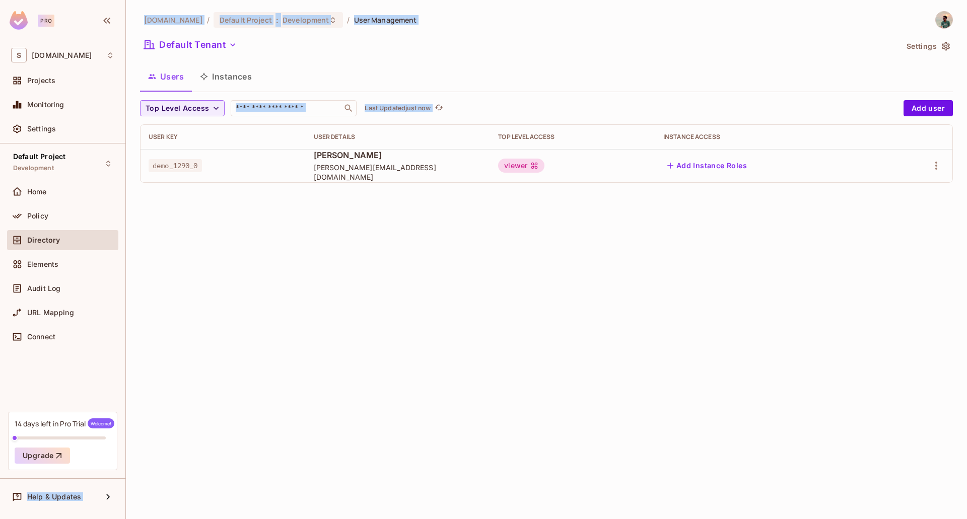
drag, startPoint x: 14, startPoint y: 437, endPoint x: 695, endPoint y: 268, distance: 702.5
click at [695, 268] on div "Pro S [DOMAIN_NAME] Projects Monitoring Settings Default Project Development Ho…" at bounding box center [483, 259] width 967 height 519
click at [694, 261] on div "[DOMAIN_NAME] / Default Project : Development / User Management Default Tenant …" at bounding box center [546, 259] width 841 height 519
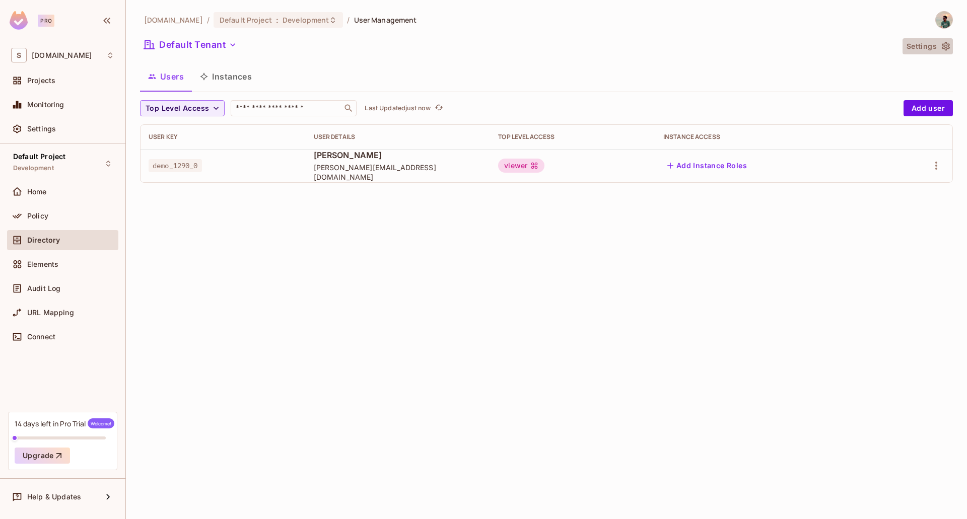
click at [942, 42] on icon "button" at bounding box center [946, 46] width 10 height 10
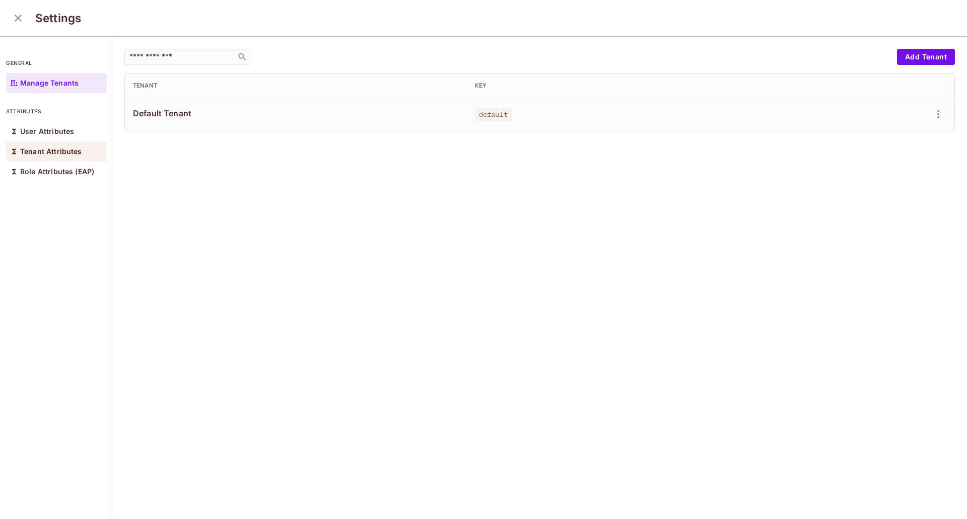
click at [68, 160] on div "Tenant Attributes" at bounding box center [56, 151] width 101 height 20
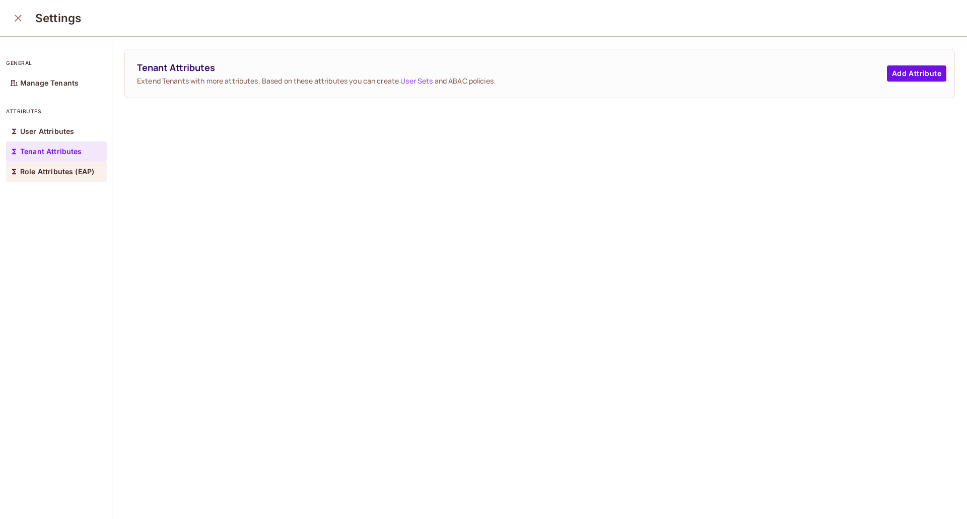
click at [55, 179] on div "Role Attributes (EAP)" at bounding box center [56, 172] width 101 height 20
click at [67, 129] on p "User Attributes" at bounding box center [47, 131] width 54 height 8
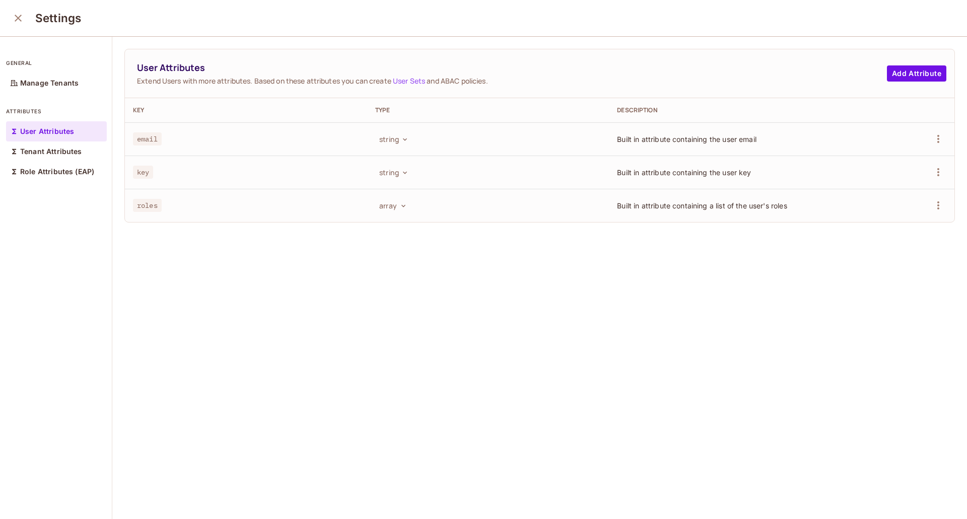
click at [17, 23] on icon "close" at bounding box center [18, 18] width 12 height 12
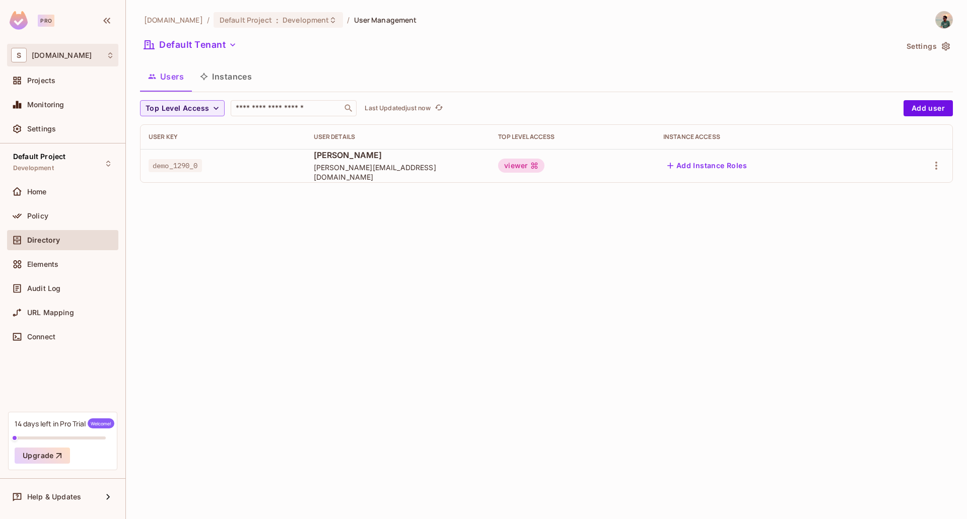
click at [98, 56] on div "S [DOMAIN_NAME]" at bounding box center [62, 55] width 103 height 15
click at [149, 324] on div at bounding box center [483, 259] width 967 height 519
click at [63, 256] on div "Elements" at bounding box center [62, 264] width 111 height 20
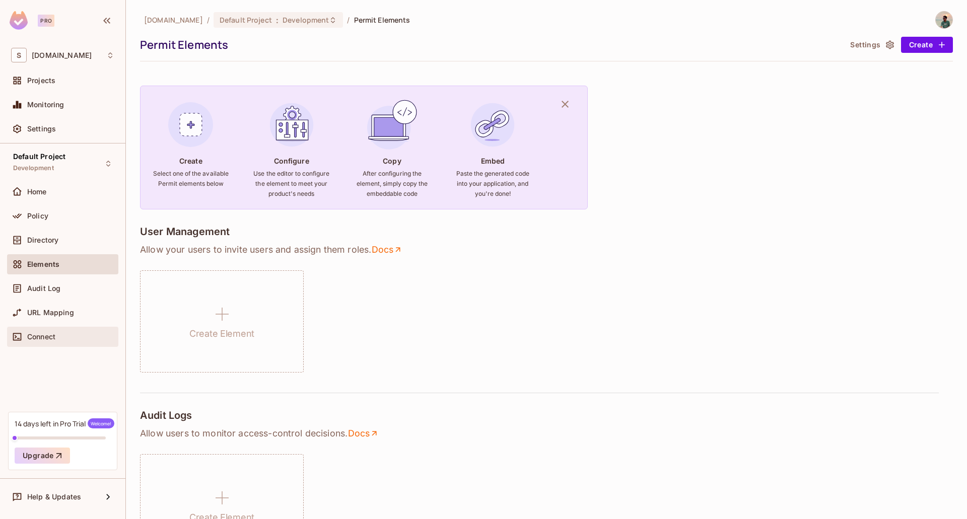
click at [44, 333] on span "Connect" at bounding box center [41, 337] width 28 height 8
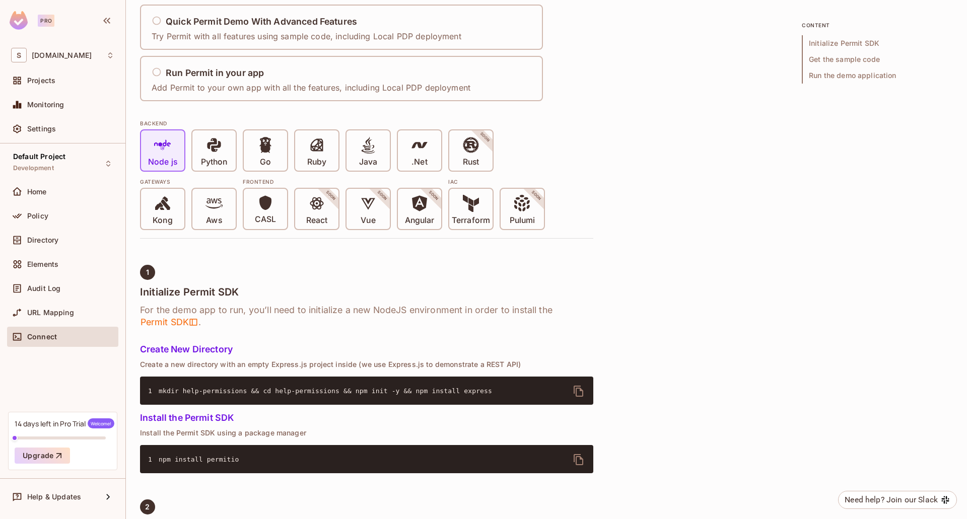
scroll to position [151, 0]
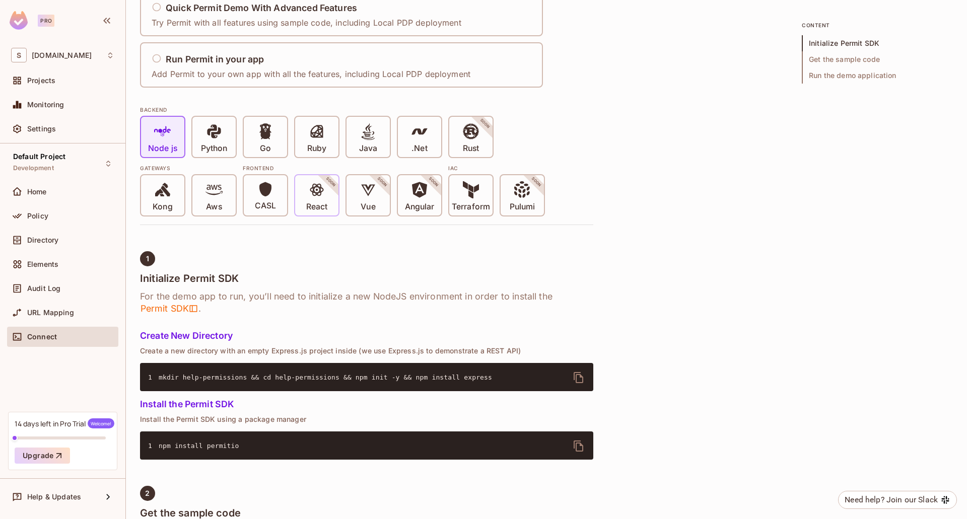
click at [323, 207] on p "React" at bounding box center [316, 207] width 21 height 10
click at [482, 211] on p "Terraform" at bounding box center [471, 207] width 38 height 10
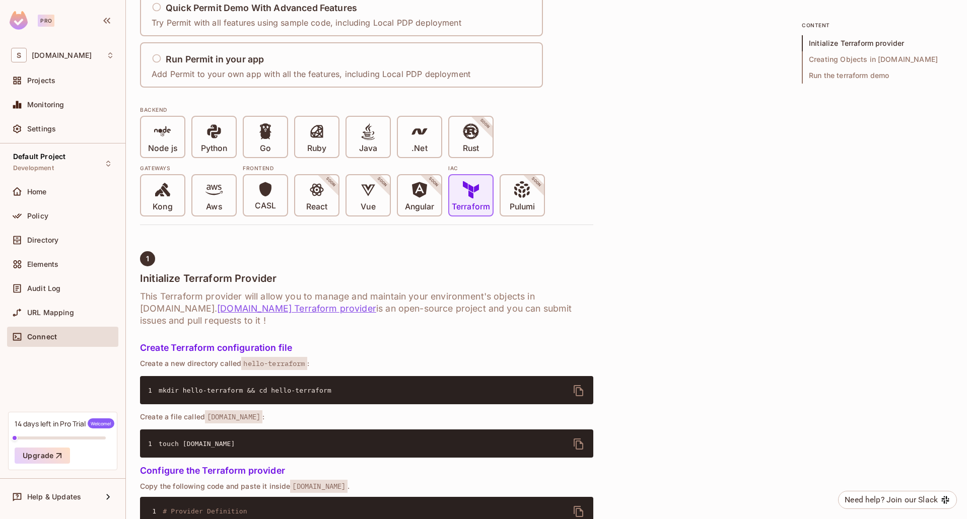
click at [273, 203] on p "CASL" at bounding box center [265, 206] width 21 height 10
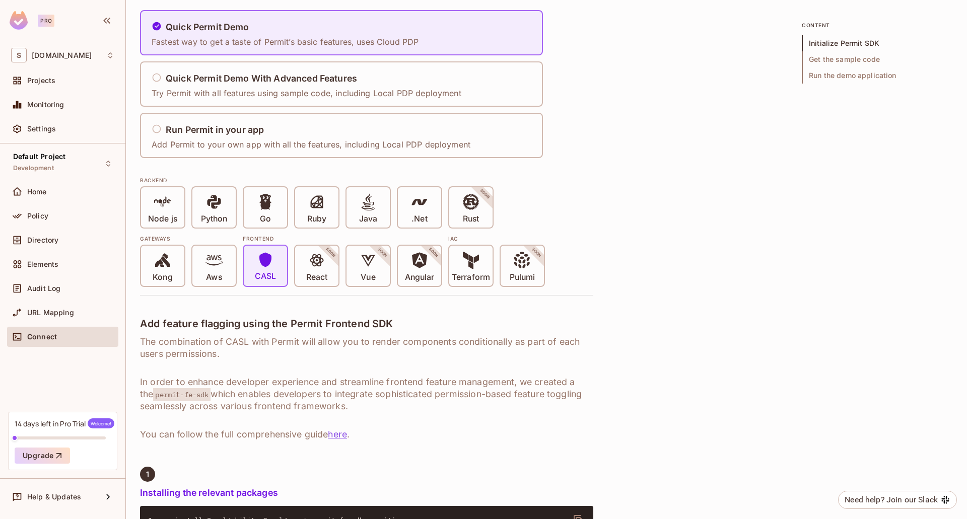
scroll to position [0, 0]
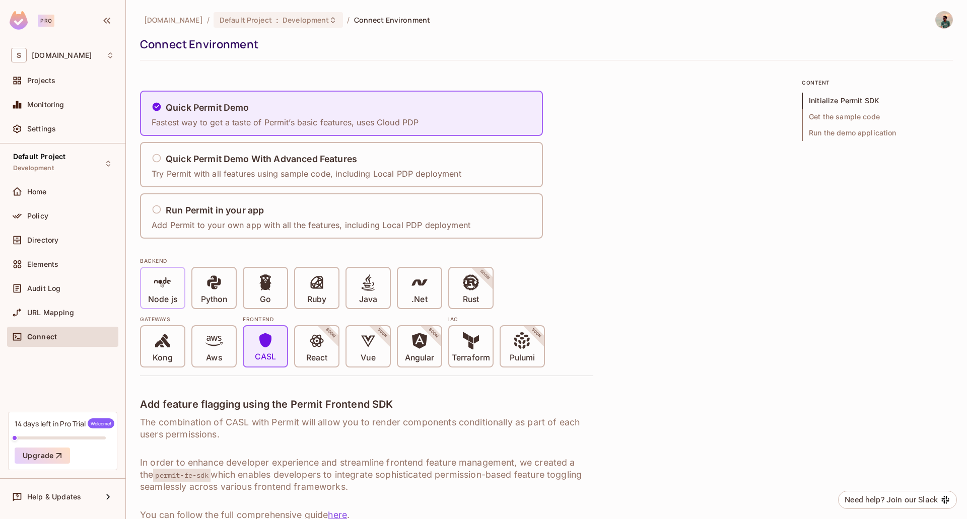
click at [169, 269] on div "Node js" at bounding box center [162, 288] width 43 height 40
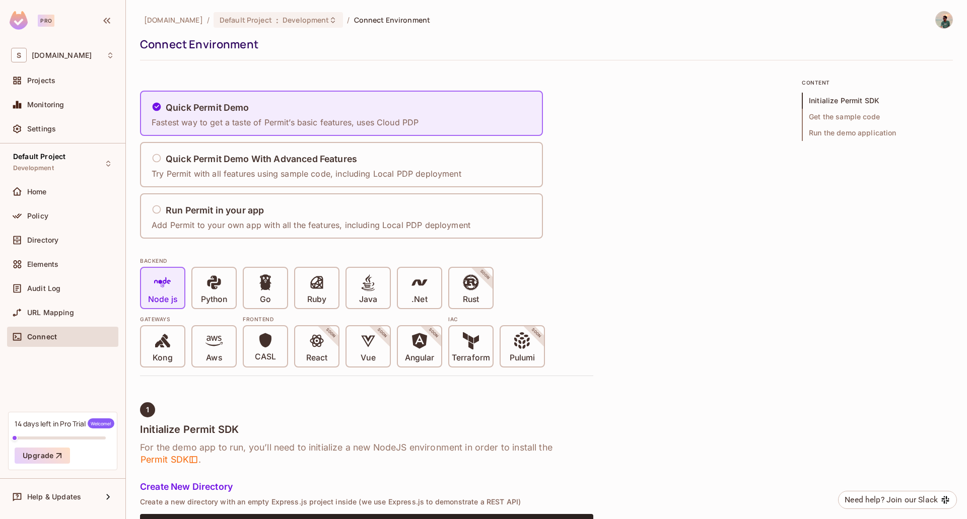
click at [174, 365] on div "Kong" at bounding box center [162, 346] width 43 height 40
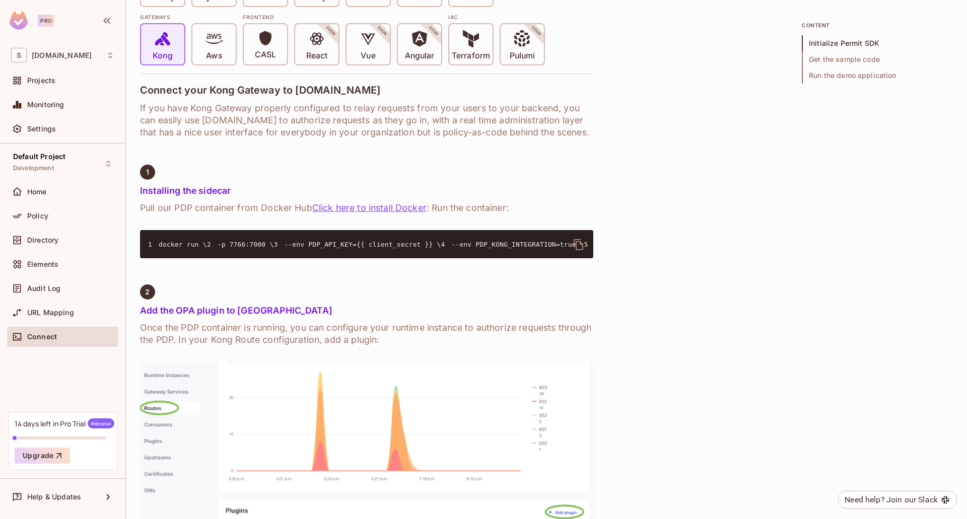
scroll to position [151, 0]
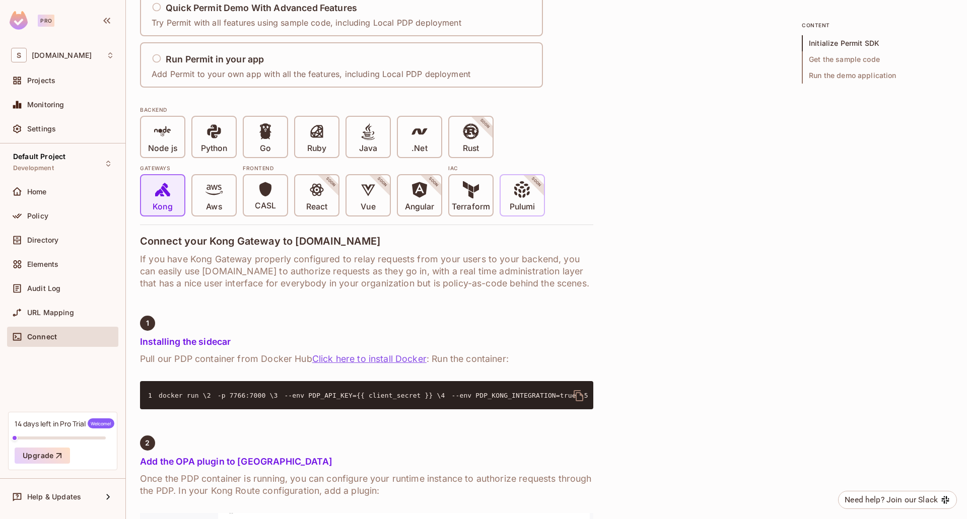
click at [515, 204] on p "Pulumi" at bounding box center [522, 207] width 25 height 10
drag, startPoint x: 484, startPoint y: 206, endPoint x: 451, endPoint y: 215, distance: 34.2
click at [484, 207] on p "Terraform" at bounding box center [471, 207] width 38 height 10
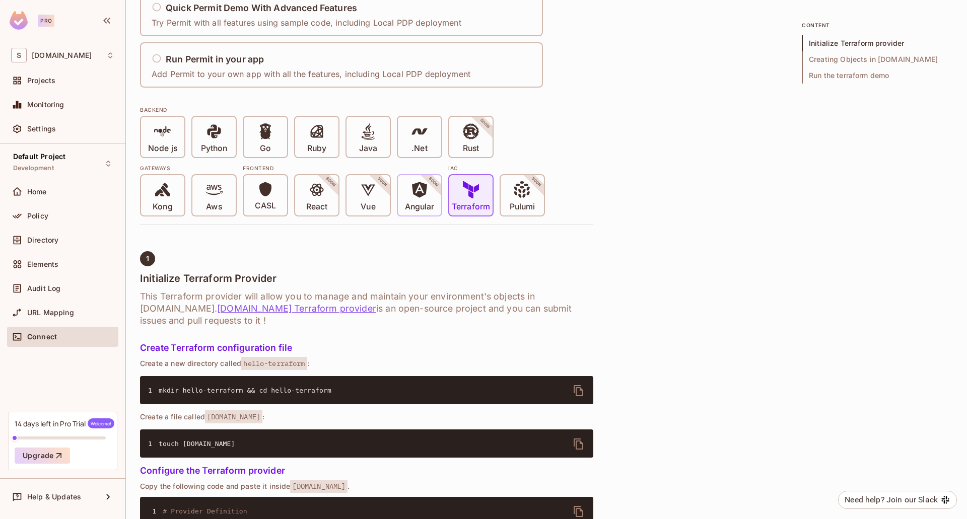
click at [414, 216] on div "Angular SOON" at bounding box center [419, 195] width 45 height 42
click at [369, 194] on icon at bounding box center [368, 190] width 14 height 12
click at [518, 180] on div "Pulumi SOON" at bounding box center [522, 195] width 43 height 40
click at [431, 196] on span "Angular" at bounding box center [420, 196] width 30 height 31
click at [367, 202] on p "Vue" at bounding box center [368, 207] width 15 height 10
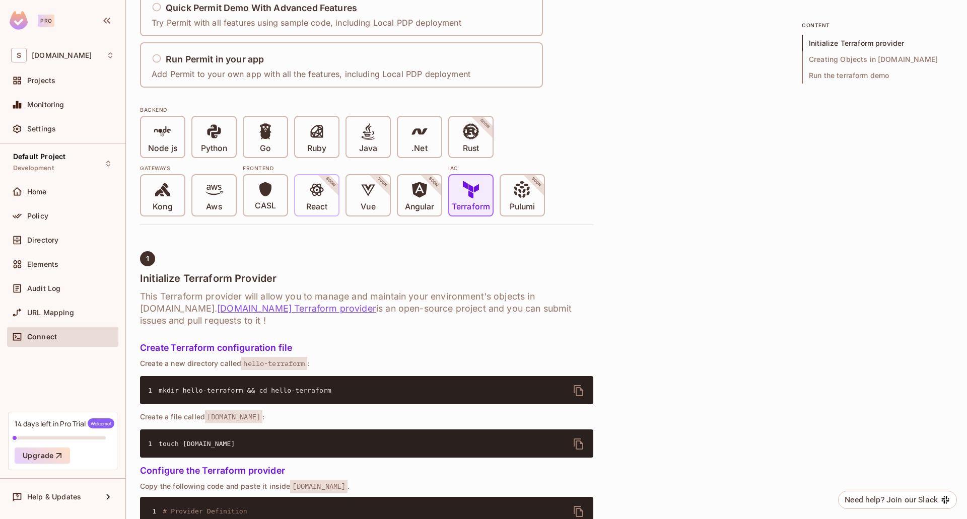
click at [325, 208] on p "React" at bounding box center [316, 207] width 21 height 10
